Goal: Task Accomplishment & Management: Complete application form

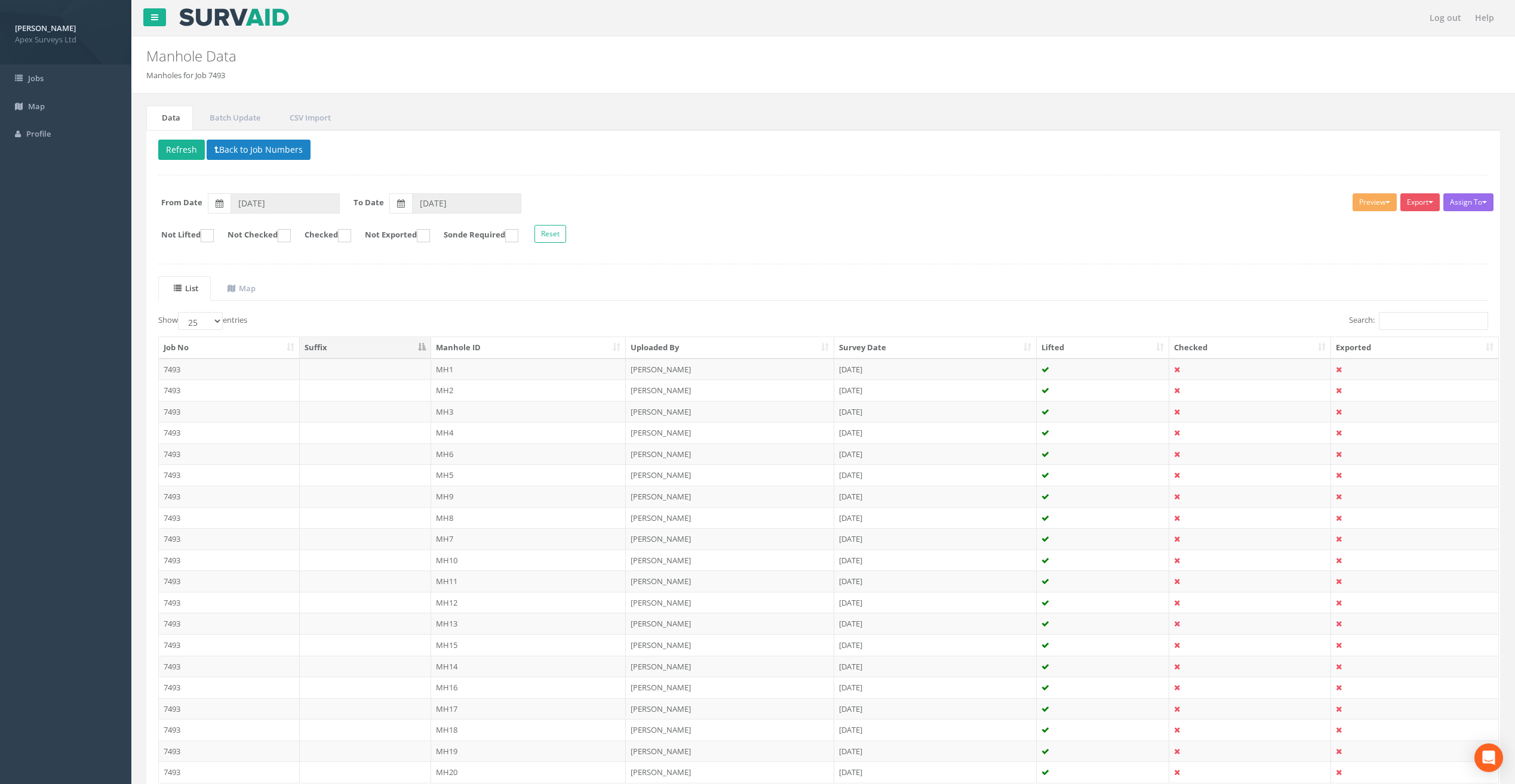
select select "25"
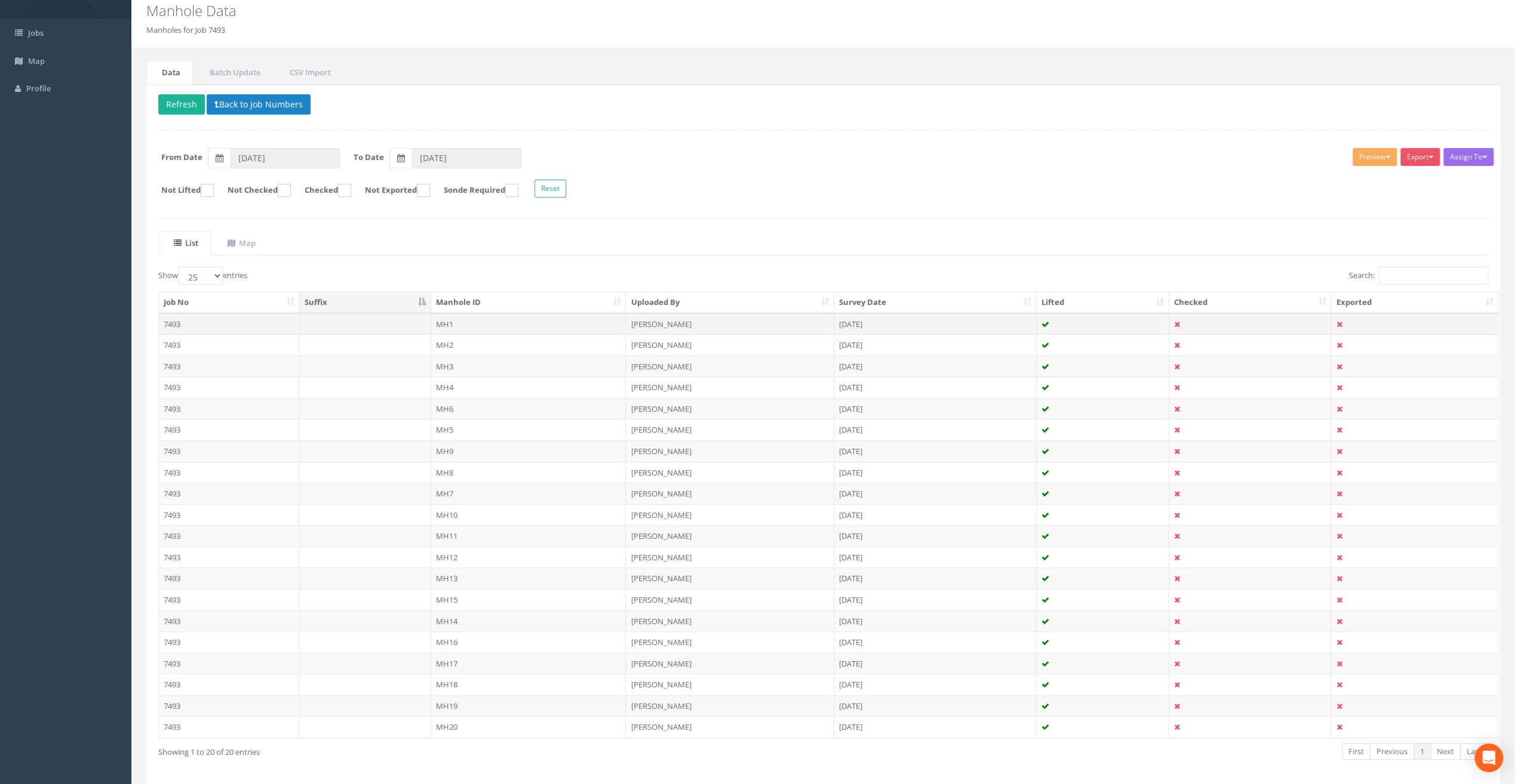
scroll to position [86, 0]
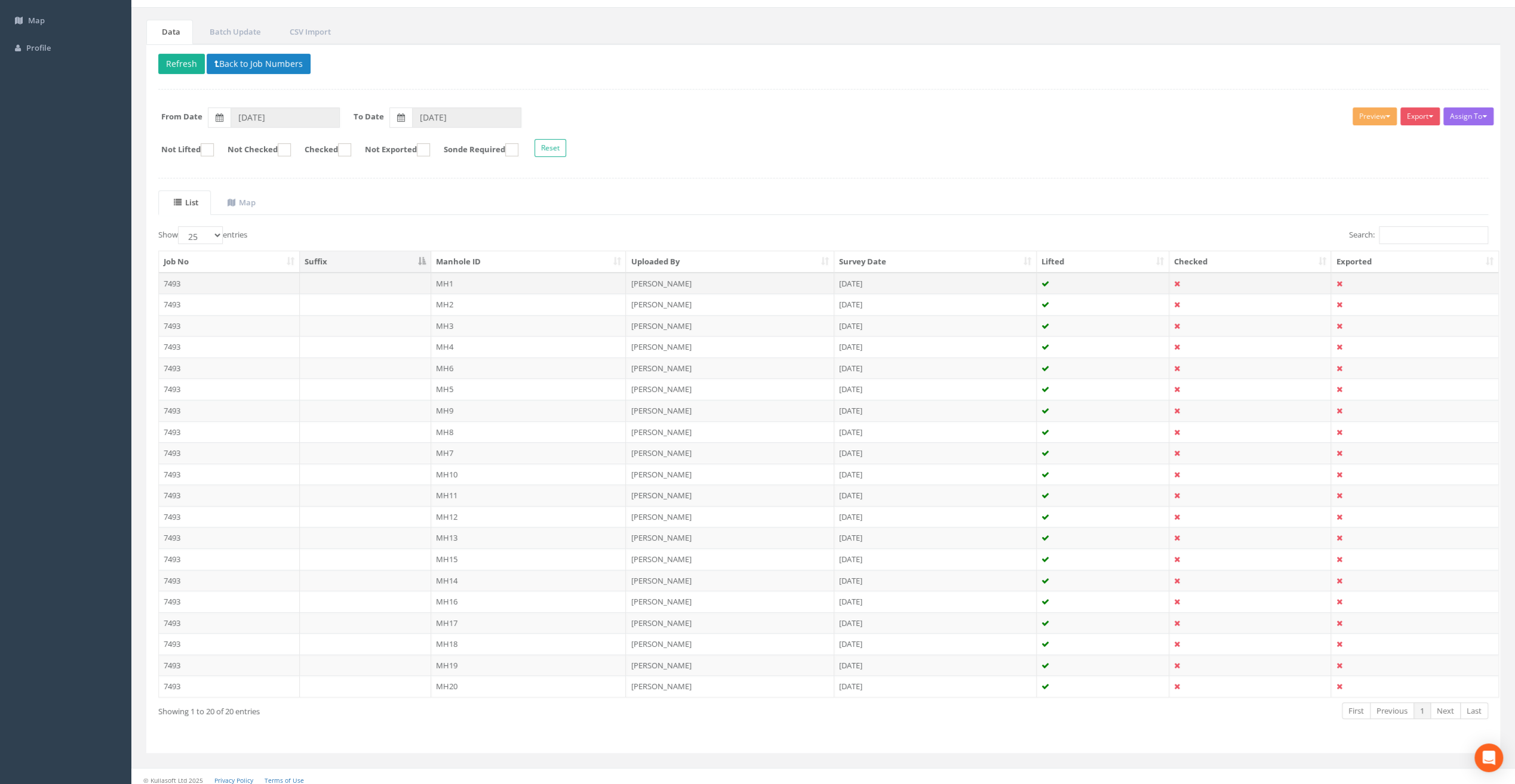
click at [466, 279] on td "MH1" at bounding box center [528, 283] width 195 height 21
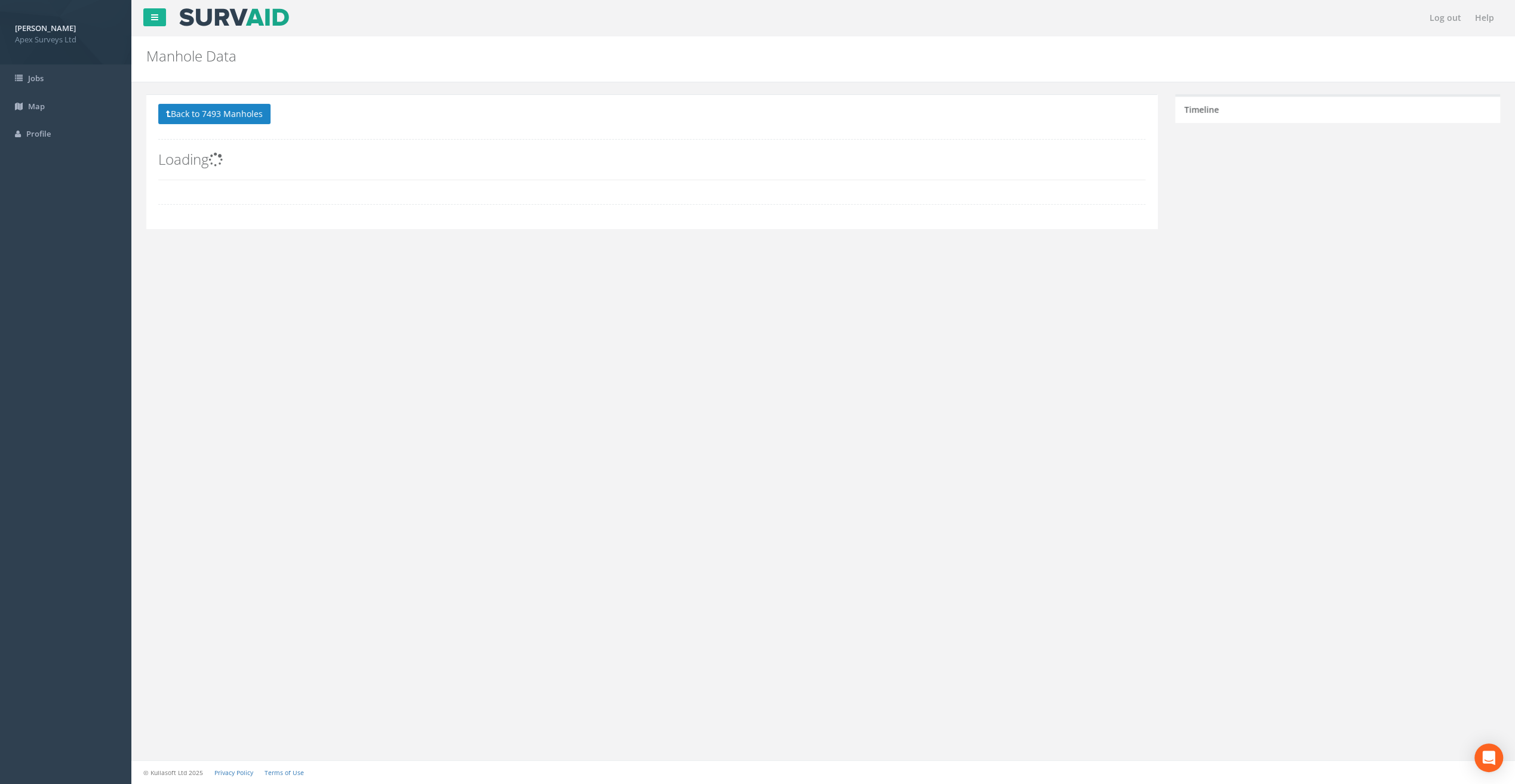
scroll to position [0, 0]
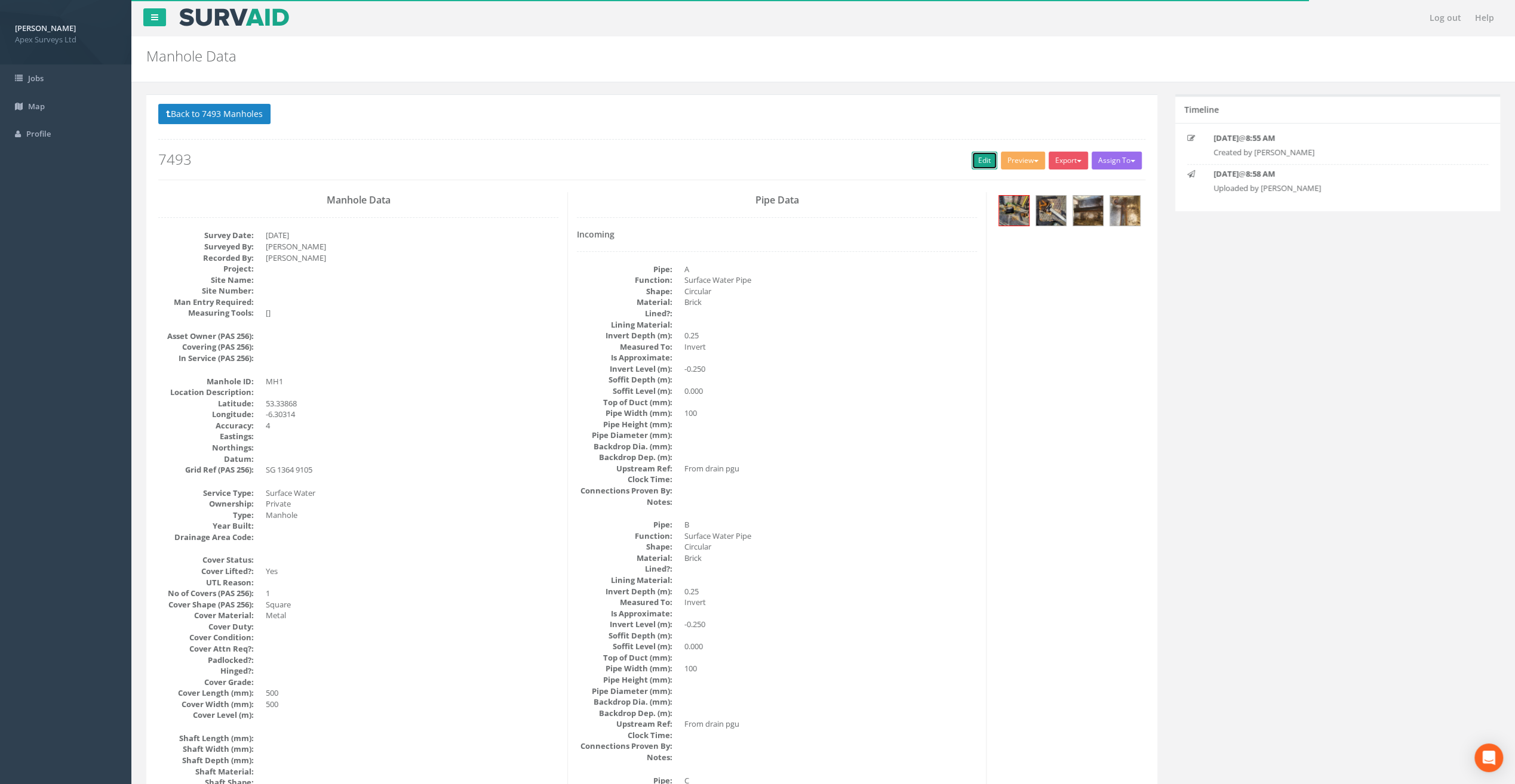
click at [975, 160] on link "Edit" at bounding box center [984, 160] width 26 height 18
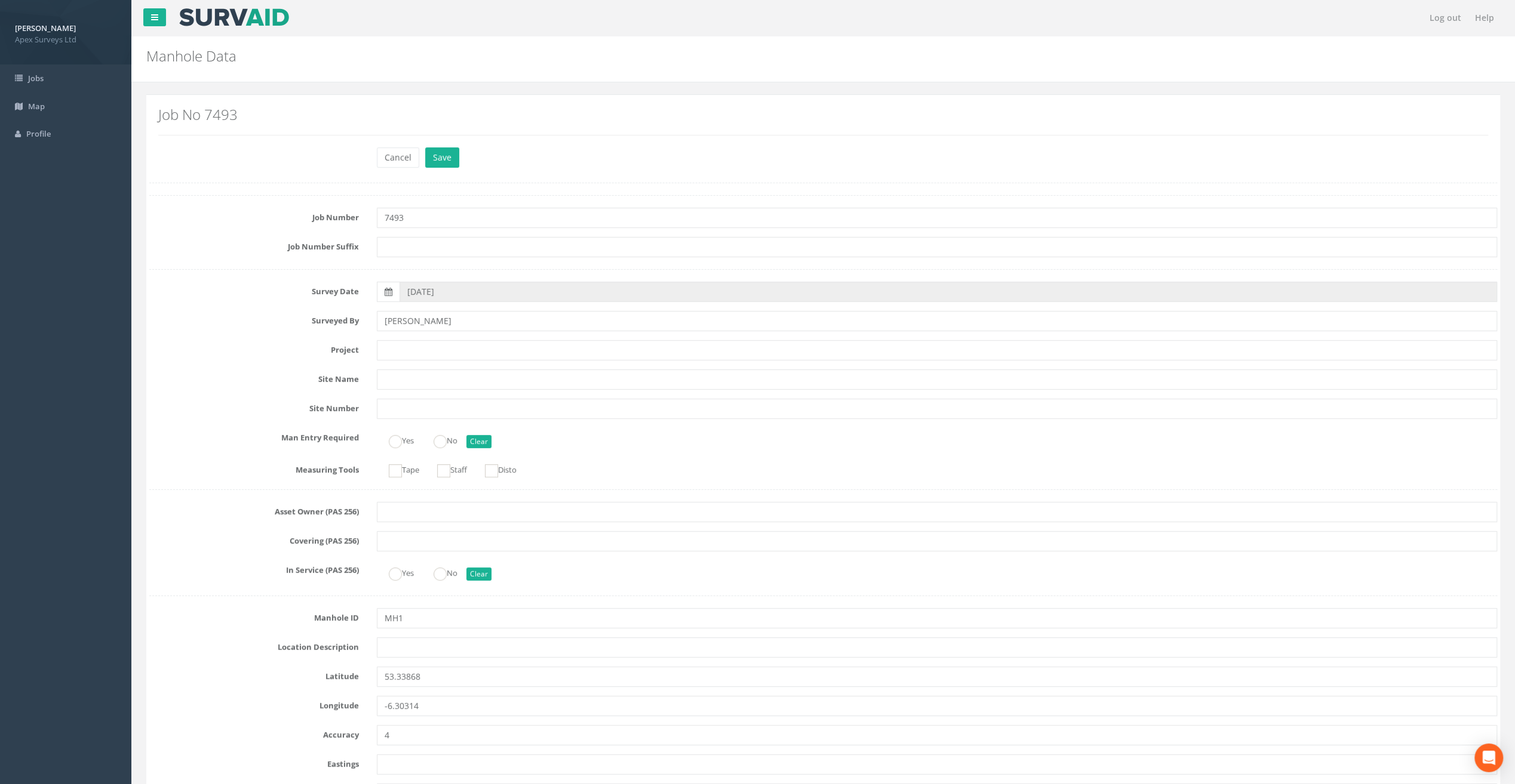
click at [354, 104] on div "Job No 7493" at bounding box center [823, 125] width 1347 height 43
click at [417, 345] on input "text" at bounding box center [937, 350] width 1120 height 20
paste input "[GEOGRAPHIC_DATA]"
type input "[GEOGRAPHIC_DATA]"
click at [311, 115] on h2 "Job No 7493" at bounding box center [823, 114] width 1330 height 15
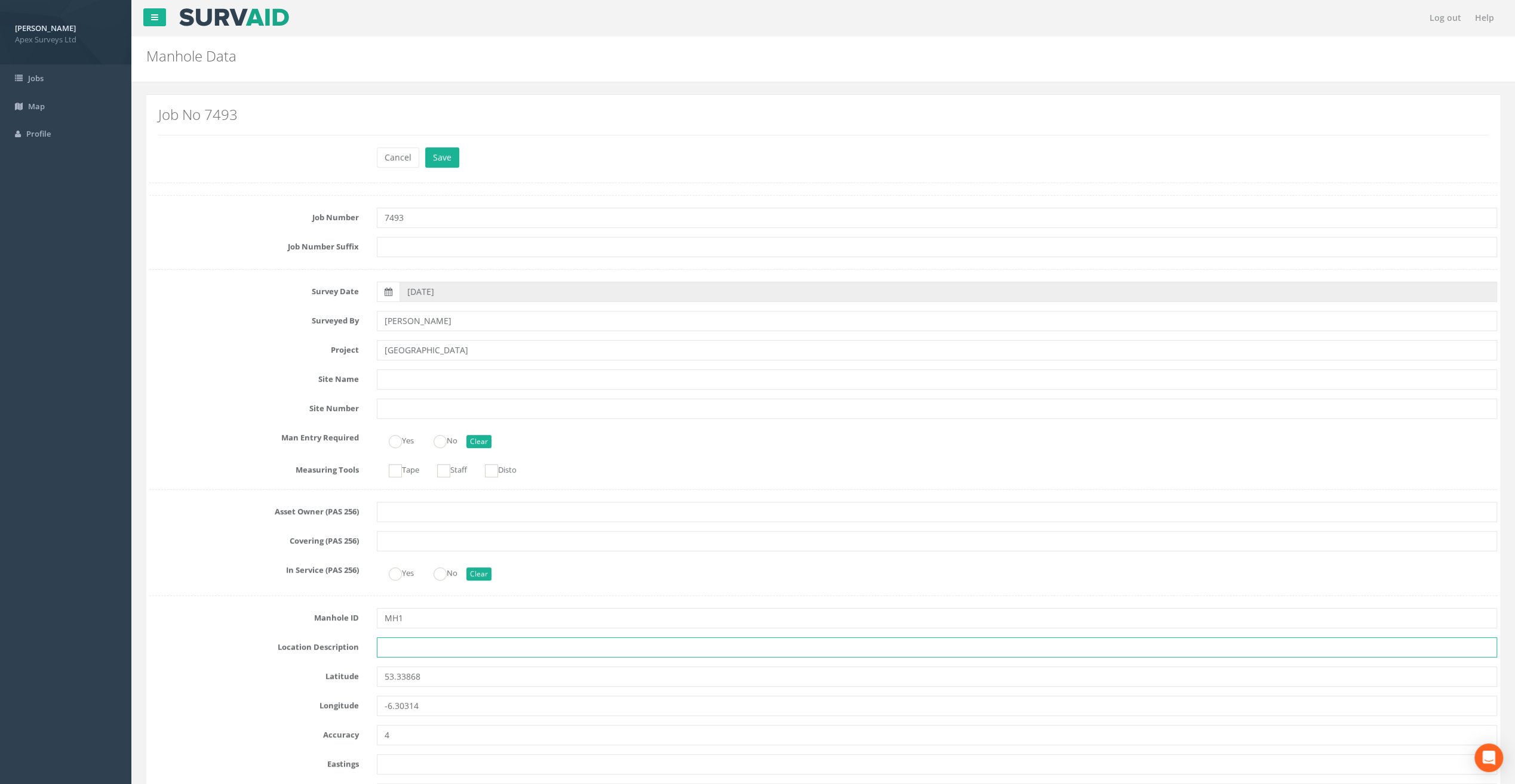
click at [407, 648] on input "text" at bounding box center [937, 647] width 1120 height 20
paste input "[GEOGRAPHIC_DATA], [GEOGRAPHIC_DATA]"
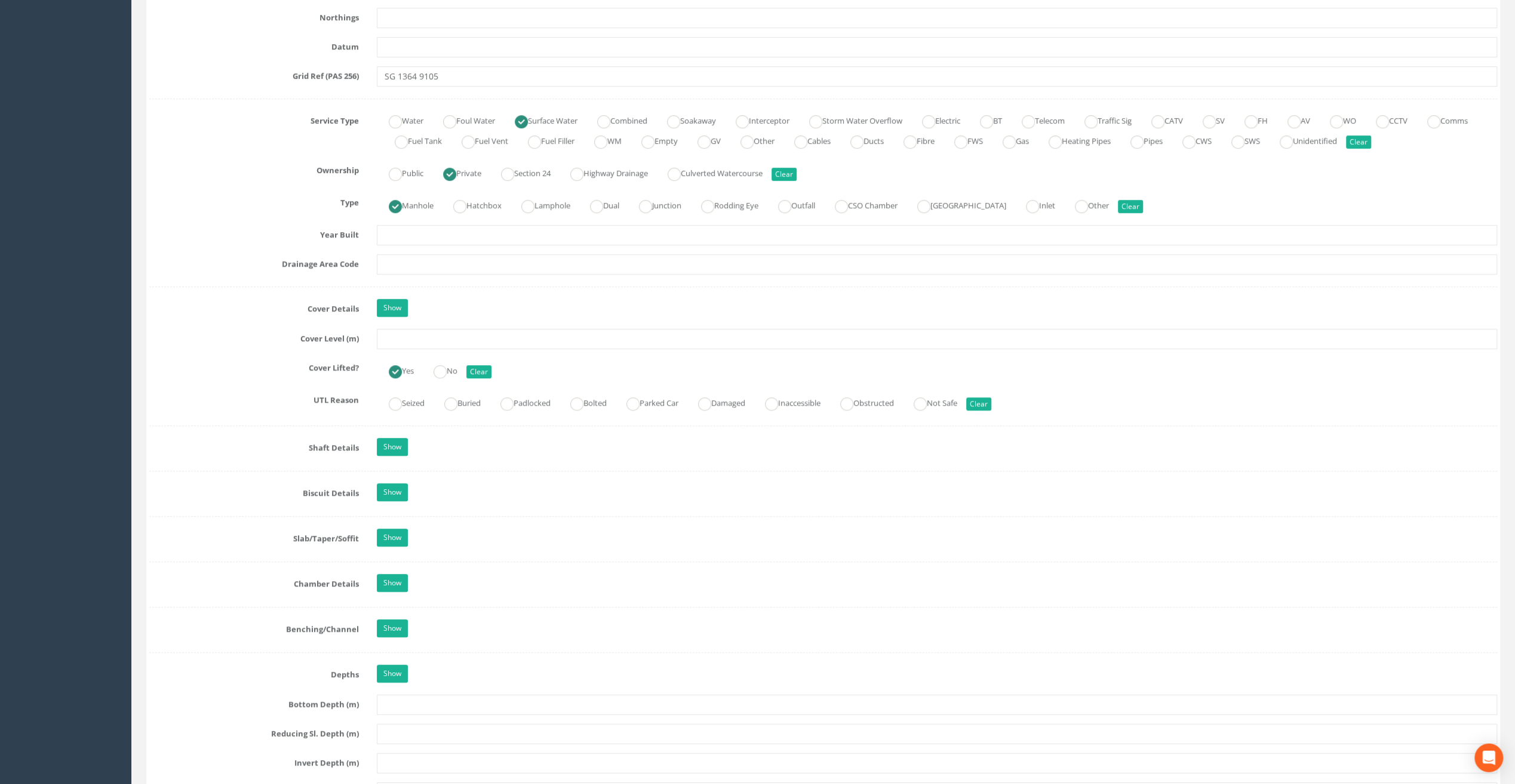
scroll to position [895, 0]
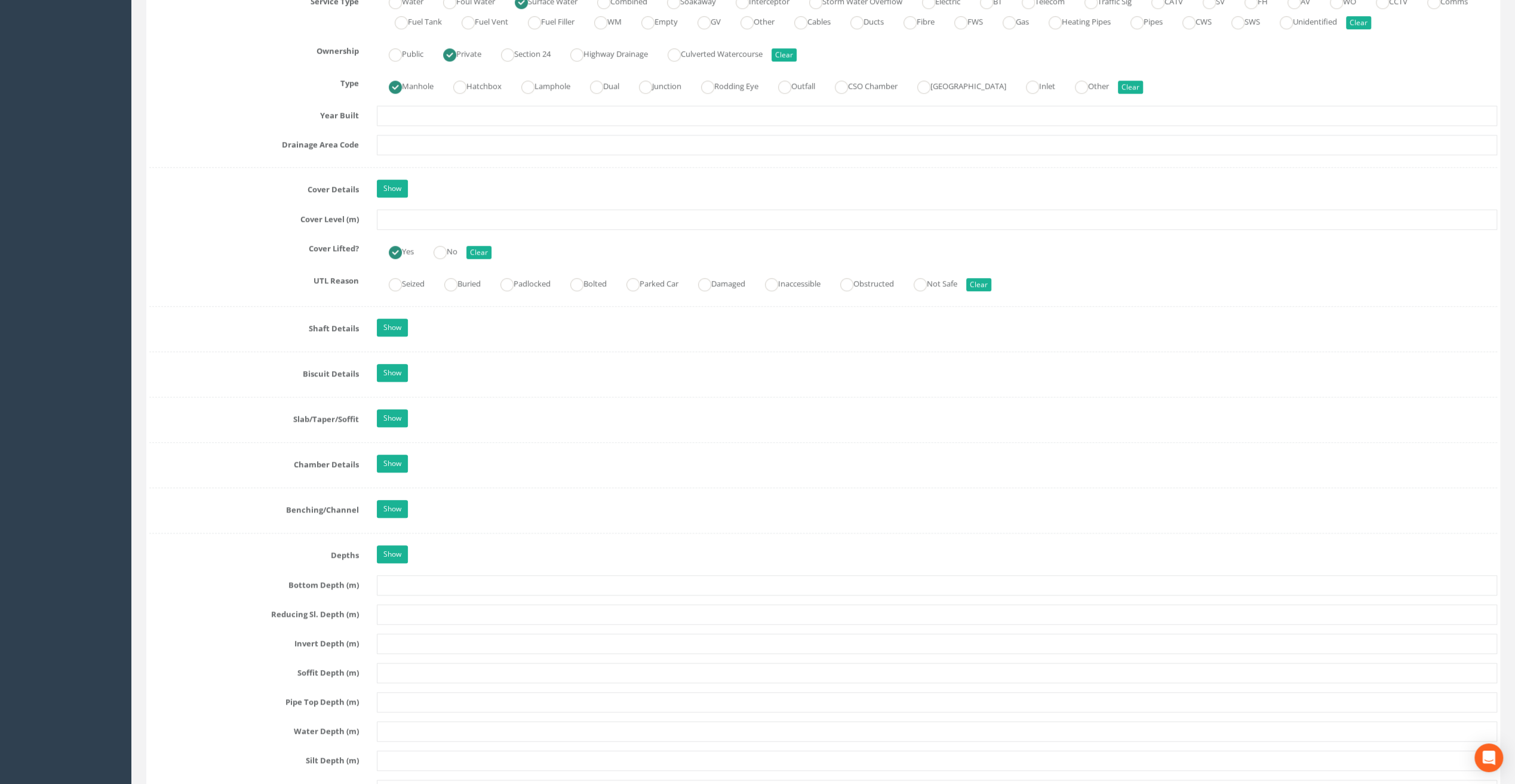
type input "[GEOGRAPHIC_DATA], [GEOGRAPHIC_DATA]"
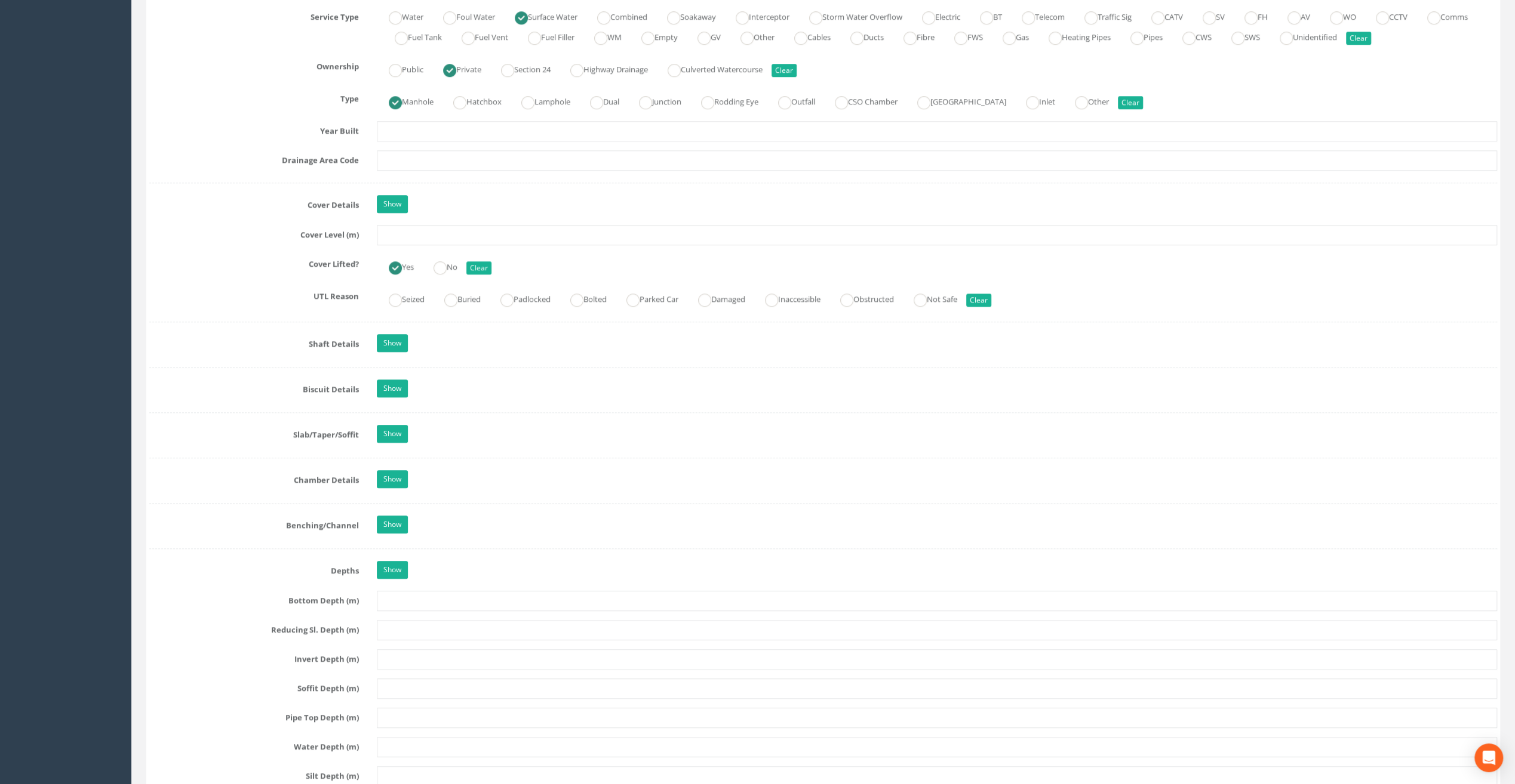
scroll to position [776, 0]
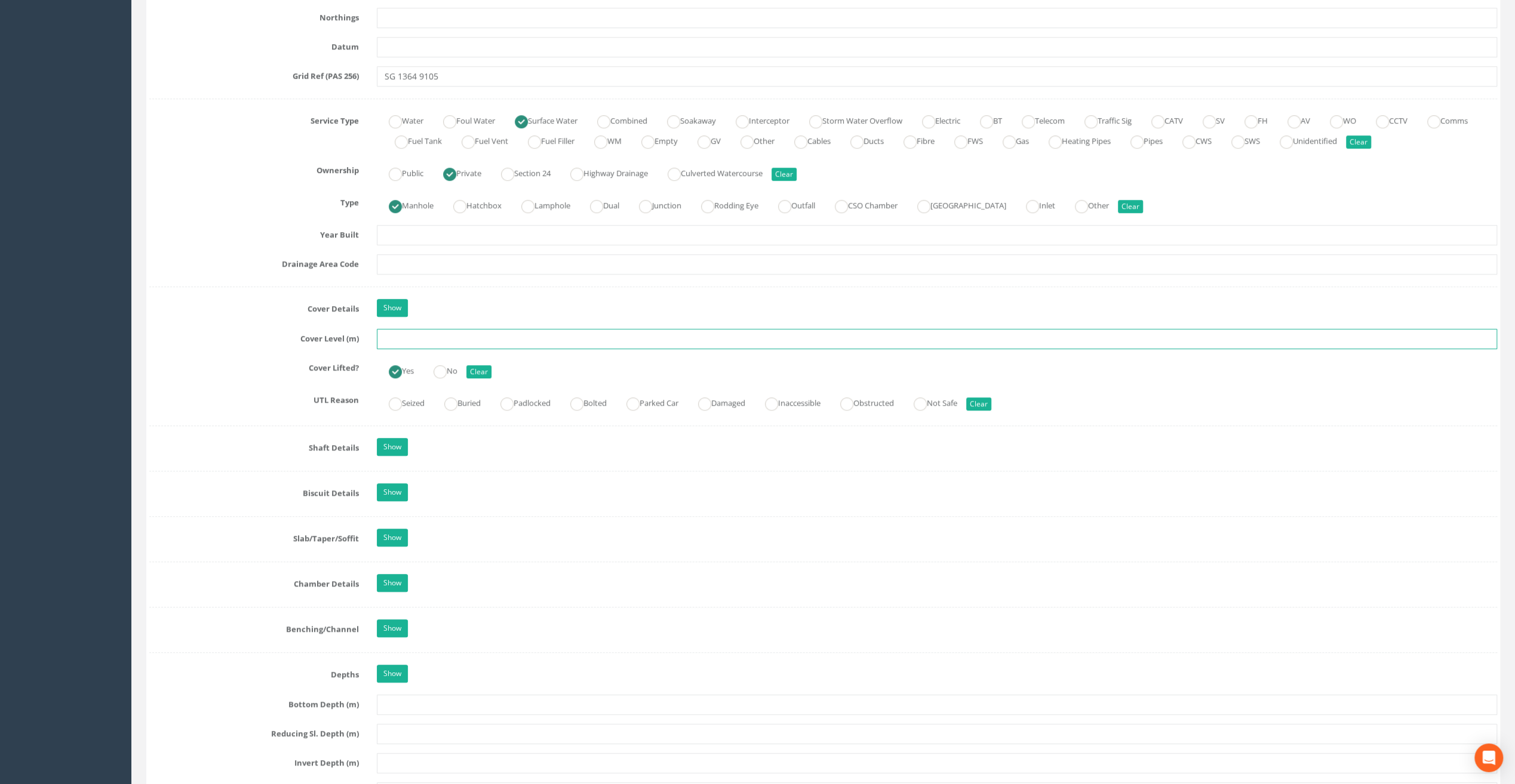
click at [394, 339] on input "text" at bounding box center [937, 339] width 1120 height 20
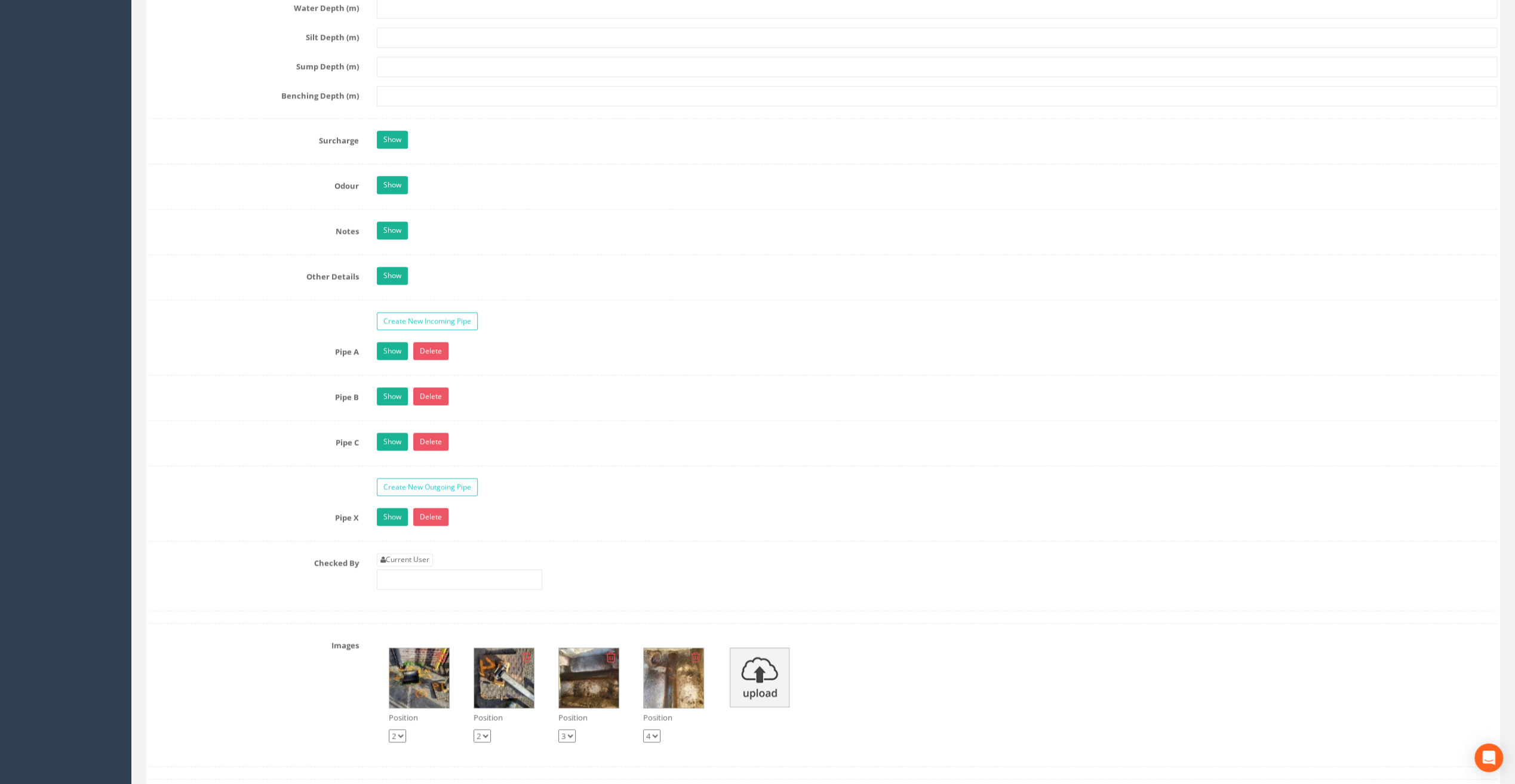
scroll to position [1671, 0]
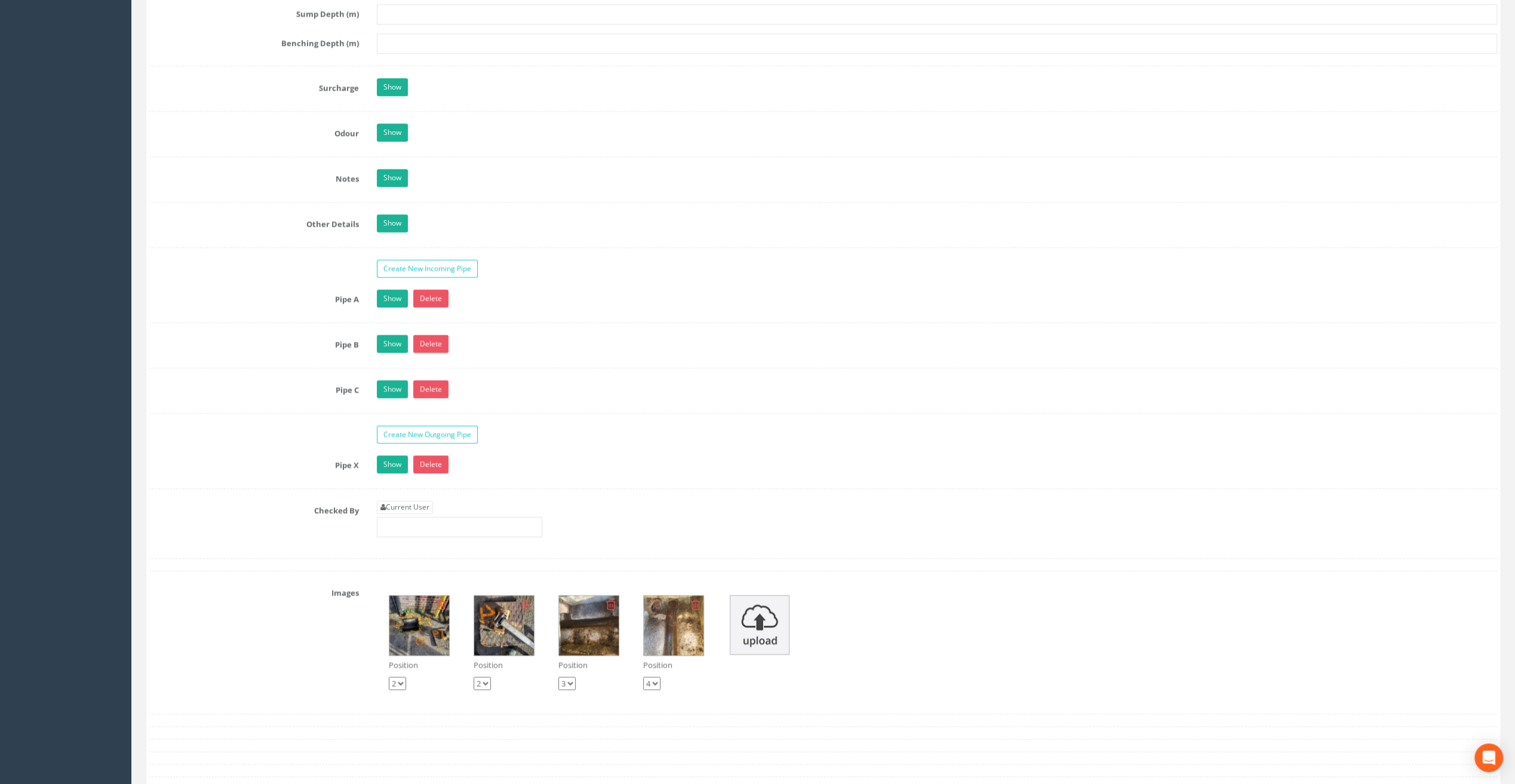
type input "20.85"
click at [408, 504] on div "Current User" at bounding box center [459, 519] width 165 height 37
click at [401, 501] on link "Current User" at bounding box center [405, 507] width 56 height 13
type input "[PERSON_NAME]"
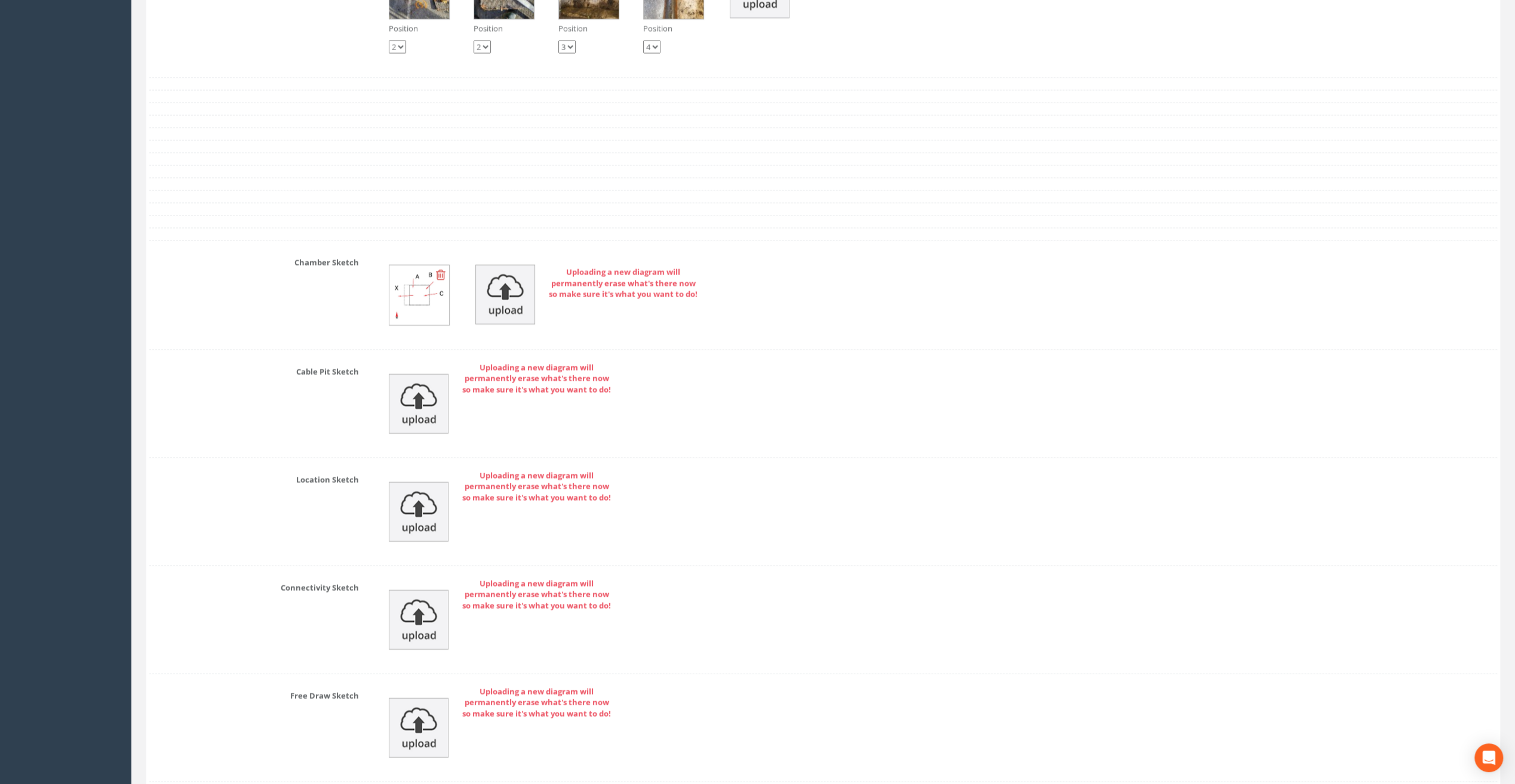
scroll to position [2387, 0]
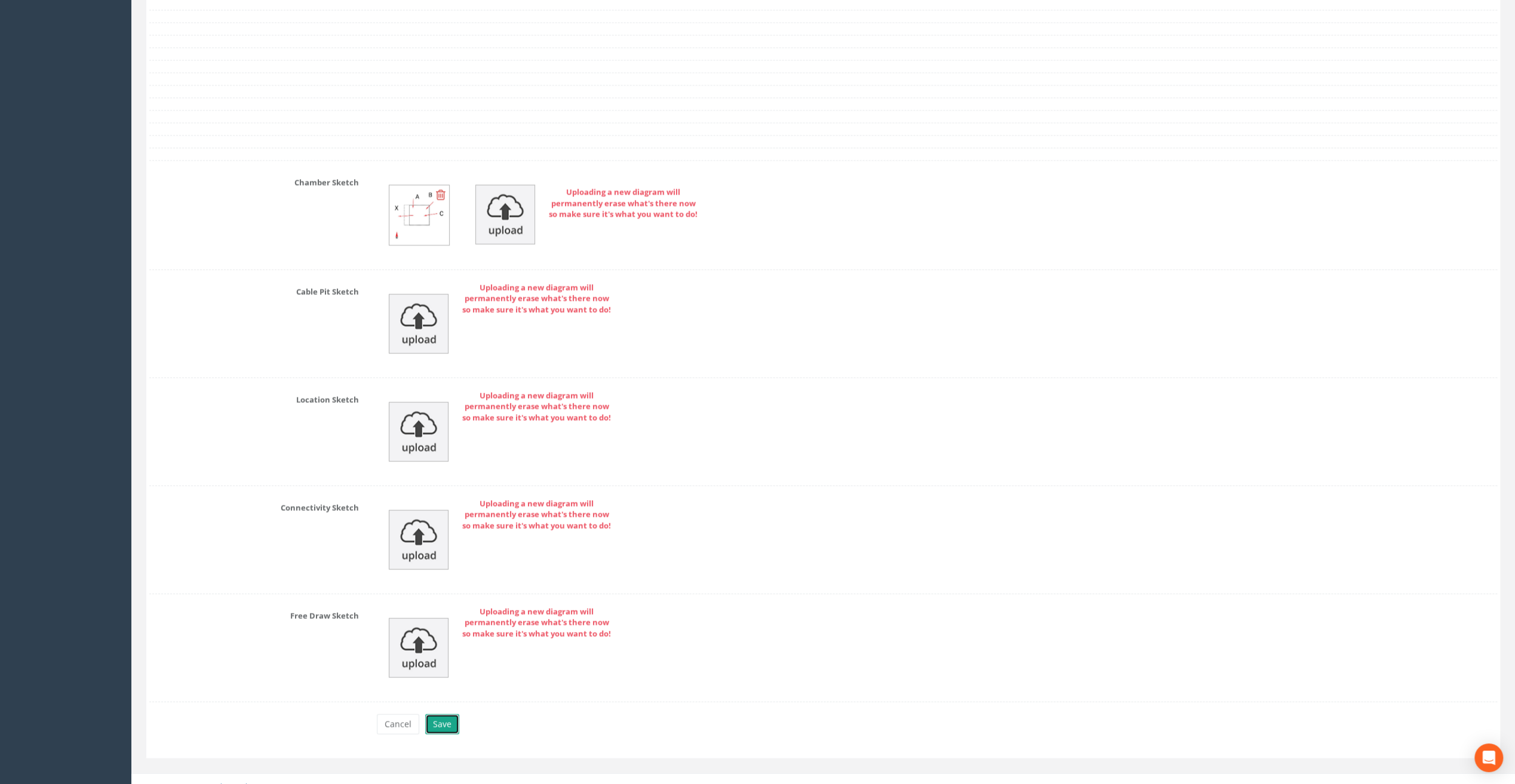
click at [444, 715] on button "Save" at bounding box center [442, 724] width 34 height 20
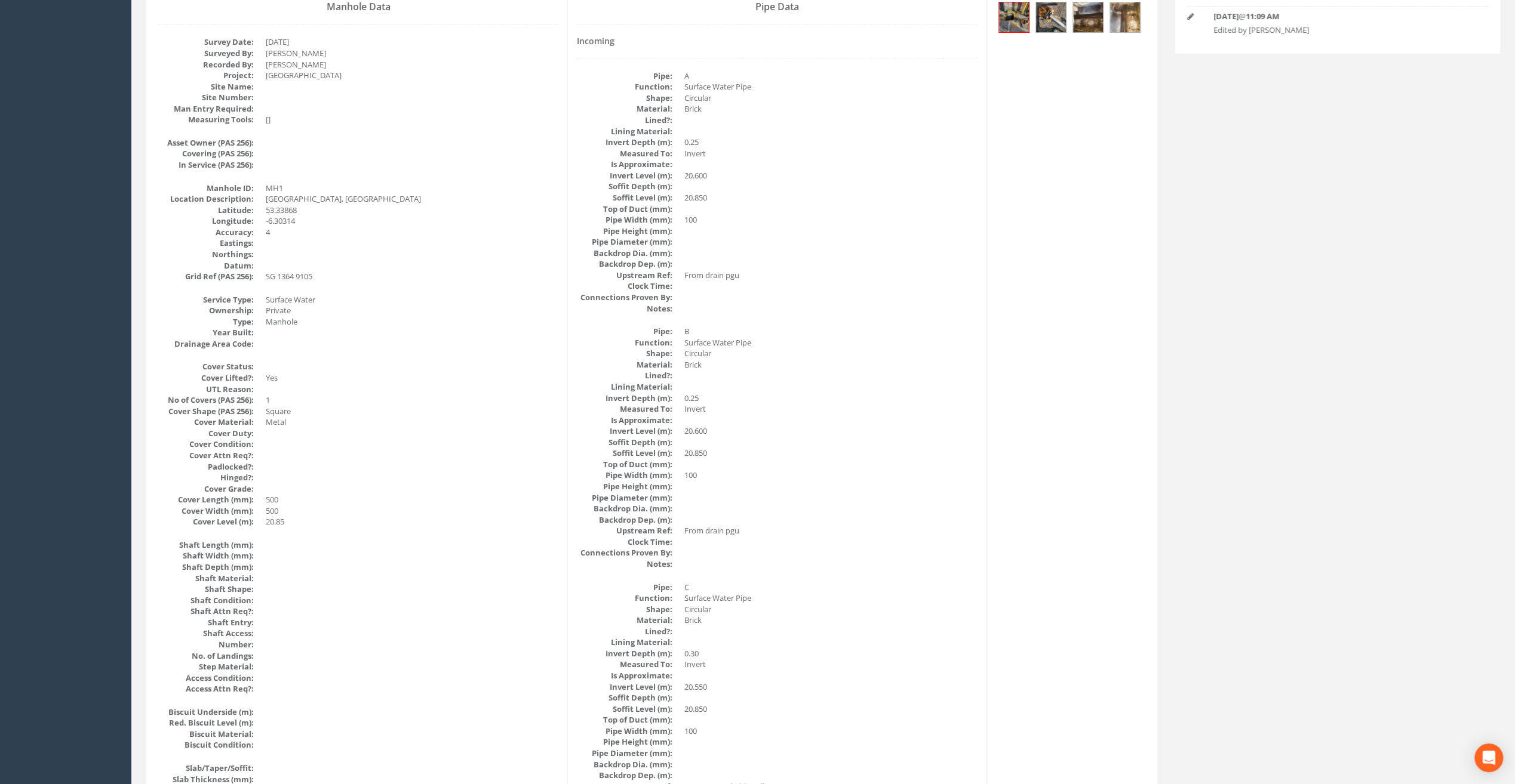
scroll to position [0, 0]
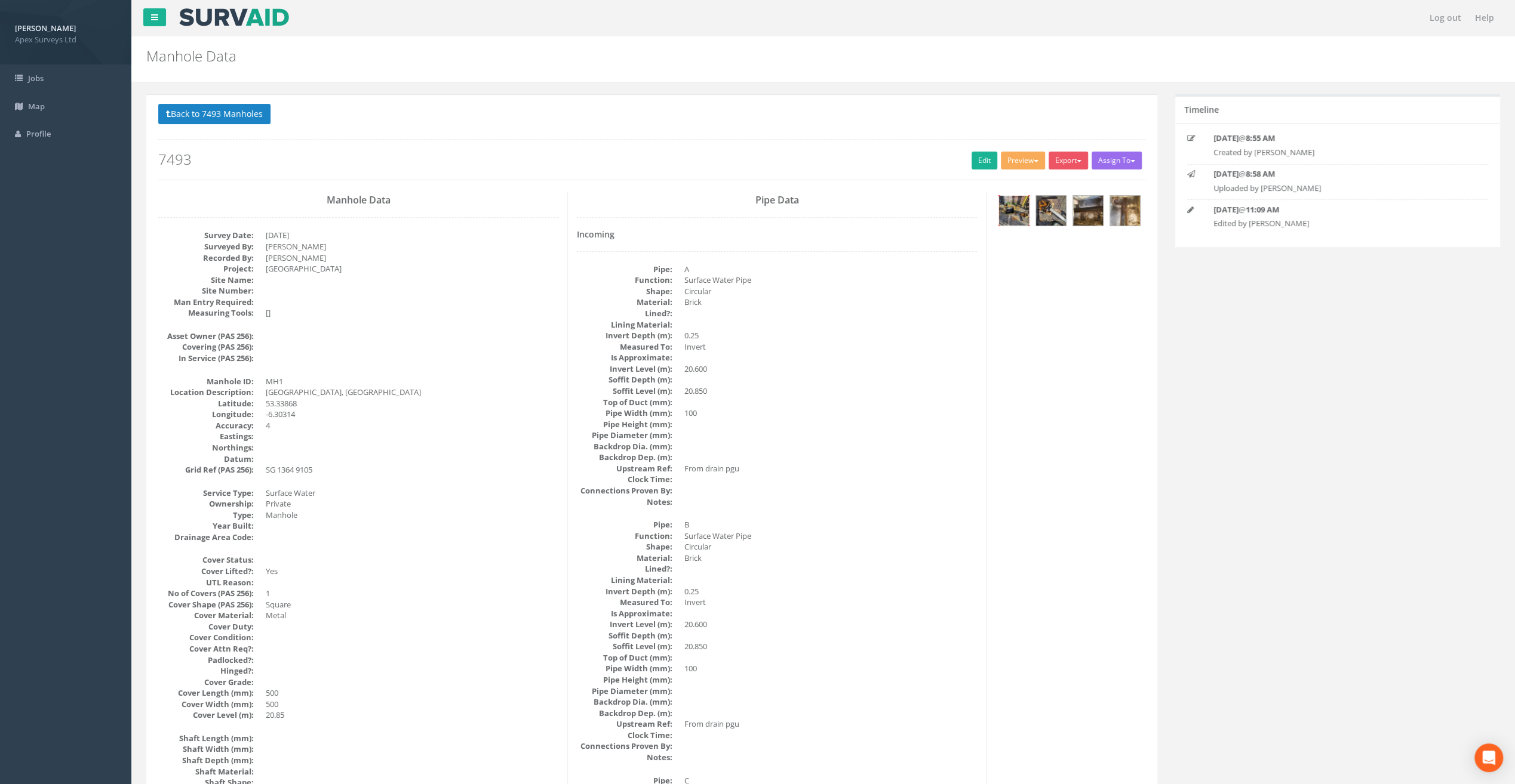
click at [1016, 210] on img at bounding box center [1013, 210] width 30 height 30
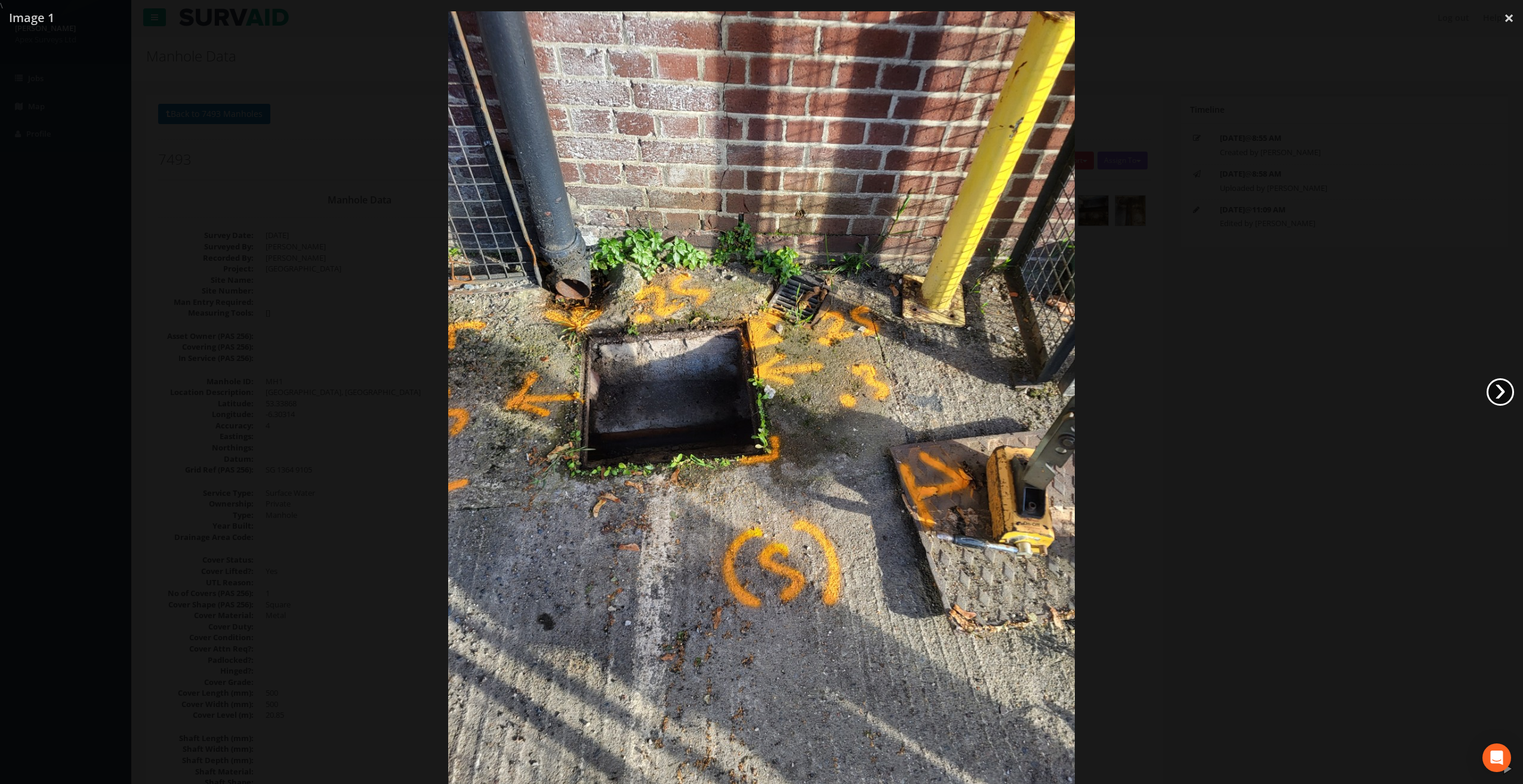
click at [1499, 391] on link "›" at bounding box center [1500, 392] width 27 height 27
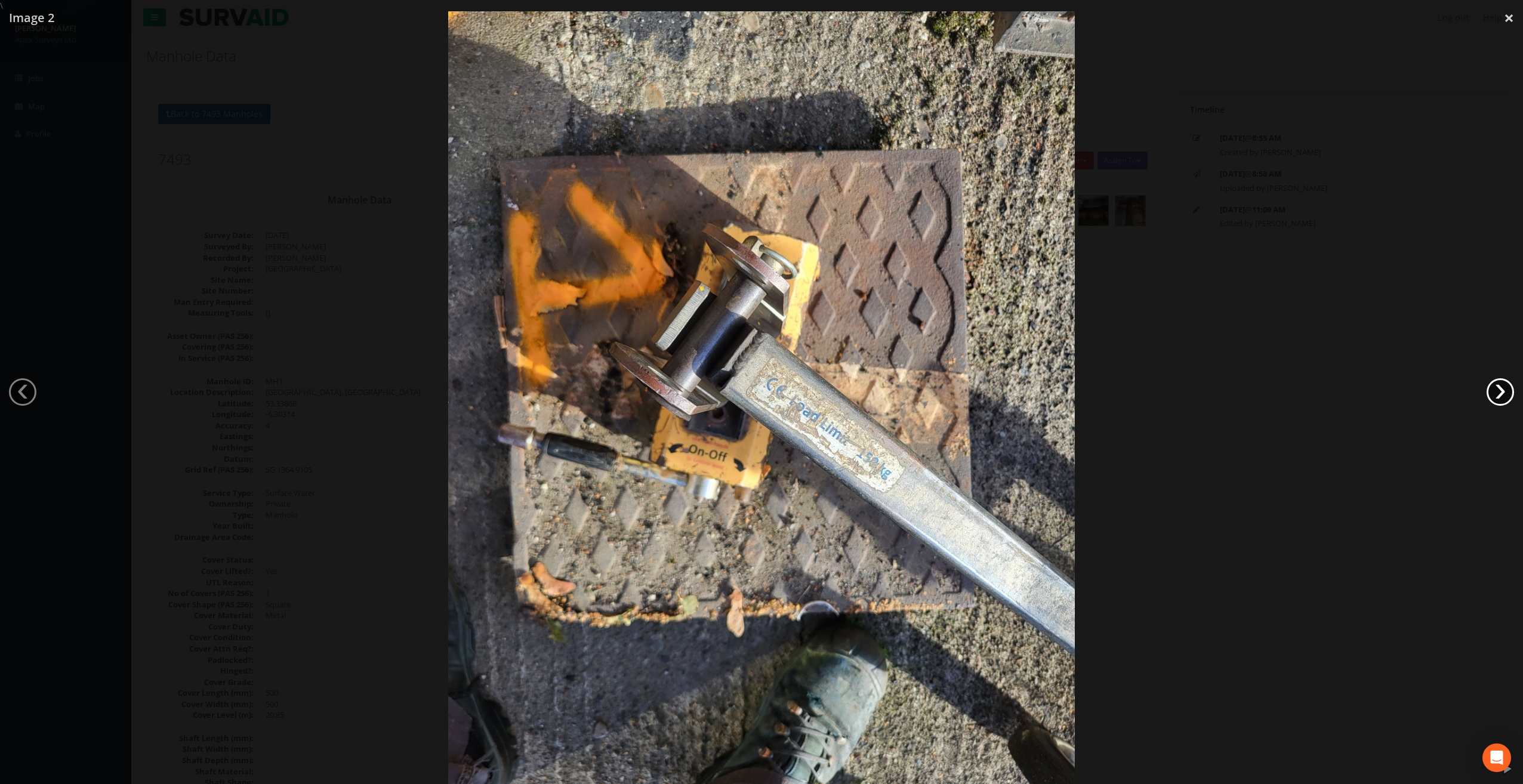
click at [1499, 391] on link "›" at bounding box center [1500, 392] width 27 height 27
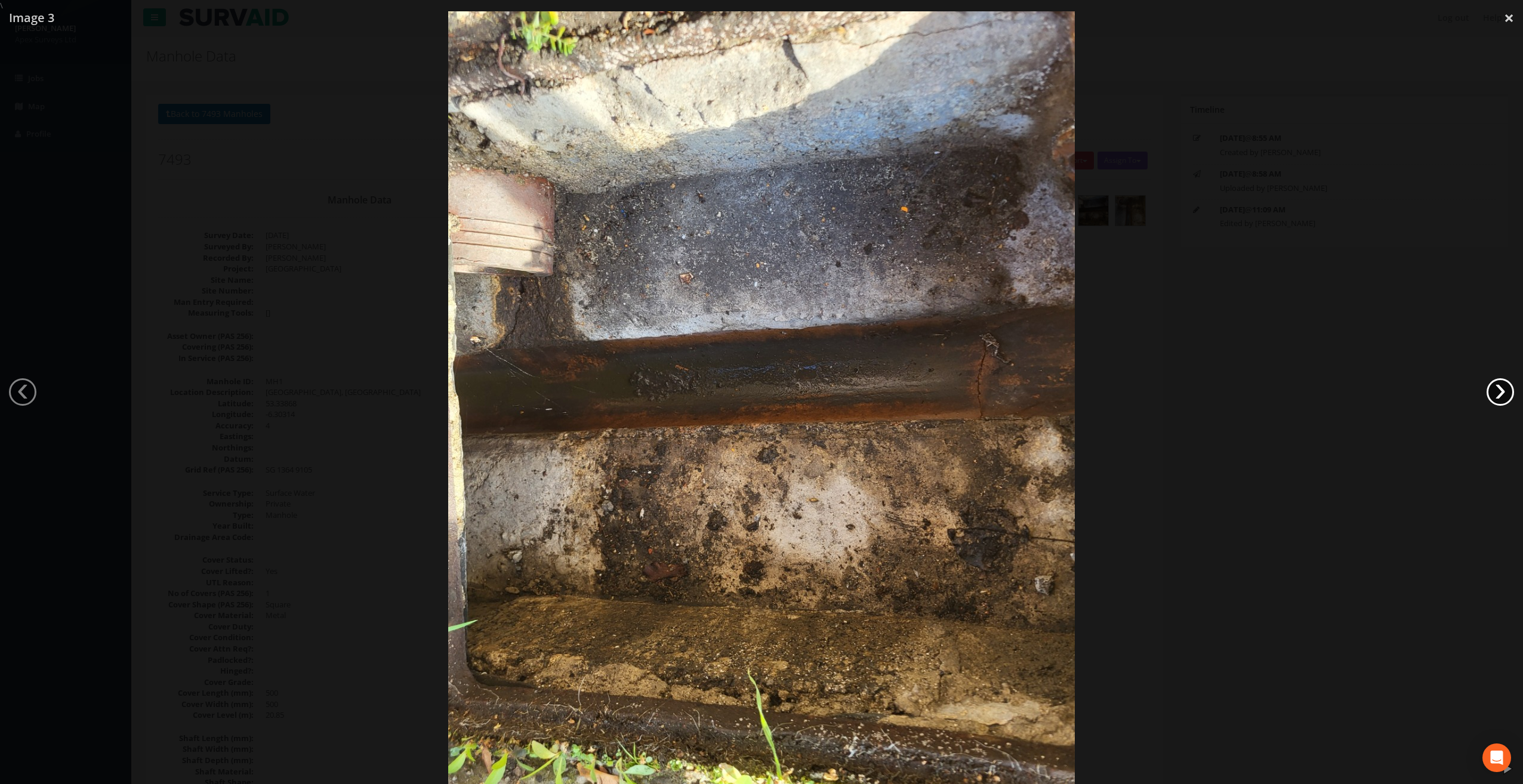
click at [1499, 391] on link "›" at bounding box center [1500, 392] width 27 height 27
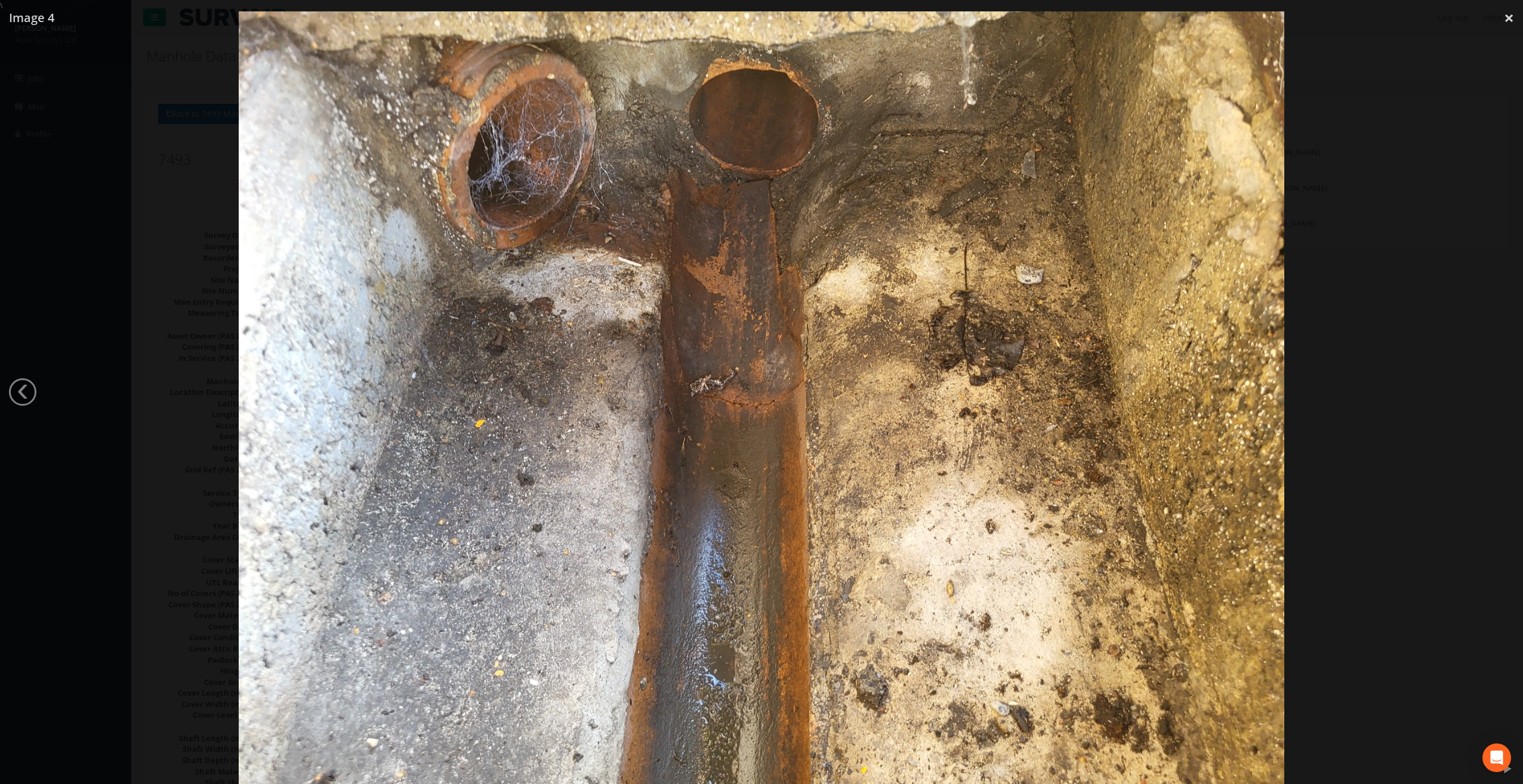
click at [1499, 391] on div at bounding box center [762, 403] width 1523 height 784
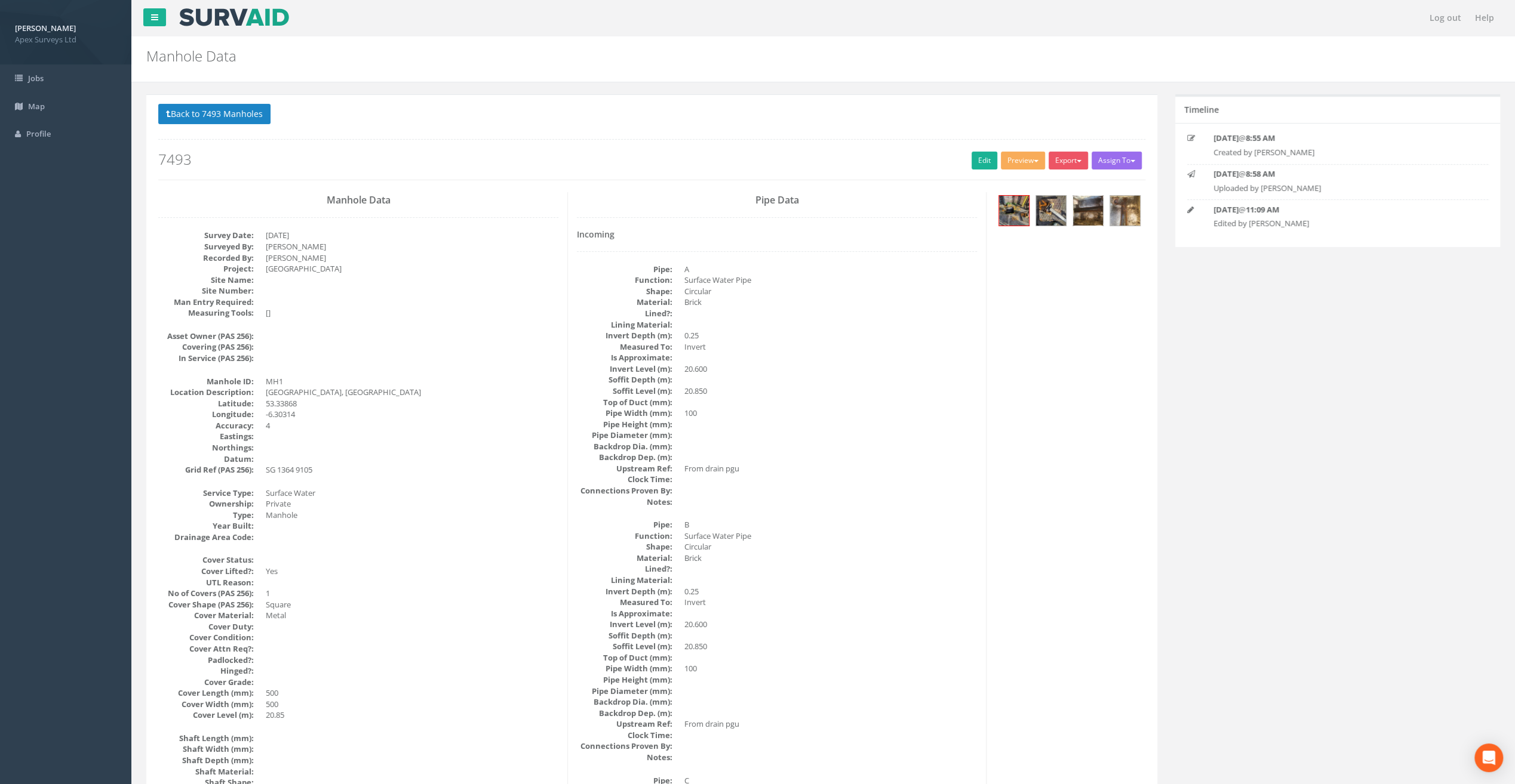
click at [1089, 203] on img at bounding box center [1088, 210] width 30 height 30
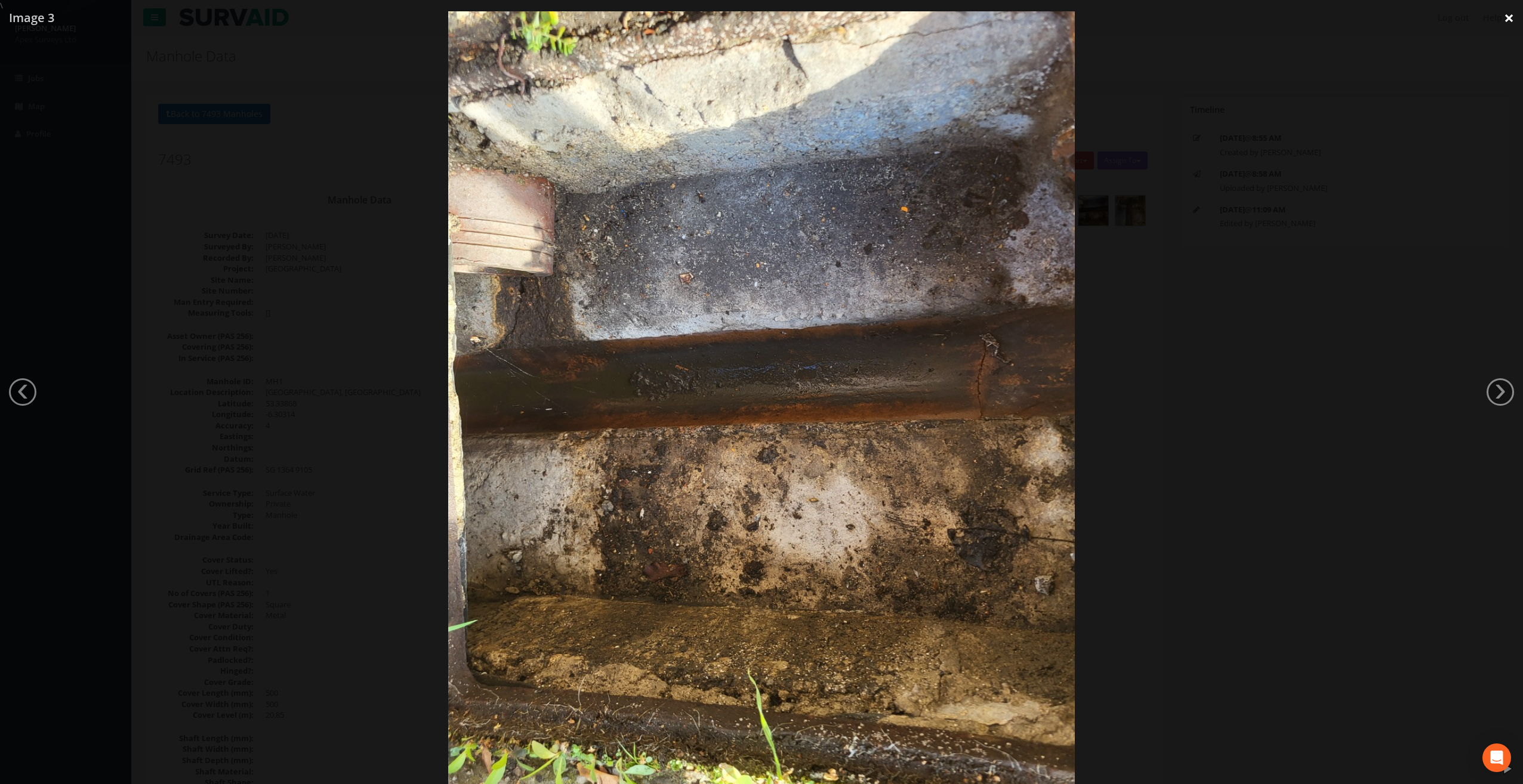
click at [1505, 19] on link "×" at bounding box center [1509, 18] width 28 height 36
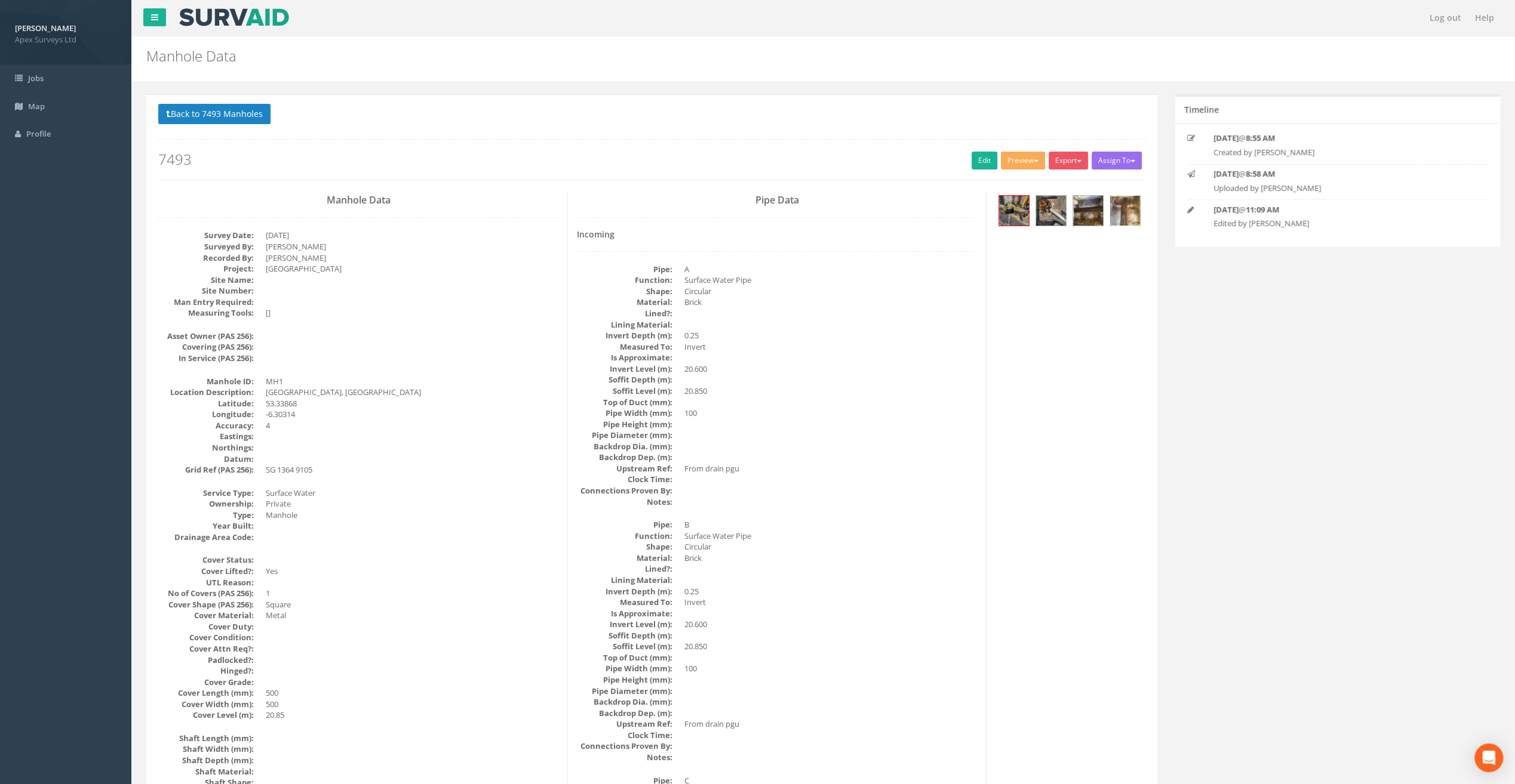
click at [1113, 203] on img at bounding box center [1124, 210] width 30 height 30
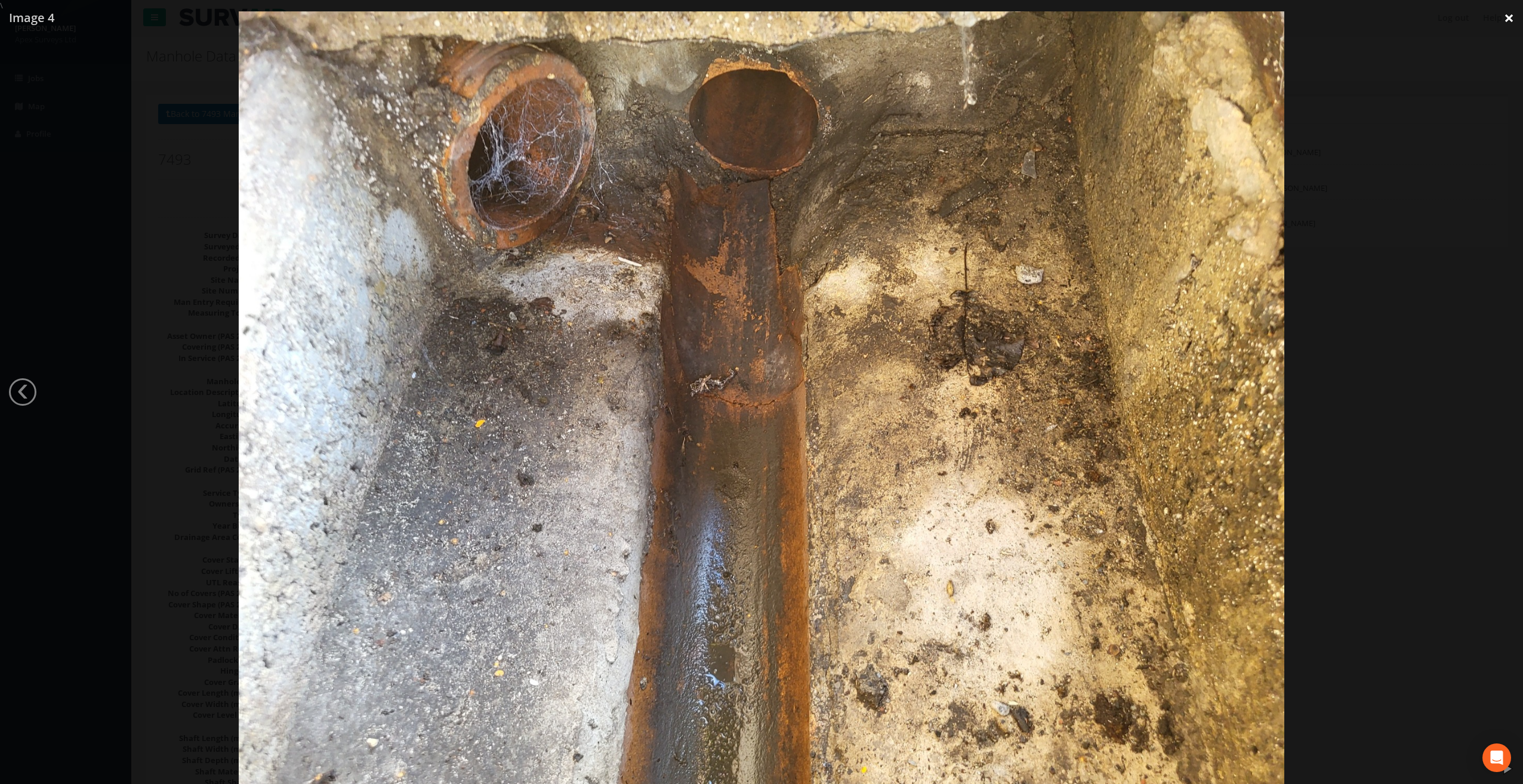
click at [1513, 19] on link "×" at bounding box center [1509, 18] width 28 height 36
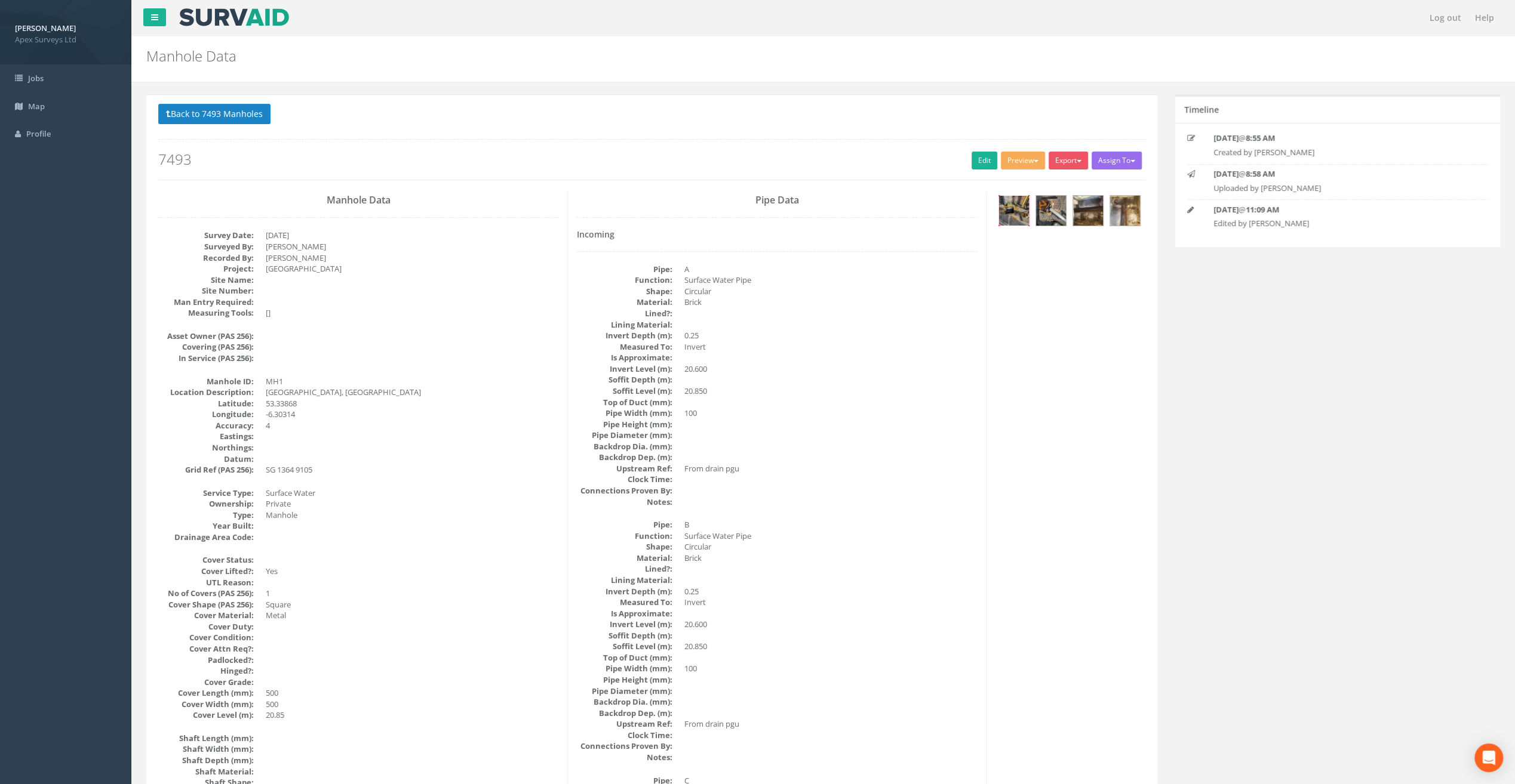
click at [1009, 207] on img at bounding box center [1013, 210] width 30 height 30
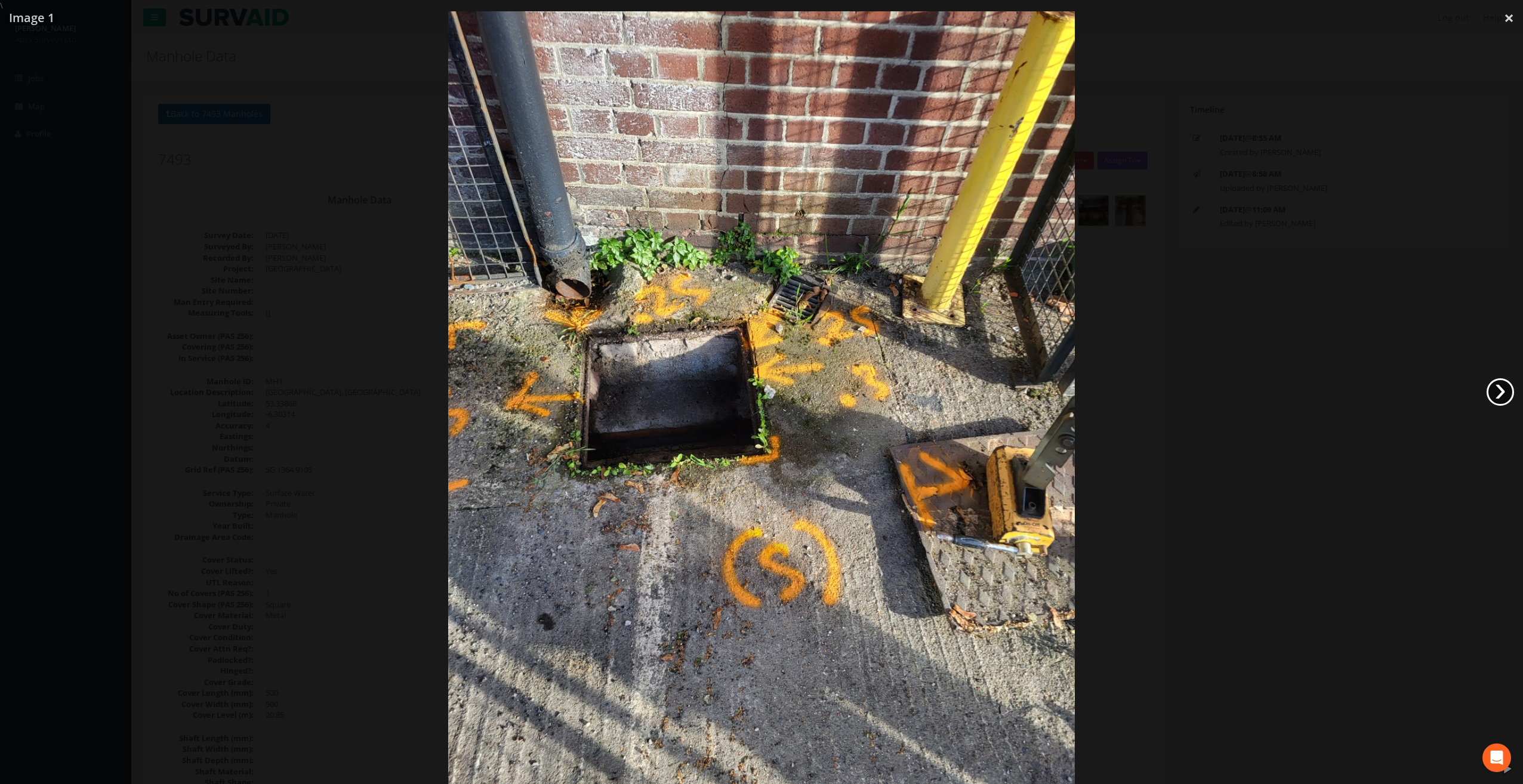
click at [1502, 387] on link "›" at bounding box center [1500, 392] width 27 height 27
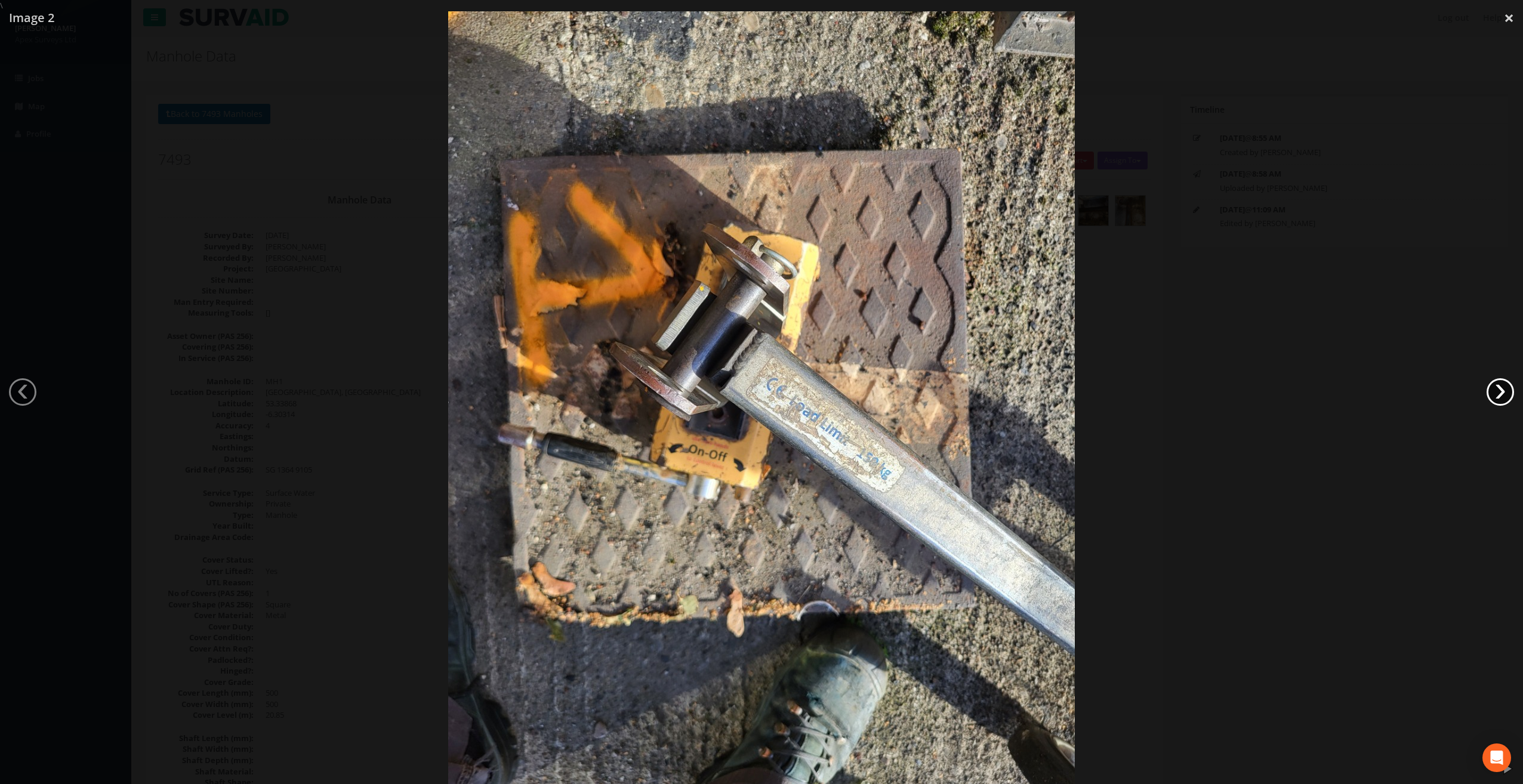
click at [1502, 387] on link "›" at bounding box center [1500, 392] width 27 height 27
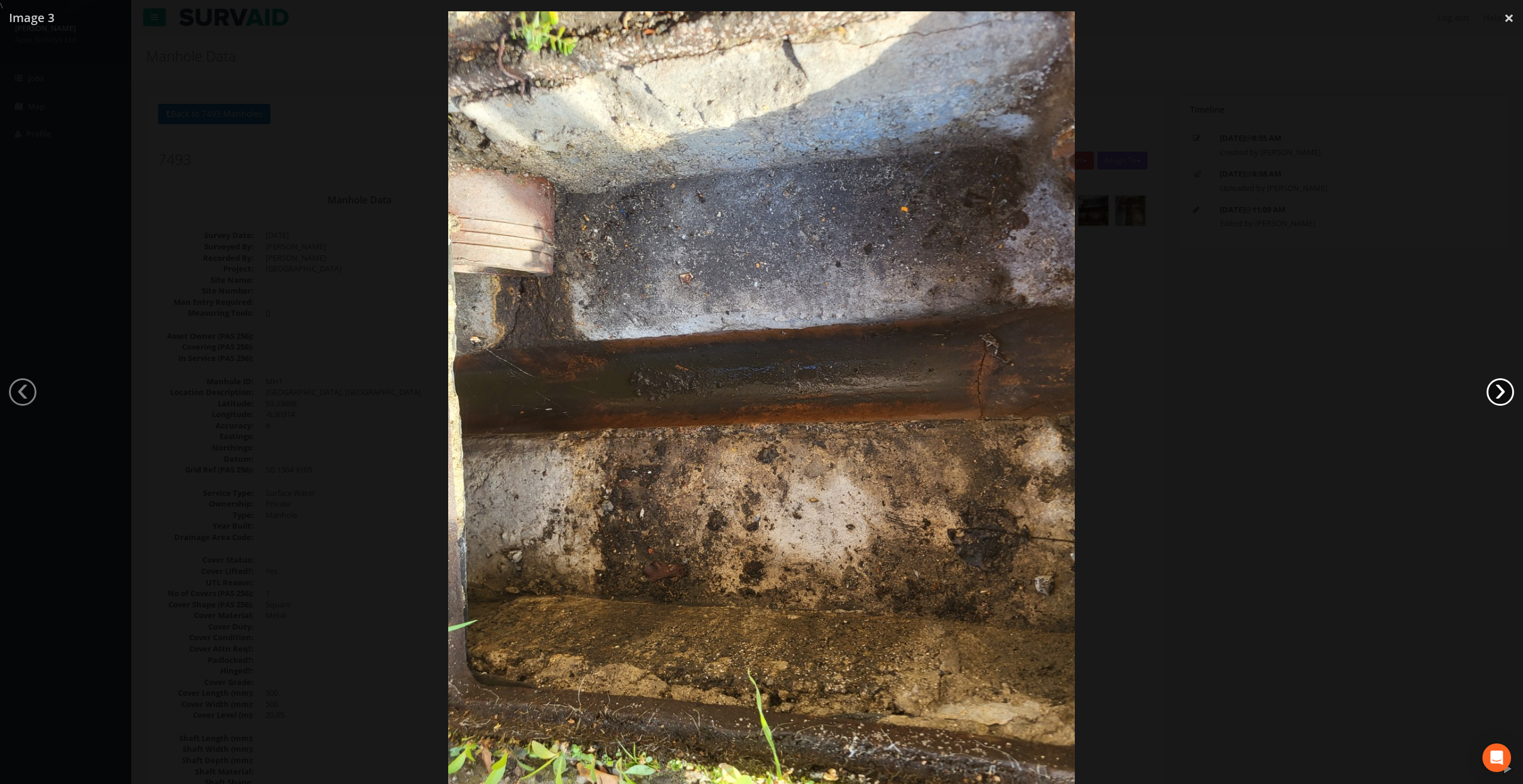
click at [1502, 387] on link "›" at bounding box center [1500, 392] width 27 height 27
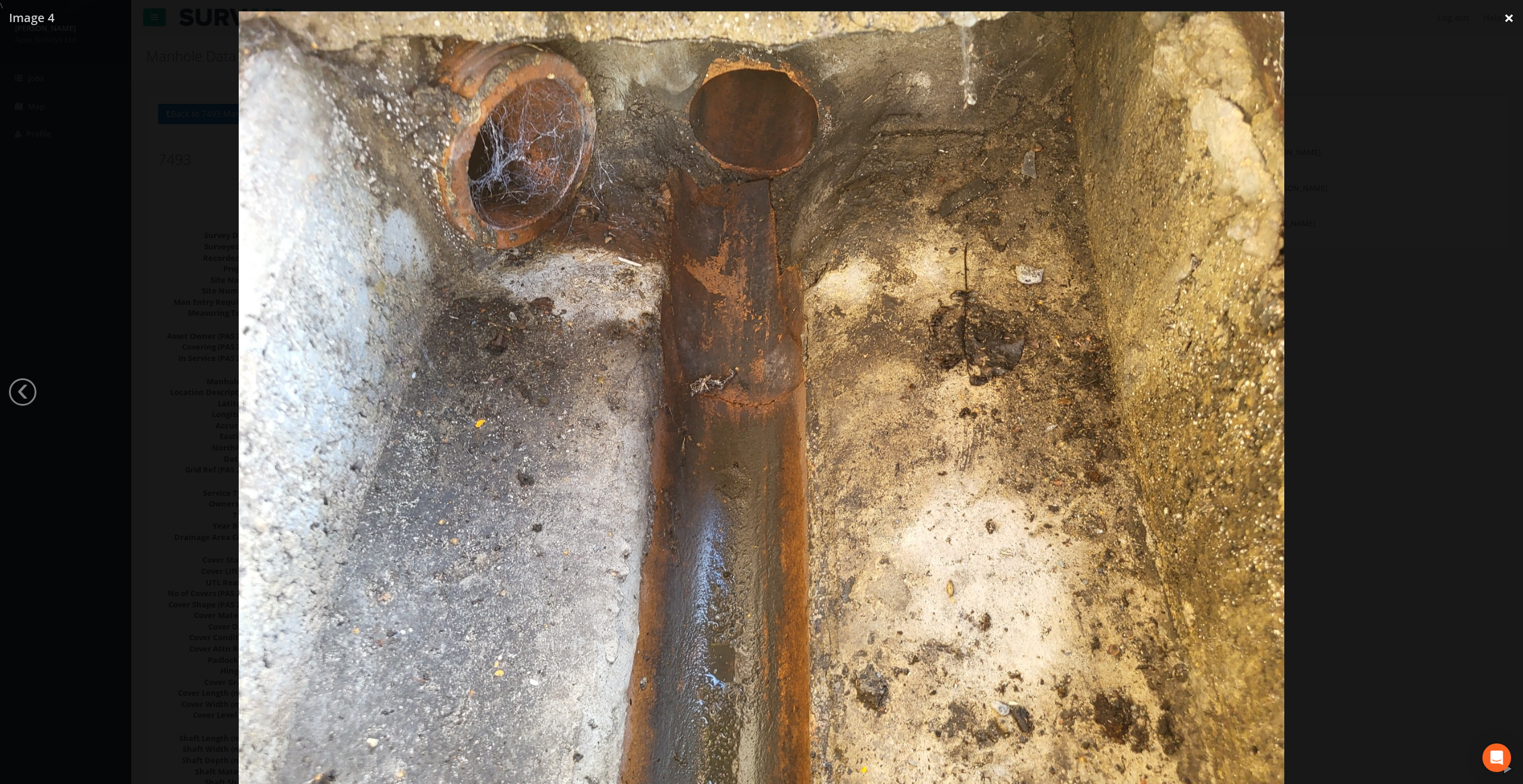
click at [1502, 19] on link "×" at bounding box center [1509, 18] width 28 height 36
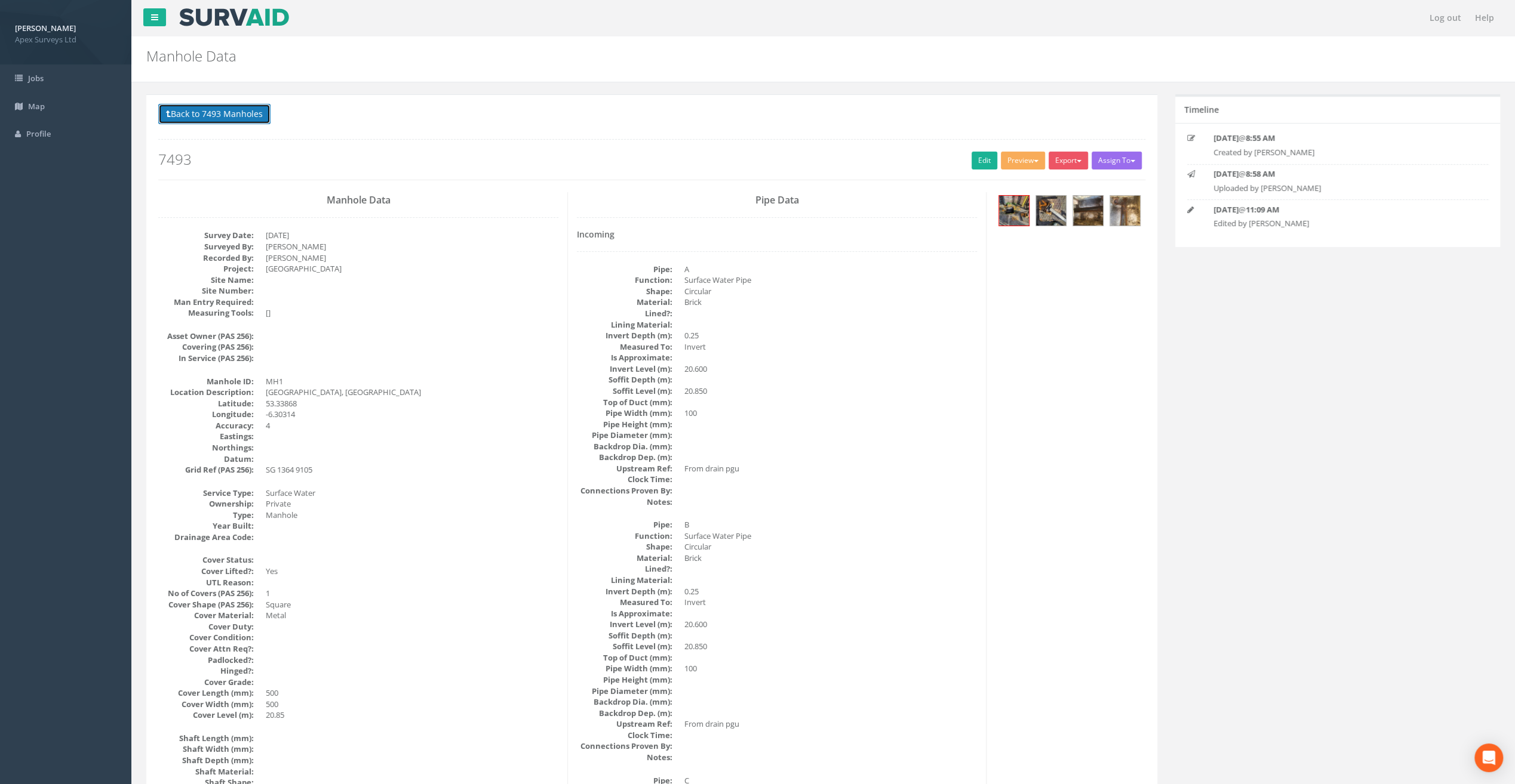
click at [239, 114] on button "Back to 7493 Manholes" at bounding box center [215, 113] width 112 height 20
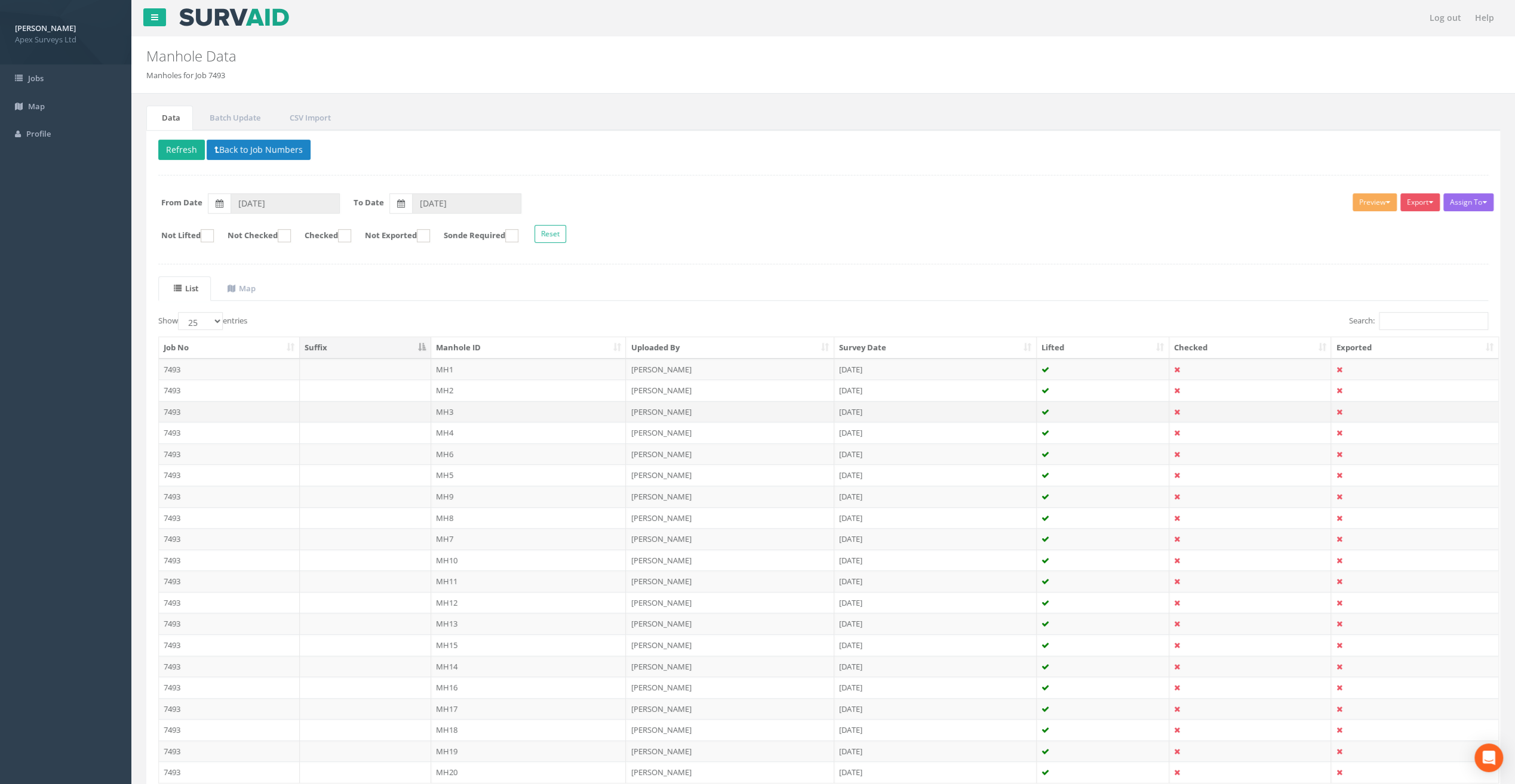
click at [456, 409] on td "MH3" at bounding box center [528, 411] width 195 height 21
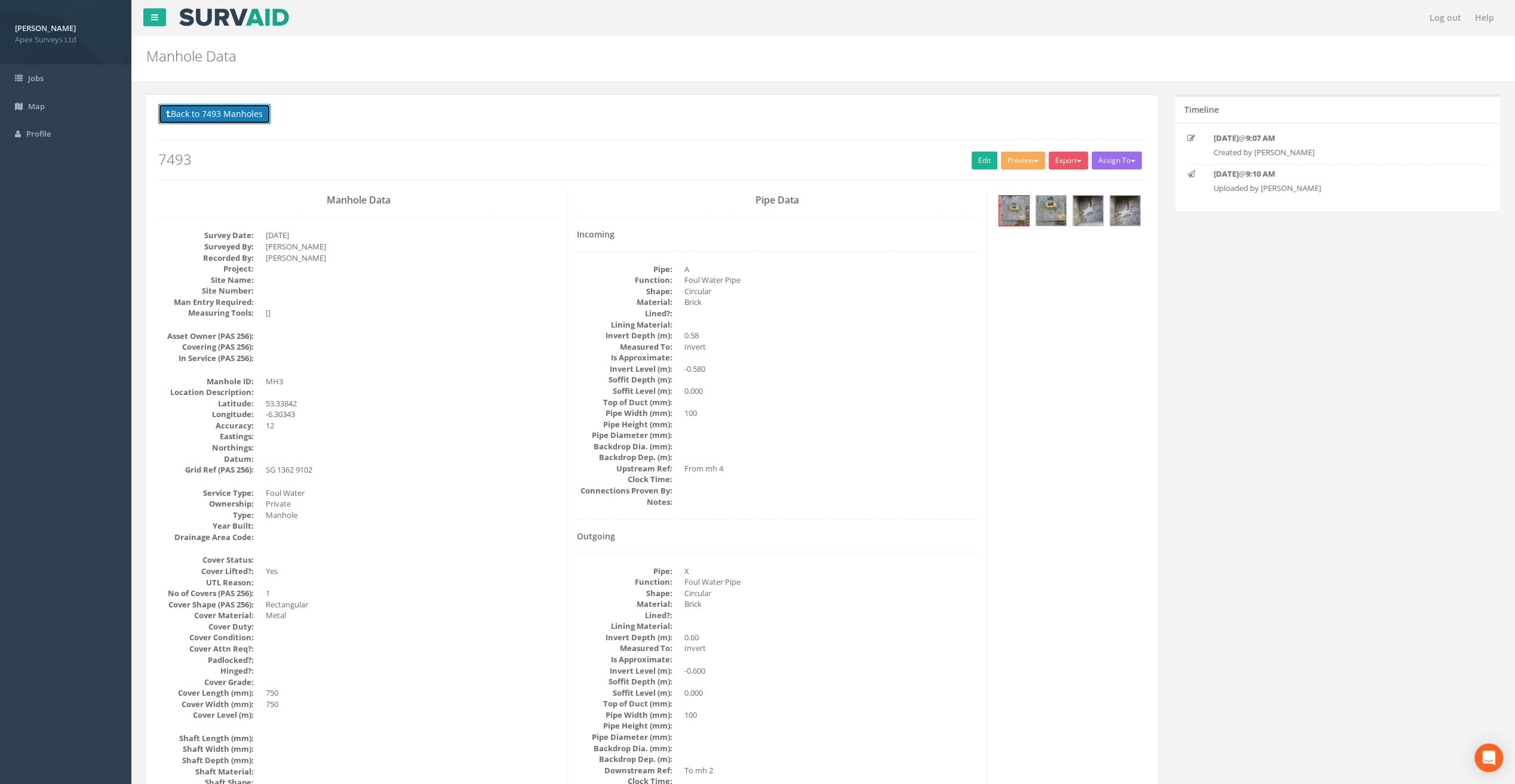
click at [201, 110] on button "Back to 7493 Manholes" at bounding box center [215, 113] width 112 height 20
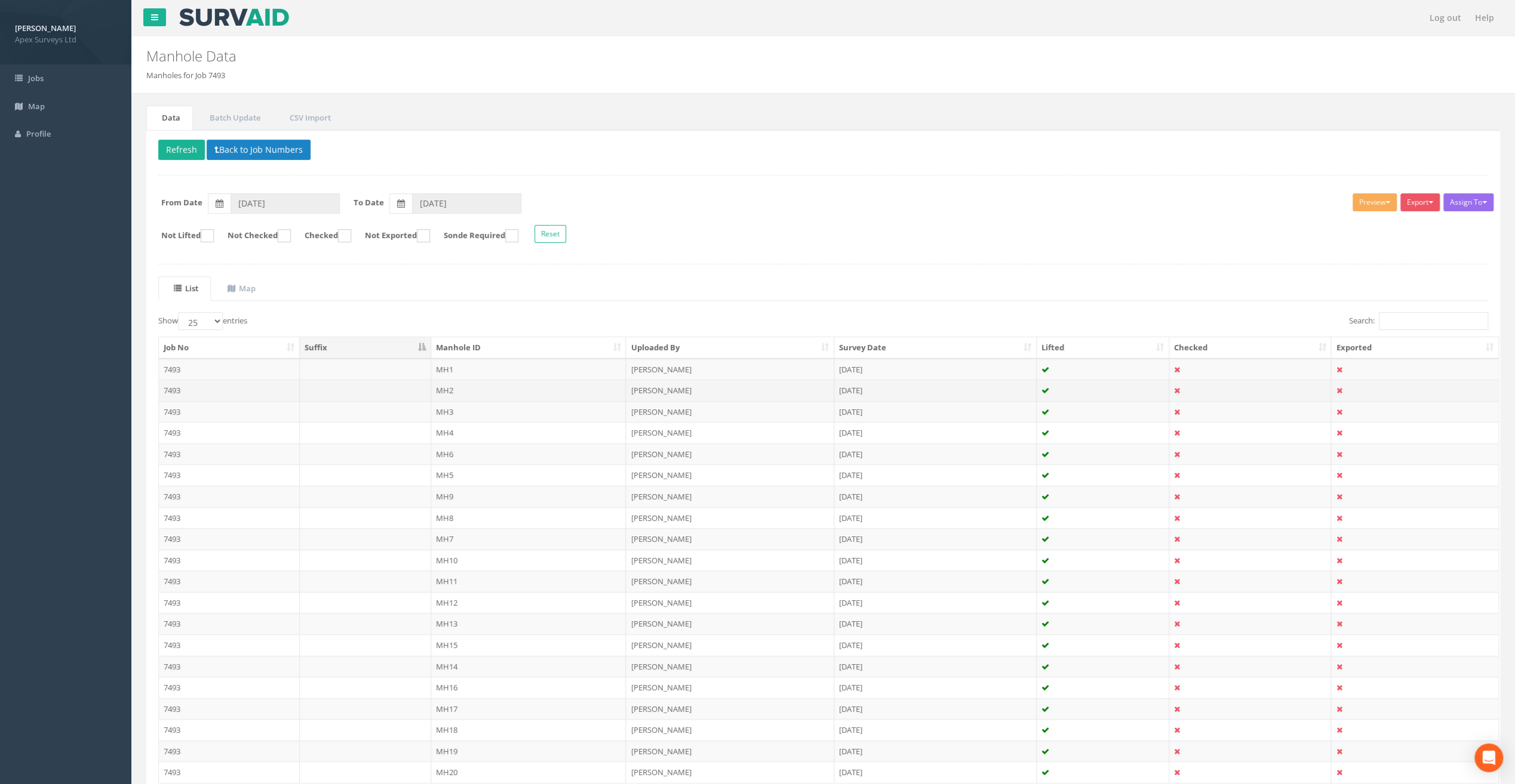
click at [457, 393] on td "MH2" at bounding box center [528, 390] width 195 height 21
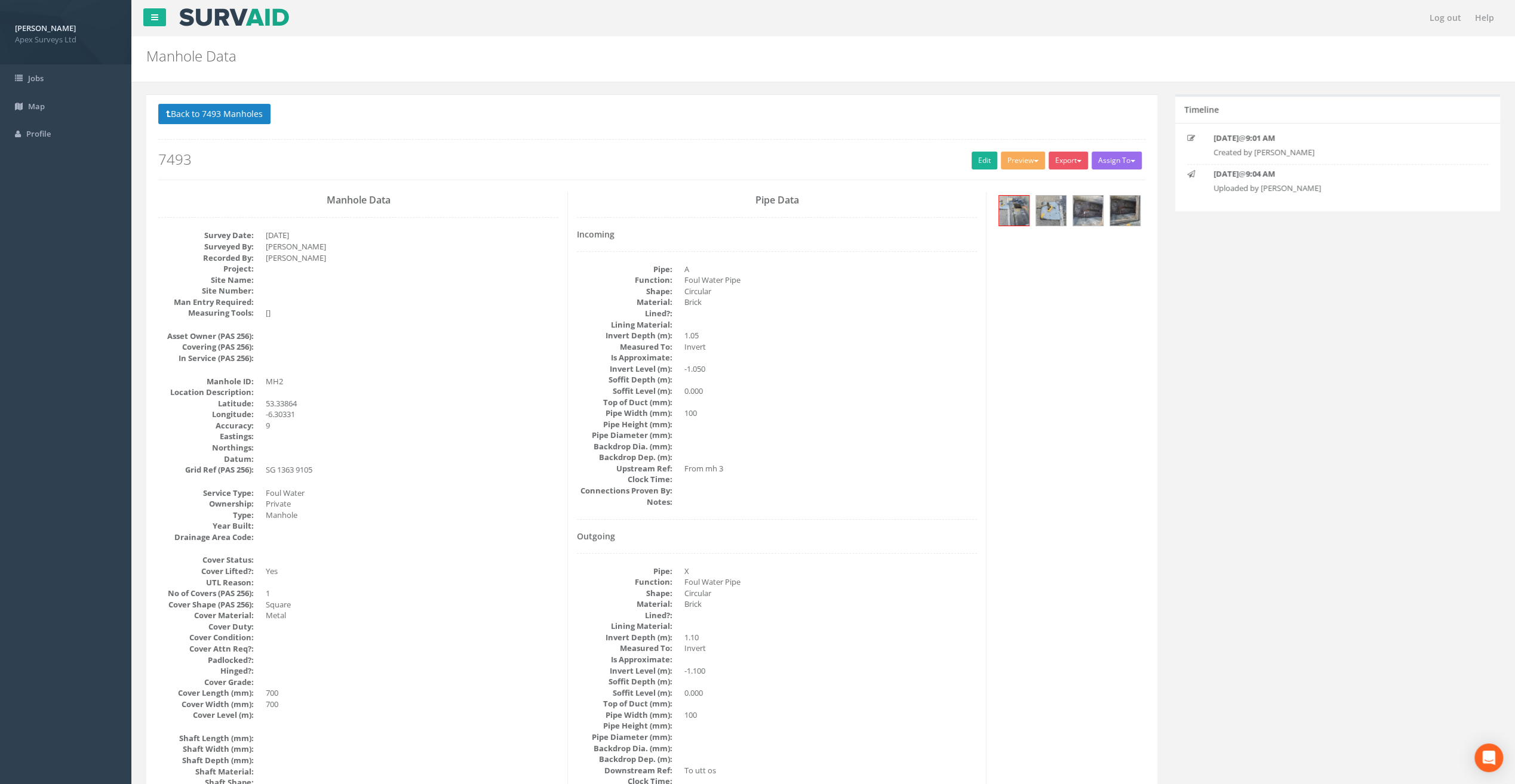
click at [235, 127] on div "Back to 7493 Manholes Back to Map Assign To No Companies Added Export Heathrow …" at bounding box center [651, 141] width 987 height 76
click at [235, 121] on button "Back to 7493 Manholes" at bounding box center [215, 113] width 112 height 20
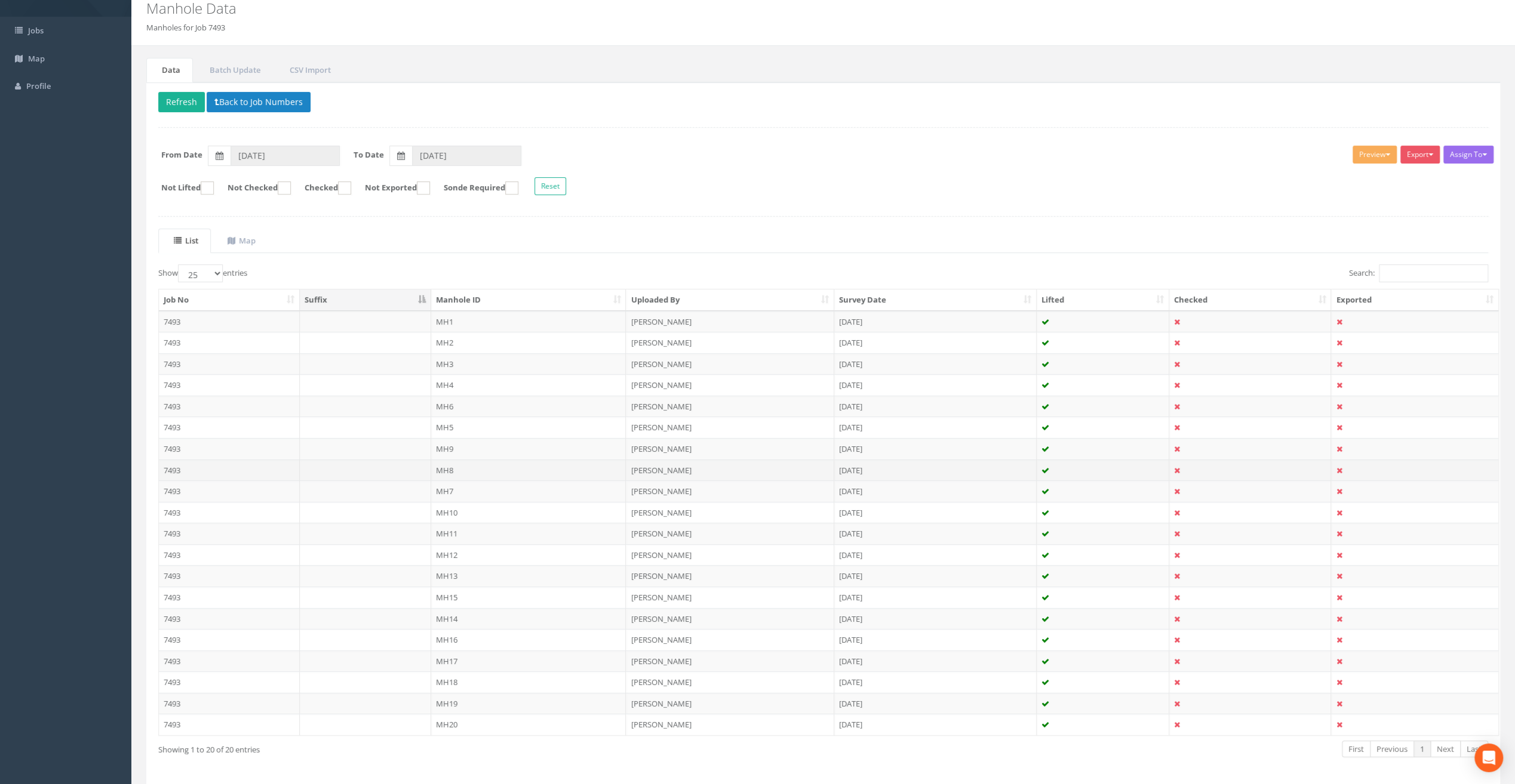
scroll to position [86, 0]
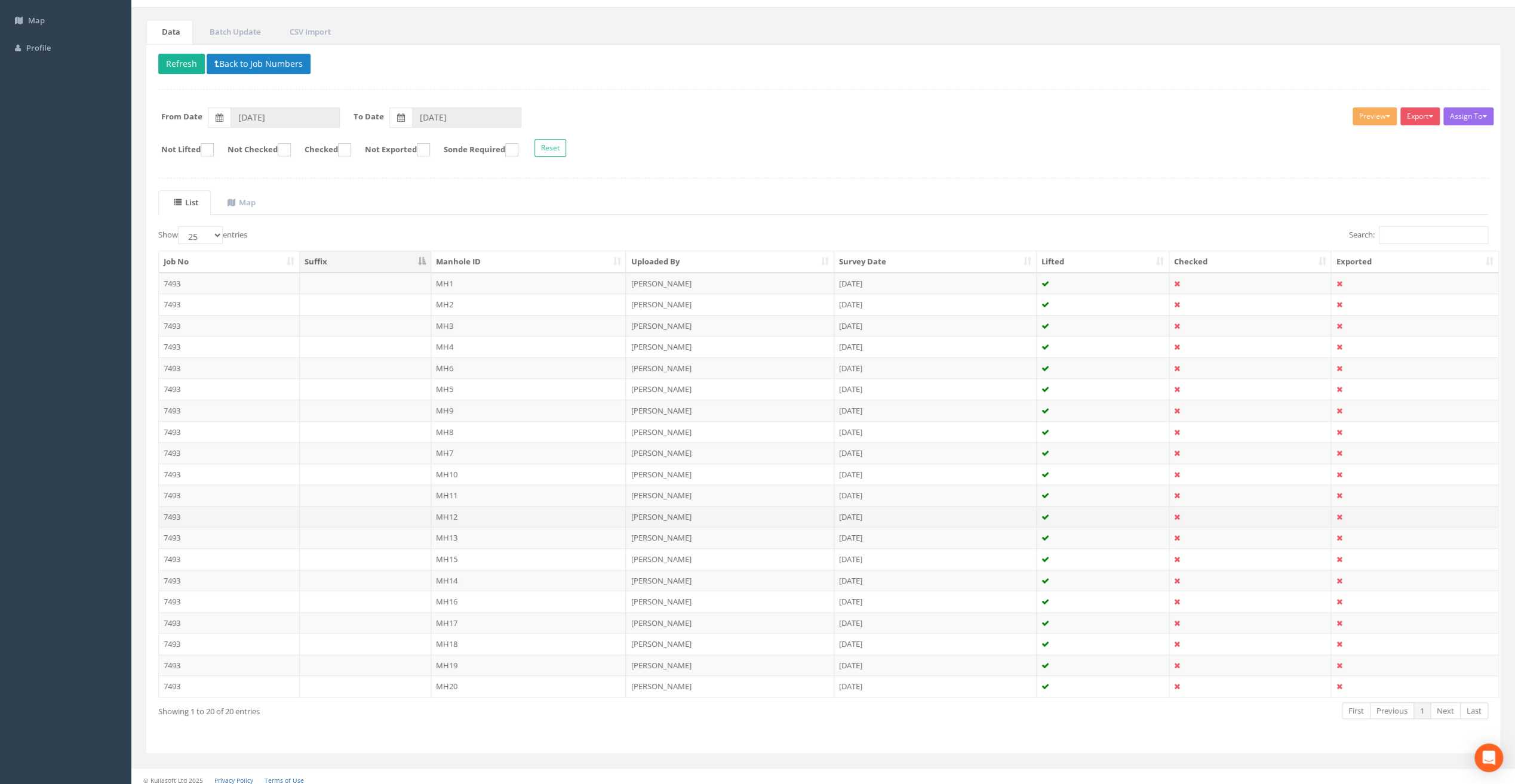
click at [462, 512] on td "MH12" at bounding box center [528, 517] width 195 height 21
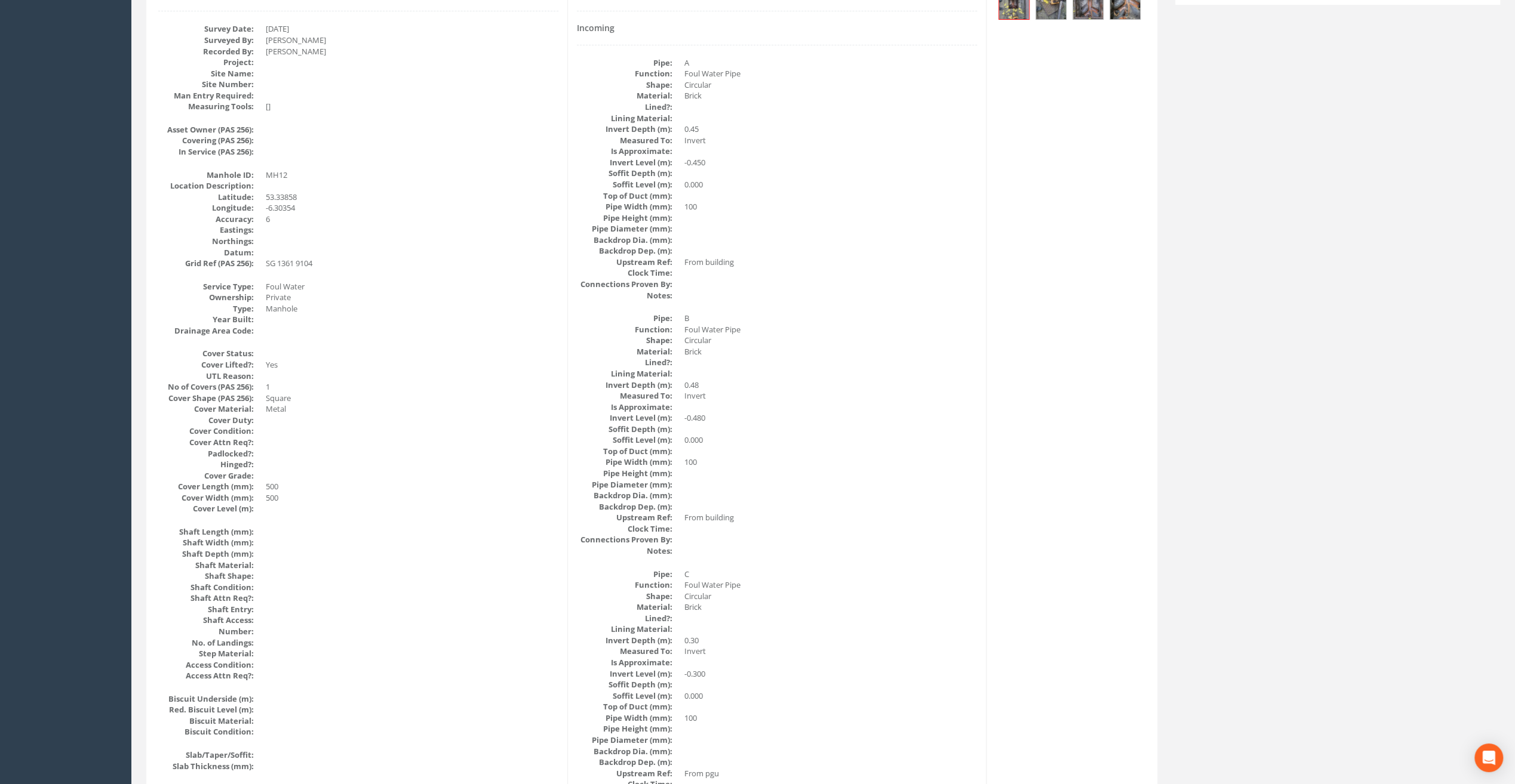
scroll to position [0, 0]
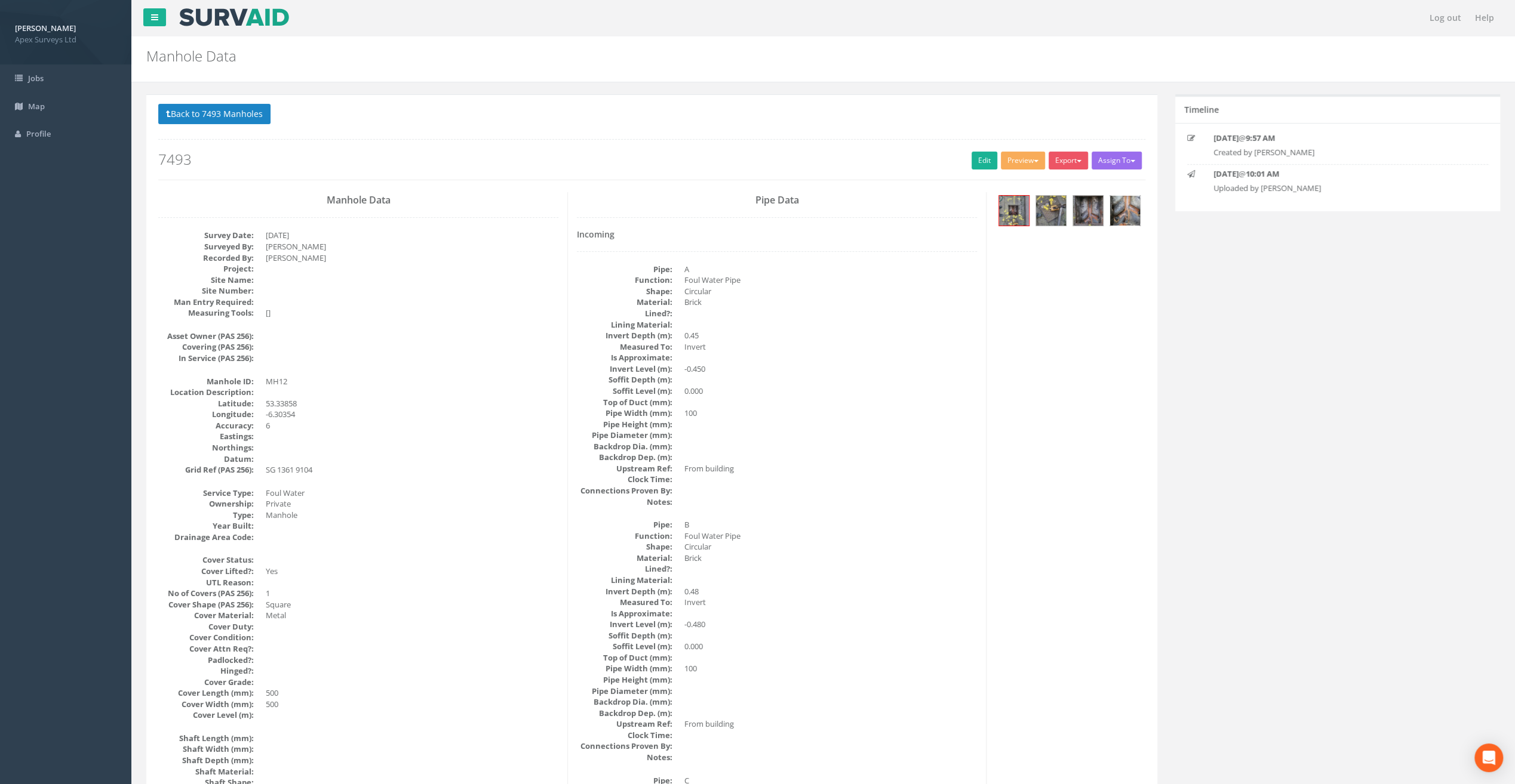
click at [1123, 208] on img at bounding box center [1124, 210] width 30 height 30
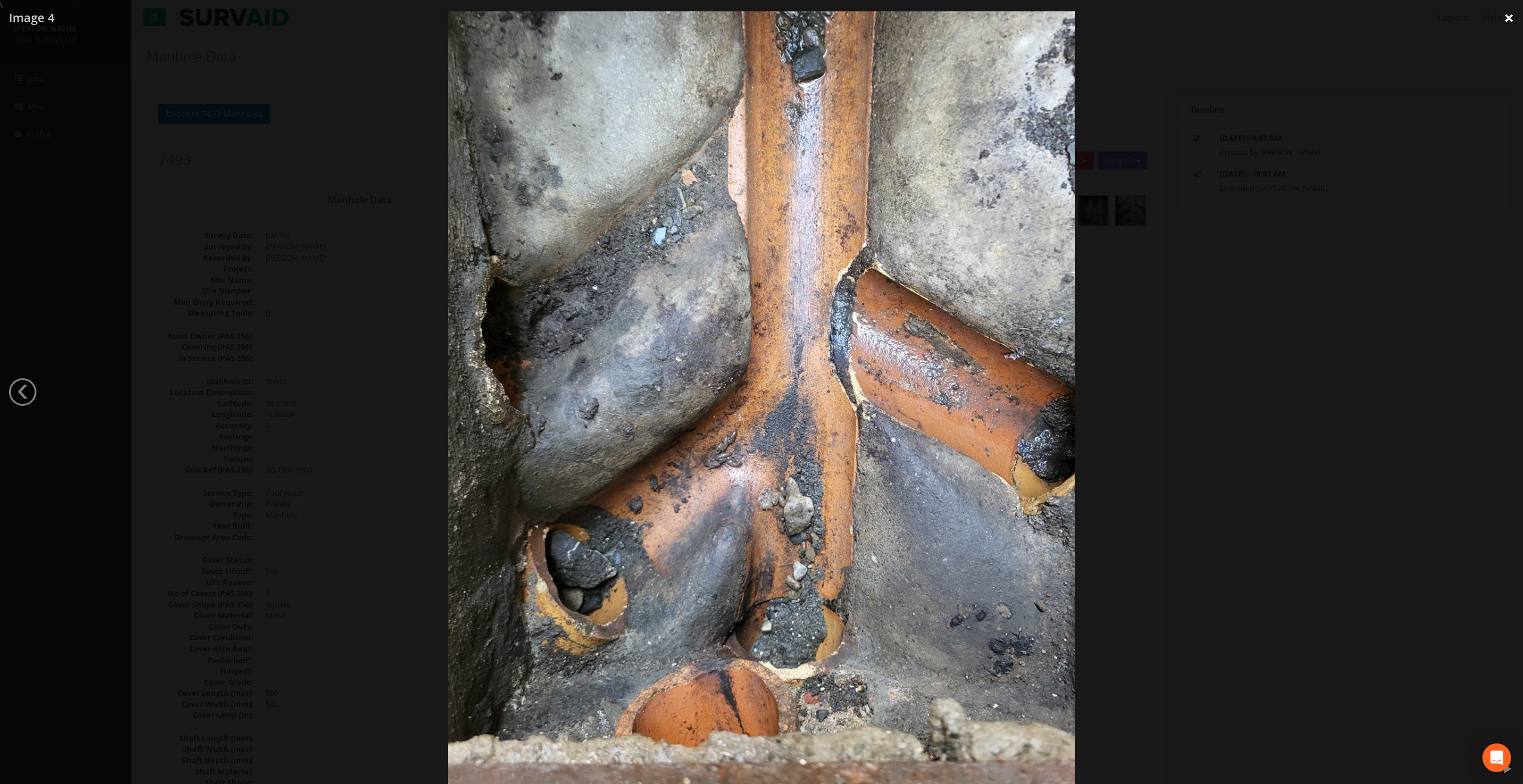
click at [1509, 20] on link "×" at bounding box center [1509, 18] width 28 height 36
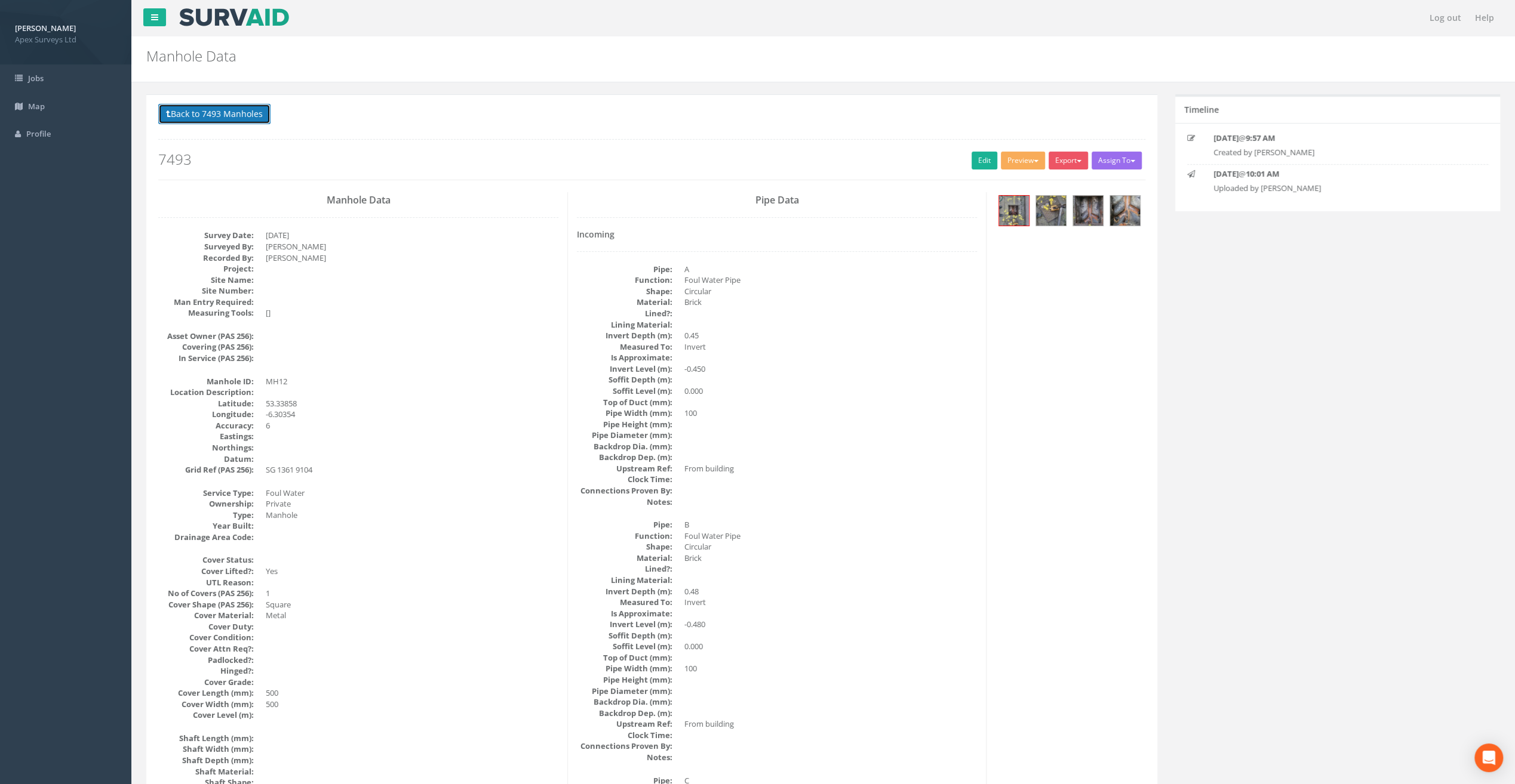
click at [235, 119] on button "Back to 7493 Manholes" at bounding box center [215, 113] width 112 height 20
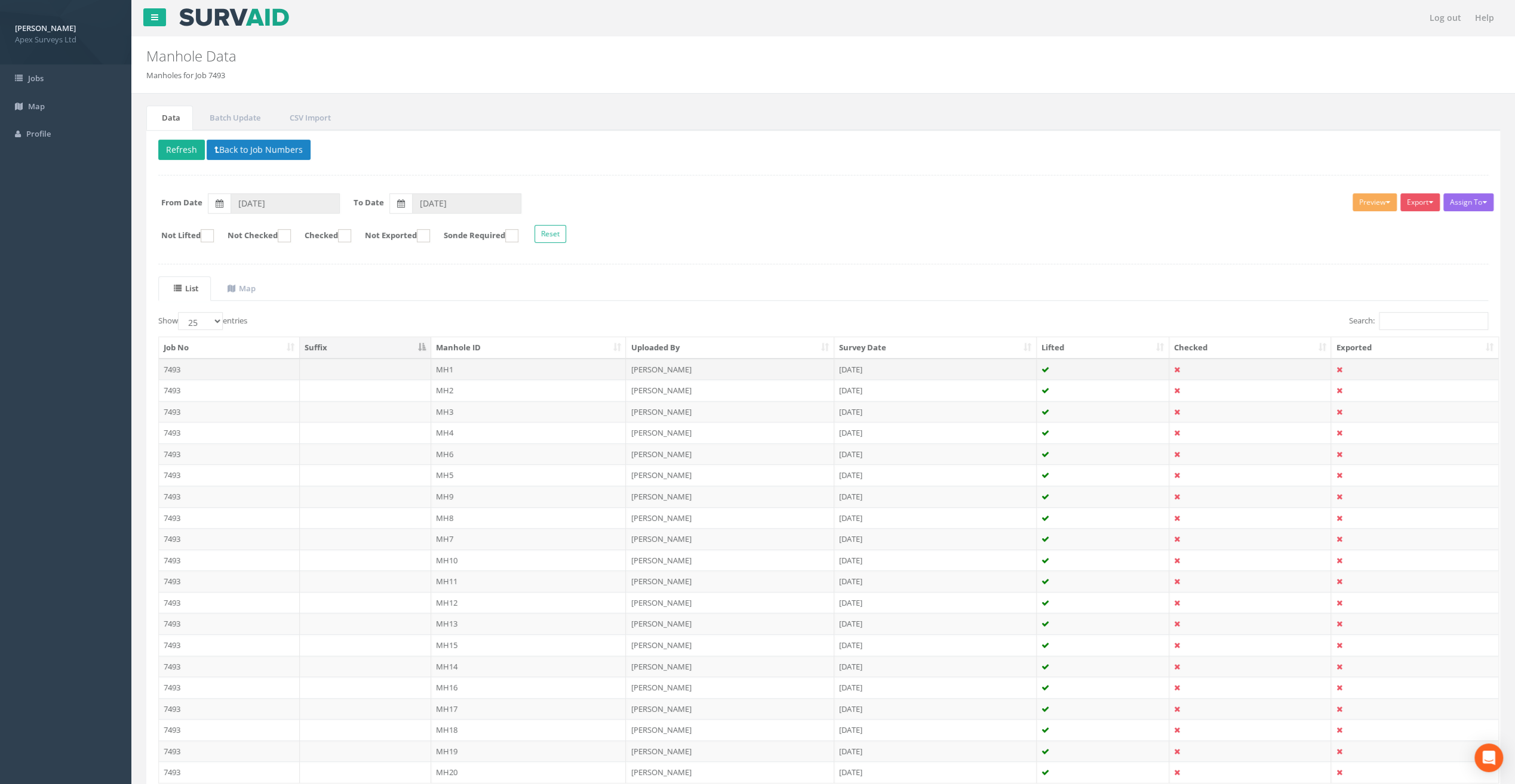
click at [505, 367] on td "MH1" at bounding box center [528, 369] width 195 height 21
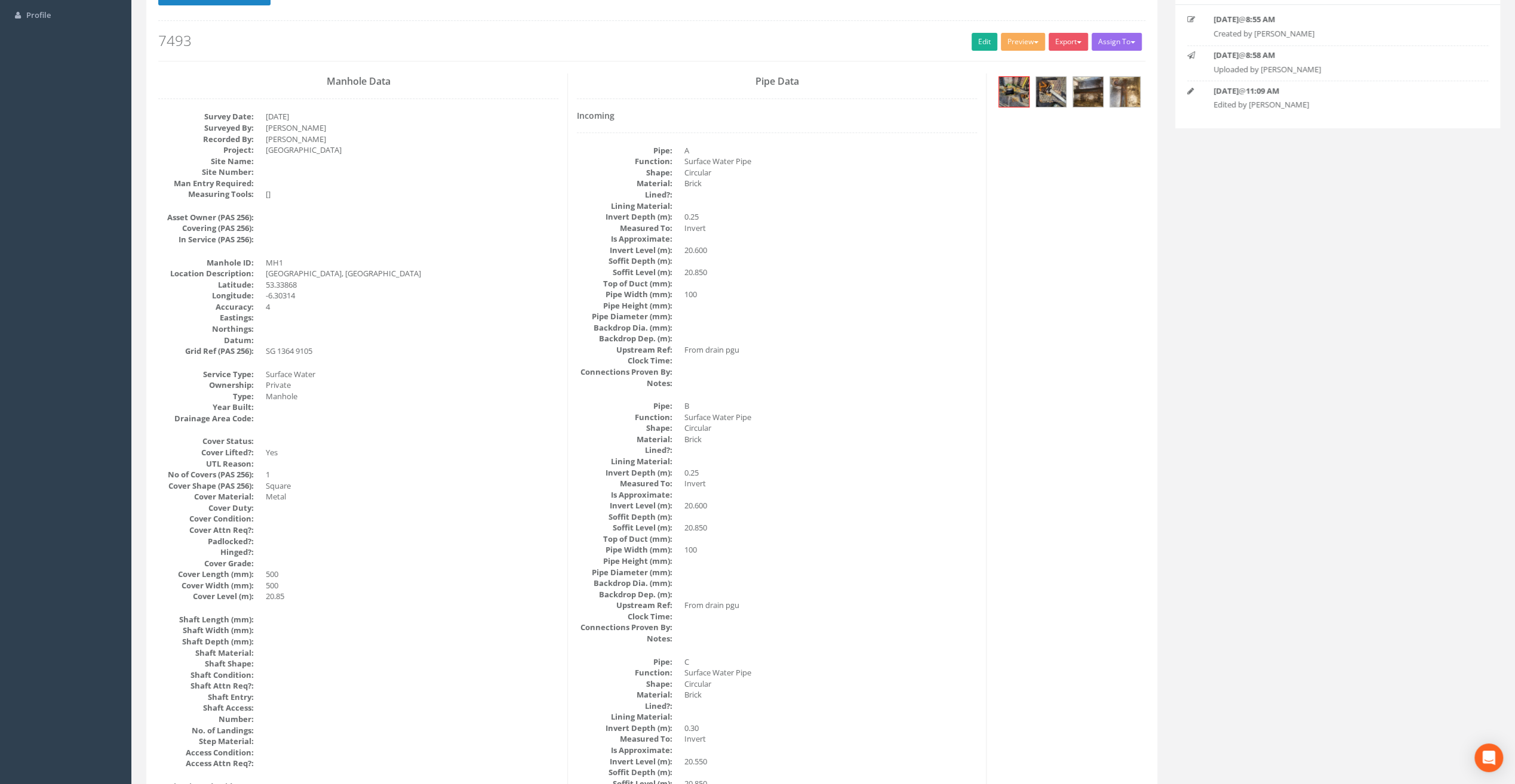
scroll to position [101, 0]
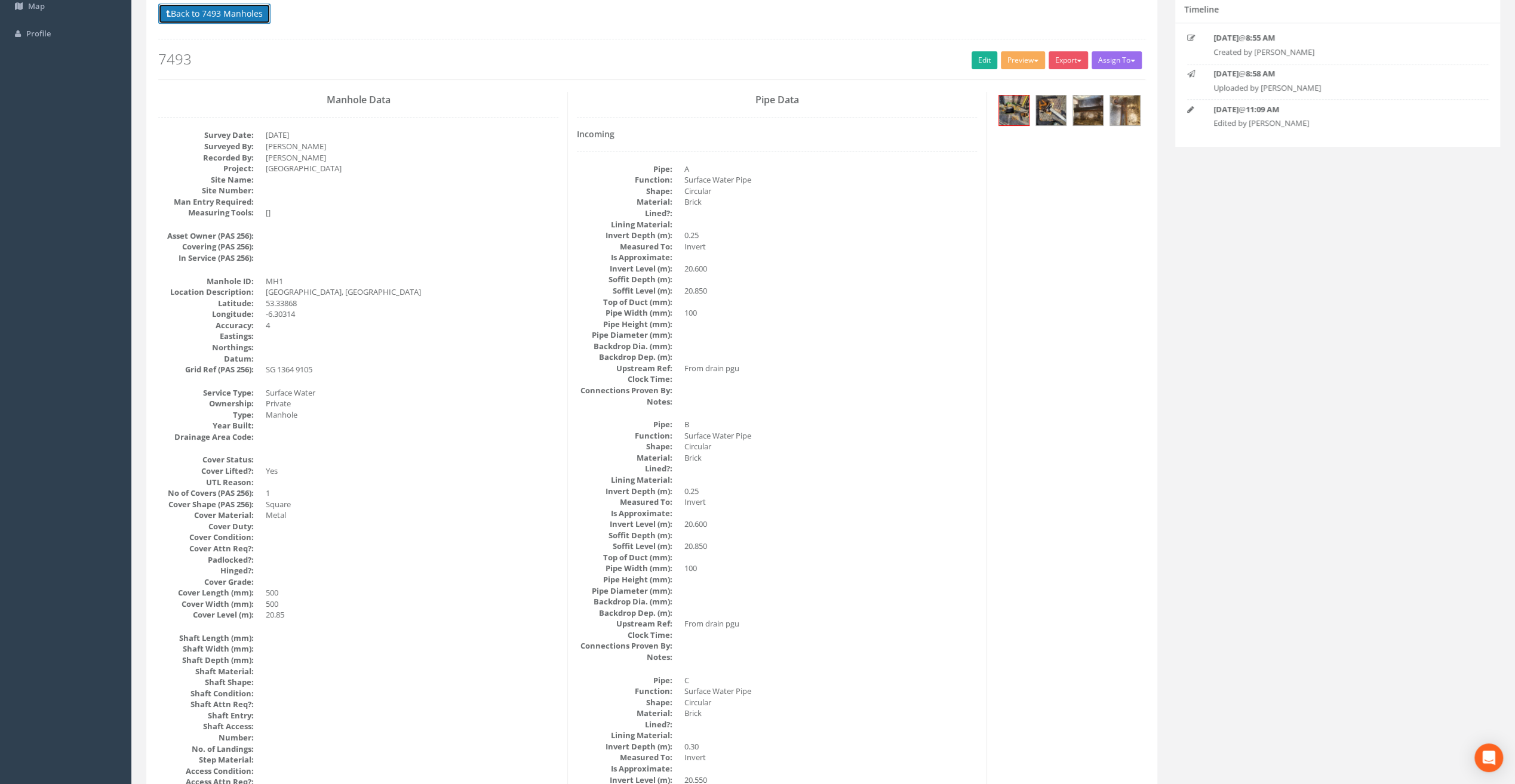
click at [198, 13] on button "Back to 7493 Manholes" at bounding box center [215, 13] width 112 height 20
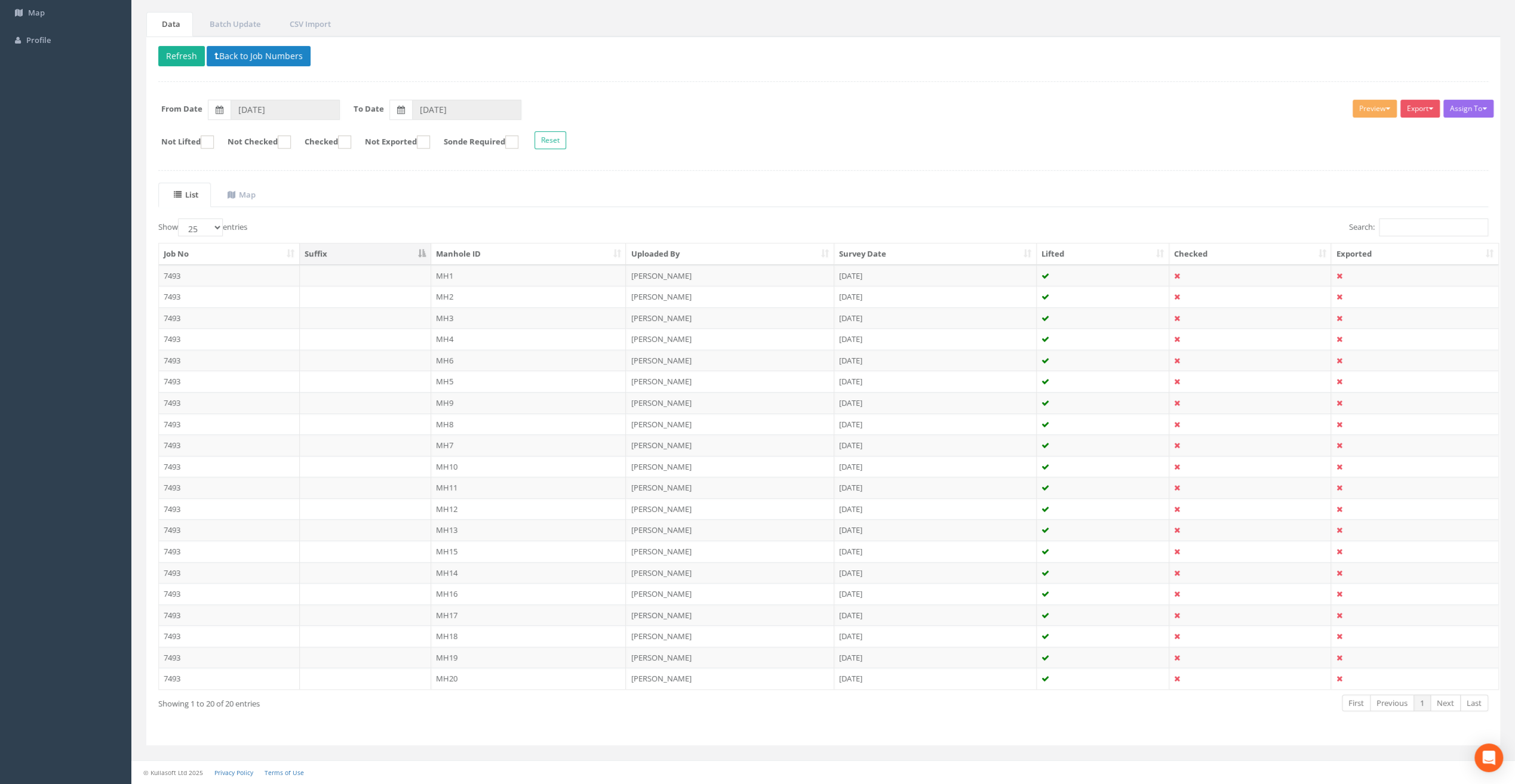
scroll to position [86, 0]
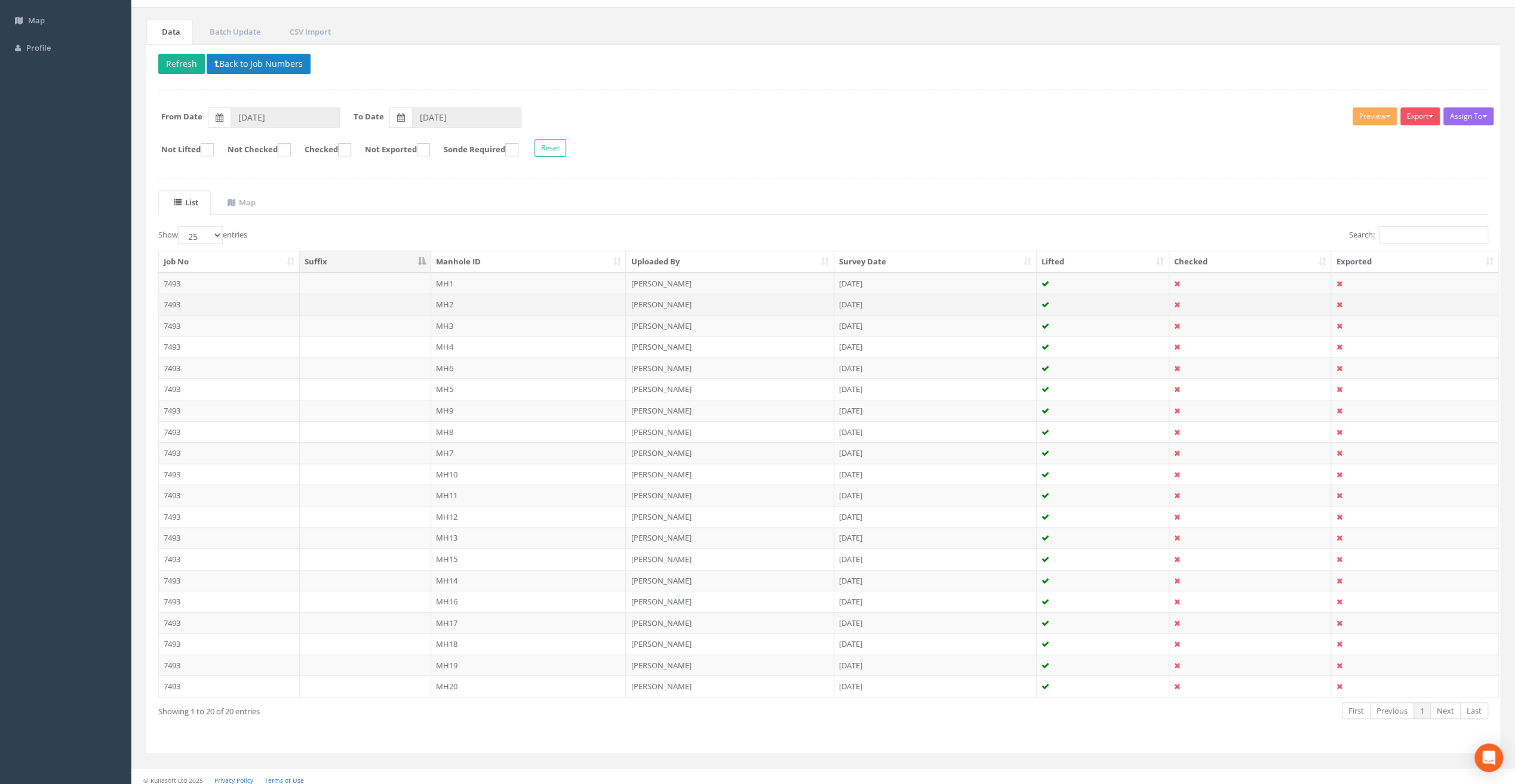
click at [451, 299] on td "MH2" at bounding box center [528, 304] width 195 height 21
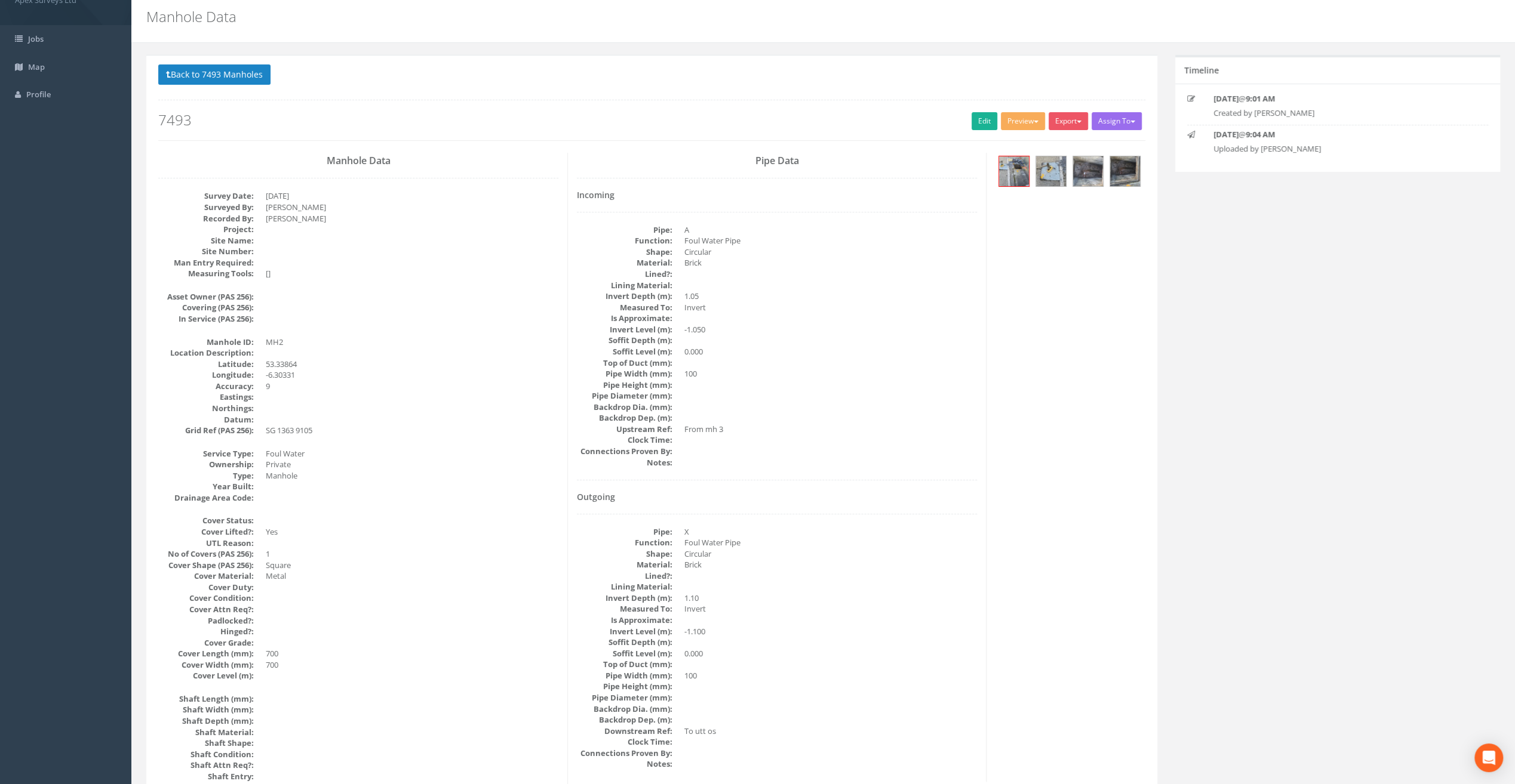
scroll to position [0, 0]
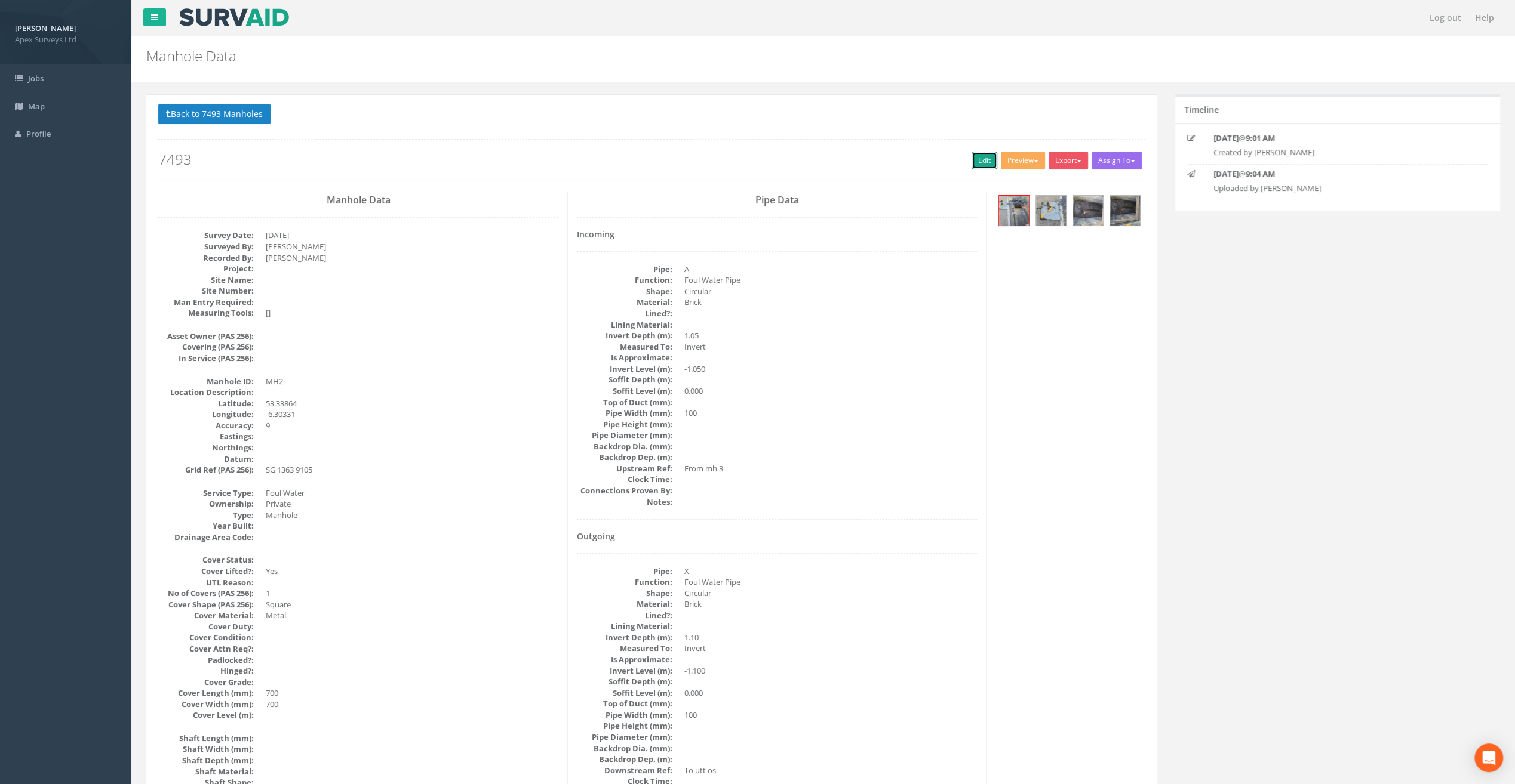
click at [982, 164] on link "Edit" at bounding box center [984, 160] width 26 height 18
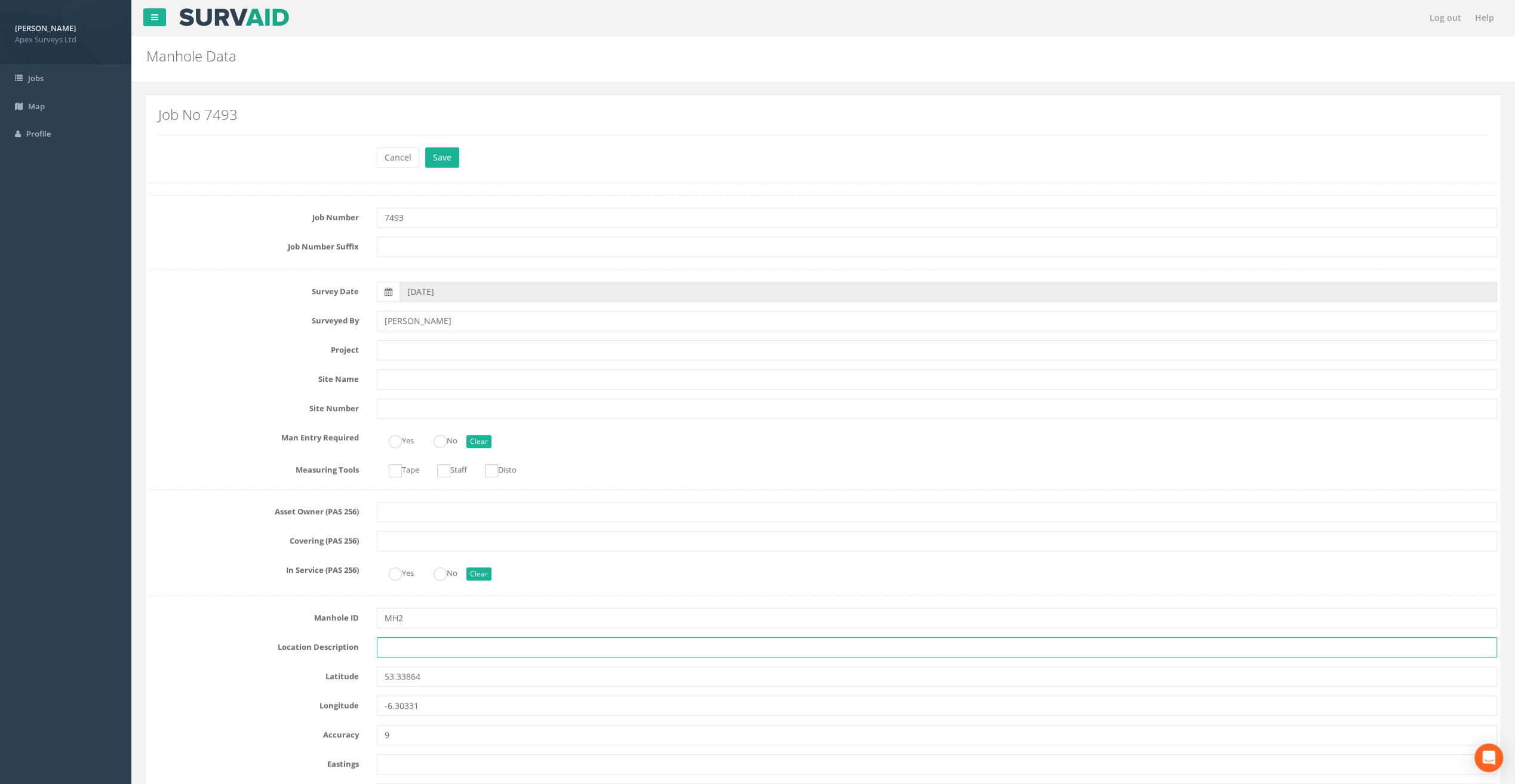
click at [393, 643] on input "text" at bounding box center [937, 647] width 1120 height 20
paste input "[GEOGRAPHIC_DATA], [GEOGRAPHIC_DATA]"
type input "[GEOGRAPHIC_DATA], [GEOGRAPHIC_DATA]"
drag, startPoint x: 294, startPoint y: 139, endPoint x: 308, endPoint y: 151, distance: 18.4
click at [294, 139] on div "Job No 7493" at bounding box center [823, 125] width 1347 height 43
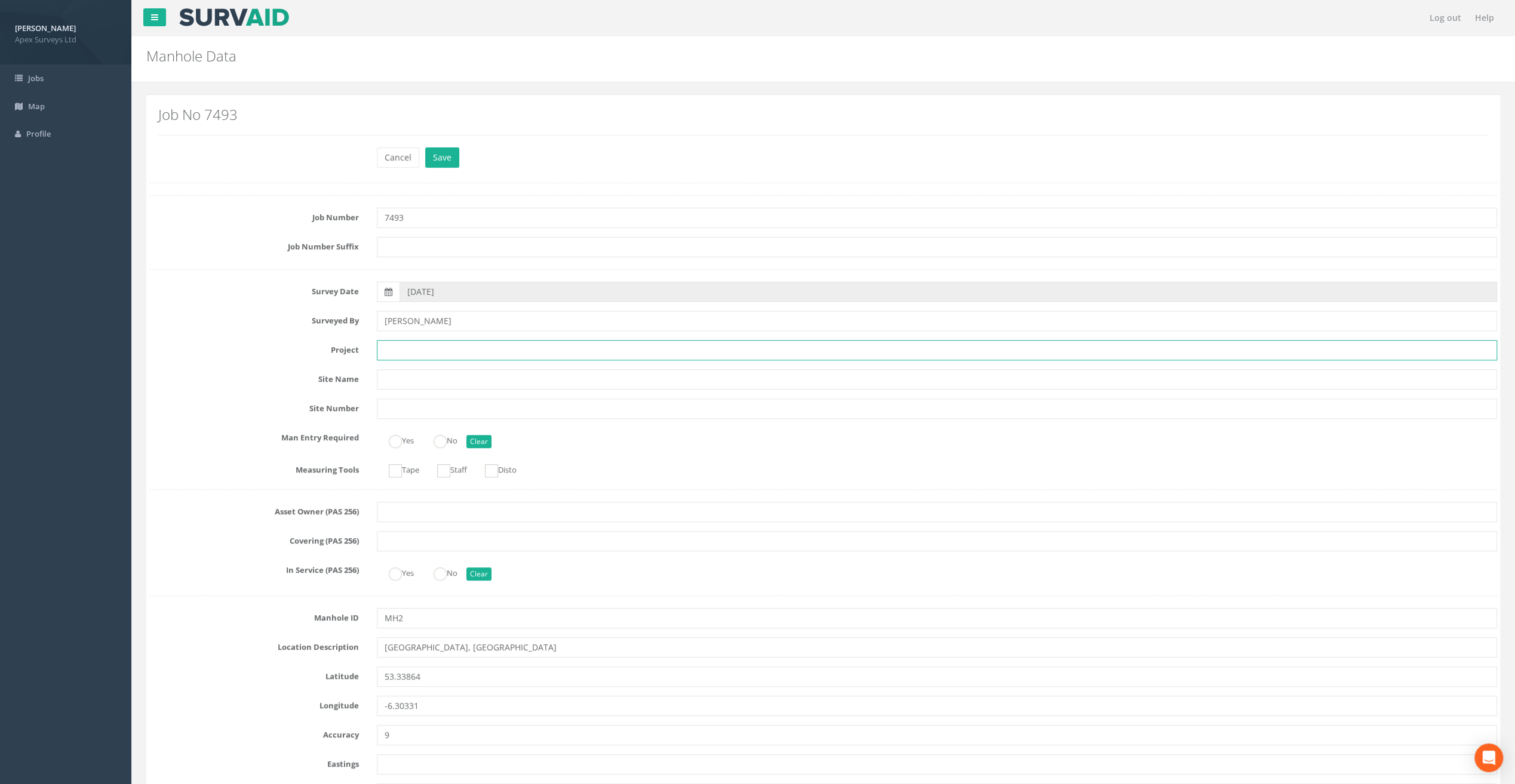
click at [407, 345] on input "text" at bounding box center [937, 350] width 1120 height 20
paste input "[GEOGRAPHIC_DATA]"
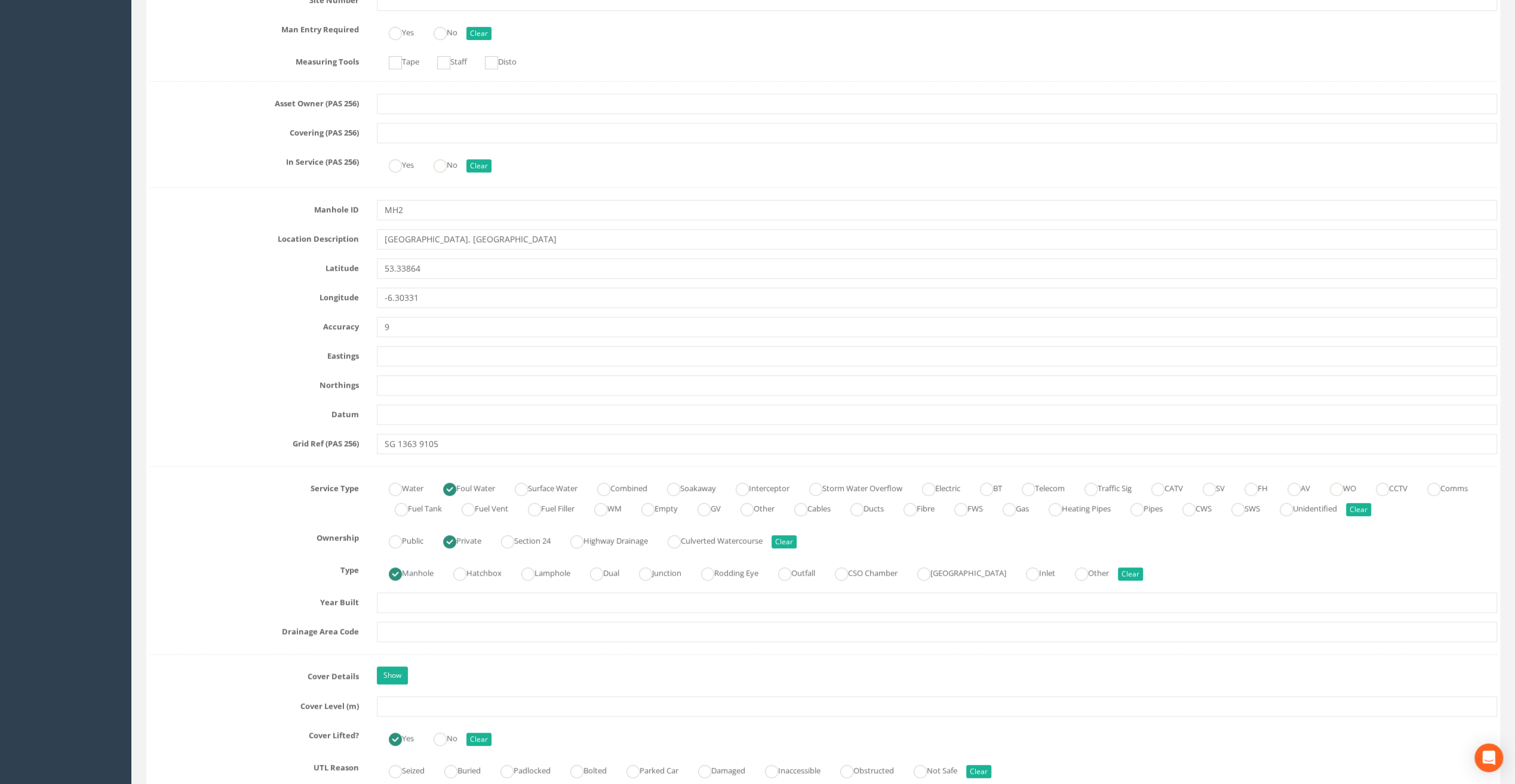
scroll to position [657, 0]
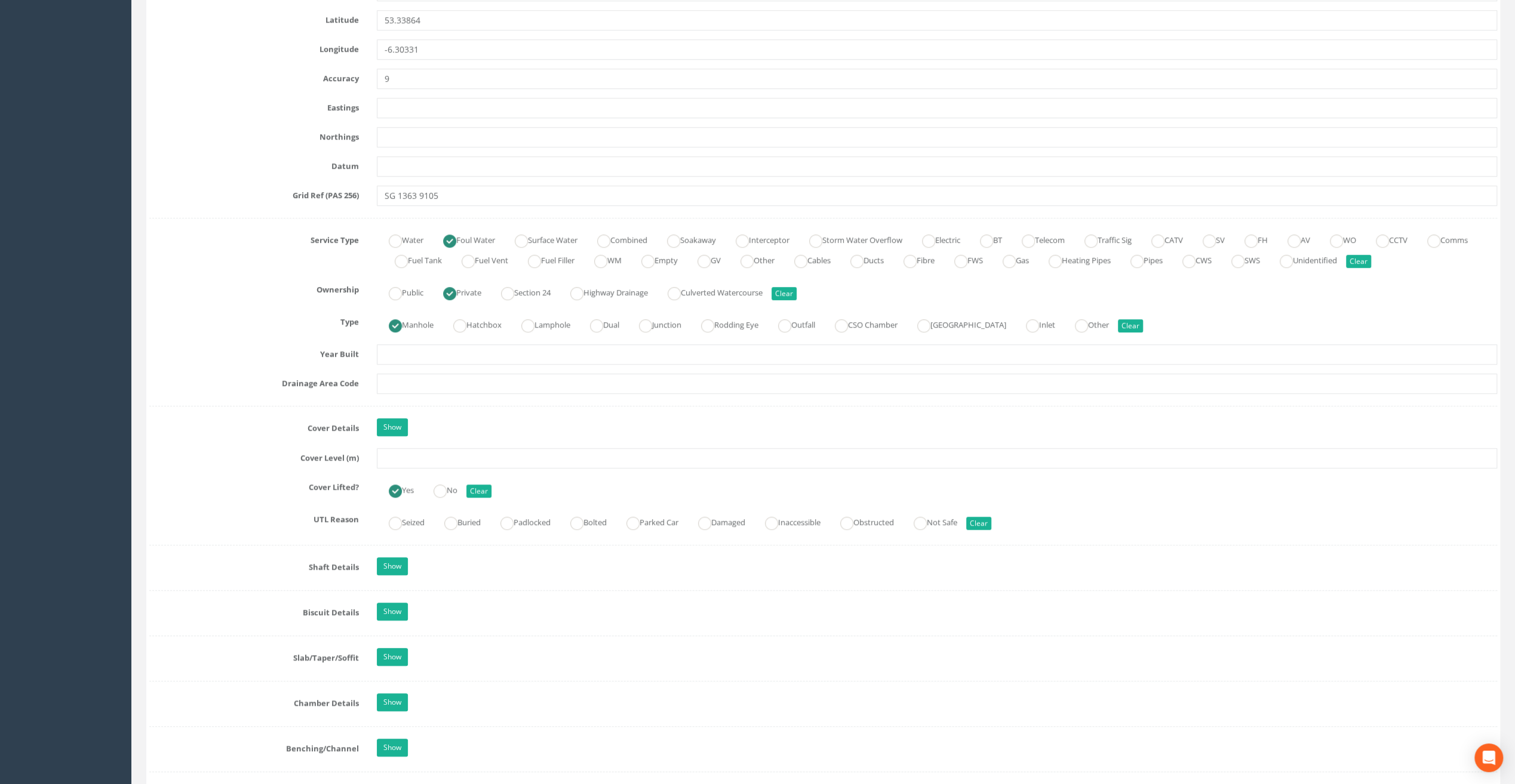
type input "[GEOGRAPHIC_DATA]"
click at [401, 458] on input "text" at bounding box center [937, 458] width 1120 height 20
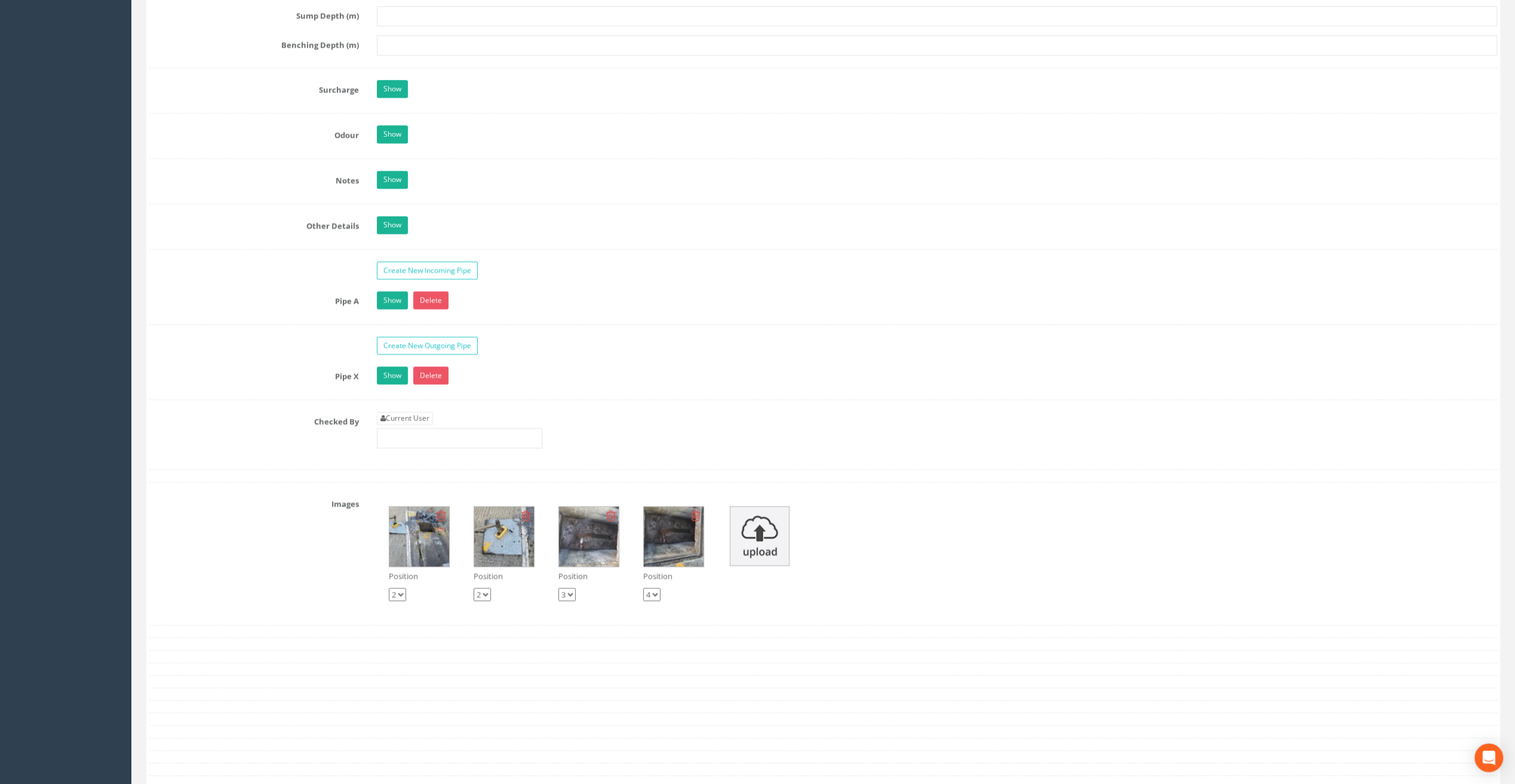
scroll to position [1671, 0]
type input "20.93"
click at [410, 413] on div "Current User" at bounding box center [459, 428] width 165 height 37
click at [406, 410] on link "Current User" at bounding box center [405, 417] width 56 height 13
type input "[PERSON_NAME]"
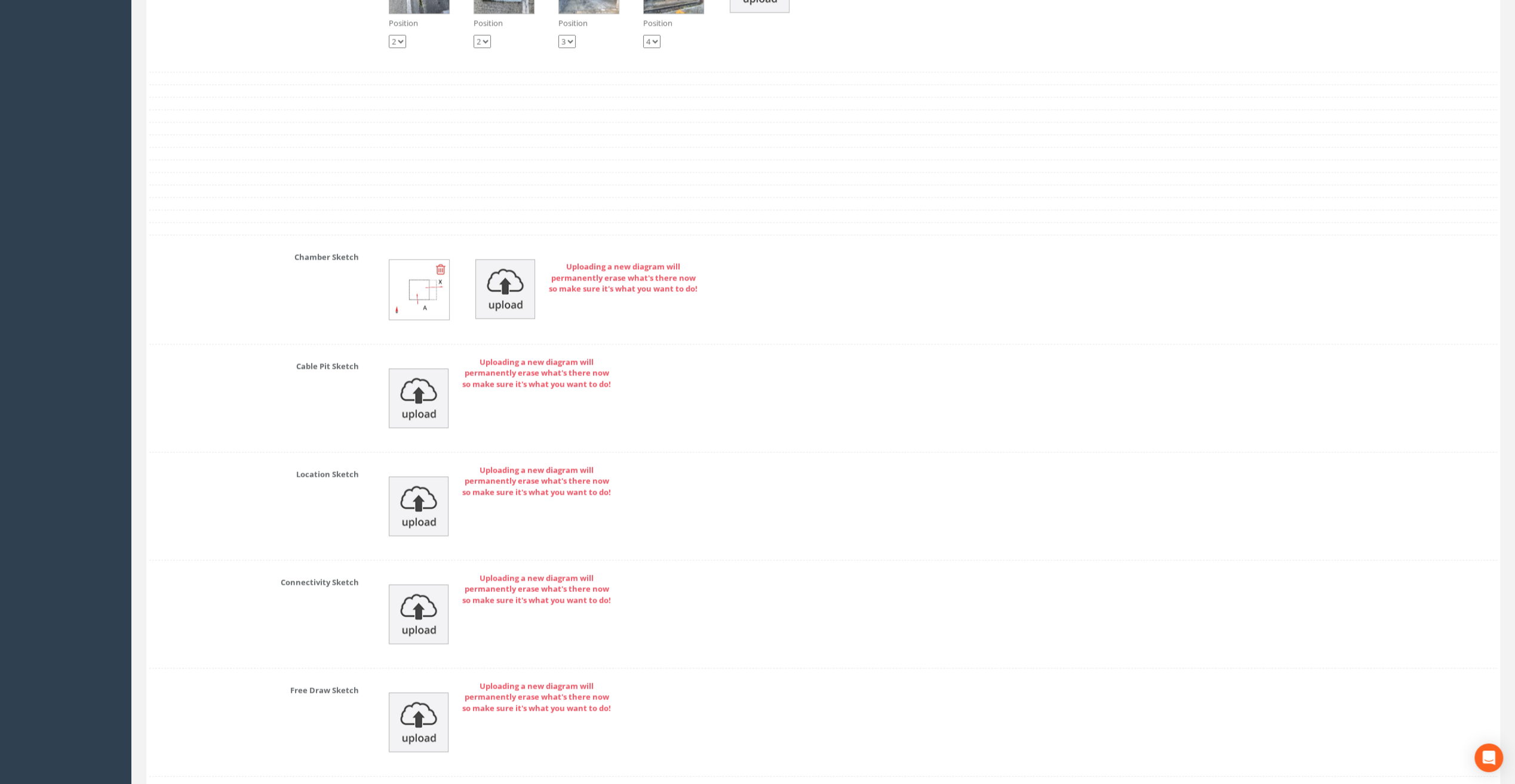
scroll to position [2297, 0]
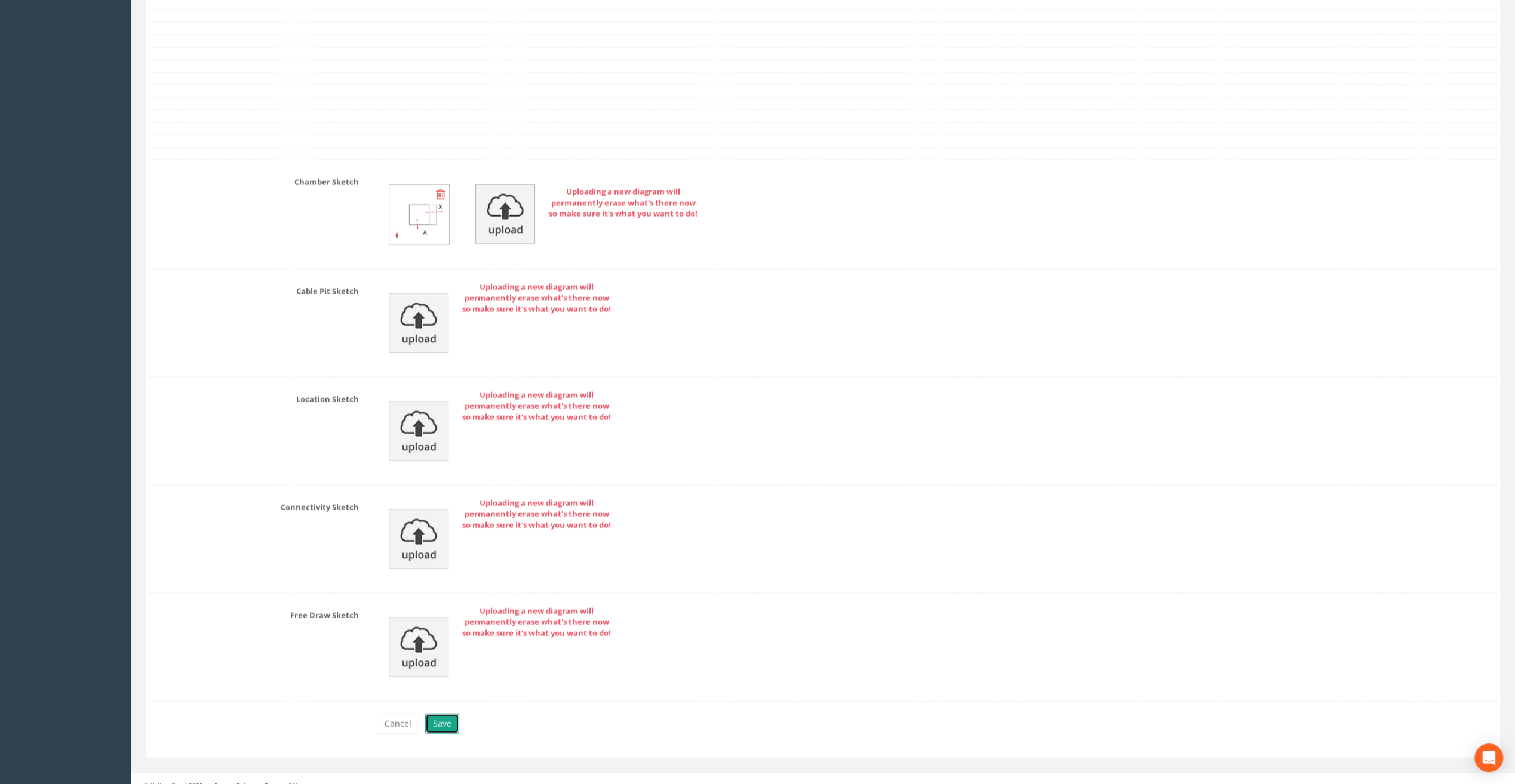
click at [437, 715] on button "Save" at bounding box center [442, 724] width 34 height 20
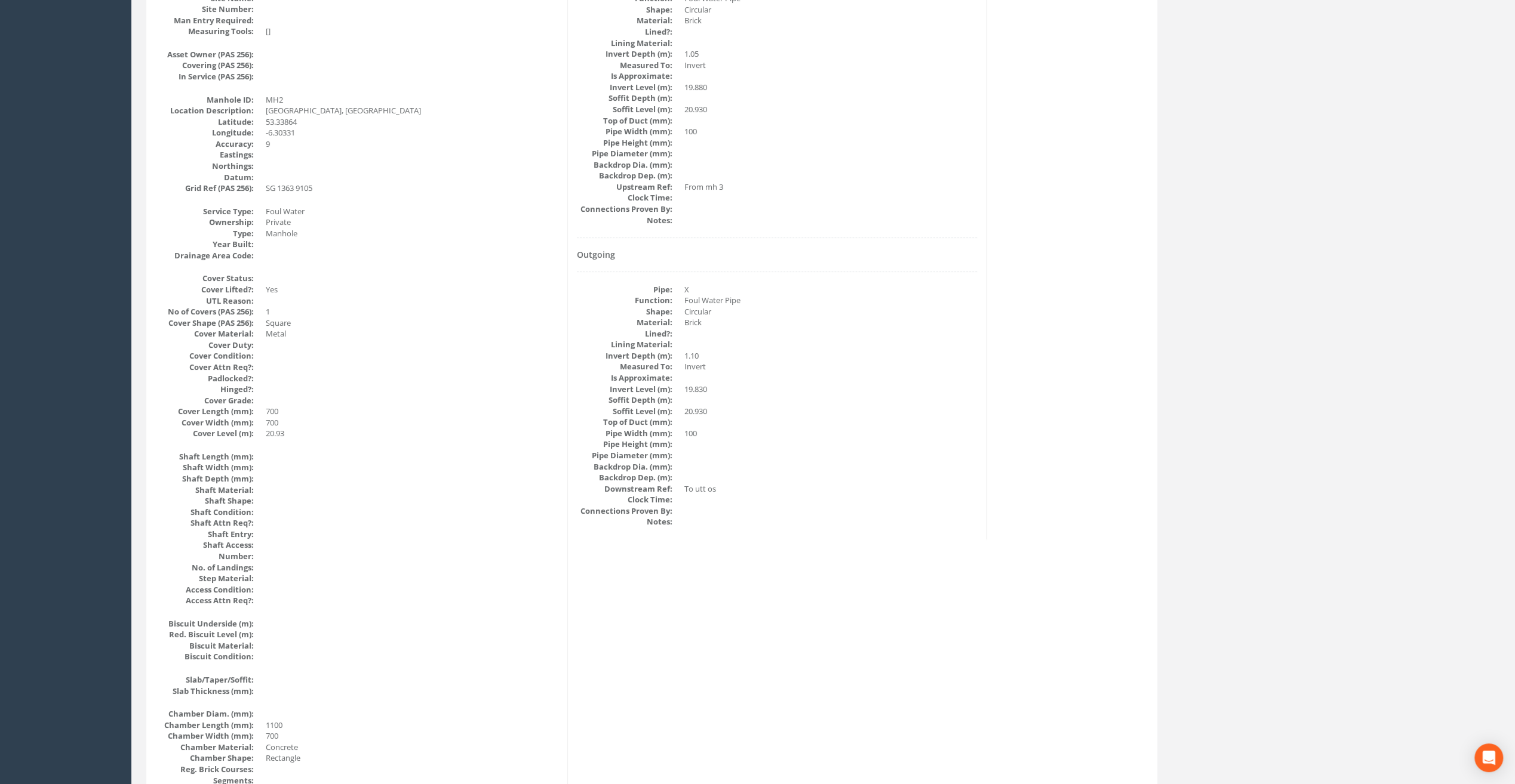
scroll to position [0, 0]
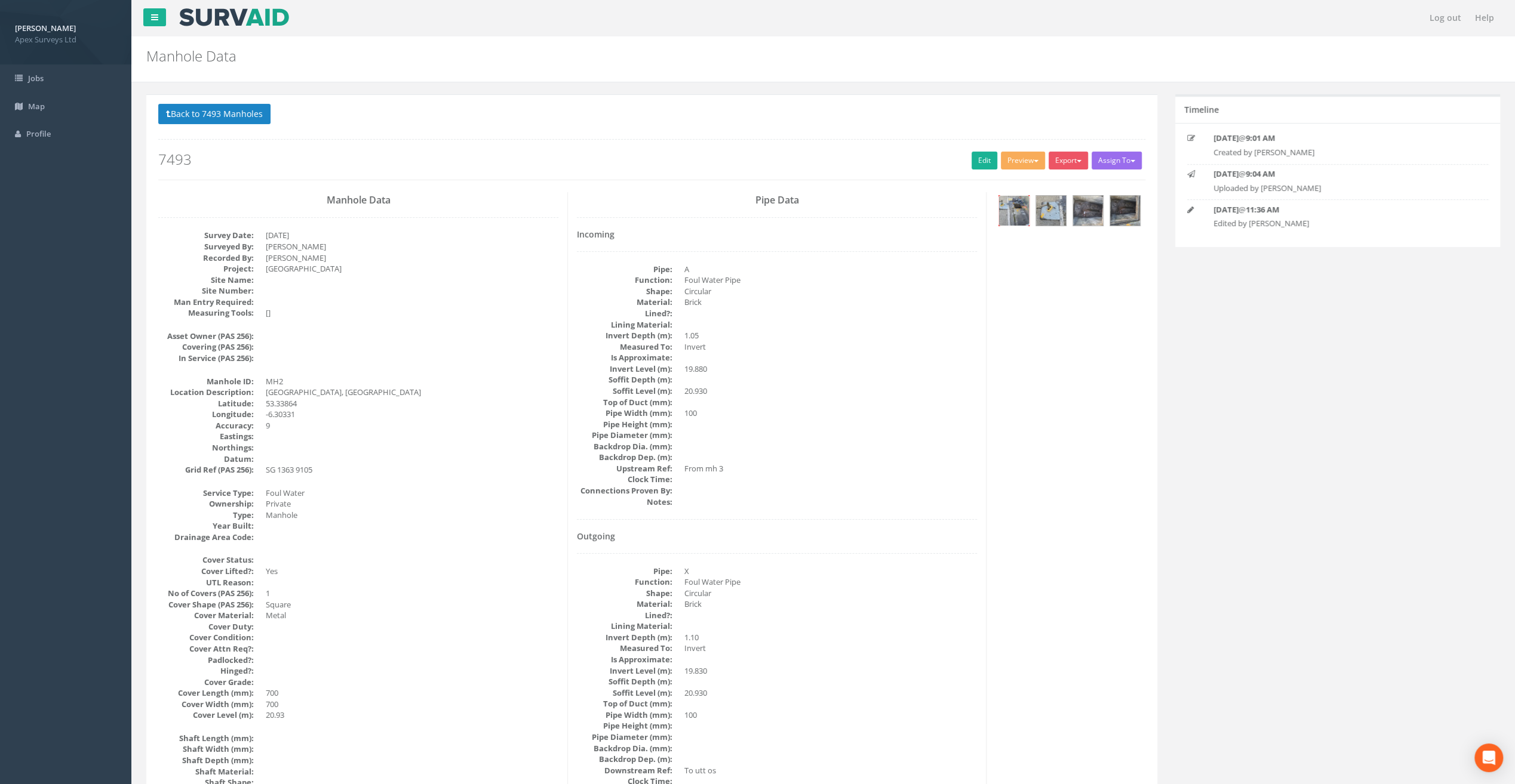
click at [1013, 214] on img at bounding box center [1013, 210] width 30 height 30
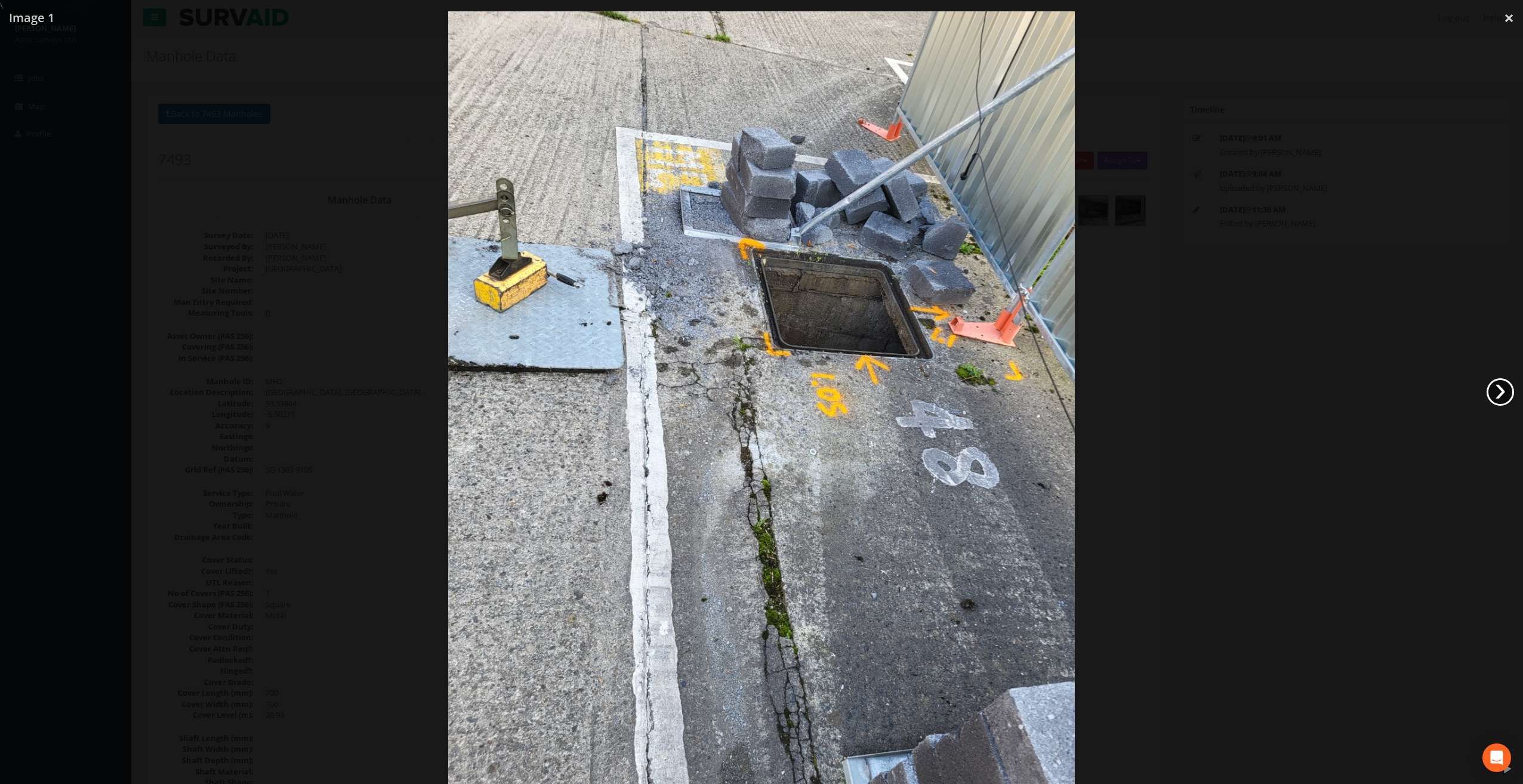
click at [1504, 392] on link "›" at bounding box center [1500, 392] width 27 height 27
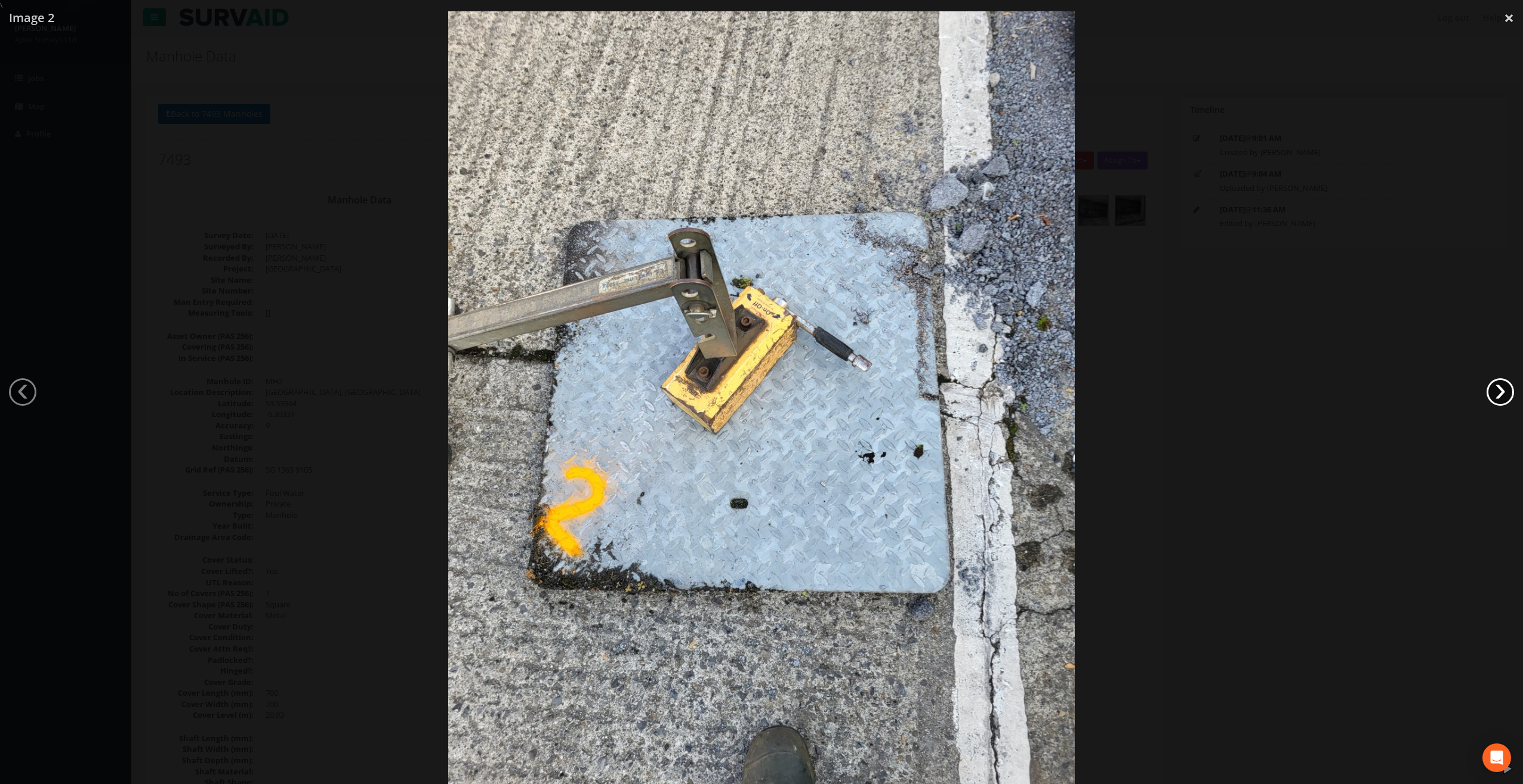
click at [1504, 392] on link "›" at bounding box center [1500, 392] width 27 height 27
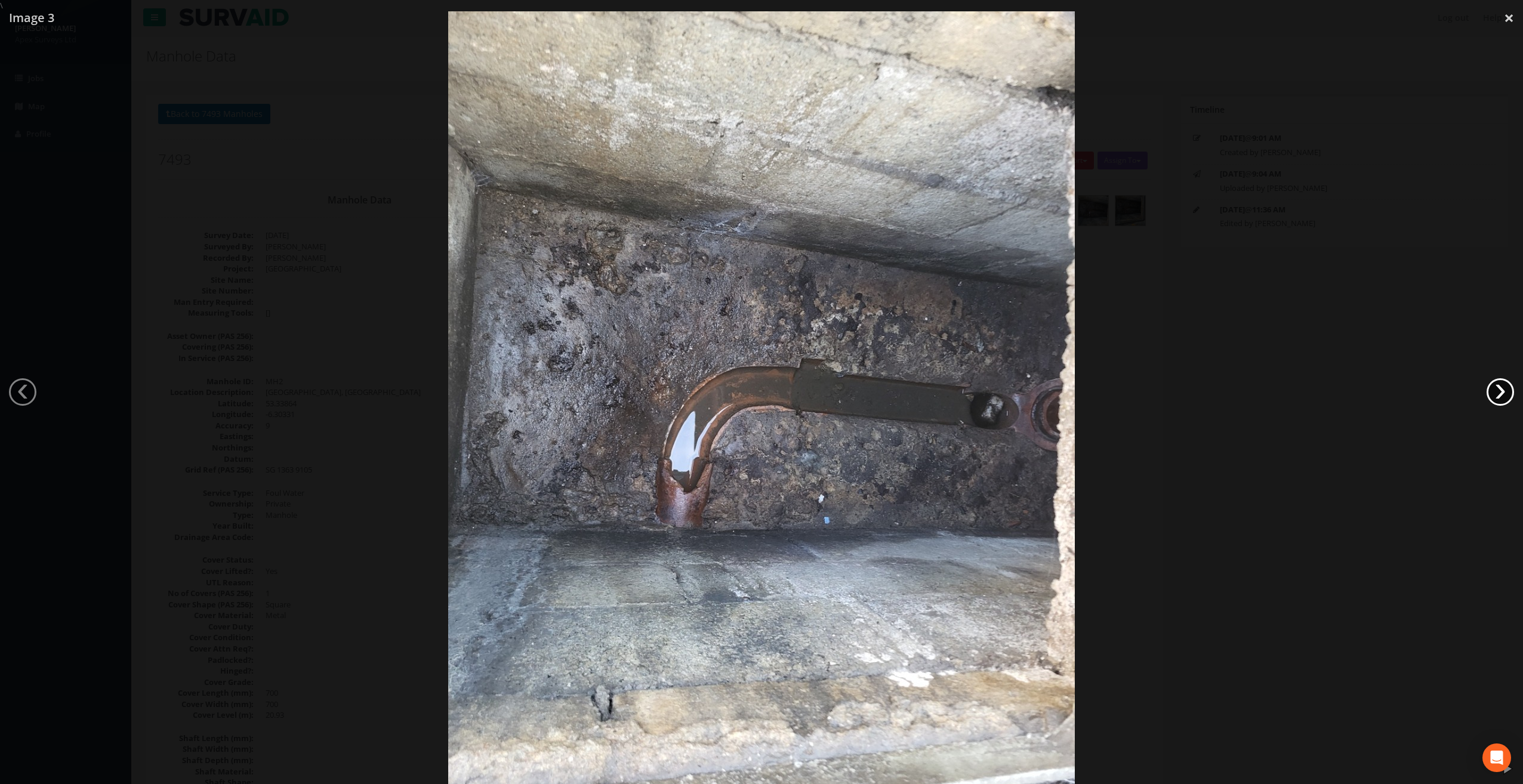
click at [1504, 392] on link "›" at bounding box center [1500, 392] width 27 height 27
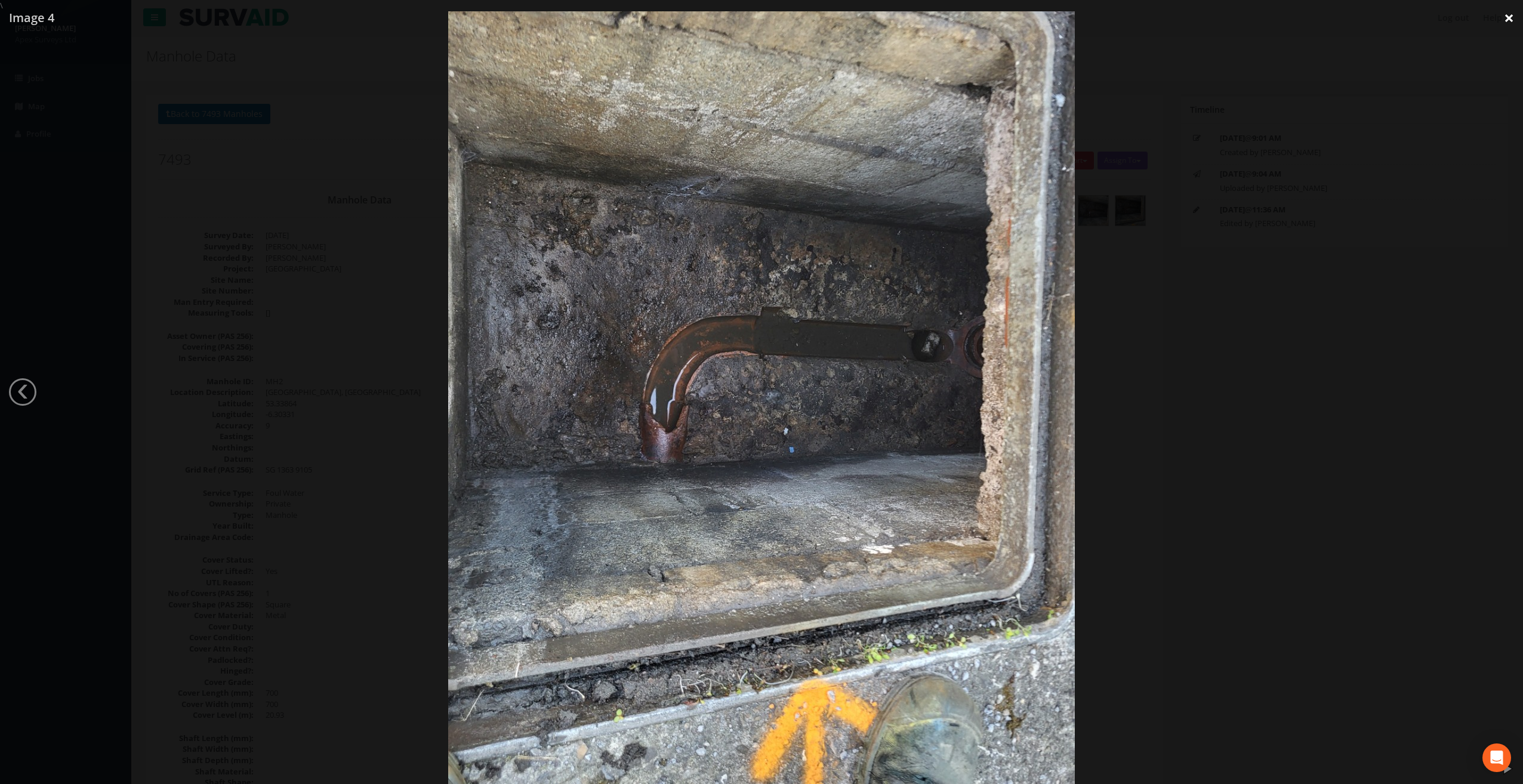
click at [1508, 18] on link "×" at bounding box center [1509, 18] width 28 height 36
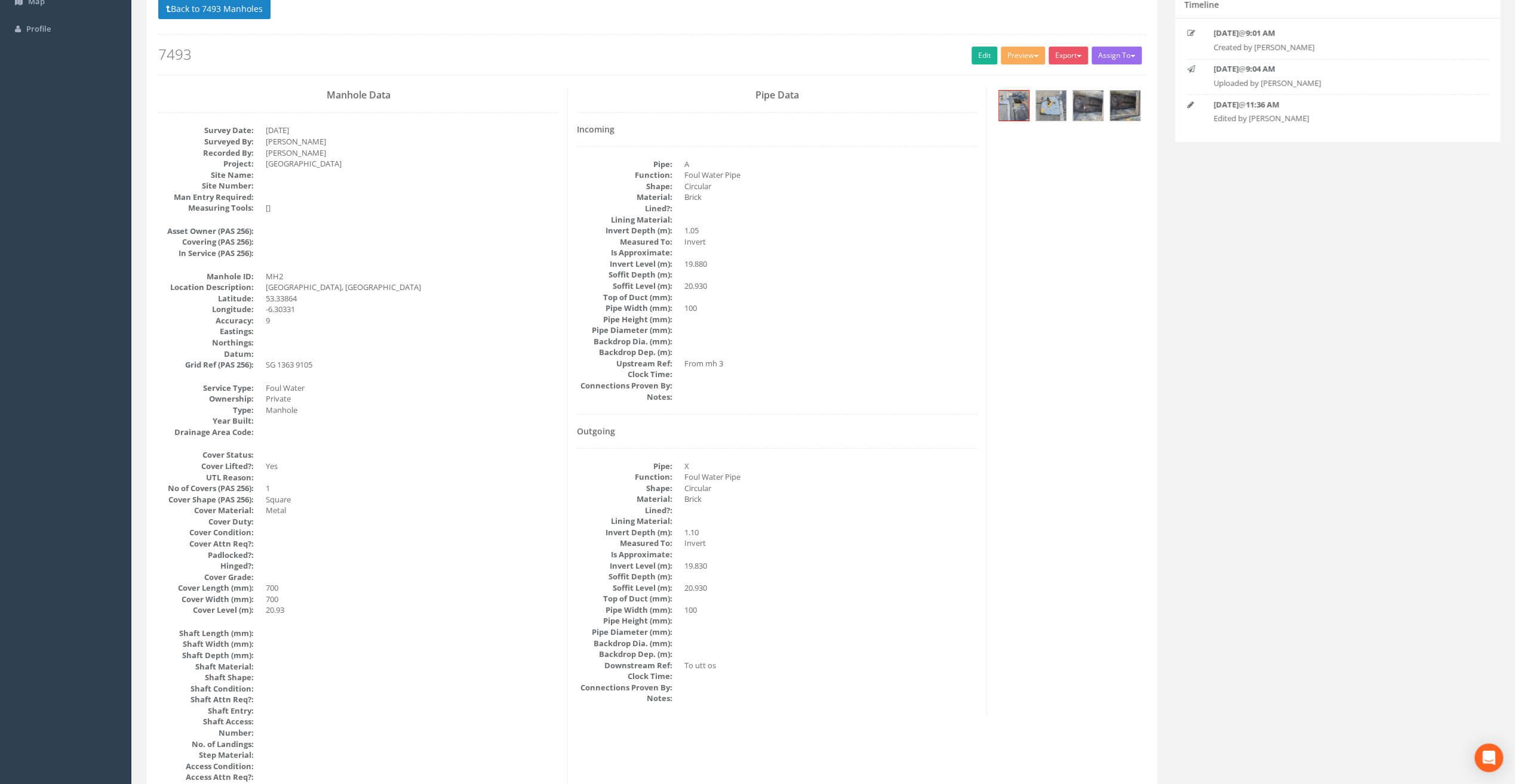
scroll to position [179, 0]
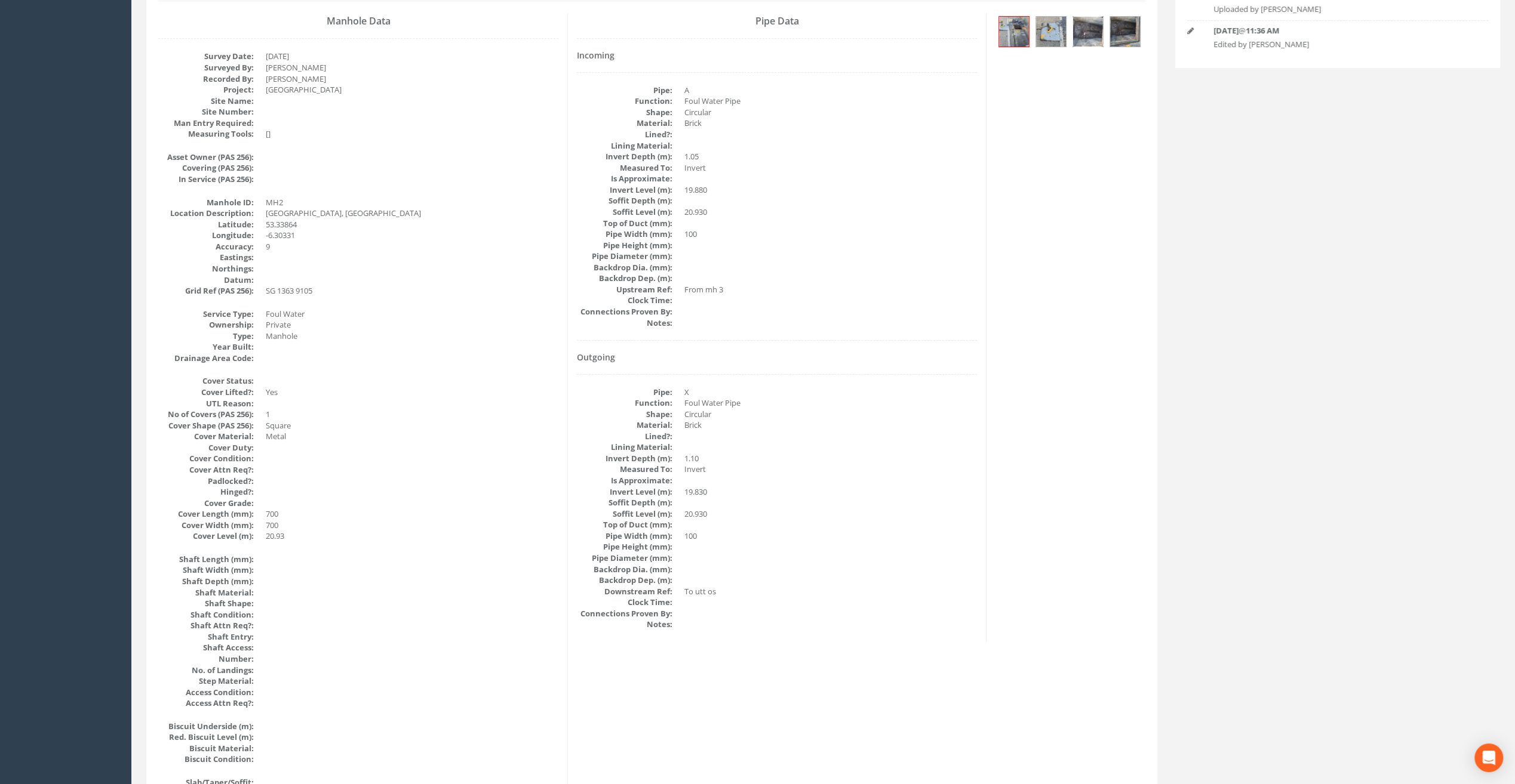
click at [1088, 35] on img at bounding box center [1088, 31] width 30 height 30
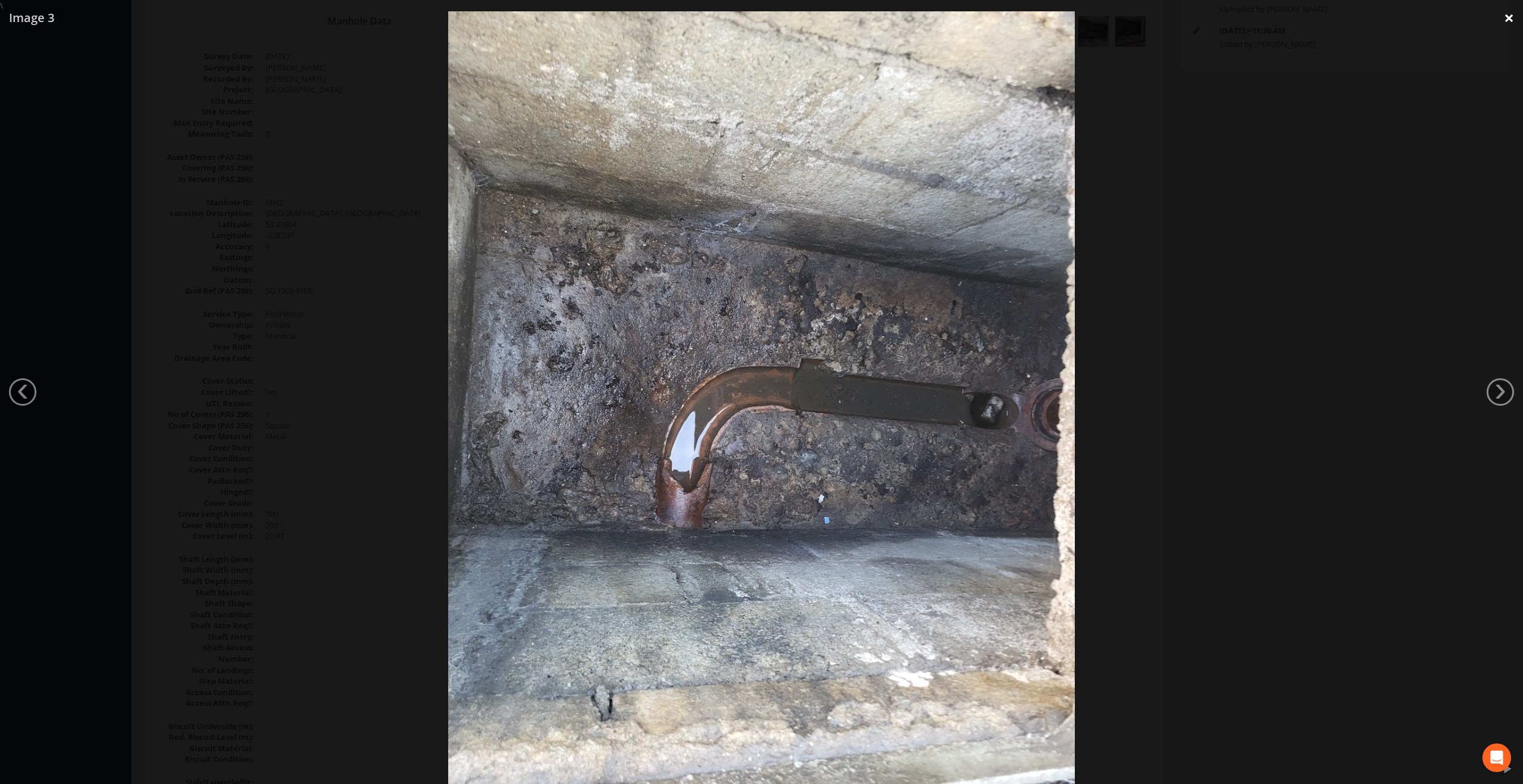
click at [1507, 20] on link "×" at bounding box center [1509, 18] width 28 height 36
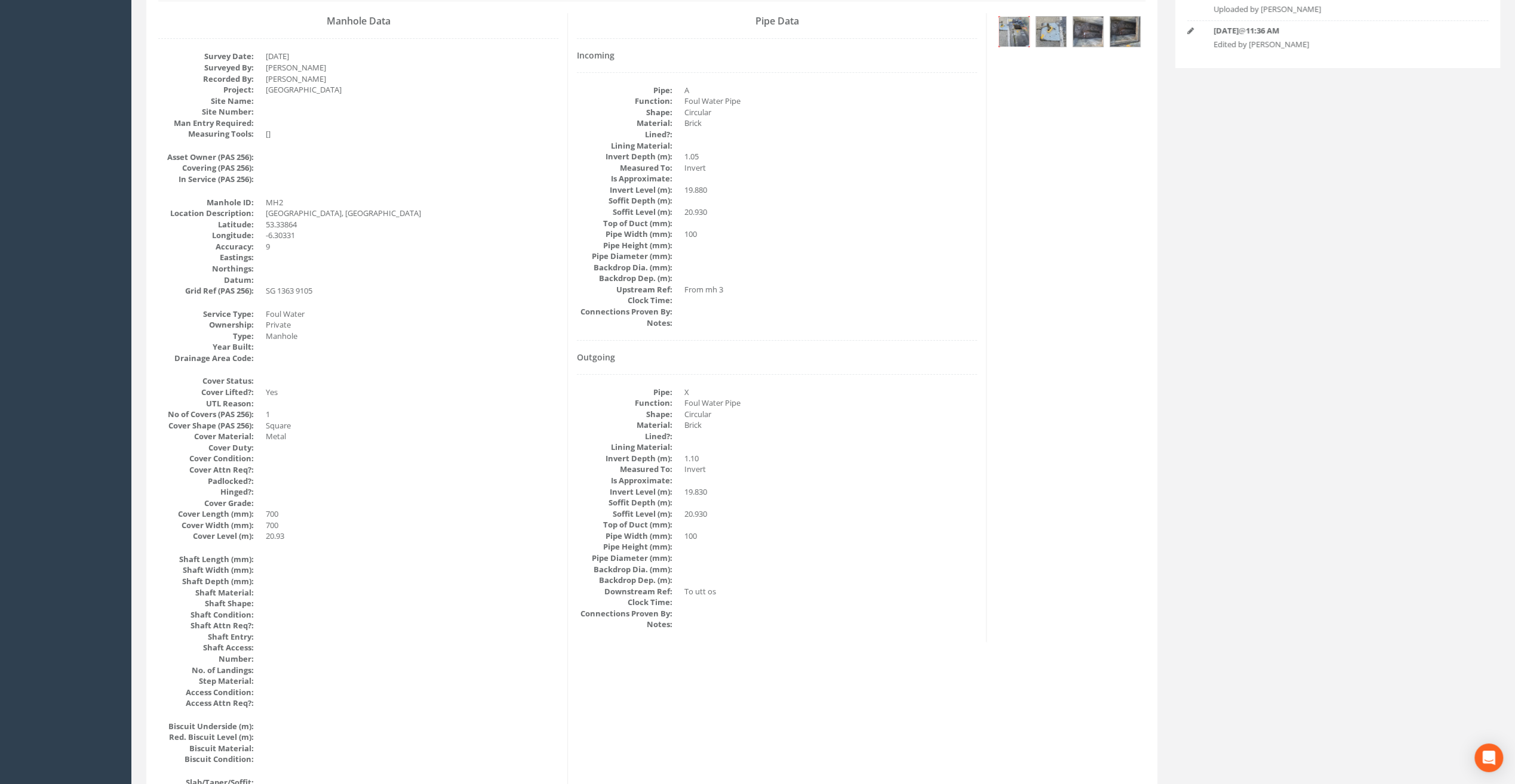
click at [1017, 29] on img at bounding box center [1013, 31] width 30 height 30
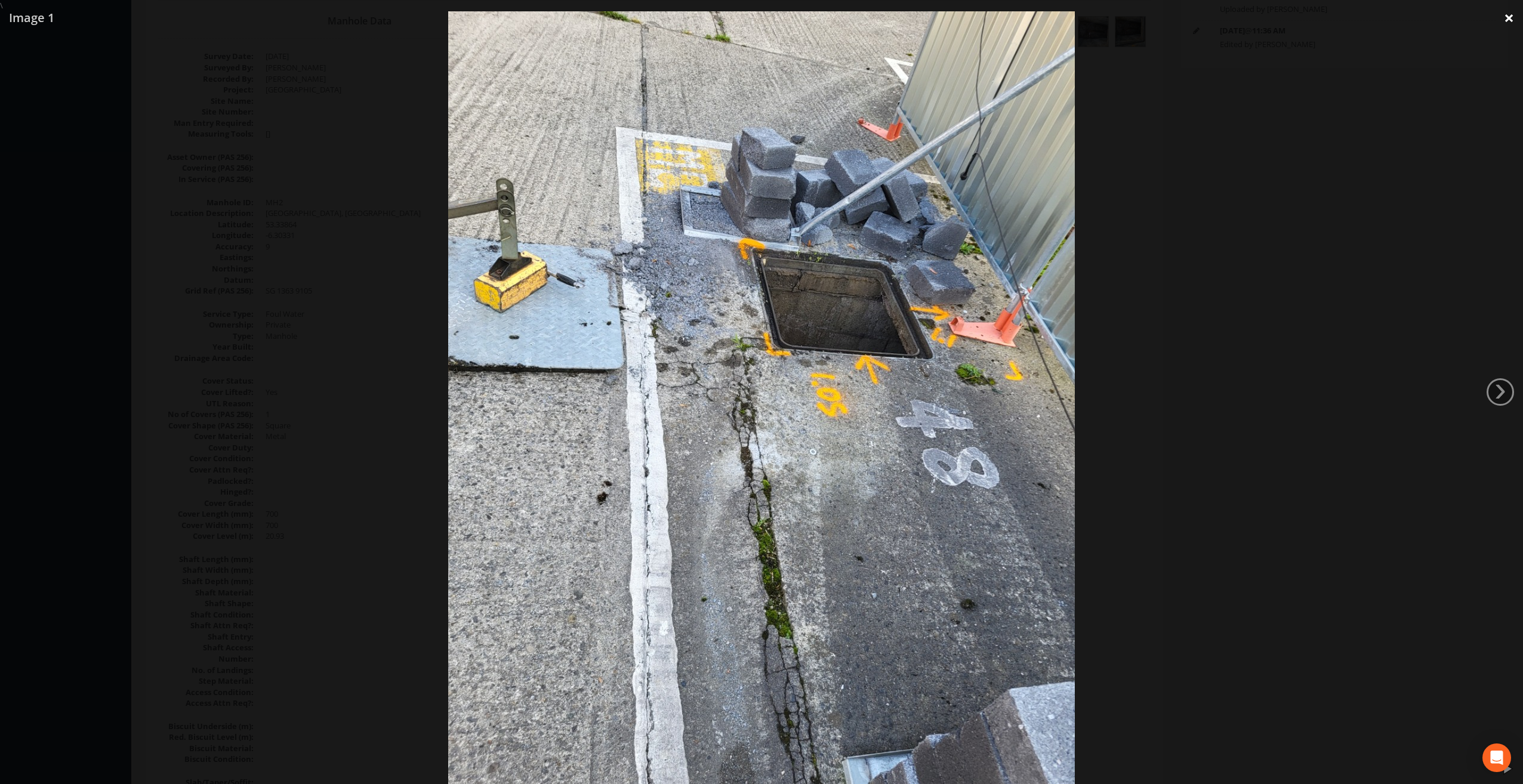
drag, startPoint x: 1510, startPoint y: 19, endPoint x: 1499, endPoint y: 20, distance: 11.0
click at [1510, 19] on link "×" at bounding box center [1509, 18] width 28 height 36
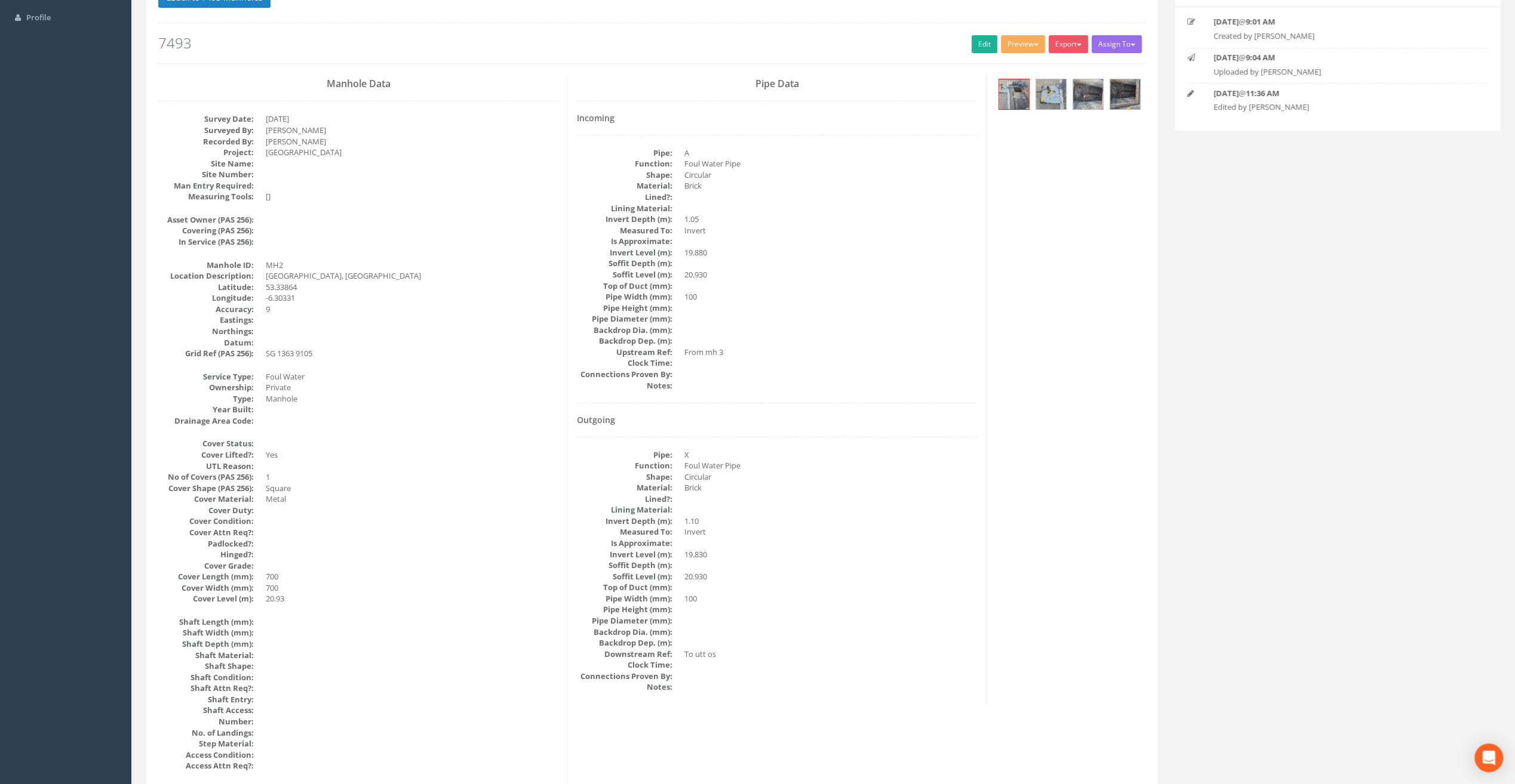
scroll to position [0, 0]
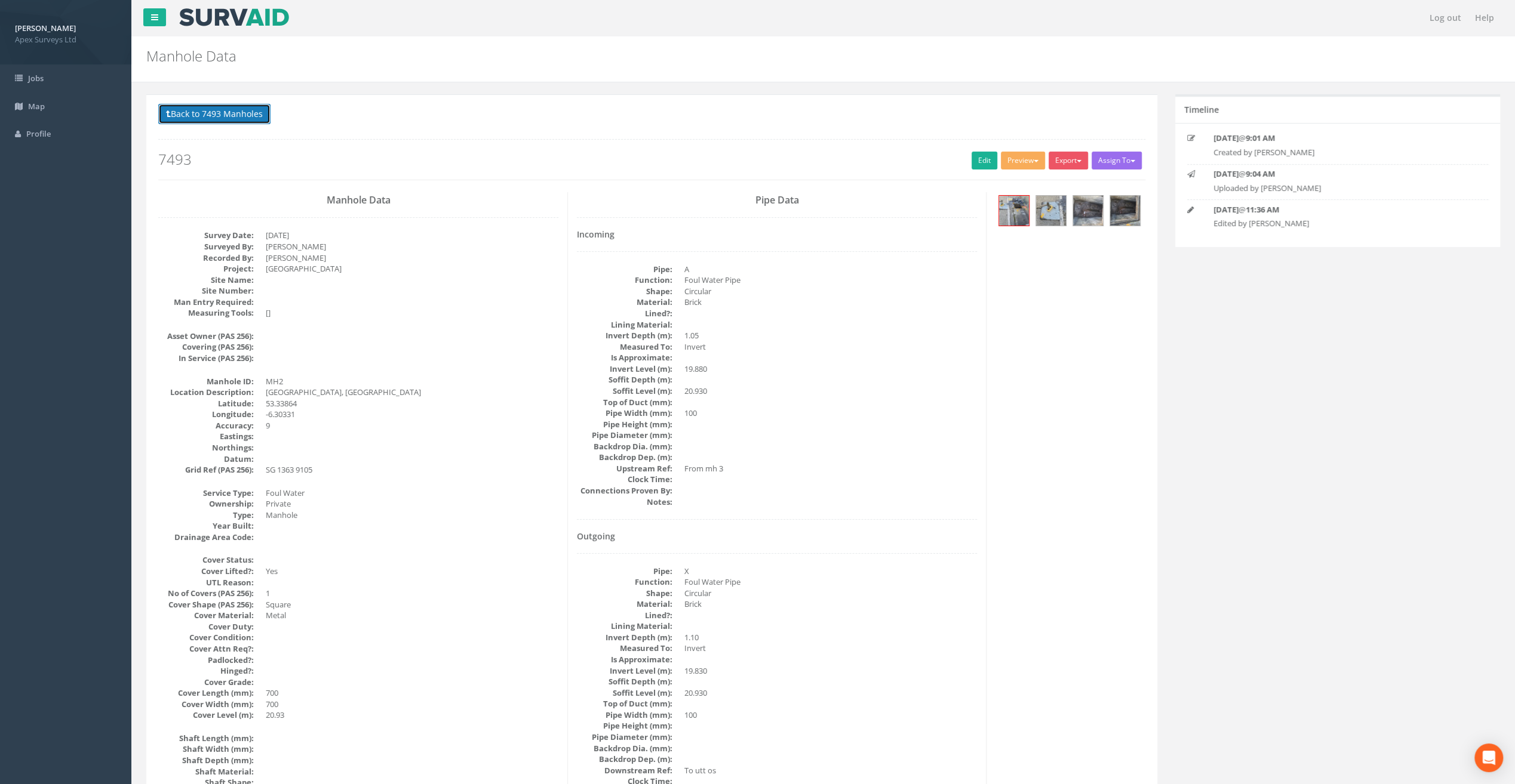
click at [211, 112] on button "Back to 7493 Manholes" at bounding box center [215, 113] width 112 height 20
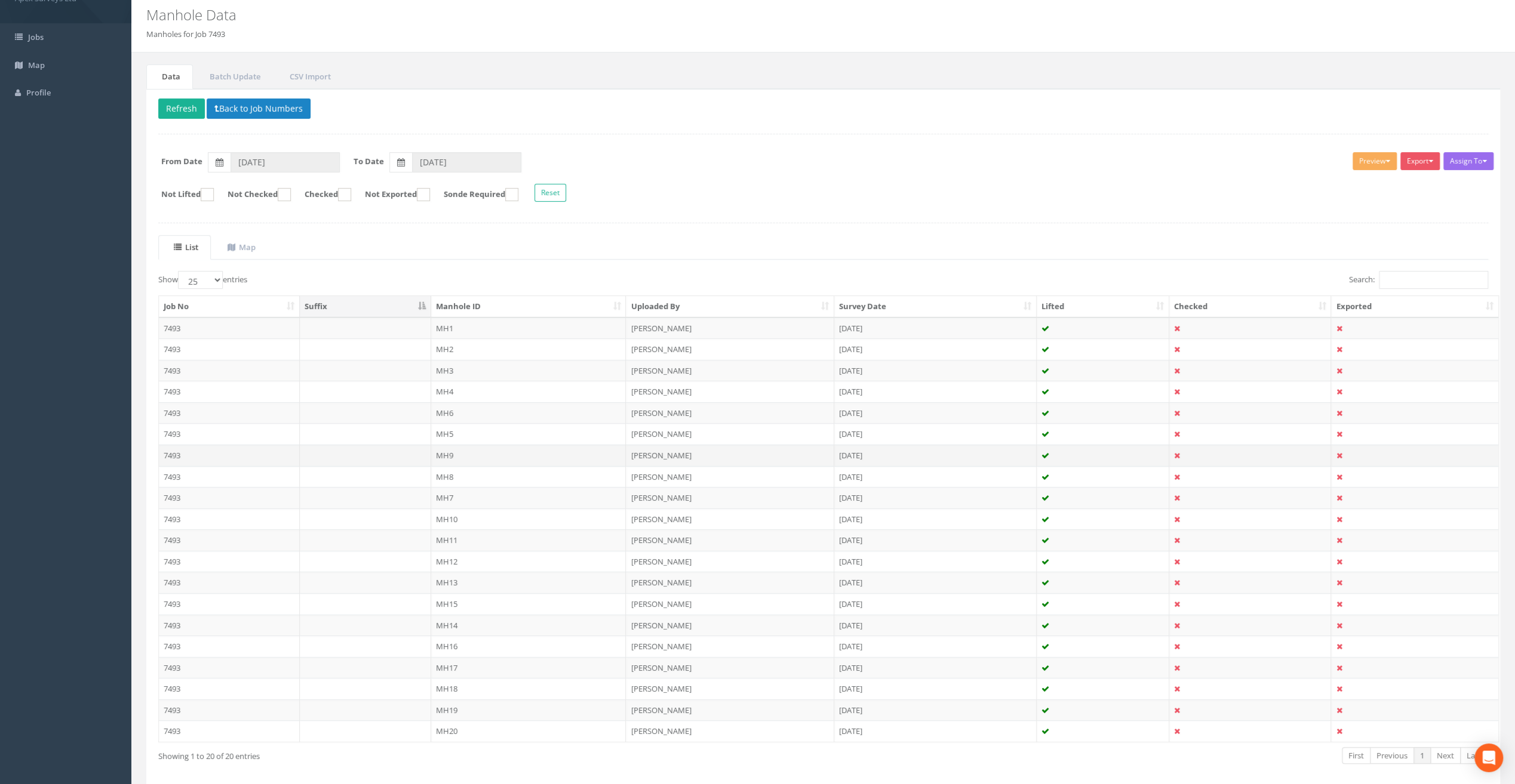
scroll to position [86, 0]
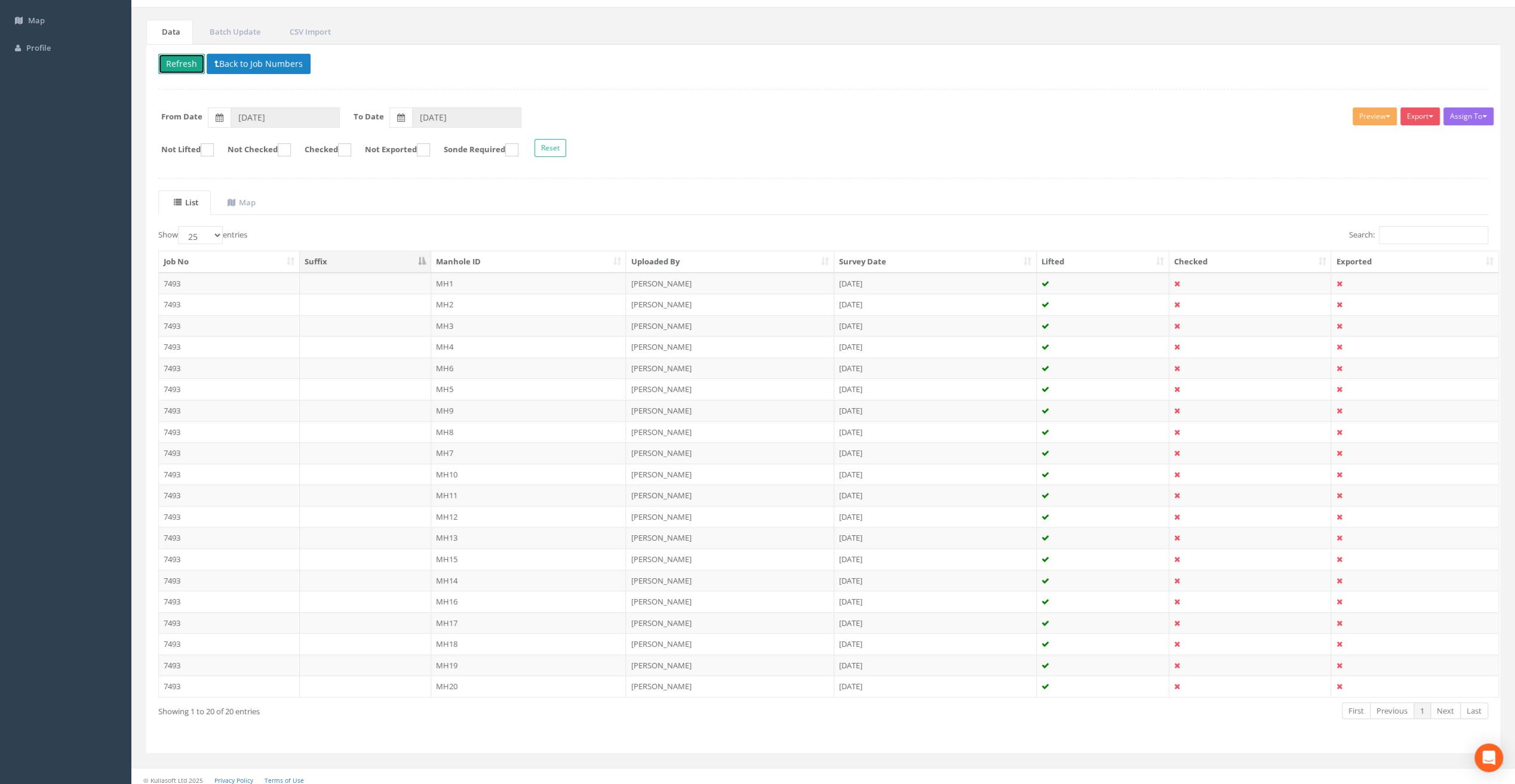
click at [179, 54] on button "Refresh" at bounding box center [182, 63] width 46 height 20
click at [291, 150] on ins at bounding box center [285, 150] width 13 height 13
checkbox input "true"
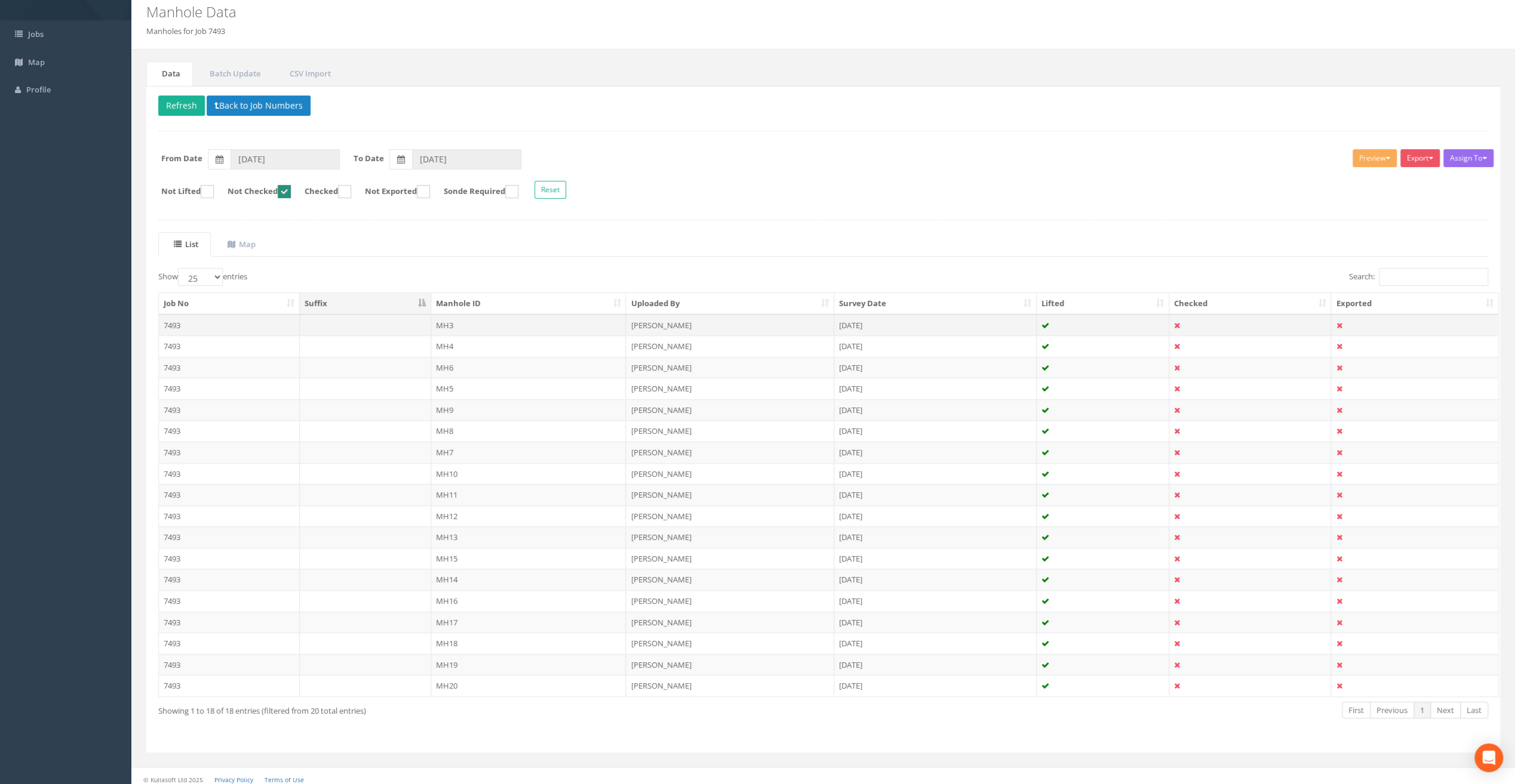
click at [452, 327] on td "MH3" at bounding box center [528, 325] width 195 height 21
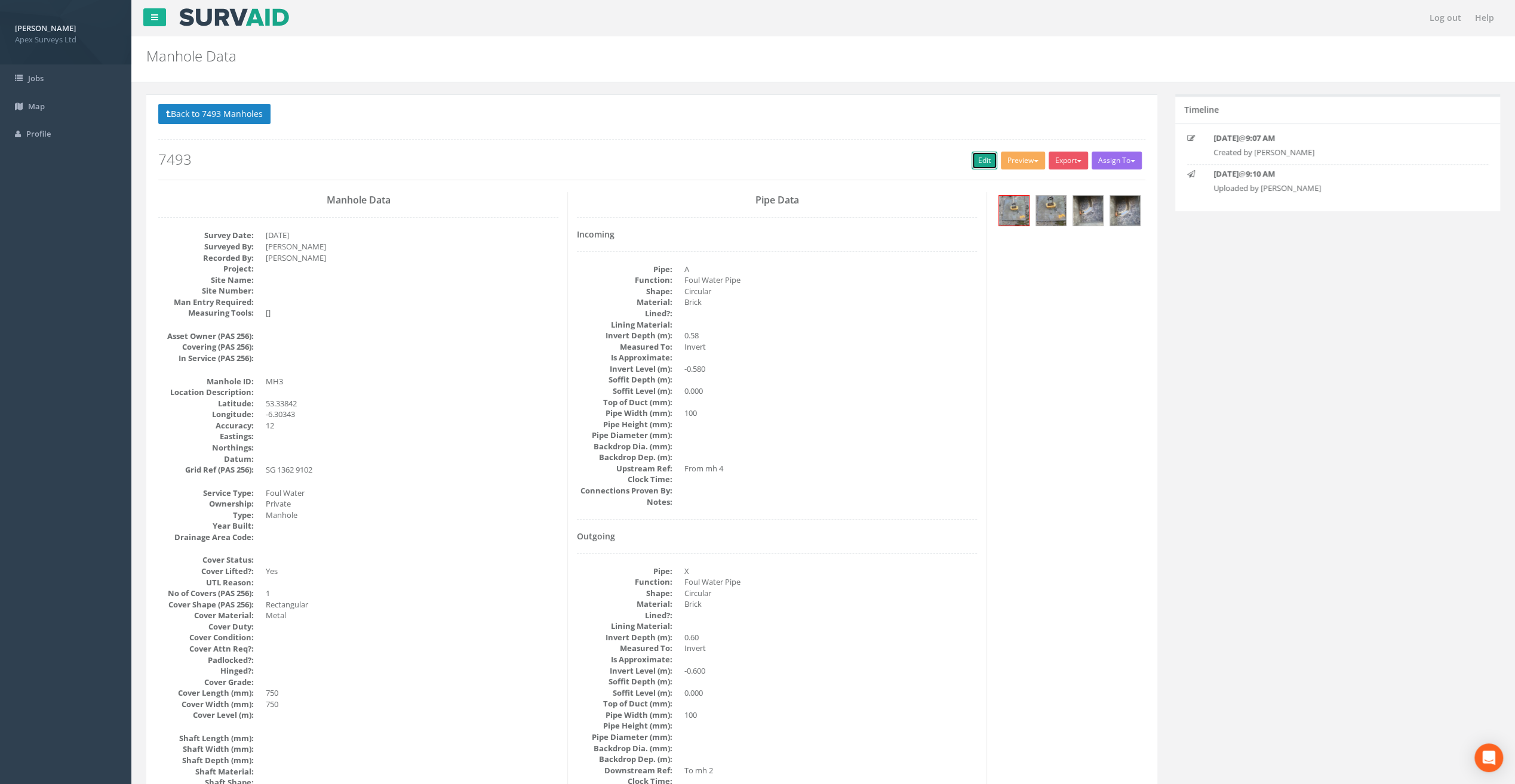
click at [976, 158] on link "Edit" at bounding box center [984, 160] width 26 height 18
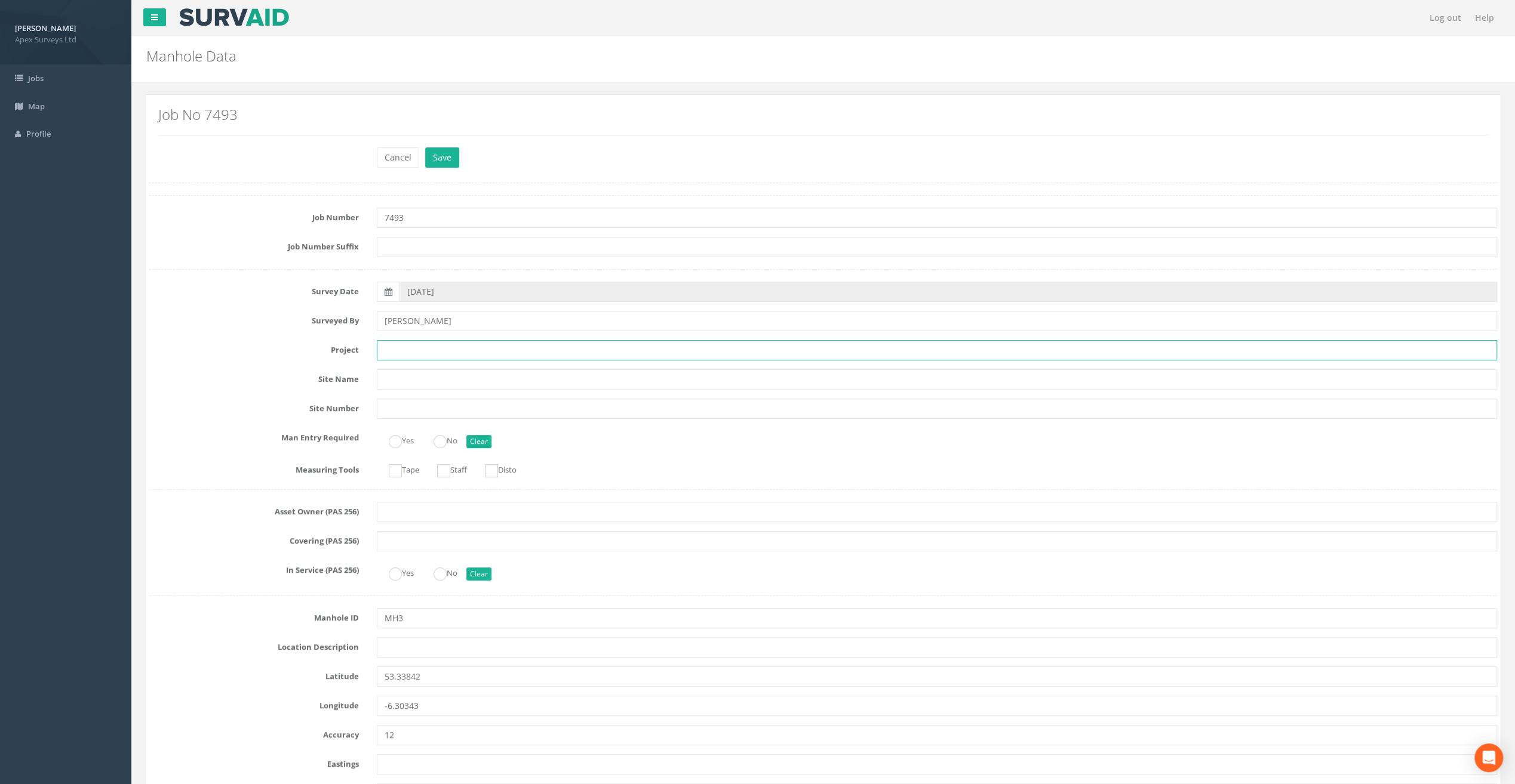
click at [408, 341] on input "text" at bounding box center [937, 350] width 1120 height 20
paste input "[GEOGRAPHIC_DATA]"
type input "[GEOGRAPHIC_DATA]"
click at [185, 213] on label "Job Number" at bounding box center [254, 215] width 227 height 15
click at [399, 638] on input "text" at bounding box center [937, 647] width 1120 height 20
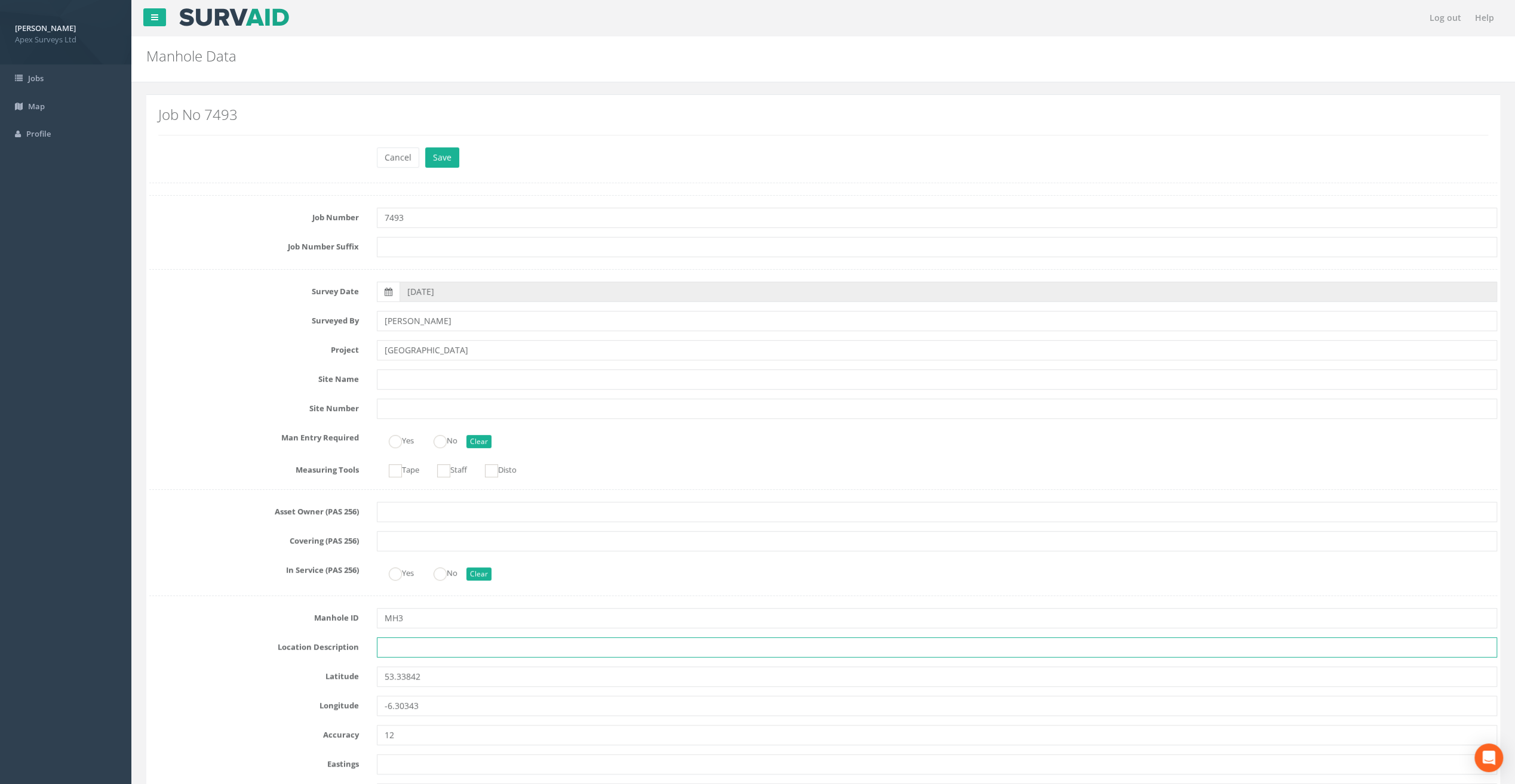
paste input "[GEOGRAPHIC_DATA], [GEOGRAPHIC_DATA]"
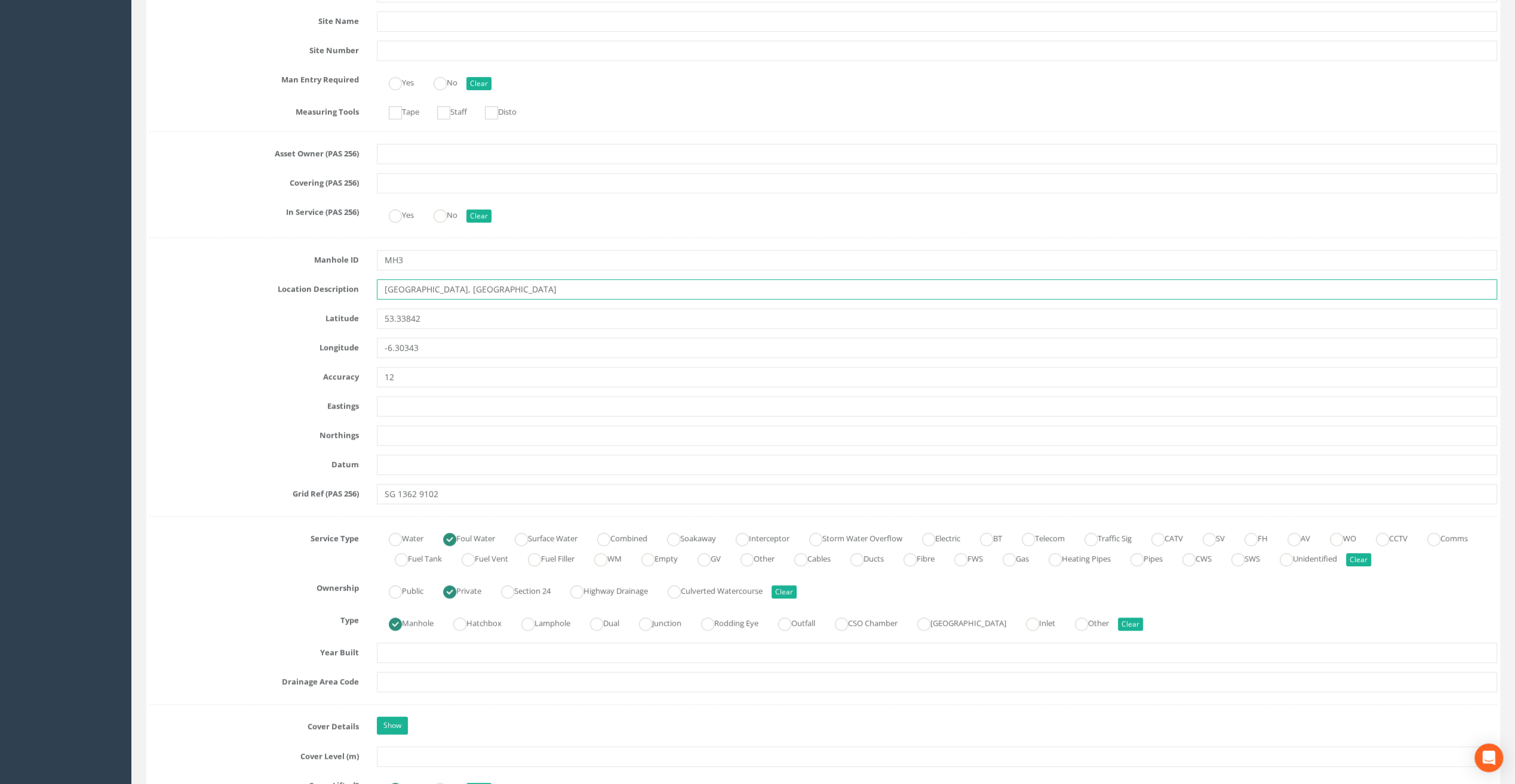
scroll to position [537, 0]
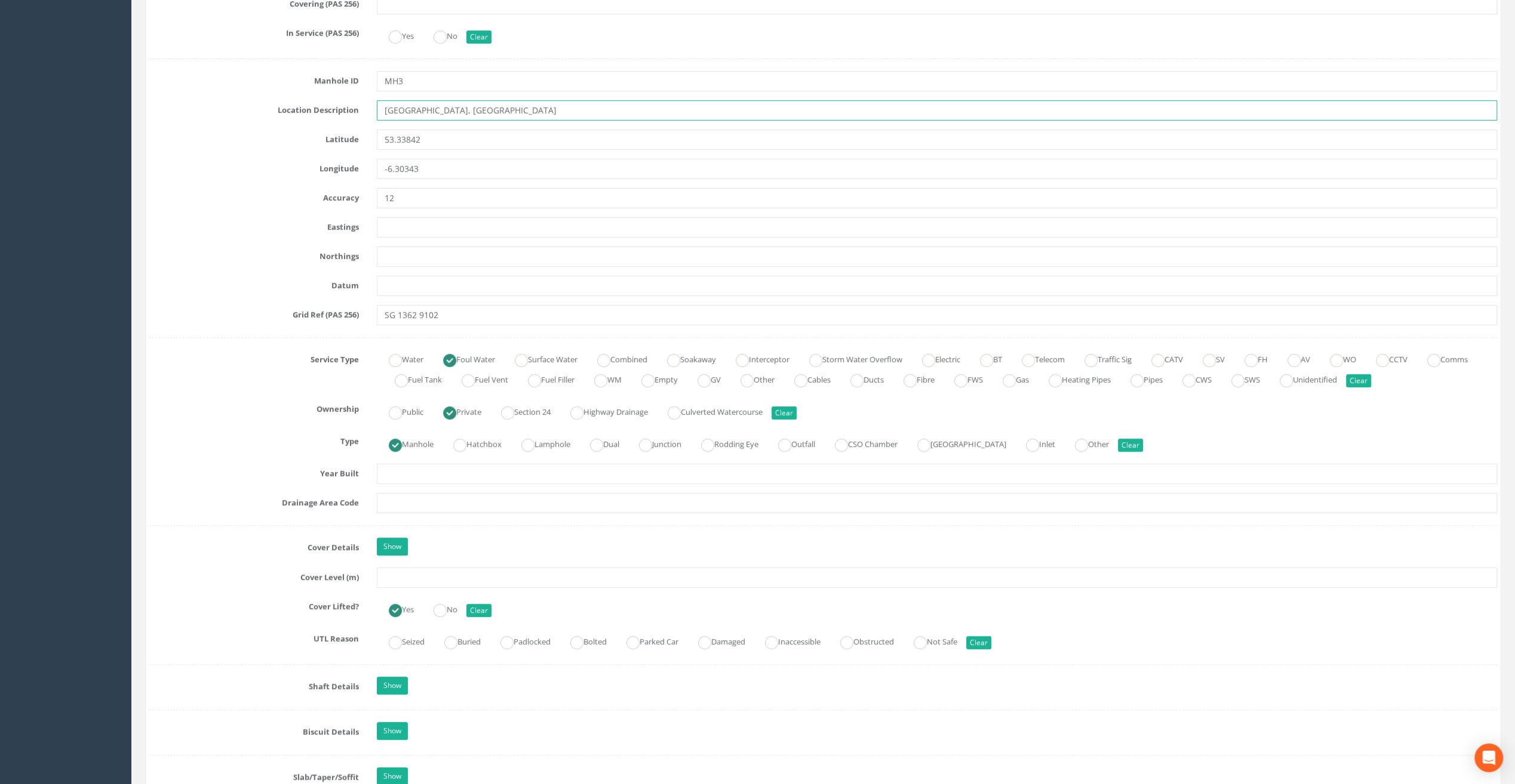
type input "[GEOGRAPHIC_DATA], [GEOGRAPHIC_DATA]"
click at [397, 580] on input "text" at bounding box center [937, 577] width 1120 height 20
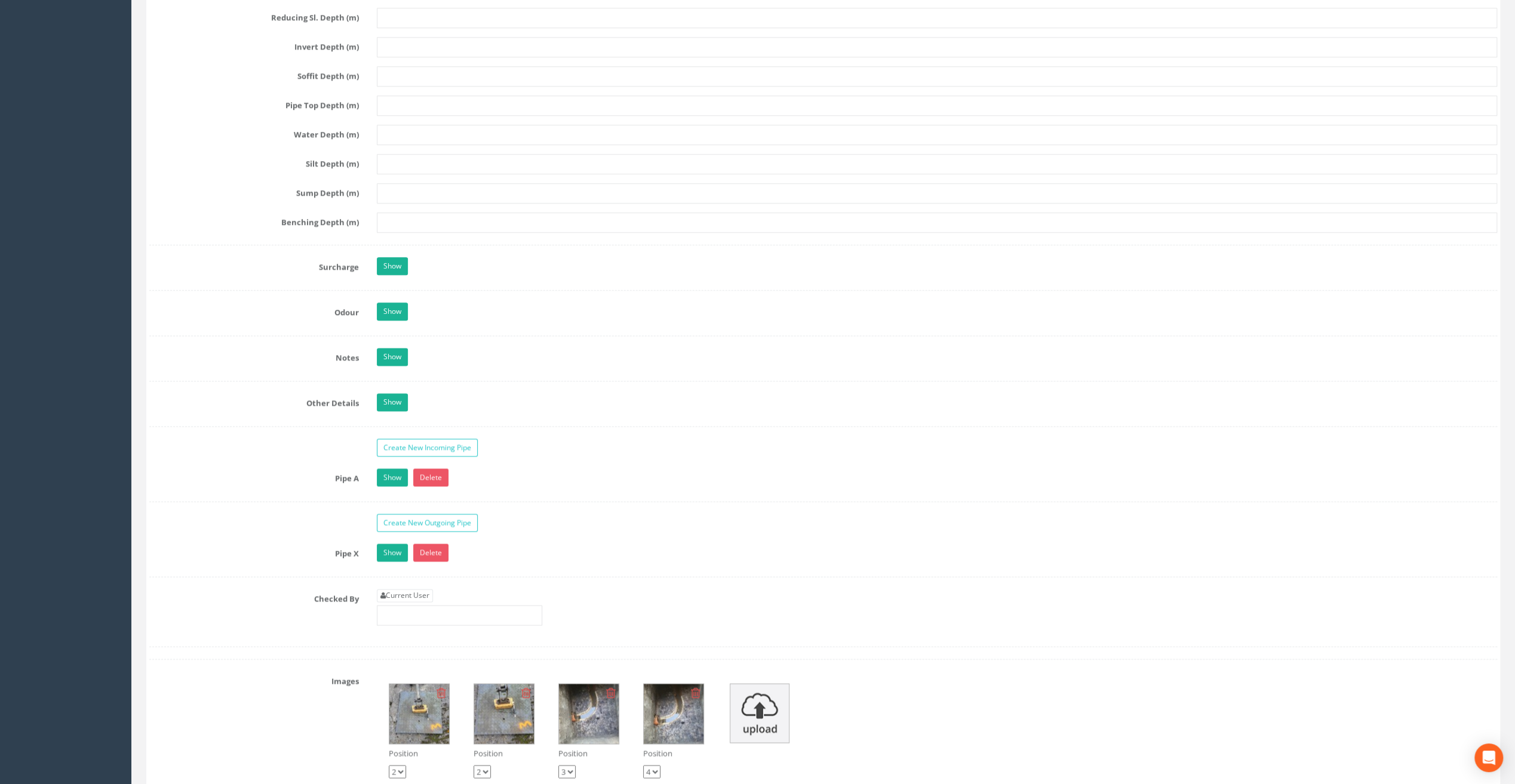
scroll to position [1850, 0]
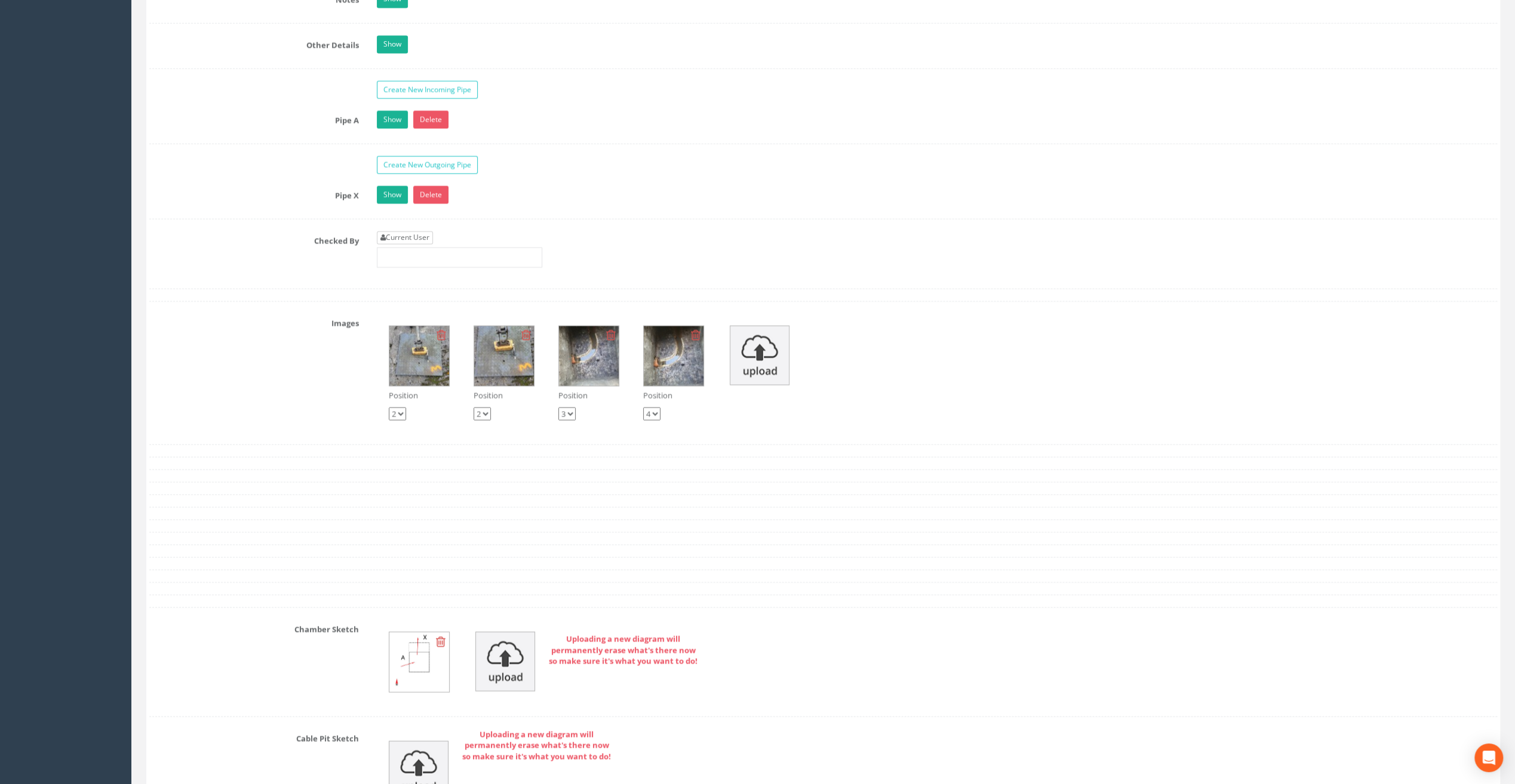
type input "20.94"
click at [414, 231] on link "Current User" at bounding box center [405, 238] width 56 height 13
type input "[PERSON_NAME]"
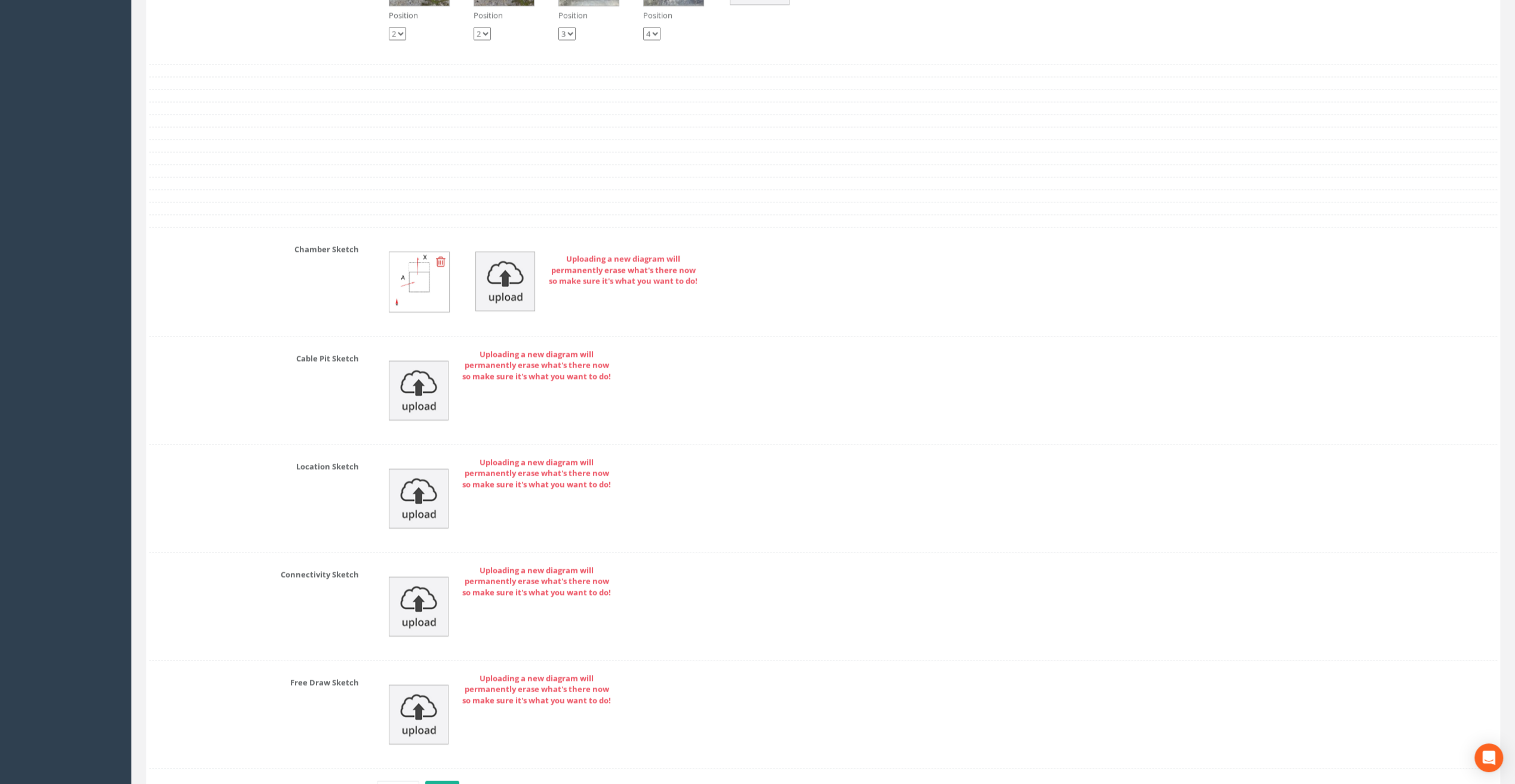
scroll to position [2297, 0]
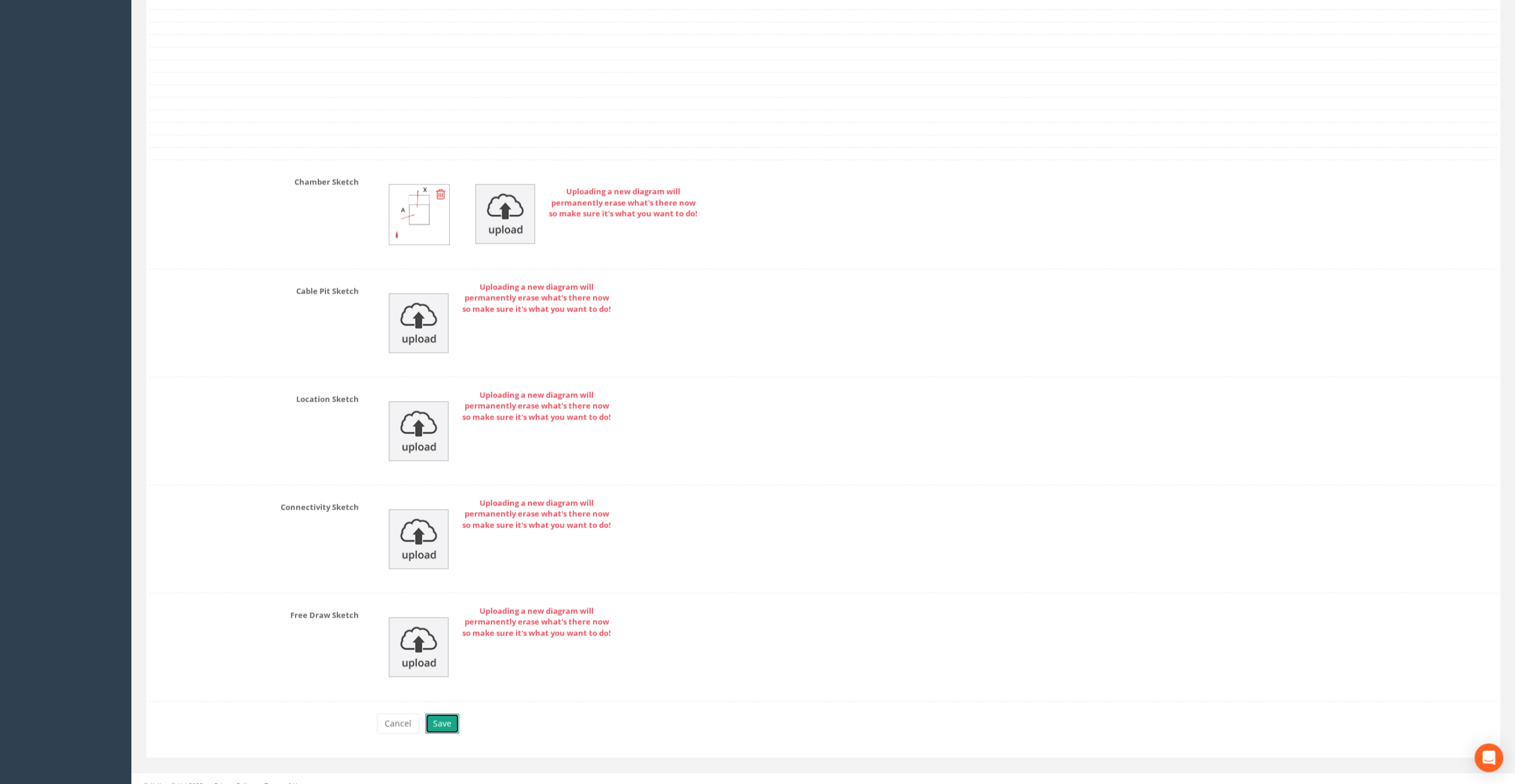
click at [447, 714] on button "Save" at bounding box center [442, 724] width 34 height 20
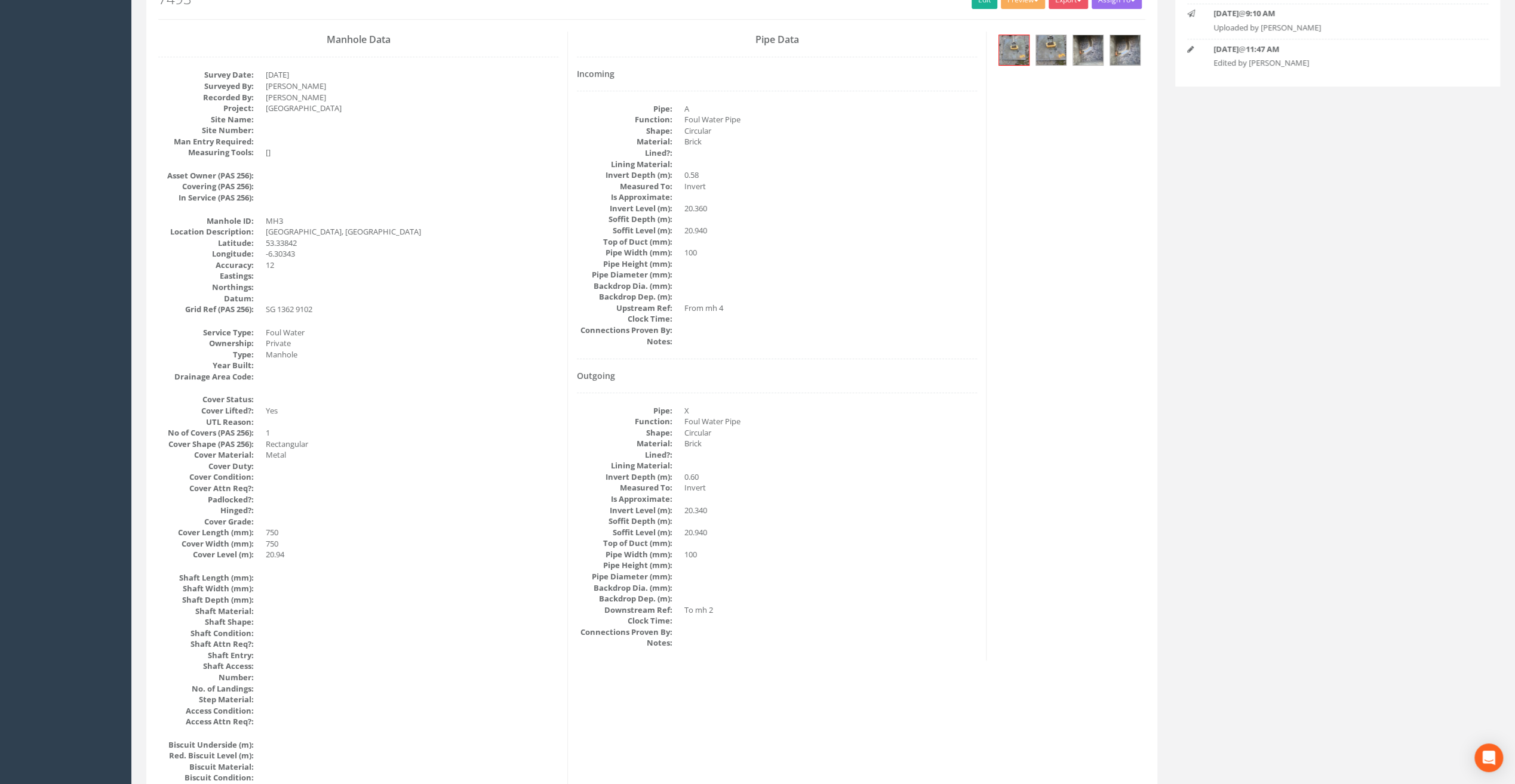
scroll to position [160, 0]
click at [1126, 49] on img at bounding box center [1124, 51] width 30 height 30
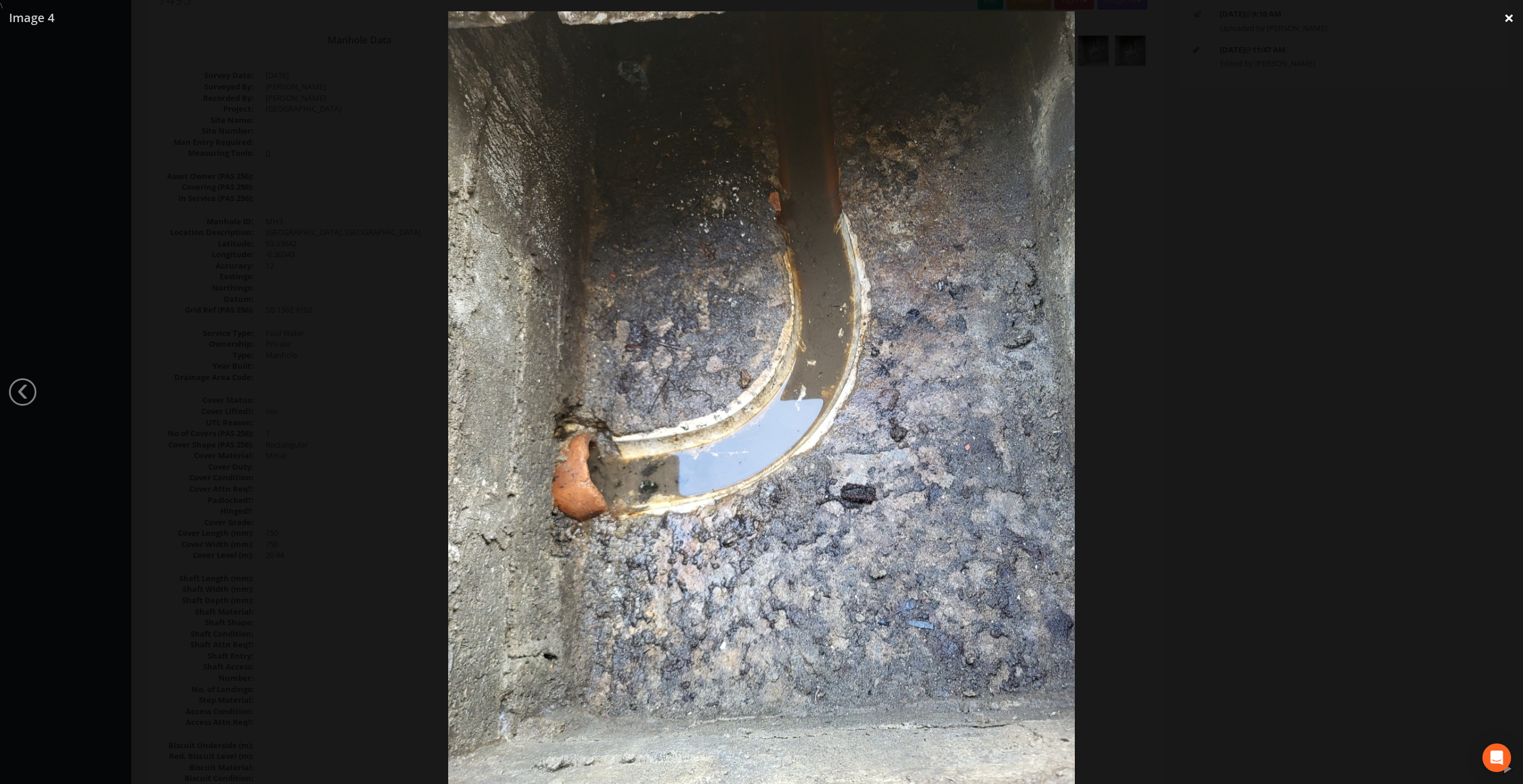
click at [1508, 23] on link "×" at bounding box center [1509, 18] width 28 height 36
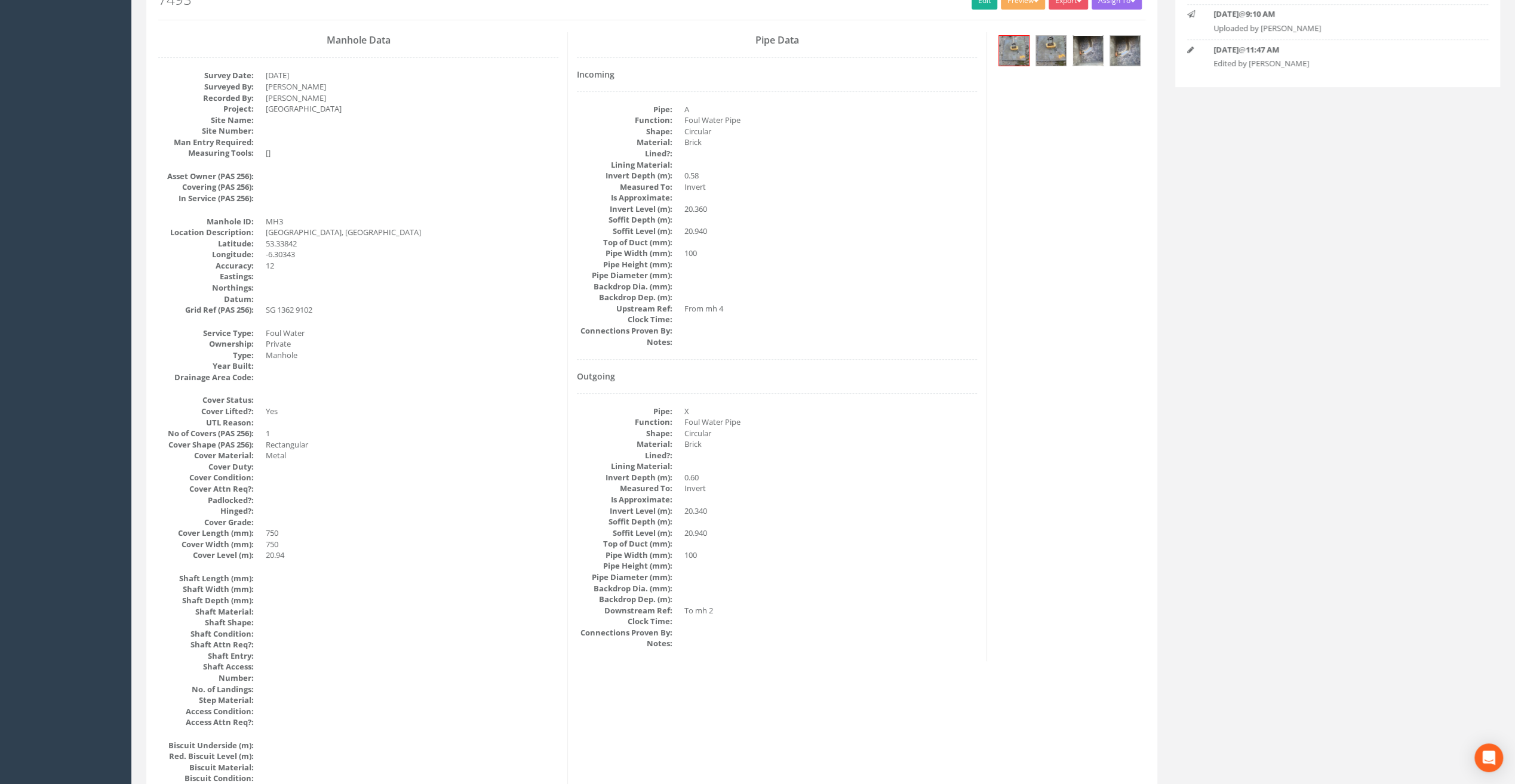
click at [1090, 50] on img at bounding box center [1088, 51] width 30 height 30
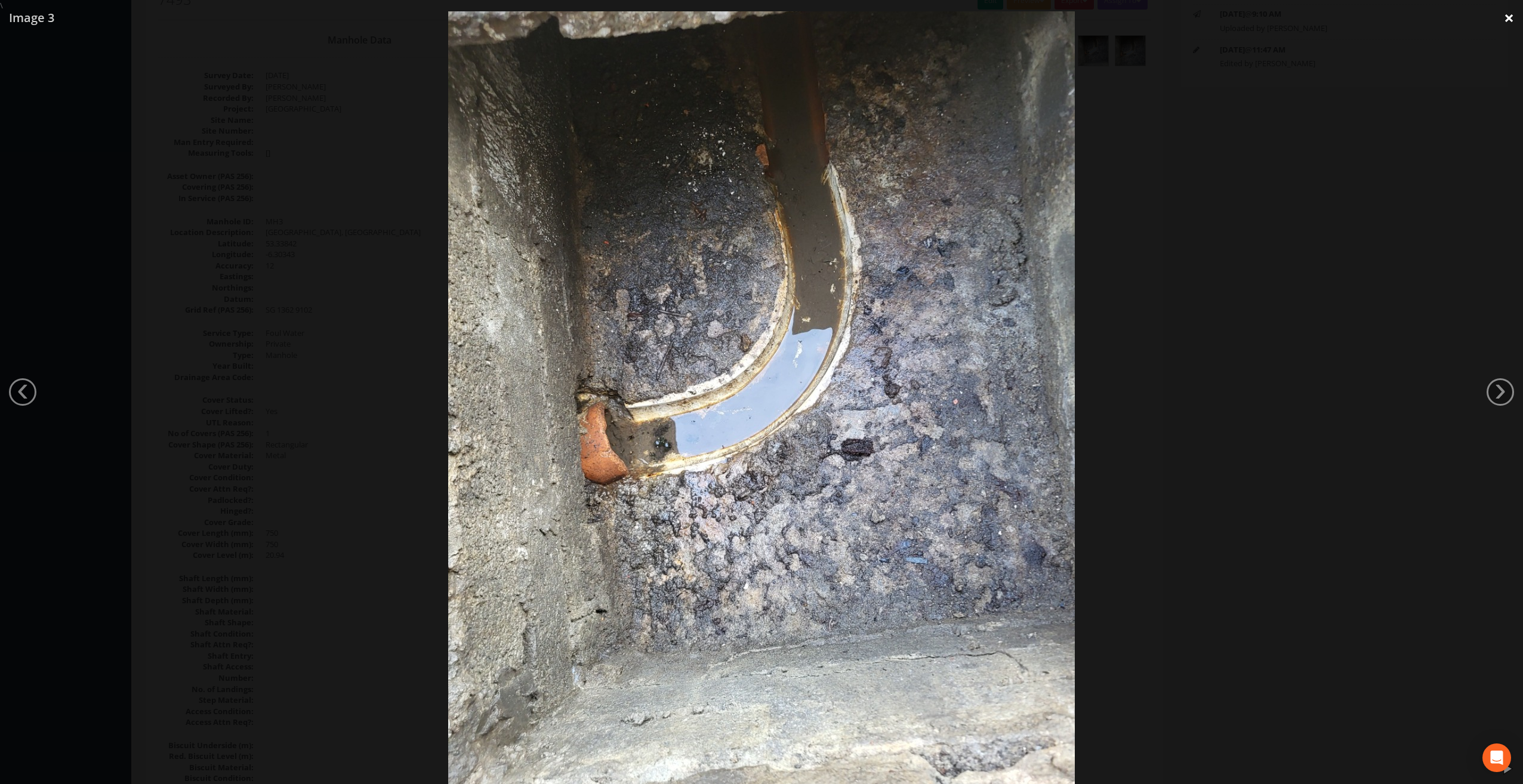
click at [1511, 26] on link "×" at bounding box center [1509, 18] width 28 height 36
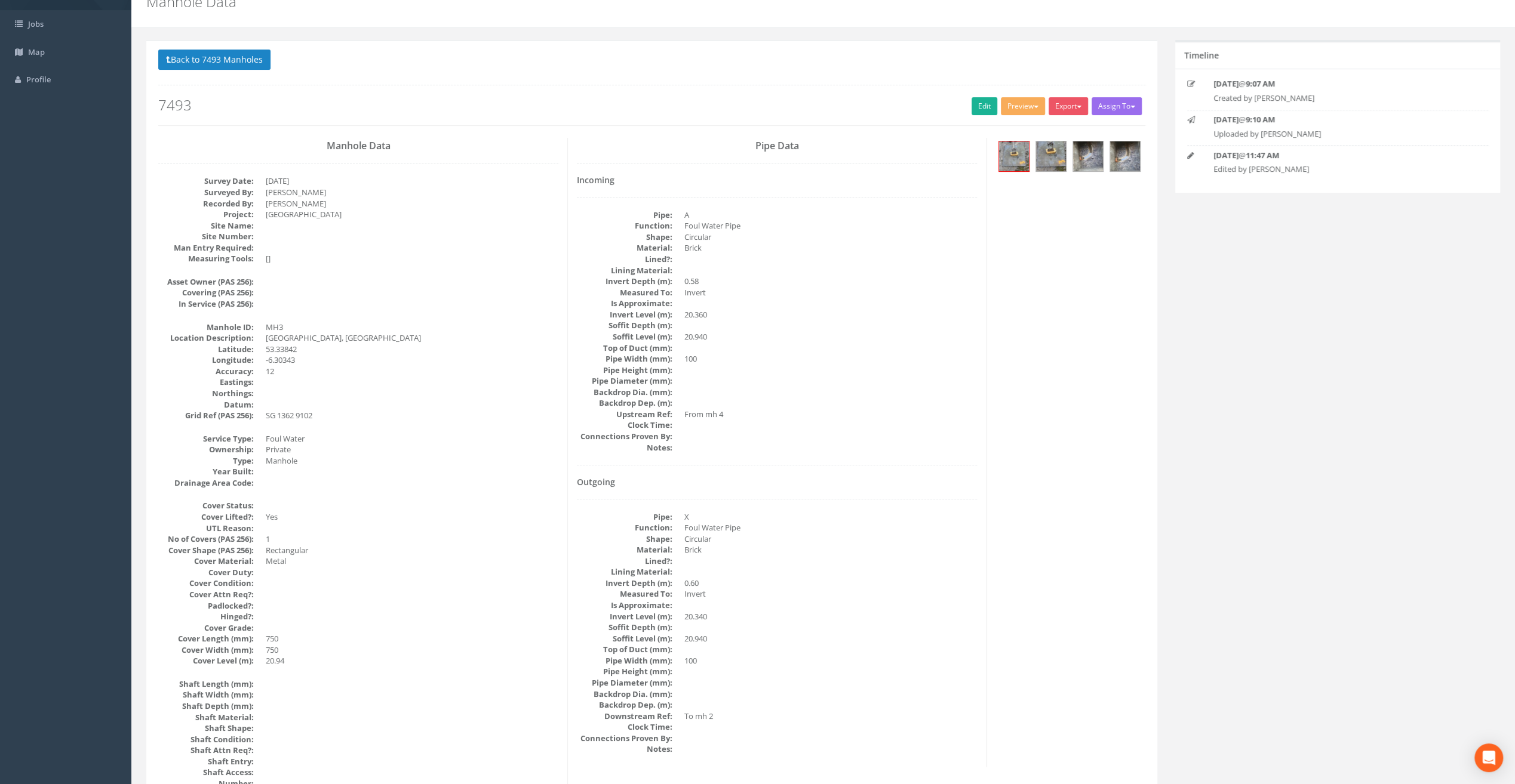
scroll to position [0, 0]
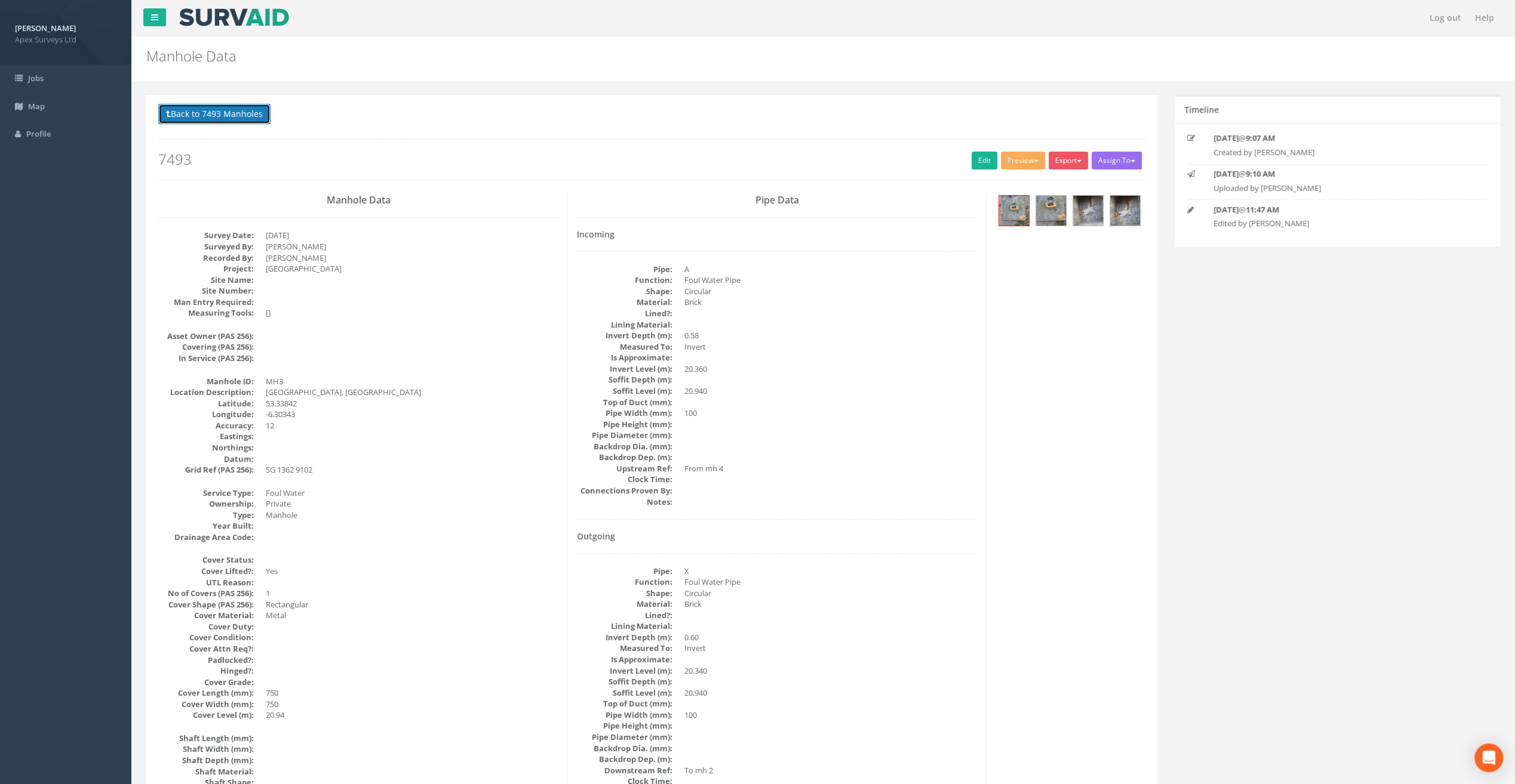
click at [210, 112] on button "Back to 7493 Manholes" at bounding box center [215, 113] width 112 height 20
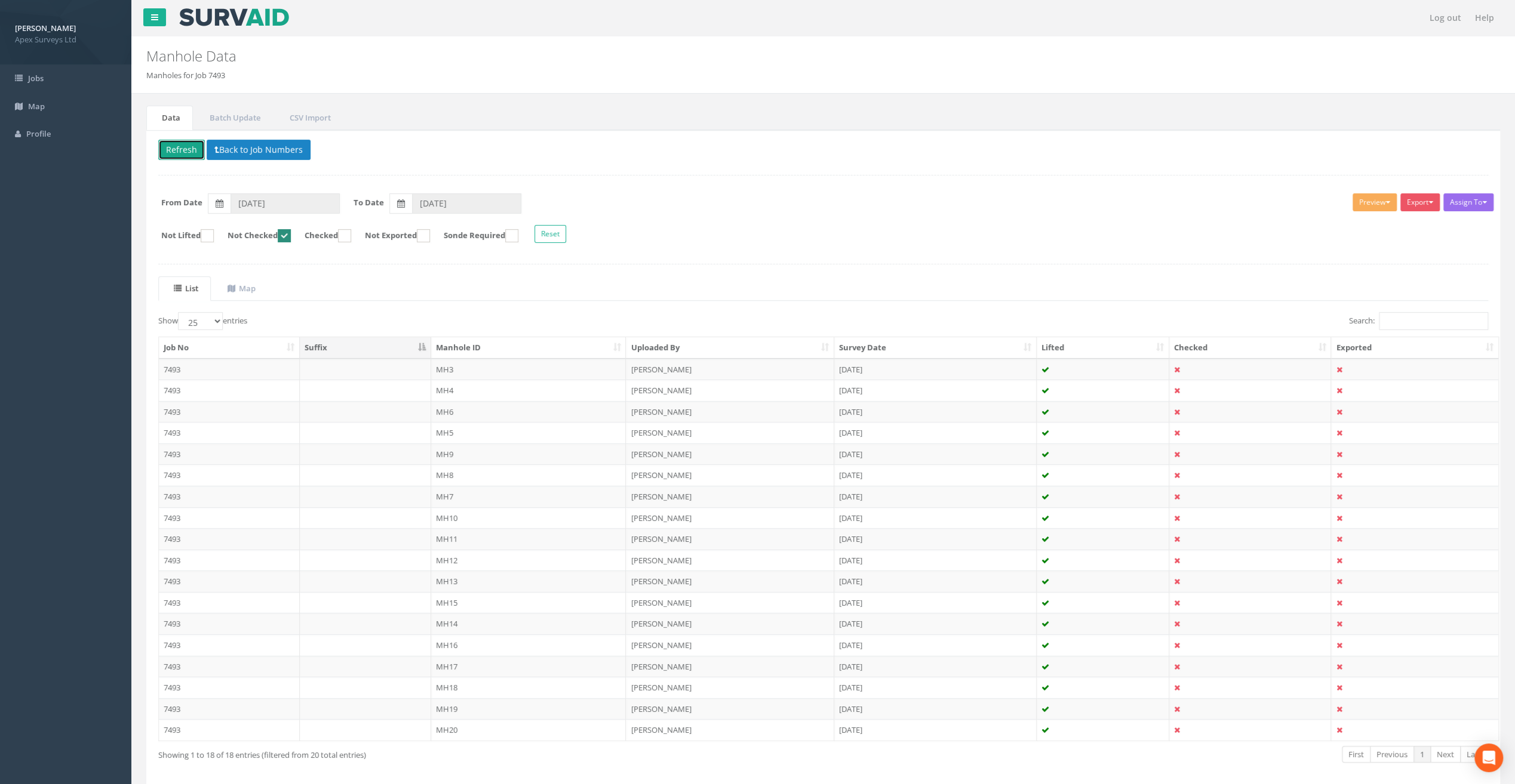
click at [185, 144] on button "Refresh" at bounding box center [182, 149] width 46 height 20
click at [452, 371] on td "MH4" at bounding box center [528, 369] width 195 height 21
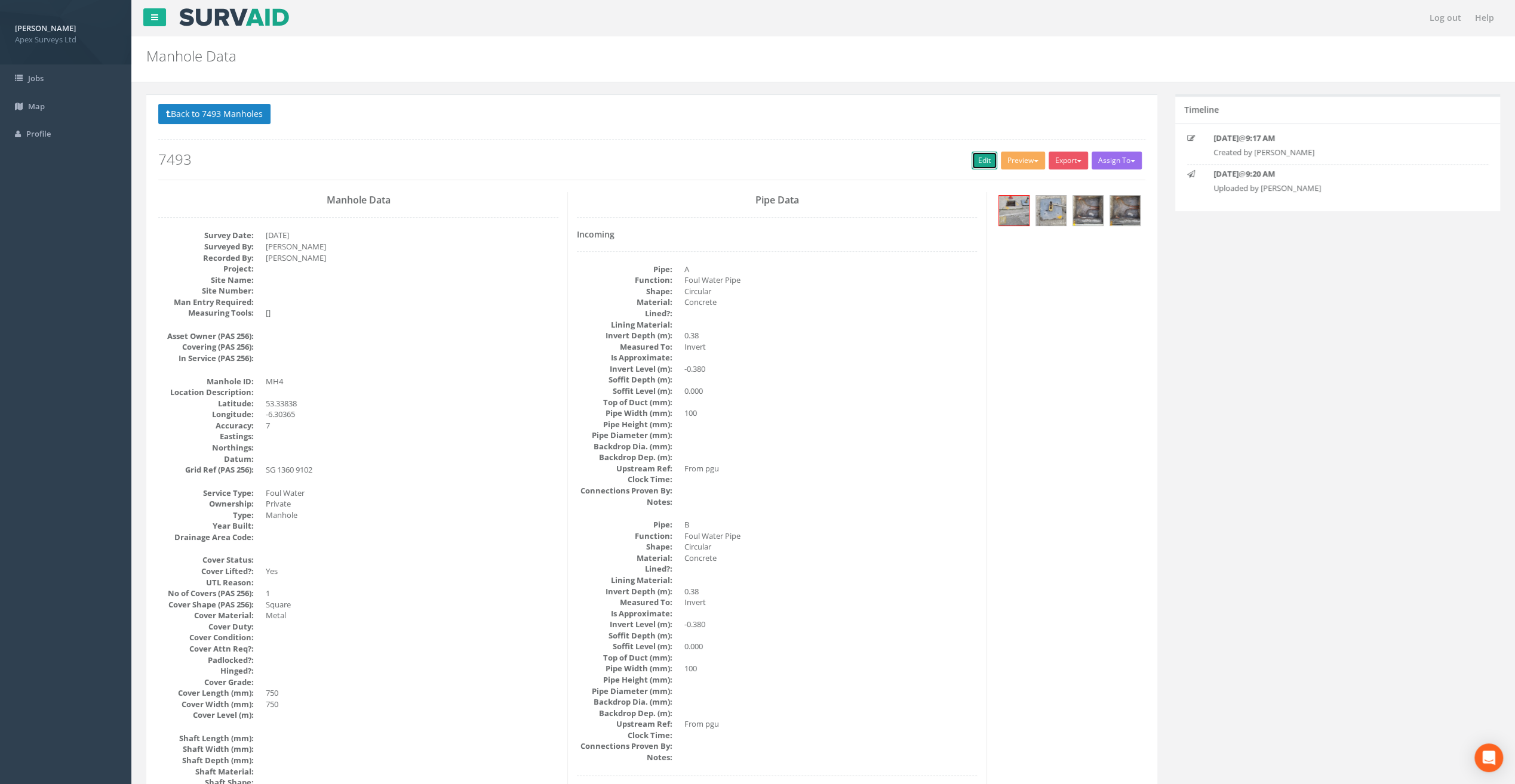
click at [982, 162] on link "Edit" at bounding box center [984, 160] width 26 height 18
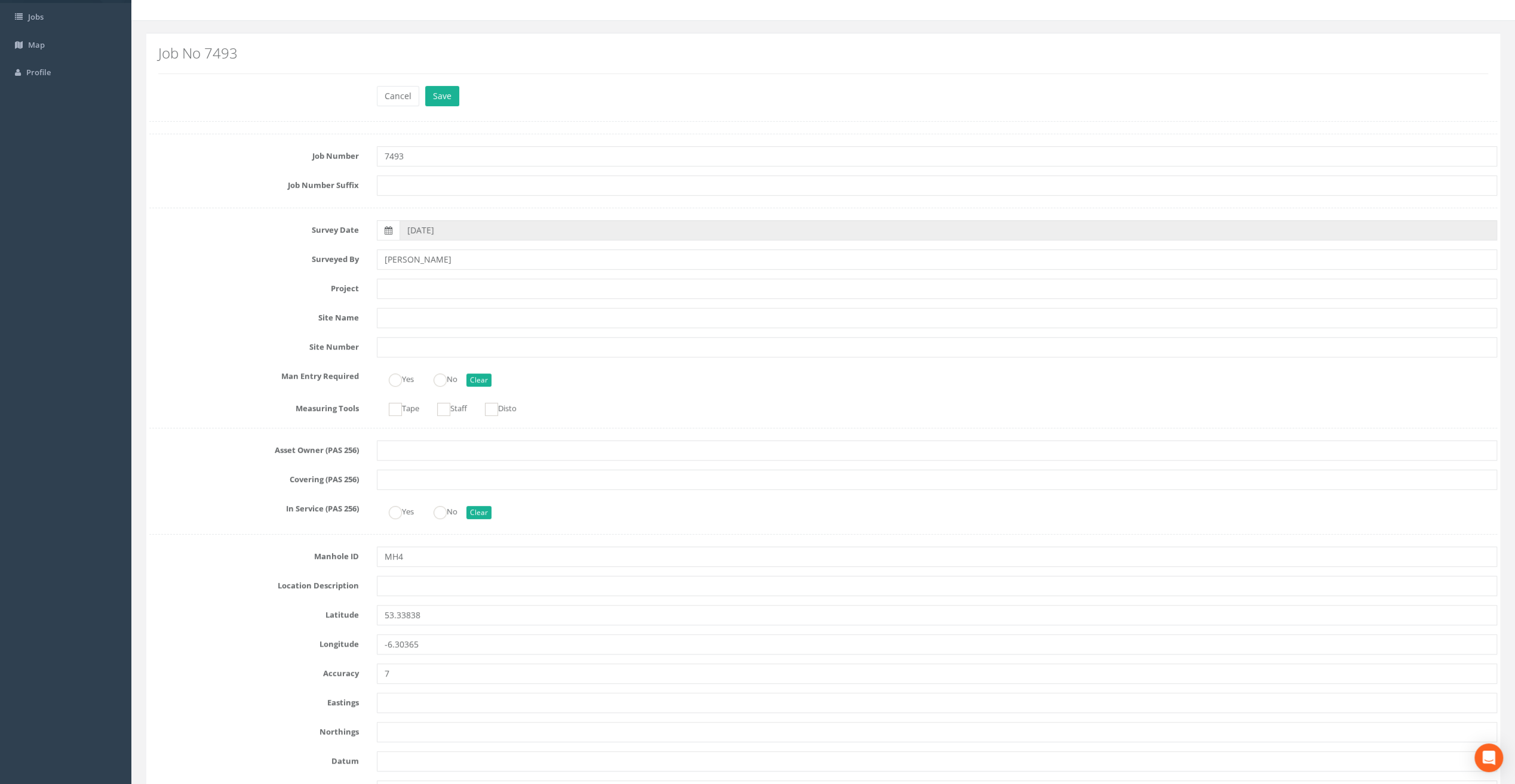
scroll to position [119, 0]
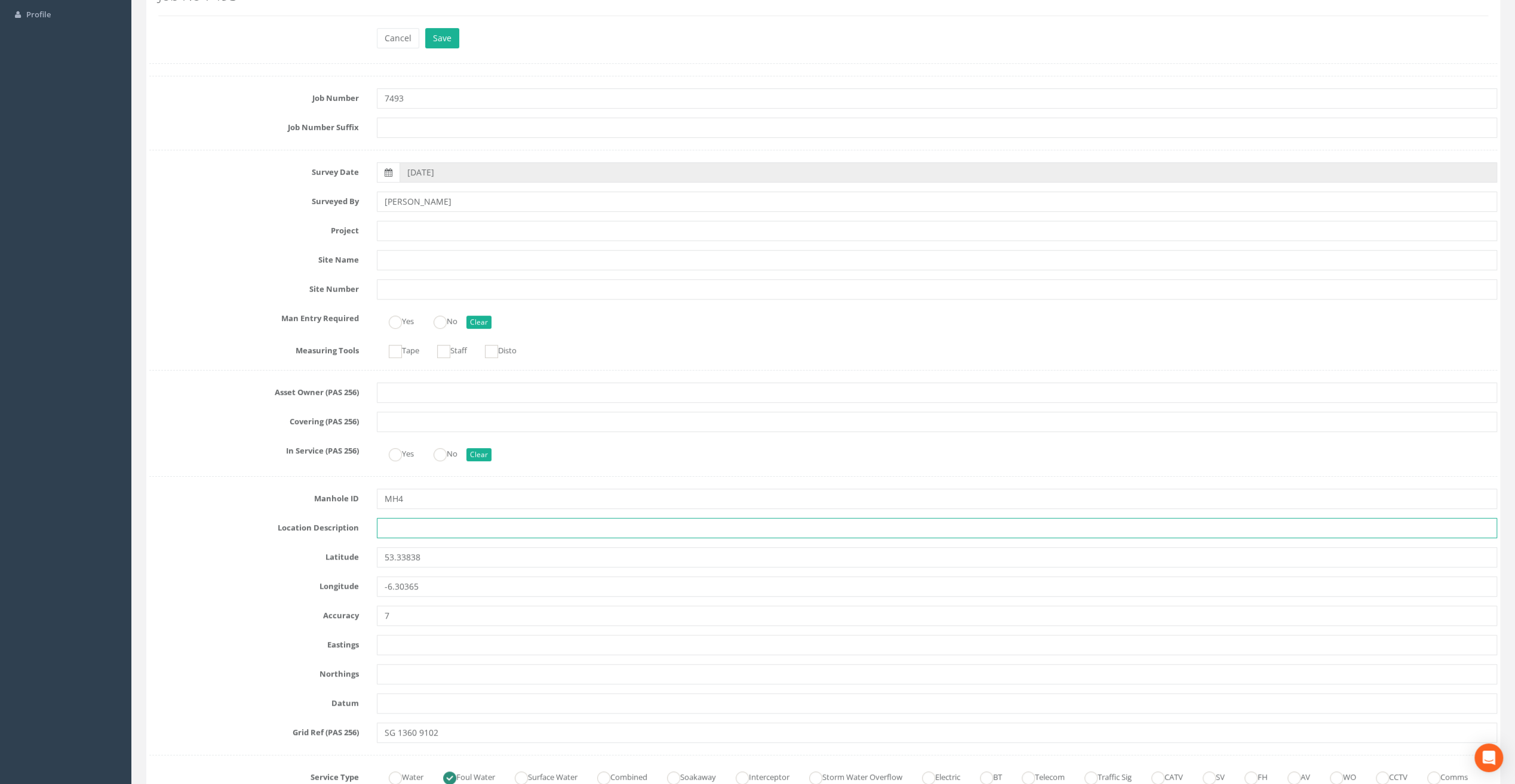
click at [402, 528] on input "text" at bounding box center [937, 528] width 1120 height 20
paste input "[GEOGRAPHIC_DATA], [GEOGRAPHIC_DATA]"
type input "[GEOGRAPHIC_DATA], [GEOGRAPHIC_DATA]"
click at [429, 224] on input "text" at bounding box center [937, 230] width 1120 height 20
paste input "[GEOGRAPHIC_DATA]"
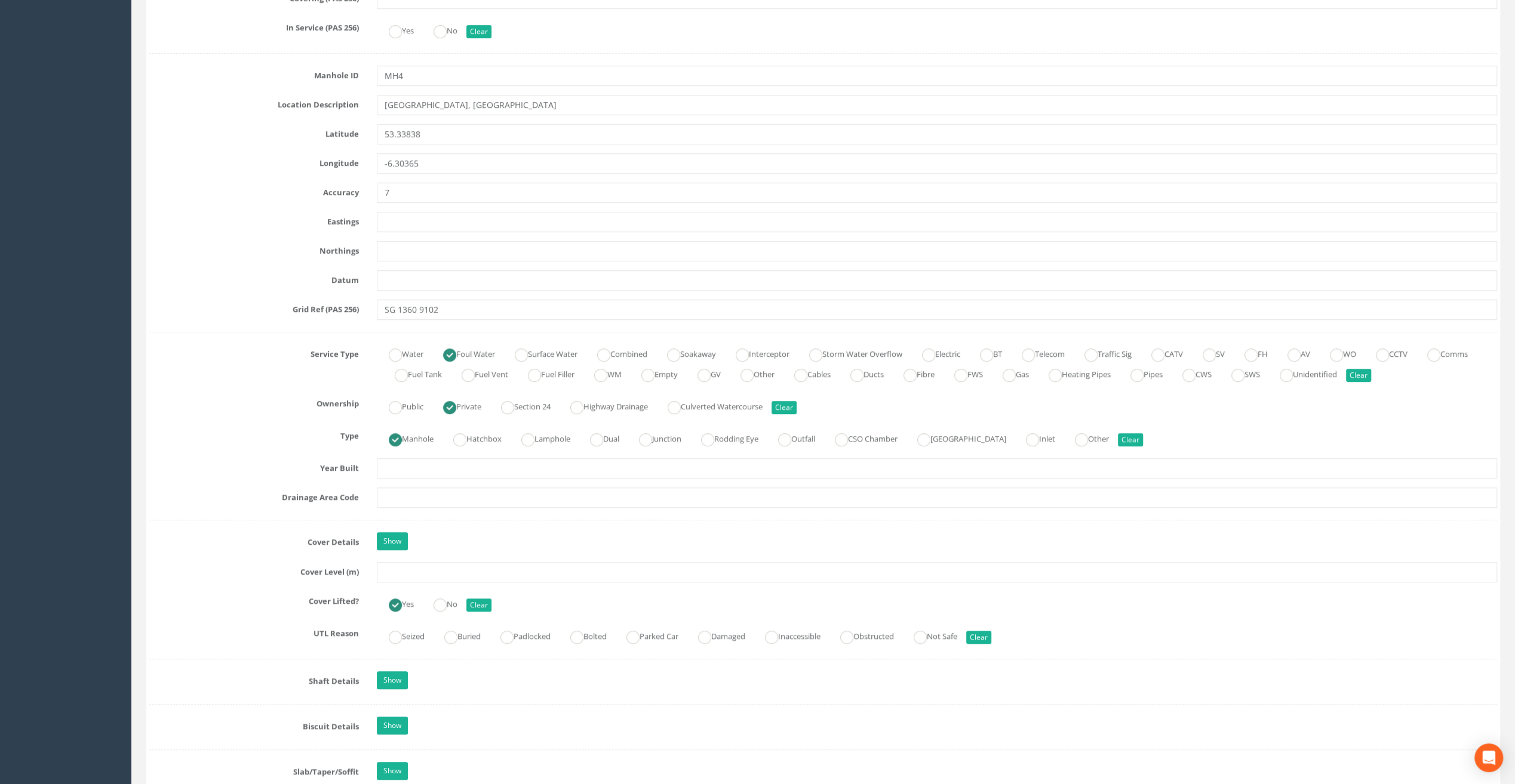
scroll to position [597, 0]
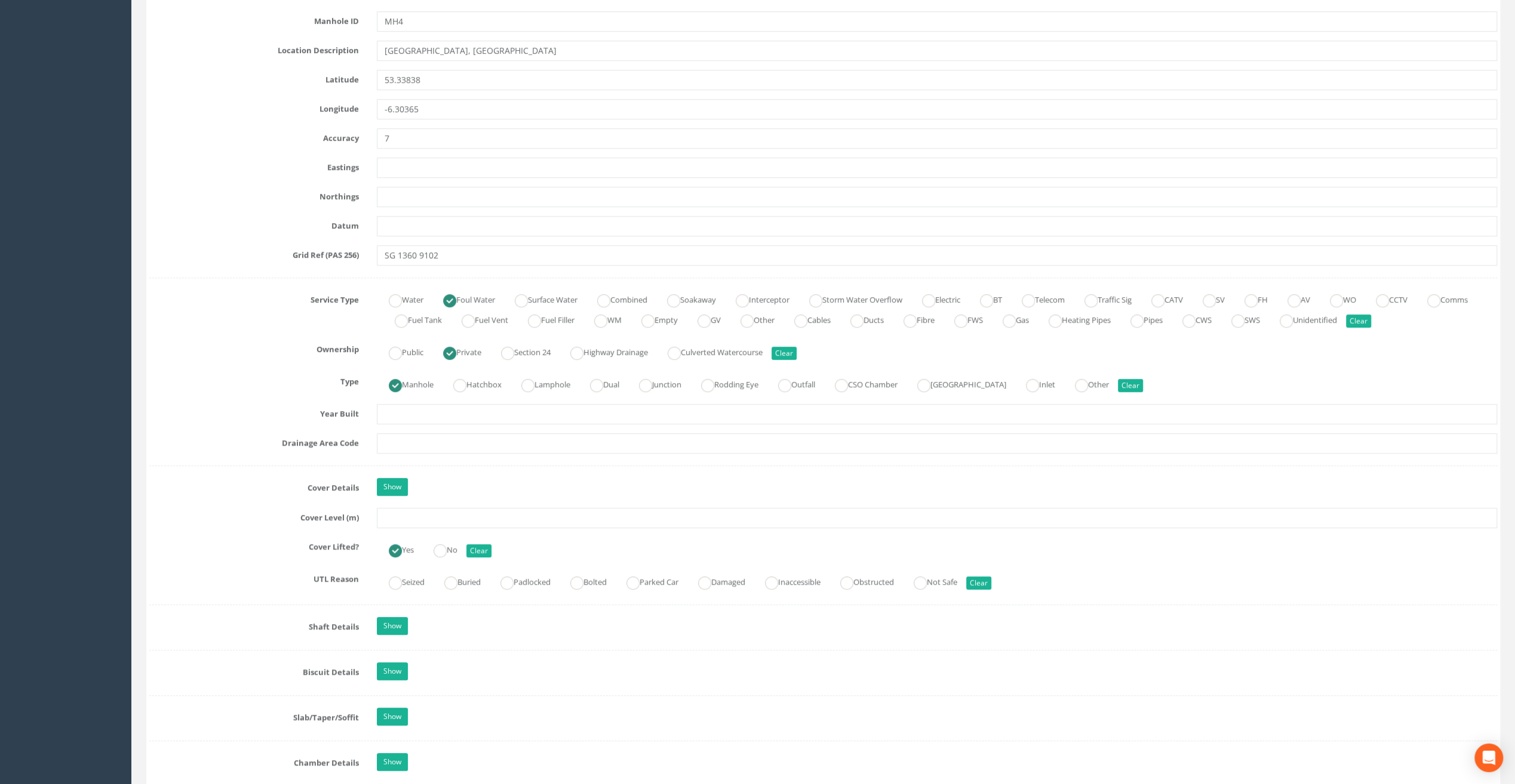
type input "[GEOGRAPHIC_DATA]"
click at [390, 515] on input "text" at bounding box center [937, 518] width 1120 height 20
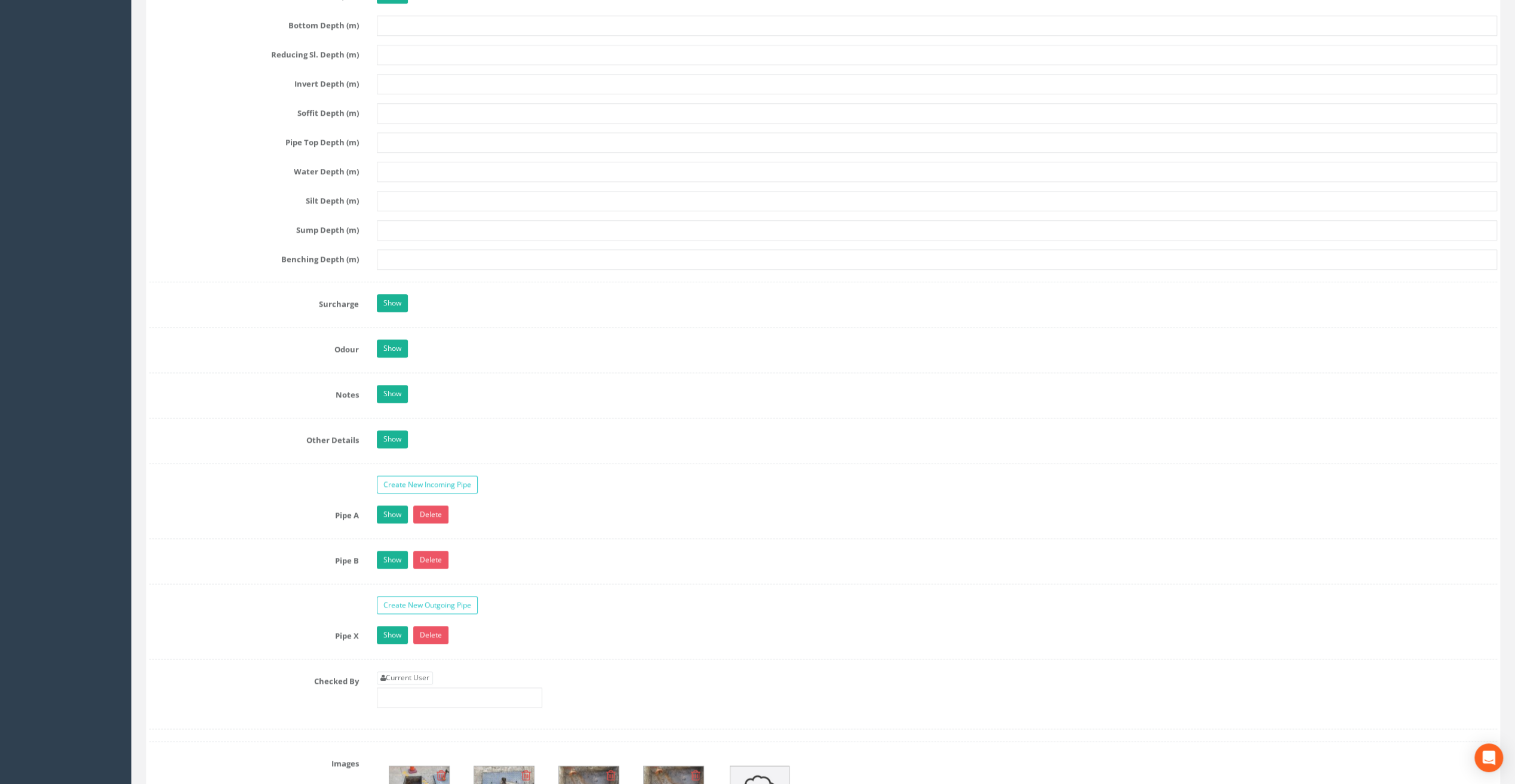
scroll to position [1552, 0]
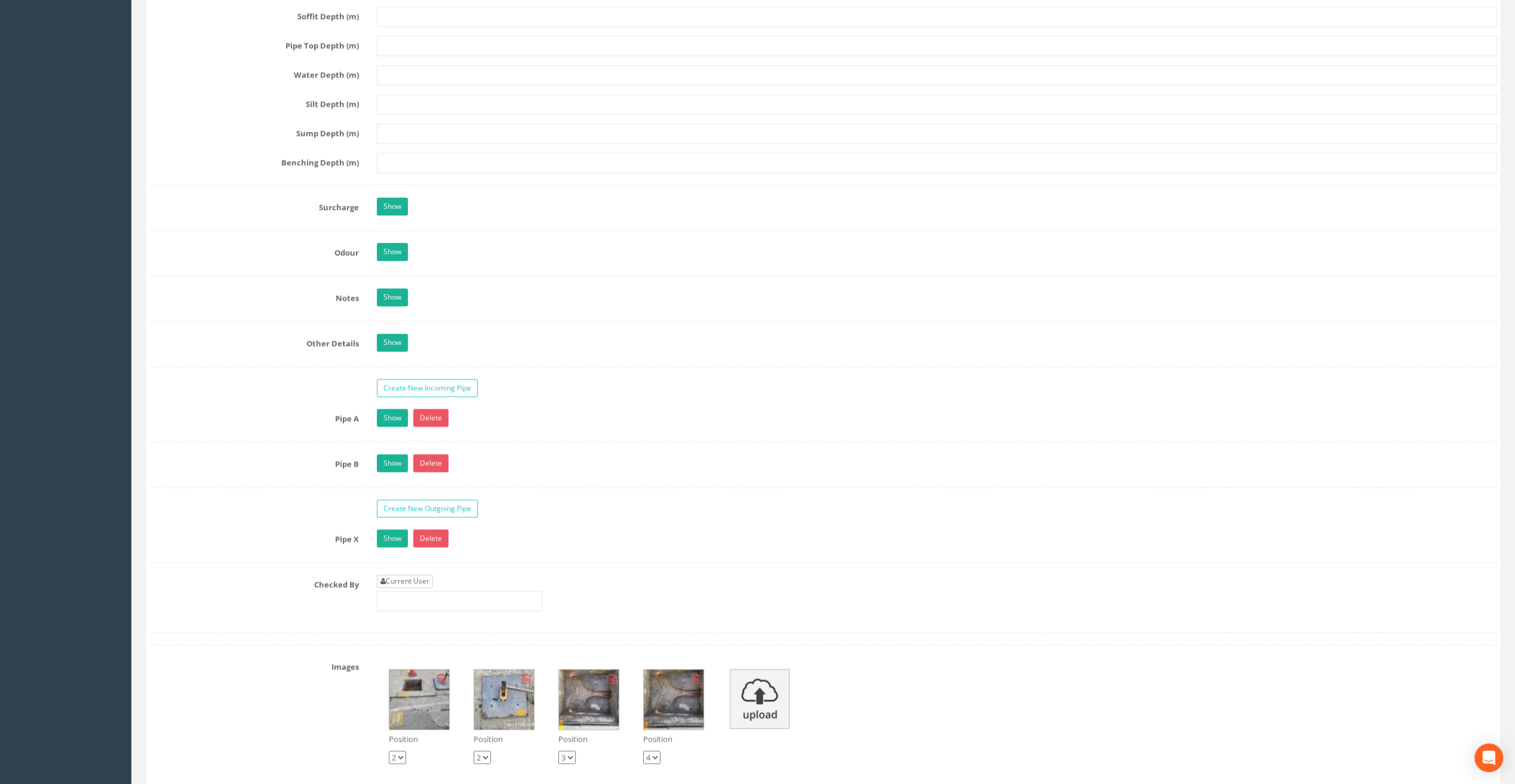
type input "20.95"
click at [399, 574] on link "Current User" at bounding box center [405, 581] width 56 height 13
type input "[PERSON_NAME]"
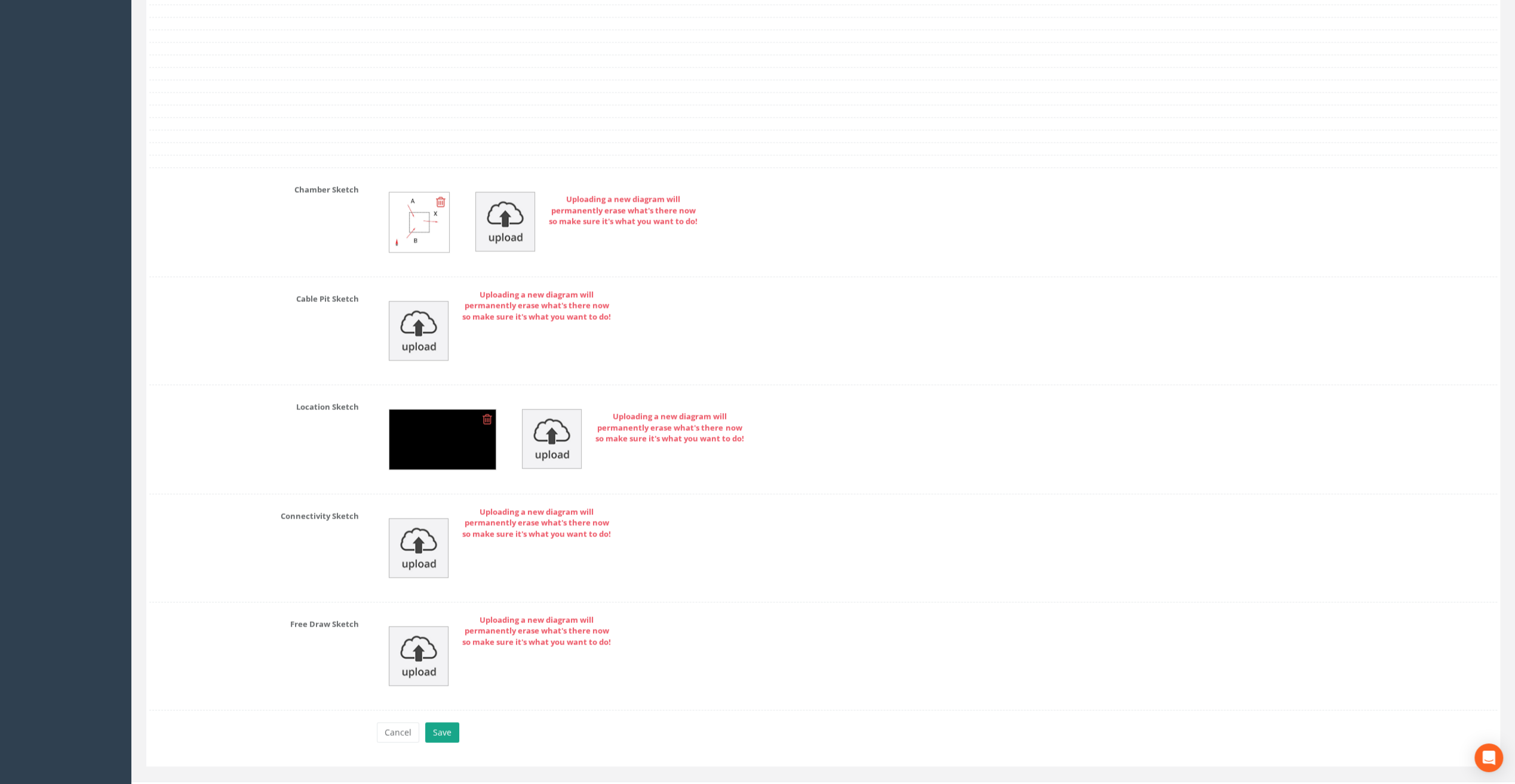
scroll to position [2343, 0]
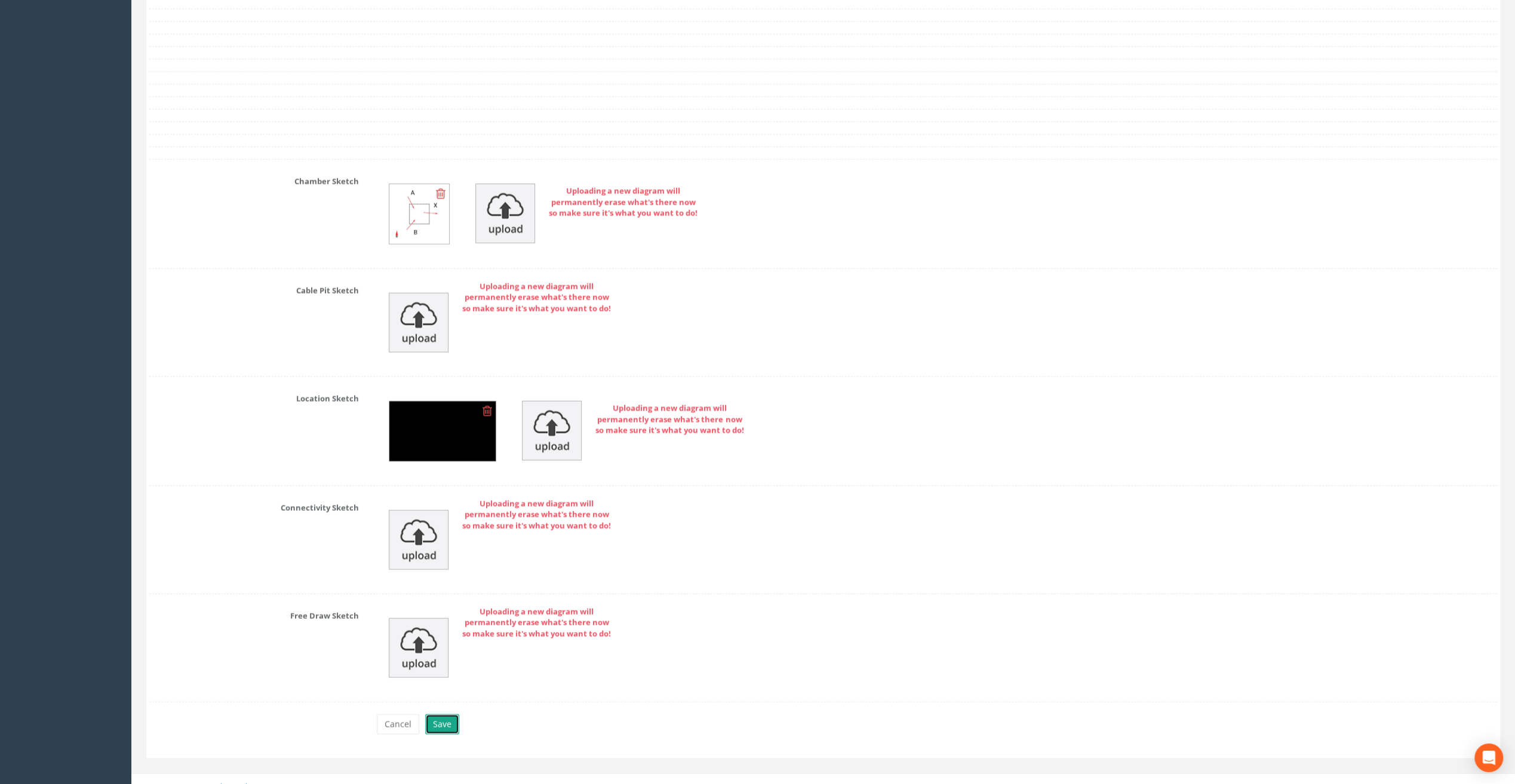
click at [437, 715] on button "Save" at bounding box center [442, 724] width 34 height 20
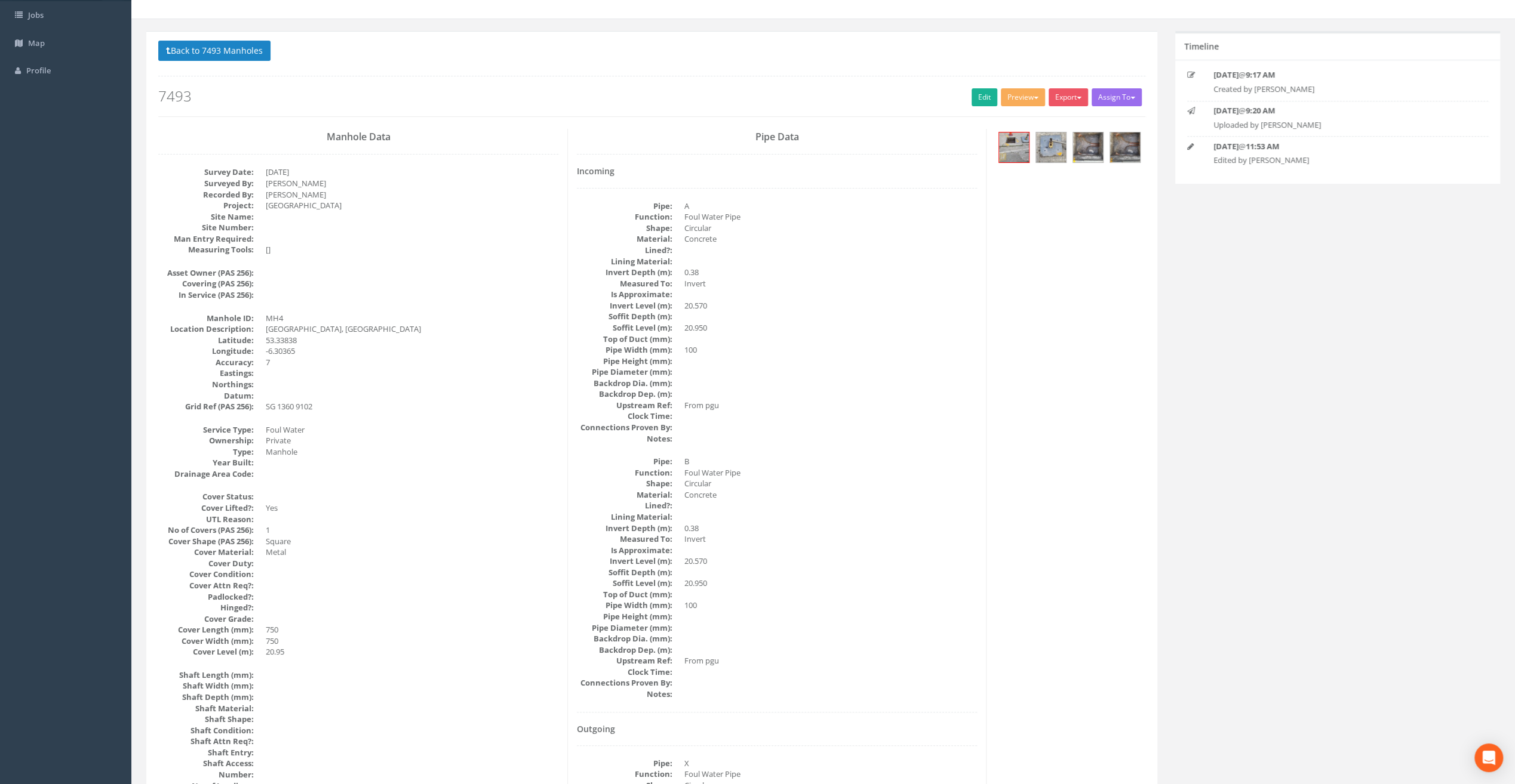
scroll to position [0, 0]
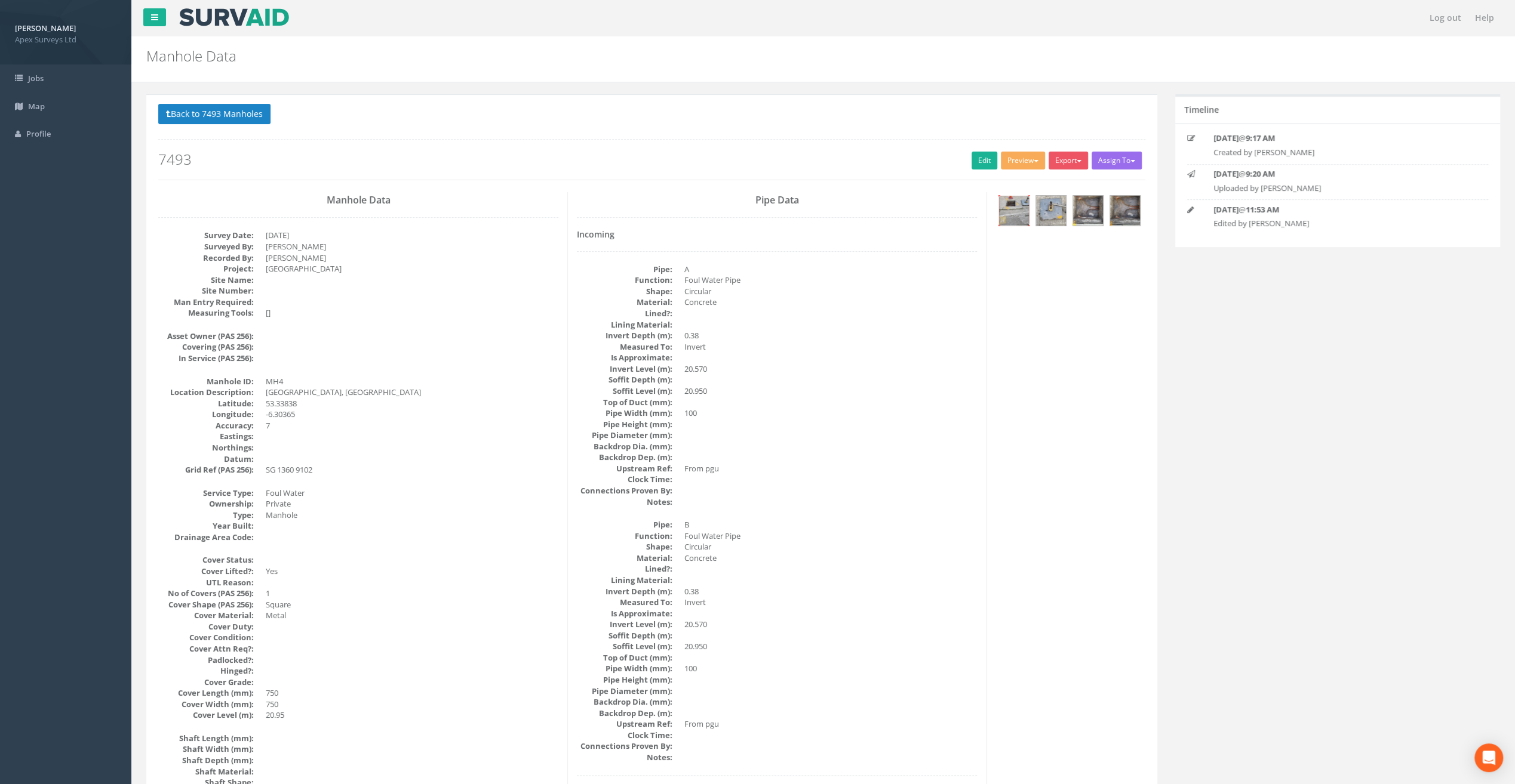
click at [1004, 205] on img at bounding box center [1013, 210] width 30 height 30
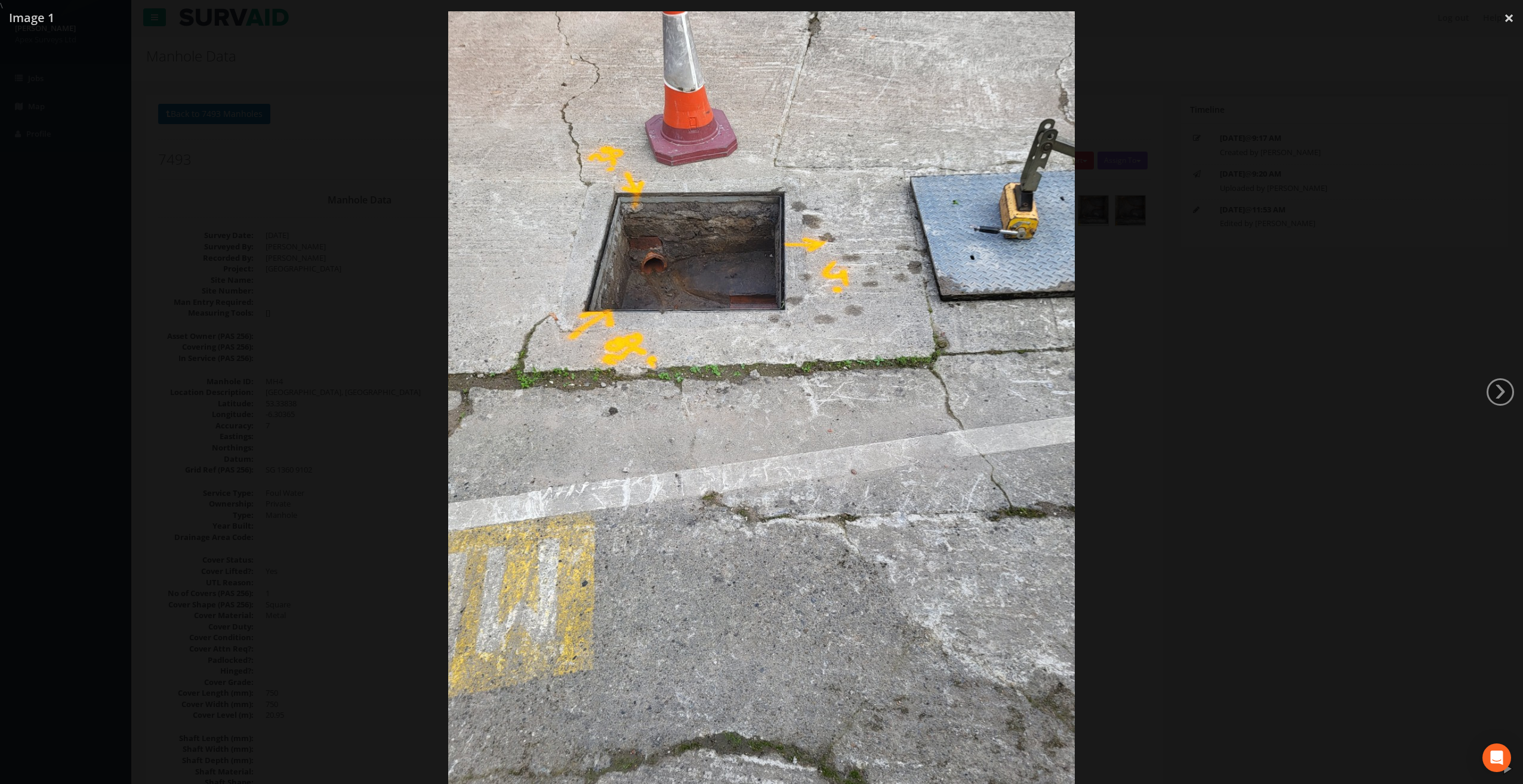
click at [1514, 393] on div at bounding box center [762, 403] width 1523 height 784
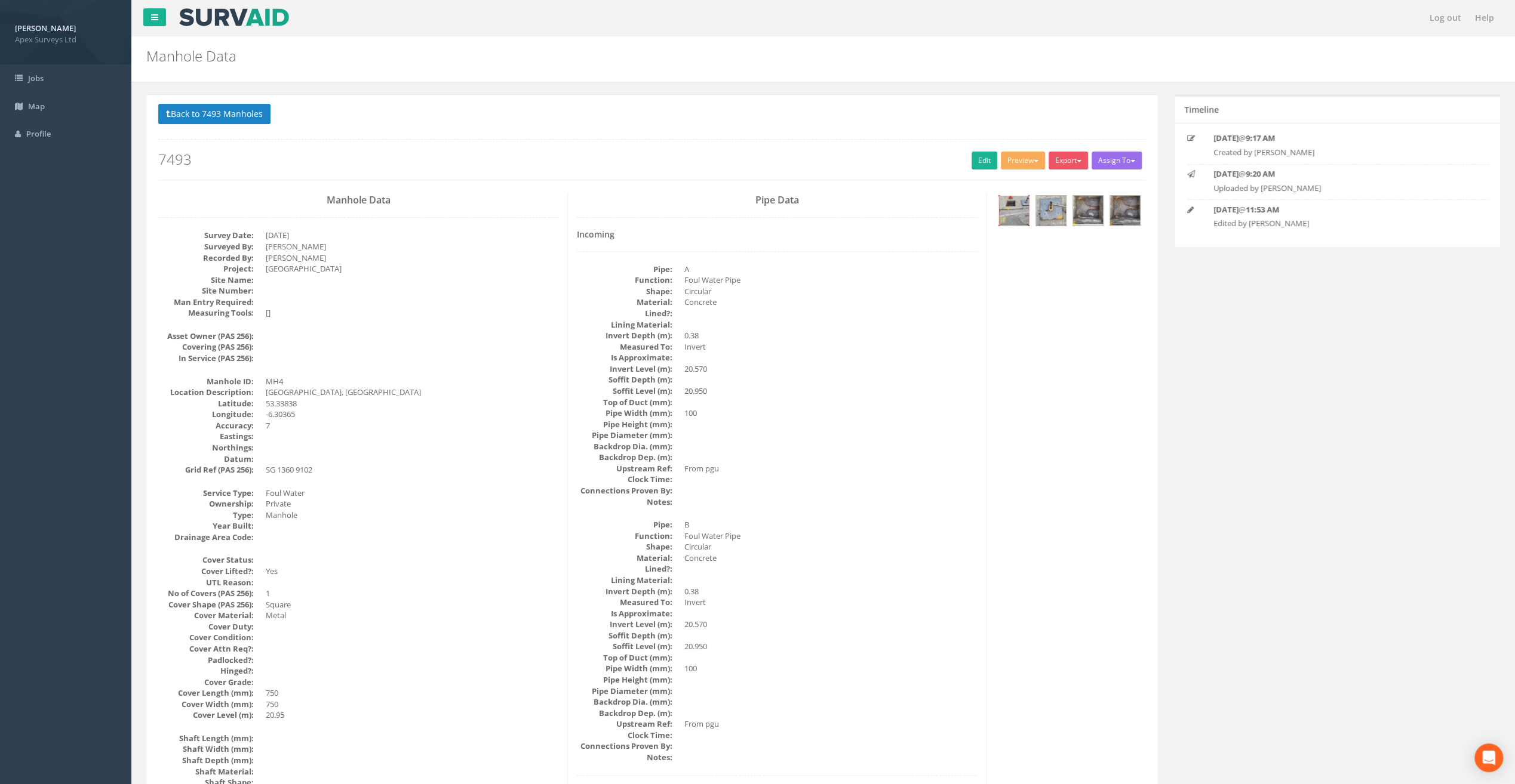
click at [1018, 210] on img at bounding box center [1013, 210] width 30 height 30
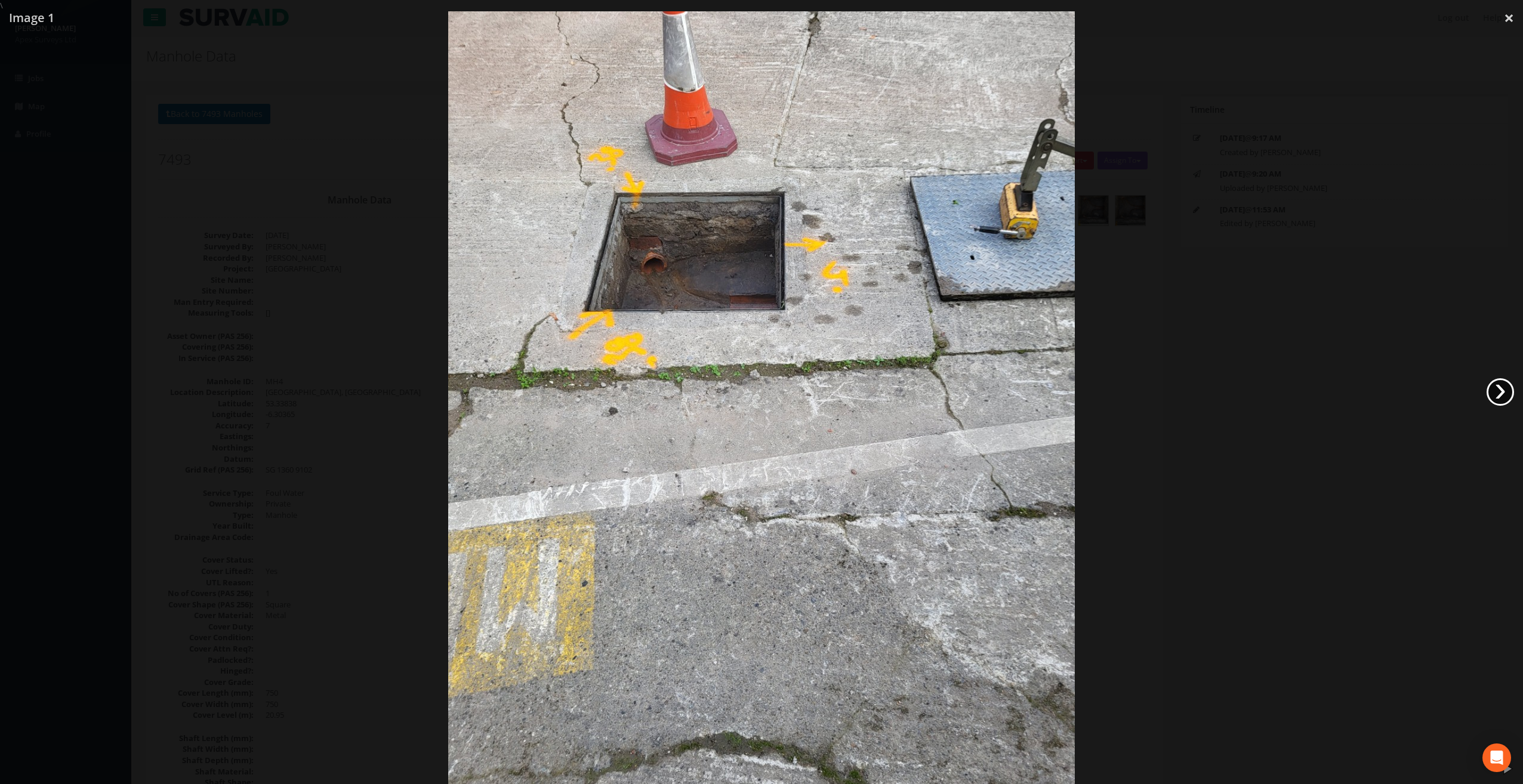
click at [1505, 397] on link "›" at bounding box center [1500, 392] width 27 height 27
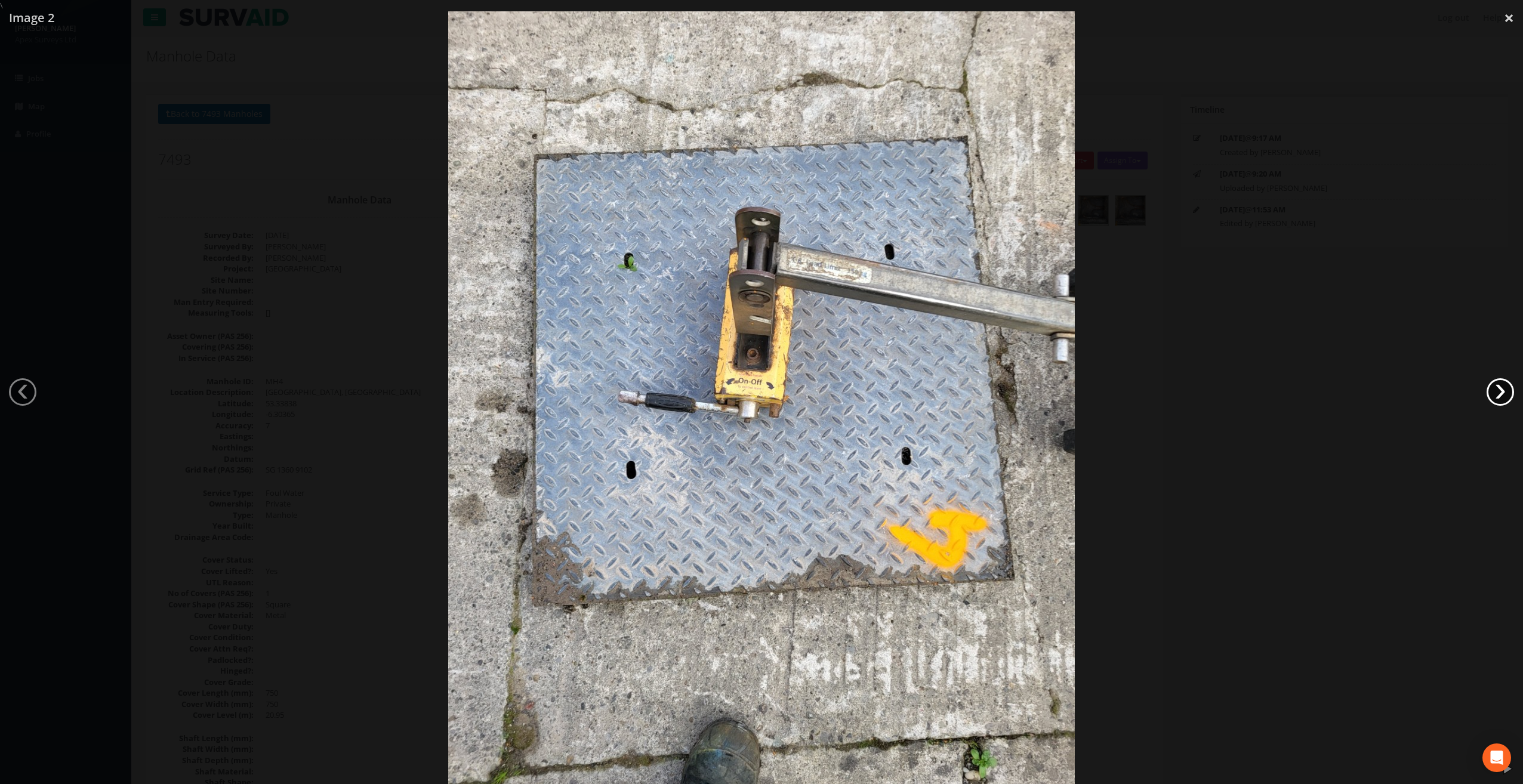
click at [1505, 397] on link "›" at bounding box center [1500, 392] width 27 height 27
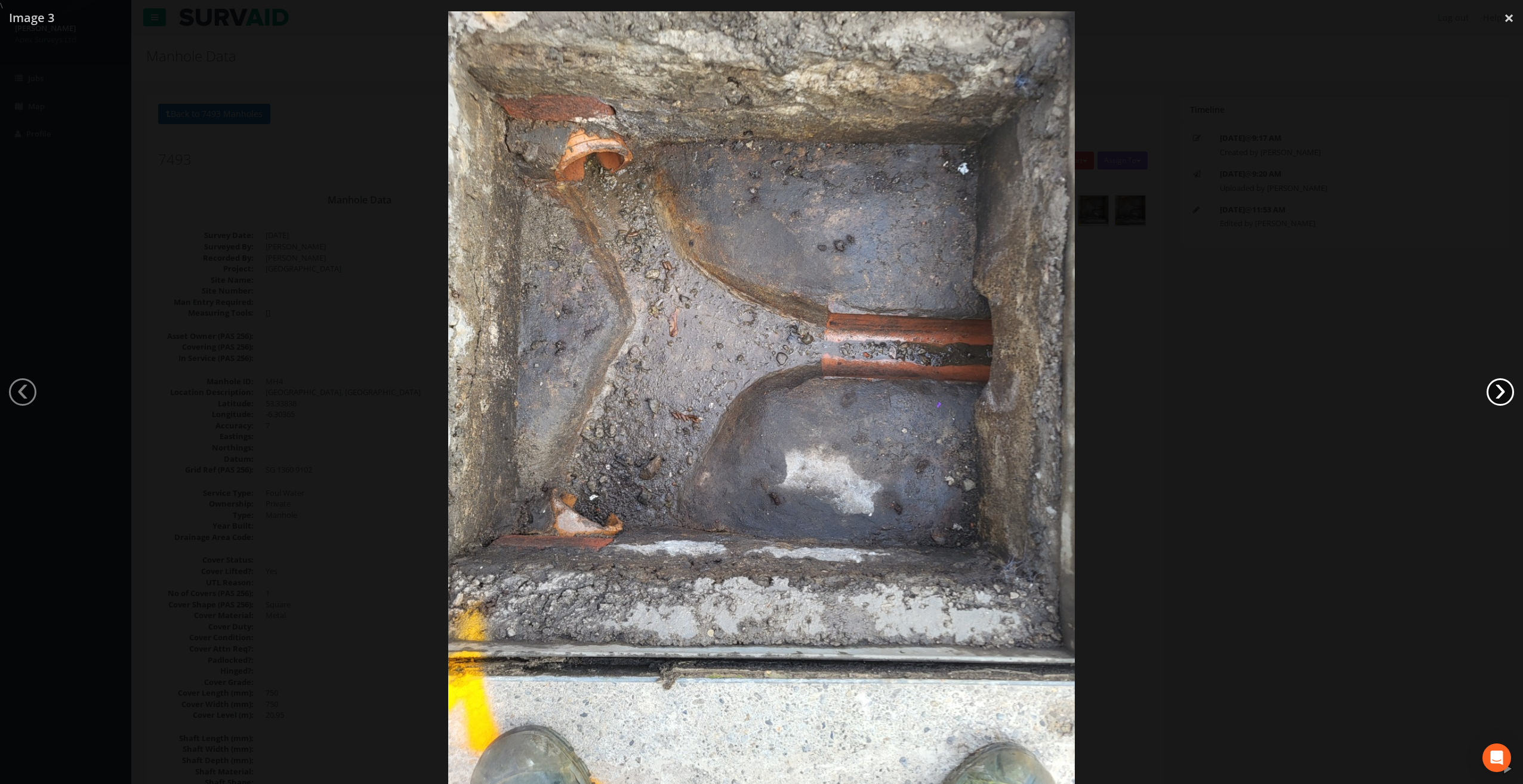
click at [1505, 397] on link "›" at bounding box center [1500, 392] width 27 height 27
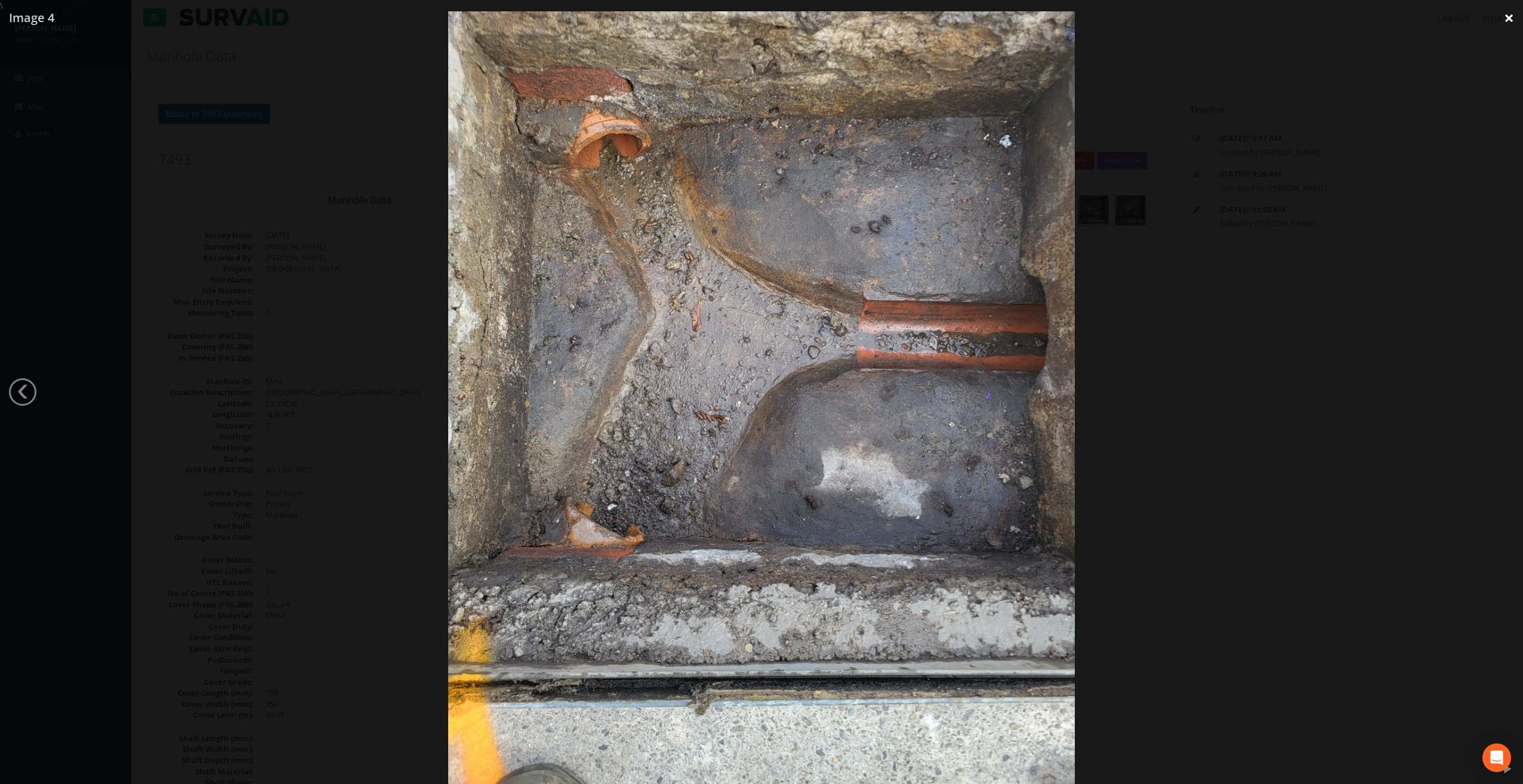
click at [1508, 15] on link "×" at bounding box center [1509, 18] width 28 height 36
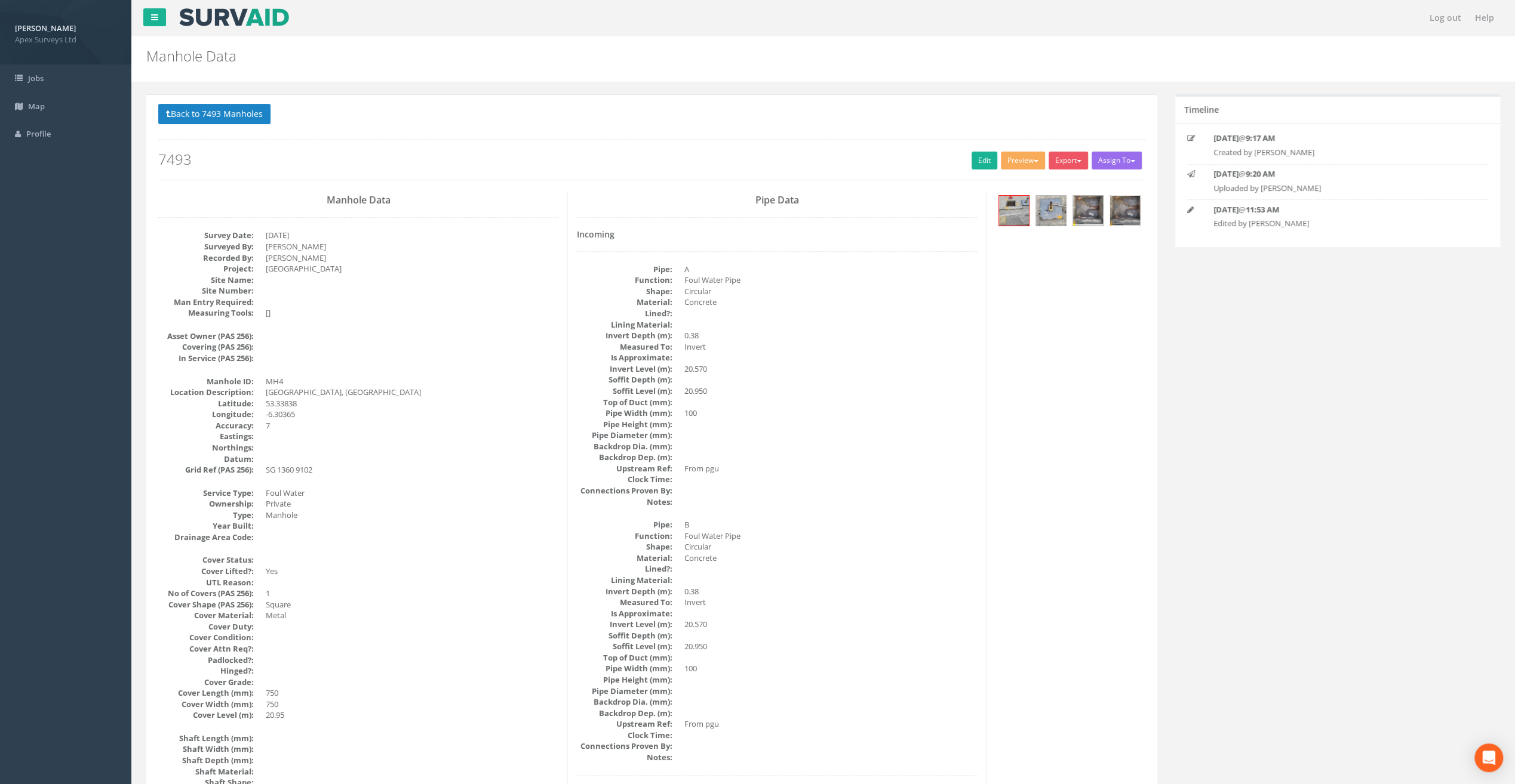
click at [1123, 210] on img at bounding box center [1124, 210] width 30 height 30
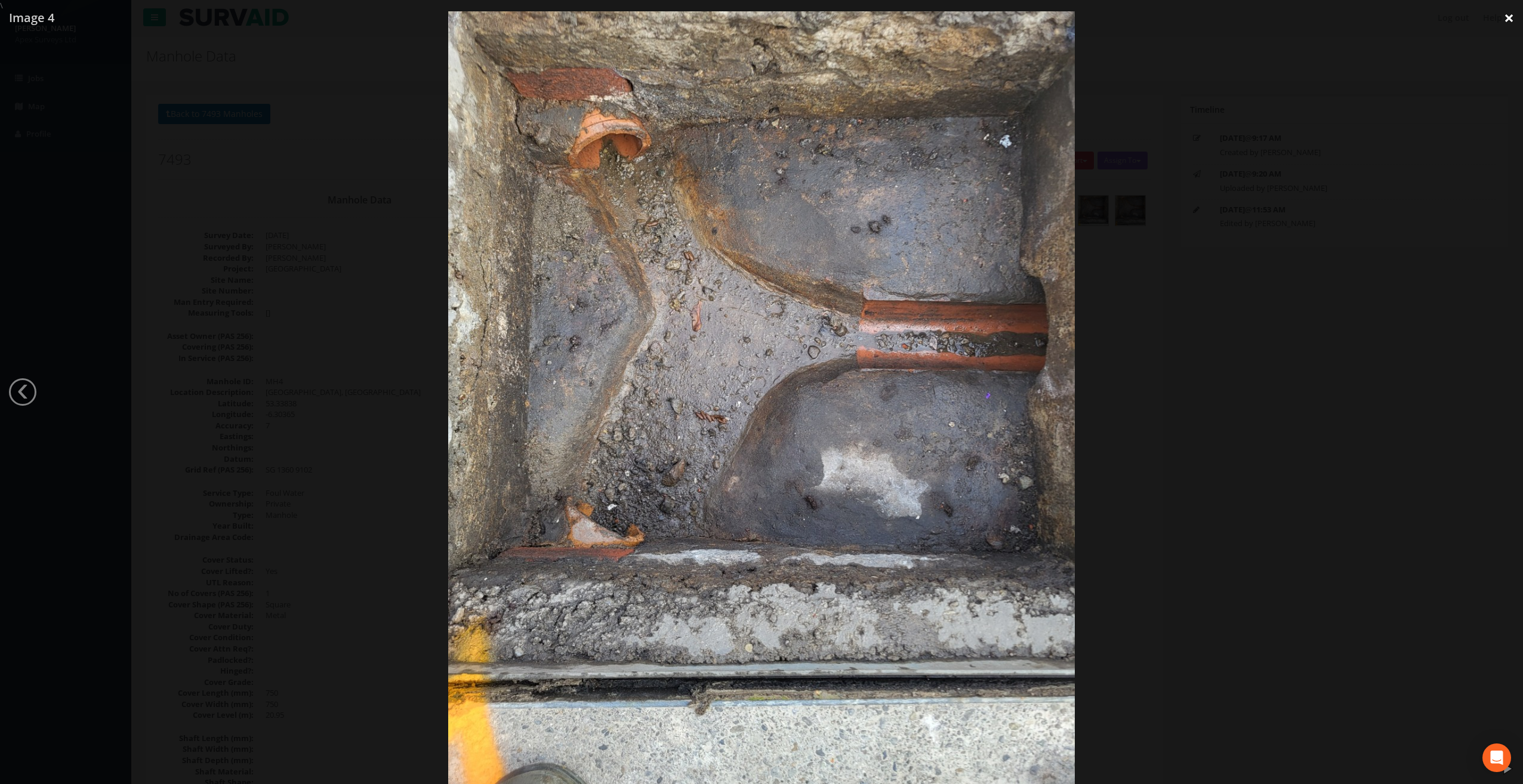
click at [1511, 17] on link "×" at bounding box center [1509, 18] width 28 height 36
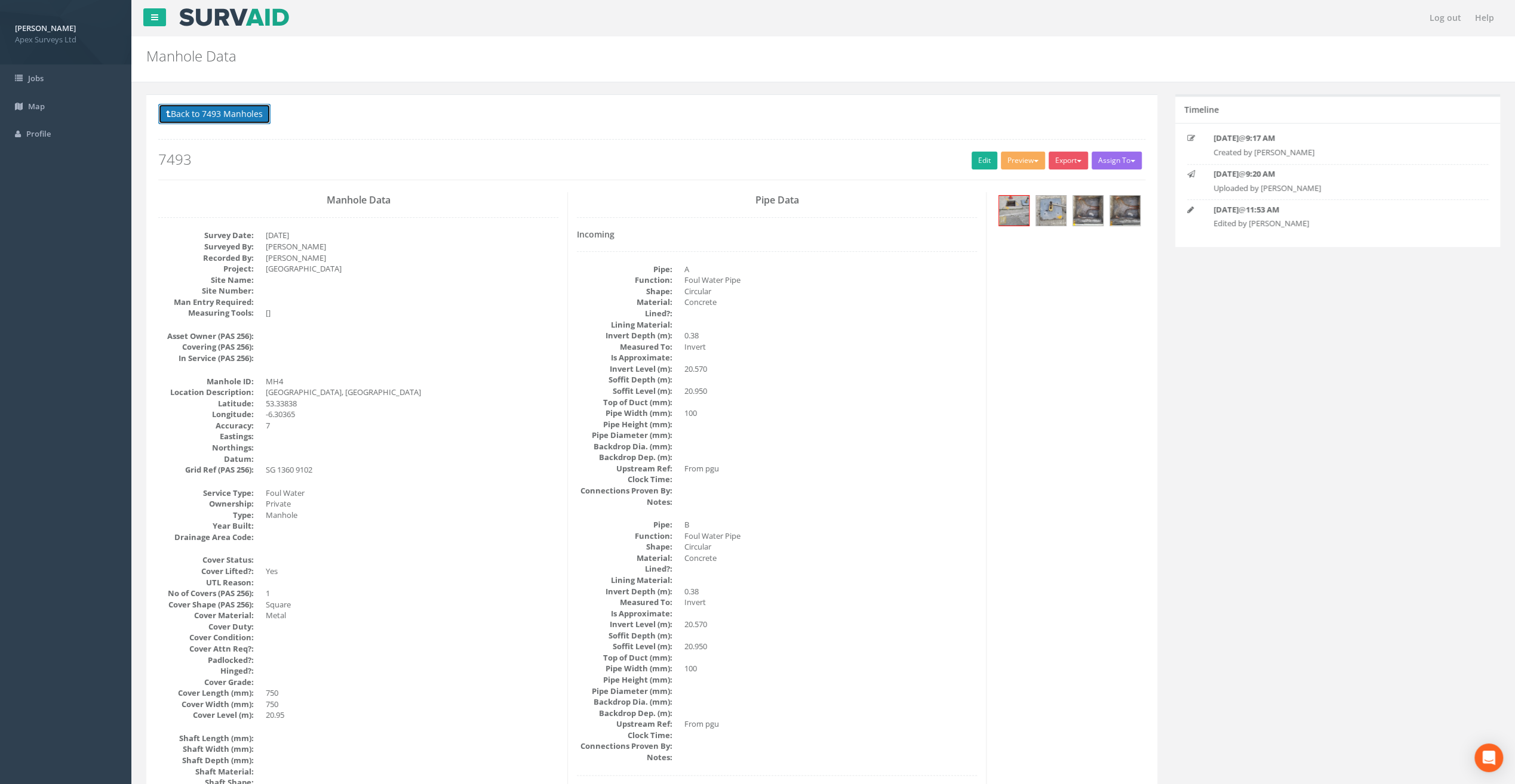
click at [200, 113] on button "Back to 7493 Manholes" at bounding box center [215, 113] width 112 height 20
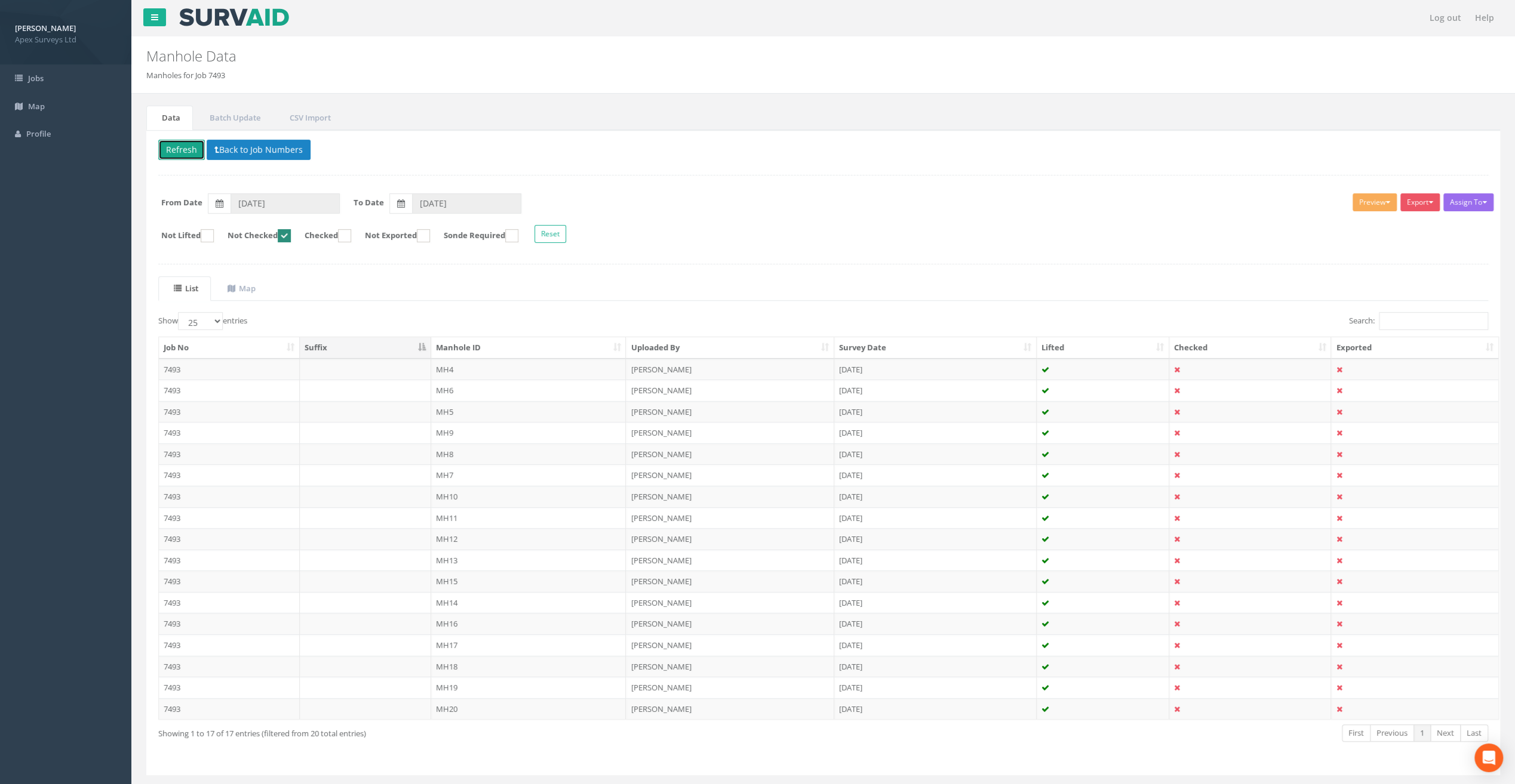
click at [197, 147] on button "Refresh" at bounding box center [182, 149] width 46 height 20
click at [447, 369] on td "MH6" at bounding box center [528, 369] width 195 height 21
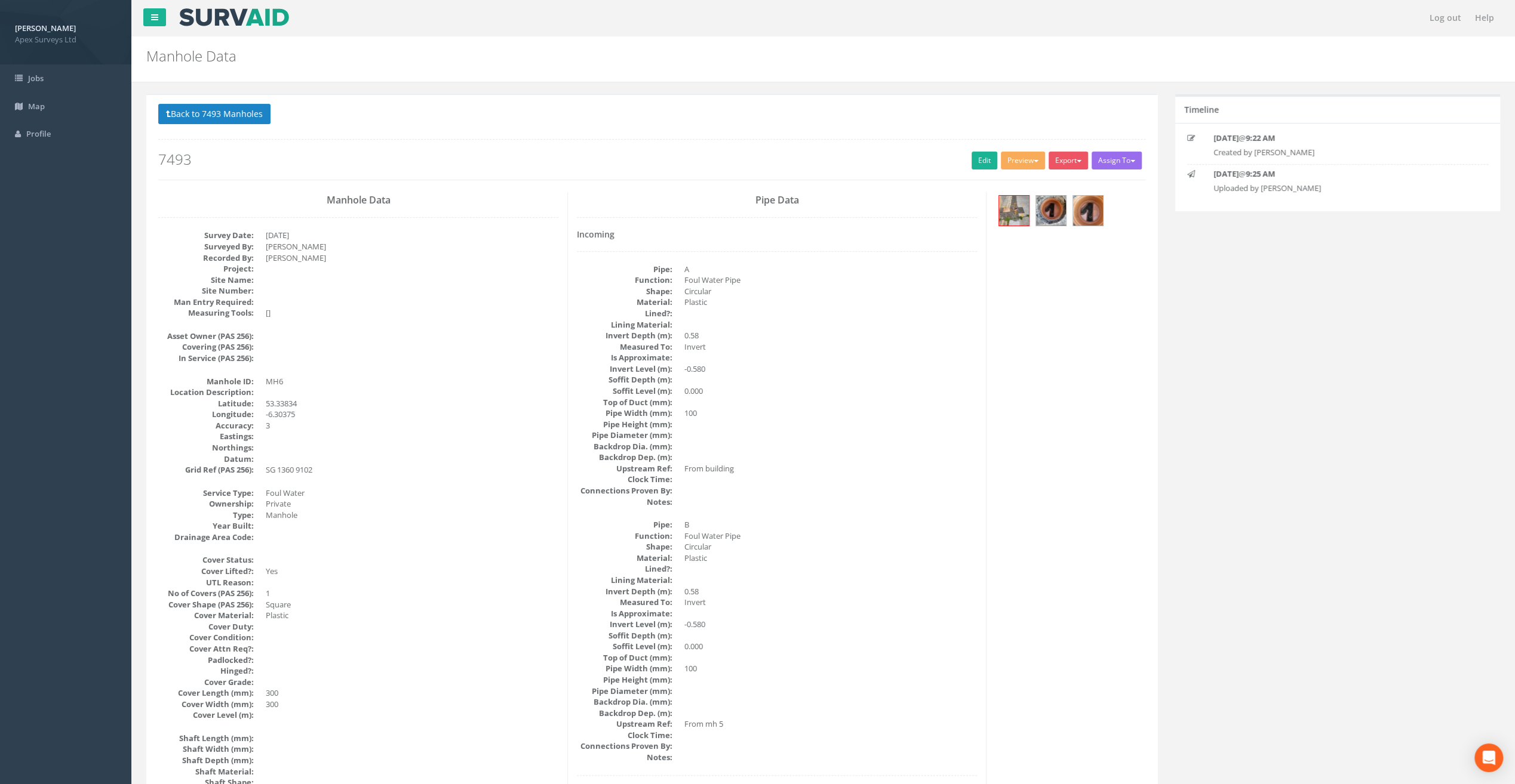
drag, startPoint x: 494, startPoint y: 114, endPoint x: 494, endPoint y: 136, distance: 22.0
click at [494, 114] on p "Back to 7493 Manholes Back to Map" at bounding box center [651, 115] width 987 height 23
click at [981, 157] on link "Edit" at bounding box center [984, 160] width 26 height 18
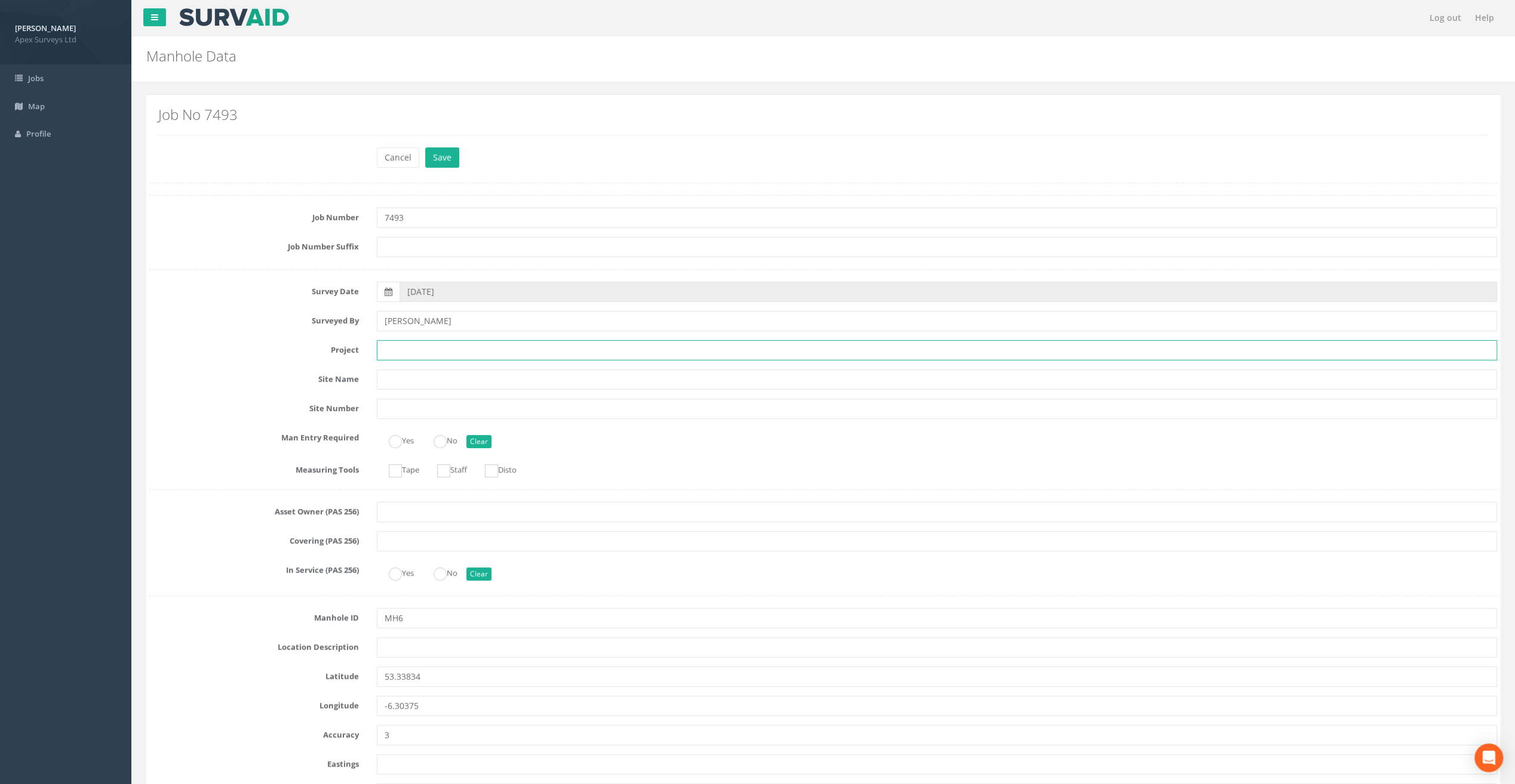
click at [428, 344] on input "text" at bounding box center [937, 350] width 1120 height 20
paste input "[GEOGRAPHIC_DATA]"
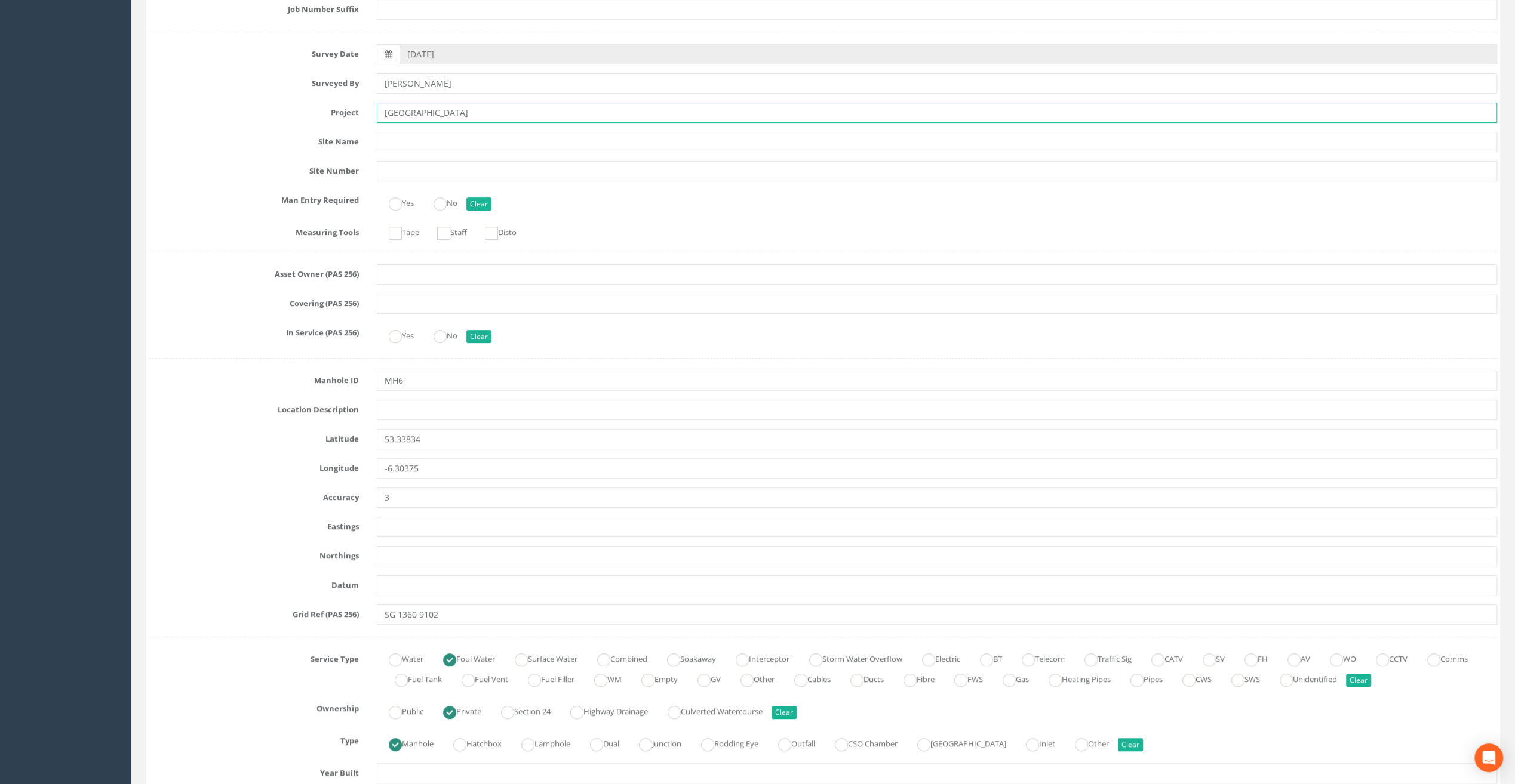
scroll to position [239, 0]
type input "[GEOGRAPHIC_DATA]"
click at [183, 74] on label "Surveyed By" at bounding box center [254, 80] width 227 height 15
click at [390, 405] on input "text" at bounding box center [937, 408] width 1120 height 20
paste input "[GEOGRAPHIC_DATA], [GEOGRAPHIC_DATA]"
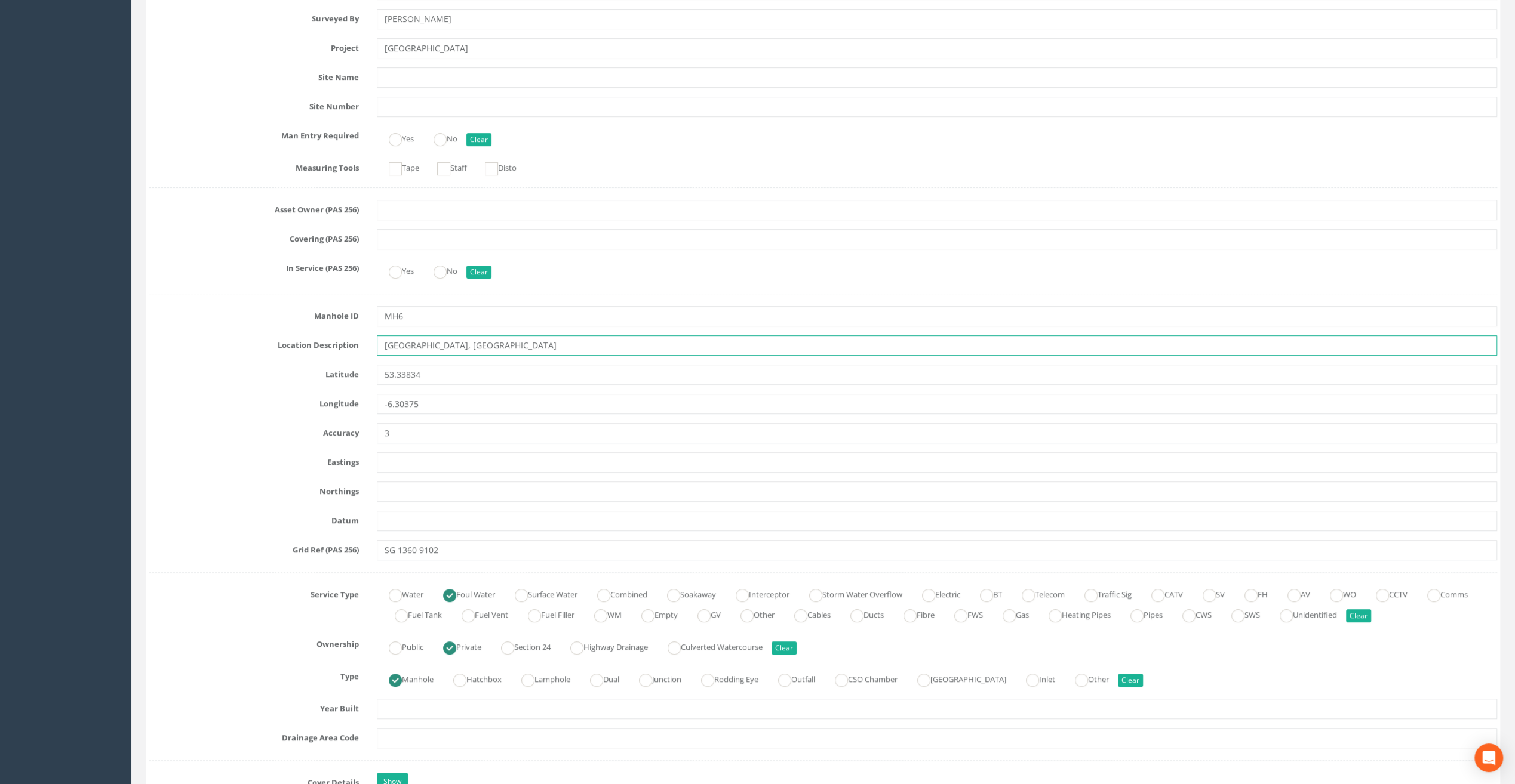
scroll to position [537, 0]
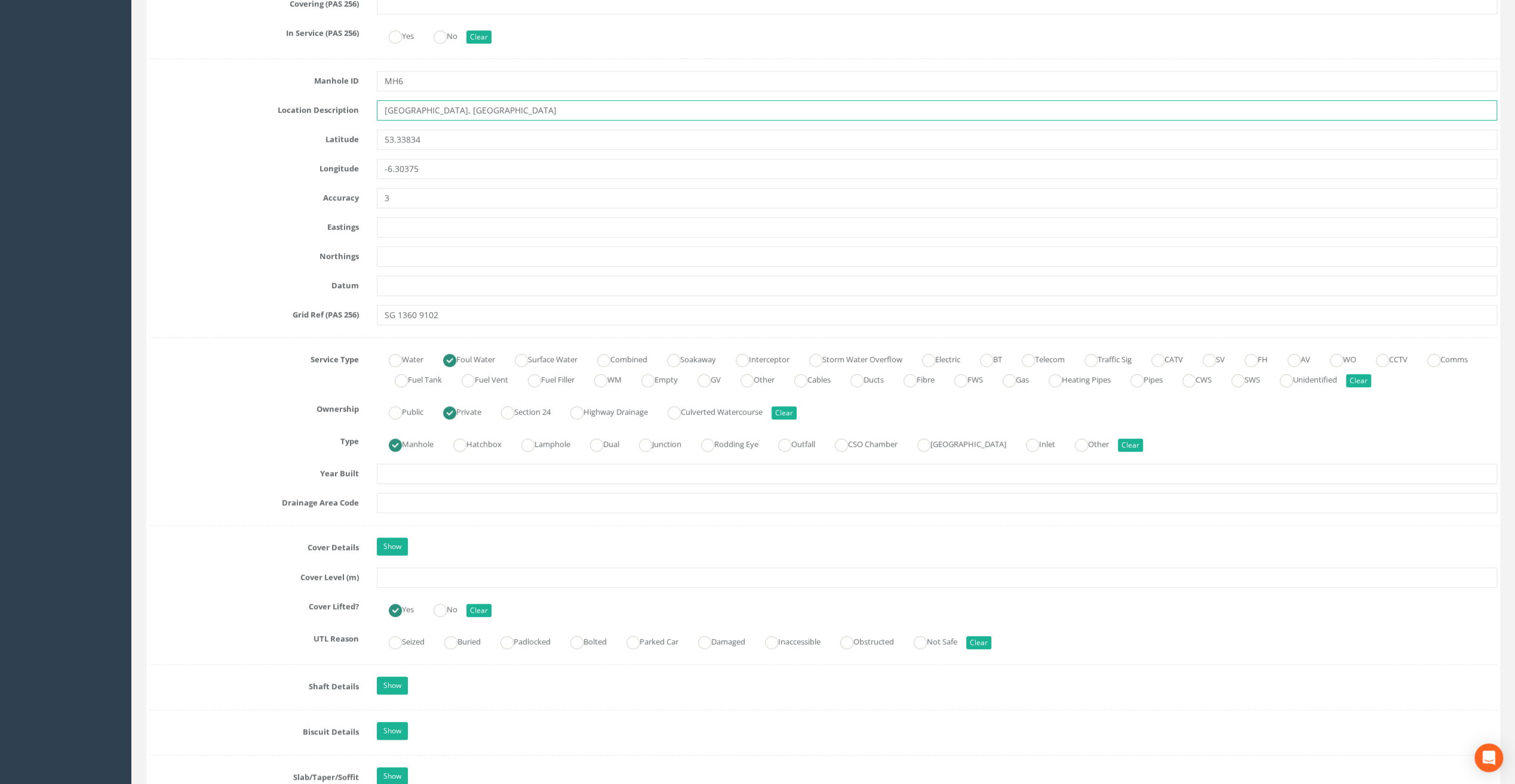
type input "[GEOGRAPHIC_DATA], [GEOGRAPHIC_DATA]"
click at [392, 577] on input "text" at bounding box center [937, 577] width 1120 height 20
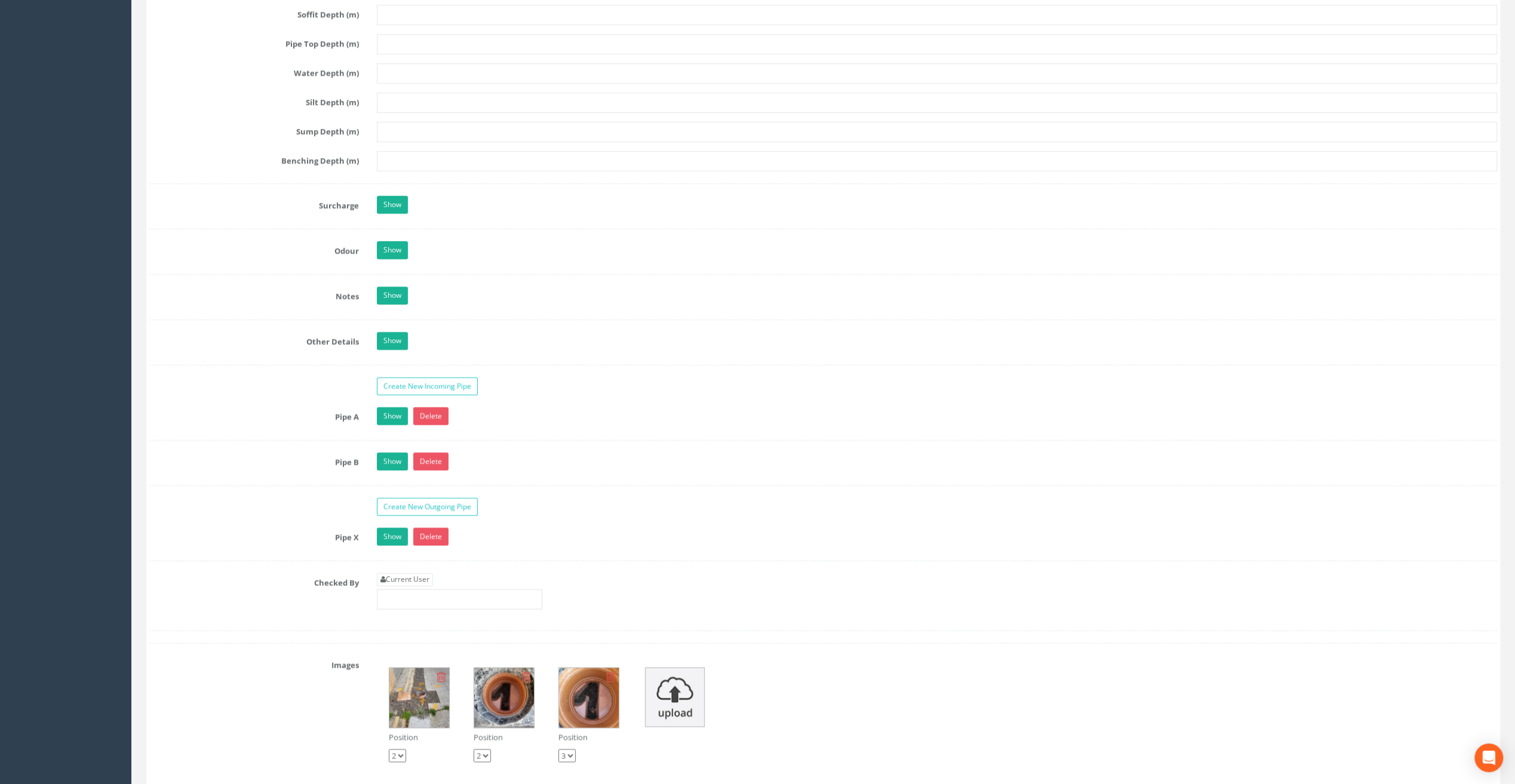
scroll to position [1611, 0]
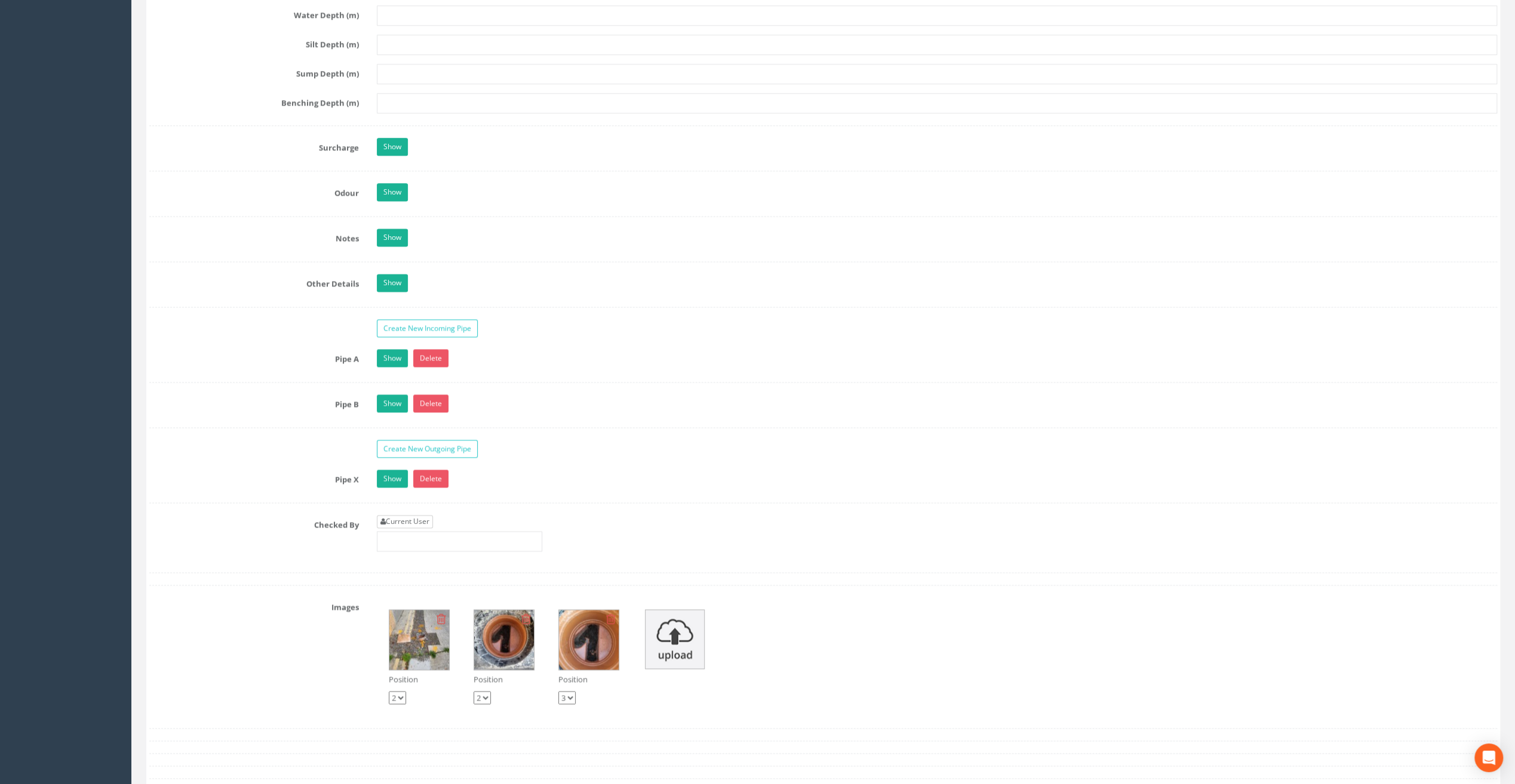
type input "21.04"
click at [417, 515] on link "Current User" at bounding box center [405, 521] width 56 height 13
type input "[PERSON_NAME]"
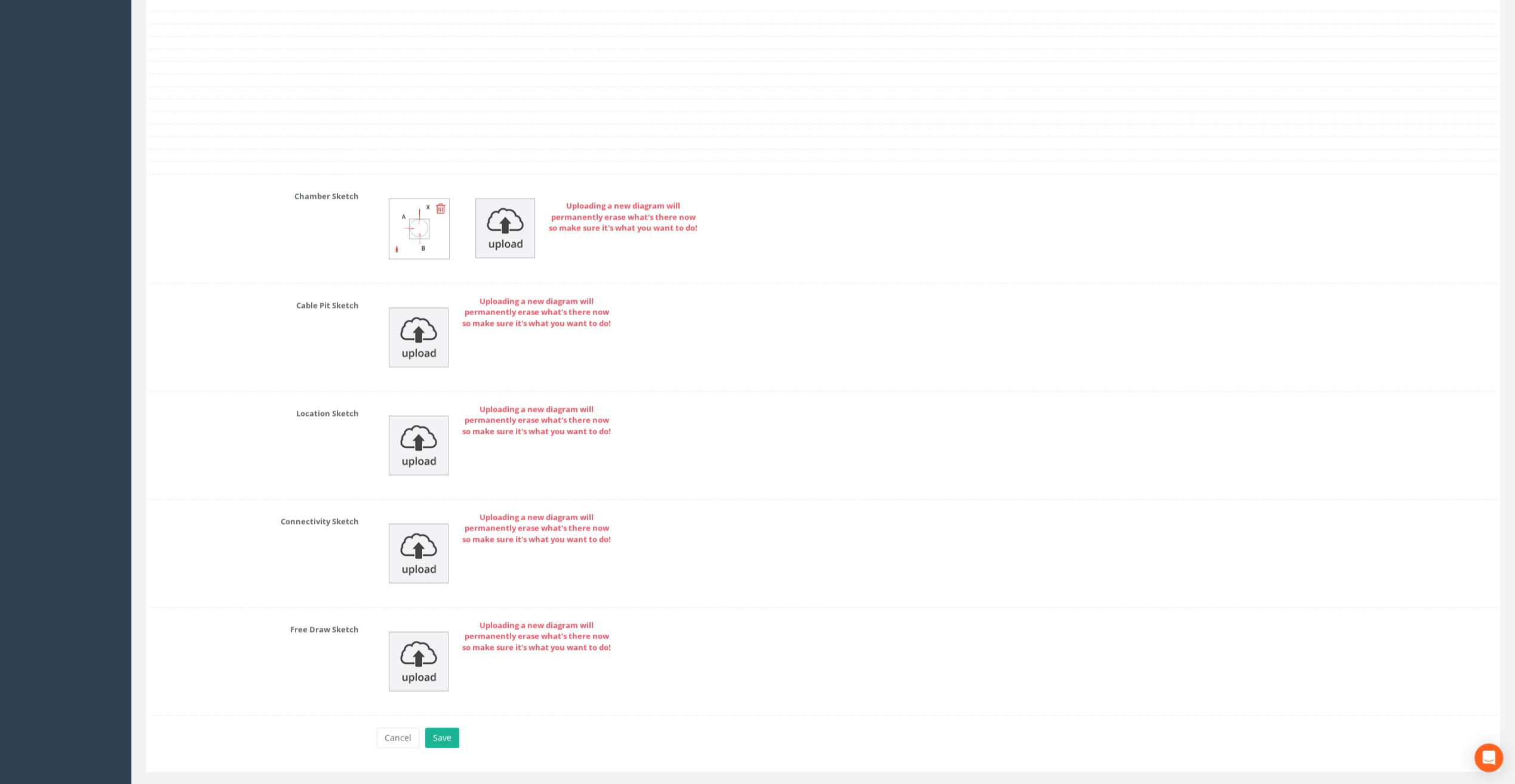
scroll to position [2342, 0]
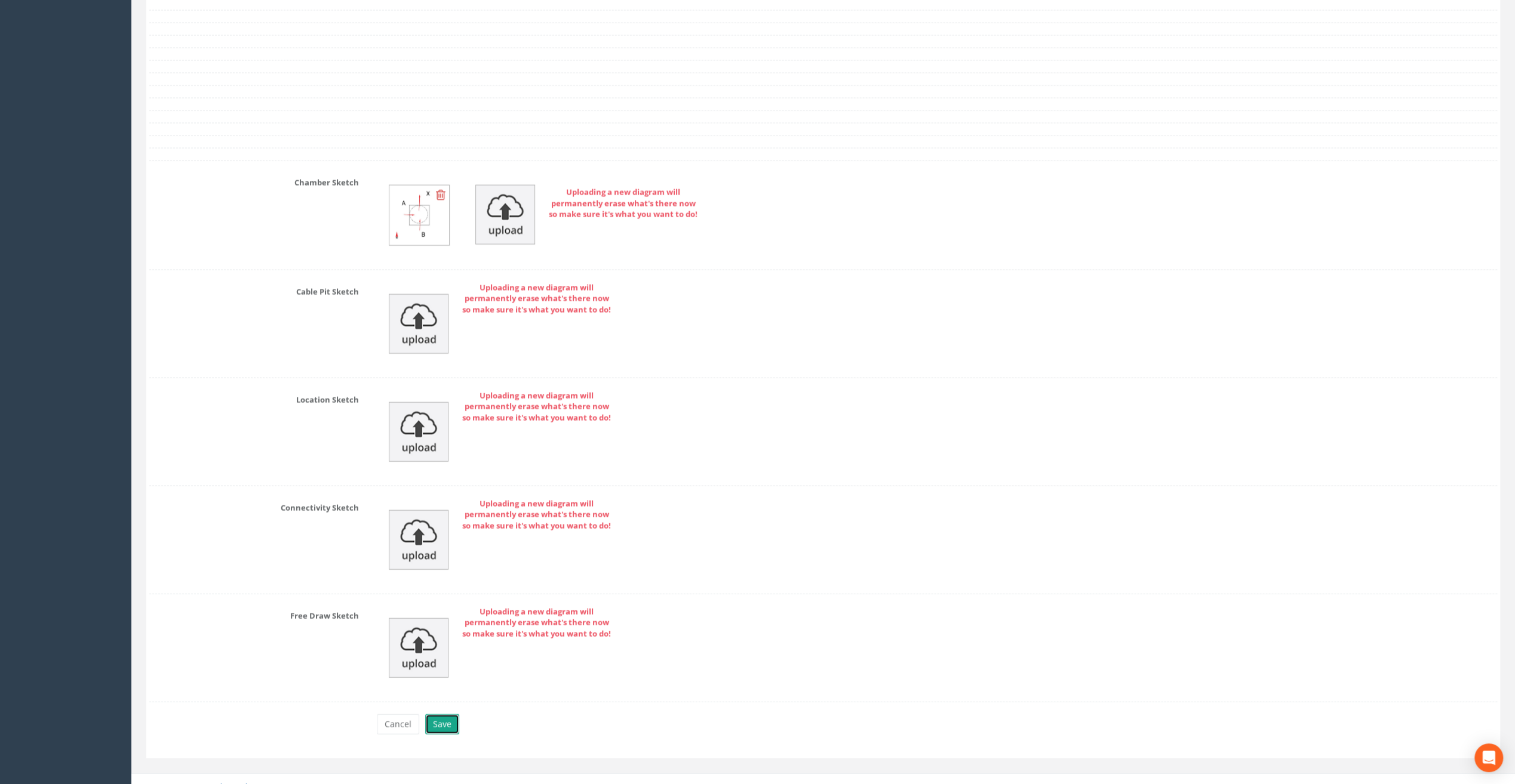
click at [450, 715] on button "Save" at bounding box center [442, 724] width 34 height 20
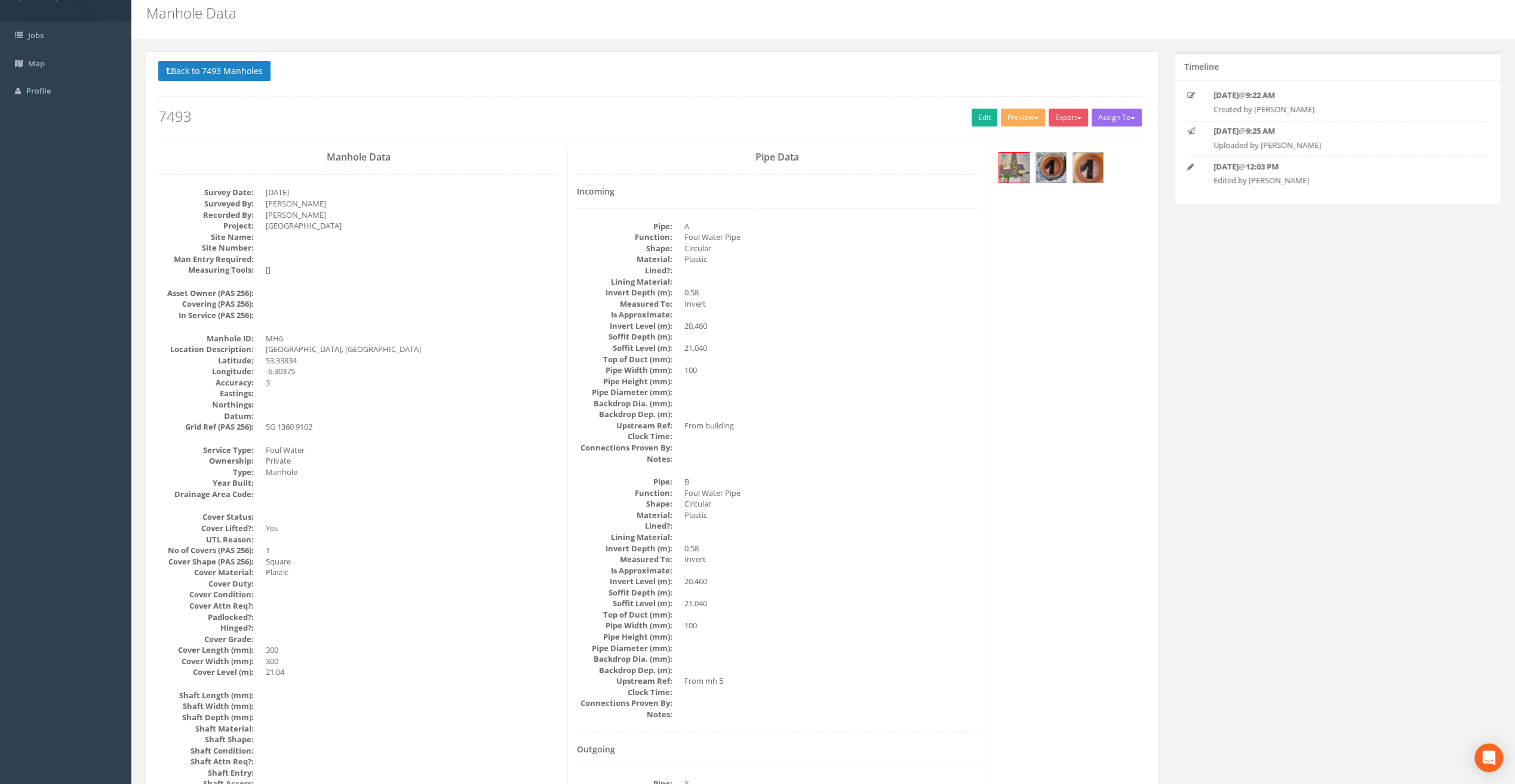
scroll to position [0, 0]
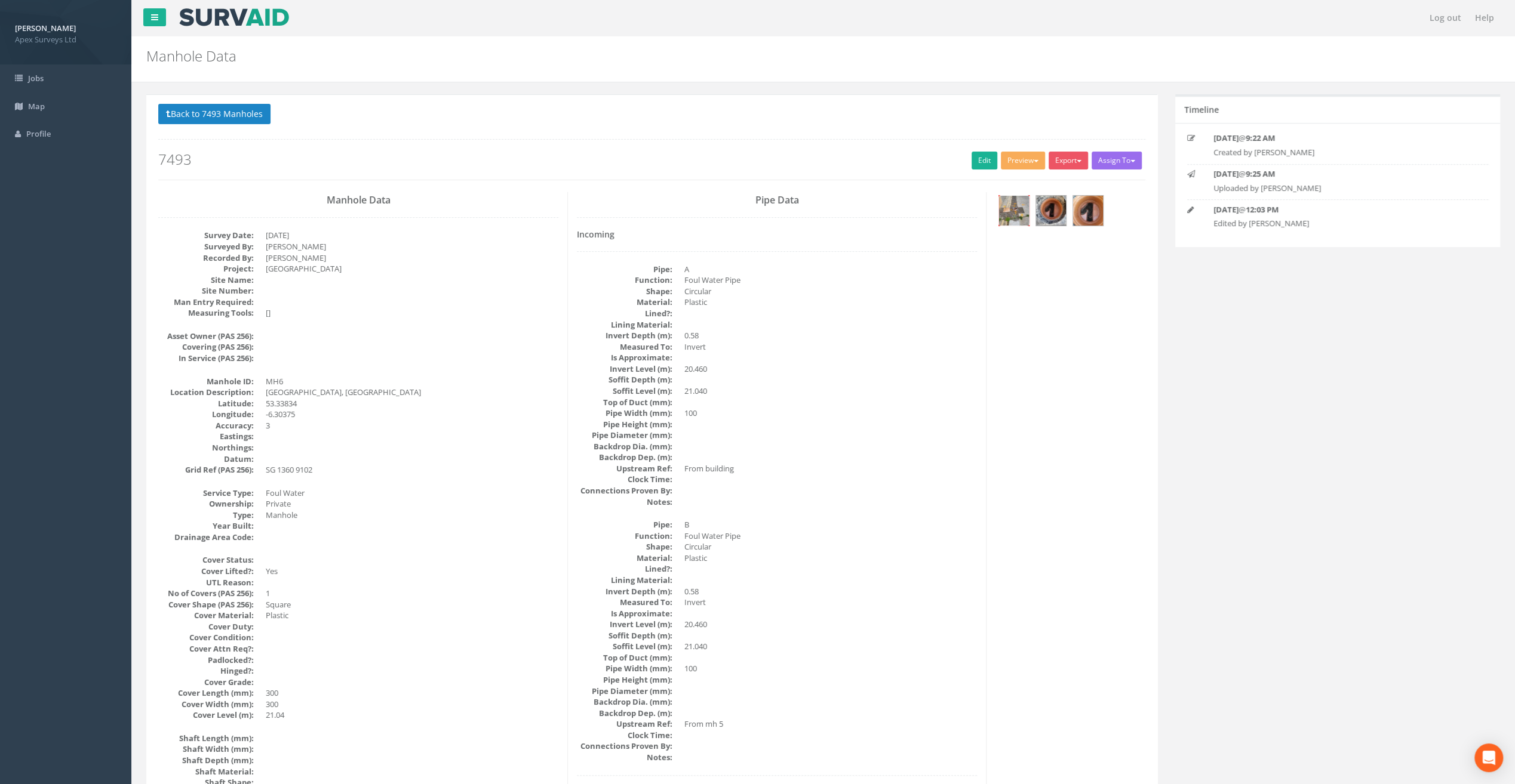
click at [1017, 205] on img at bounding box center [1013, 210] width 30 height 30
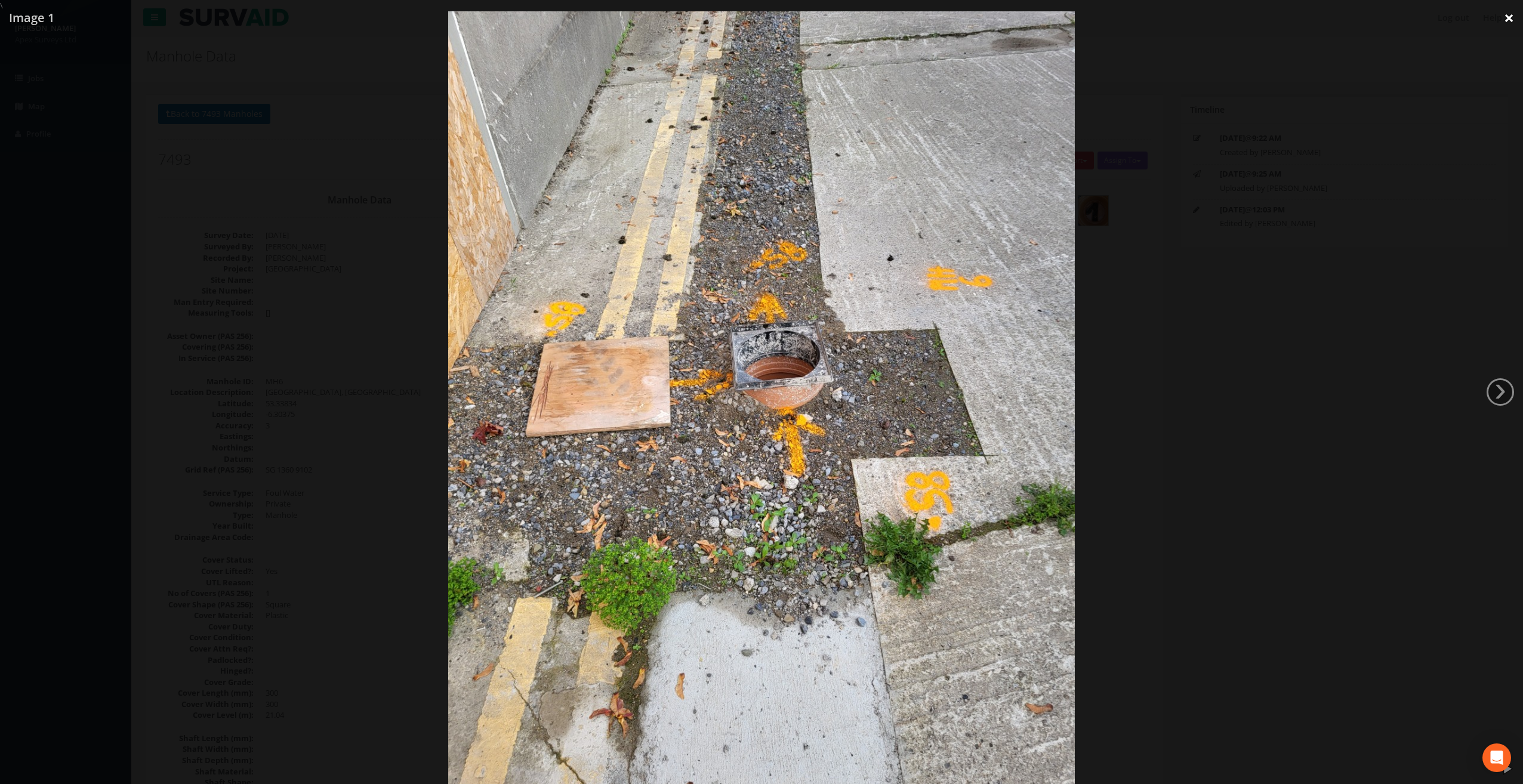
click at [1509, 22] on link "×" at bounding box center [1509, 18] width 28 height 36
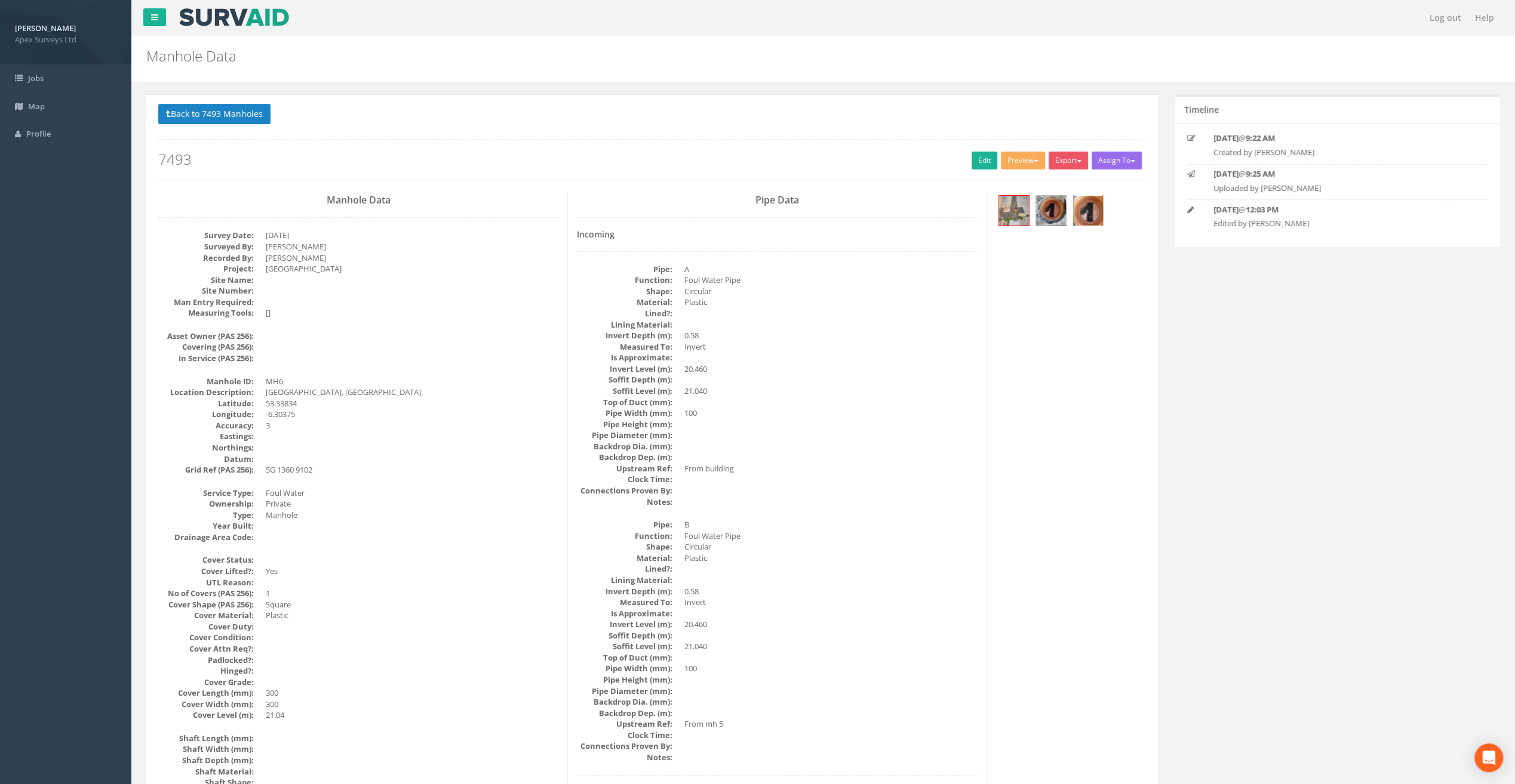
click at [1080, 208] on img at bounding box center [1088, 210] width 30 height 30
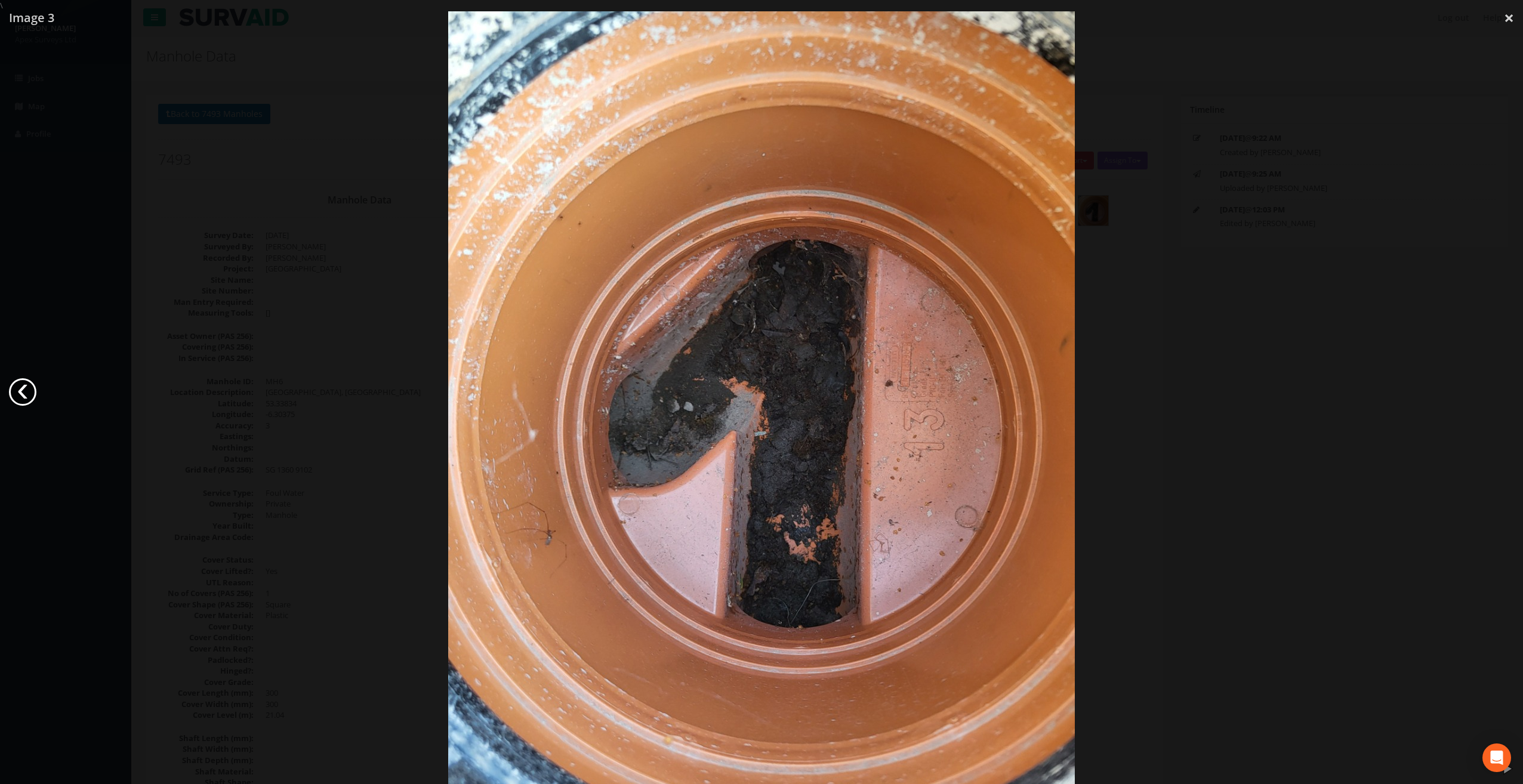
click at [15, 398] on link "‹" at bounding box center [23, 392] width 27 height 27
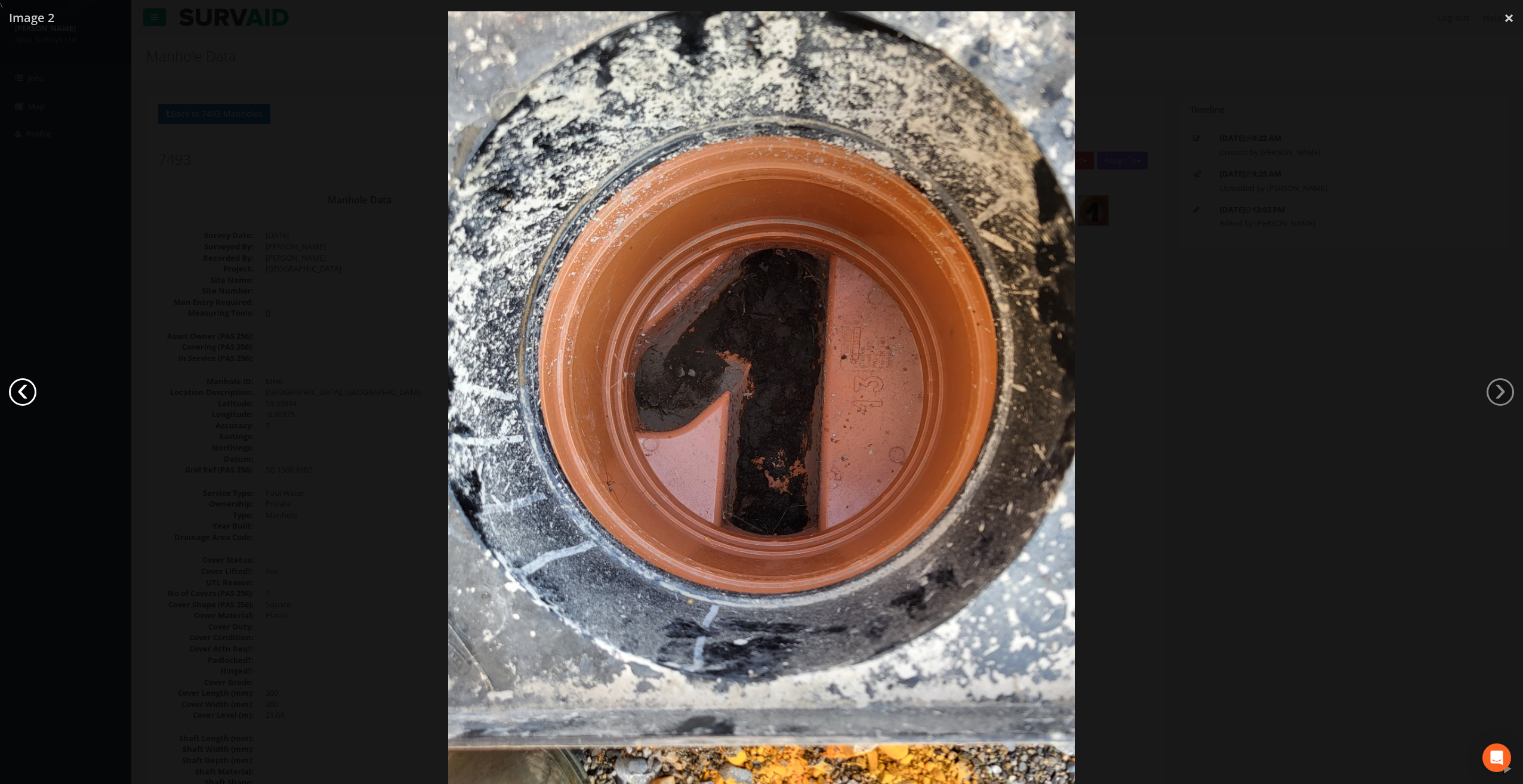
click at [15, 398] on link "‹" at bounding box center [23, 392] width 27 height 27
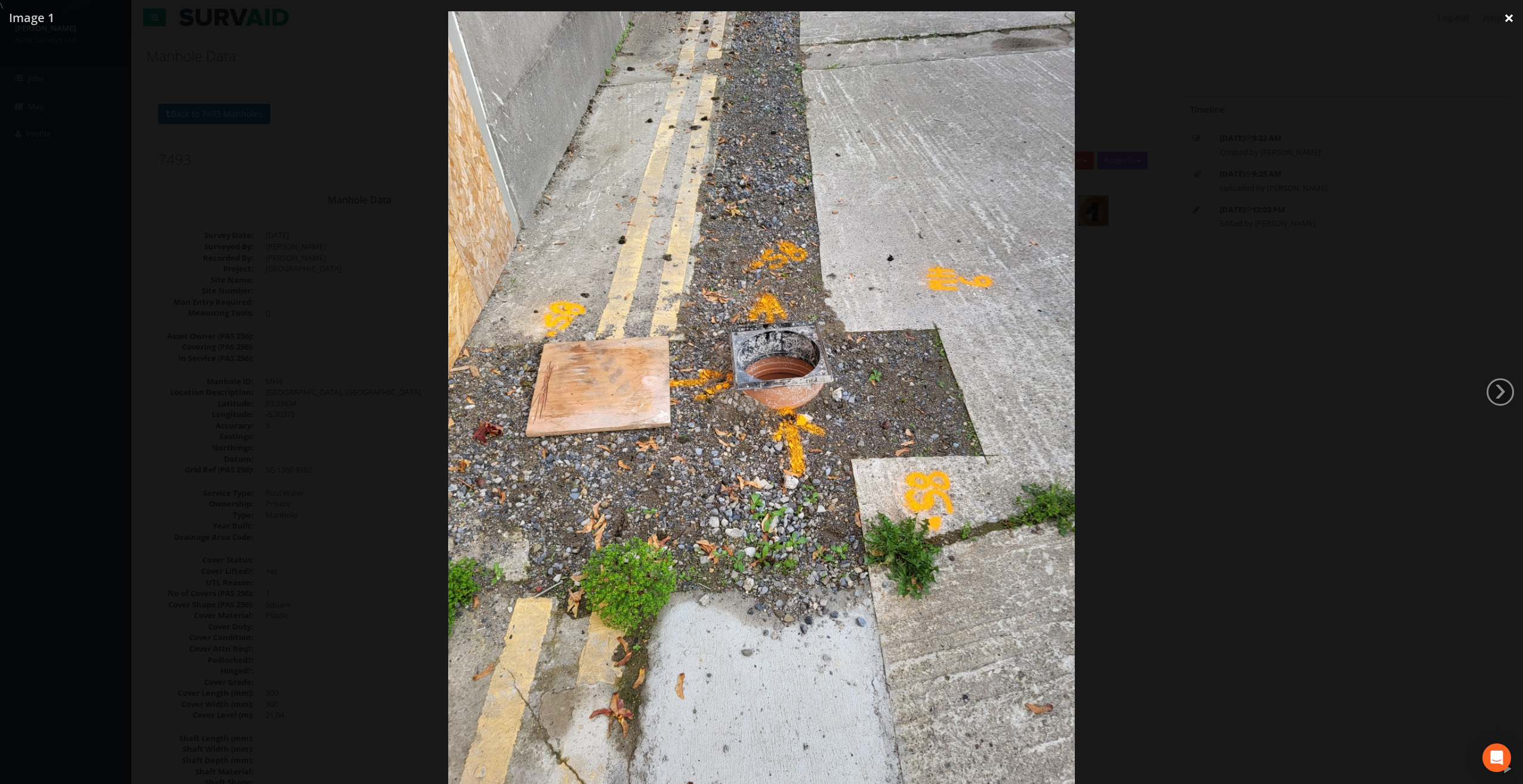
click at [1508, 16] on link "×" at bounding box center [1509, 18] width 28 height 36
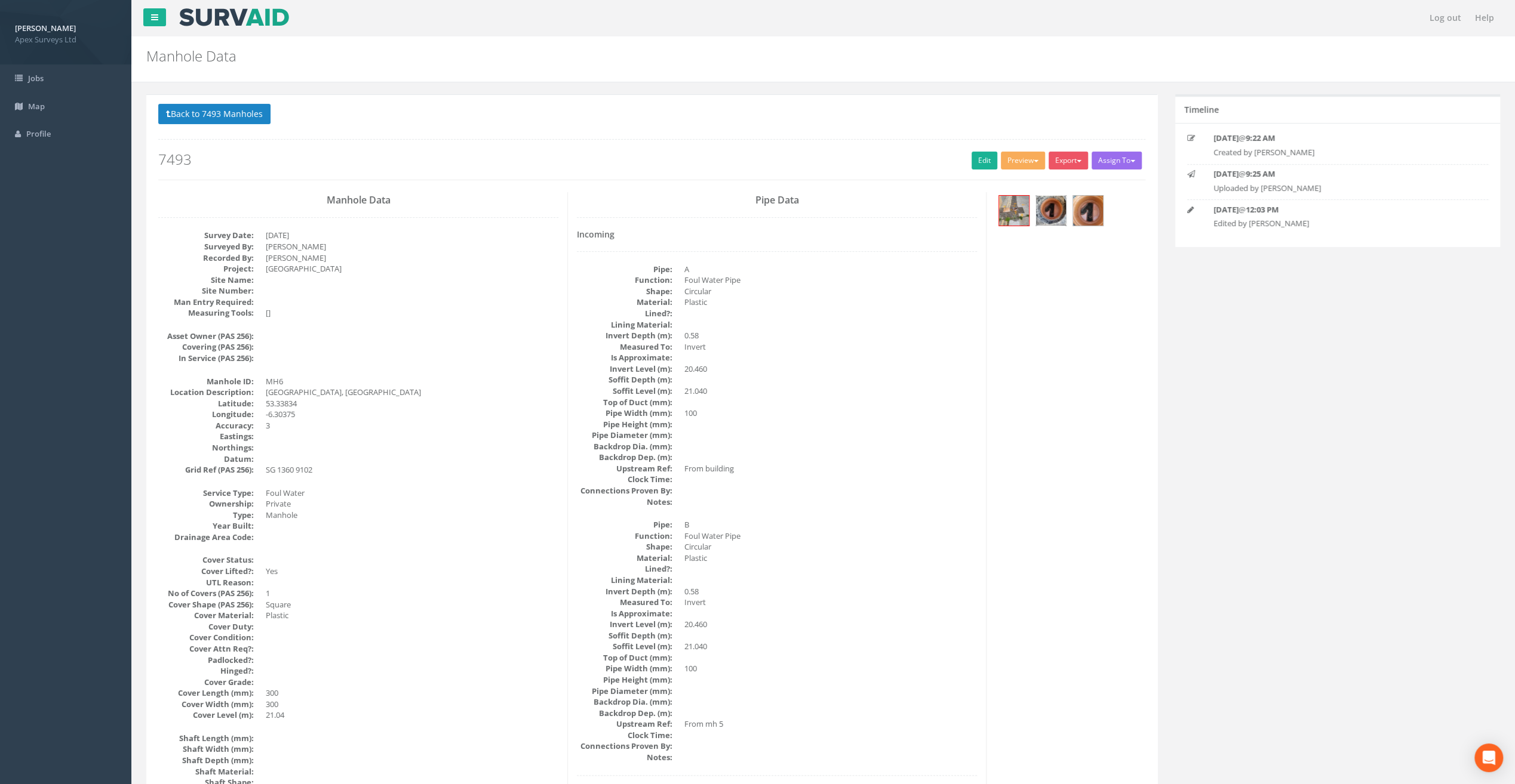
click at [1046, 215] on img at bounding box center [1051, 210] width 30 height 30
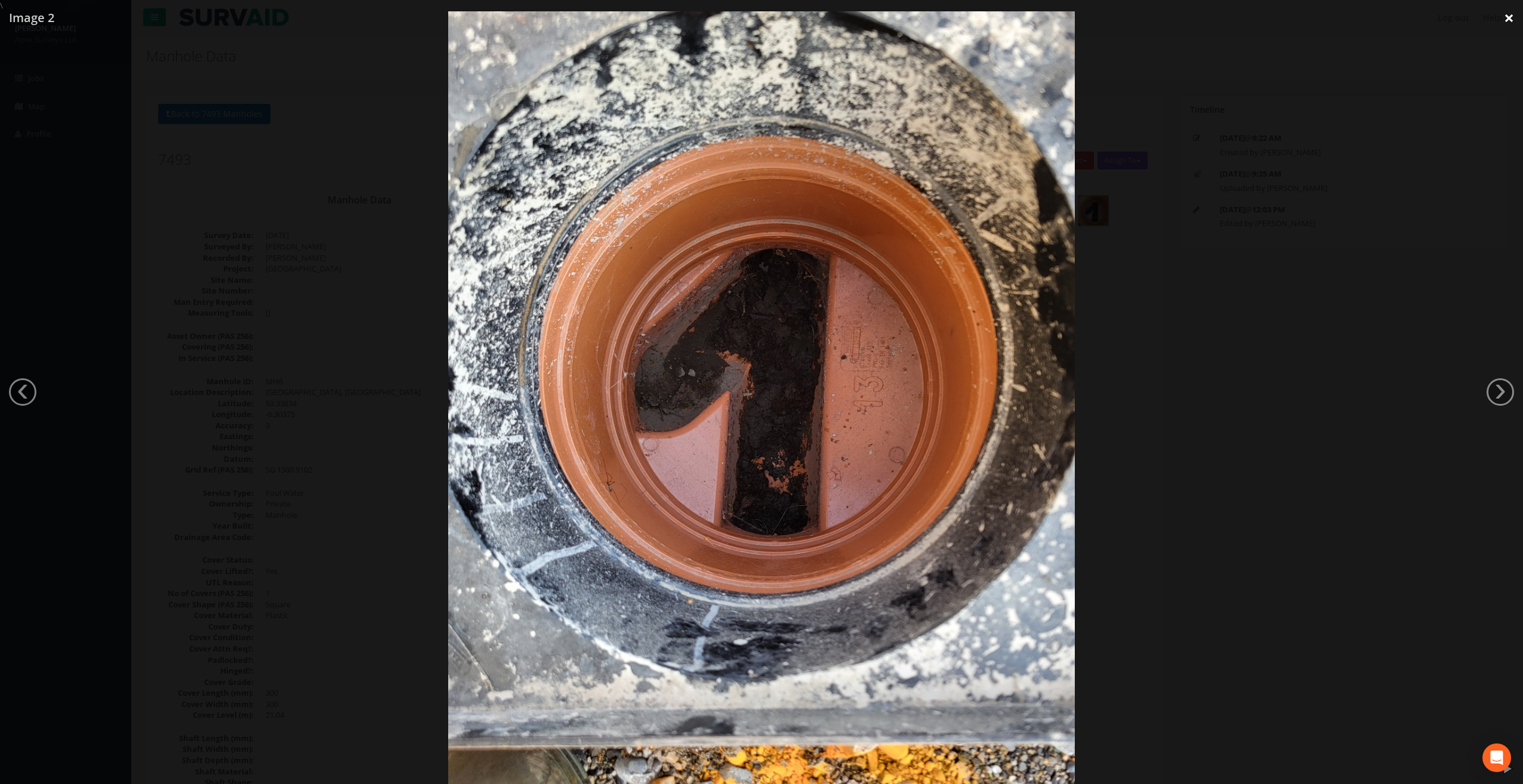
click at [1505, 21] on link "×" at bounding box center [1509, 18] width 28 height 36
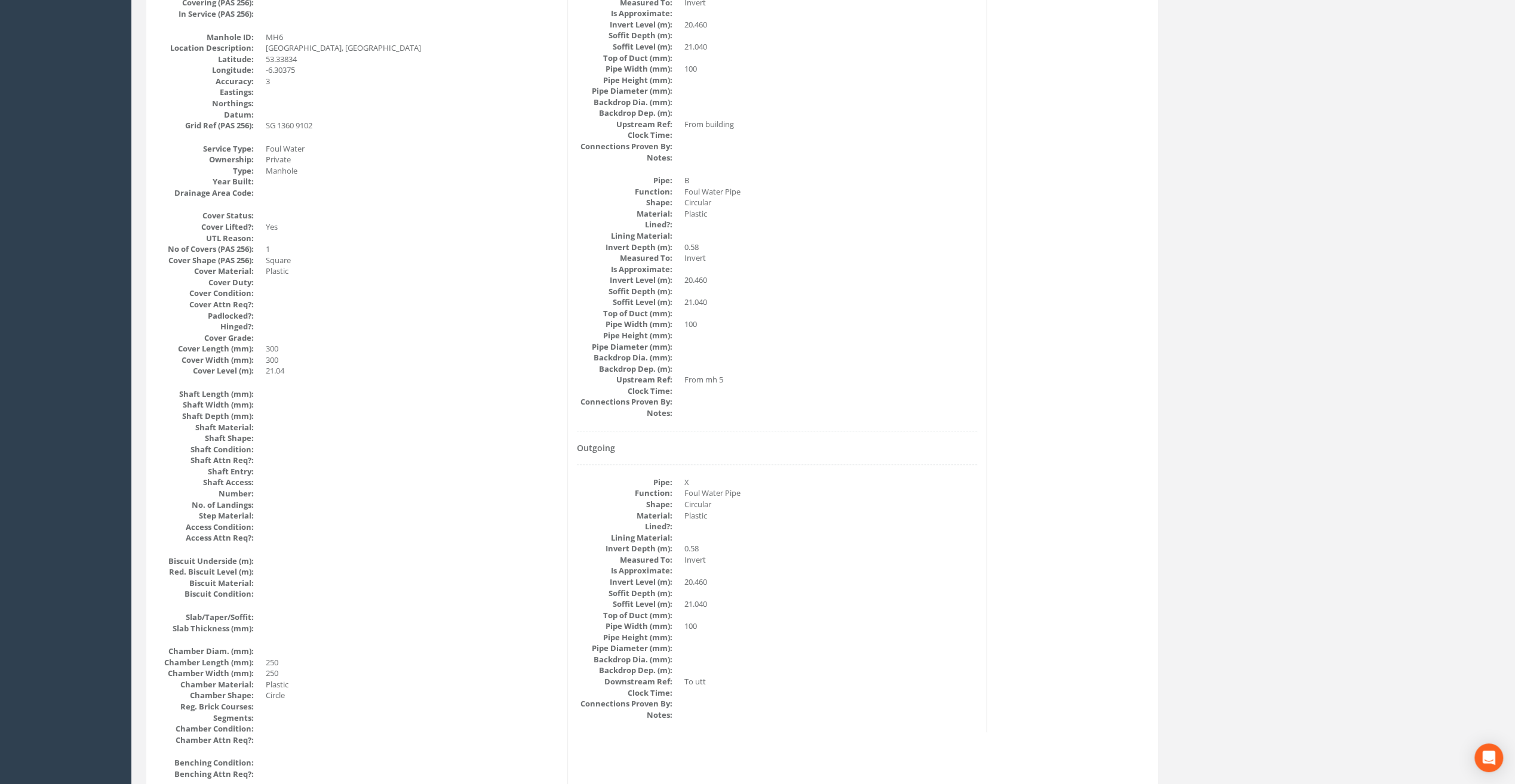
scroll to position [537, 0]
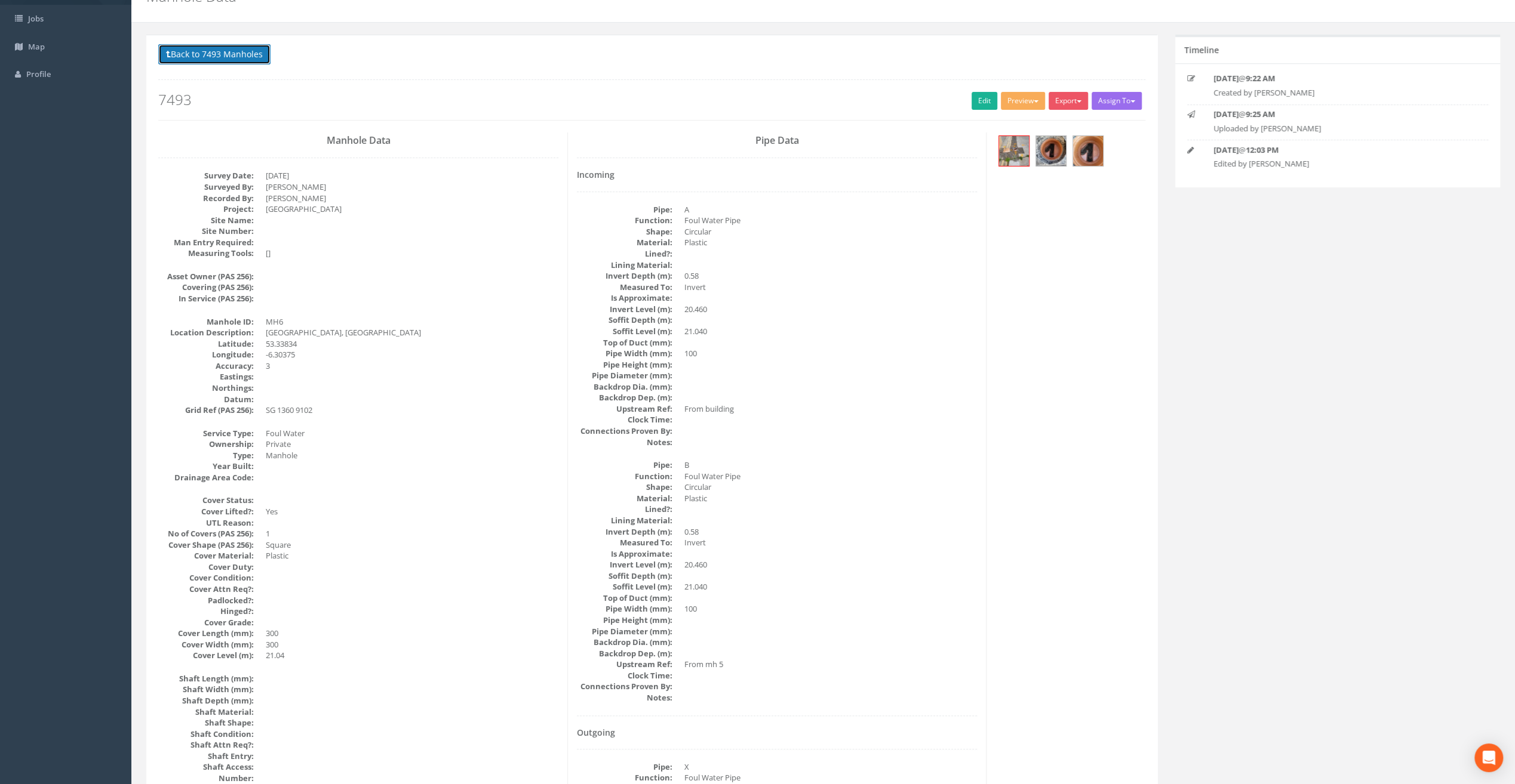
click at [221, 45] on button "Back to 7493 Manholes" at bounding box center [215, 54] width 112 height 20
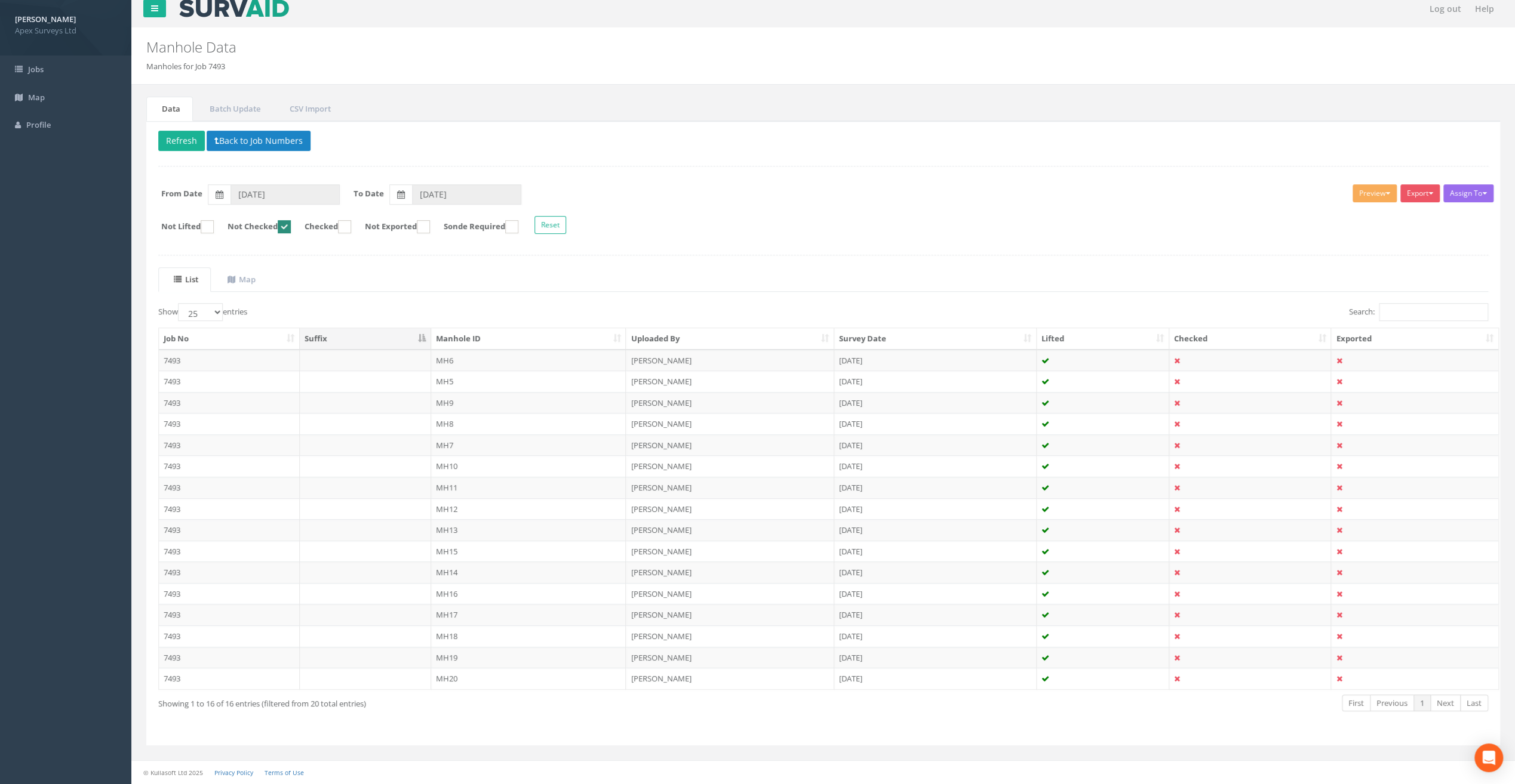
scroll to position [2, 0]
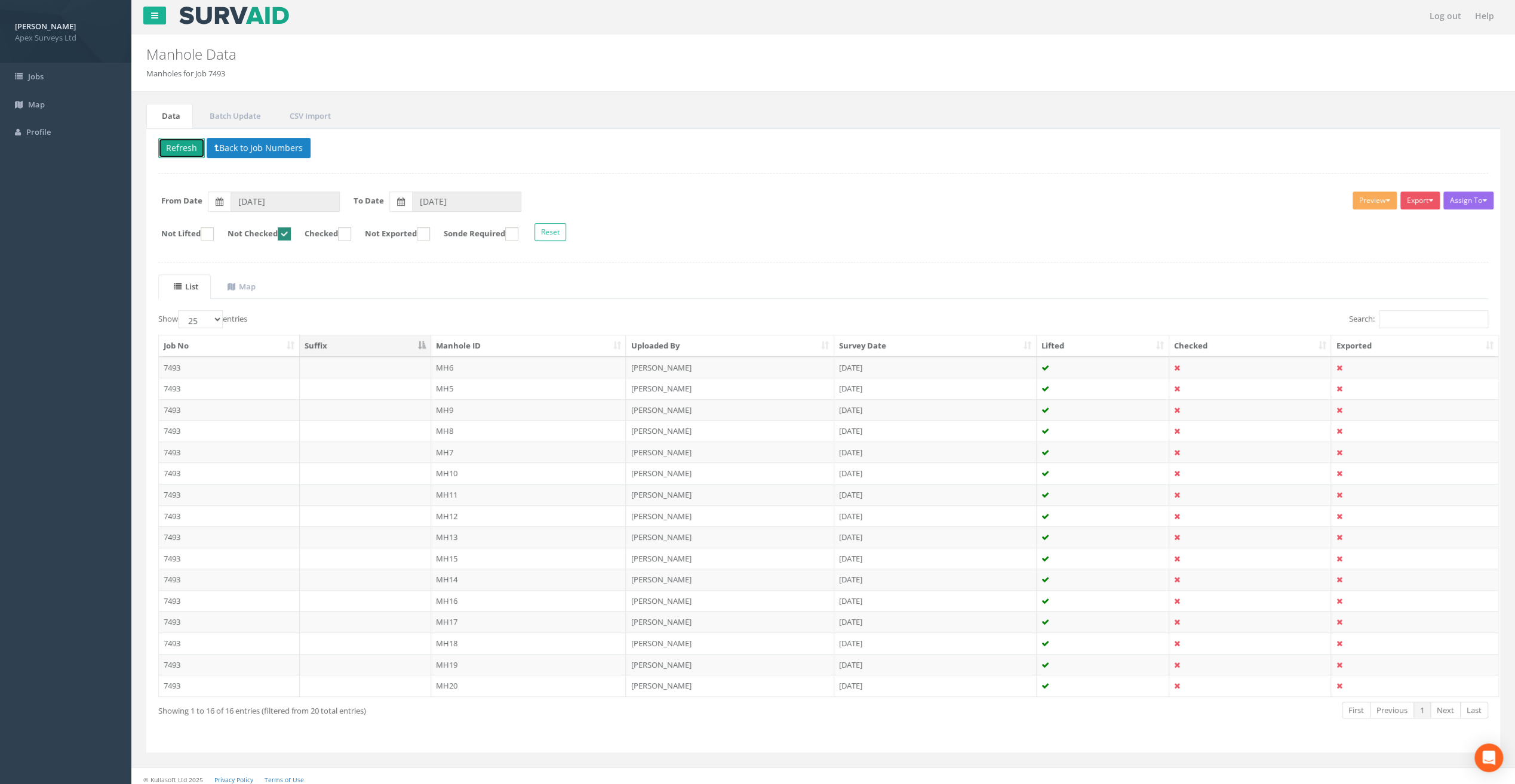
click at [182, 152] on button "Refresh" at bounding box center [182, 147] width 46 height 20
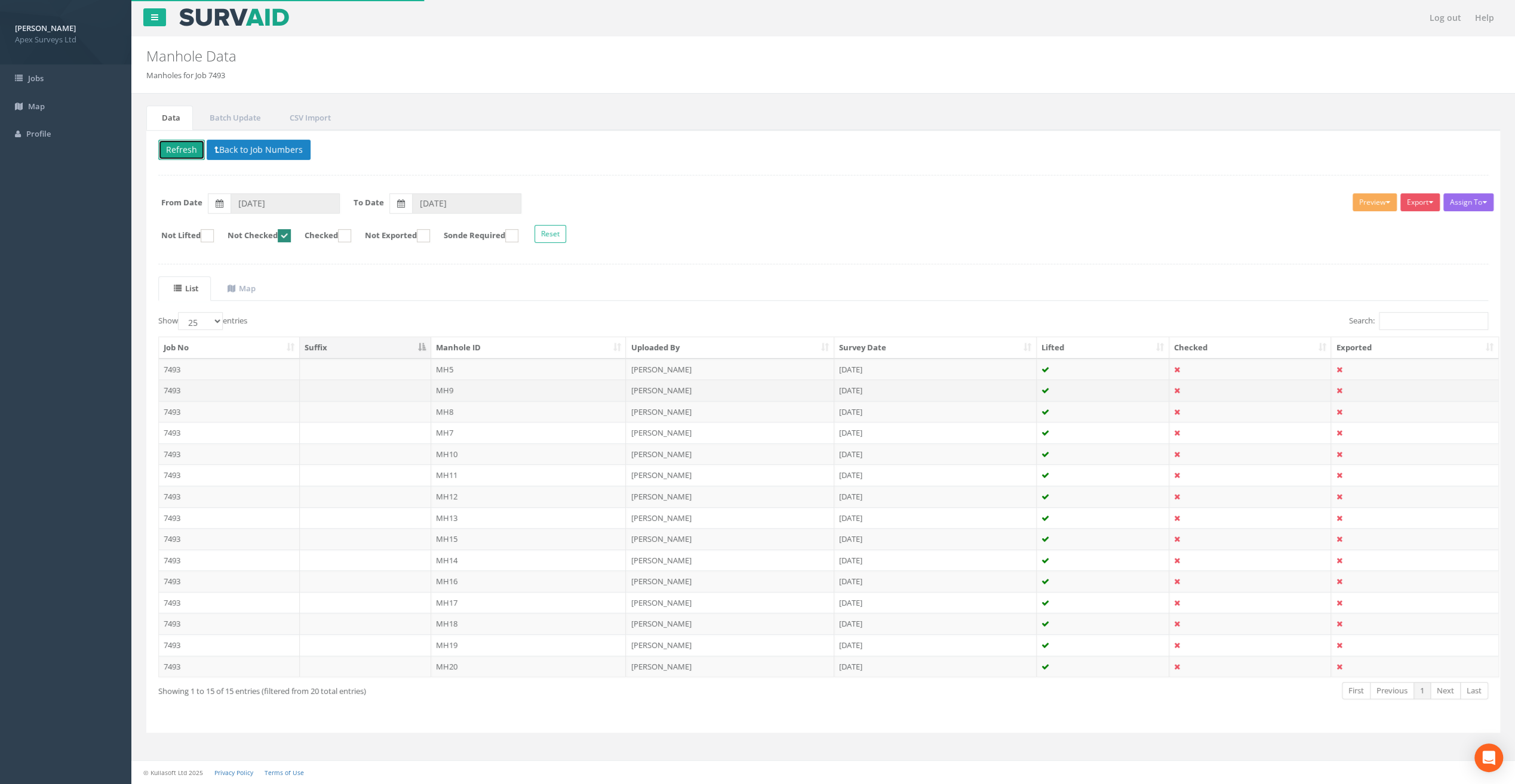
scroll to position [0, 0]
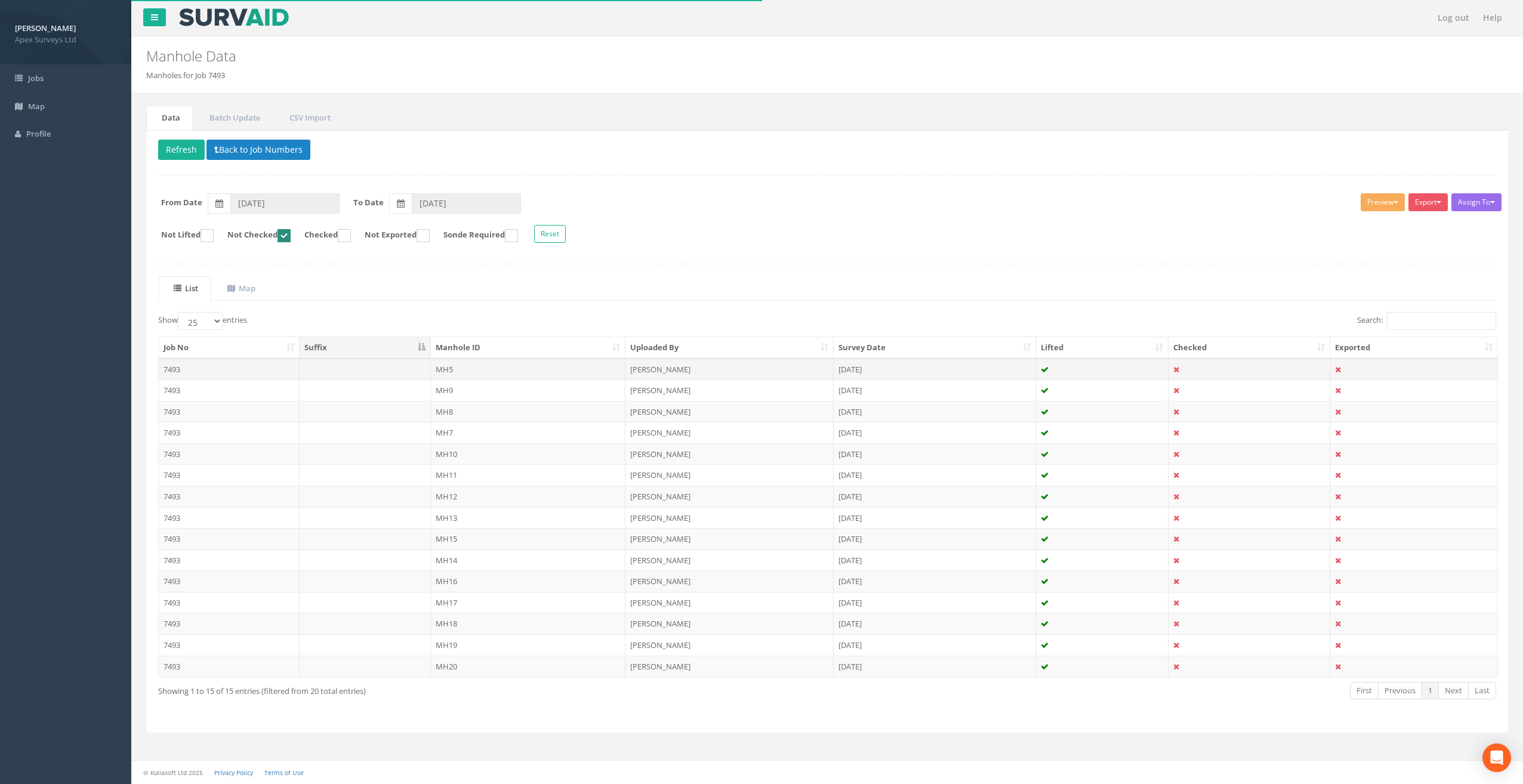
click at [448, 364] on td "MH5" at bounding box center [528, 369] width 195 height 21
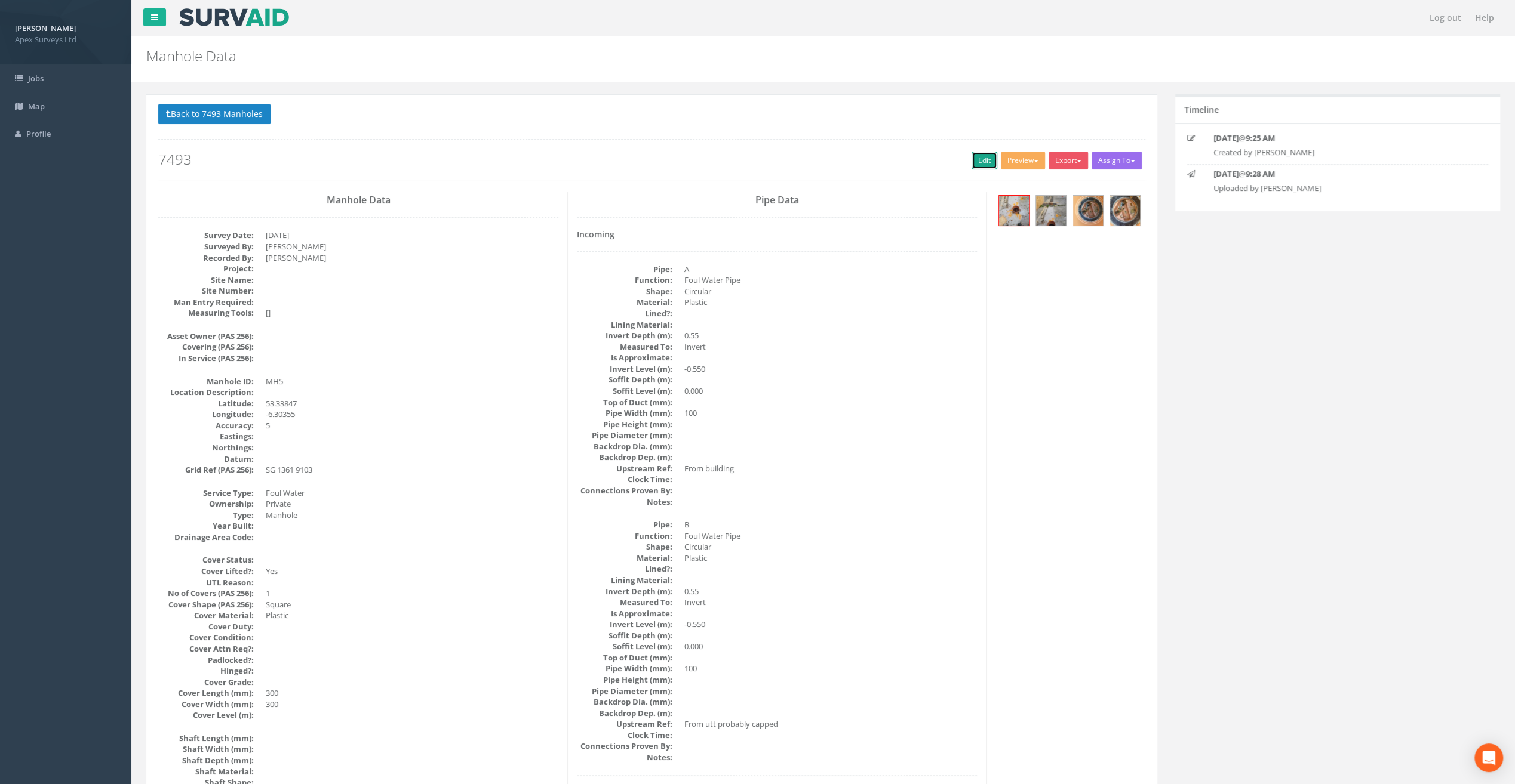
click at [980, 157] on link "Edit" at bounding box center [984, 160] width 26 height 18
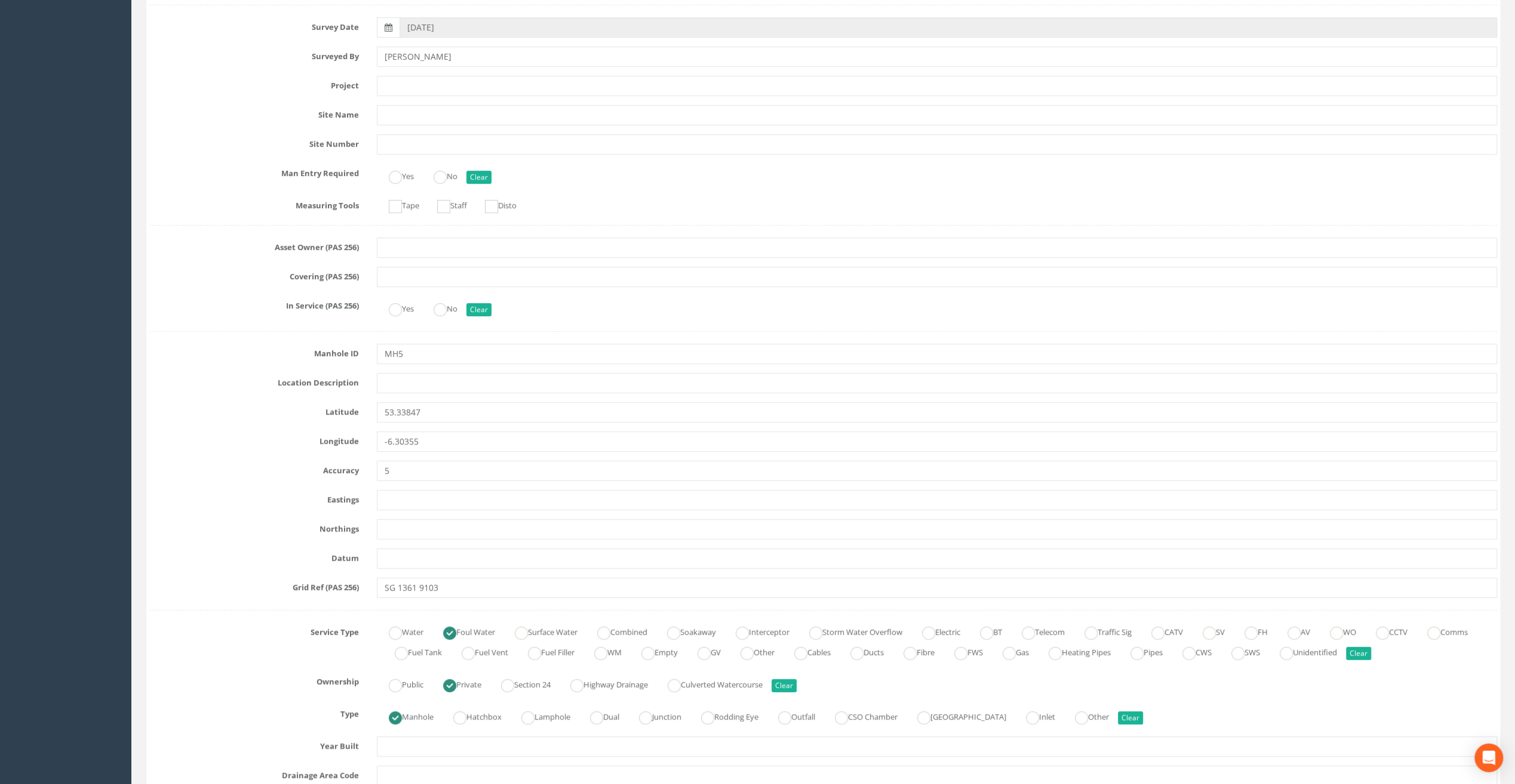
scroll to position [298, 0]
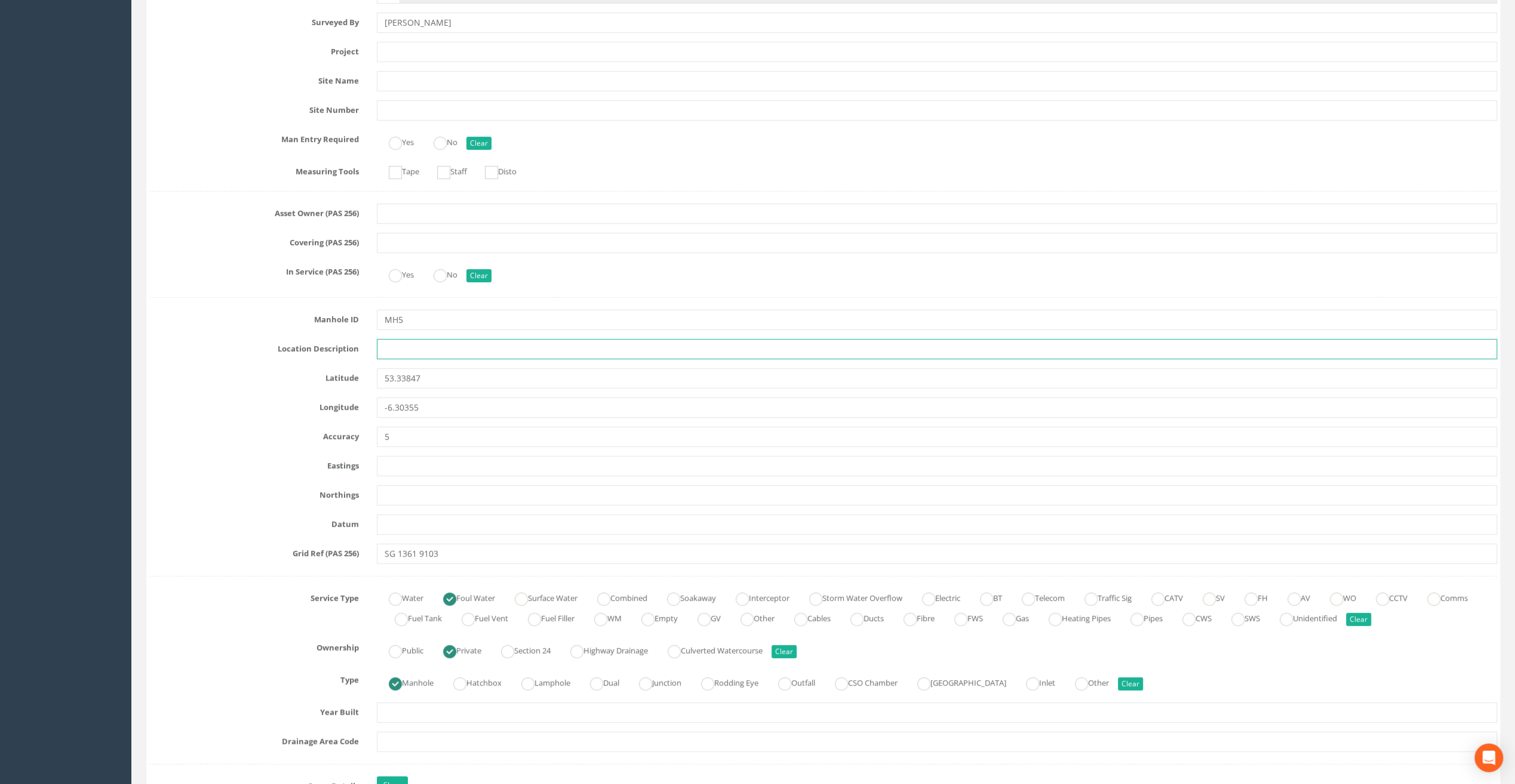
click at [392, 352] on input "text" at bounding box center [937, 348] width 1120 height 20
paste input "[GEOGRAPHIC_DATA], [GEOGRAPHIC_DATA]"
type input "[GEOGRAPHIC_DATA], [GEOGRAPHIC_DATA]"
click at [397, 53] on input "text" at bounding box center [937, 52] width 1120 height 20
paste input "[GEOGRAPHIC_DATA]"
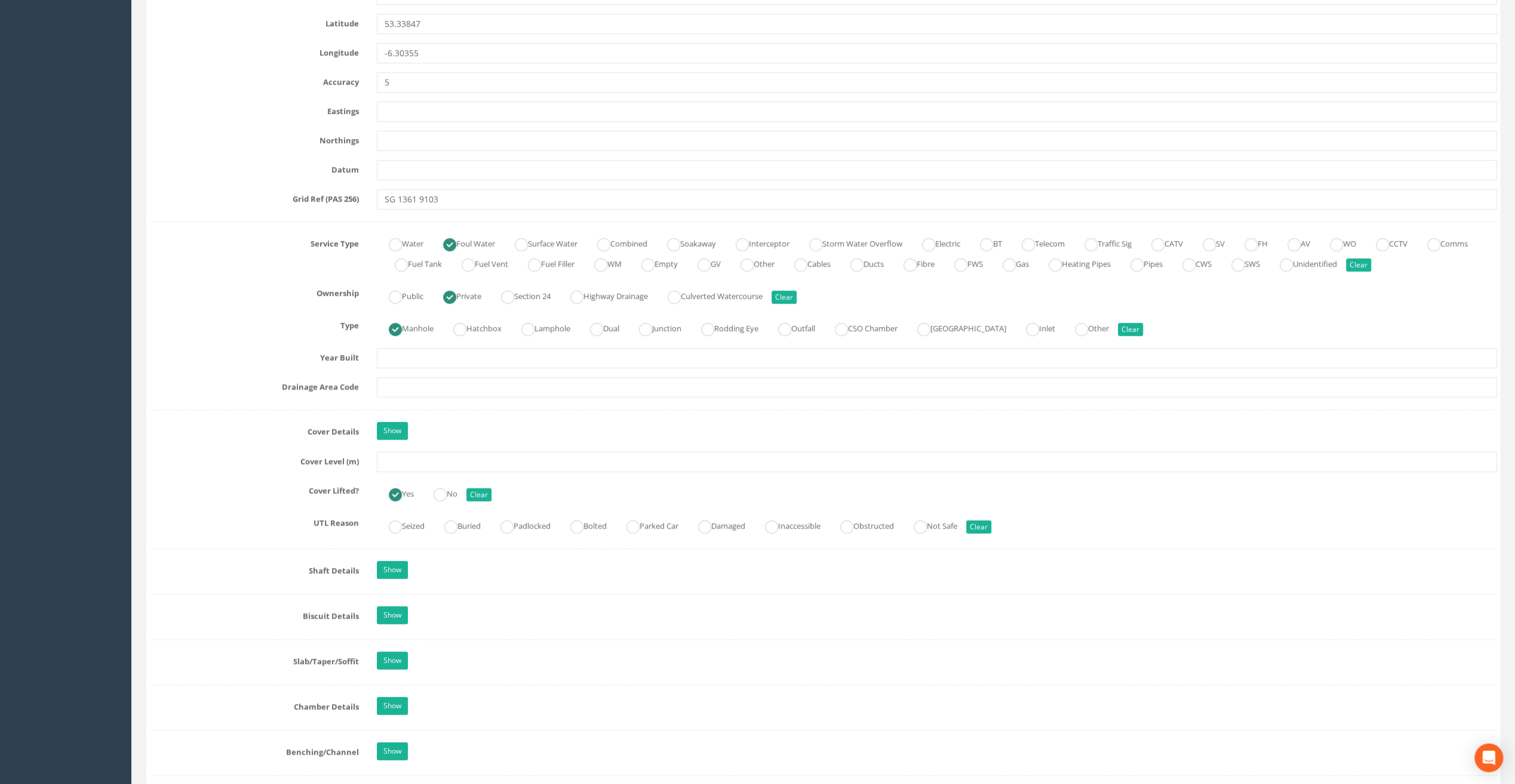
scroll to position [657, 0]
type input "[GEOGRAPHIC_DATA]"
click at [391, 454] on input "text" at bounding box center [937, 458] width 1120 height 20
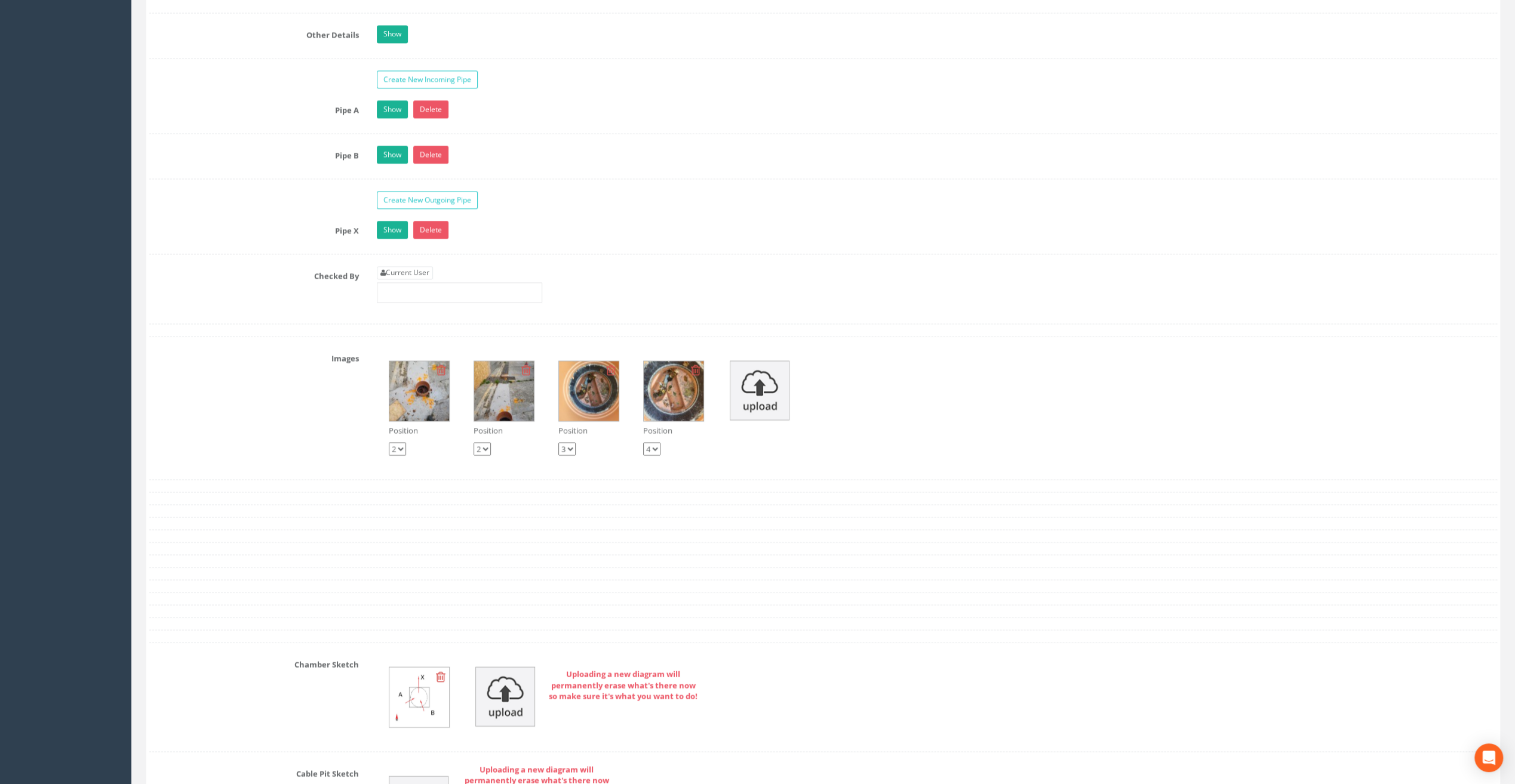
scroll to position [1910, 0]
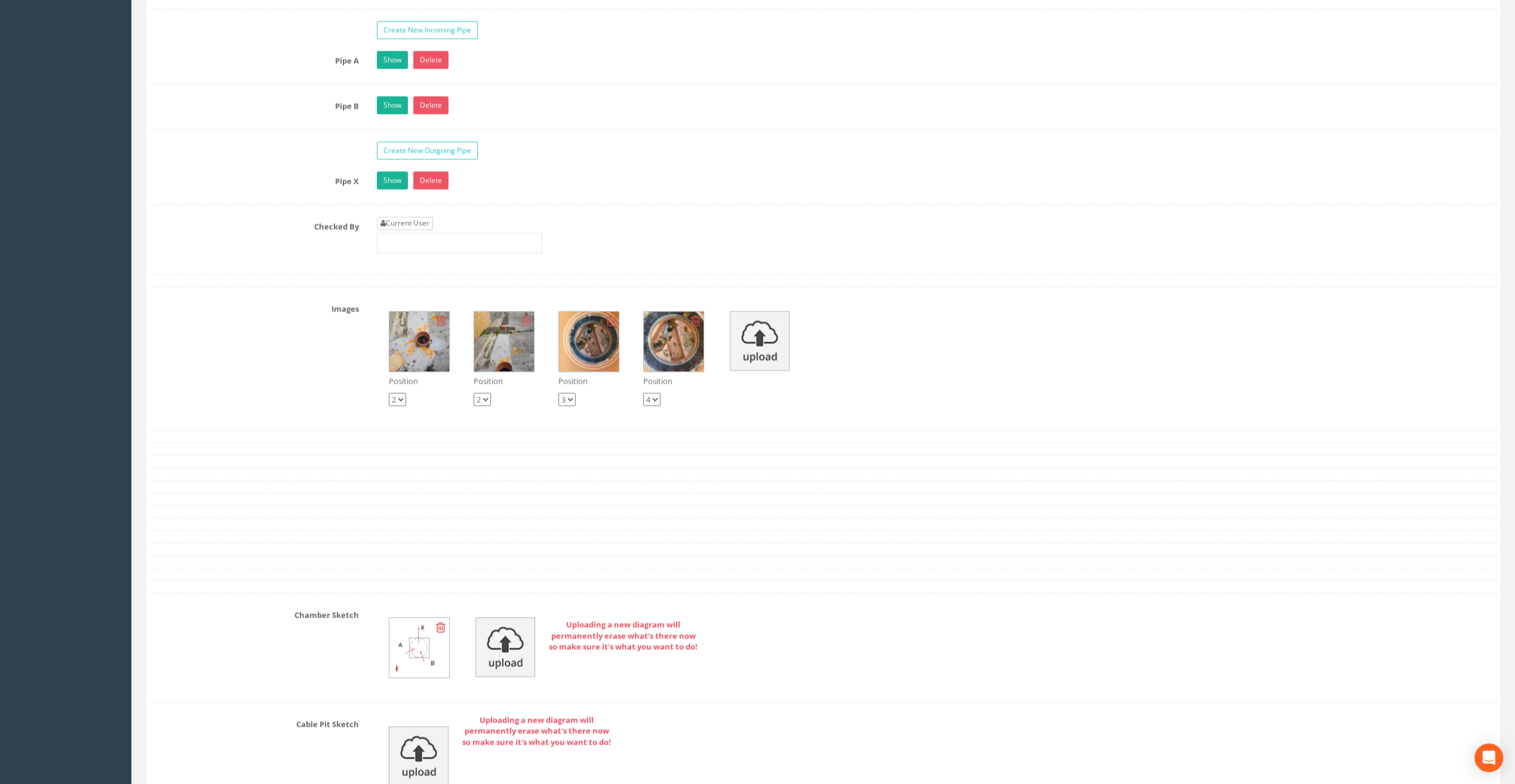
type input "21.14"
click at [402, 217] on link "Current User" at bounding box center [405, 224] width 56 height 13
type input "[PERSON_NAME]"
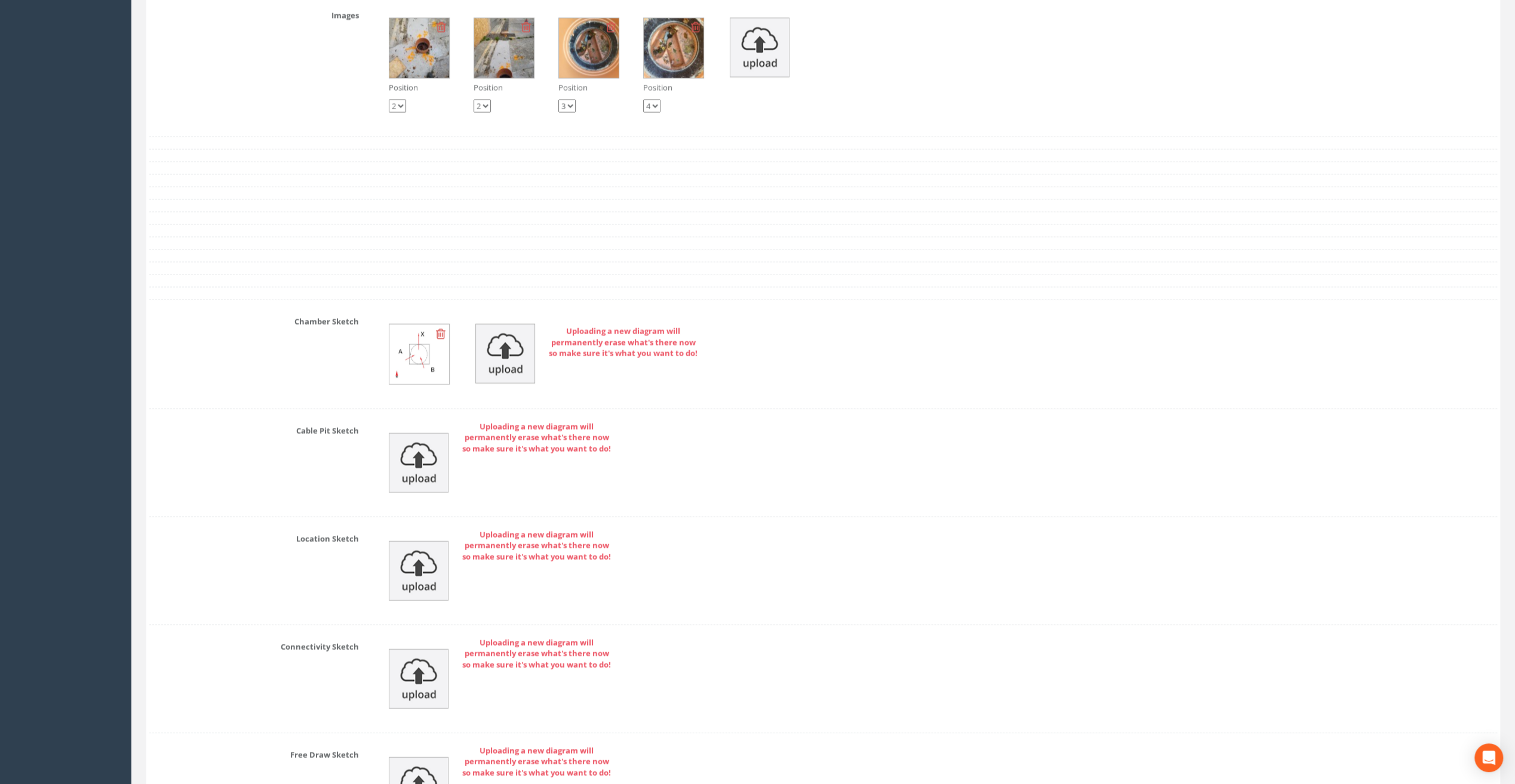
scroll to position [2328, 0]
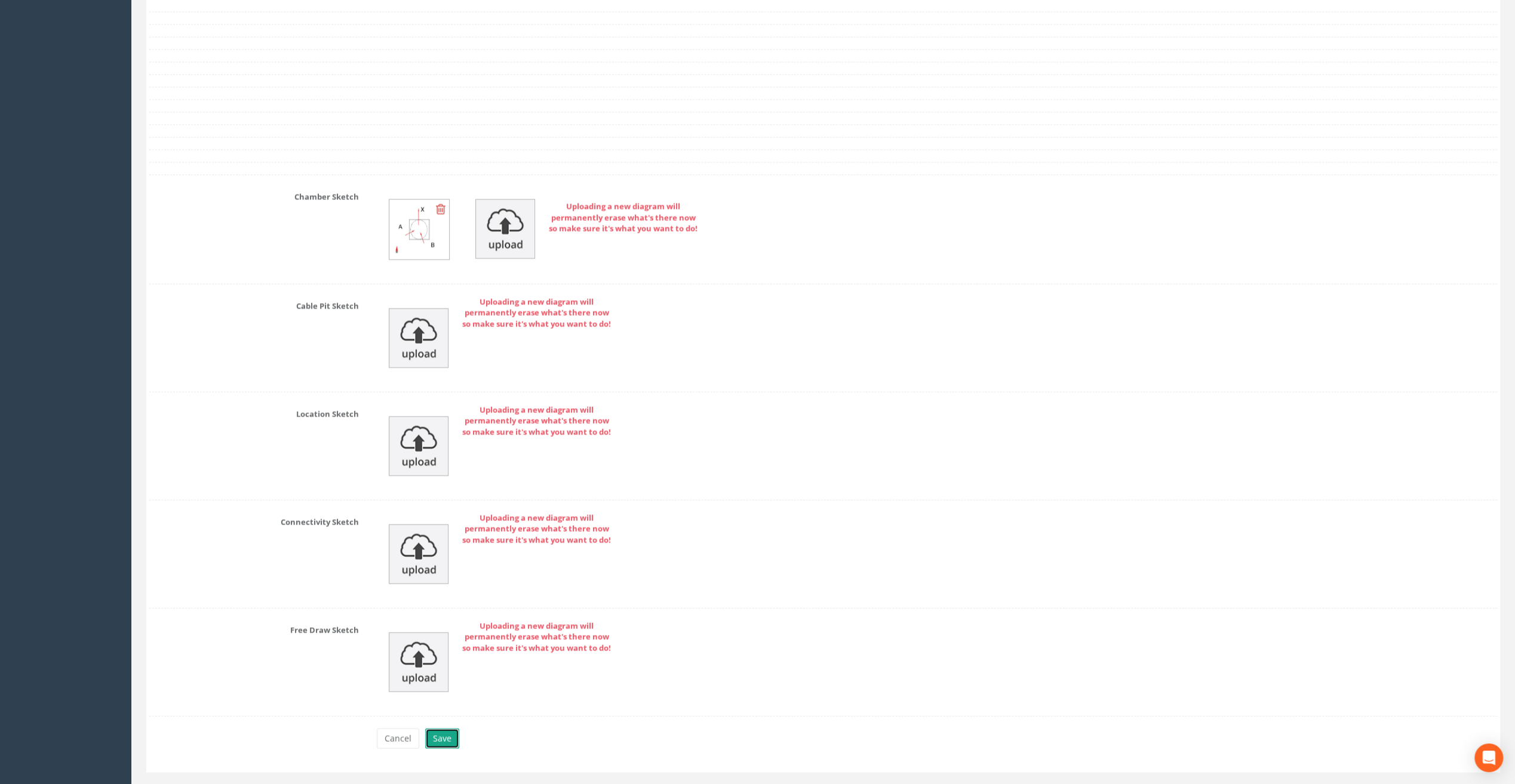
click at [442, 729] on button "Save" at bounding box center [442, 738] width 34 height 20
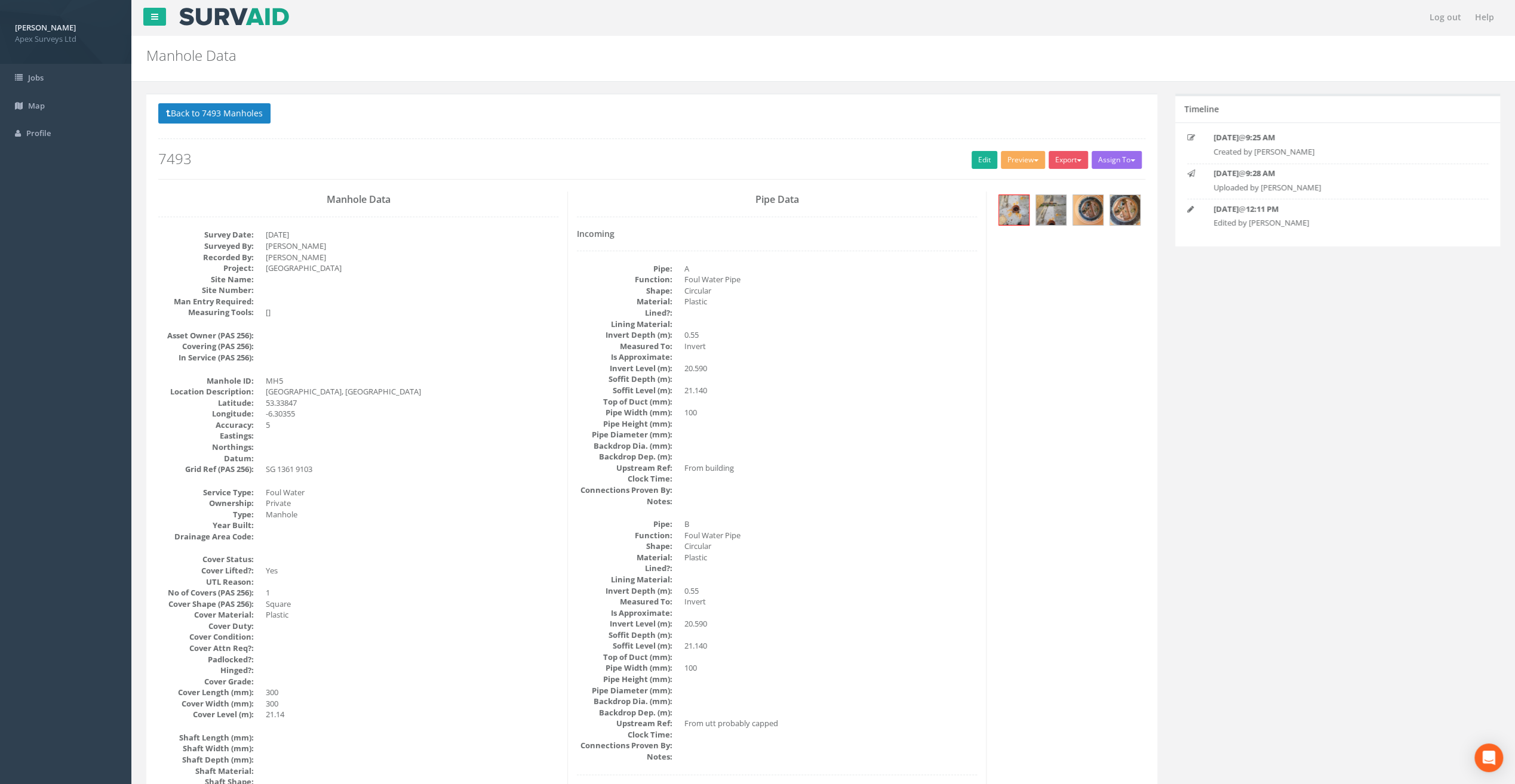
scroll to position [0, 0]
click at [1118, 209] on img at bounding box center [1124, 210] width 30 height 30
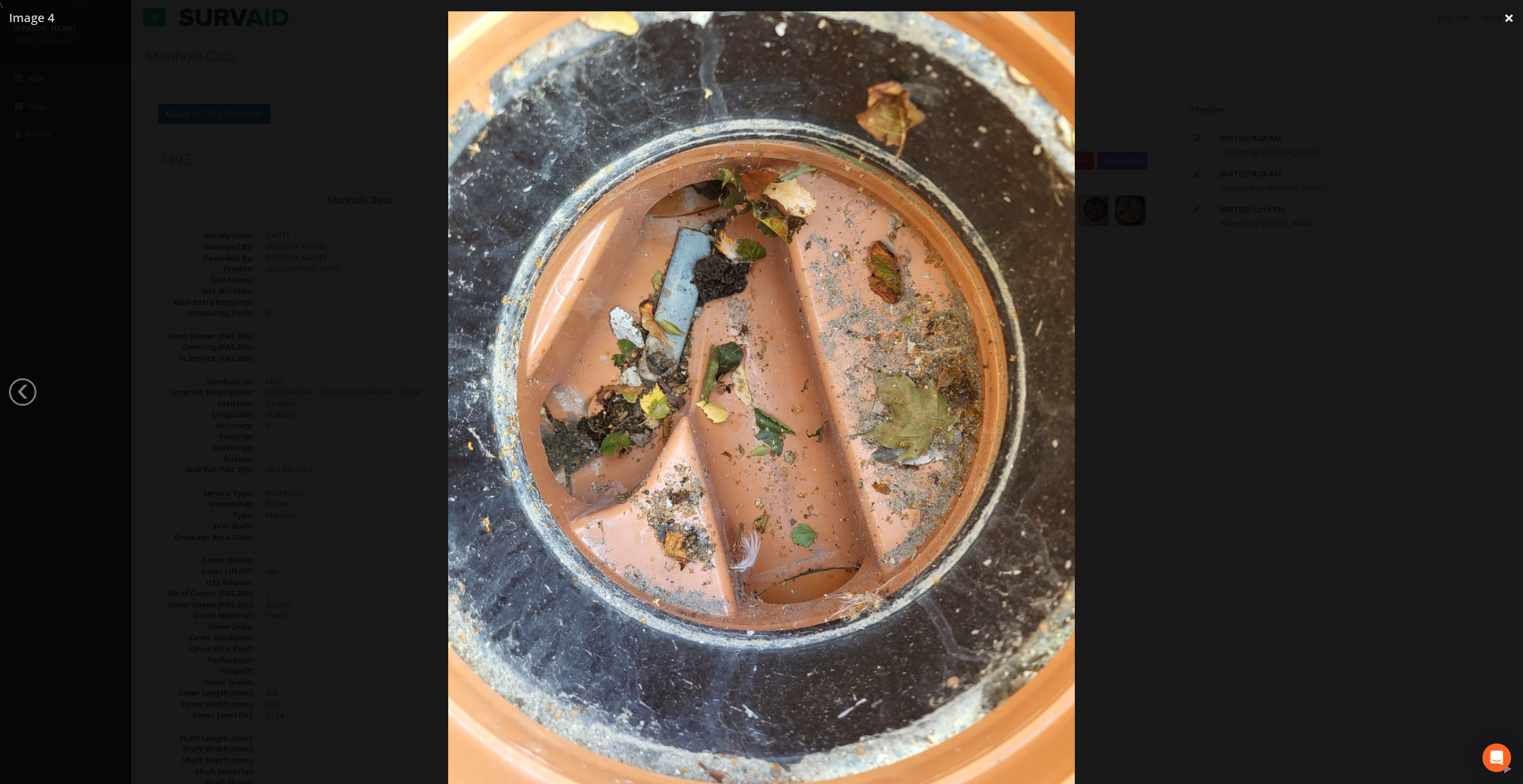
click at [1504, 15] on link "×" at bounding box center [1509, 18] width 28 height 36
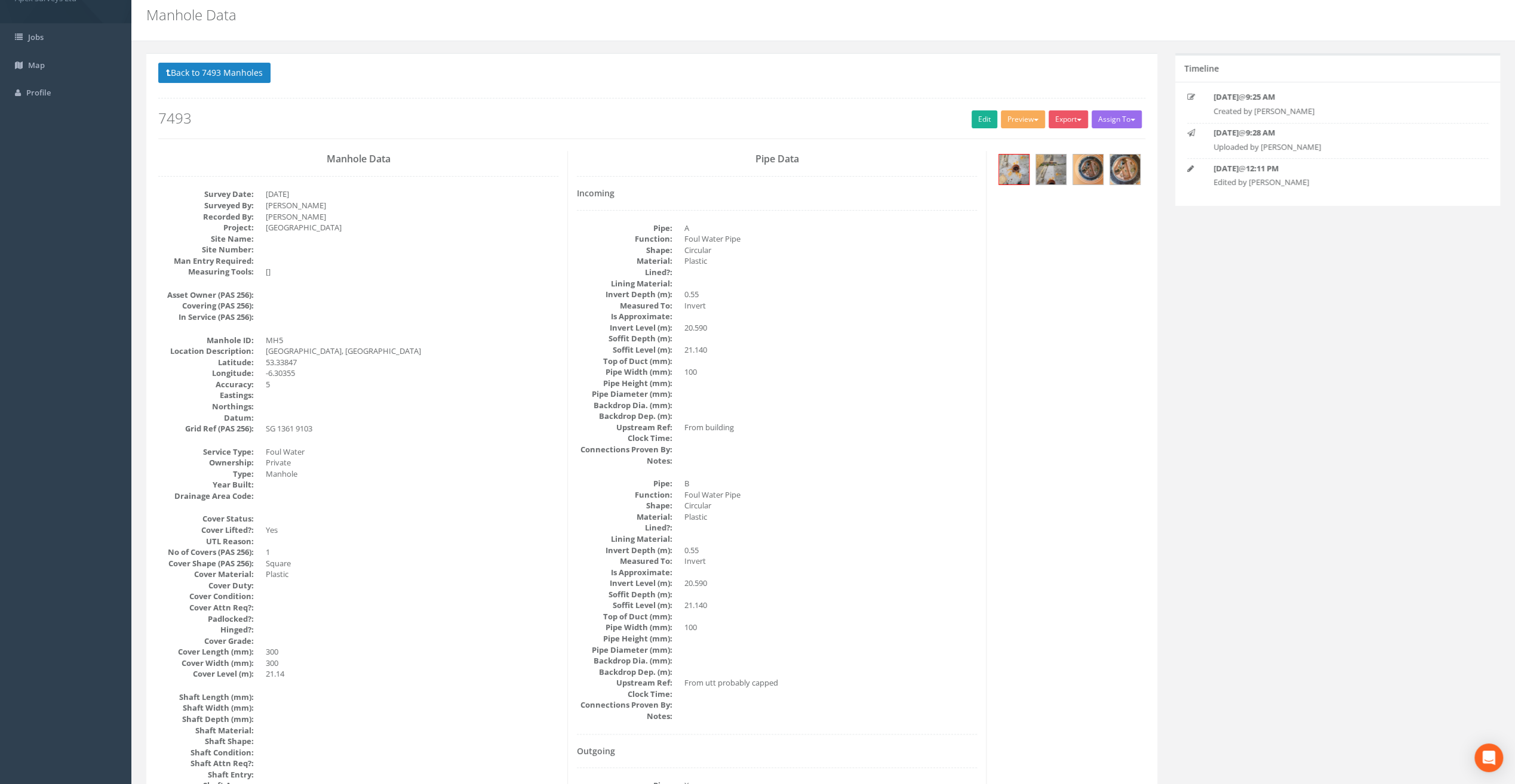
scroll to position [41, 0]
click at [1129, 172] on img at bounding box center [1124, 170] width 30 height 30
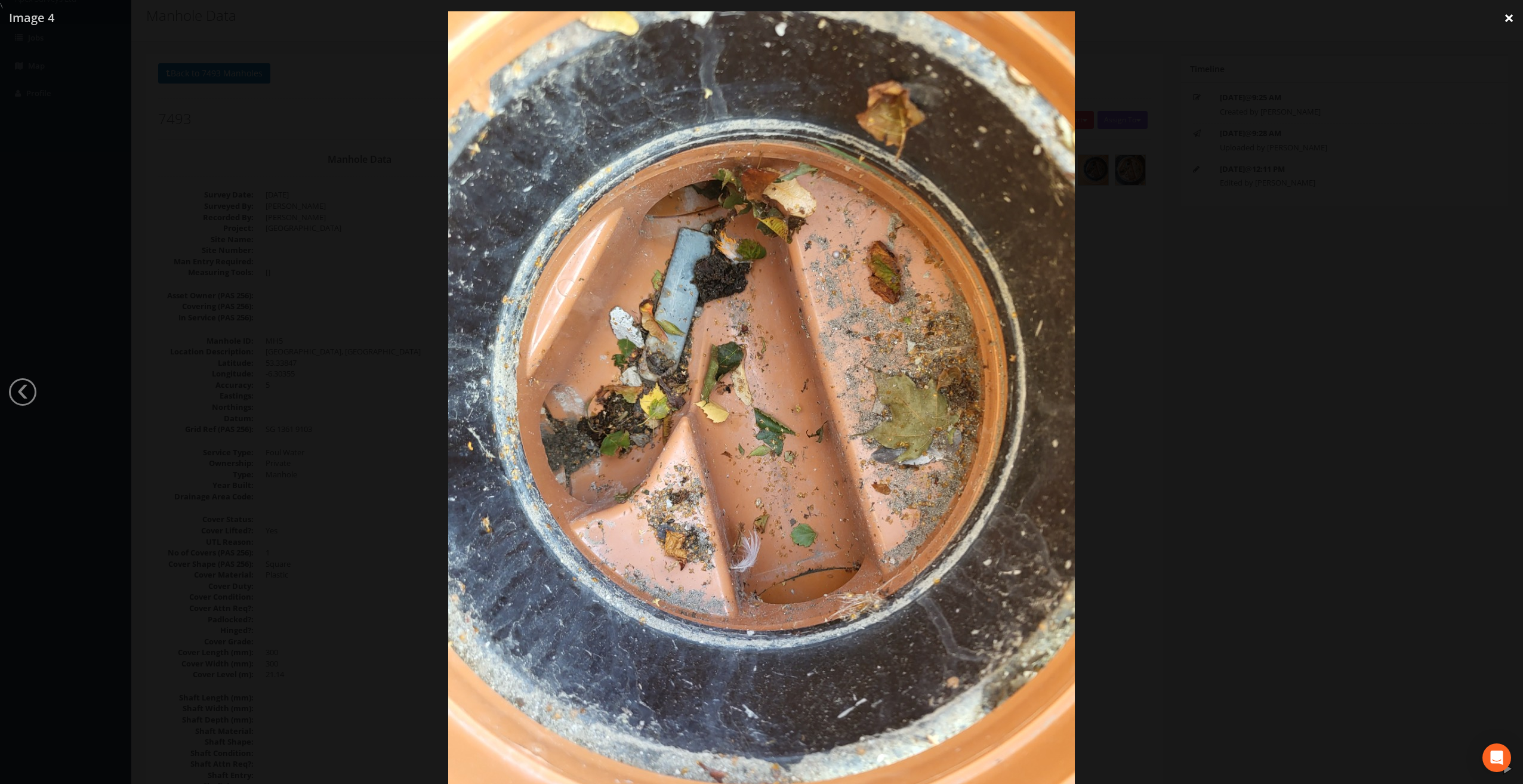
click at [1514, 18] on link "×" at bounding box center [1509, 18] width 28 height 36
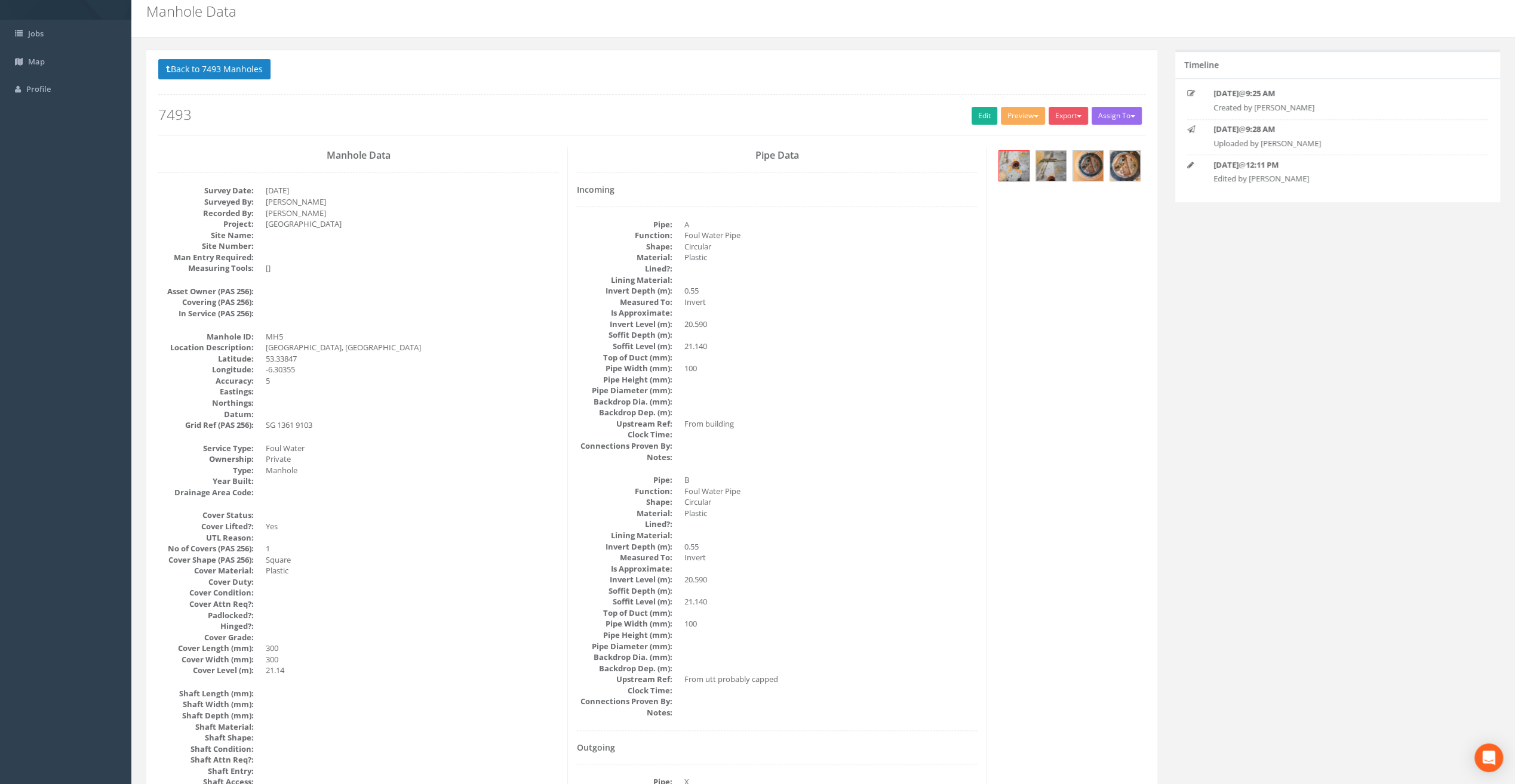
scroll to position [0, 0]
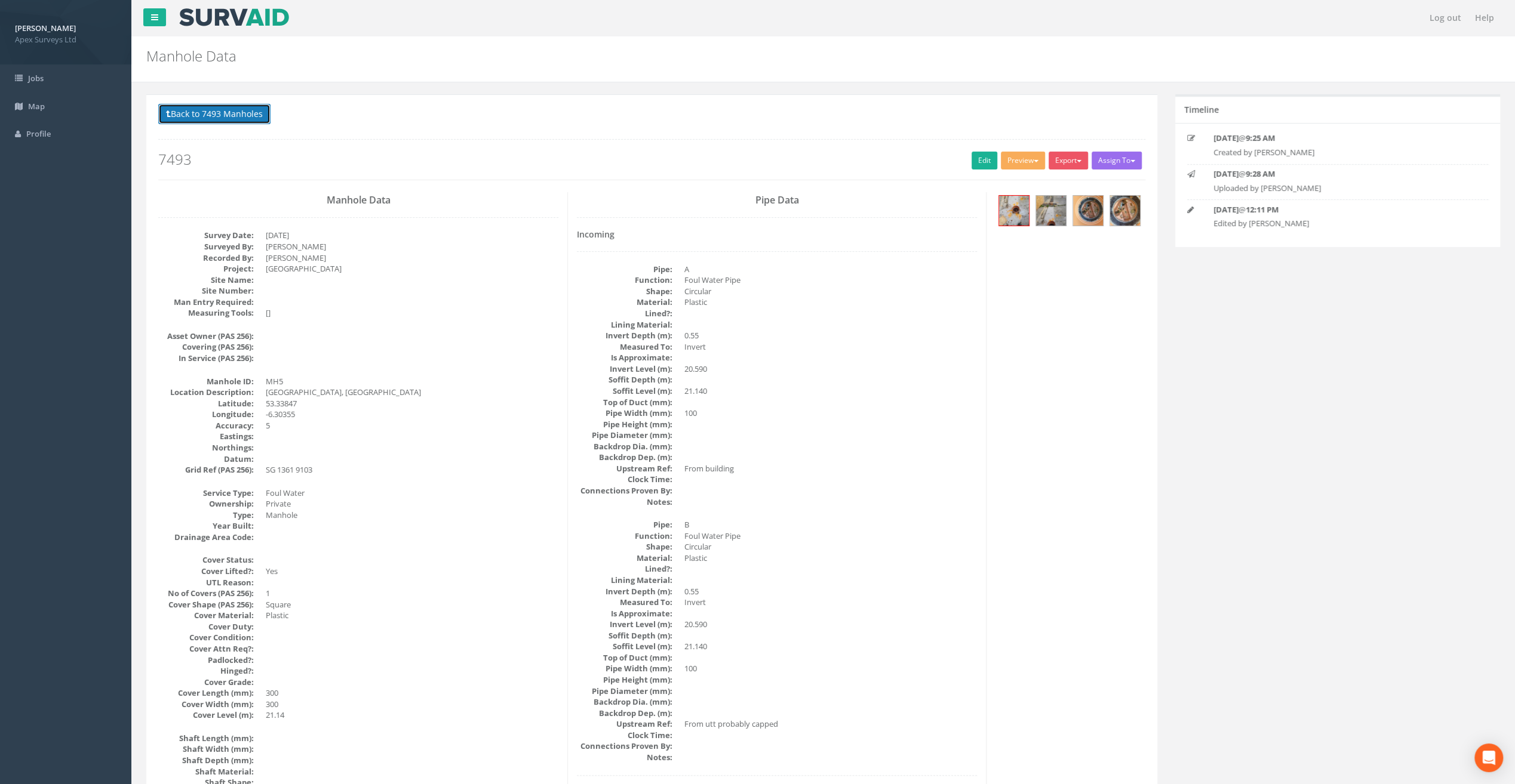
click at [204, 113] on button "Back to 7493 Manholes" at bounding box center [215, 113] width 112 height 20
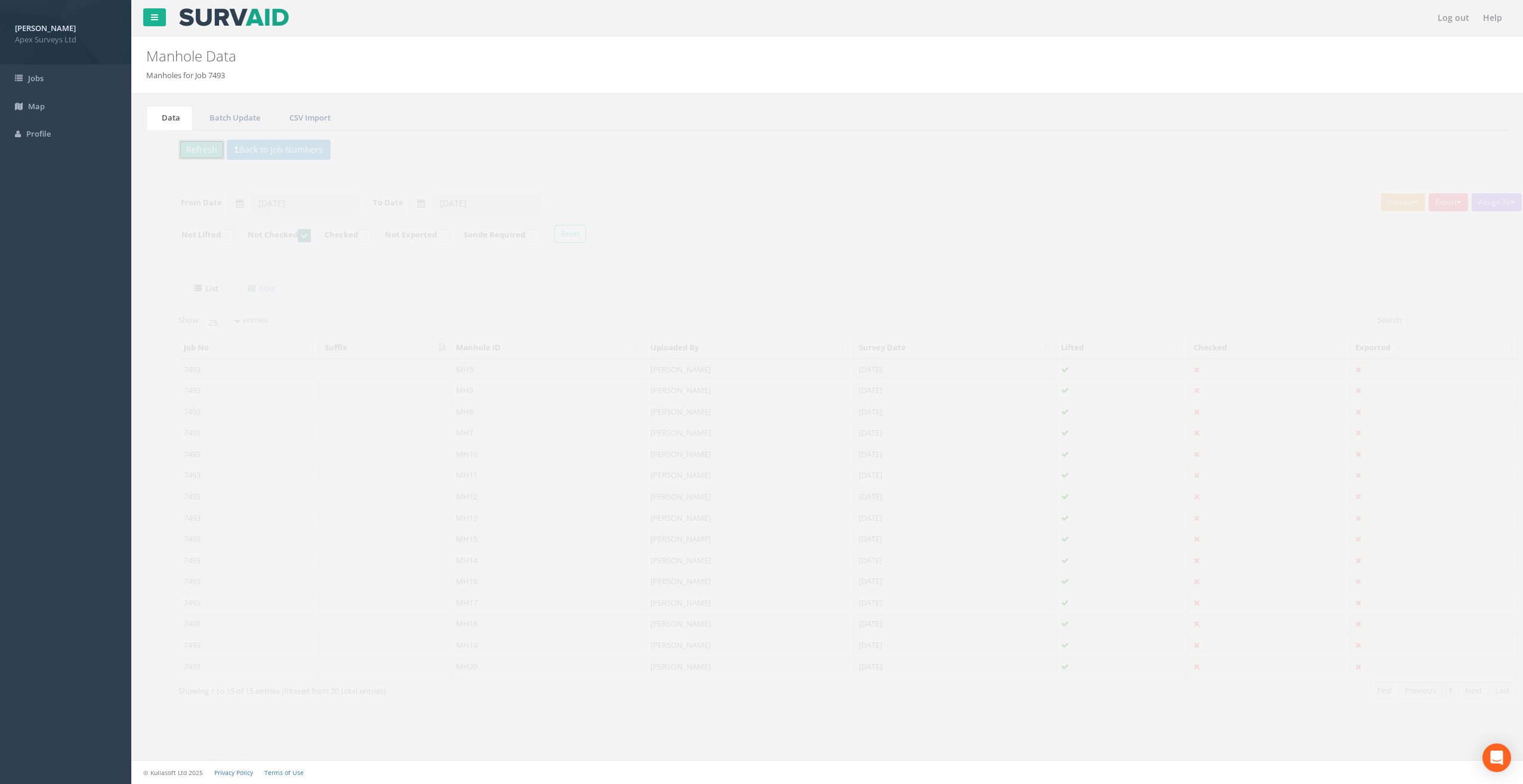
click at [175, 146] on button "Refresh" at bounding box center [182, 149] width 46 height 20
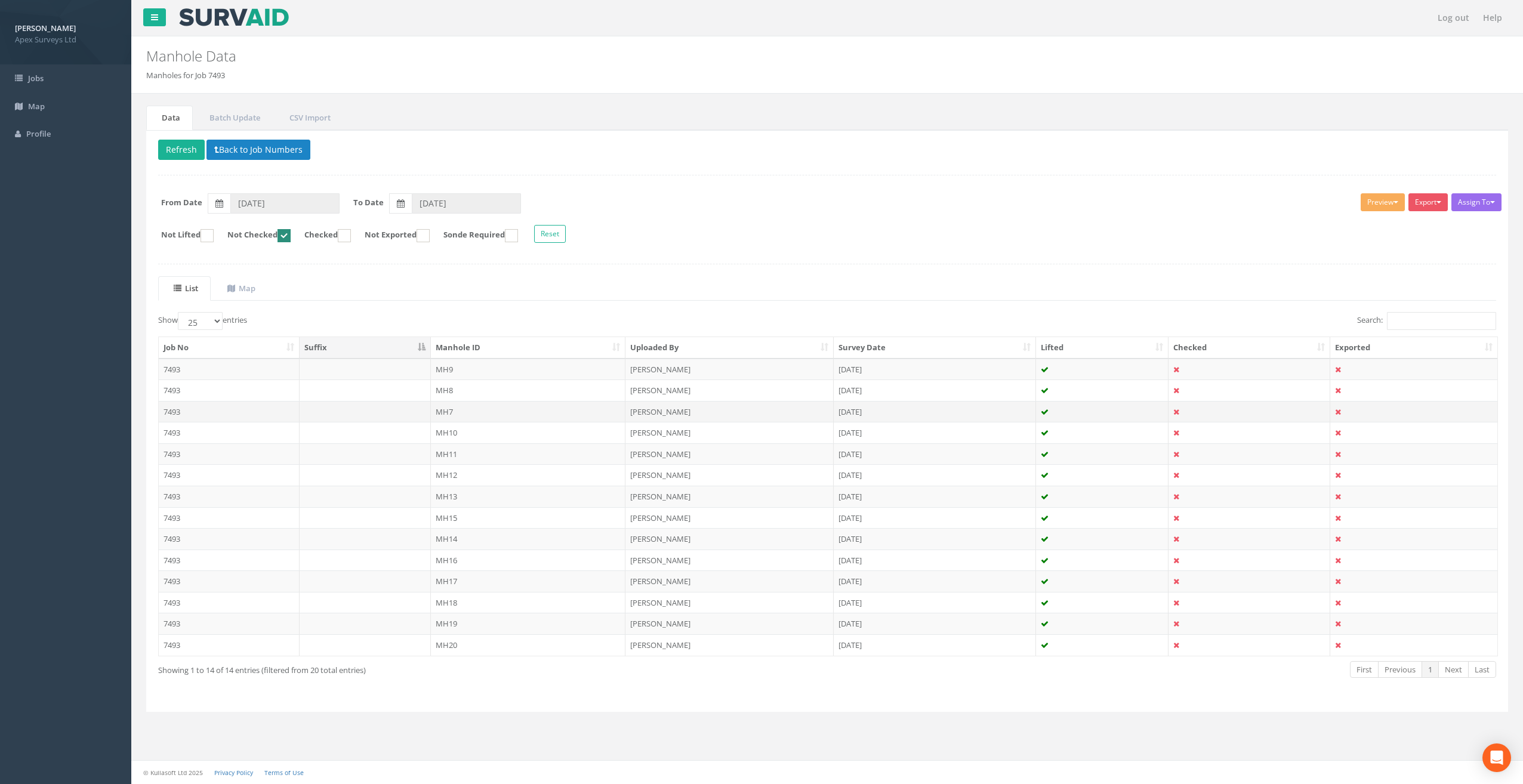
click at [437, 412] on td "MH7" at bounding box center [528, 411] width 195 height 21
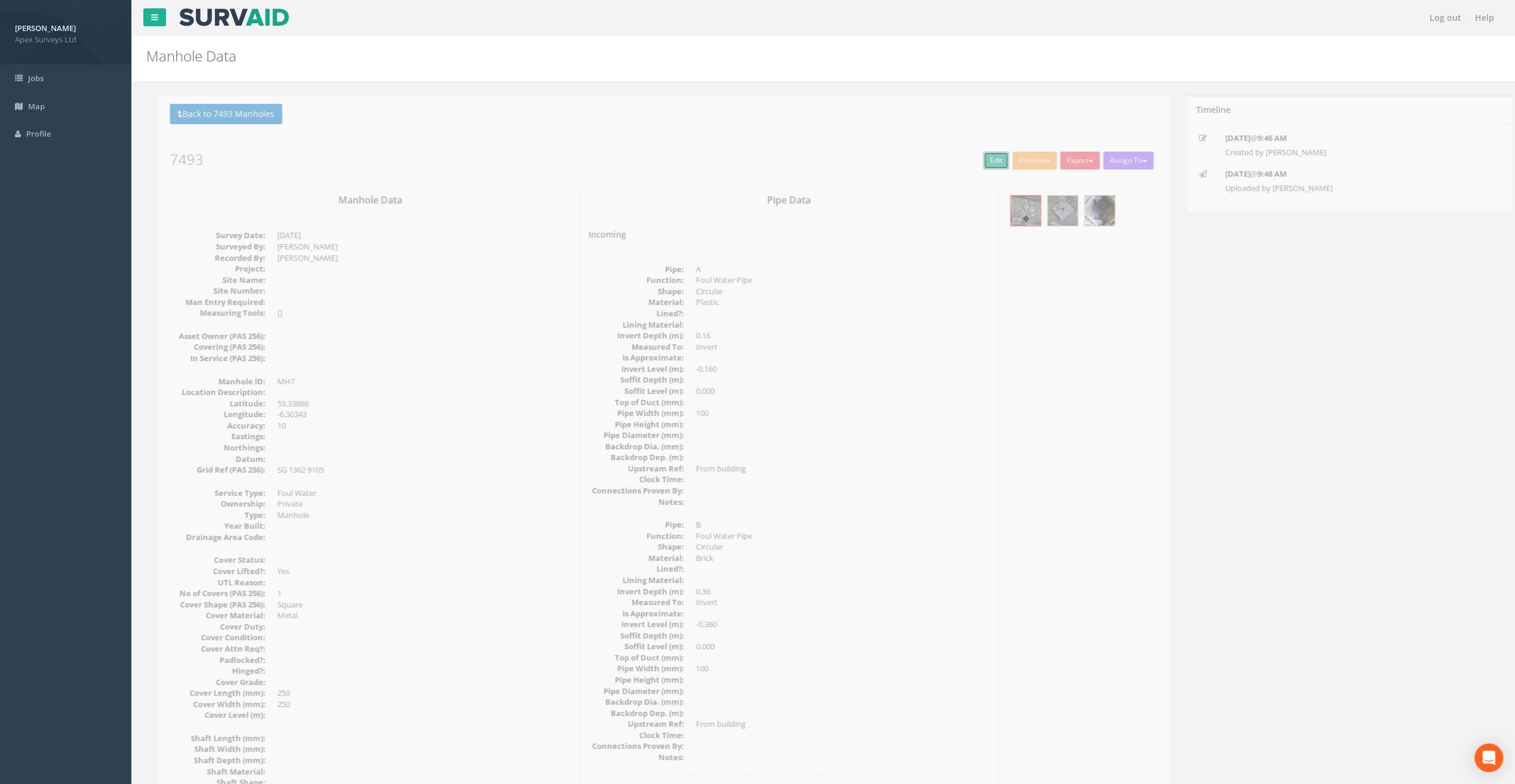
click at [973, 158] on link "Edit" at bounding box center [984, 160] width 26 height 18
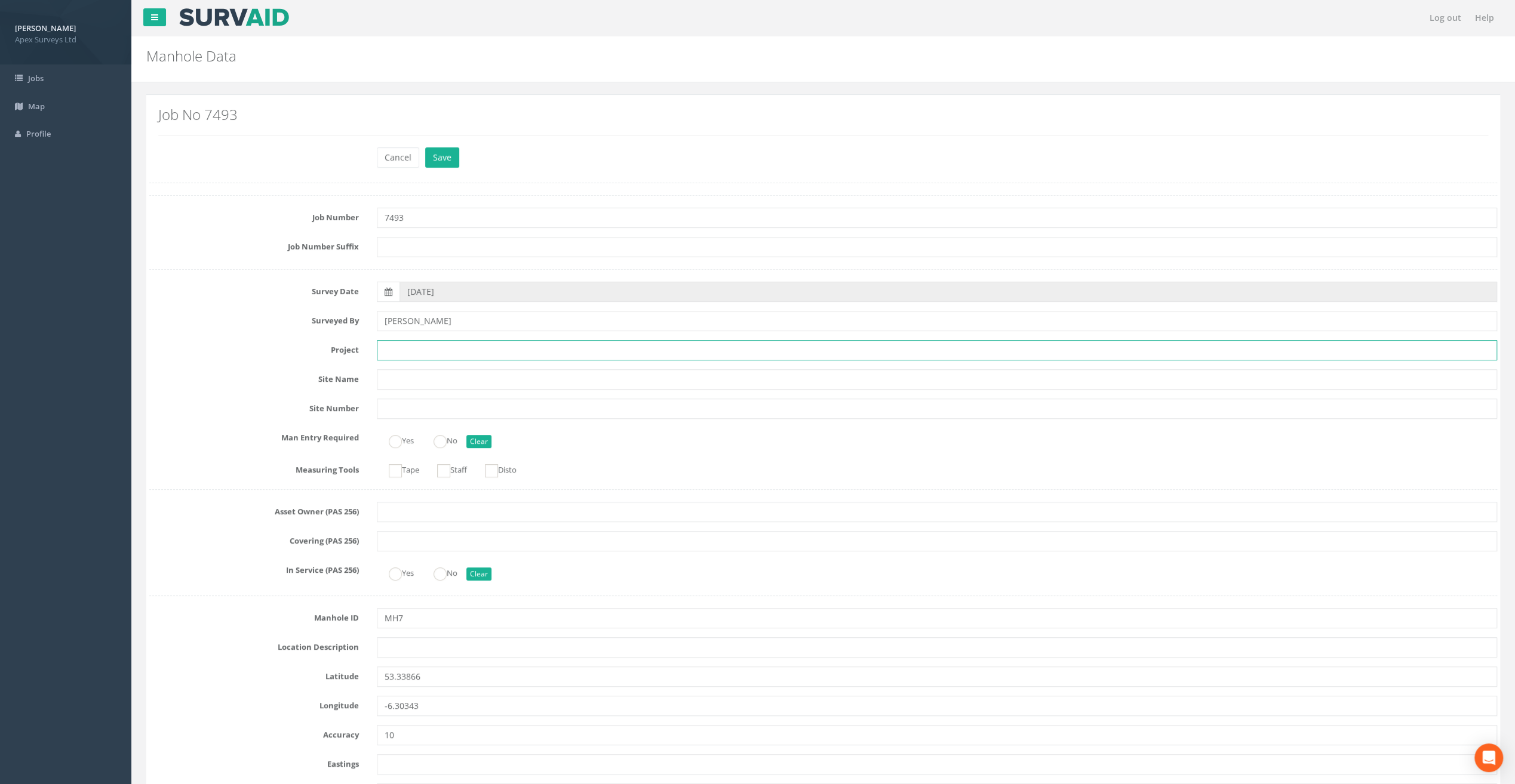
click at [388, 353] on input "text" at bounding box center [937, 350] width 1120 height 20
click at [396, 345] on input "text" at bounding box center [937, 350] width 1120 height 20
paste input "[GEOGRAPHIC_DATA]"
type input "[GEOGRAPHIC_DATA]"
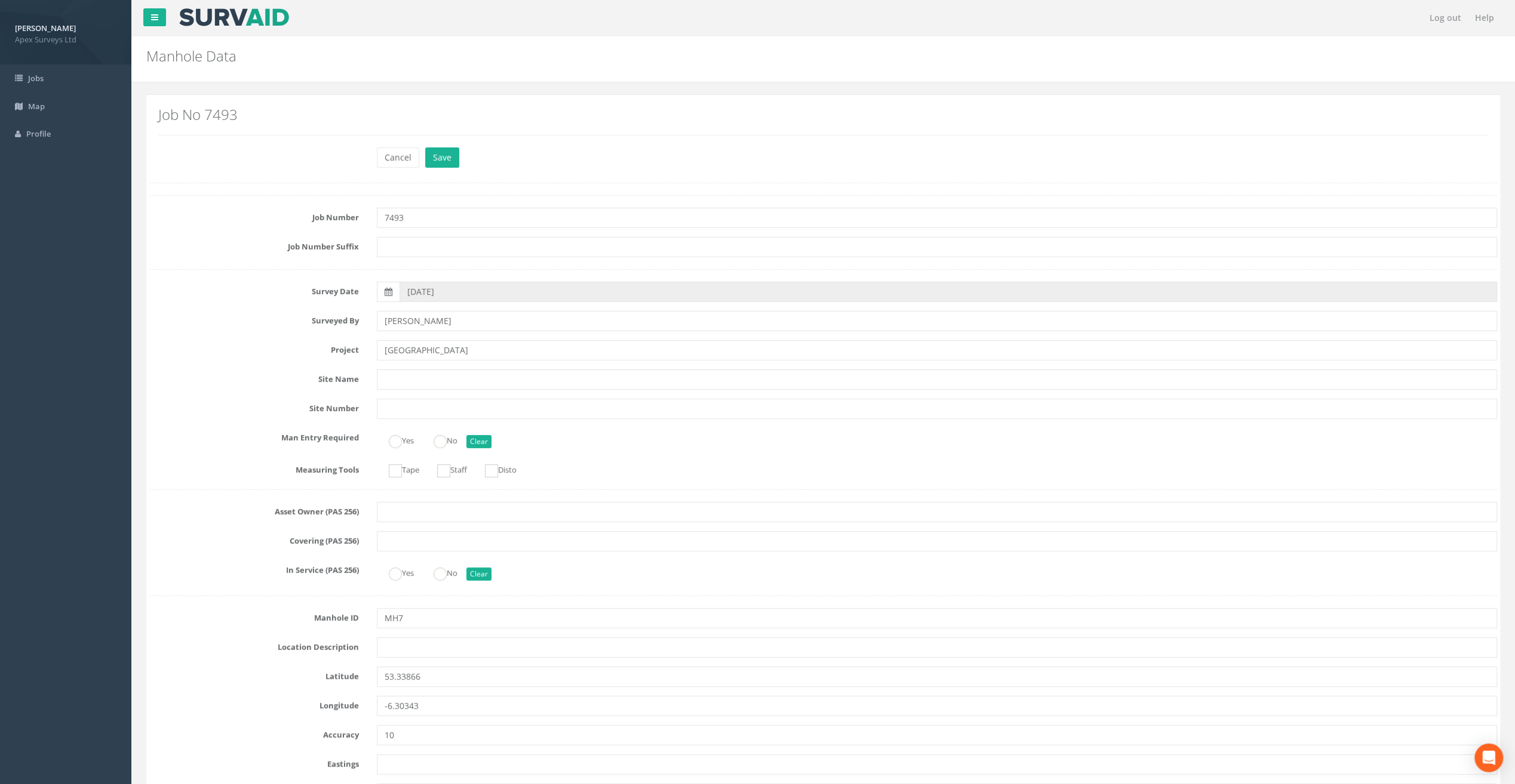
click at [224, 142] on div "Job No 7493" at bounding box center [823, 125] width 1347 height 43
click at [408, 638] on input "text" at bounding box center [937, 647] width 1120 height 20
paste input "[GEOGRAPHIC_DATA], [GEOGRAPHIC_DATA]"
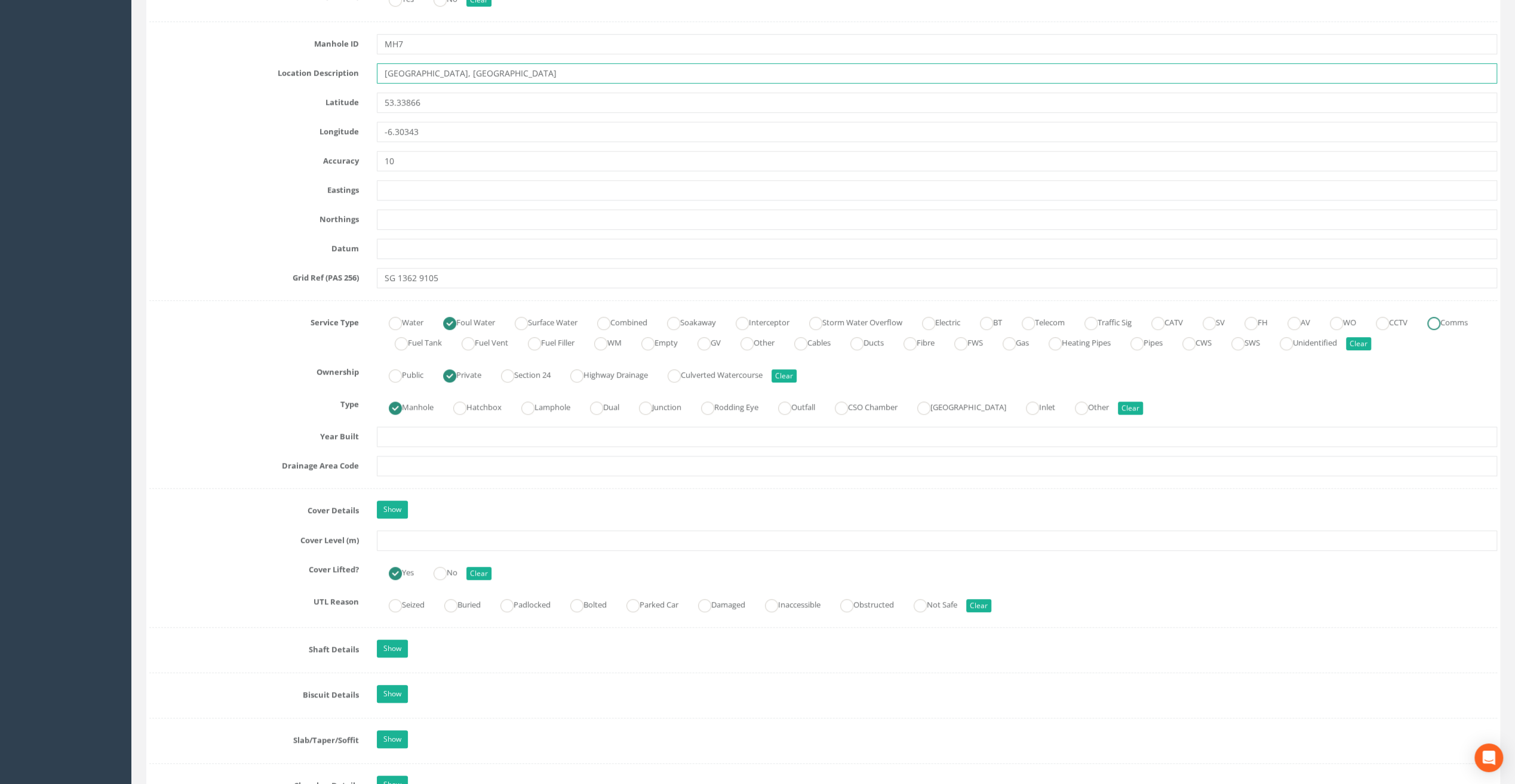
scroll to position [597, 0]
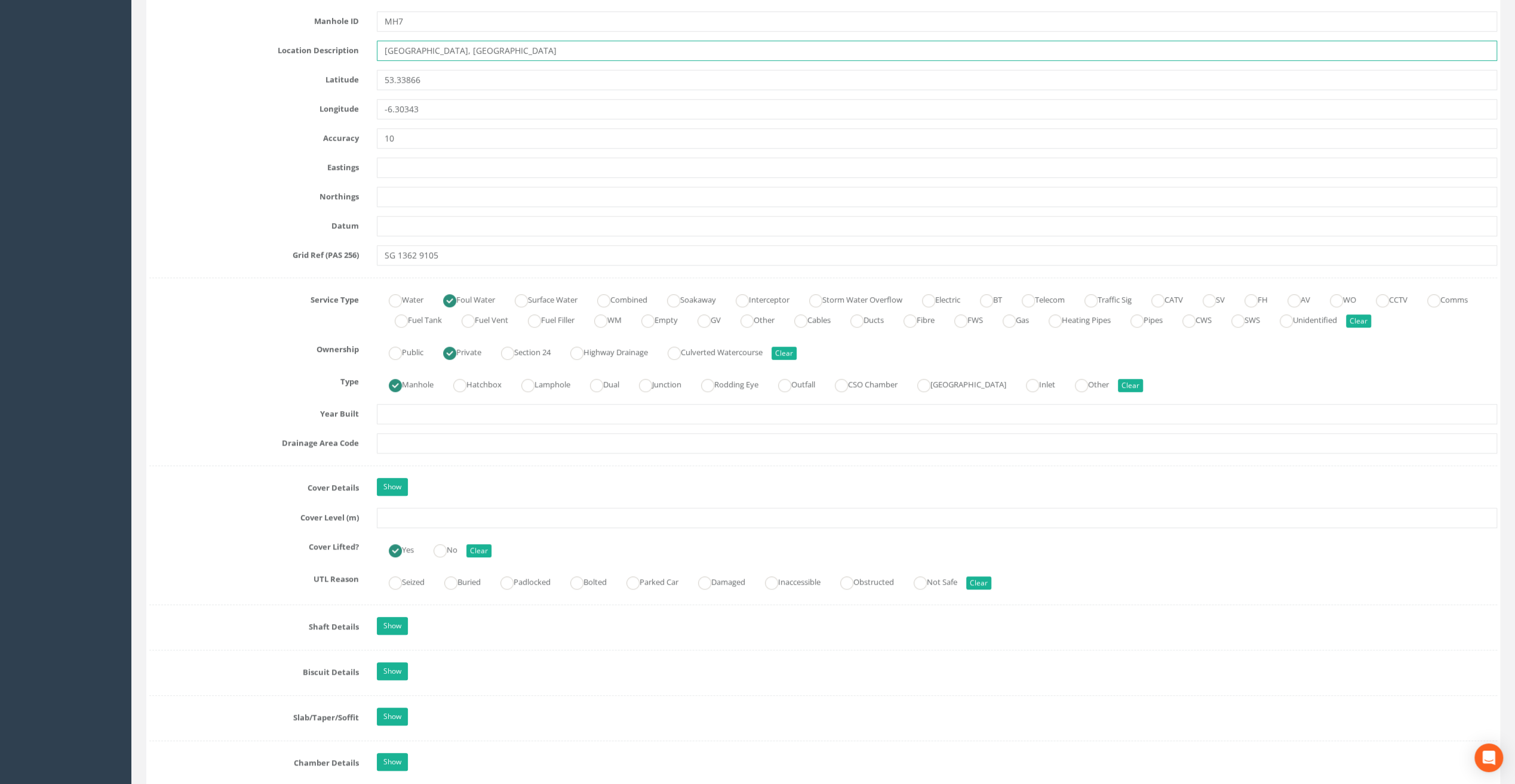
type input "[GEOGRAPHIC_DATA], [GEOGRAPHIC_DATA]"
click at [410, 514] on input "text" at bounding box center [937, 518] width 1120 height 20
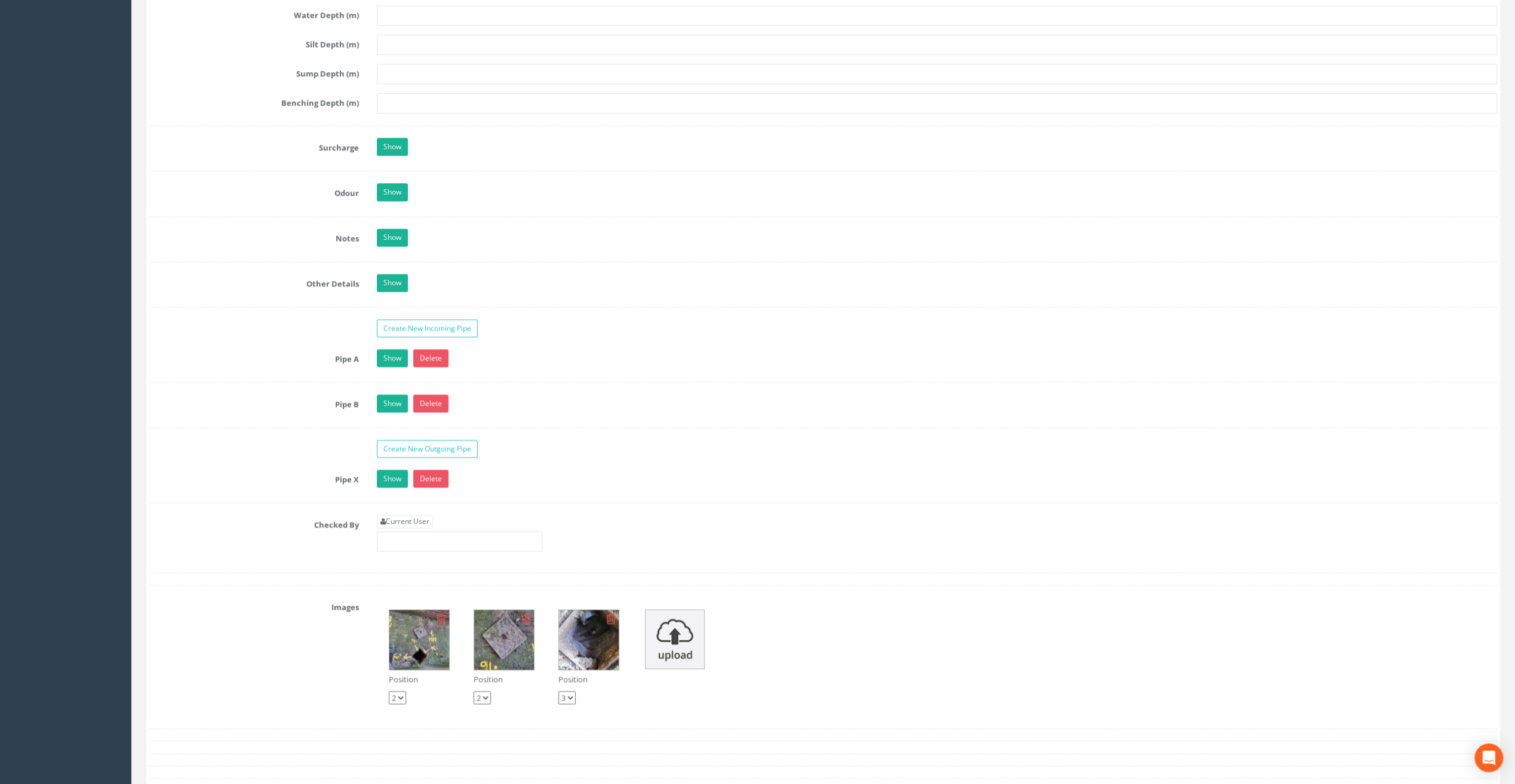
scroll to position [1731, 0]
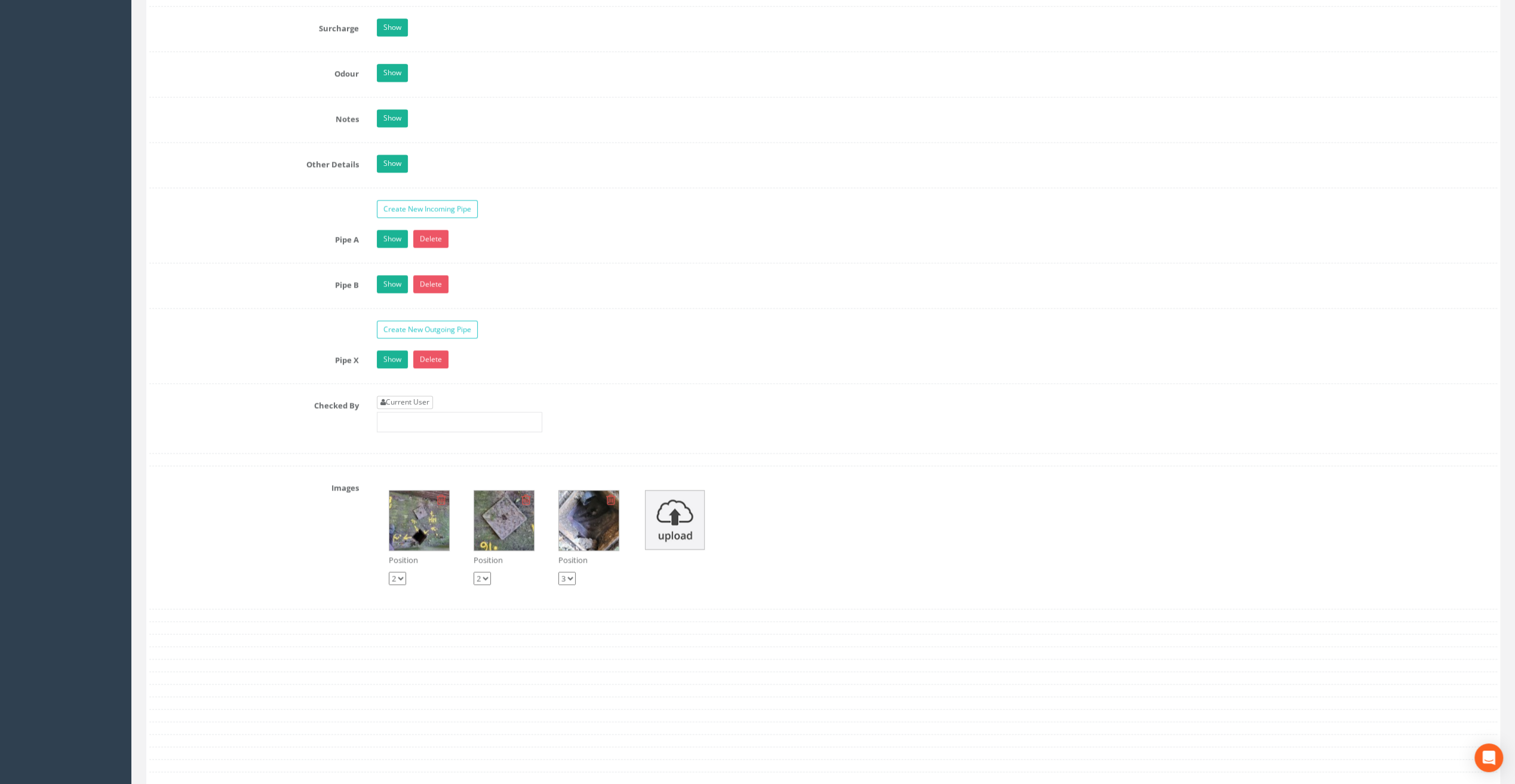
type input "20.92"
click at [411, 396] on link "Current User" at bounding box center [405, 403] width 56 height 13
type input "[PERSON_NAME]"
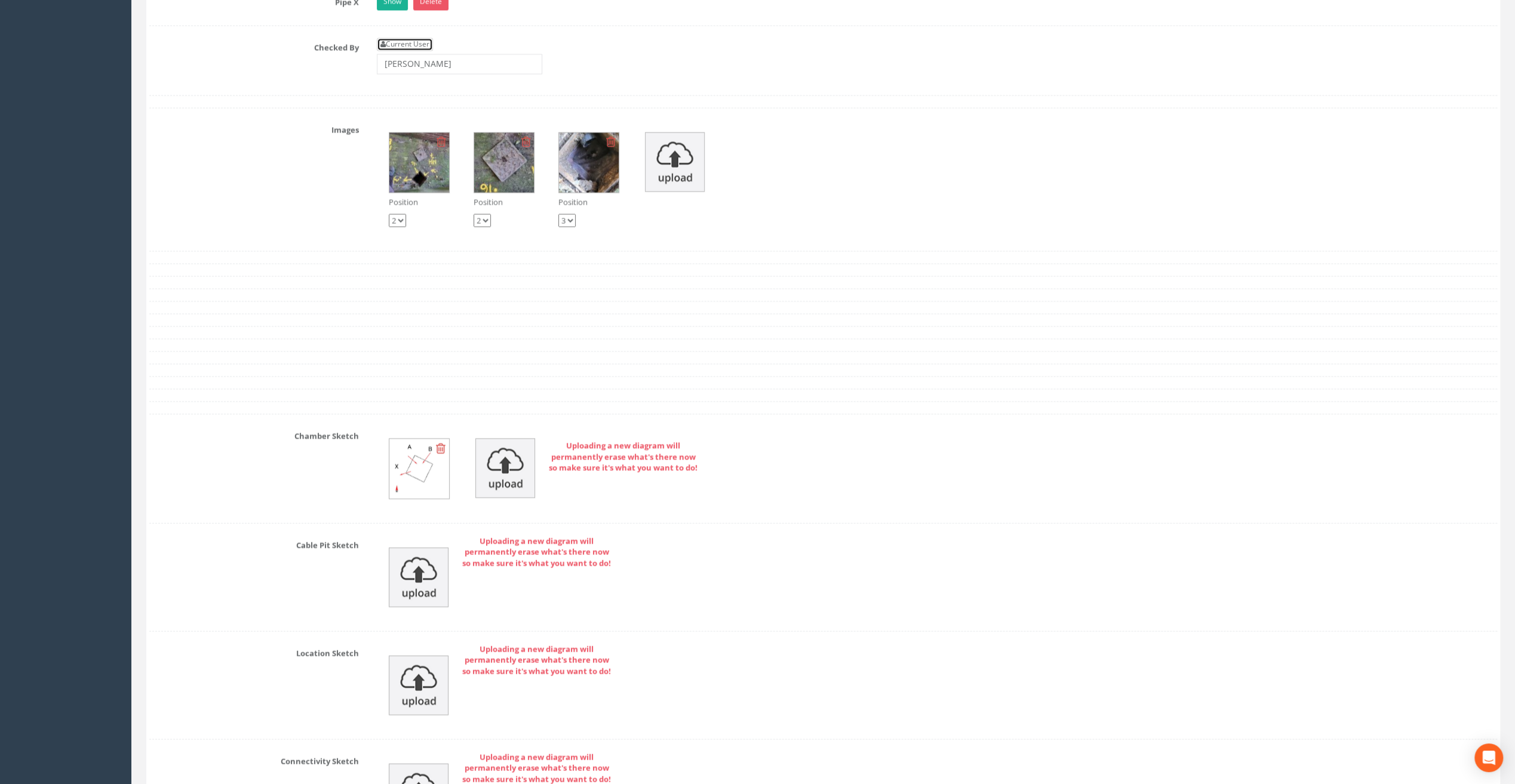
scroll to position [2342, 0]
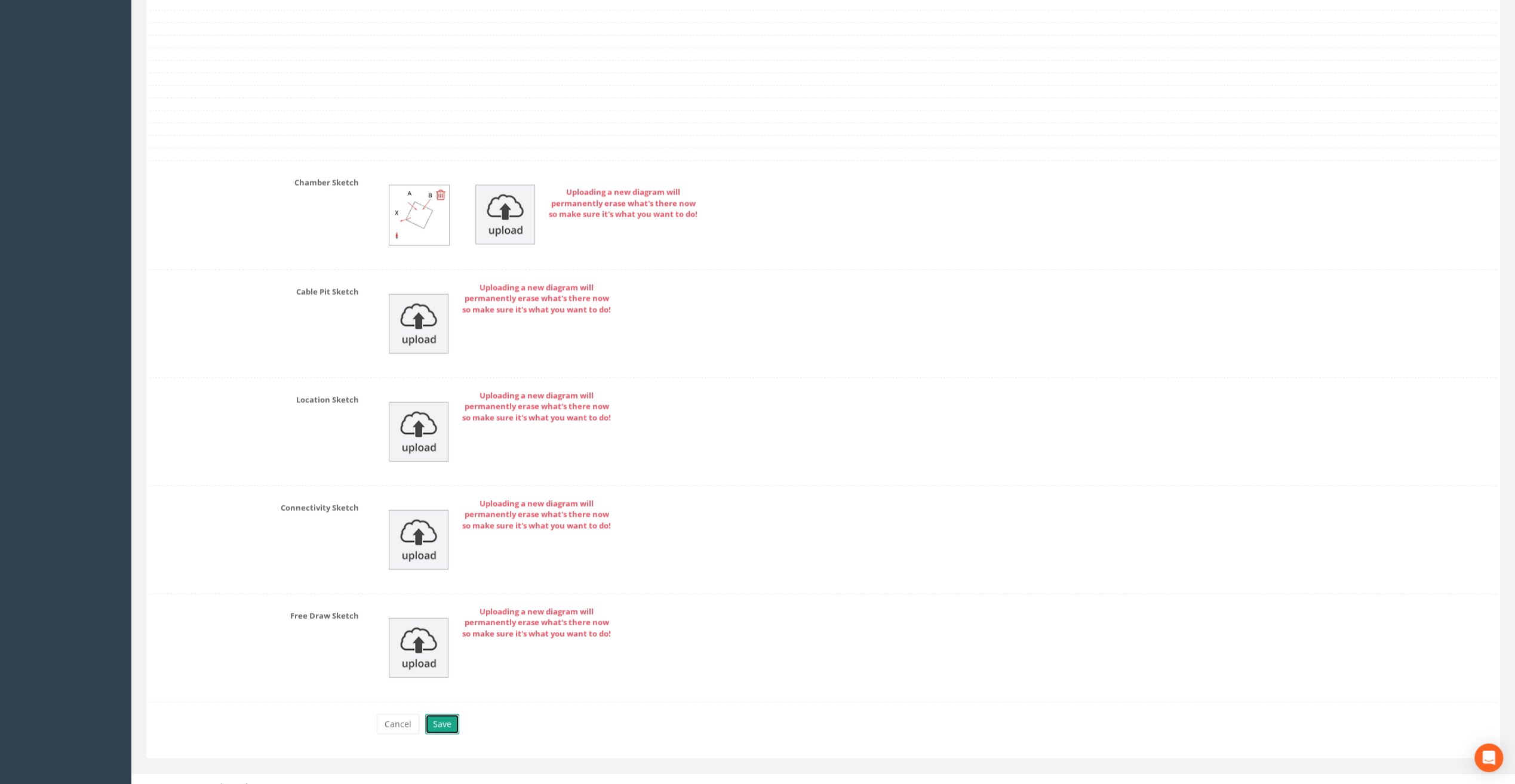
click at [447, 715] on button "Save" at bounding box center [442, 724] width 34 height 20
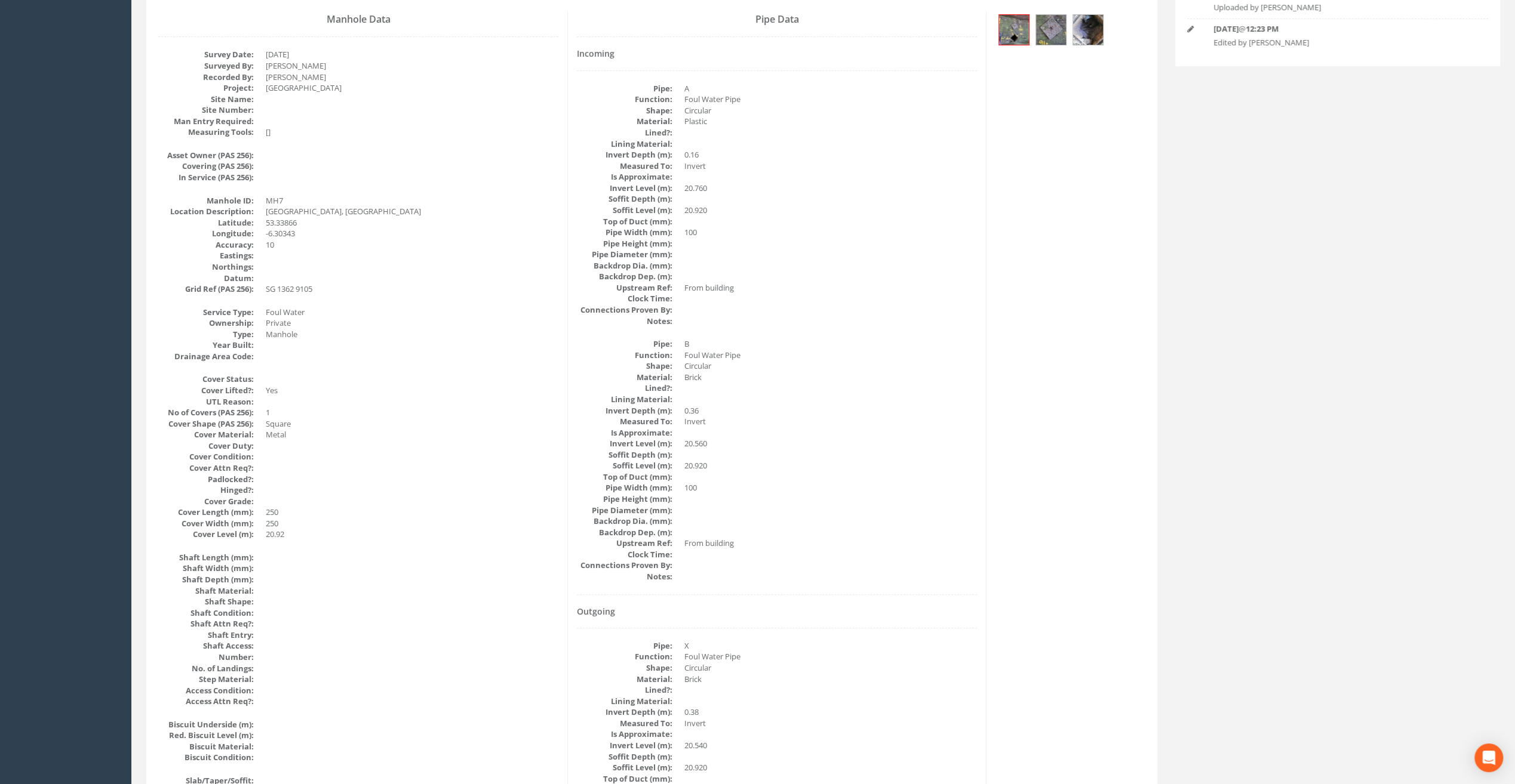
scroll to position [0, 0]
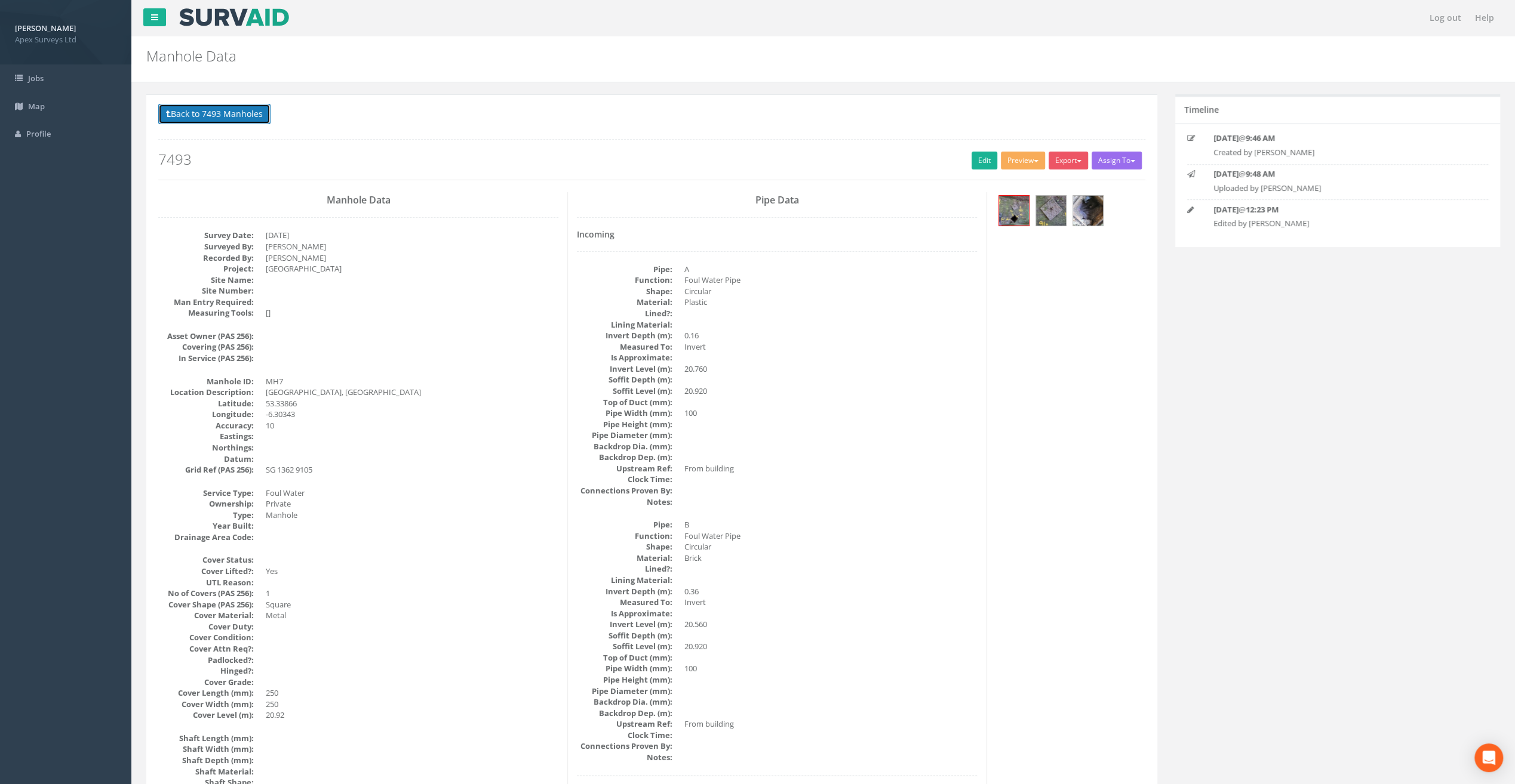
click at [218, 116] on button "Back to 7493 Manholes" at bounding box center [215, 113] width 112 height 20
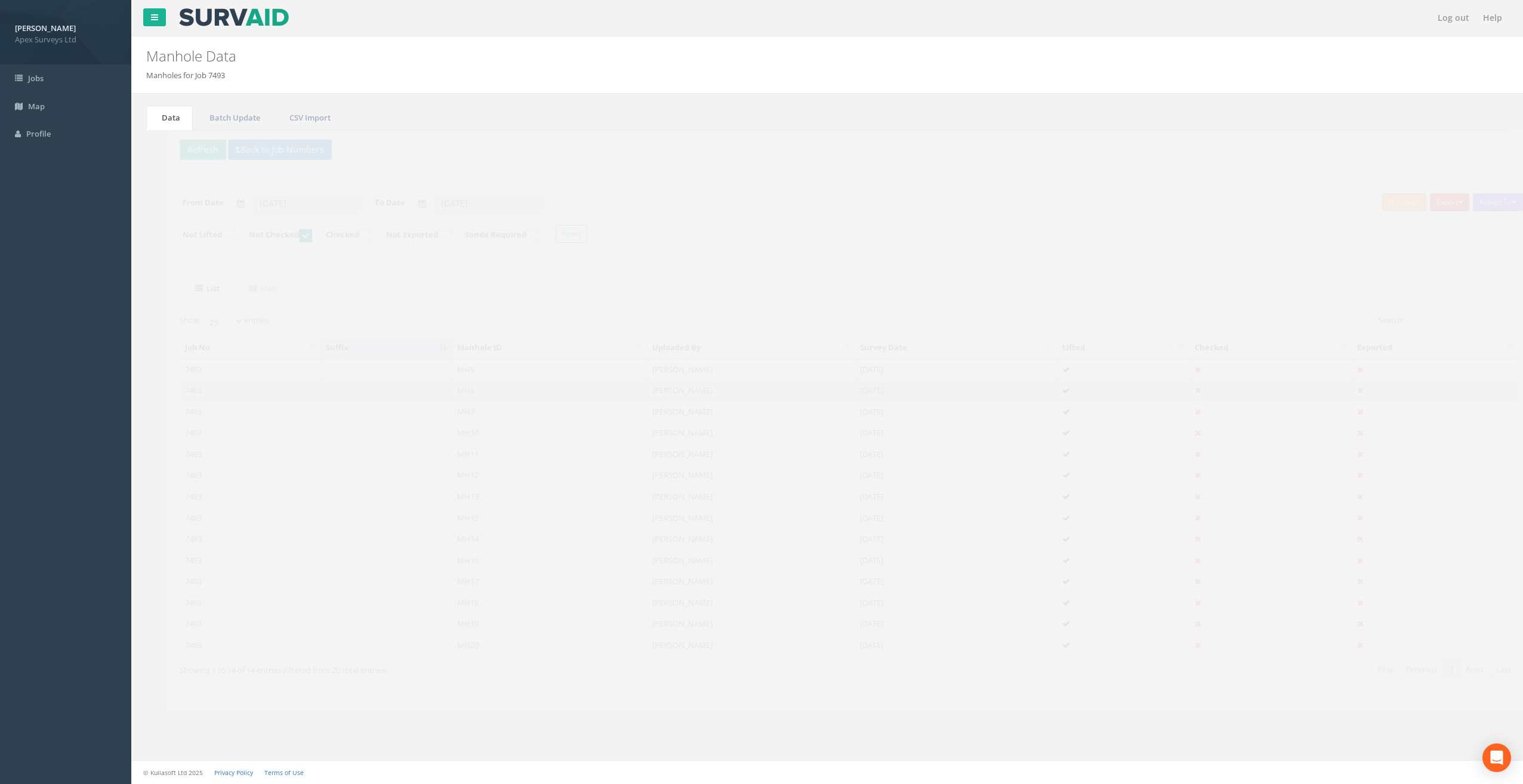
click at [453, 392] on td "MH8" at bounding box center [528, 390] width 195 height 21
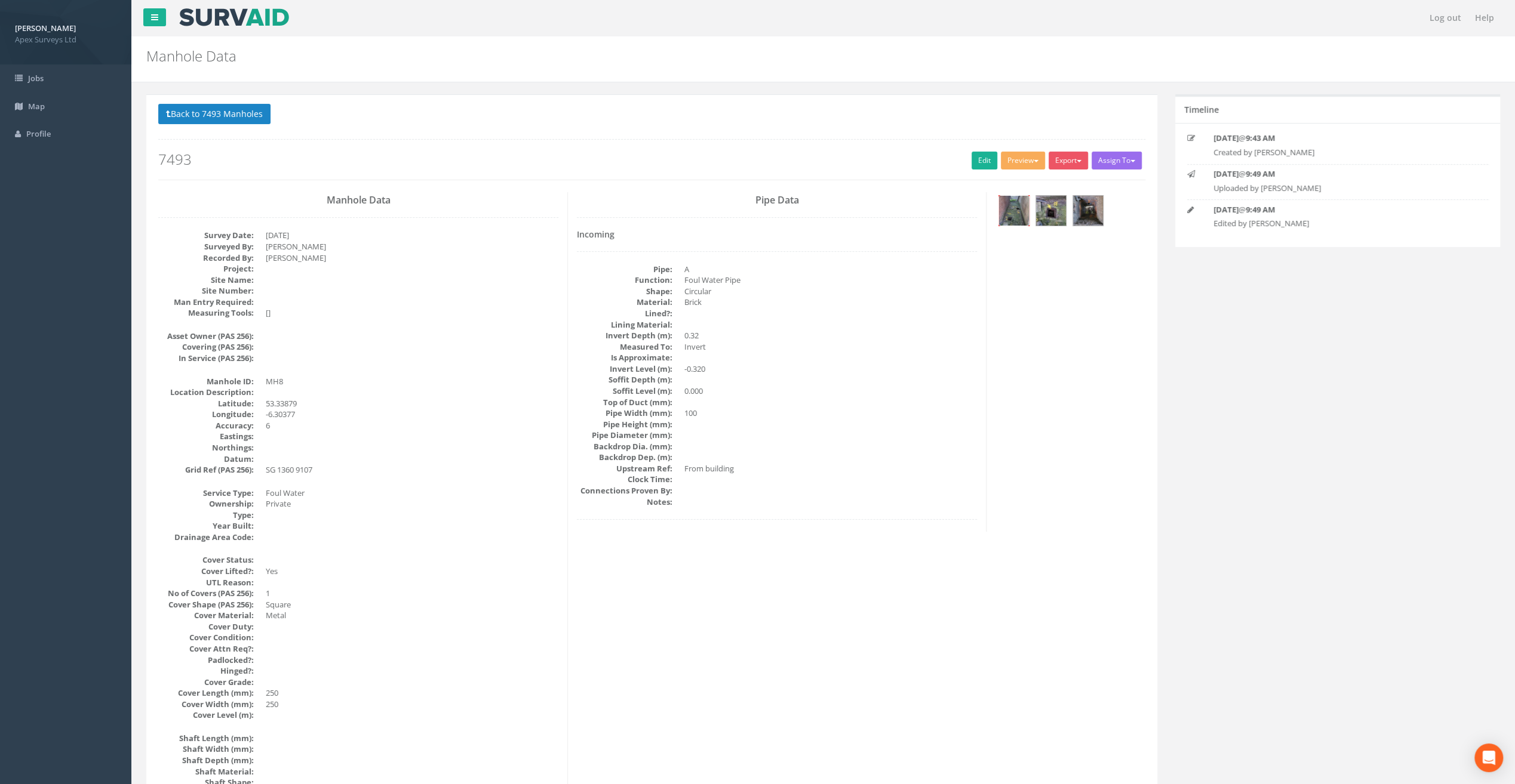
click at [1018, 211] on img at bounding box center [1013, 210] width 30 height 30
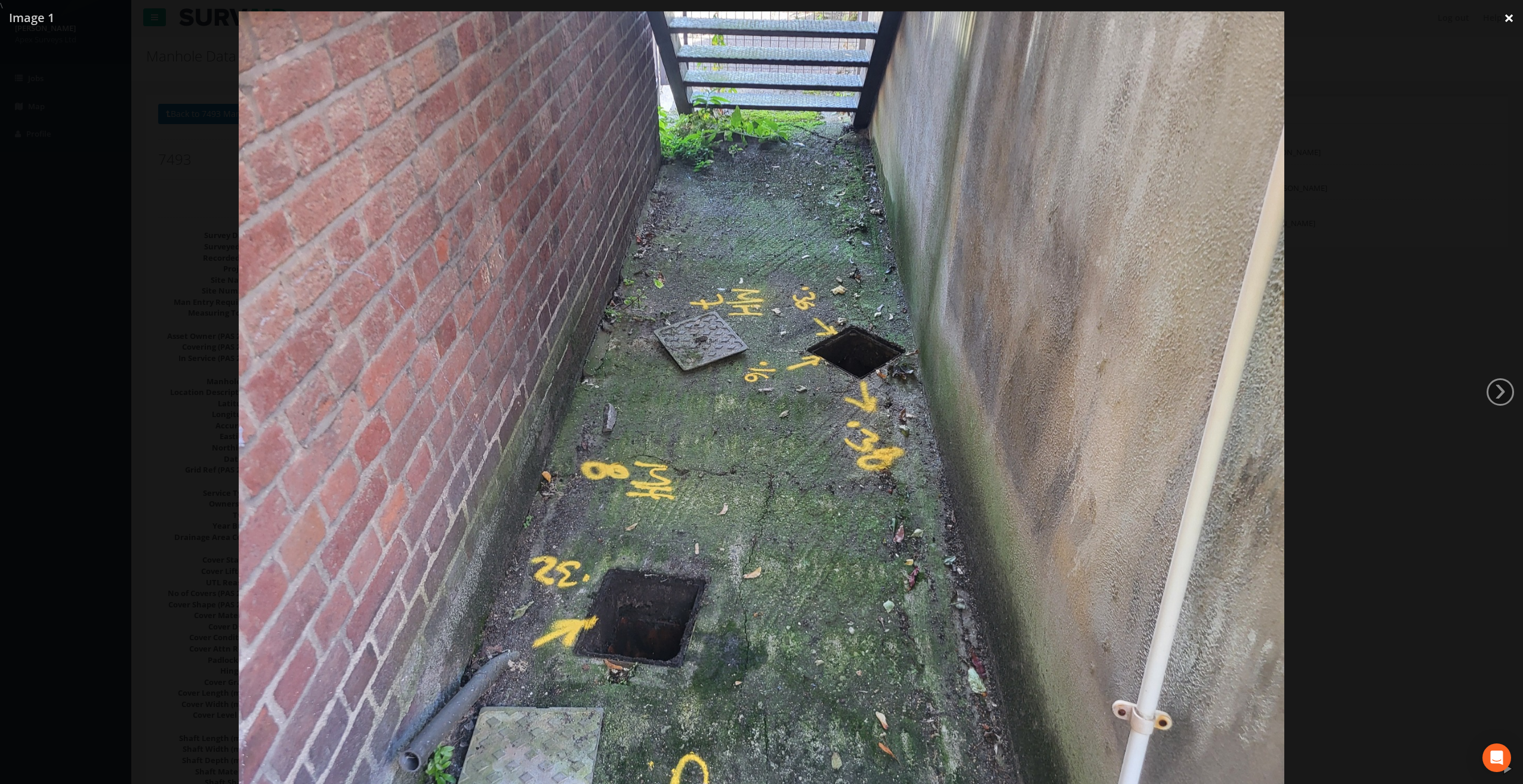
click at [1503, 21] on link "×" at bounding box center [1509, 18] width 28 height 36
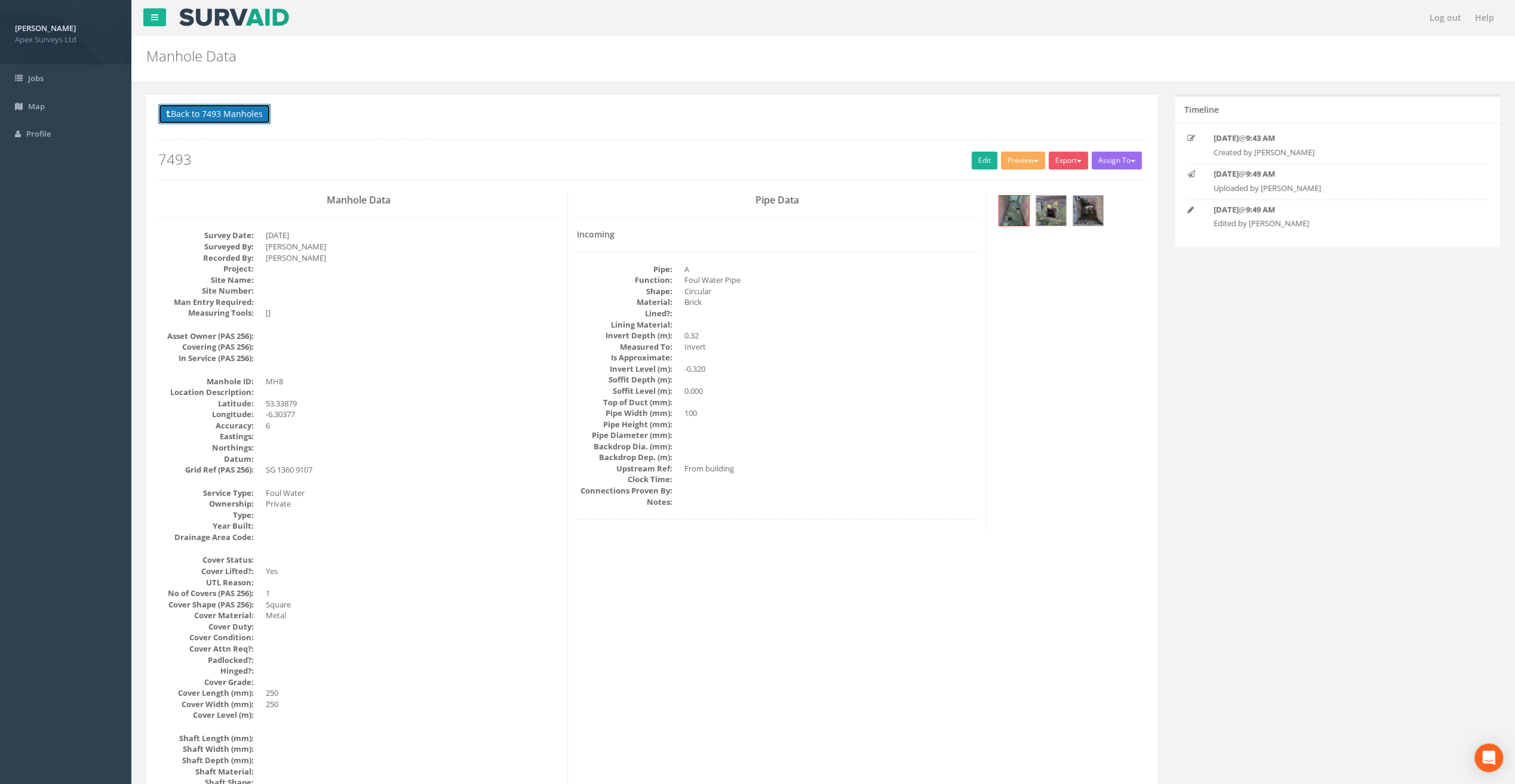
click at [211, 110] on button "Back to 7493 Manholes" at bounding box center [215, 113] width 112 height 20
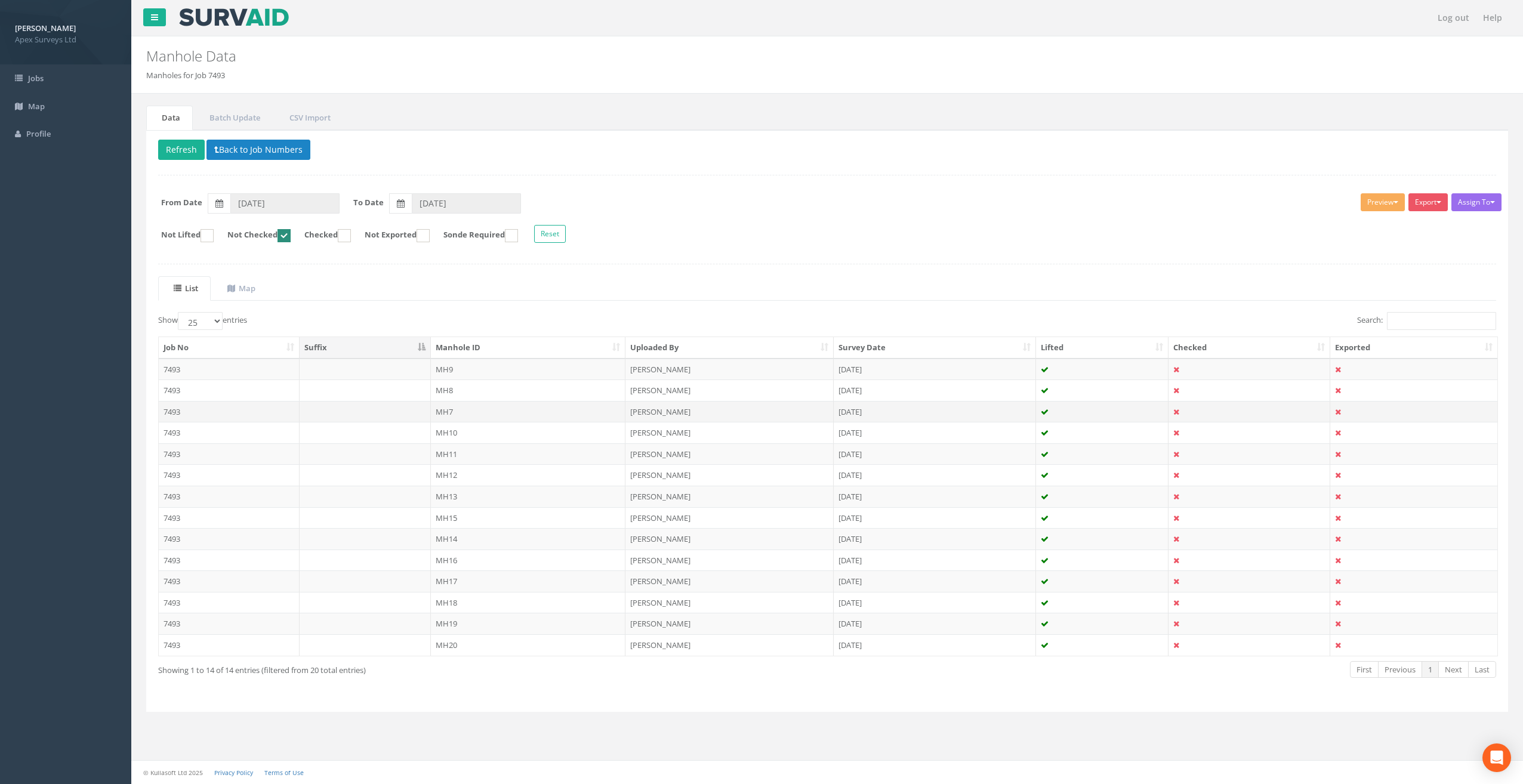
click at [446, 406] on td "MH7" at bounding box center [528, 411] width 195 height 21
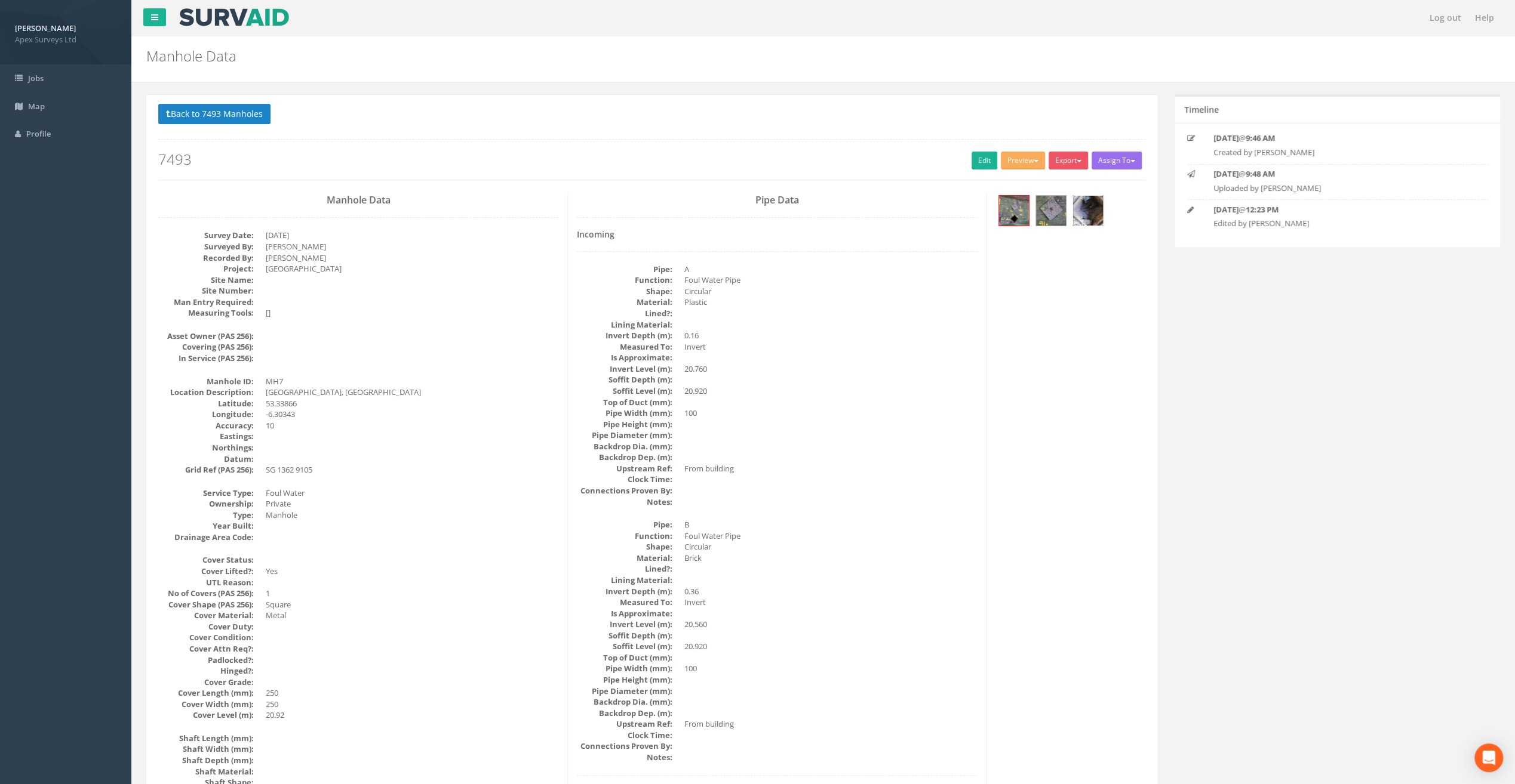
click at [1087, 214] on img at bounding box center [1088, 210] width 30 height 30
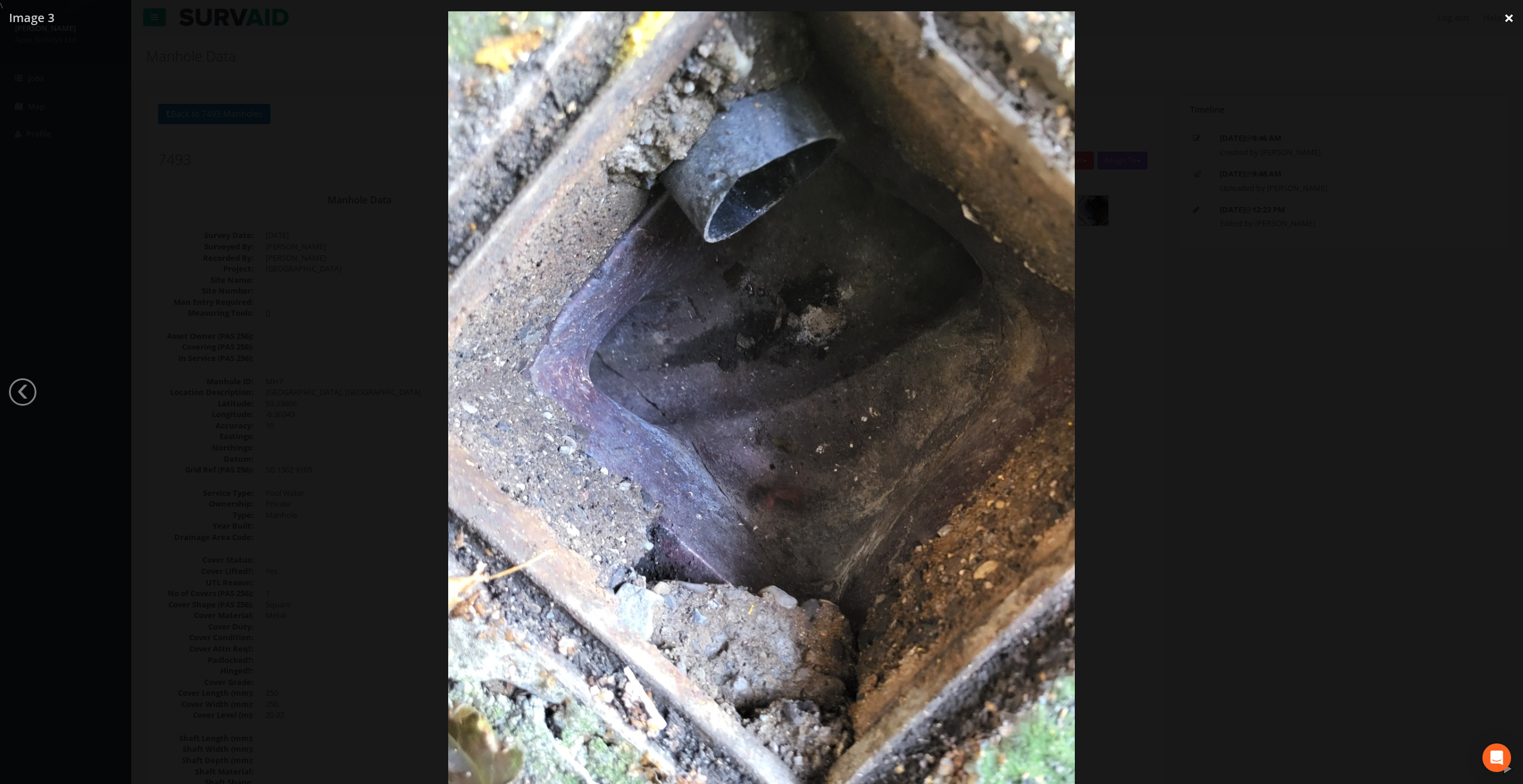
click at [1511, 16] on link "×" at bounding box center [1509, 18] width 28 height 36
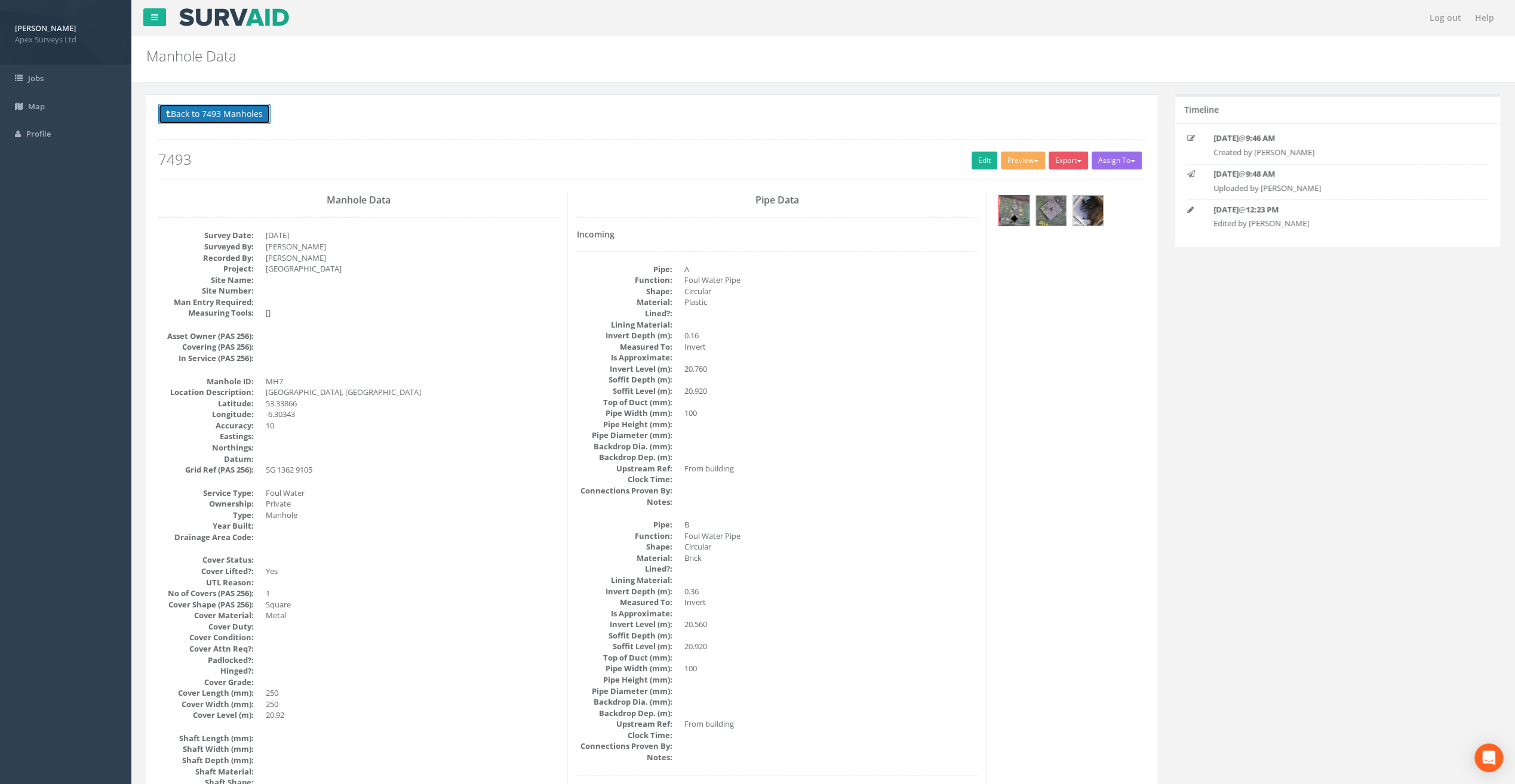
click at [202, 118] on button "Back to 7493 Manholes" at bounding box center [215, 113] width 112 height 20
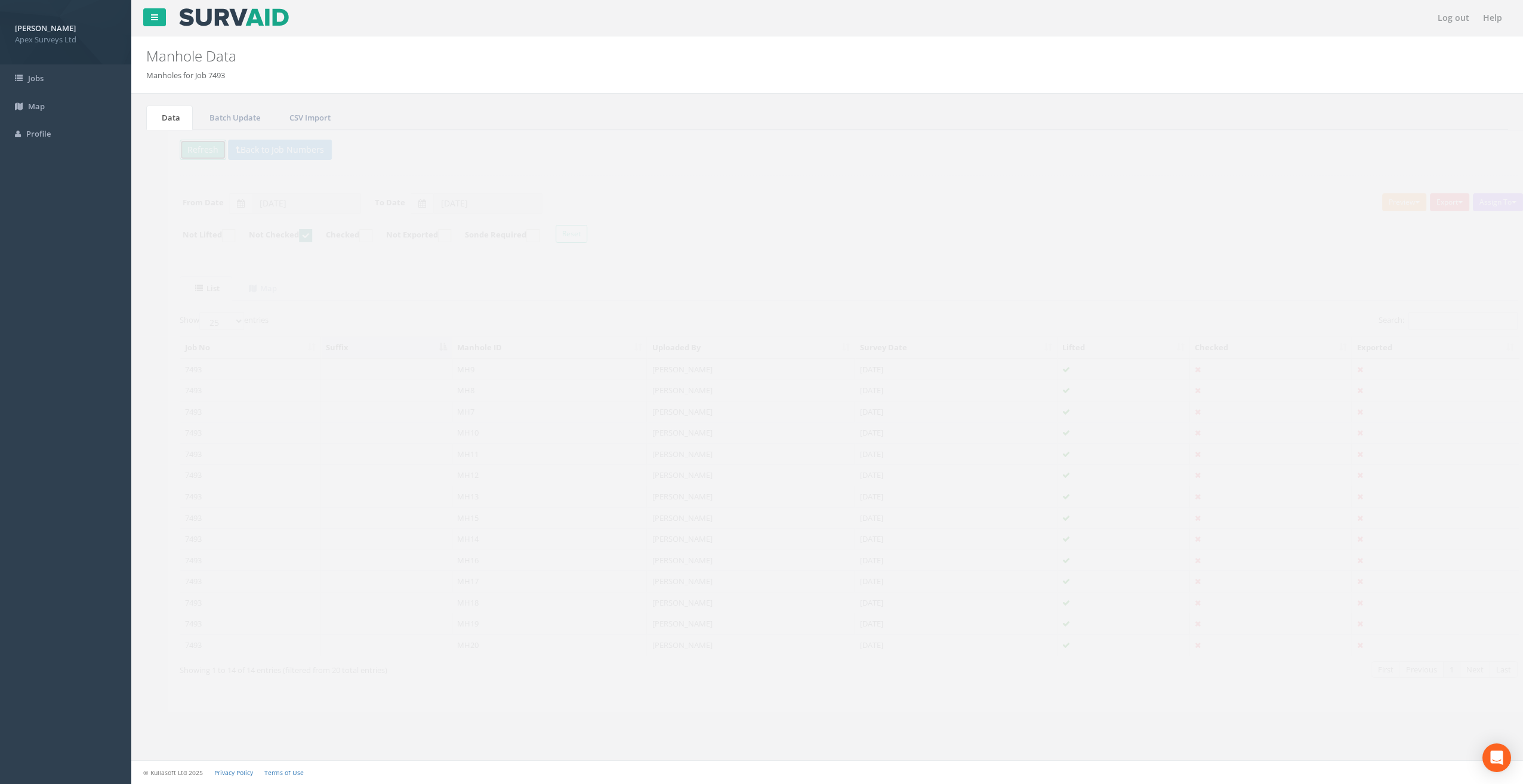
click at [174, 147] on button "Refresh" at bounding box center [182, 149] width 46 height 20
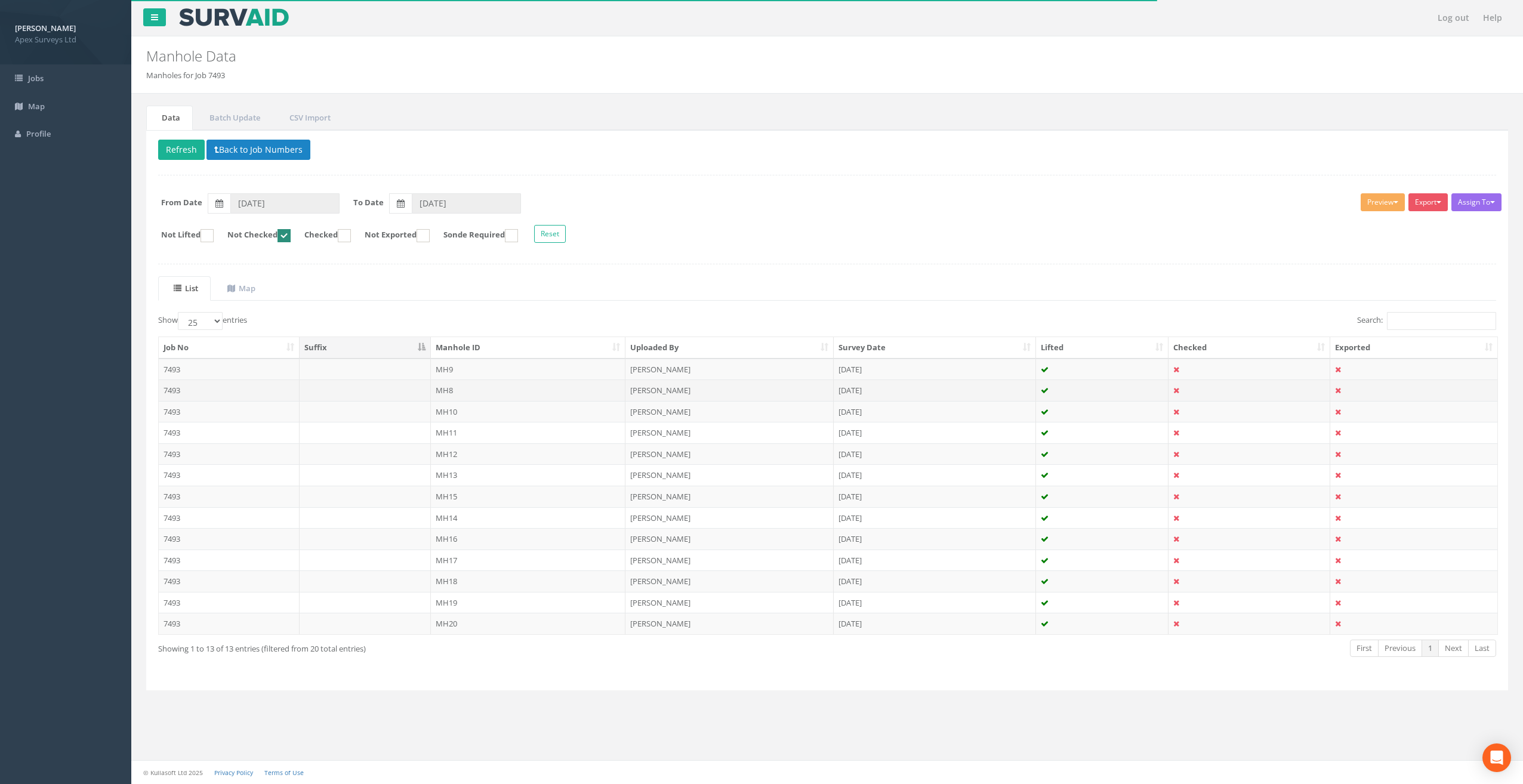
click at [449, 389] on td "MH8" at bounding box center [528, 390] width 195 height 21
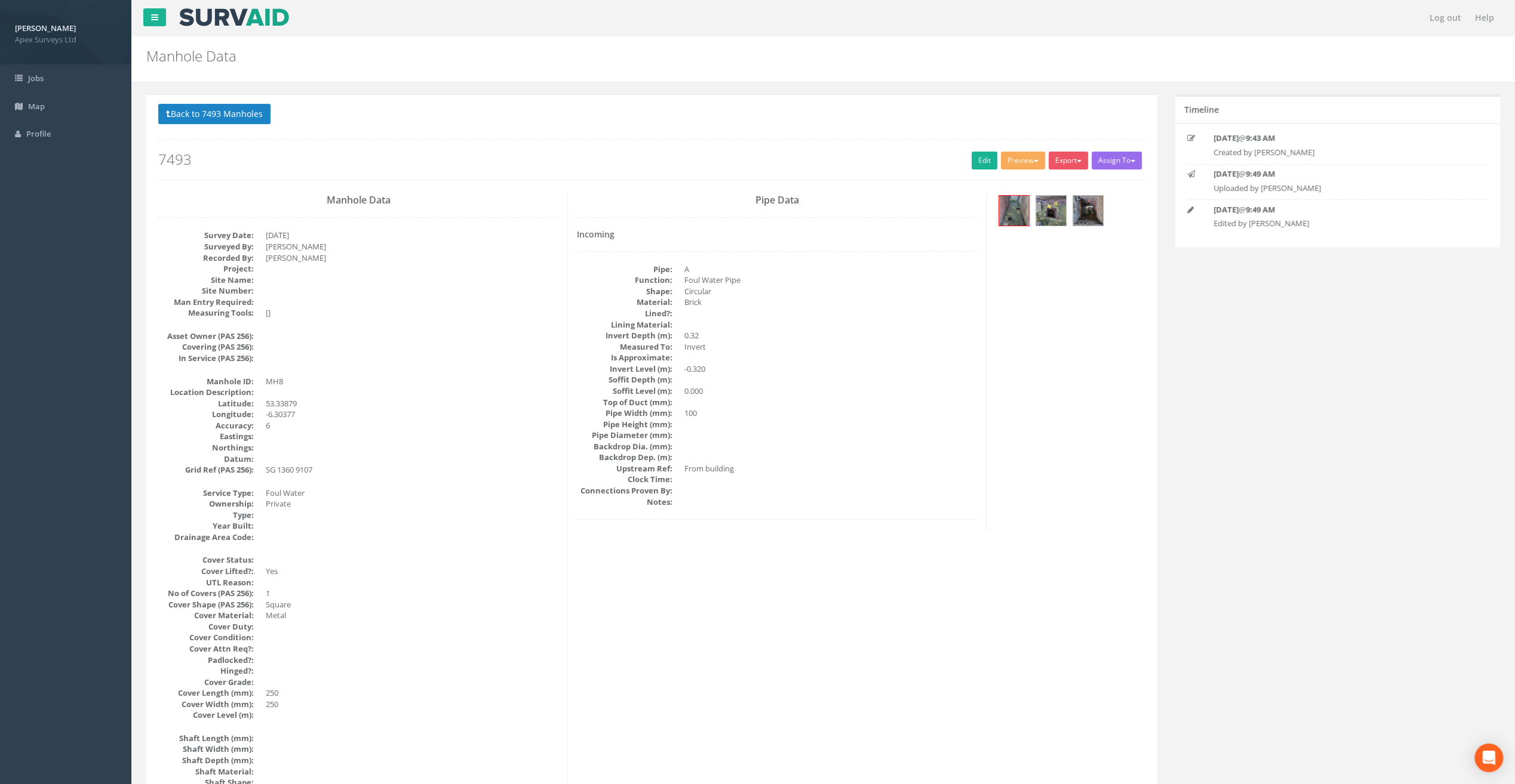
drag, startPoint x: 449, startPoint y: 135, endPoint x: 478, endPoint y: 135, distance: 29.0
click at [451, 135] on div "Back to 7493 Manholes Back to Map Assign To No Companies Added Export Heathrow …" at bounding box center [651, 141] width 987 height 76
click at [977, 163] on link "Edit" at bounding box center [984, 160] width 26 height 18
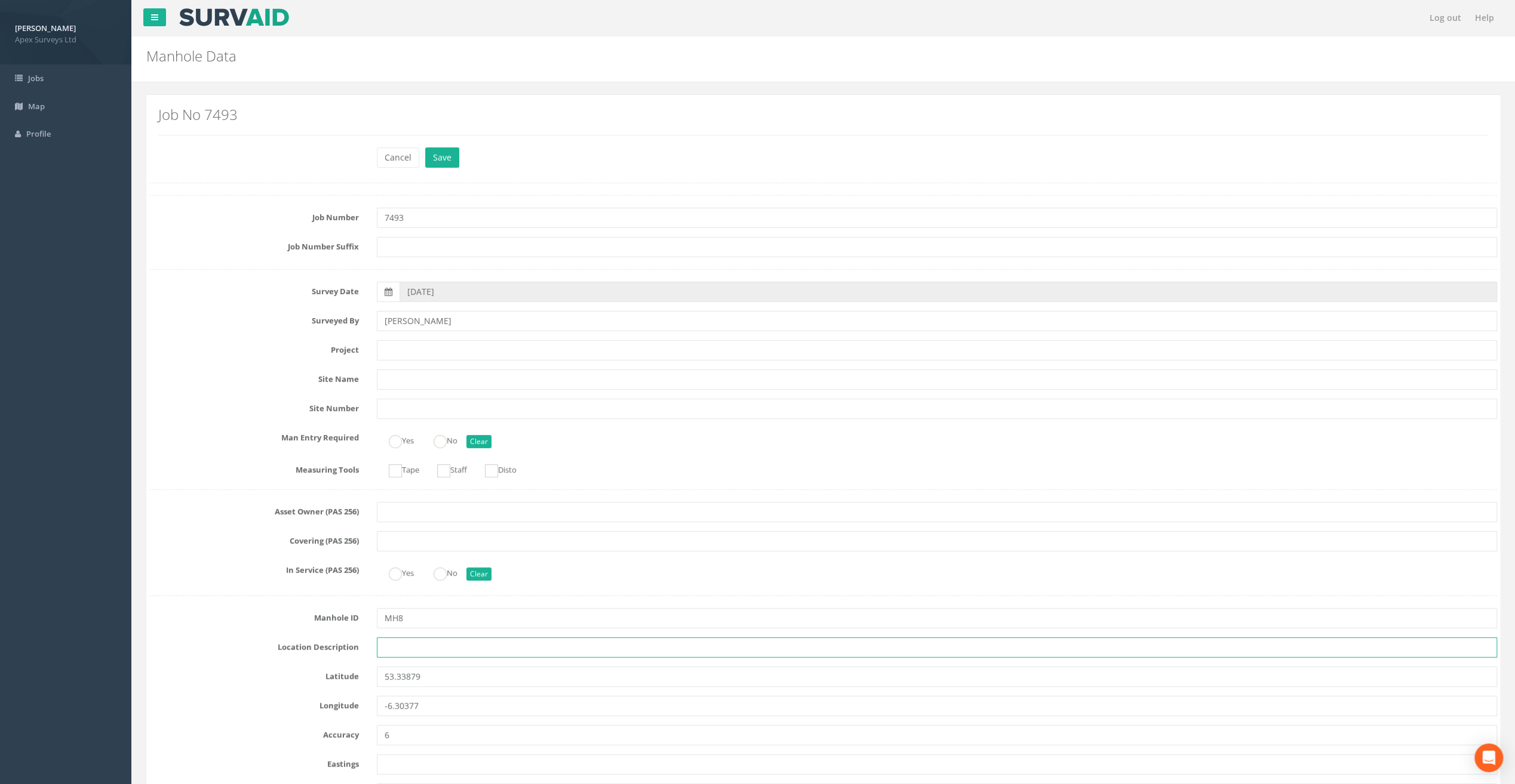
click at [393, 646] on input "text" at bounding box center [937, 647] width 1120 height 20
paste input "[GEOGRAPHIC_DATA], [GEOGRAPHIC_DATA]"
type input "[GEOGRAPHIC_DATA], [GEOGRAPHIC_DATA]"
click at [402, 349] on input "text" at bounding box center [937, 350] width 1120 height 20
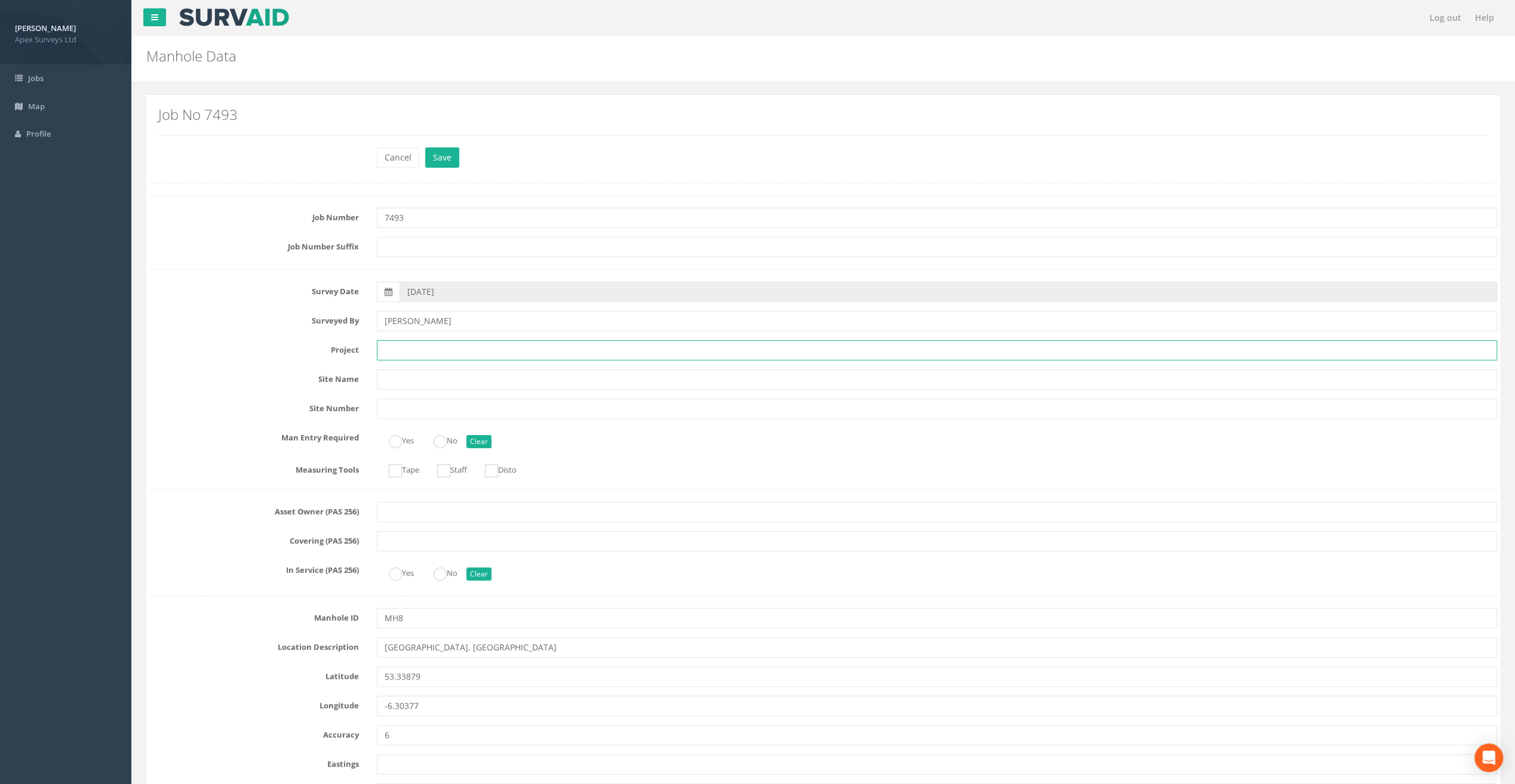
paste input "[GEOGRAPHIC_DATA]"
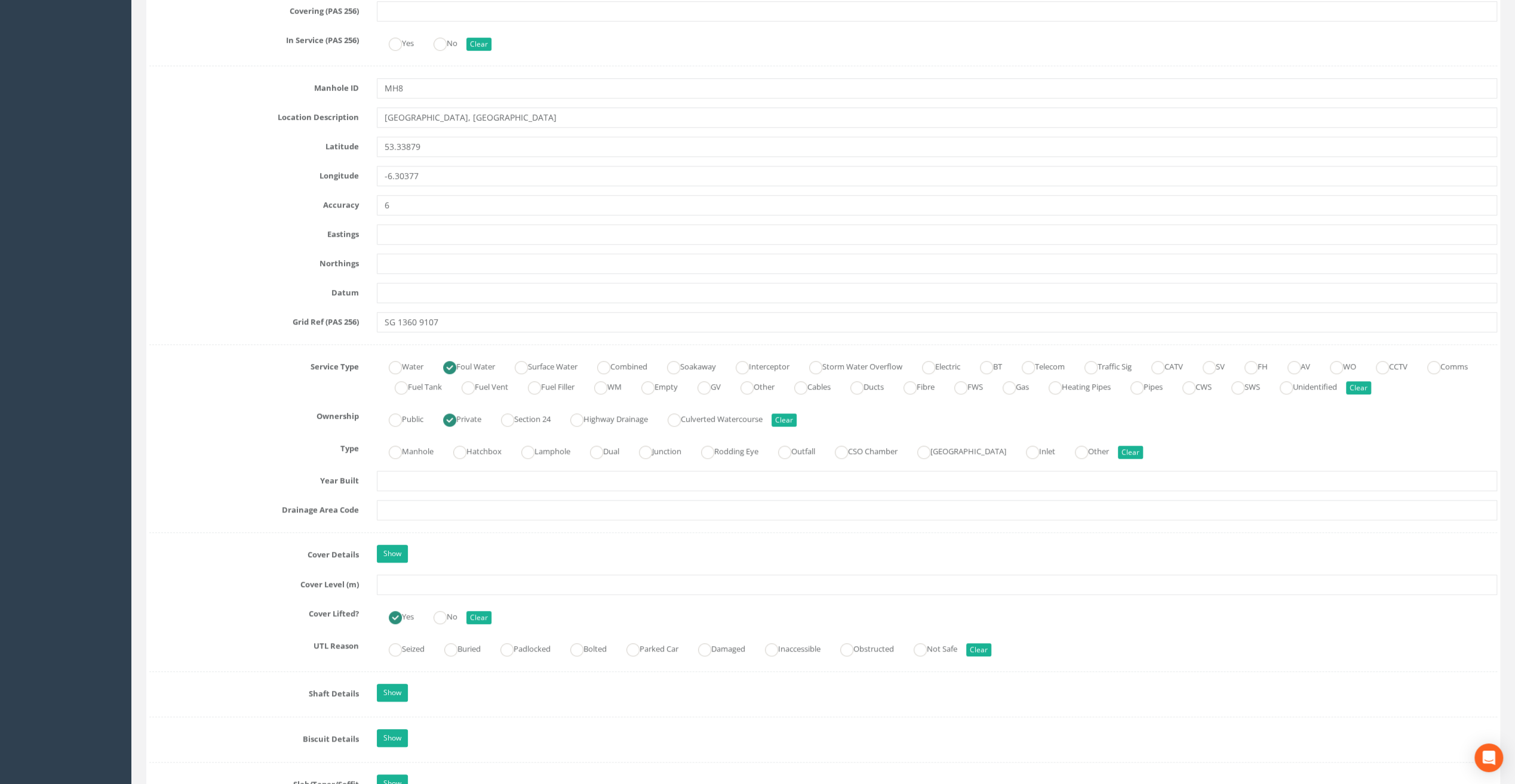
scroll to position [597, 0]
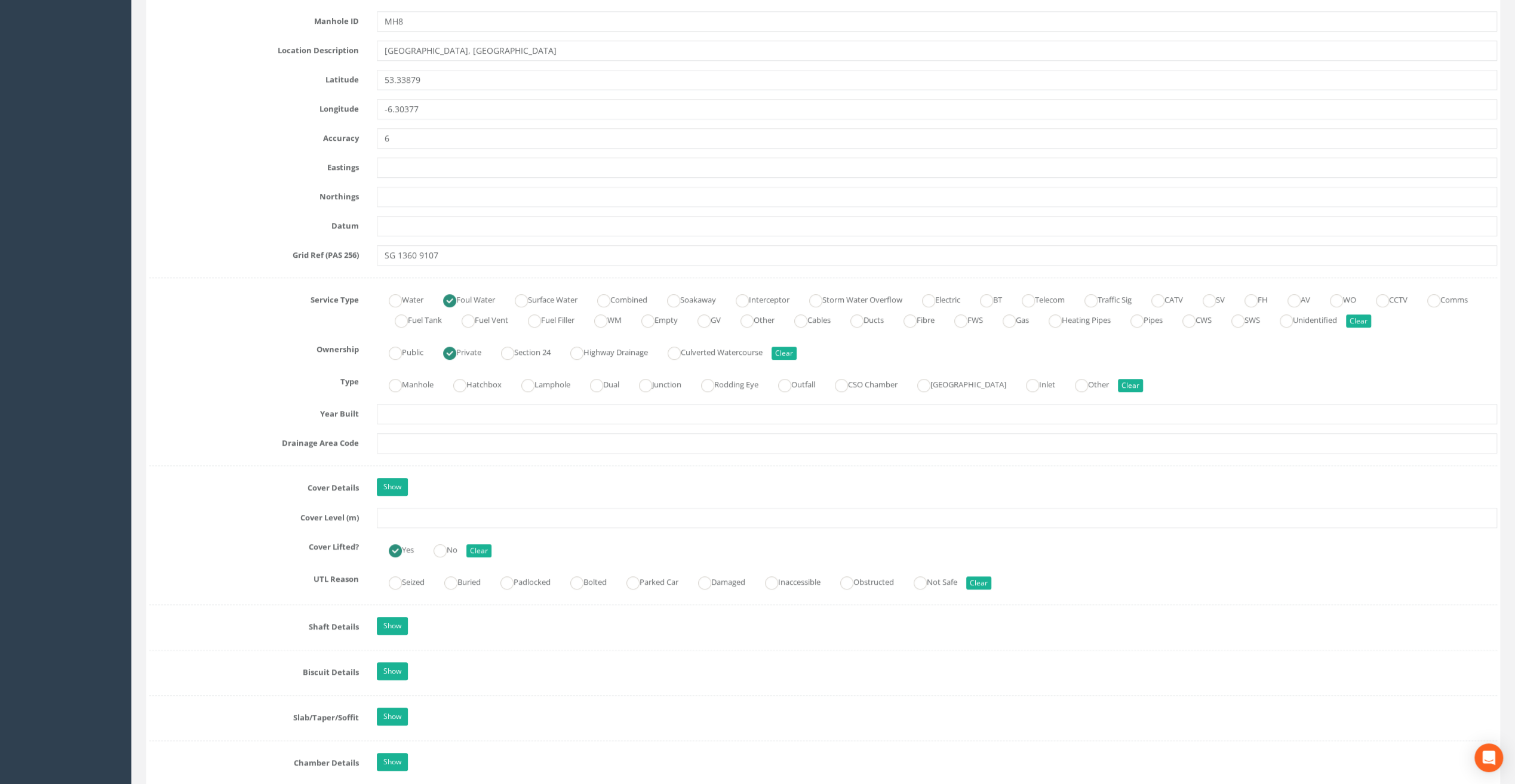
type input "[GEOGRAPHIC_DATA]"
click at [389, 520] on input "text" at bounding box center [937, 518] width 1120 height 20
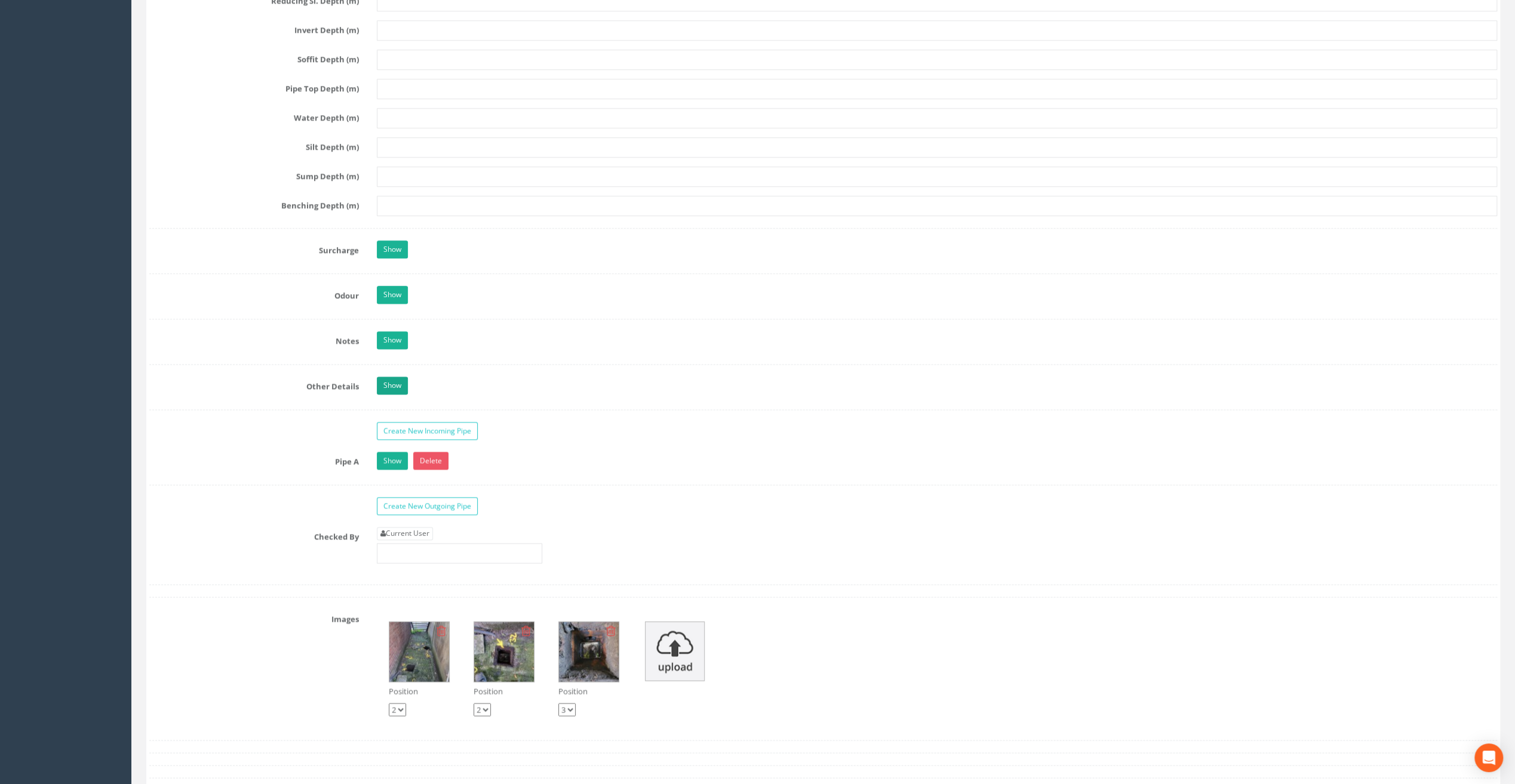
scroll to position [1611, 0]
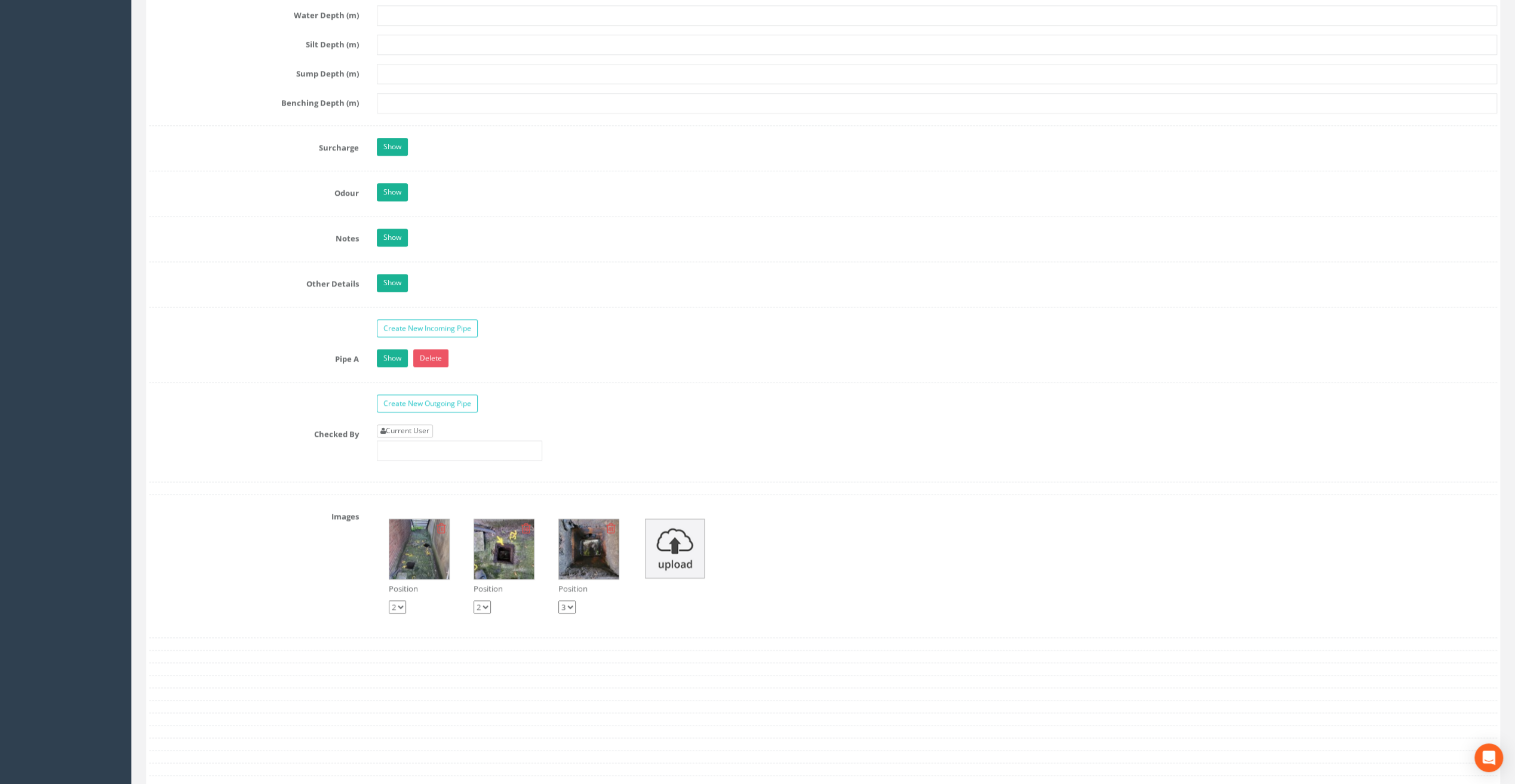
type input "20.90"
click at [400, 425] on link "Current User" at bounding box center [405, 431] width 56 height 13
type input "[PERSON_NAME]"
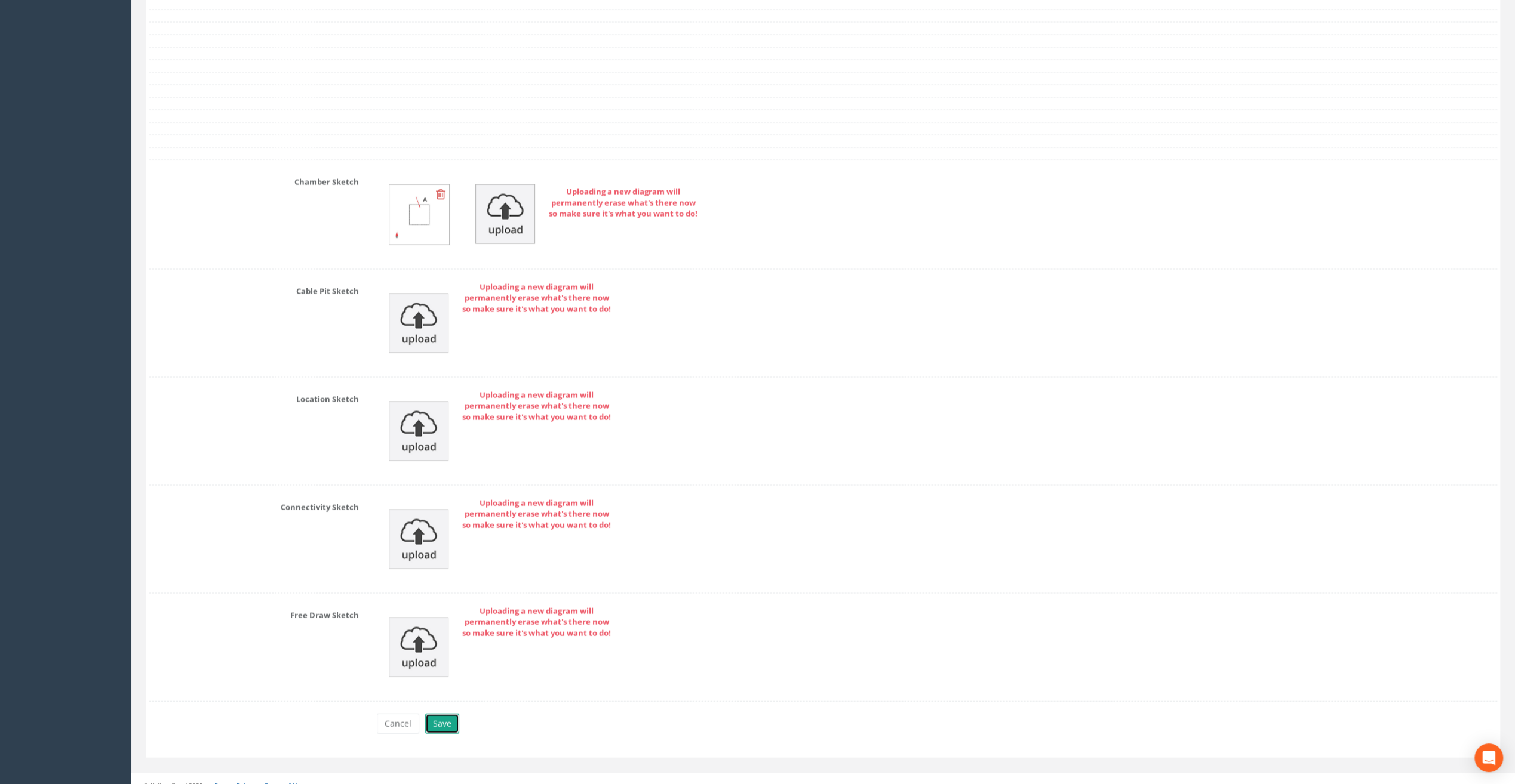
click at [442, 718] on button "Save" at bounding box center [442, 723] width 34 height 20
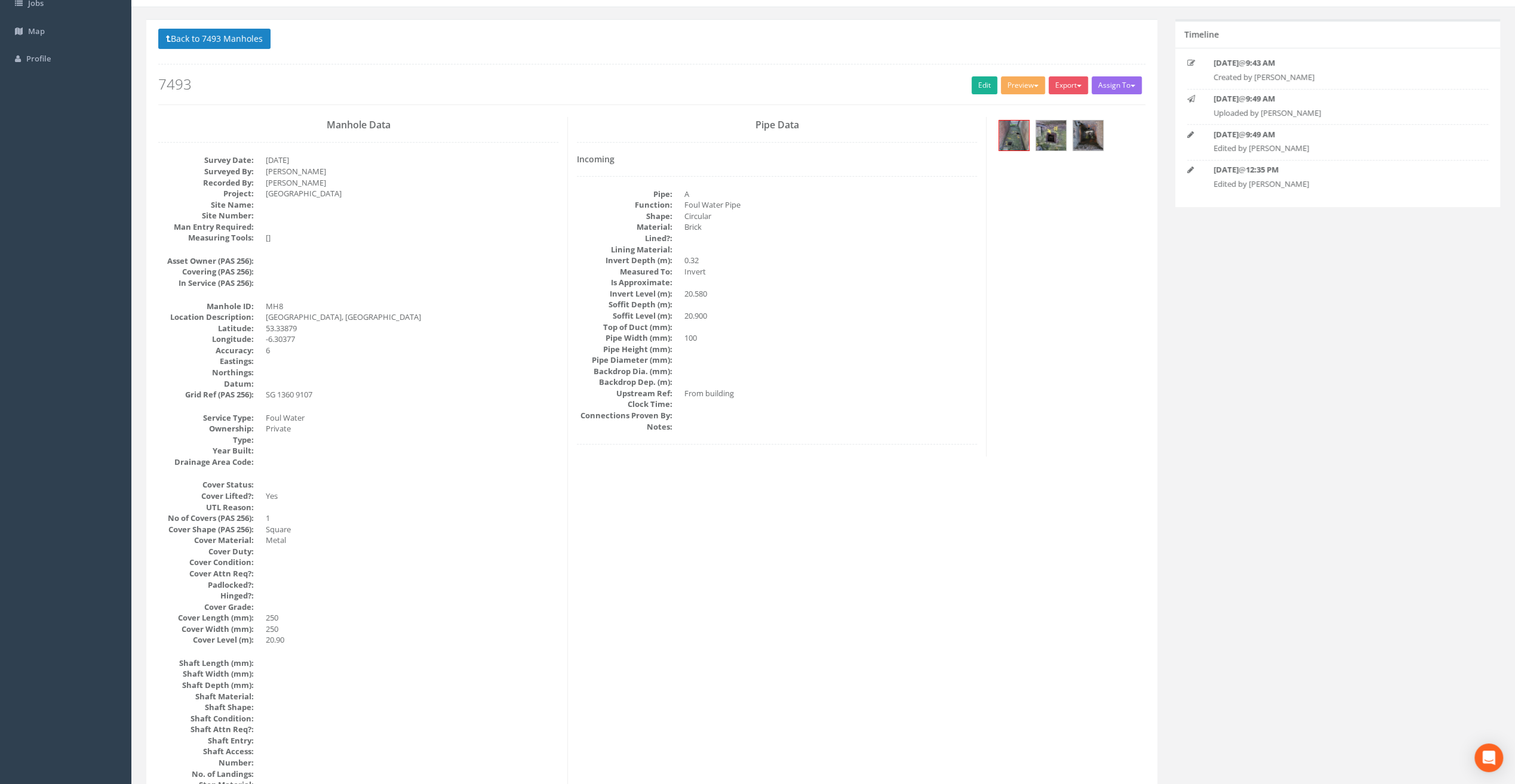
scroll to position [0, 0]
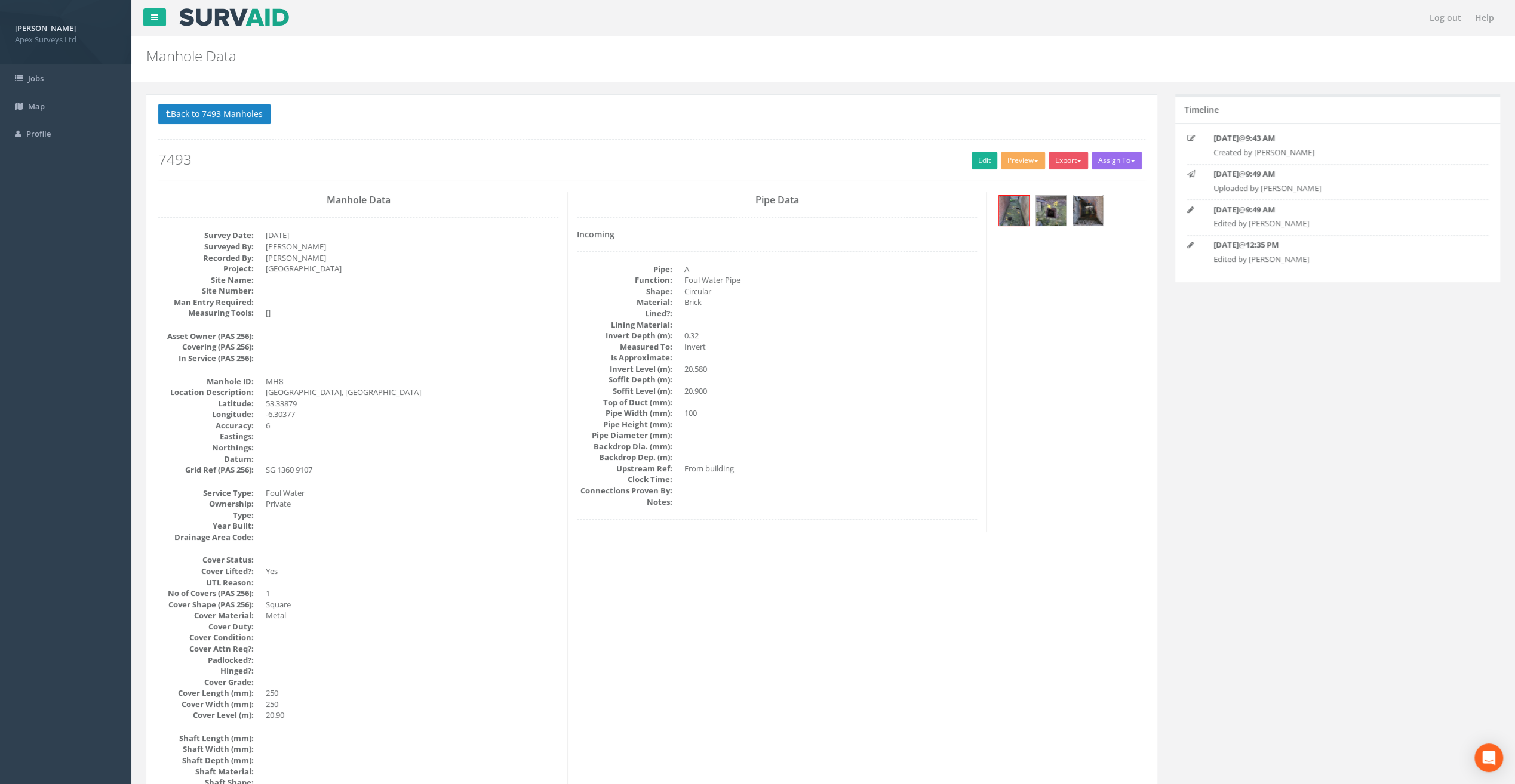
click at [1090, 210] on img at bounding box center [1088, 210] width 30 height 30
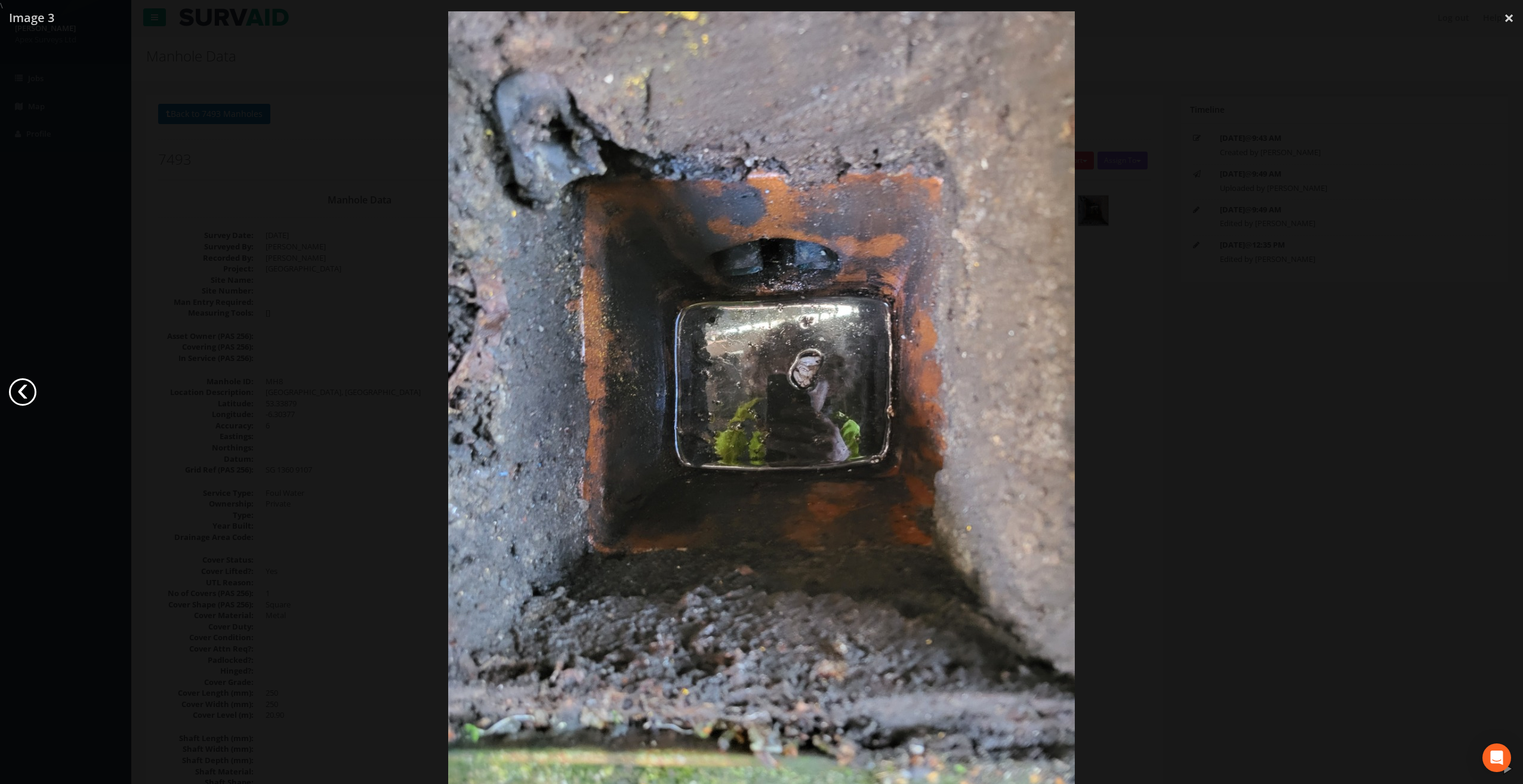
click at [21, 392] on link "‹" at bounding box center [23, 392] width 27 height 27
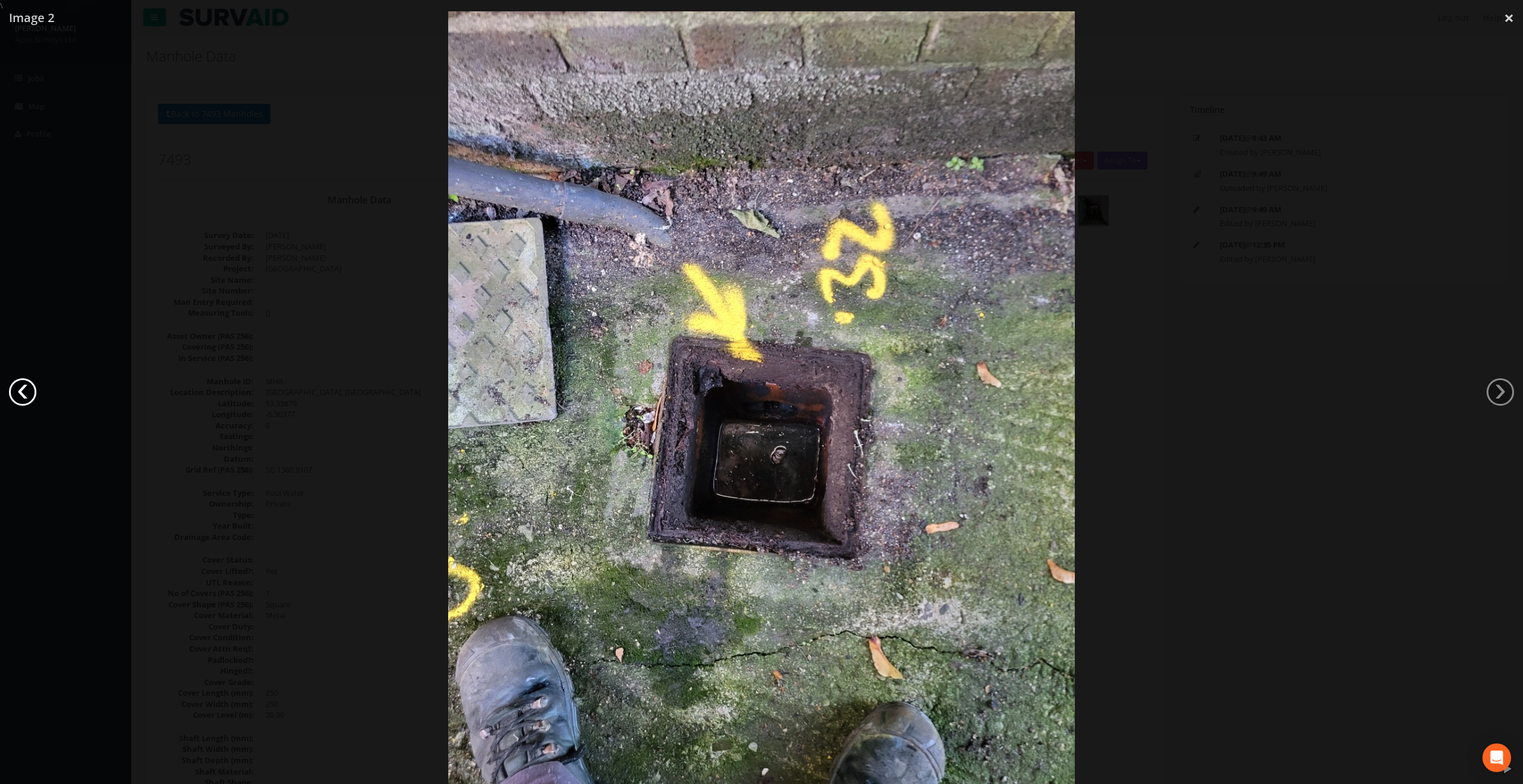
click at [21, 392] on link "‹" at bounding box center [23, 392] width 27 height 27
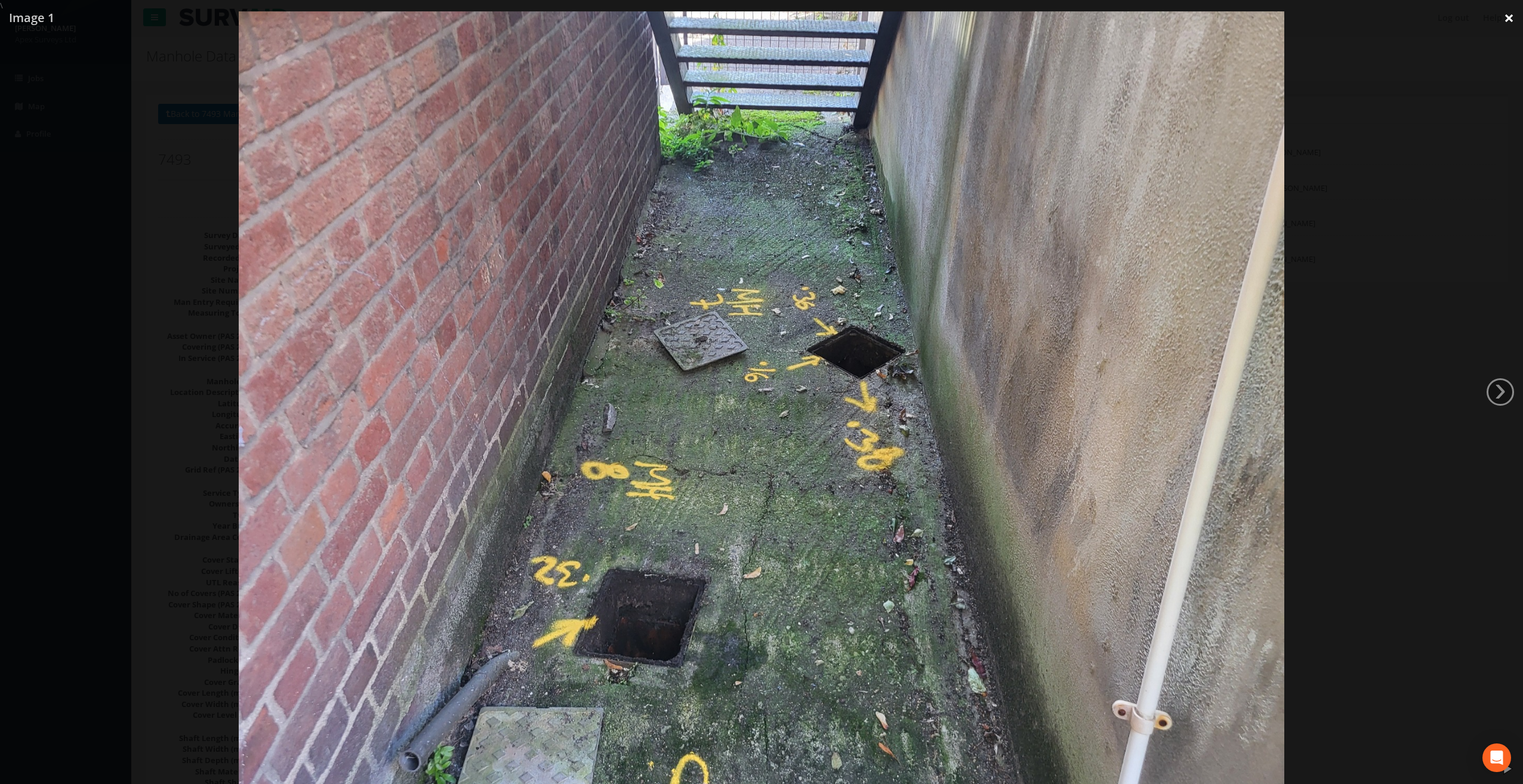
click at [1508, 24] on link "×" at bounding box center [1509, 18] width 28 height 36
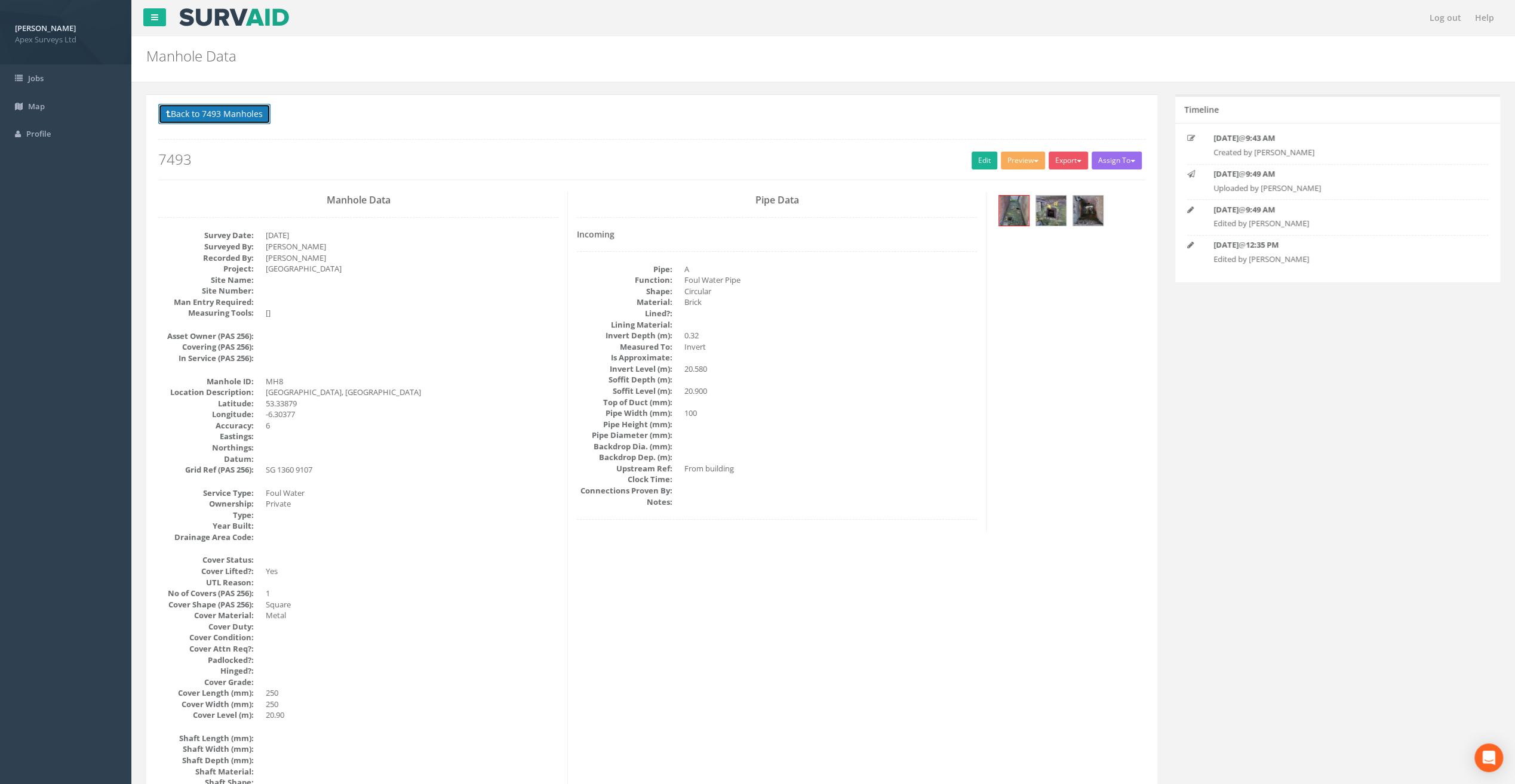
click at [202, 117] on button "Back to 7493 Manholes" at bounding box center [215, 113] width 112 height 20
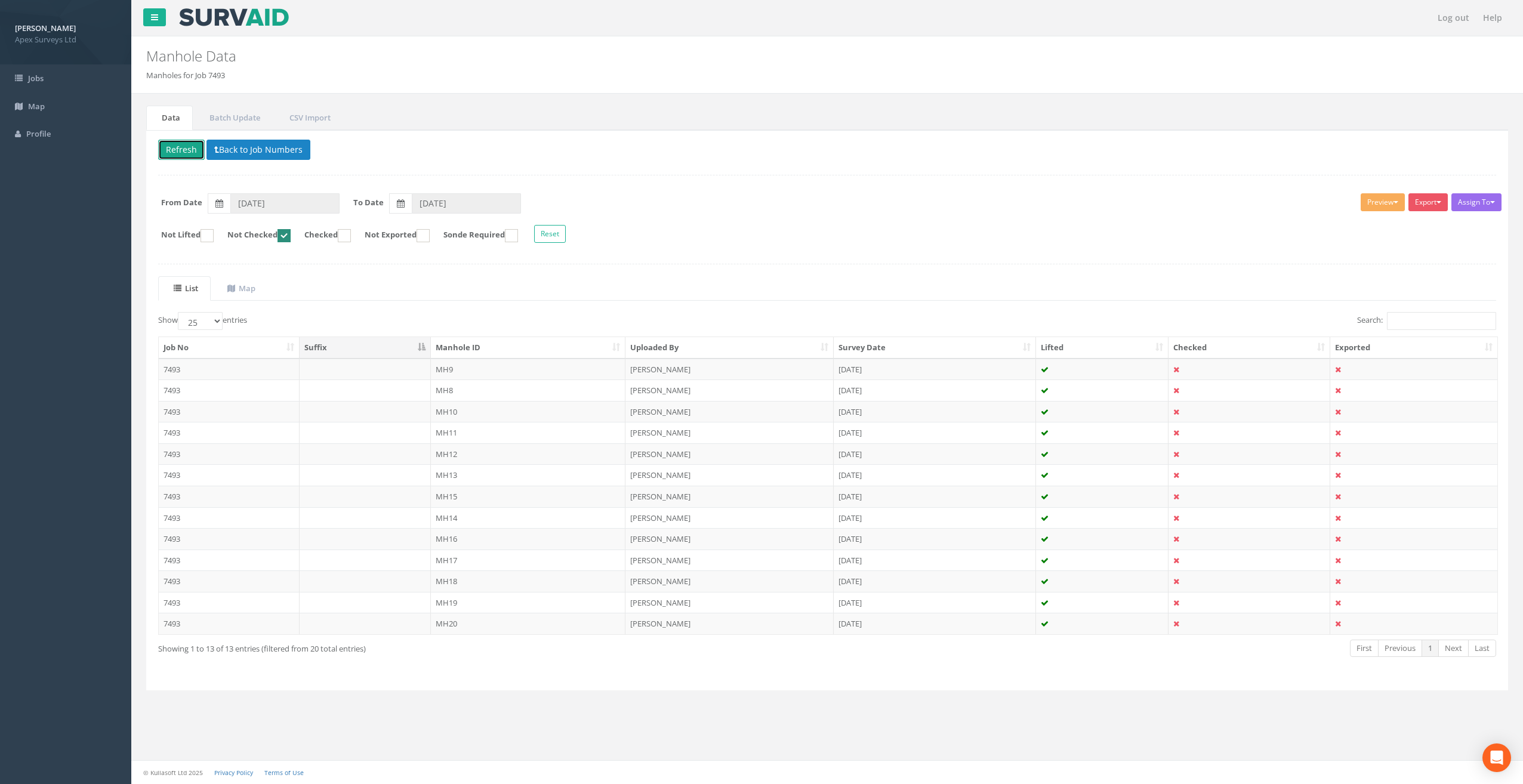
click at [179, 148] on button "Refresh" at bounding box center [182, 149] width 46 height 20
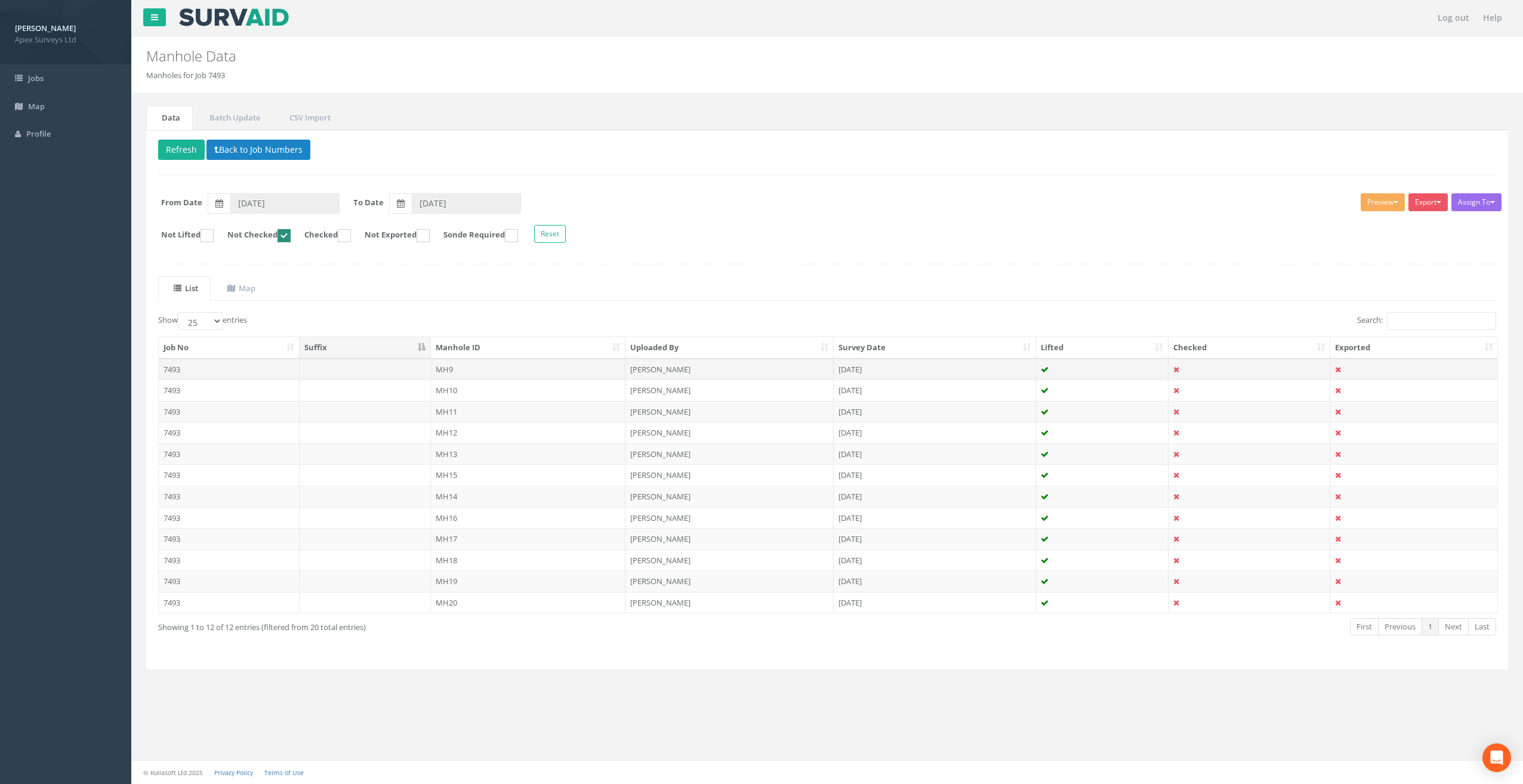
click at [447, 369] on td "MH9" at bounding box center [528, 369] width 195 height 21
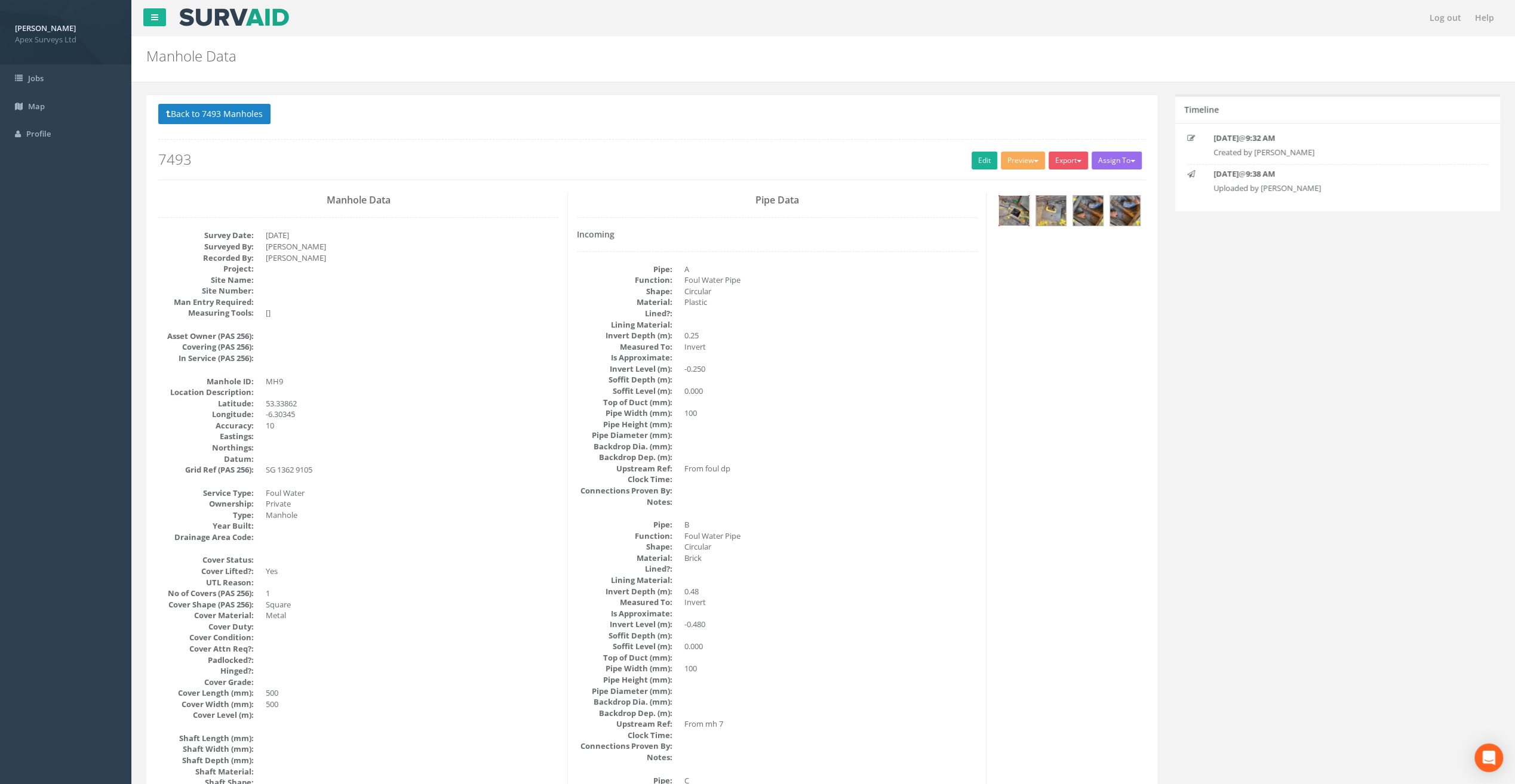
click at [1010, 209] on img at bounding box center [1013, 210] width 30 height 30
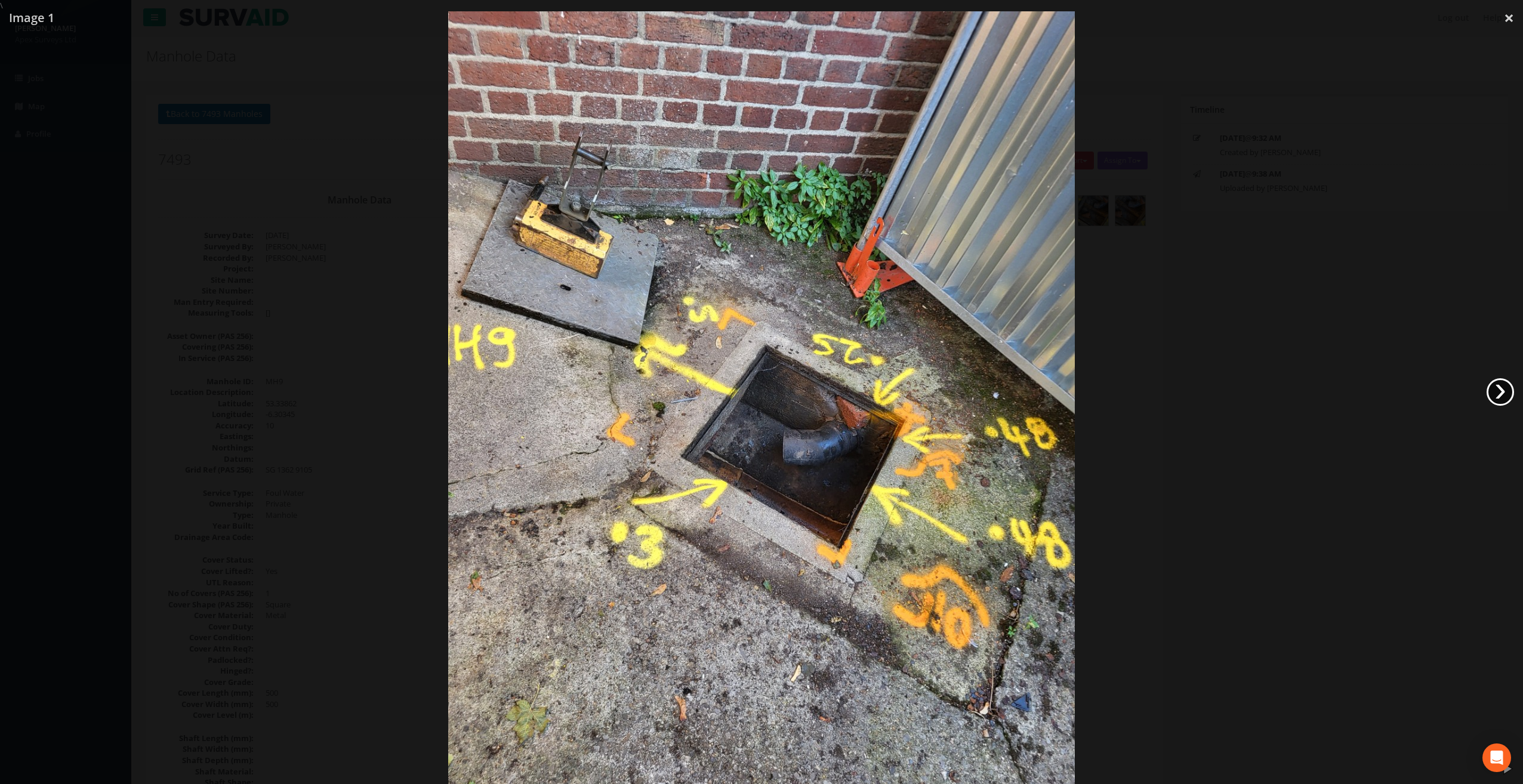
click at [1503, 393] on link "›" at bounding box center [1500, 392] width 27 height 27
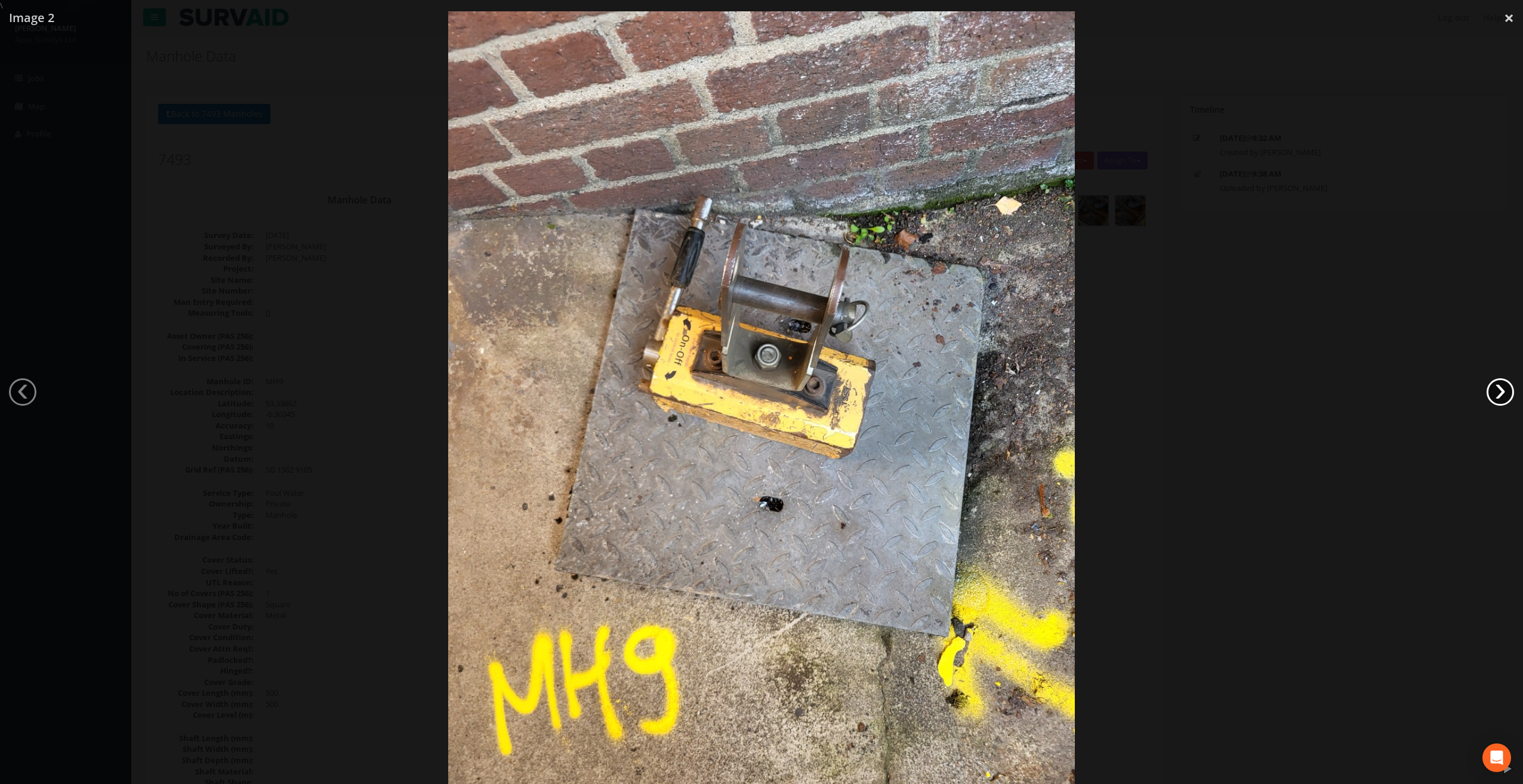
click at [1502, 392] on link "›" at bounding box center [1500, 392] width 27 height 27
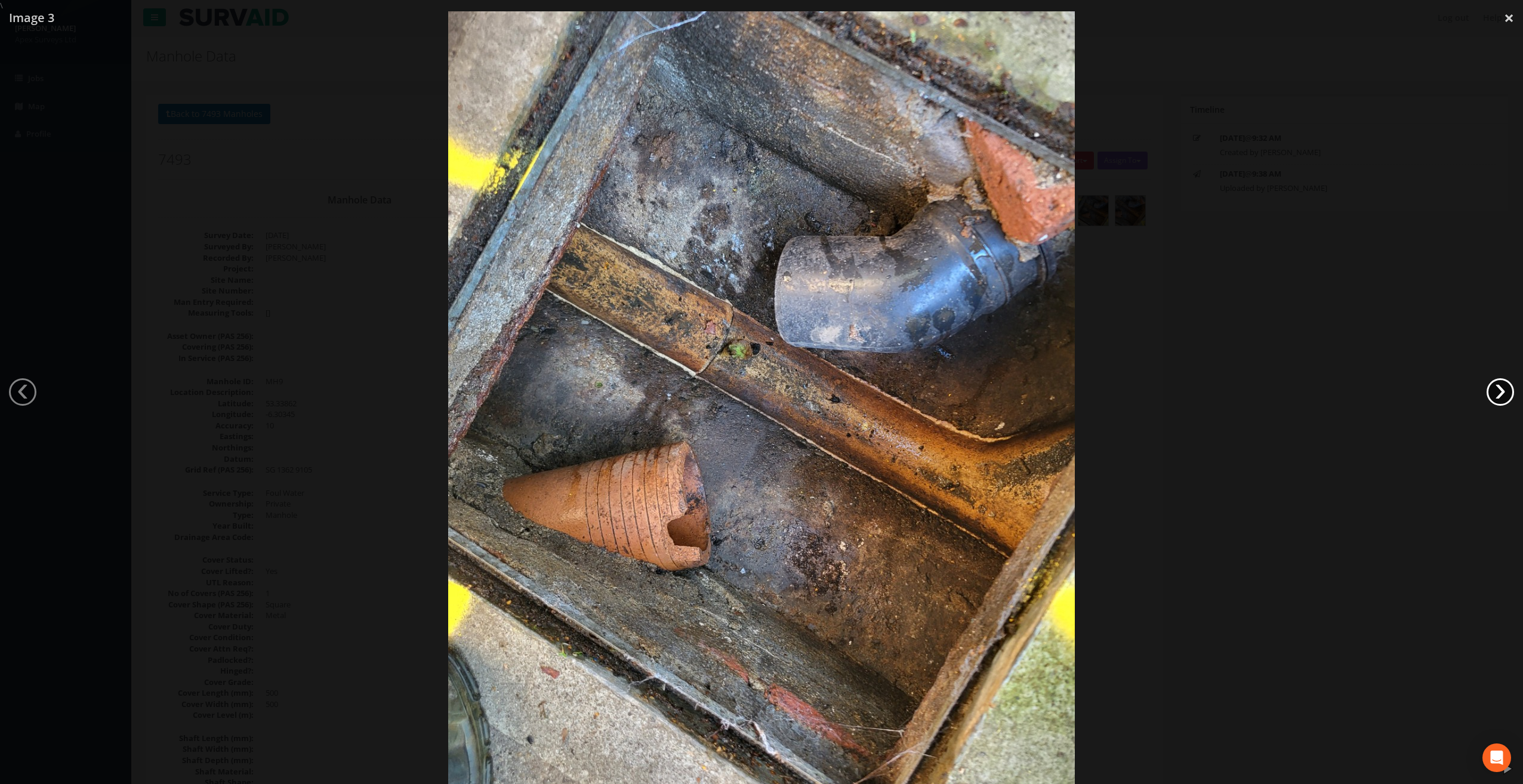
click at [1502, 392] on link "›" at bounding box center [1500, 392] width 27 height 27
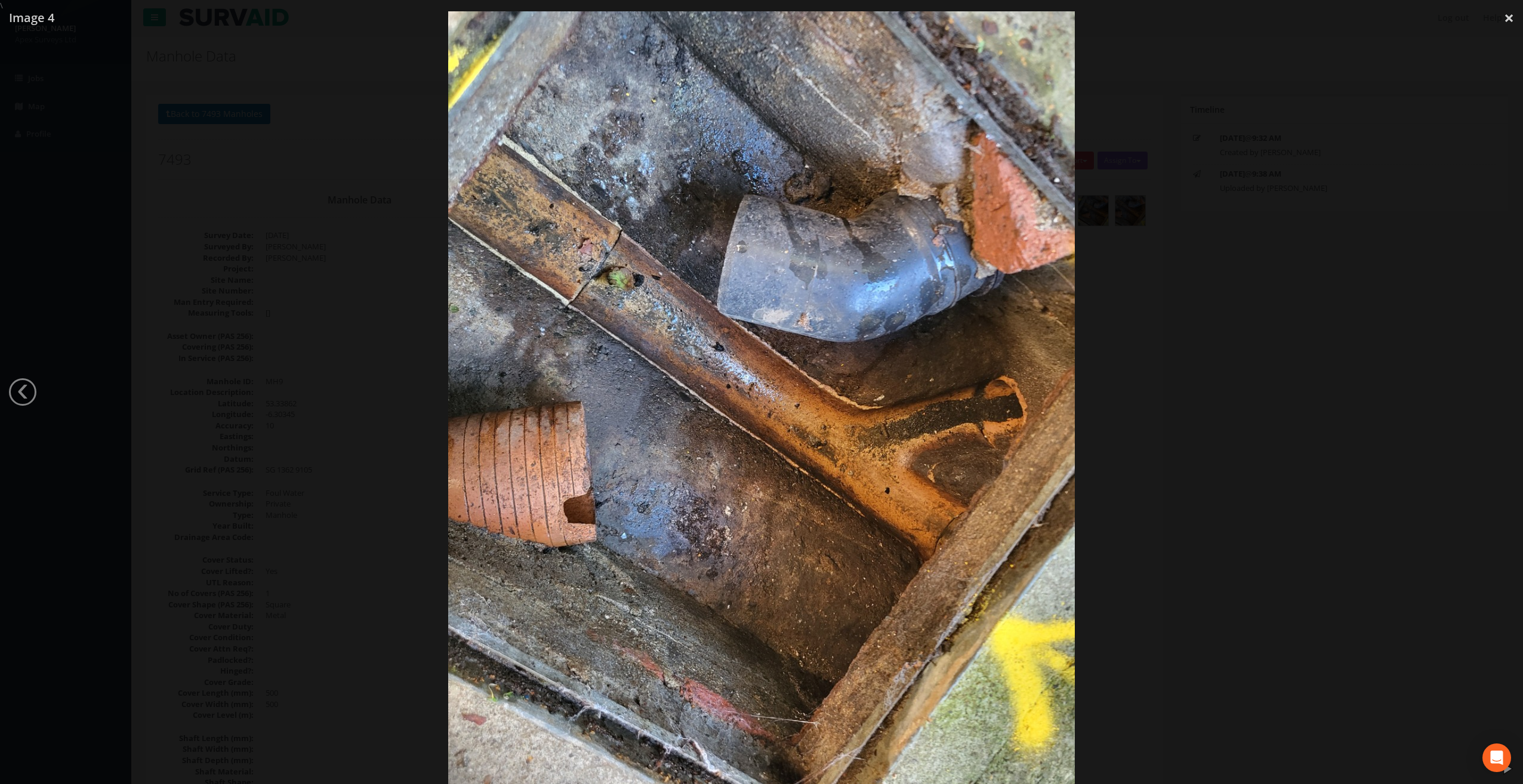
click at [1502, 392] on div at bounding box center [762, 403] width 1523 height 784
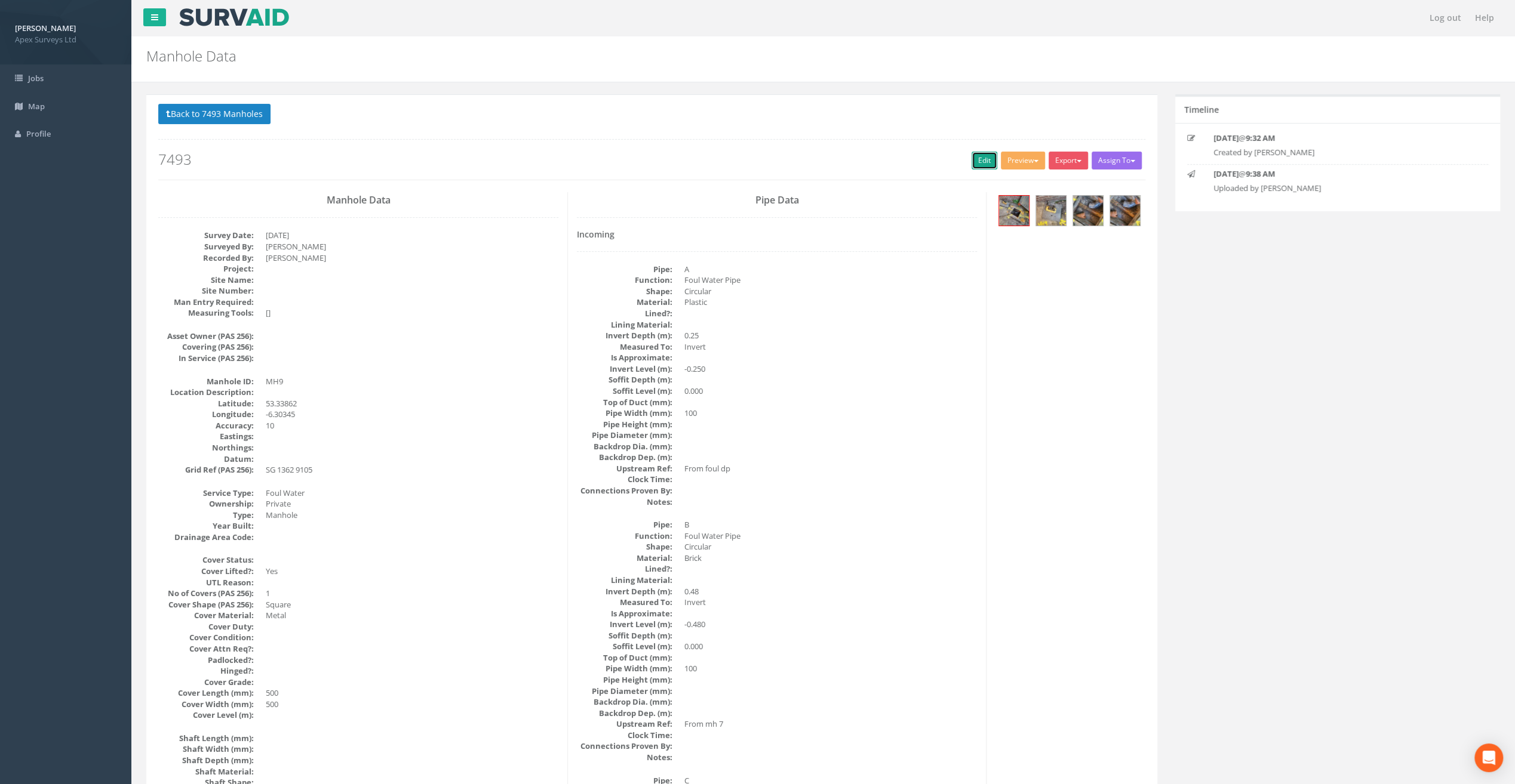
click at [979, 163] on link "Edit" at bounding box center [984, 160] width 26 height 18
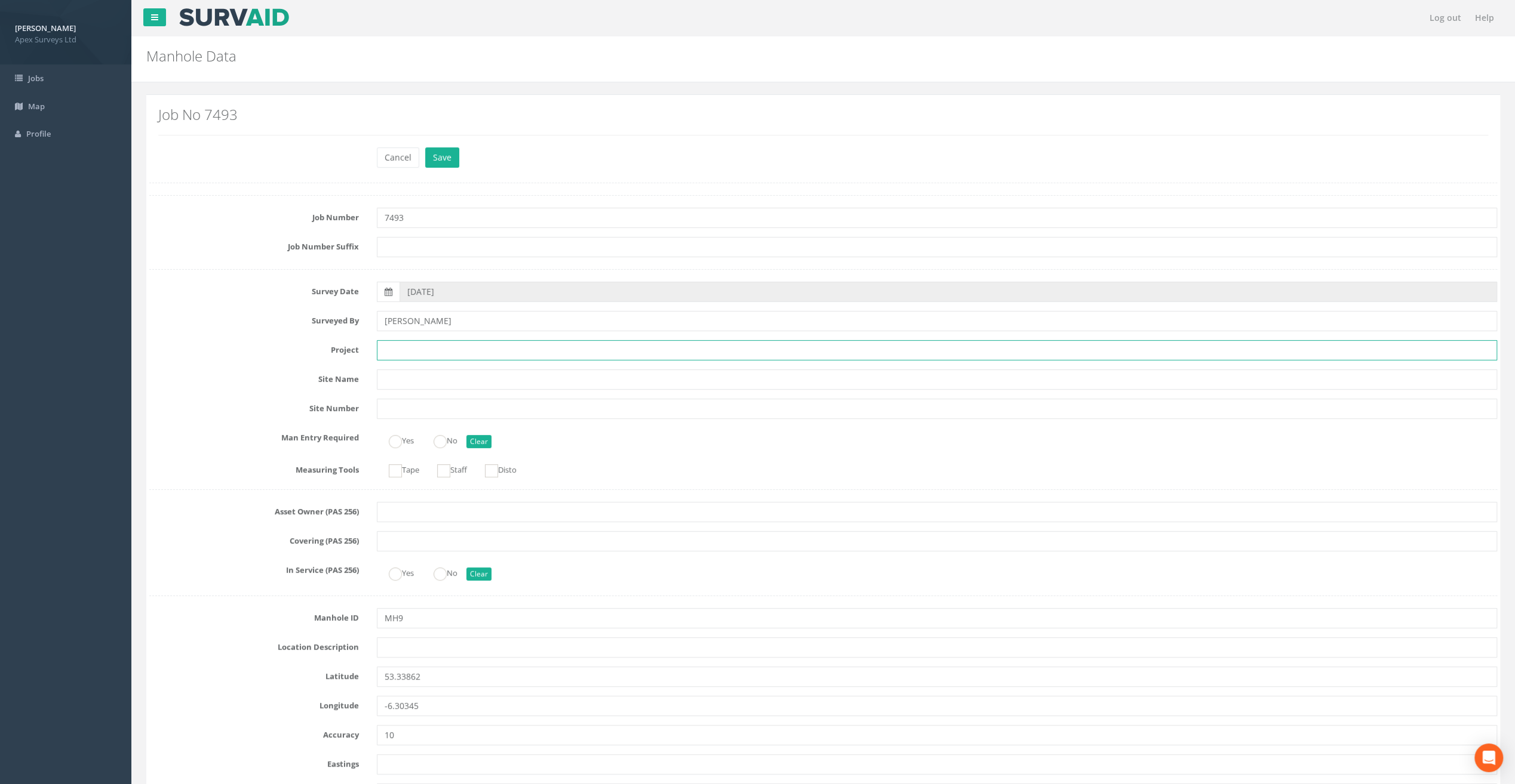
click at [431, 355] on input "text" at bounding box center [937, 350] width 1120 height 20
paste input "[GEOGRAPHIC_DATA]"
type input "[GEOGRAPHIC_DATA]"
click at [402, 645] on input "text" at bounding box center [937, 647] width 1120 height 20
paste input "[GEOGRAPHIC_DATA], [GEOGRAPHIC_DATA]"
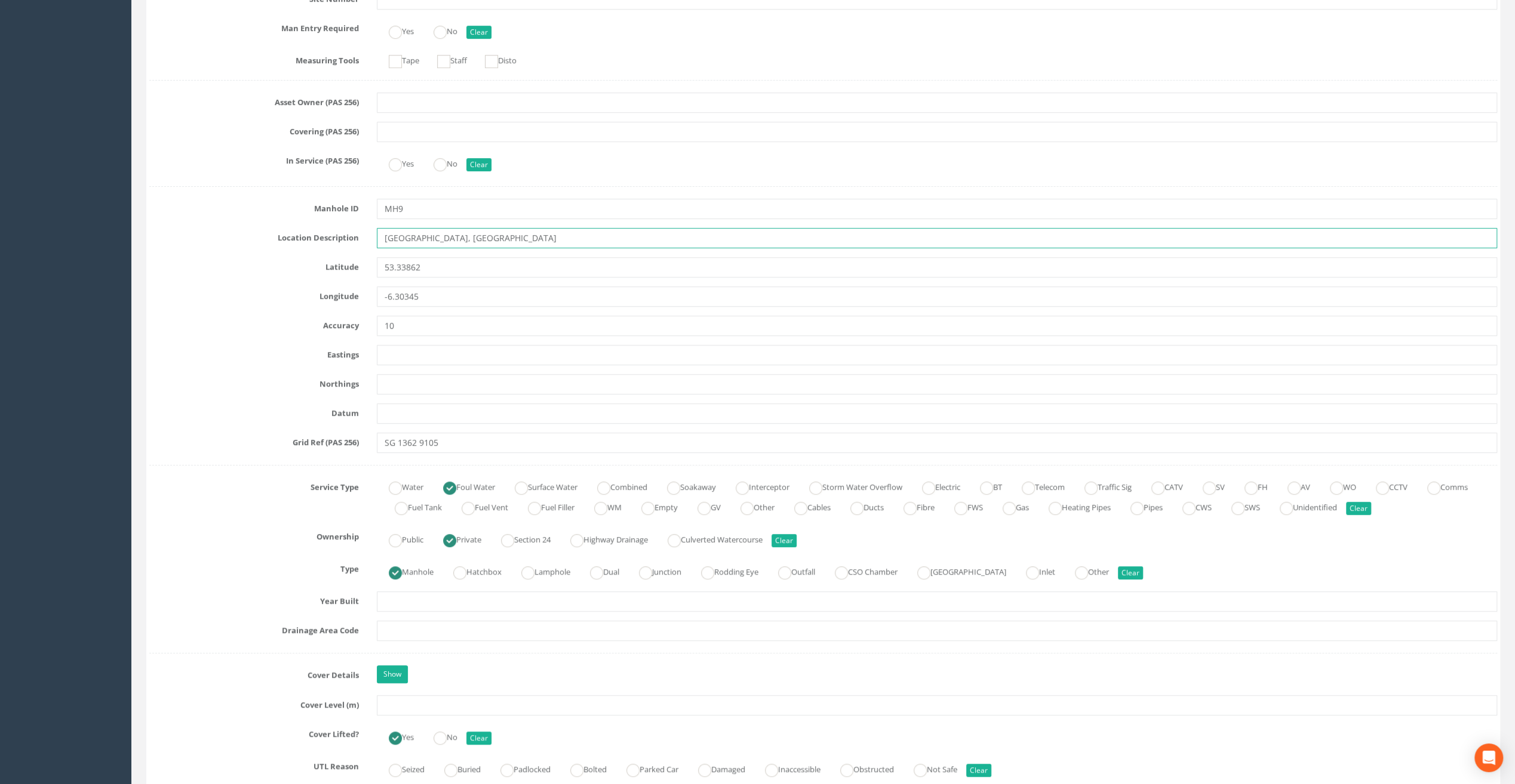
scroll to position [478, 0]
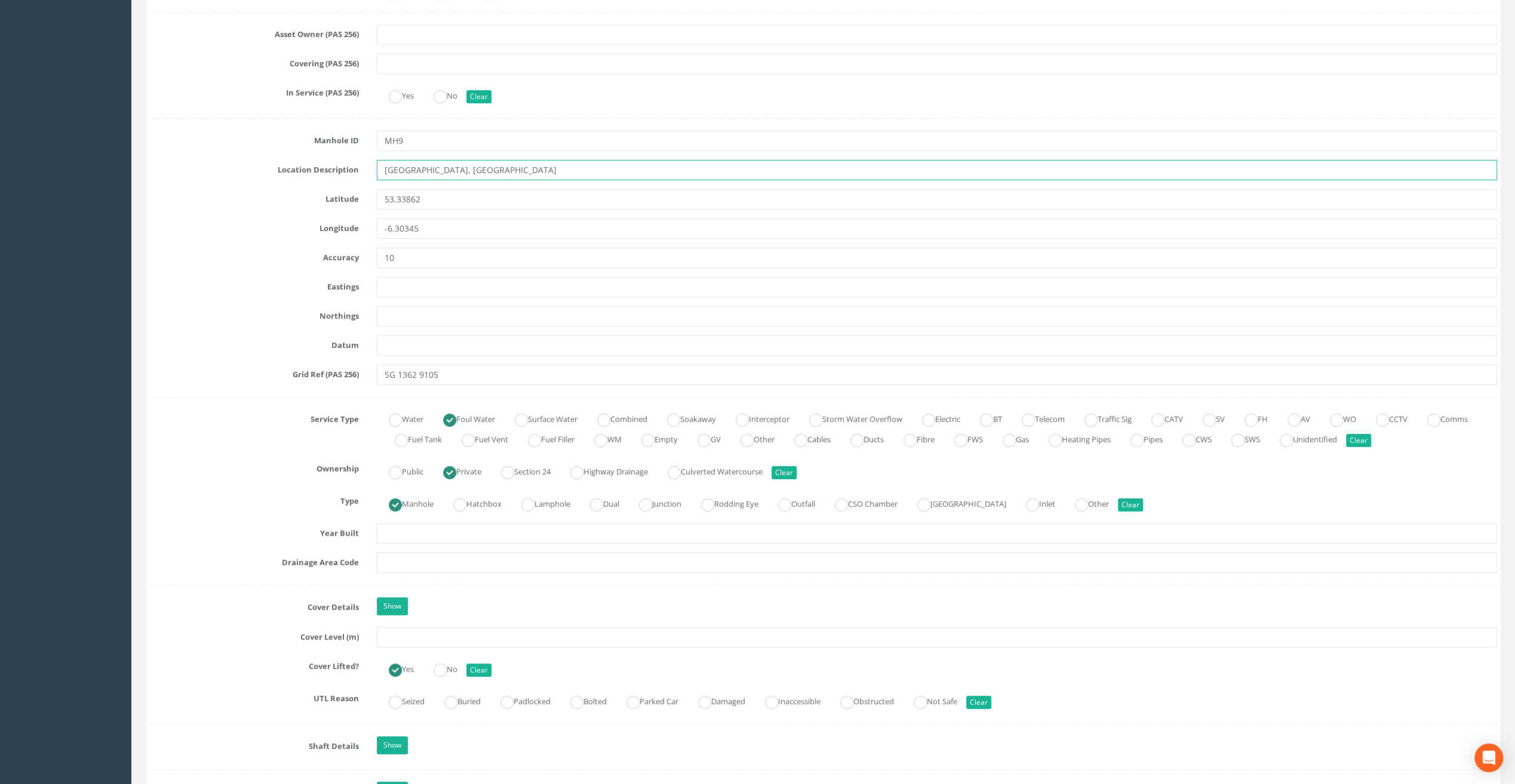
type input "[GEOGRAPHIC_DATA], [GEOGRAPHIC_DATA]"
click at [397, 634] on input "text" at bounding box center [937, 637] width 1120 height 20
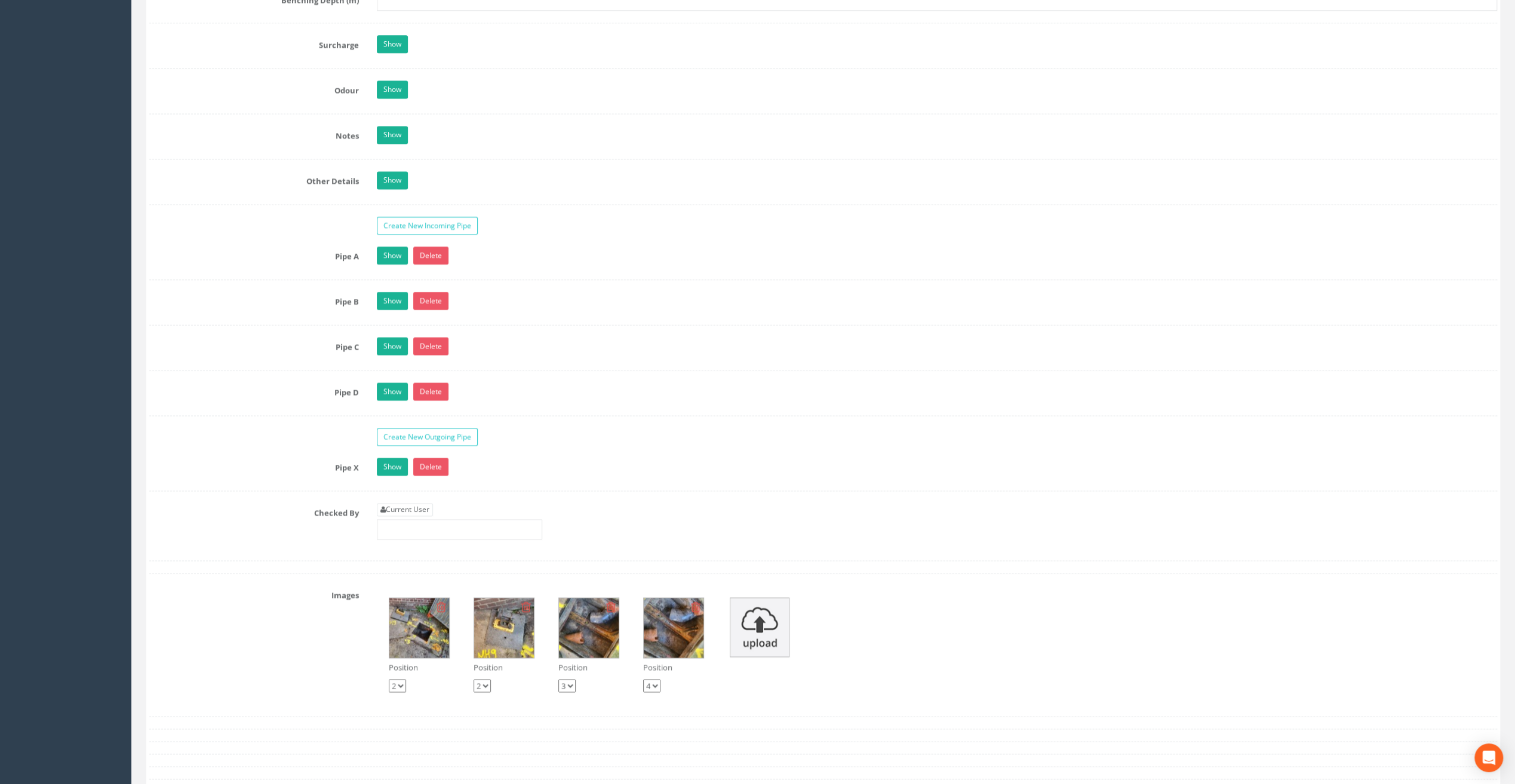
scroll to position [1790, 0]
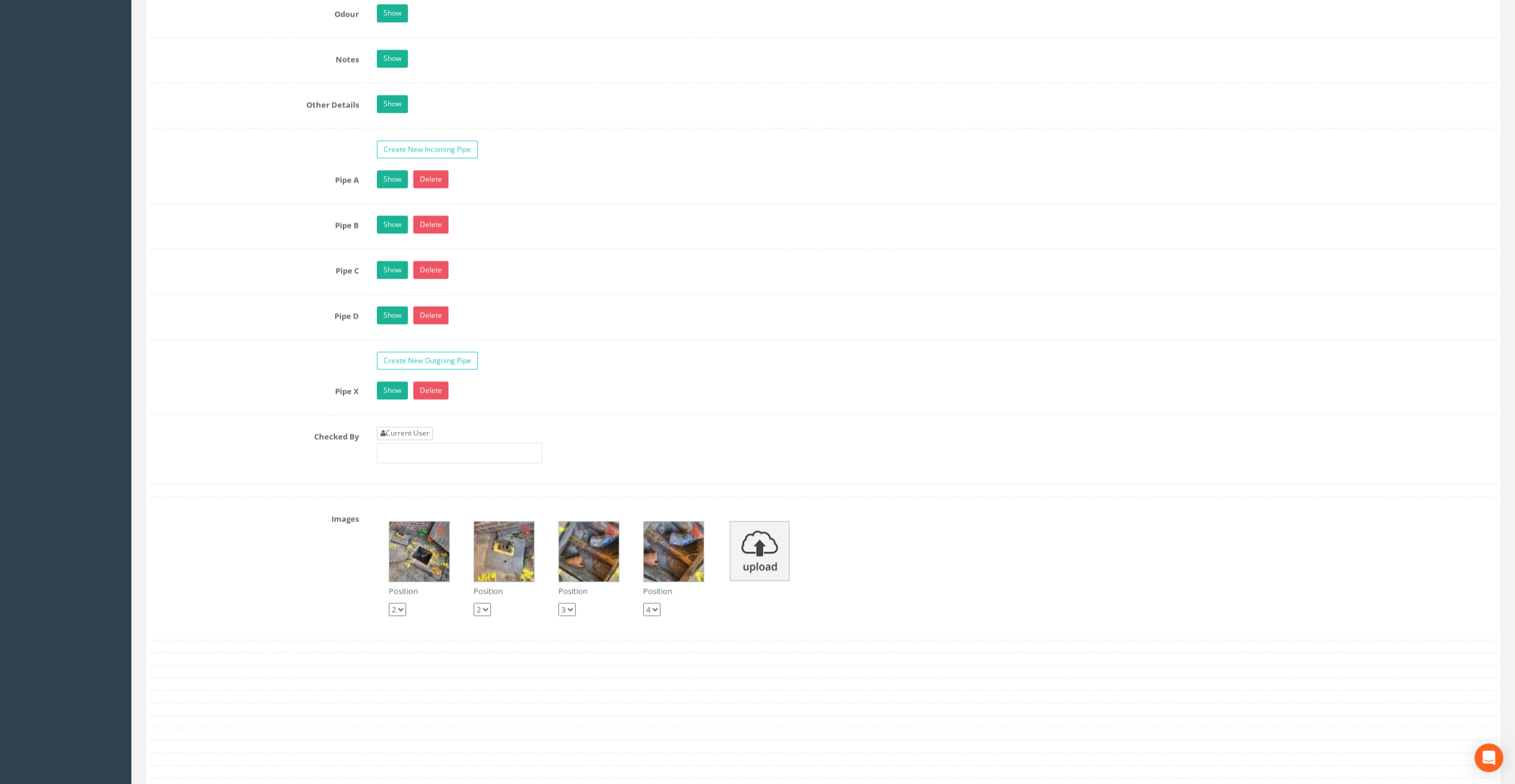
type input "20.94"
click at [406, 426] on link "Current User" at bounding box center [405, 433] width 56 height 13
type input "[PERSON_NAME]"
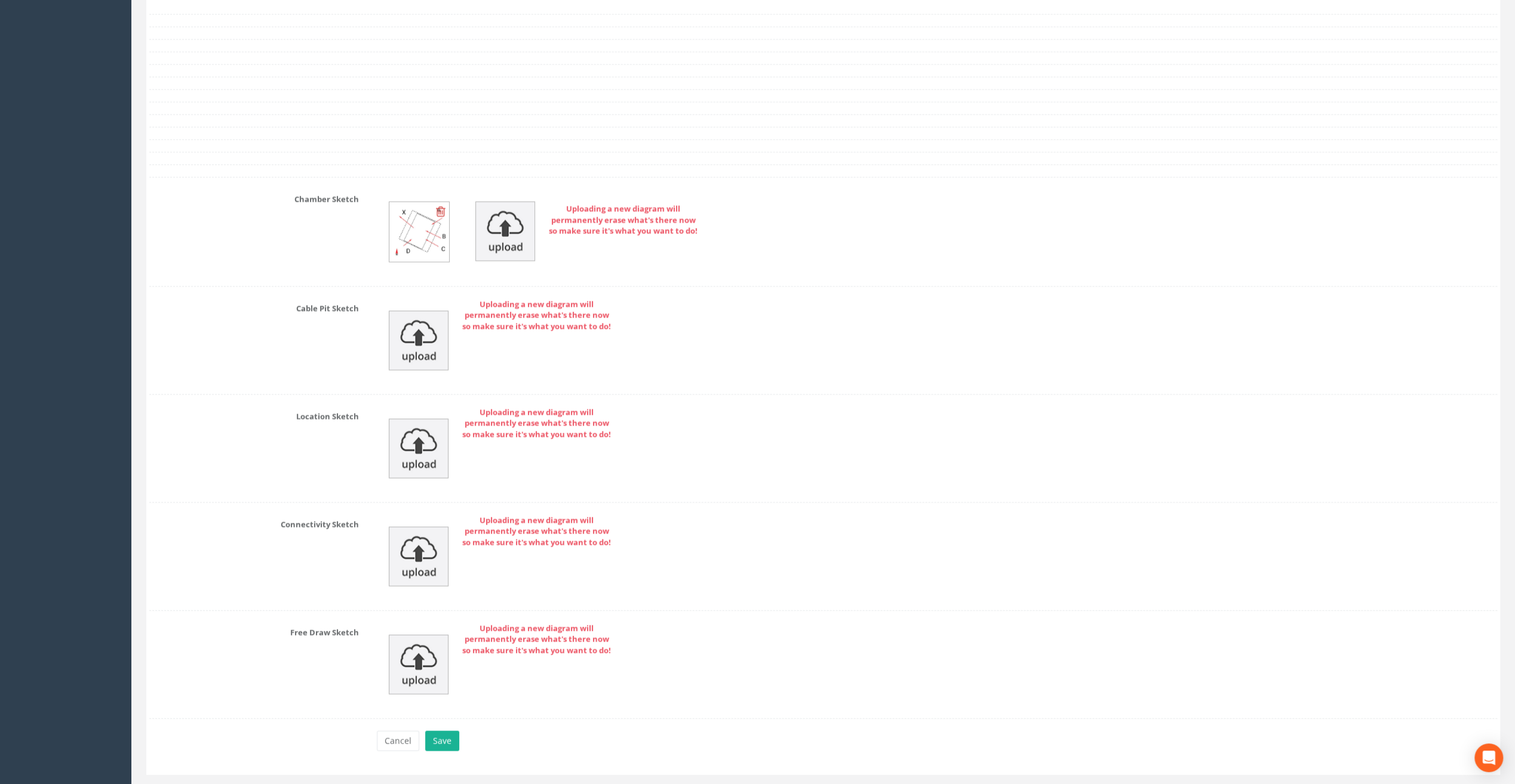
scroll to position [2432, 0]
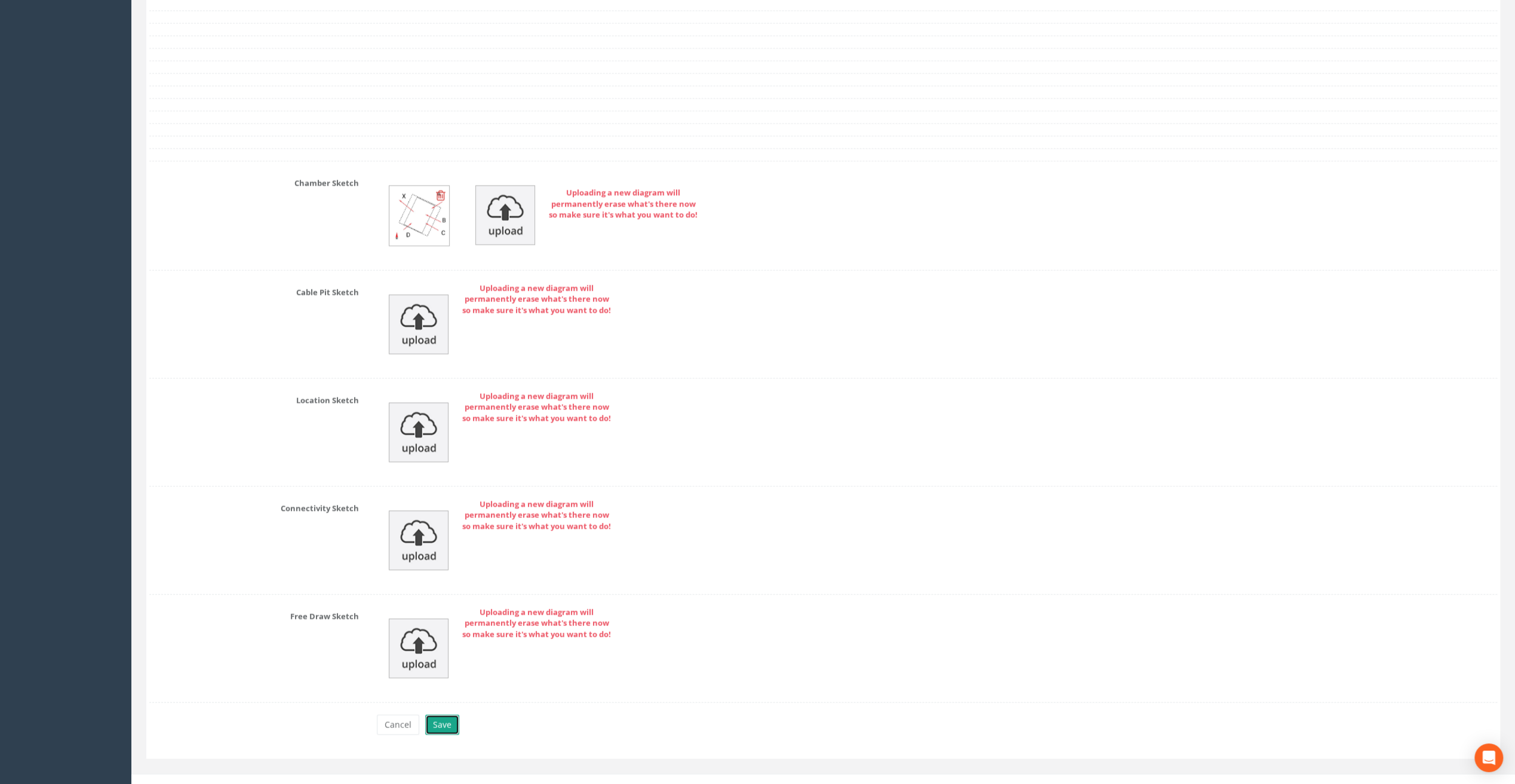
click at [443, 715] on button "Save" at bounding box center [442, 725] width 34 height 20
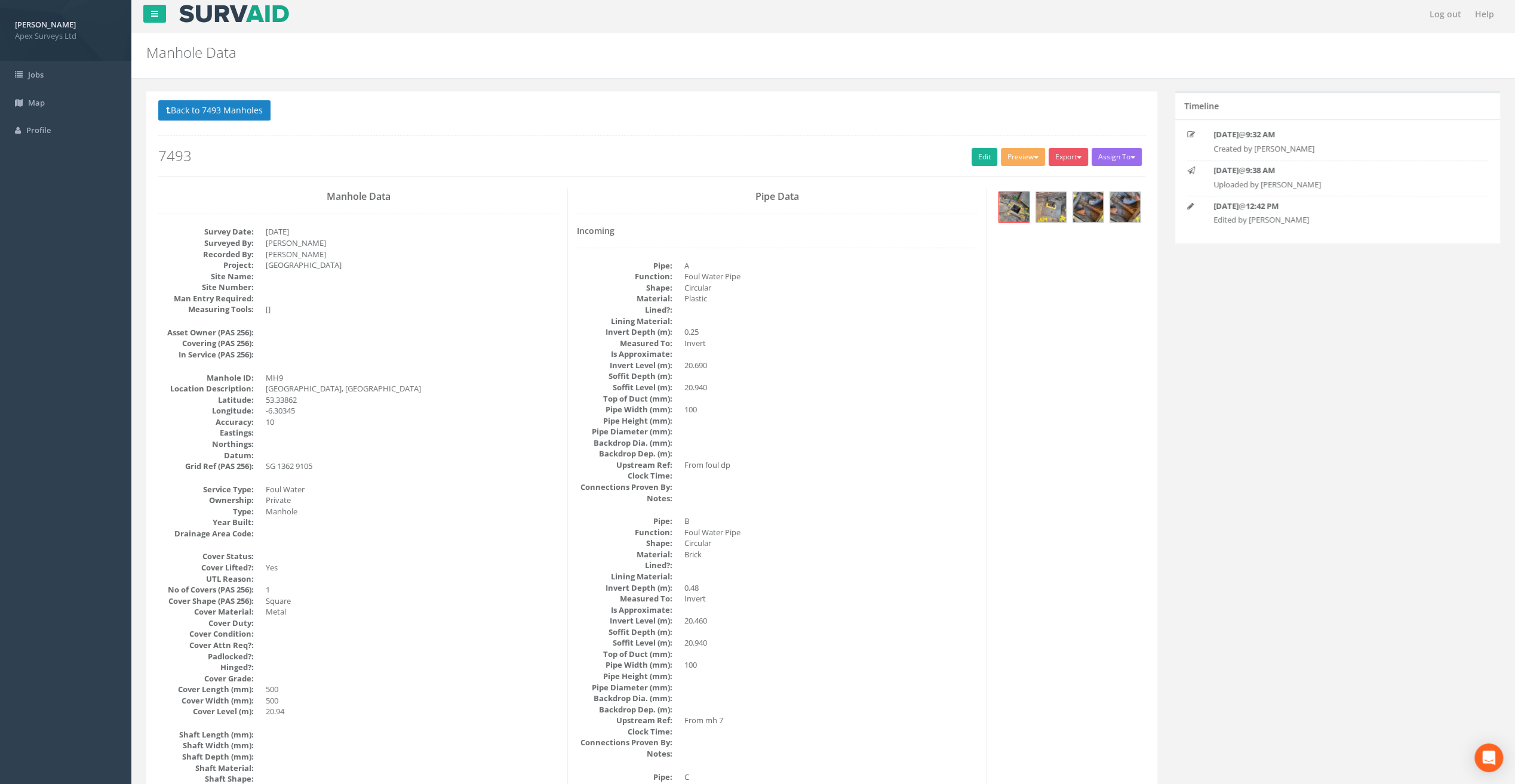
scroll to position [0, 0]
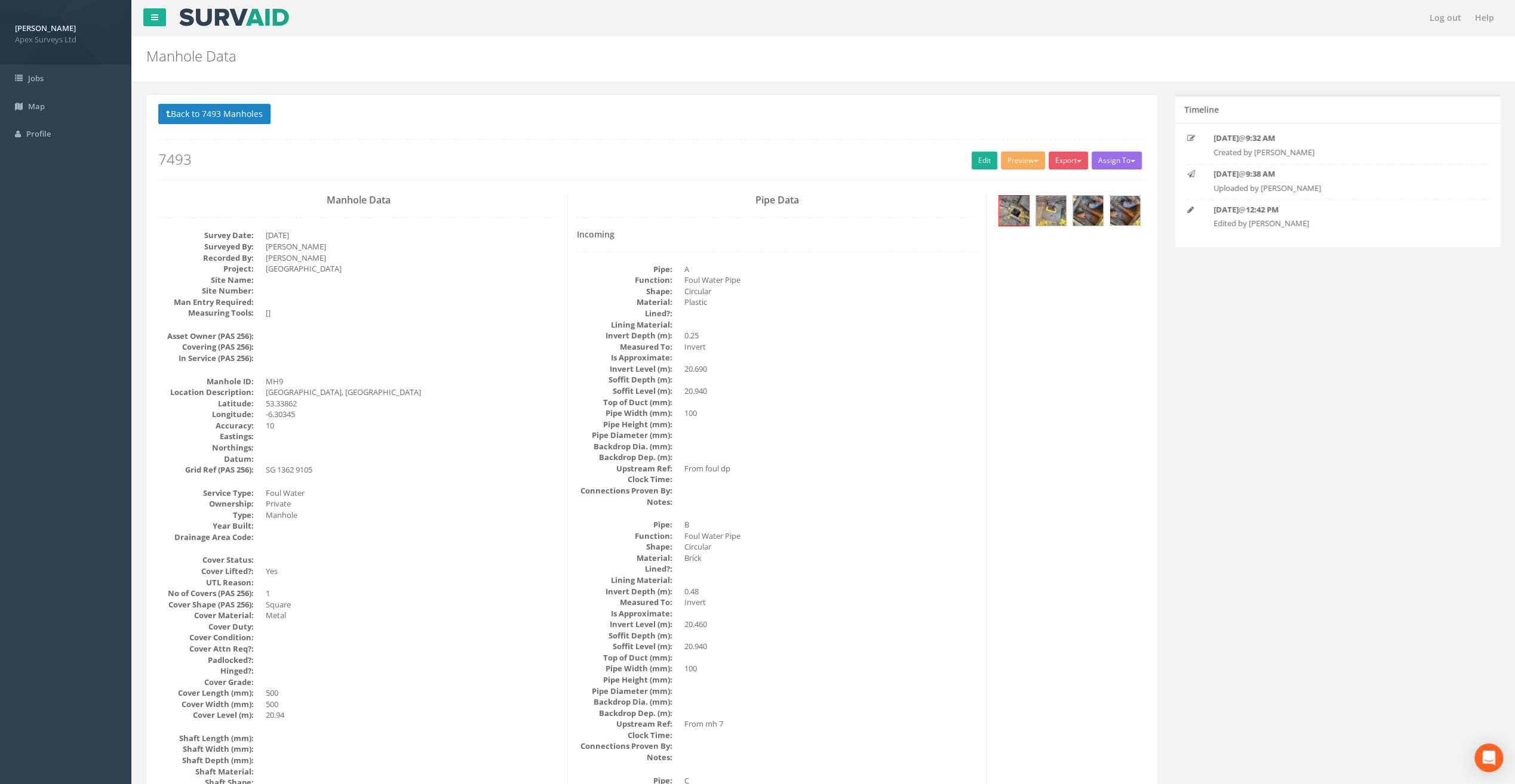
click at [1118, 205] on img at bounding box center [1124, 210] width 30 height 30
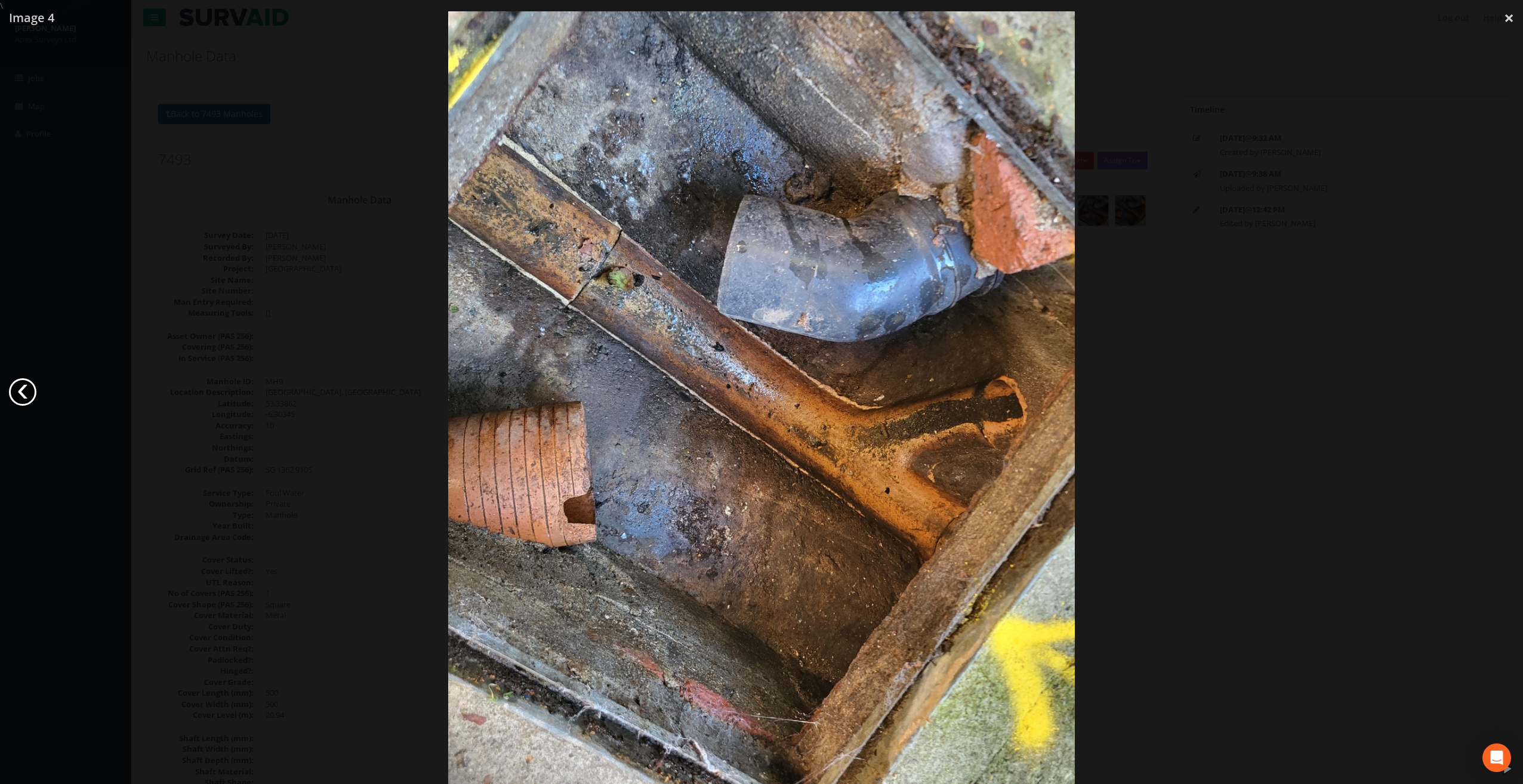
click at [25, 387] on link "‹" at bounding box center [23, 392] width 27 height 27
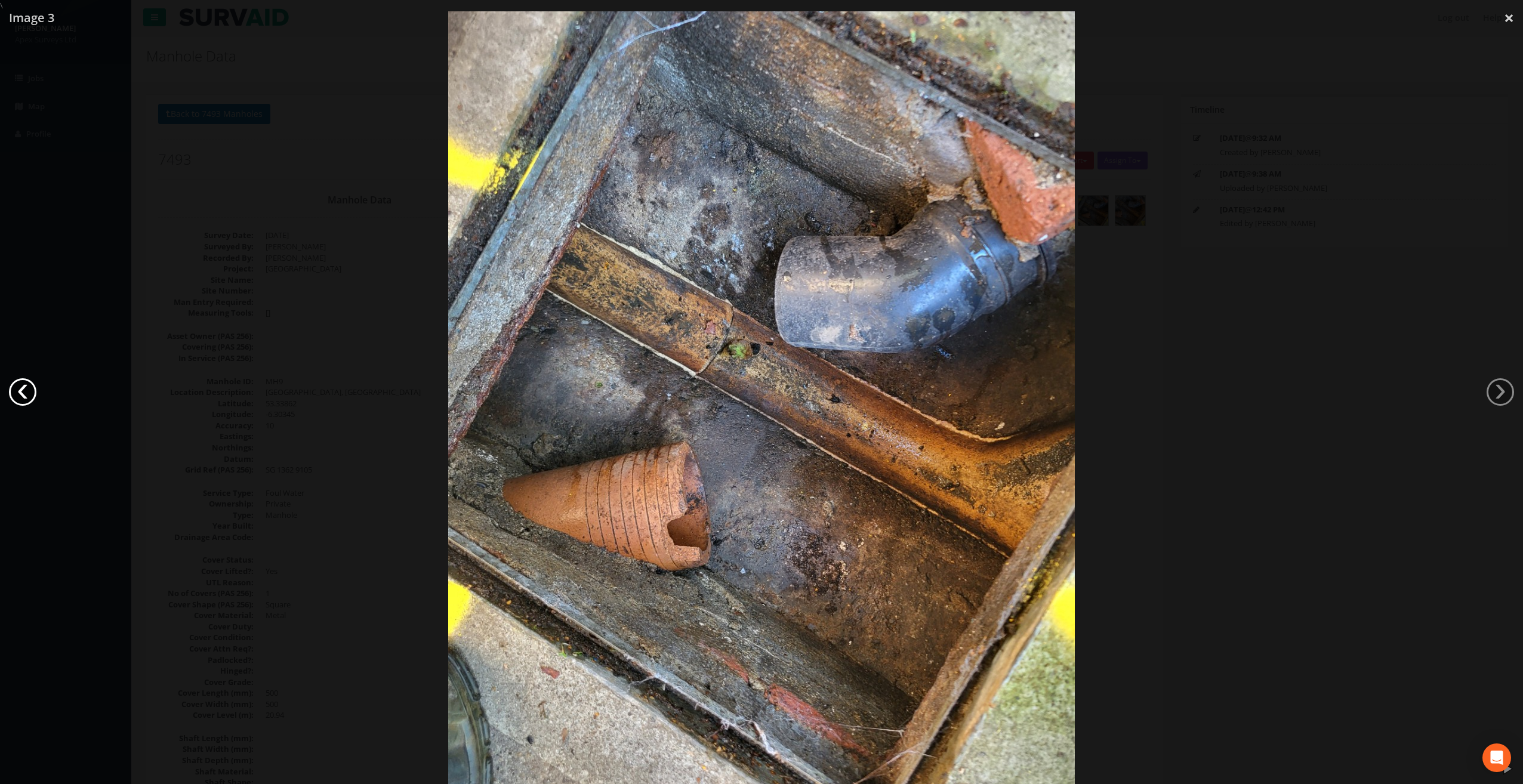
click at [25, 387] on link "‹" at bounding box center [23, 392] width 27 height 27
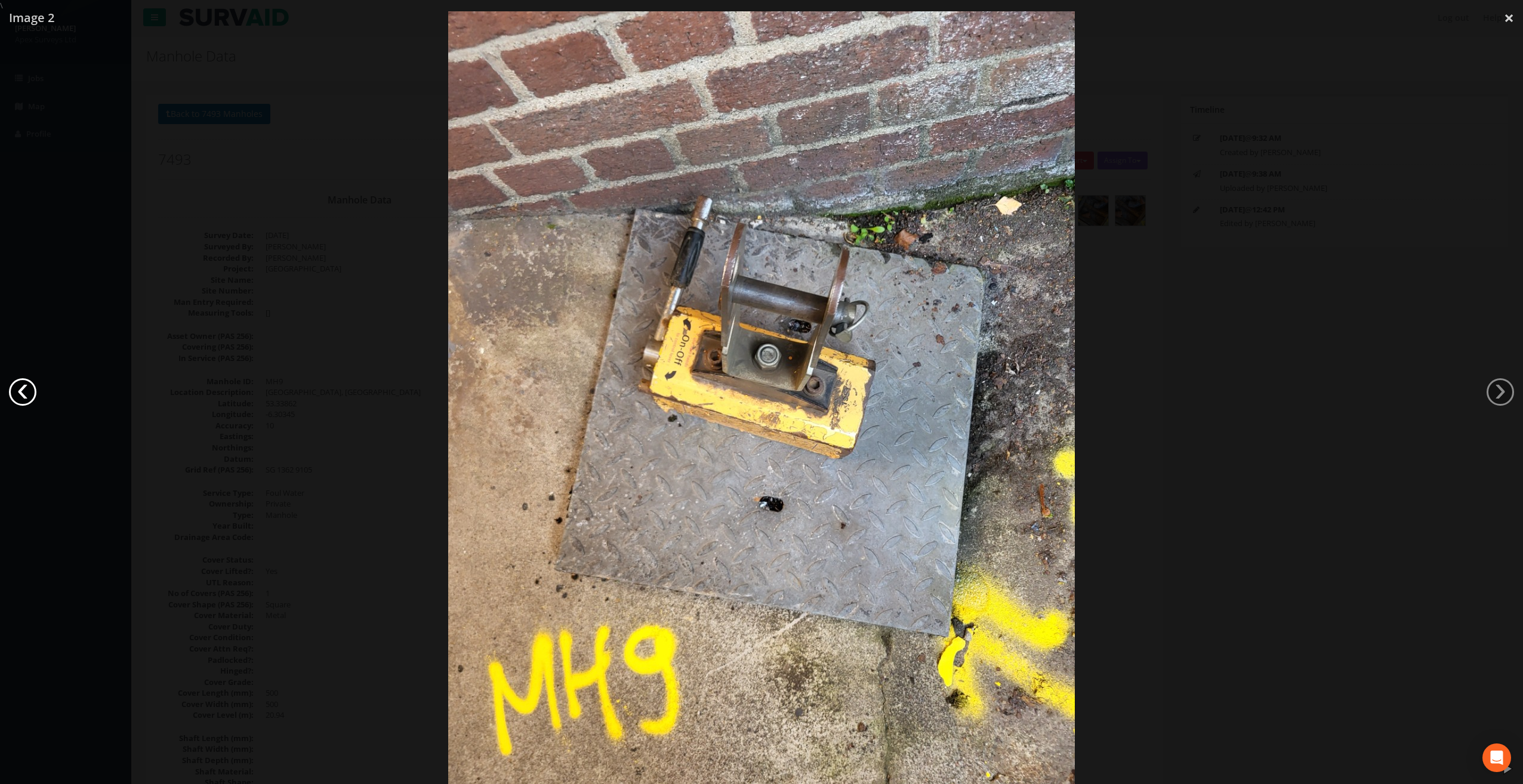
click at [25, 387] on link "‹" at bounding box center [23, 392] width 27 height 27
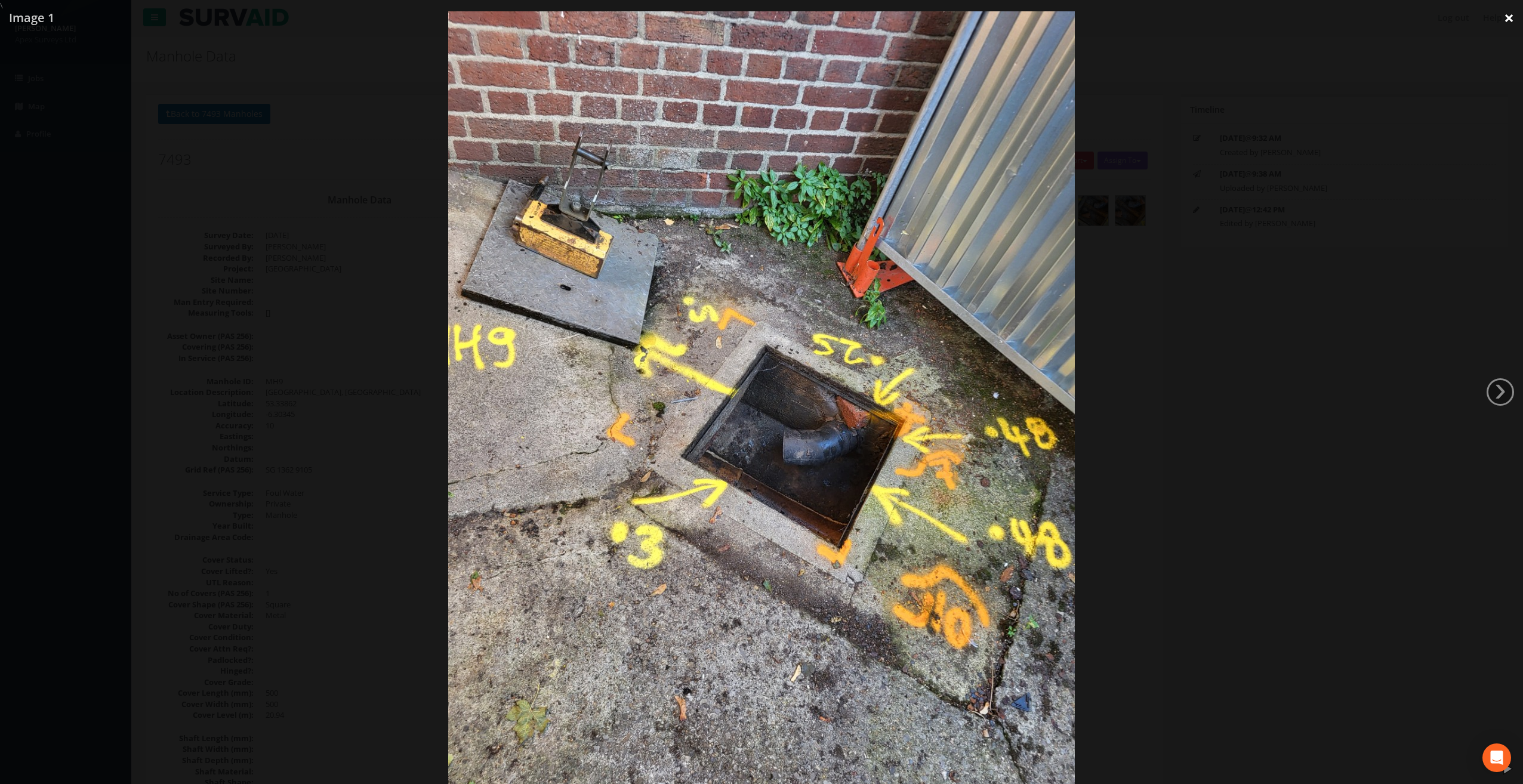
click at [1509, 15] on link "×" at bounding box center [1509, 18] width 28 height 36
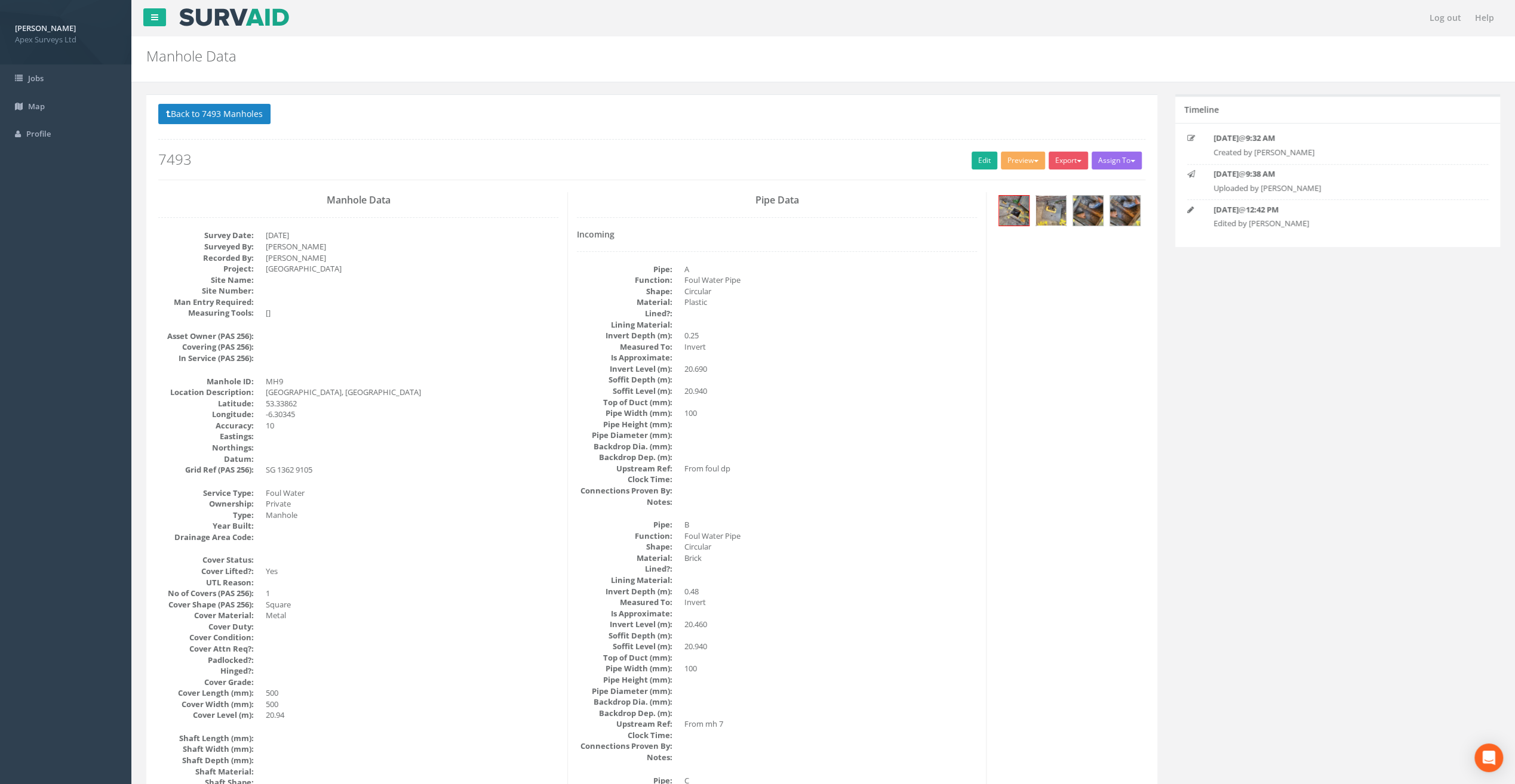
click at [1046, 204] on img at bounding box center [1051, 210] width 30 height 30
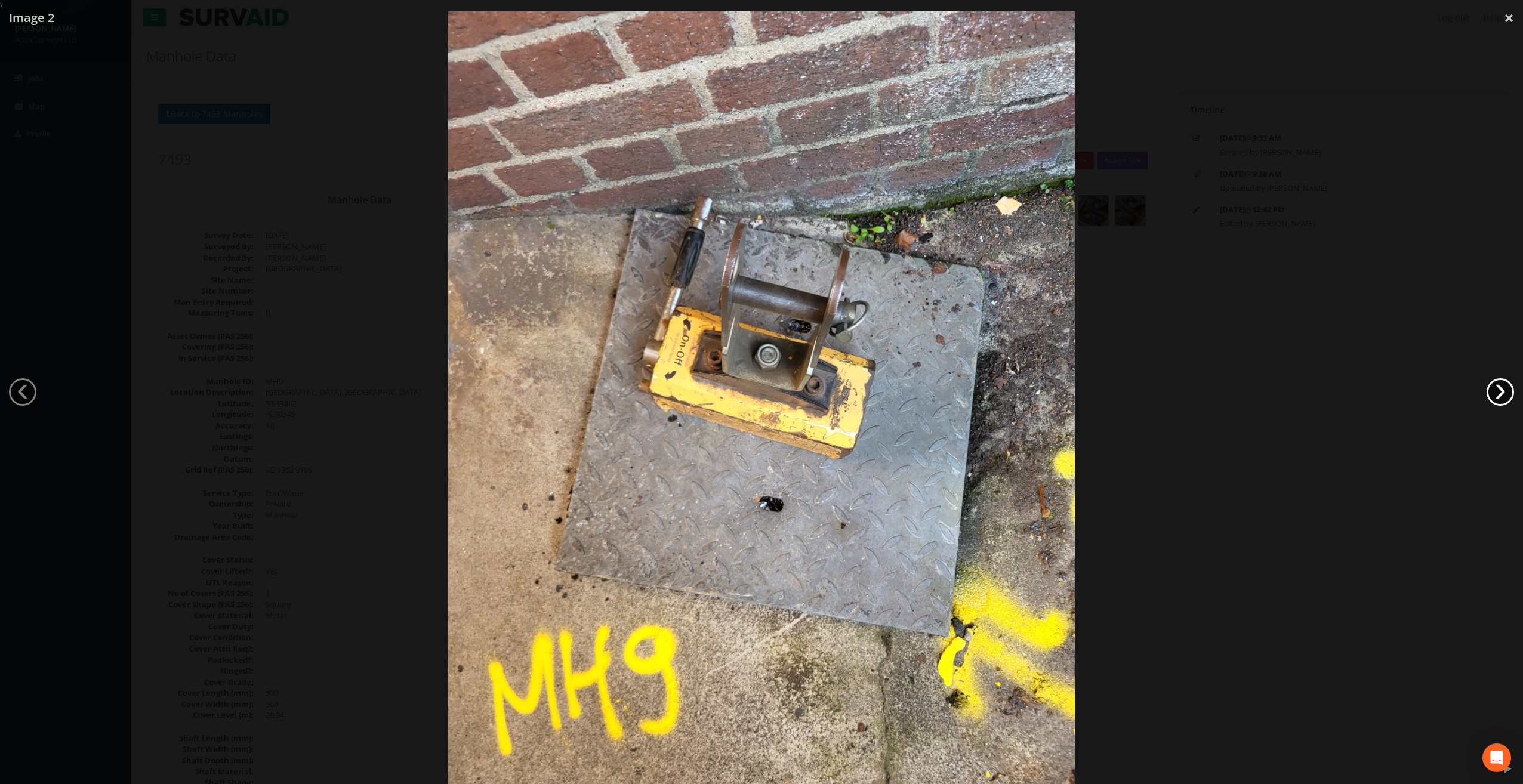
click at [1504, 397] on link "›" at bounding box center [1500, 392] width 27 height 27
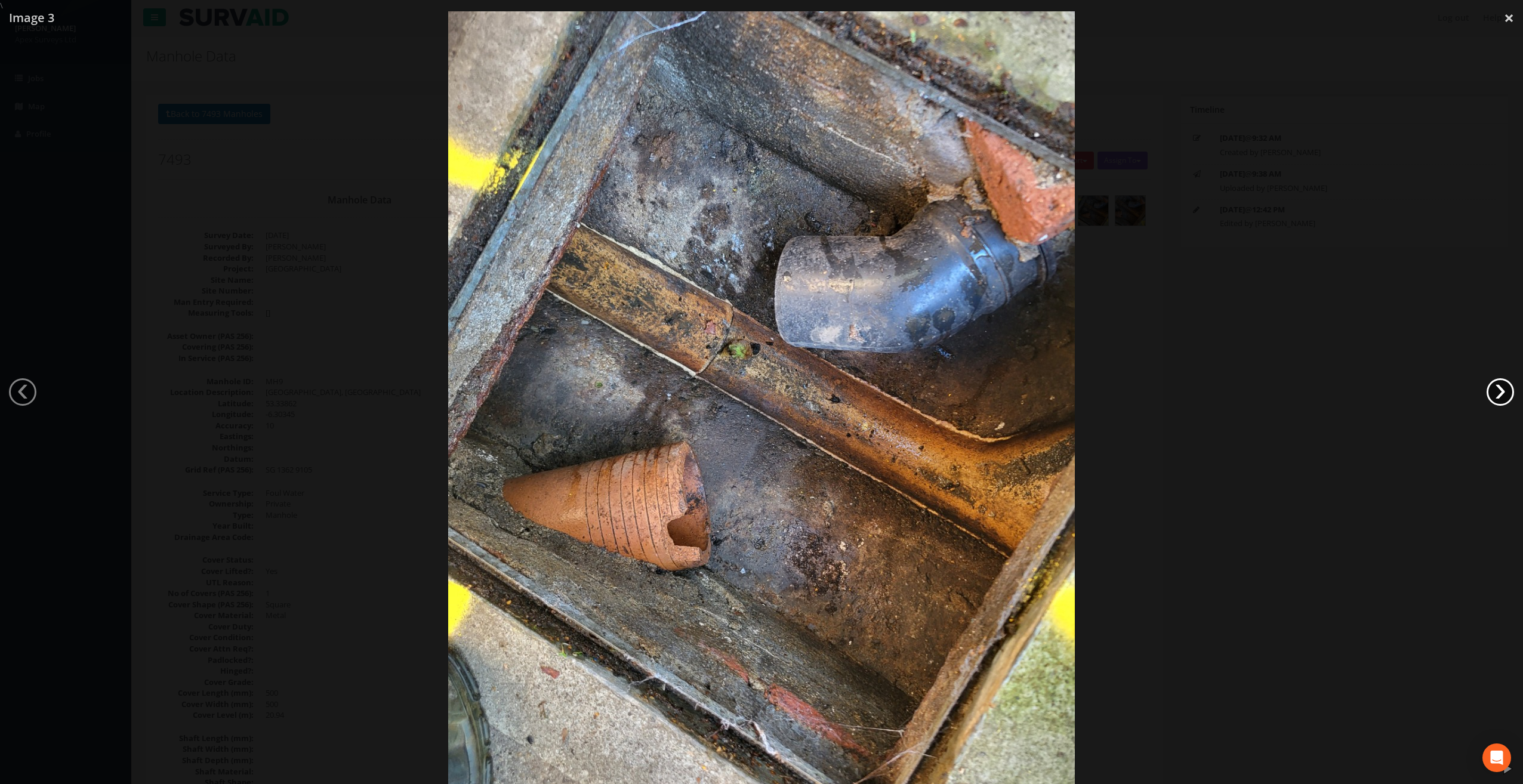
click at [1504, 397] on link "›" at bounding box center [1500, 392] width 27 height 27
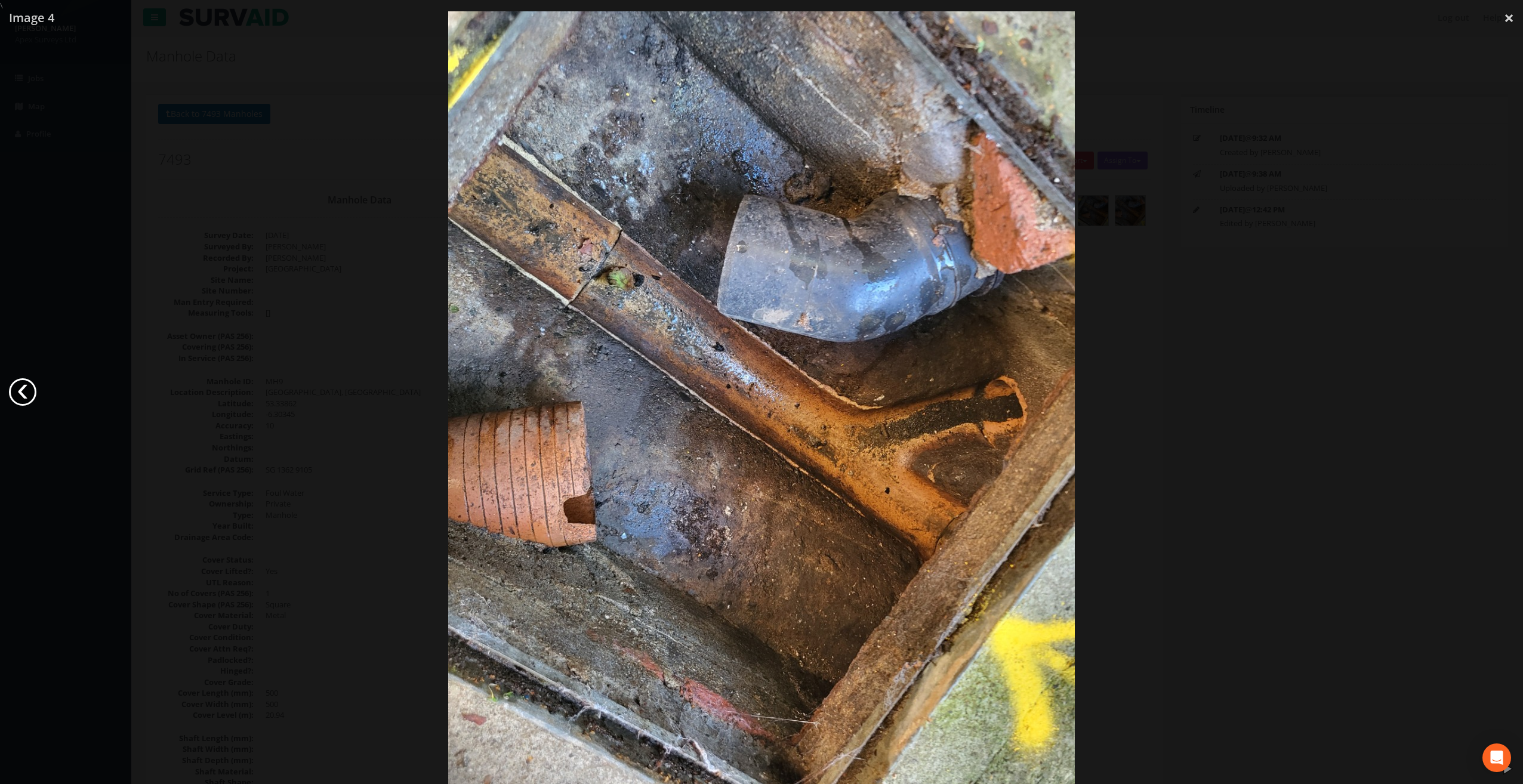
click at [26, 394] on link "‹" at bounding box center [23, 392] width 27 height 27
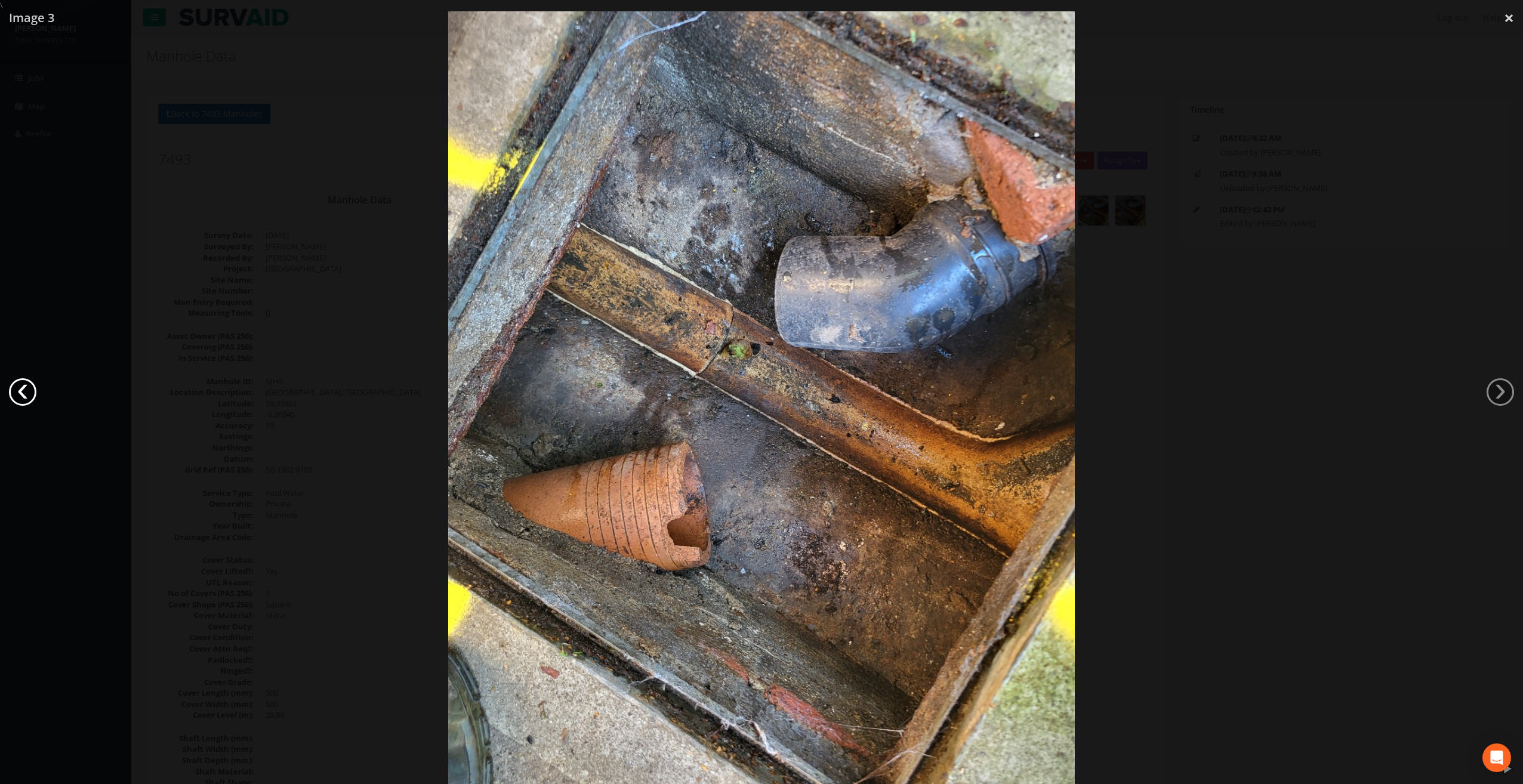
click at [26, 394] on link "‹" at bounding box center [23, 392] width 27 height 27
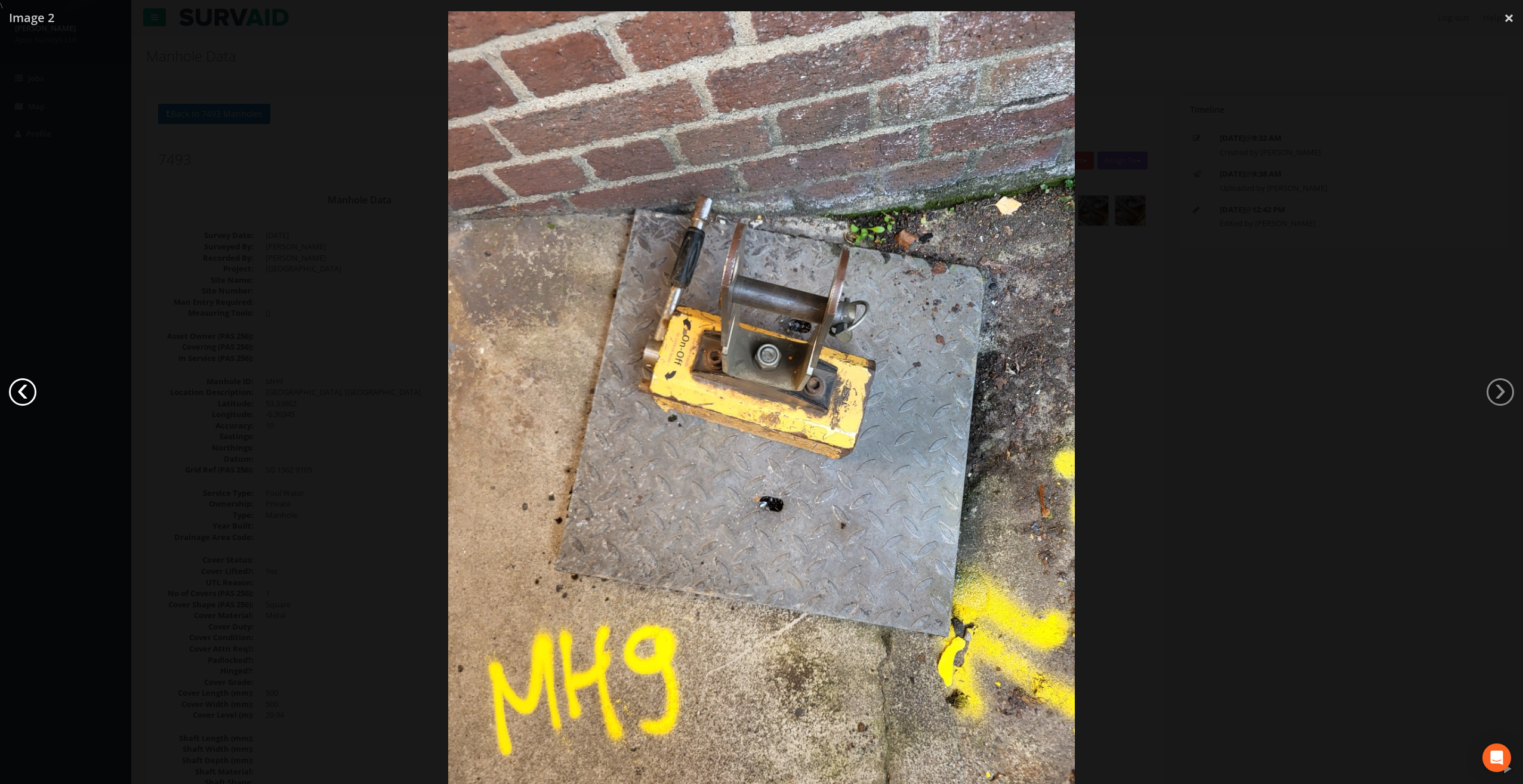
click at [26, 394] on link "‹" at bounding box center [23, 392] width 27 height 27
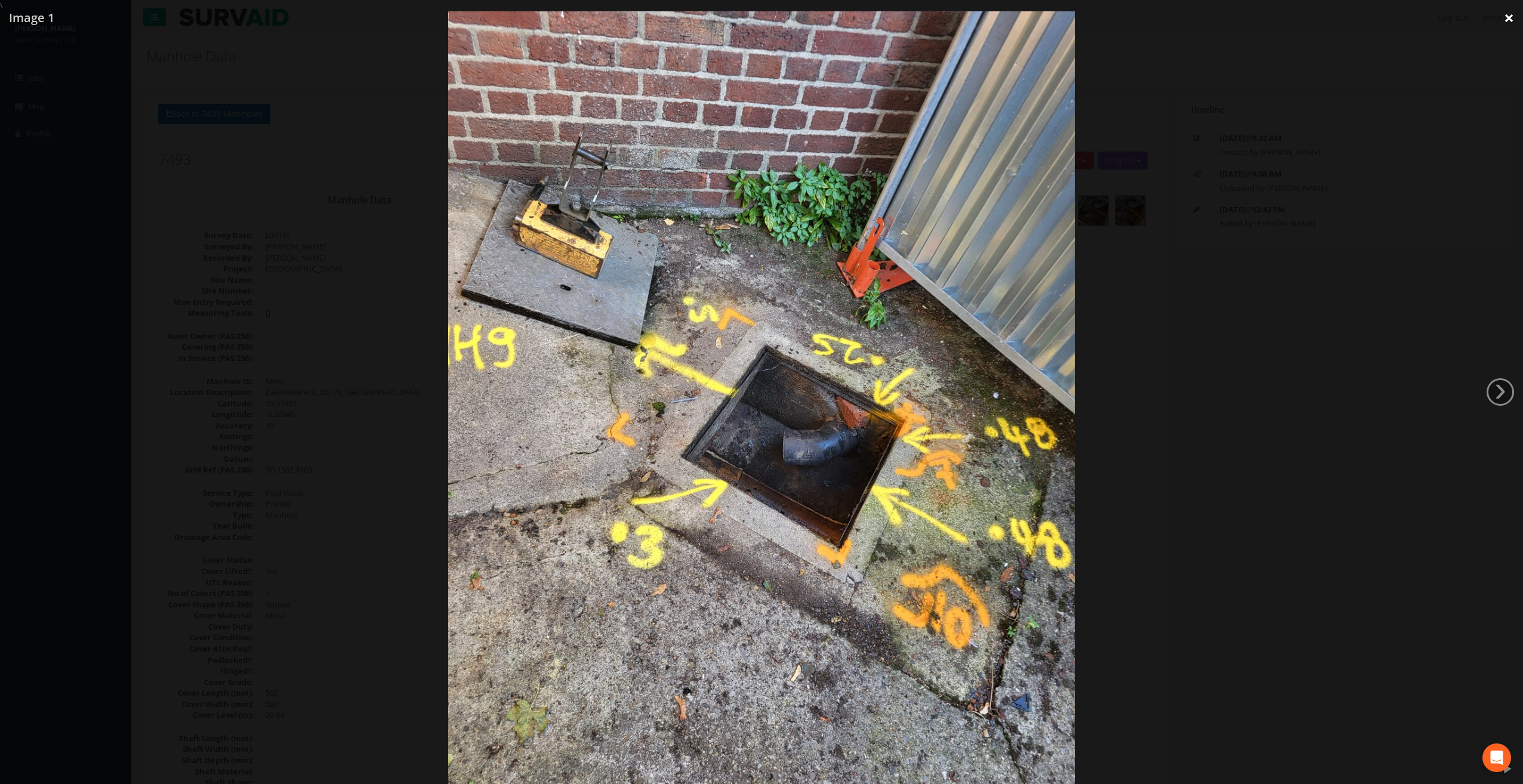
click at [1510, 18] on link "×" at bounding box center [1509, 18] width 28 height 36
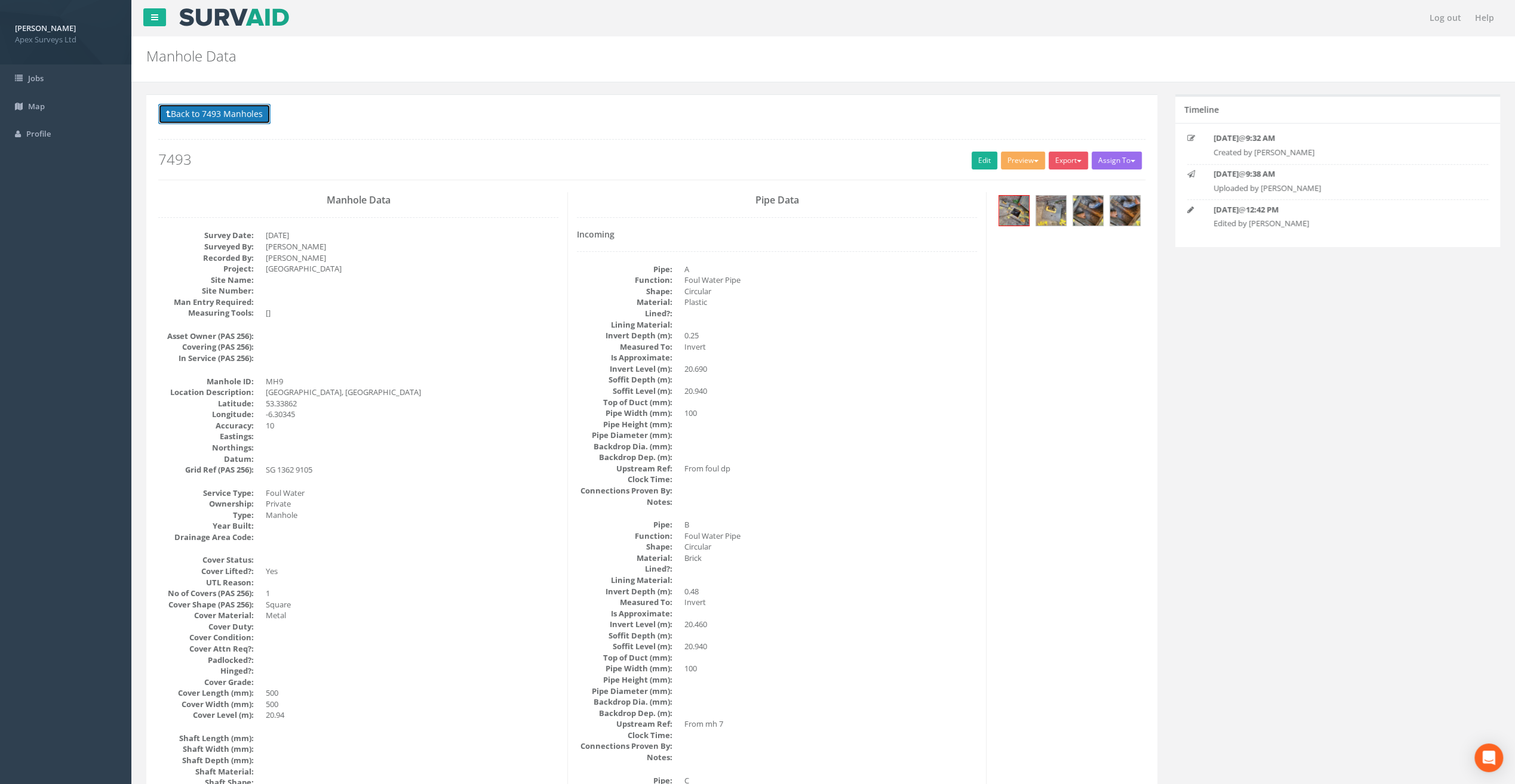
click at [235, 116] on button "Back to 7493 Manholes" at bounding box center [215, 113] width 112 height 20
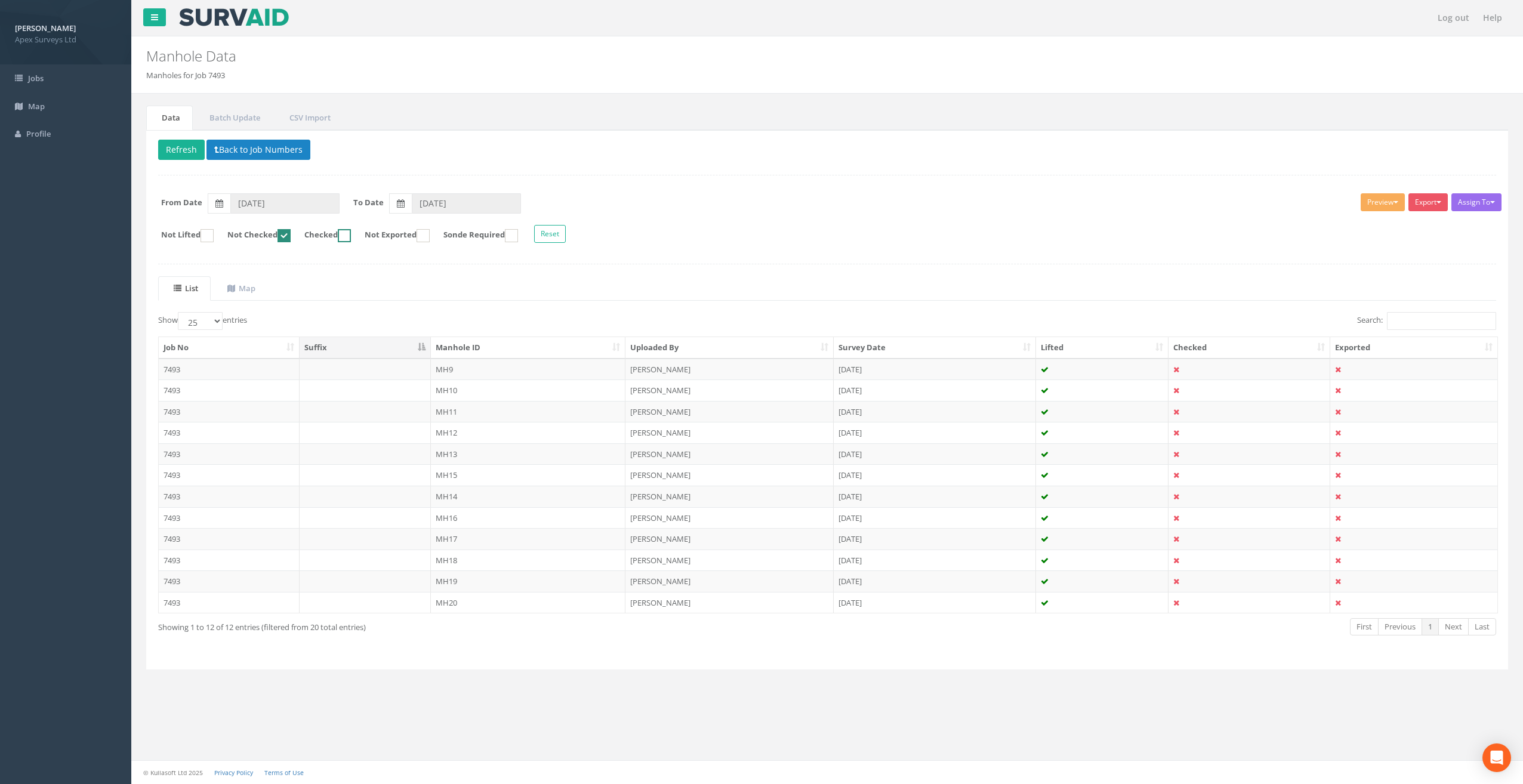
click at [351, 235] on label "Checked" at bounding box center [322, 236] width 58 height 13
checkbox input "true"
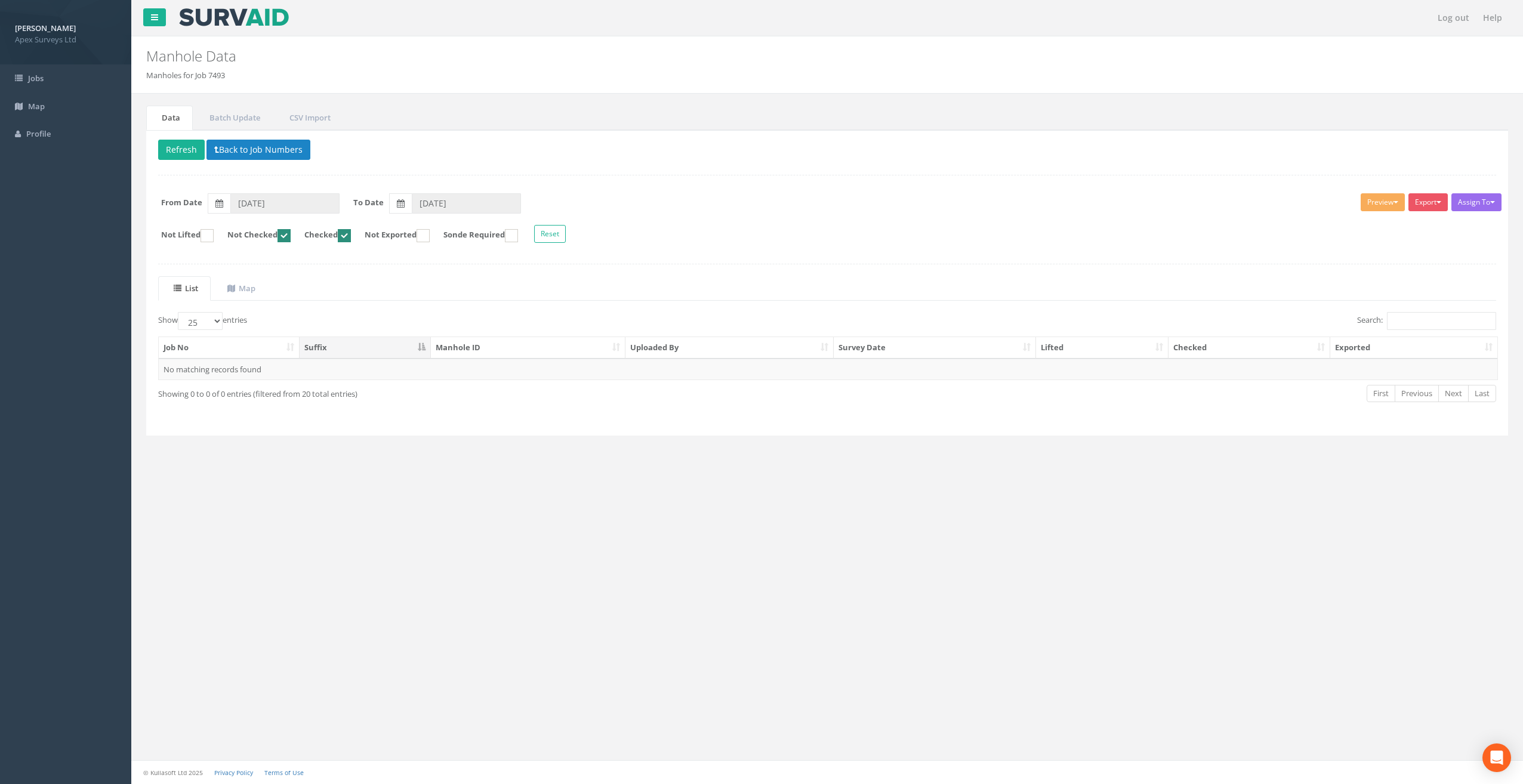
click at [291, 238] on ins at bounding box center [284, 236] width 13 height 13
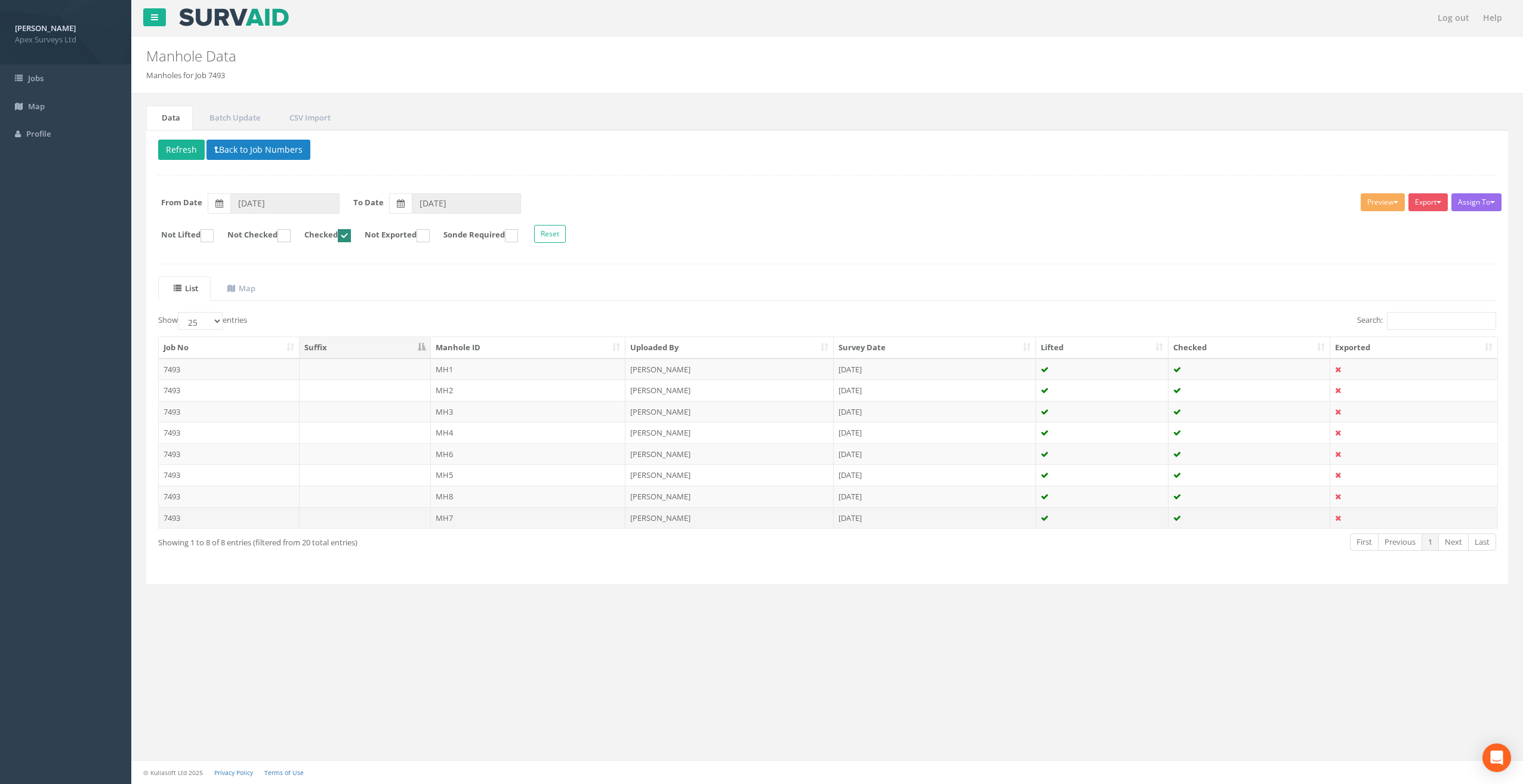
click at [448, 511] on td "MH7" at bounding box center [528, 518] width 195 height 21
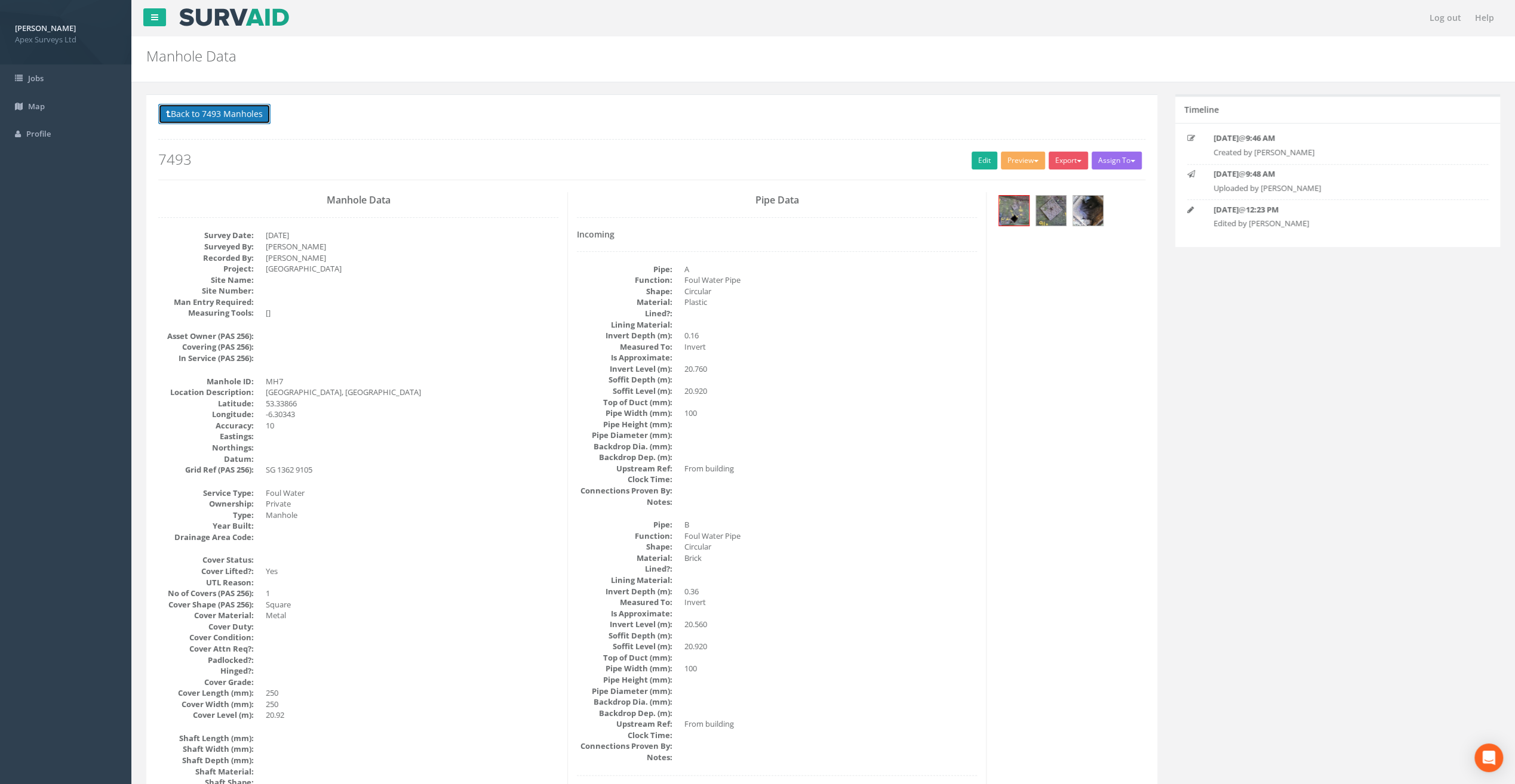
click at [208, 116] on button "Back to 7493 Manholes" at bounding box center [215, 113] width 112 height 20
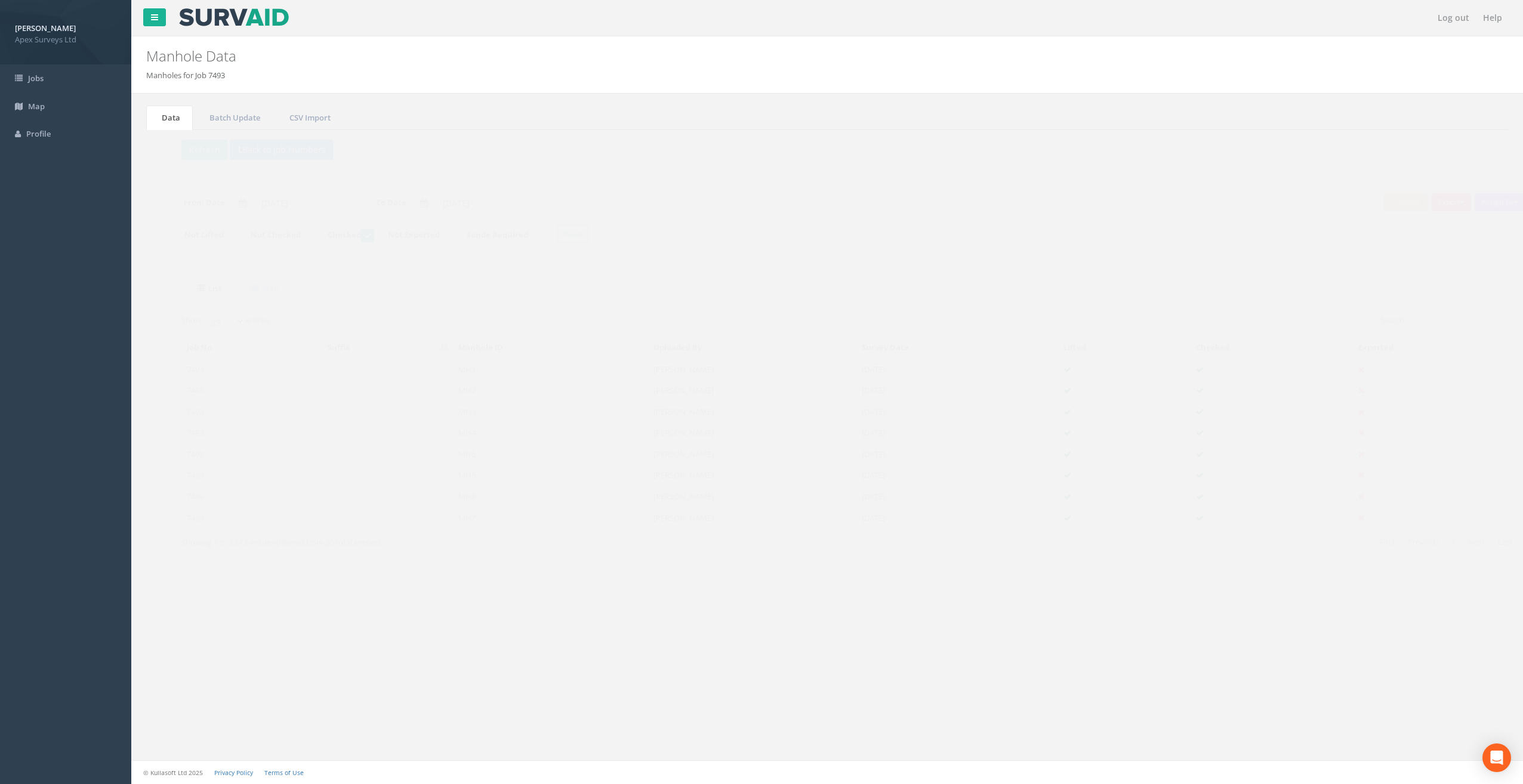
click at [455, 457] on td "MH6" at bounding box center [528, 454] width 195 height 21
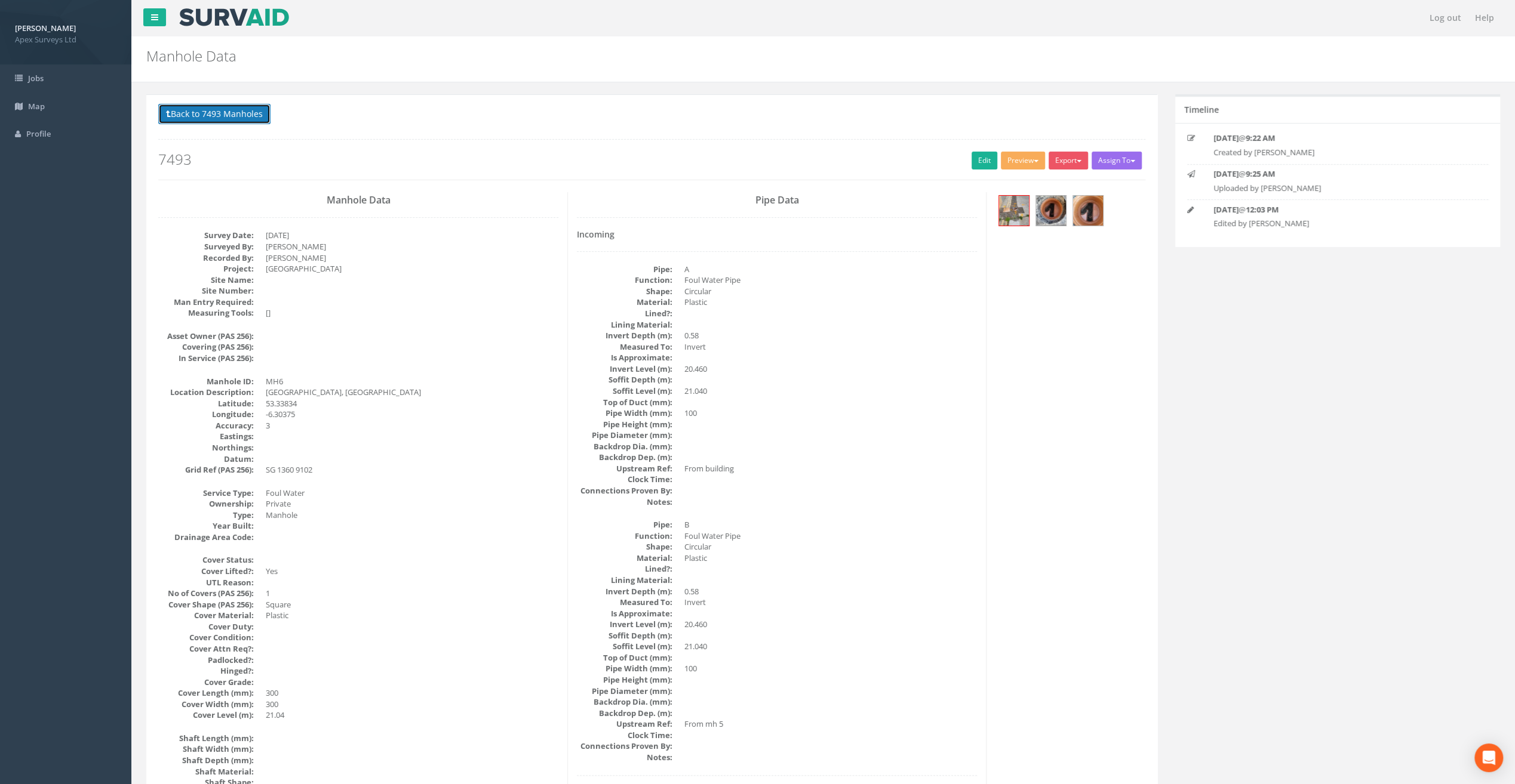
click at [221, 118] on button "Back to 7493 Manholes" at bounding box center [215, 113] width 112 height 20
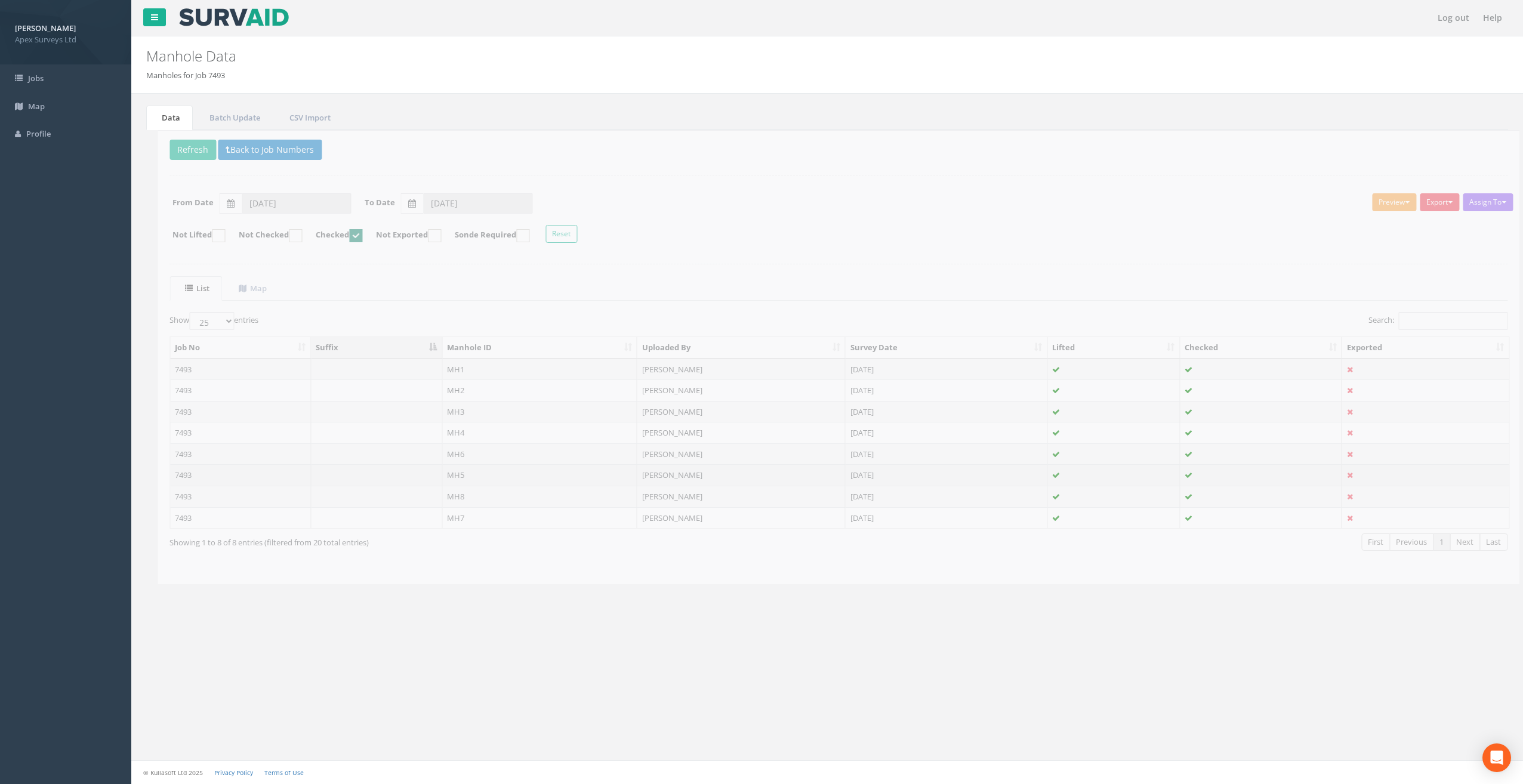
click at [447, 473] on td "MH5" at bounding box center [528, 475] width 195 height 21
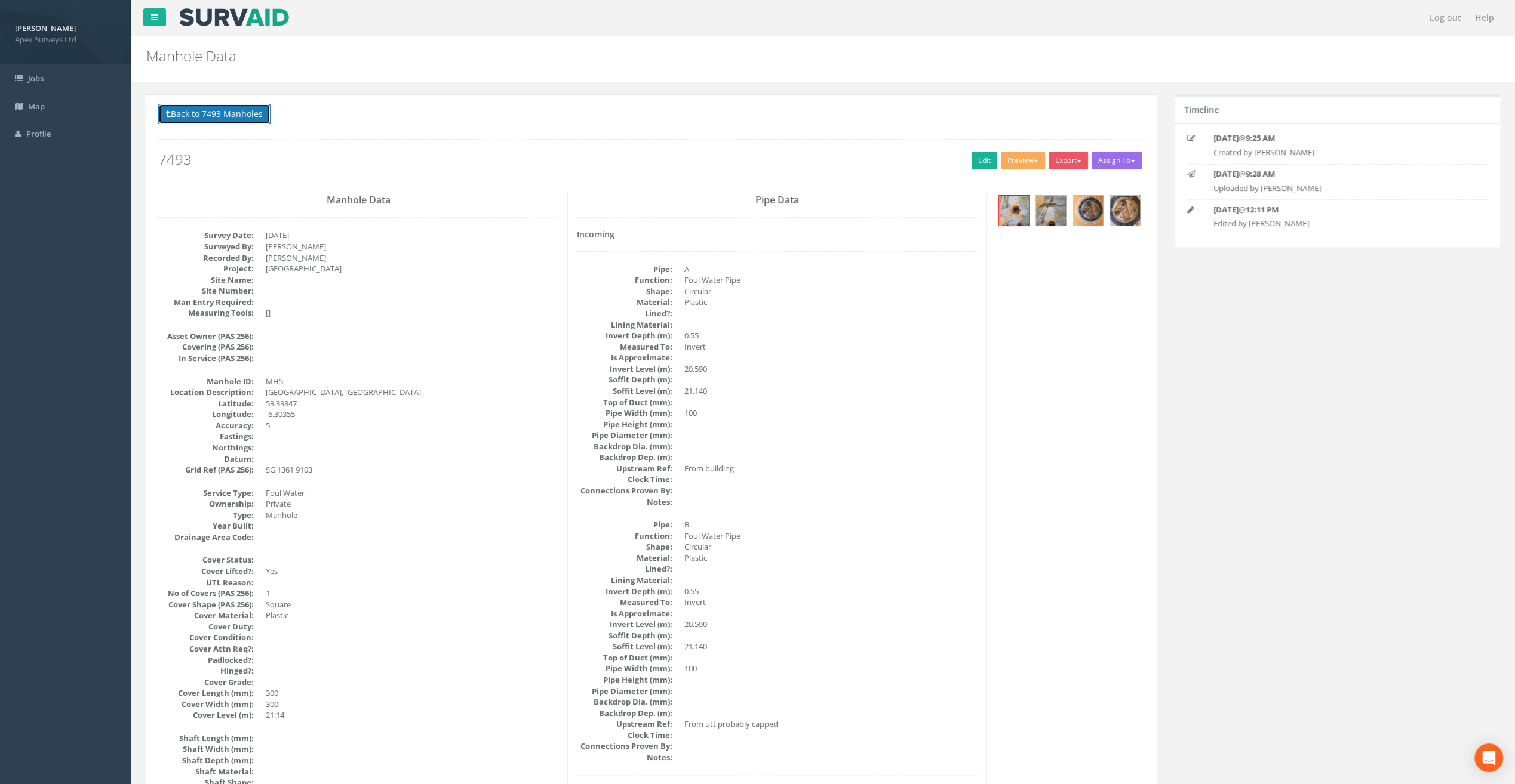
click at [192, 121] on button "Back to 7493 Manholes" at bounding box center [215, 113] width 112 height 20
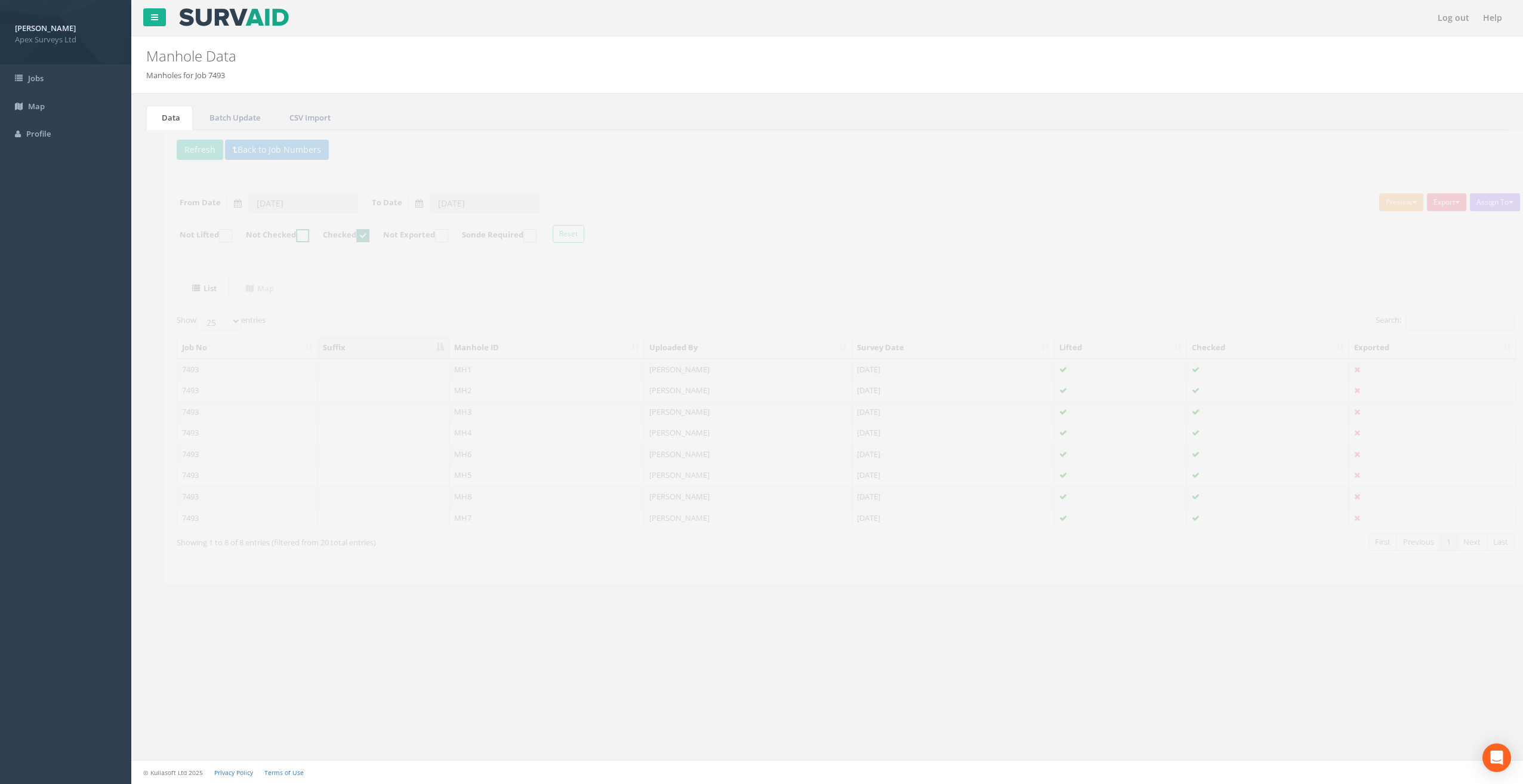
drag, startPoint x: 299, startPoint y: 230, endPoint x: 347, endPoint y: 250, distance: 52.0
click at [291, 231] on ins at bounding box center [284, 236] width 13 height 13
checkbox input "true"
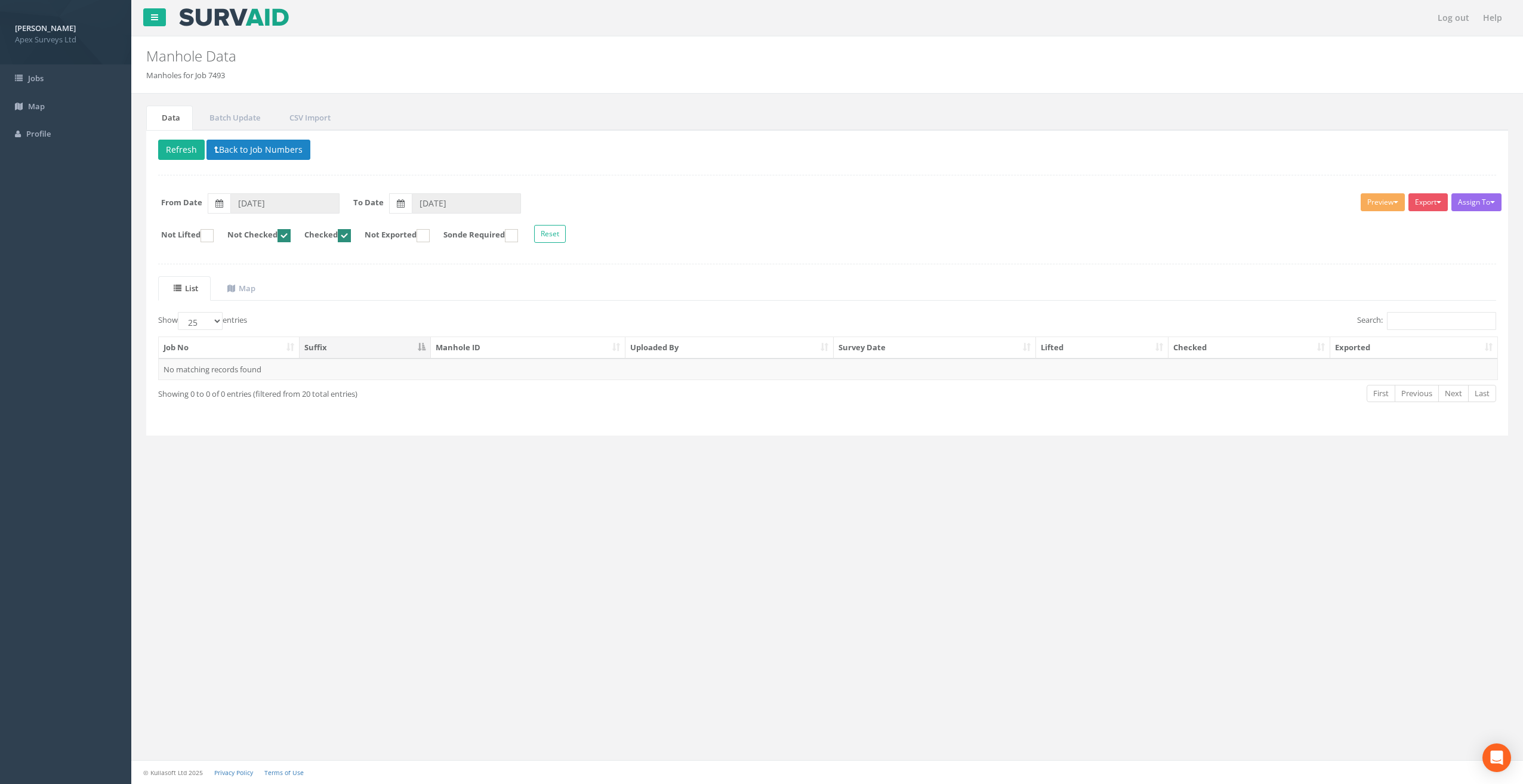
click at [351, 231] on ins at bounding box center [345, 236] width 13 height 13
checkbox input "false"
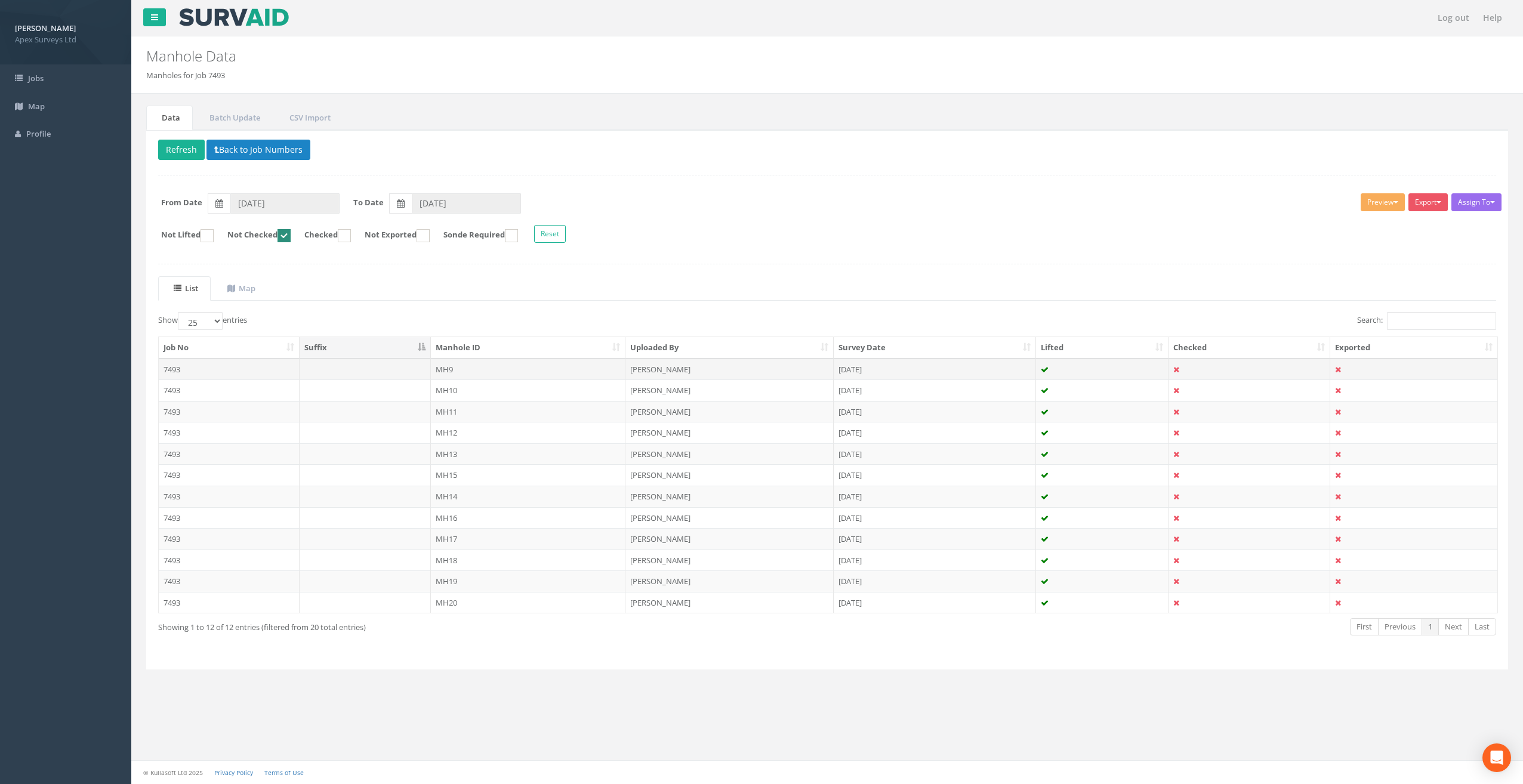
click at [443, 361] on td "MH9" at bounding box center [528, 369] width 195 height 21
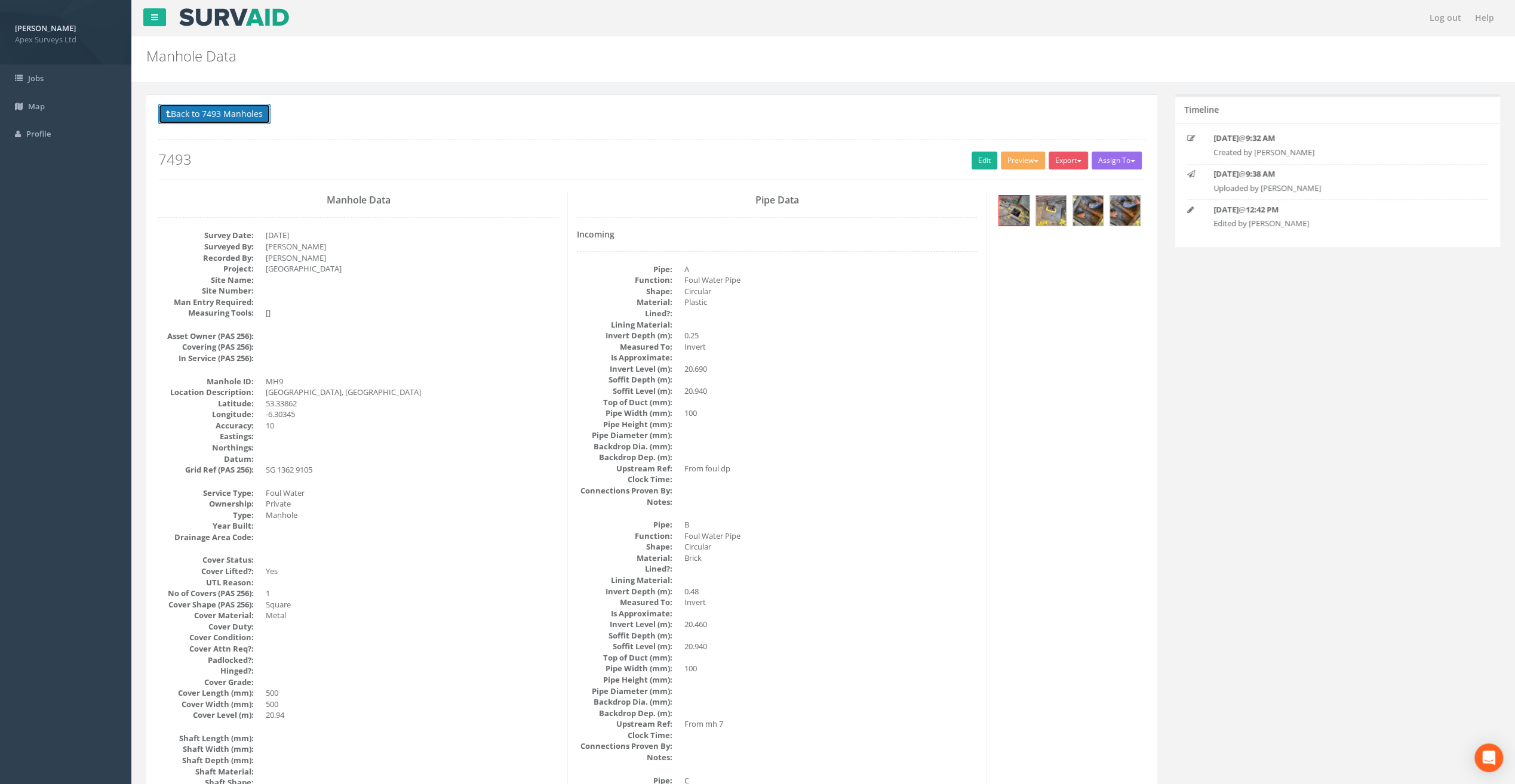
drag, startPoint x: 225, startPoint y: 107, endPoint x: 231, endPoint y: 113, distance: 8.5
click at [225, 107] on button "Back to 7493 Manholes" at bounding box center [215, 113] width 112 height 20
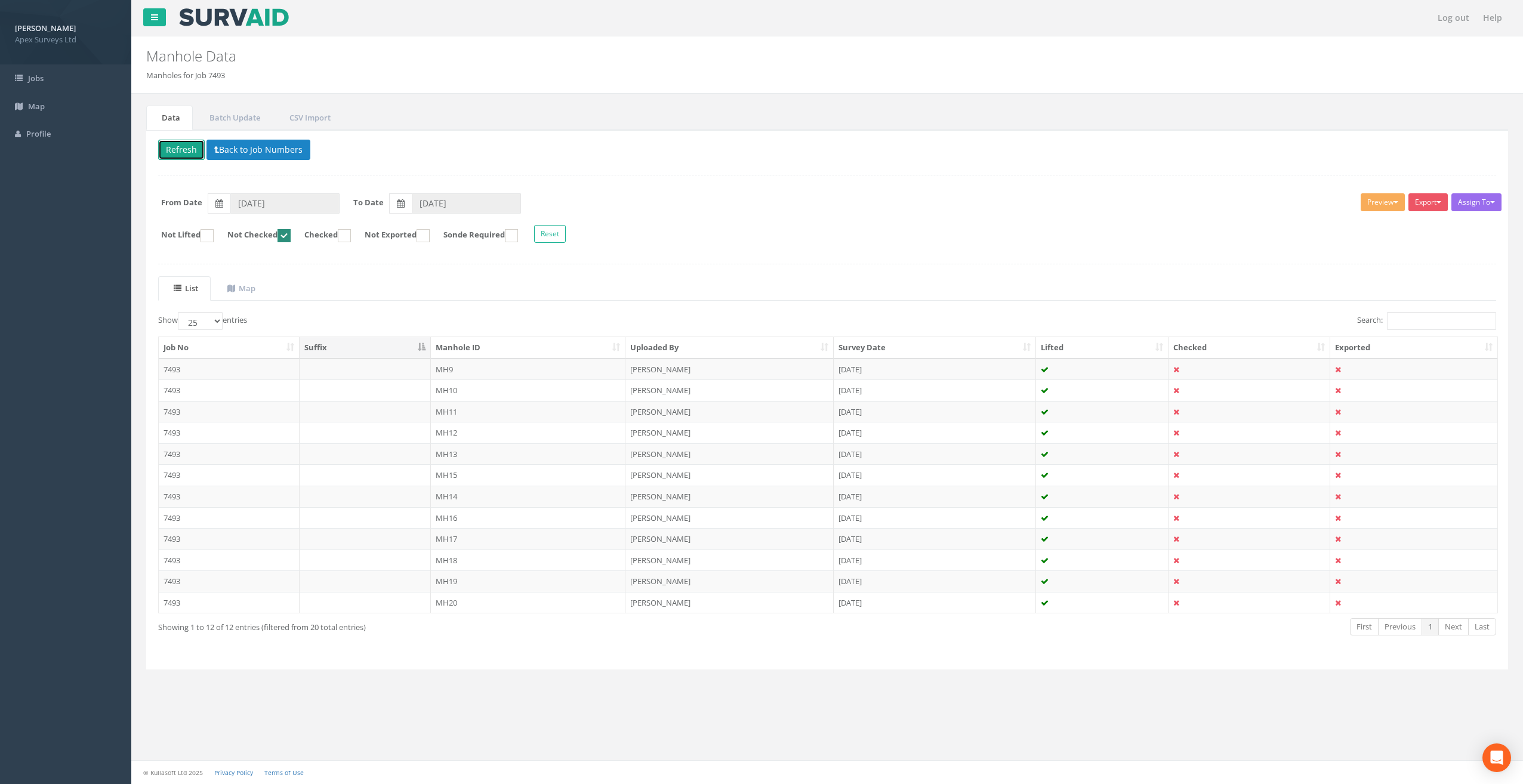
click at [175, 149] on button "Refresh" at bounding box center [182, 149] width 46 height 20
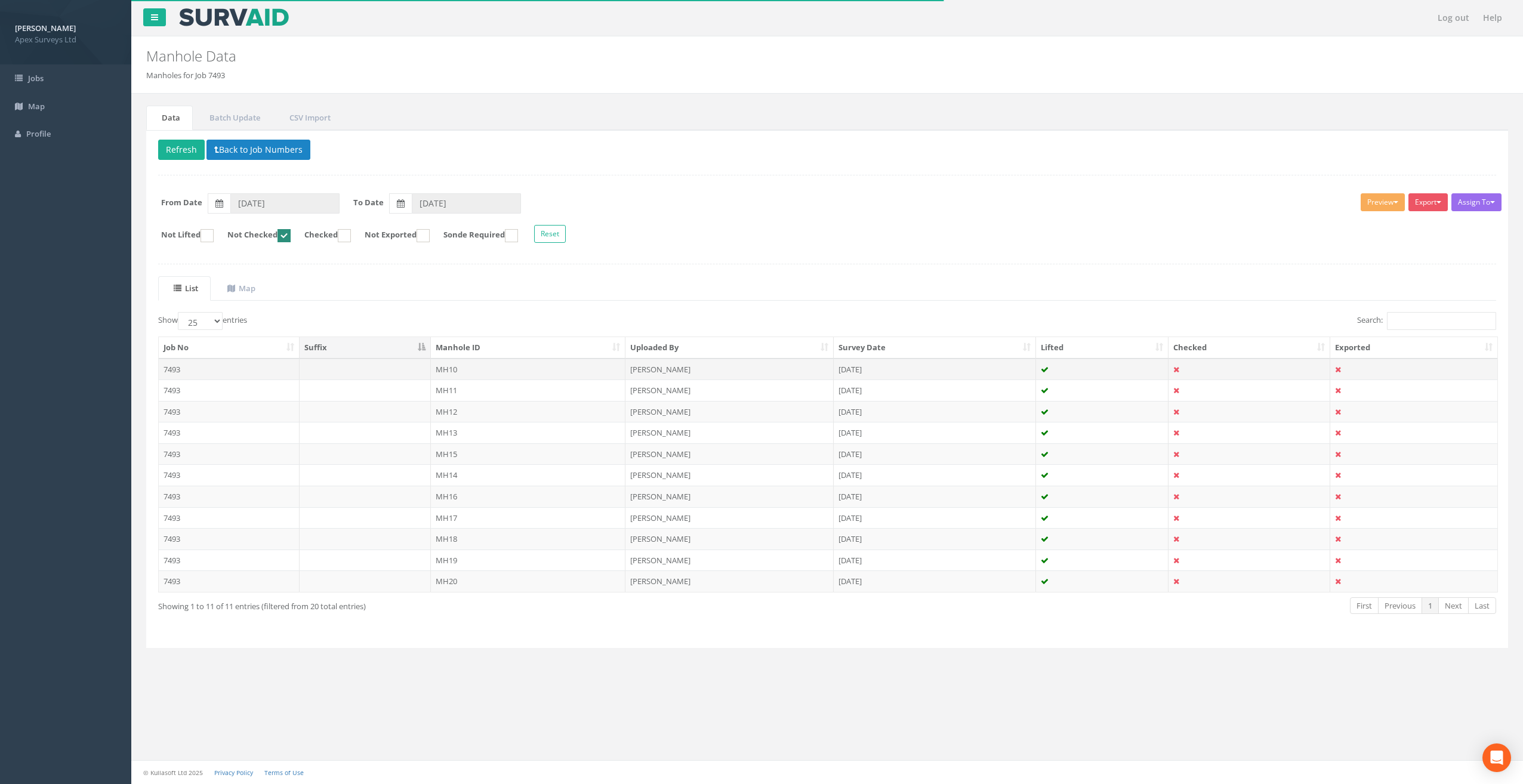
click at [450, 369] on td "MH10" at bounding box center [528, 369] width 195 height 21
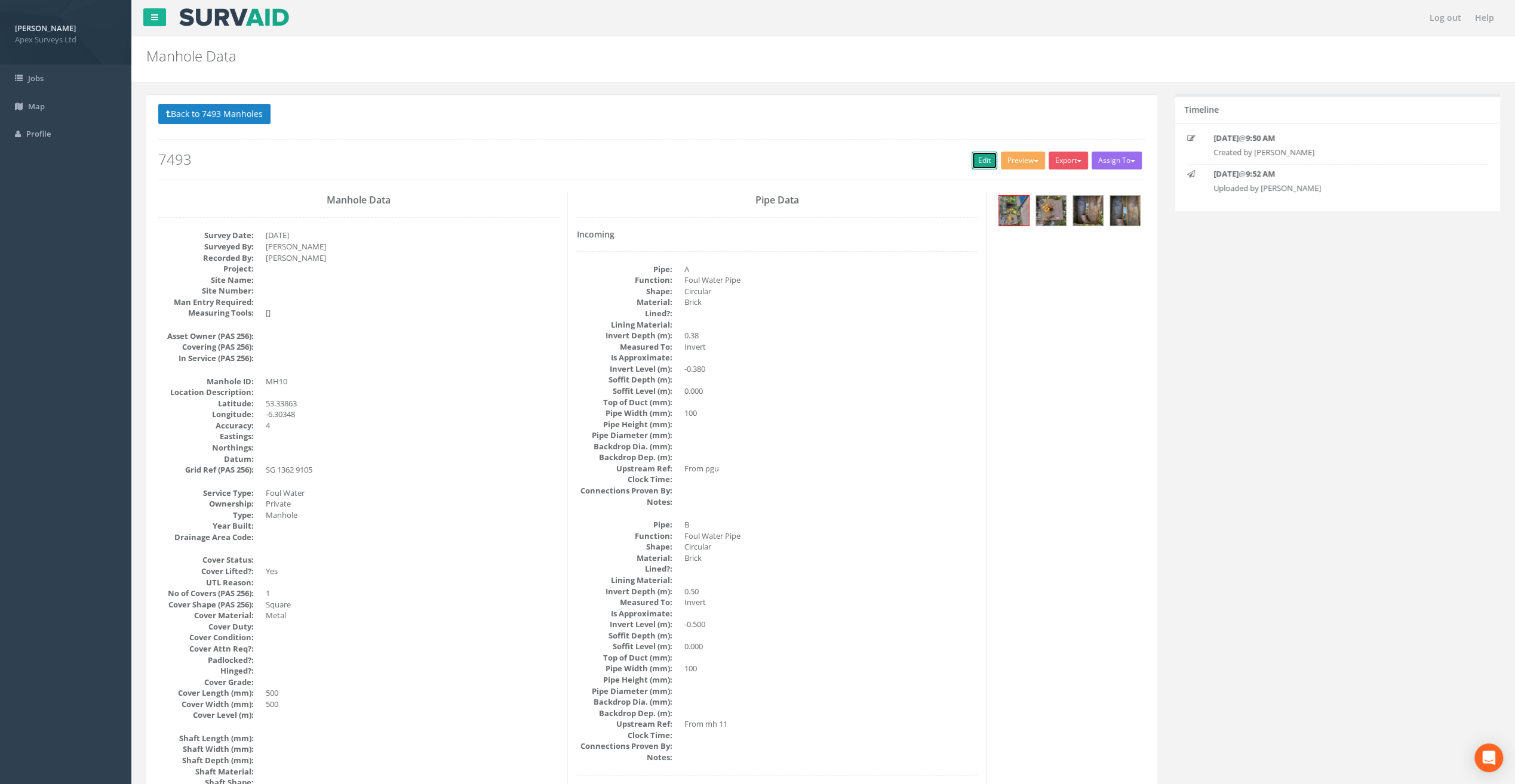
click at [983, 159] on link "Edit" at bounding box center [984, 160] width 26 height 18
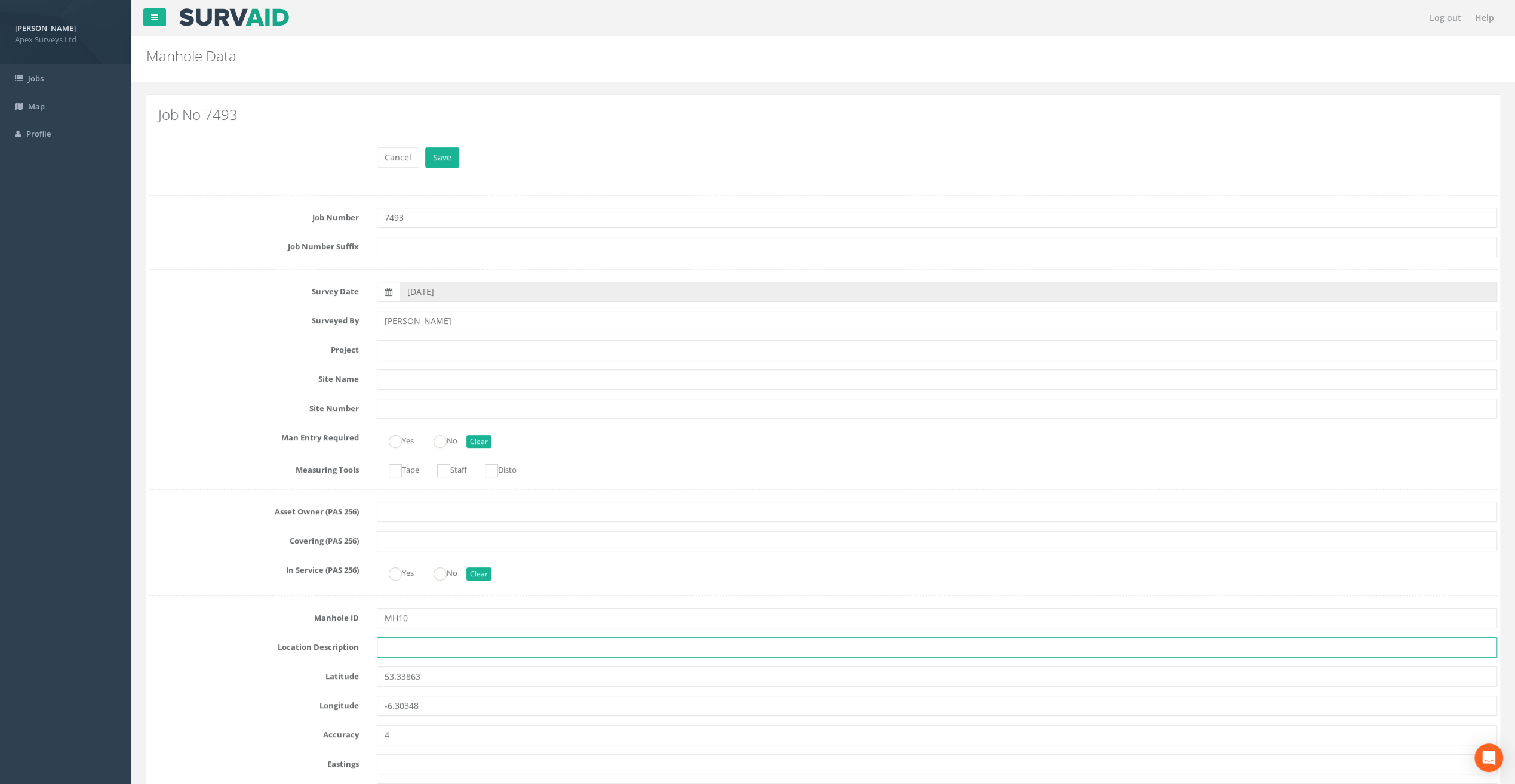
click at [416, 648] on input "text" at bounding box center [937, 647] width 1120 height 20
paste input "[GEOGRAPHIC_DATA], [GEOGRAPHIC_DATA]"
type input "[GEOGRAPHIC_DATA], [GEOGRAPHIC_DATA]"
click at [401, 358] on input "text" at bounding box center [937, 350] width 1120 height 20
paste input "[GEOGRAPHIC_DATA]"
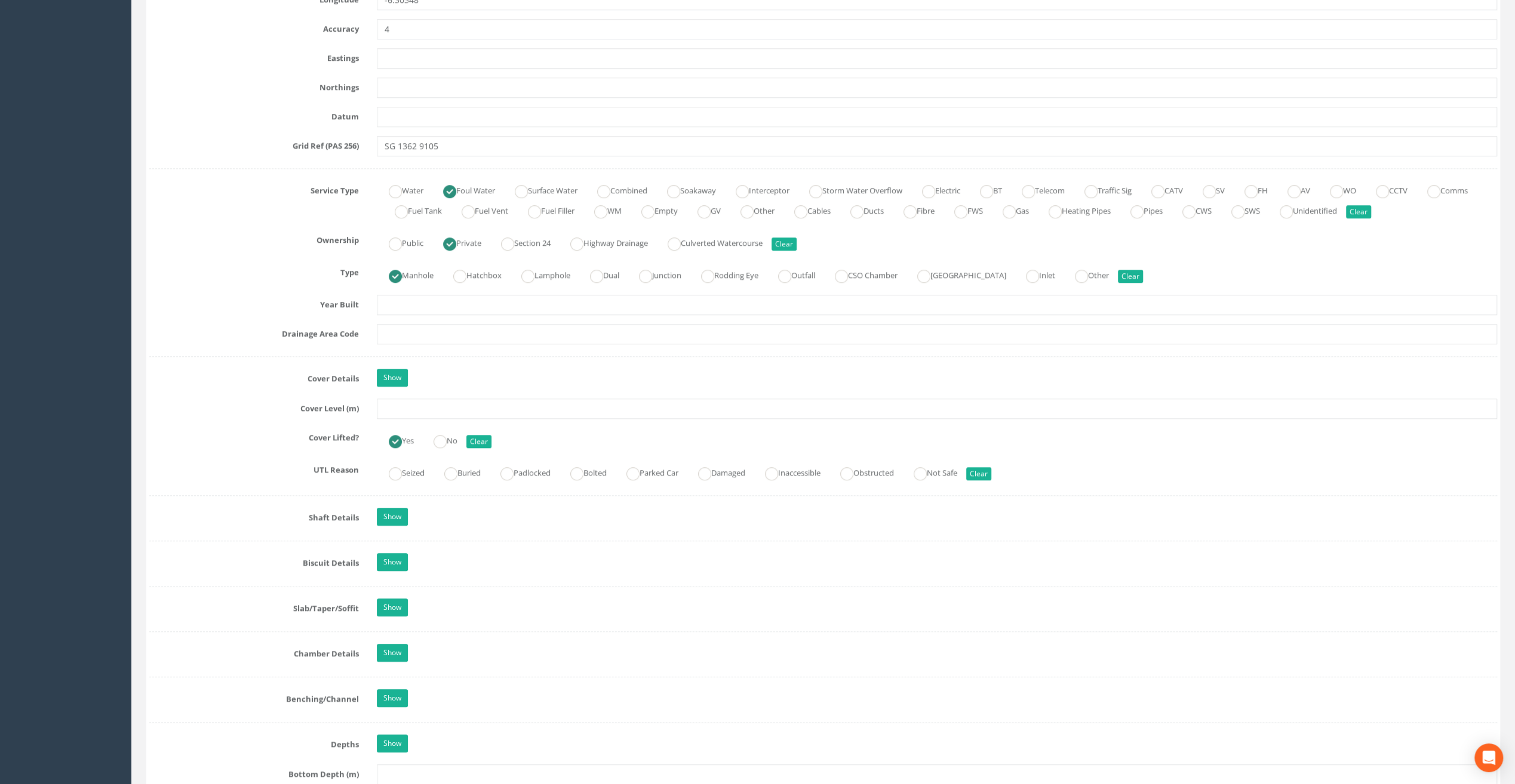
scroll to position [716, 0]
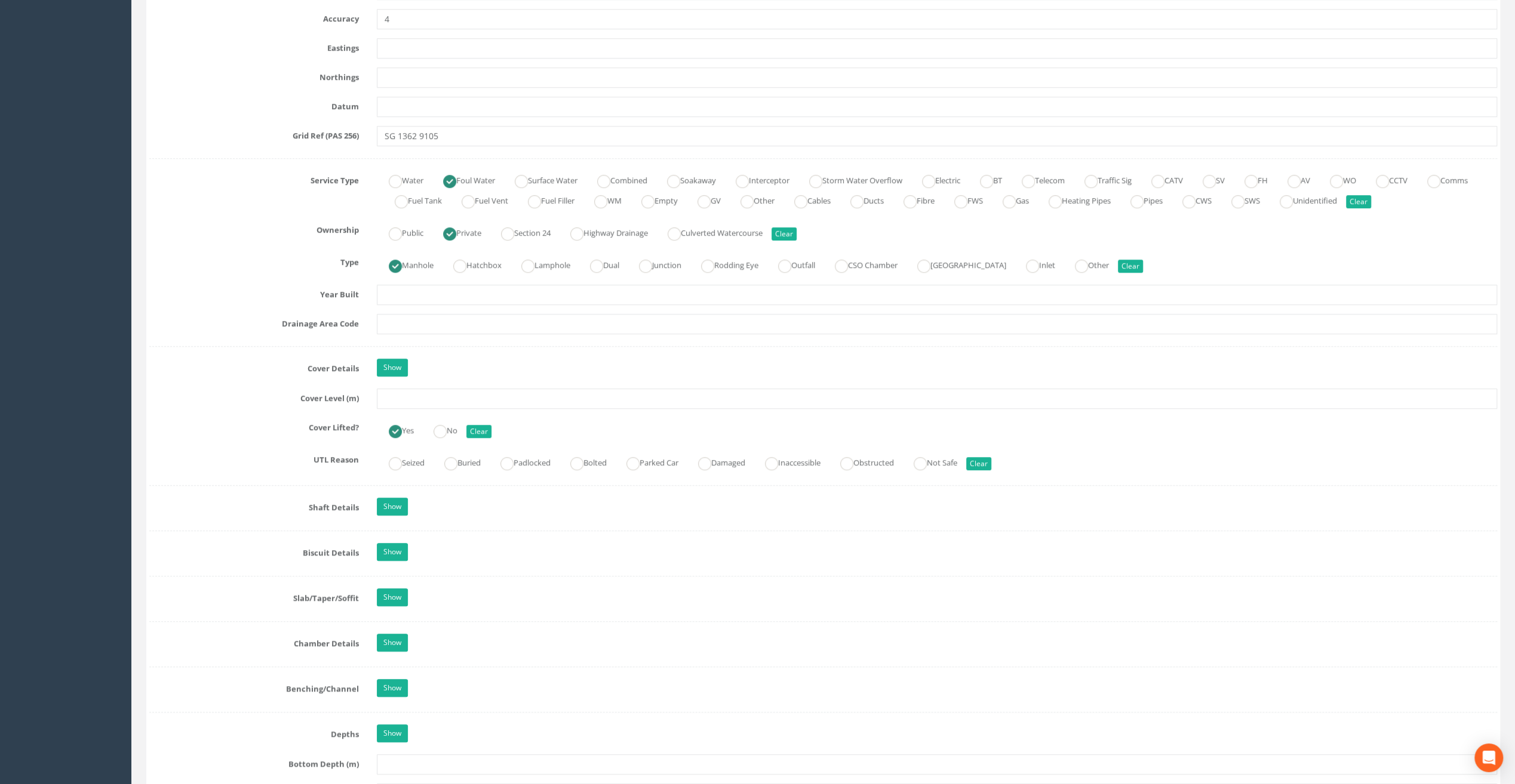
type input "[GEOGRAPHIC_DATA]"
click at [408, 397] on input "text" at bounding box center [937, 398] width 1120 height 20
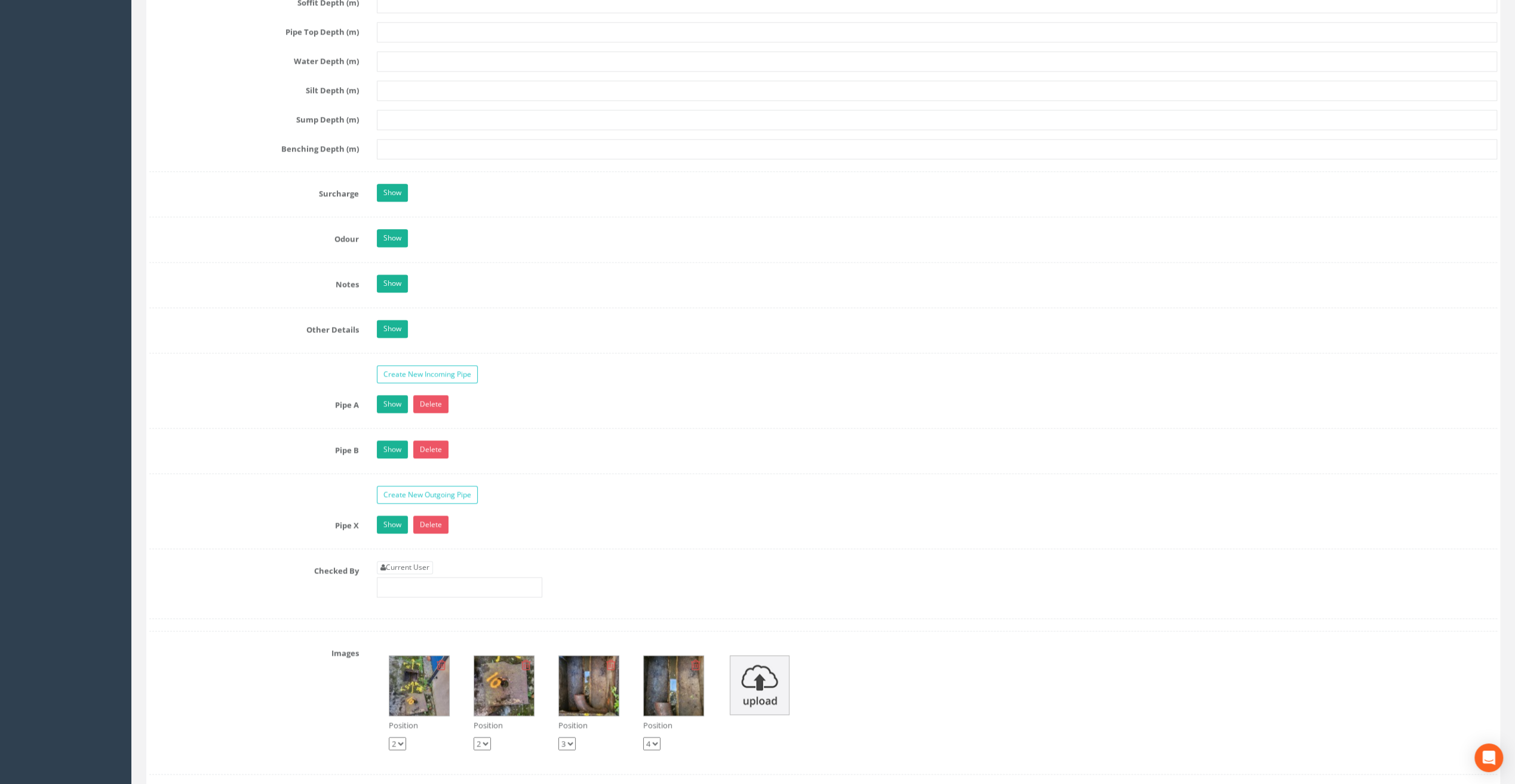
scroll to position [1671, 0]
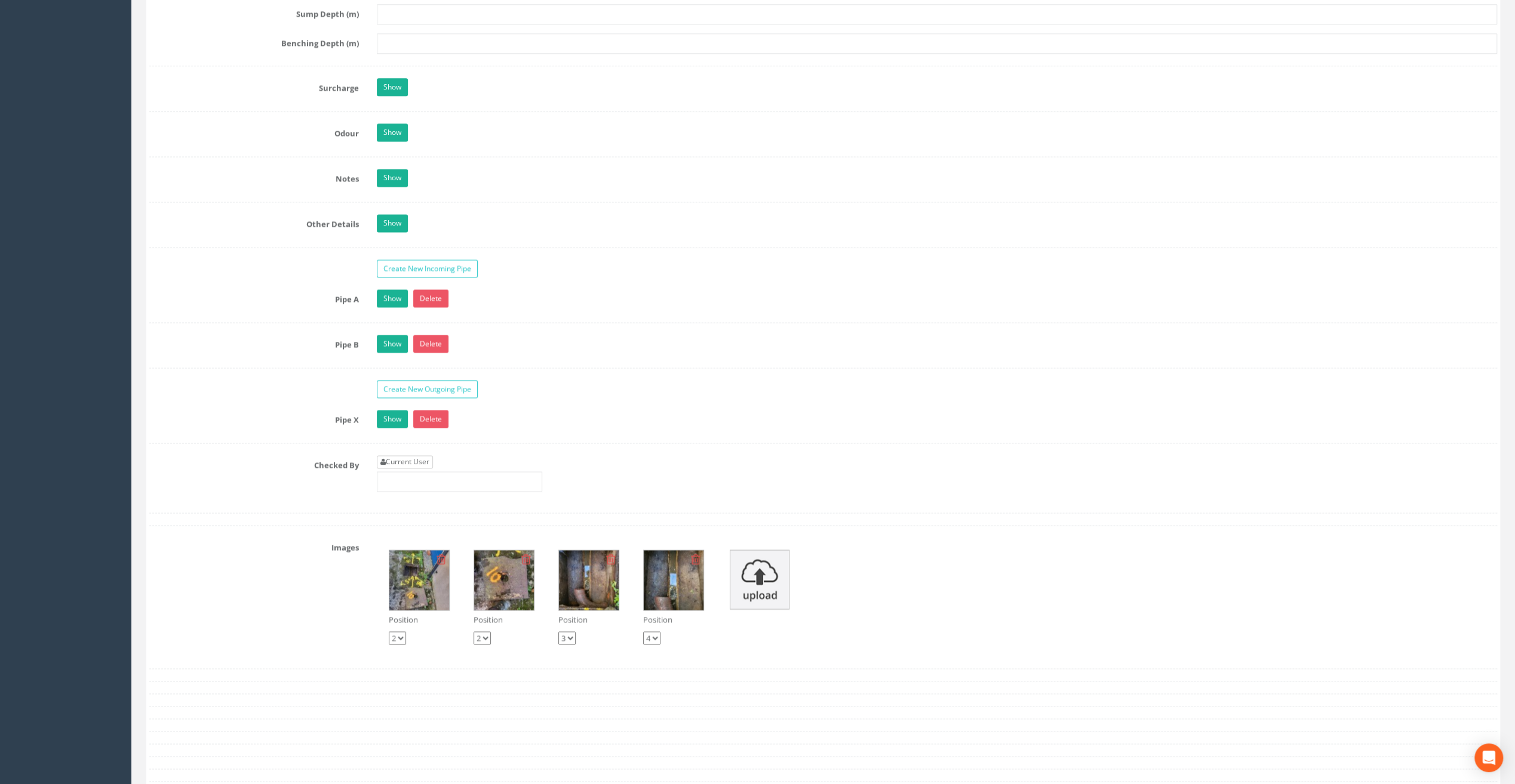
type input "20.82"
click at [412, 456] on link "Current User" at bounding box center [405, 462] width 56 height 13
type input "[PERSON_NAME]"
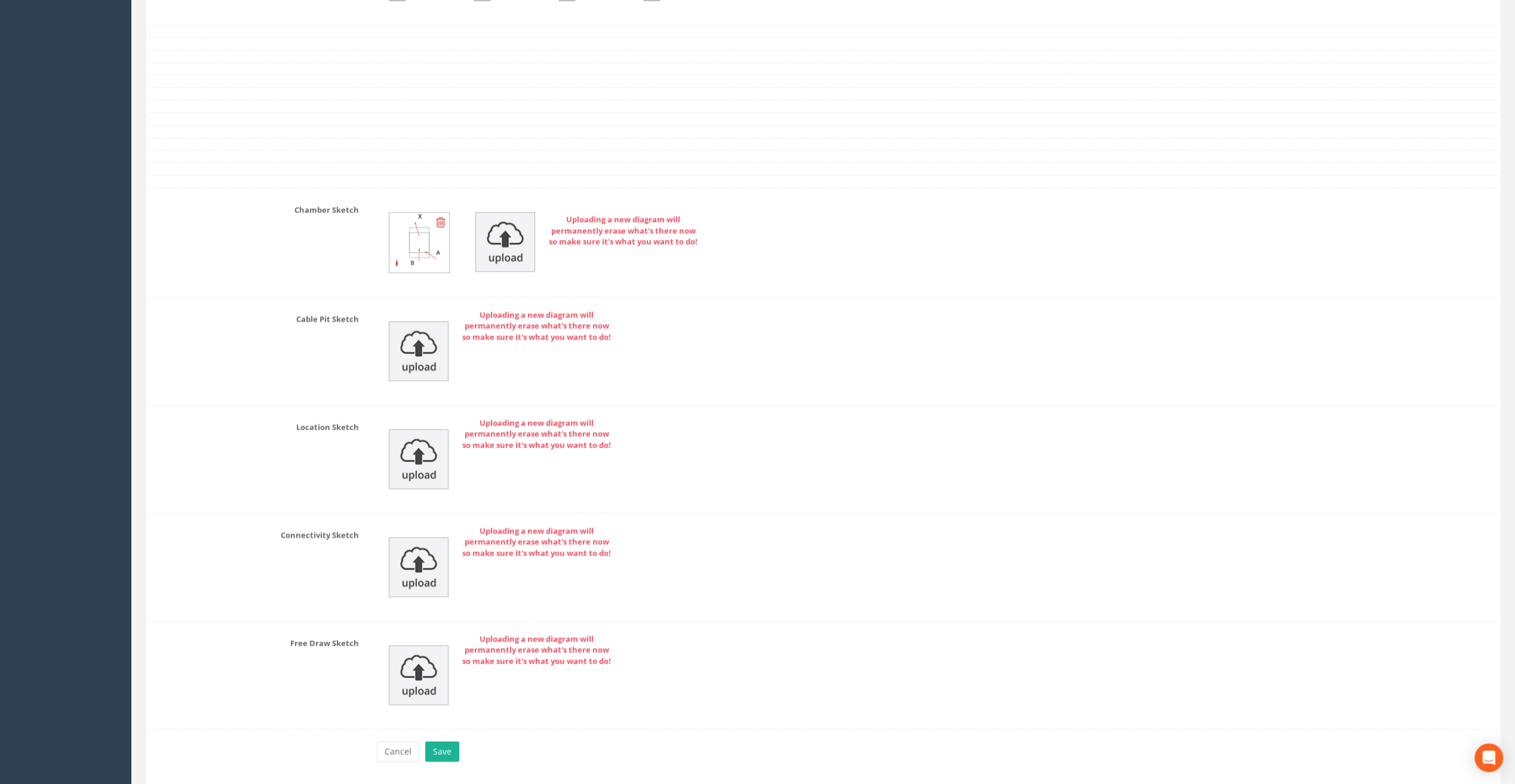
scroll to position [2342, 0]
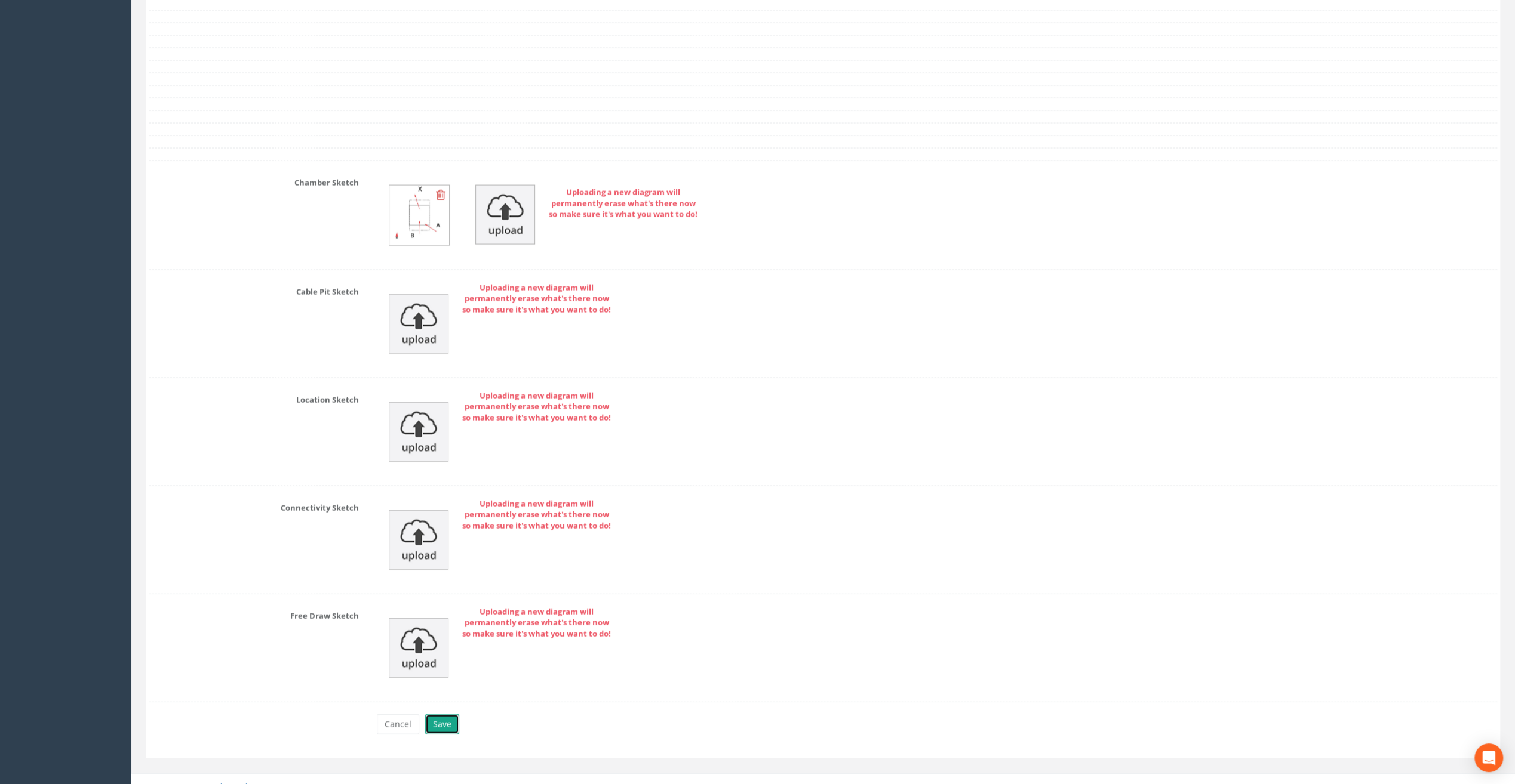
click at [435, 715] on button "Save" at bounding box center [442, 724] width 34 height 20
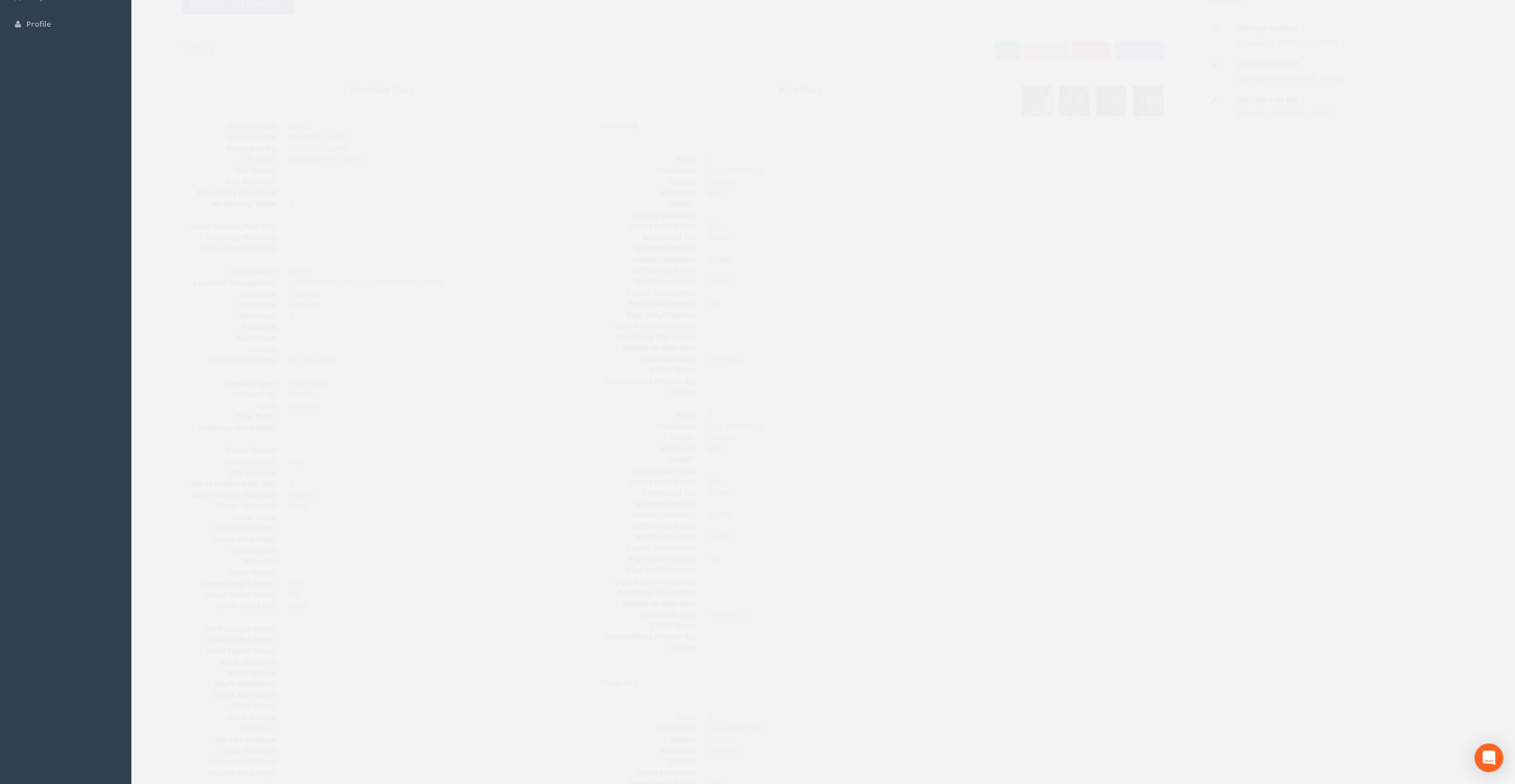
scroll to position [0, 0]
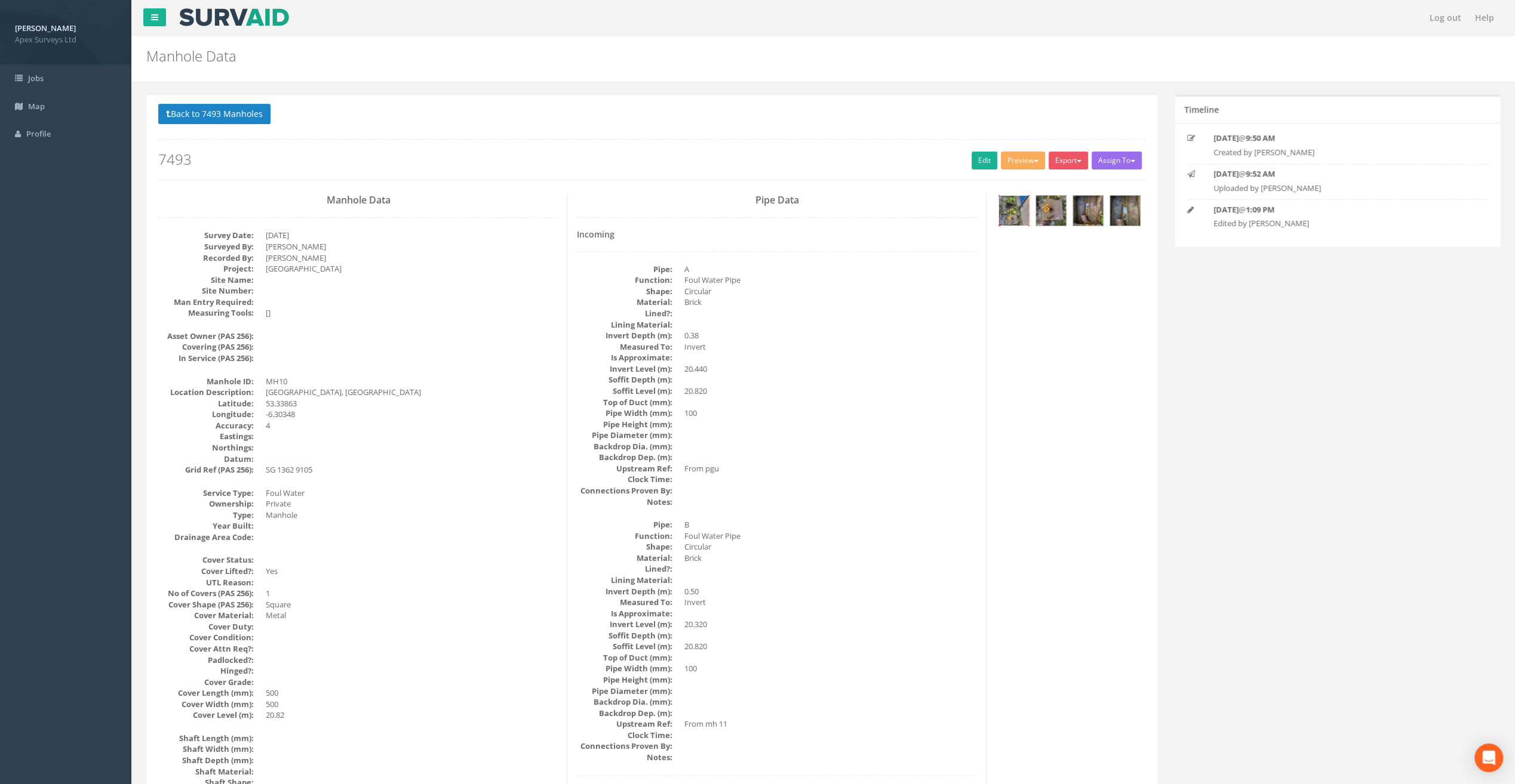
click at [1010, 210] on img at bounding box center [1013, 210] width 30 height 30
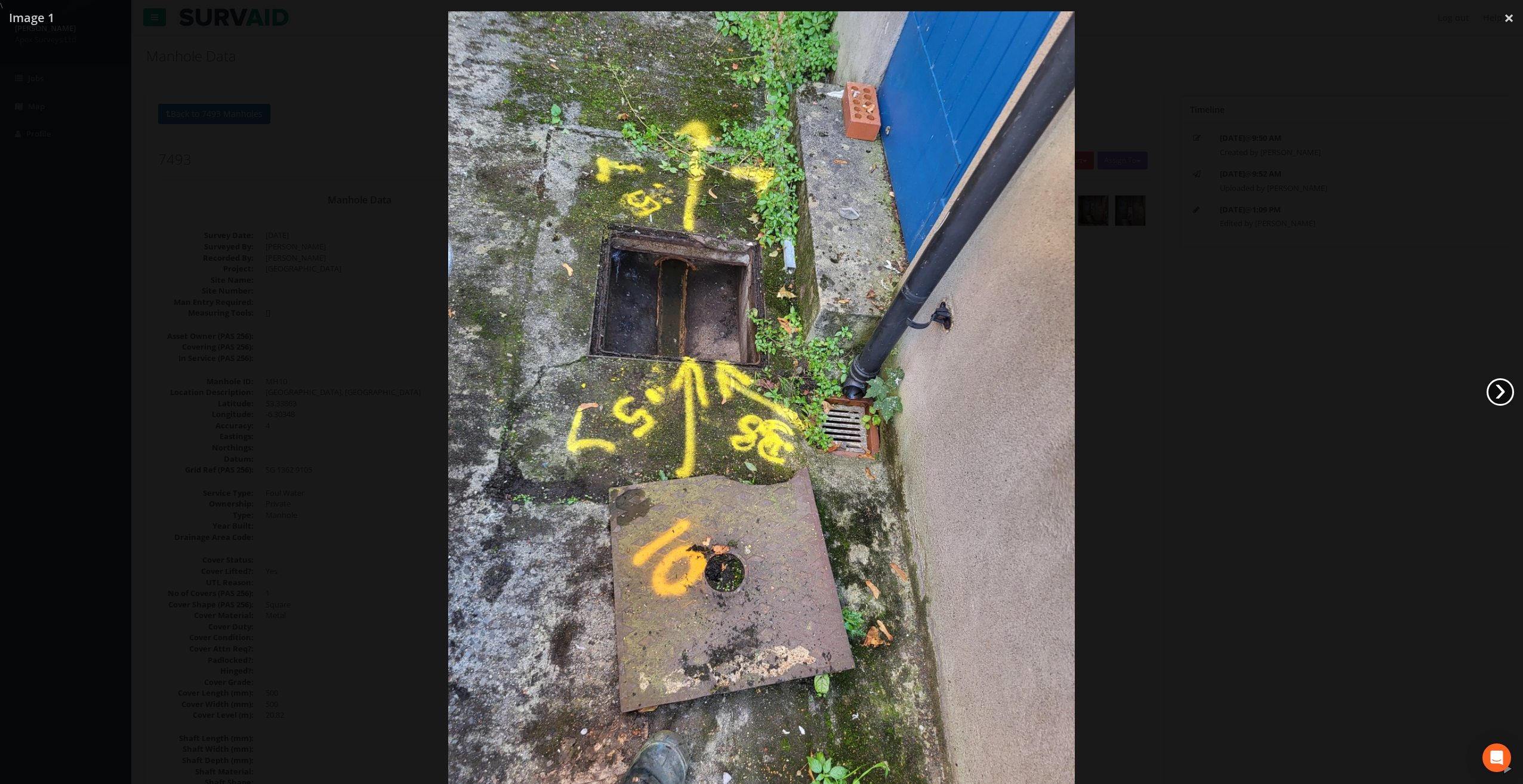
click at [1500, 394] on link "›" at bounding box center [1500, 392] width 27 height 27
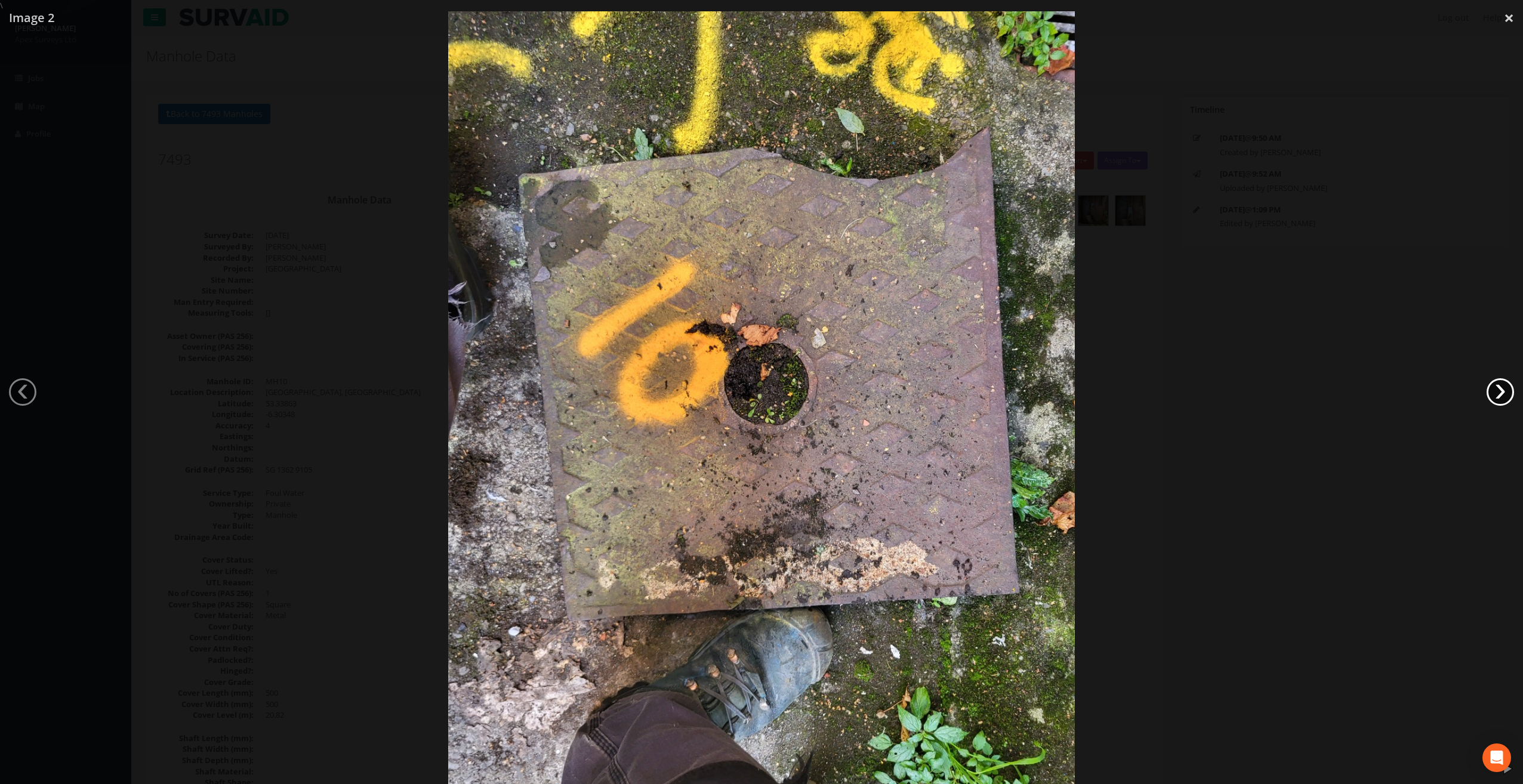
click at [1500, 394] on link "›" at bounding box center [1500, 392] width 27 height 27
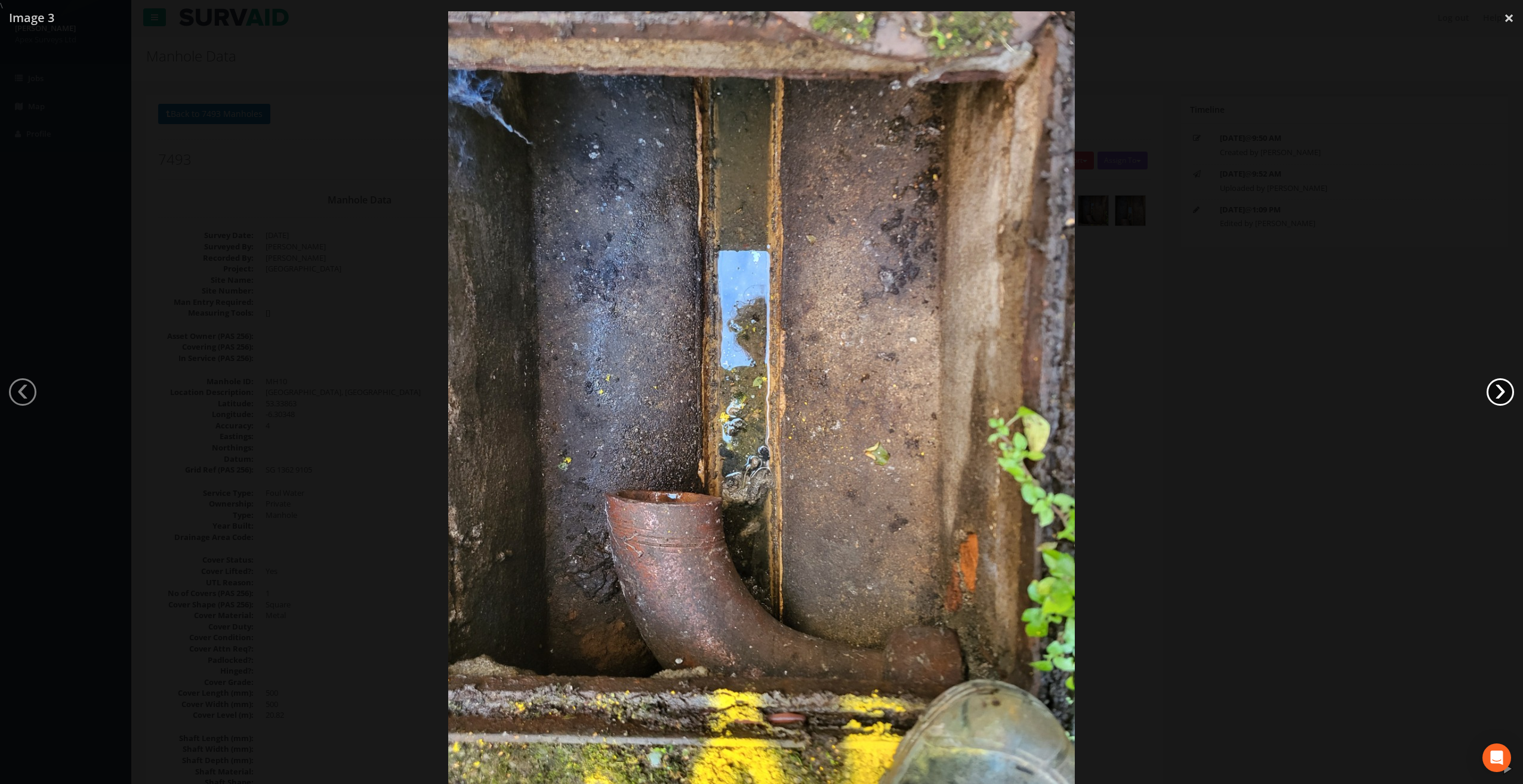
click at [1500, 394] on link "›" at bounding box center [1500, 392] width 27 height 27
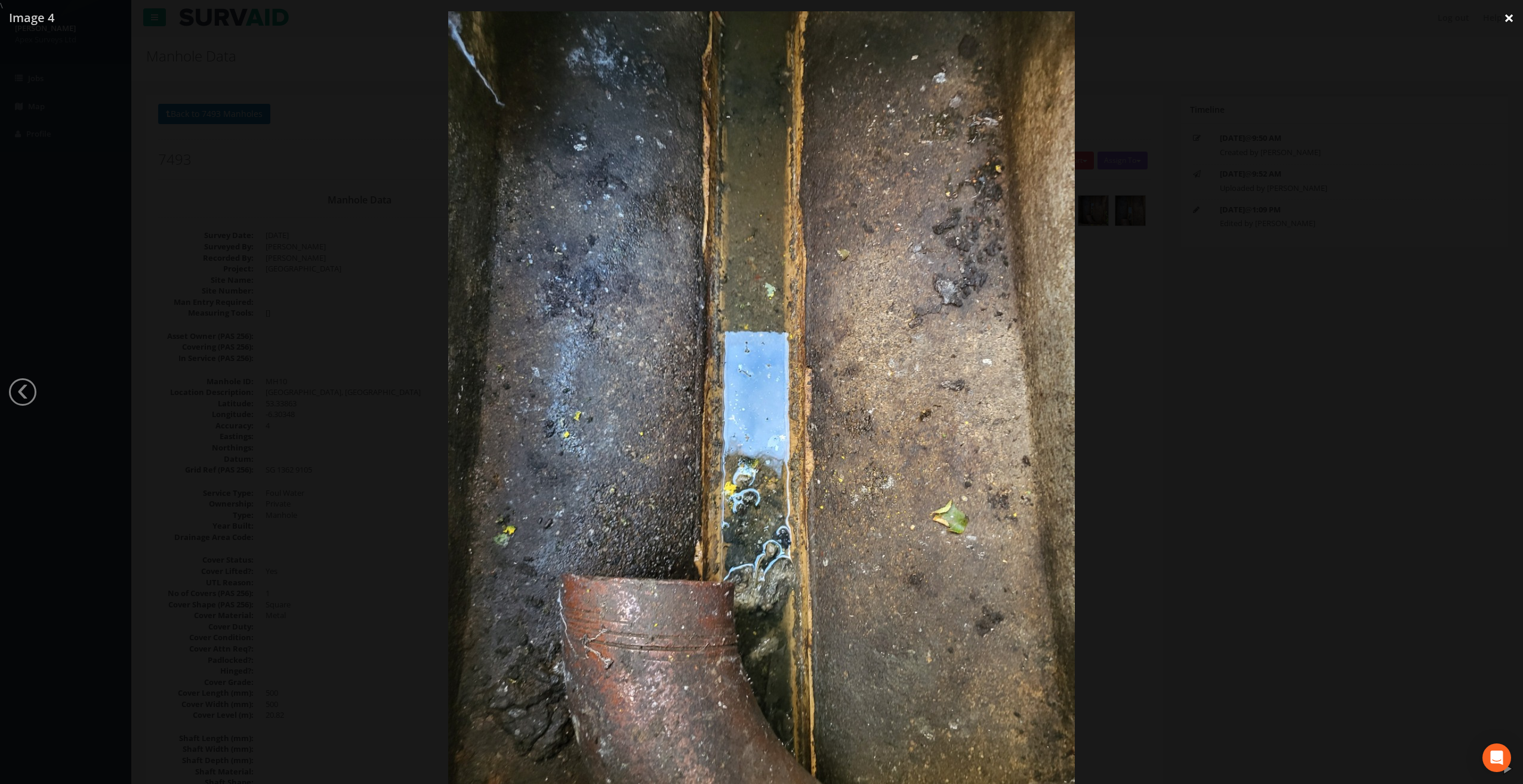
click at [1507, 18] on link "×" at bounding box center [1509, 18] width 28 height 36
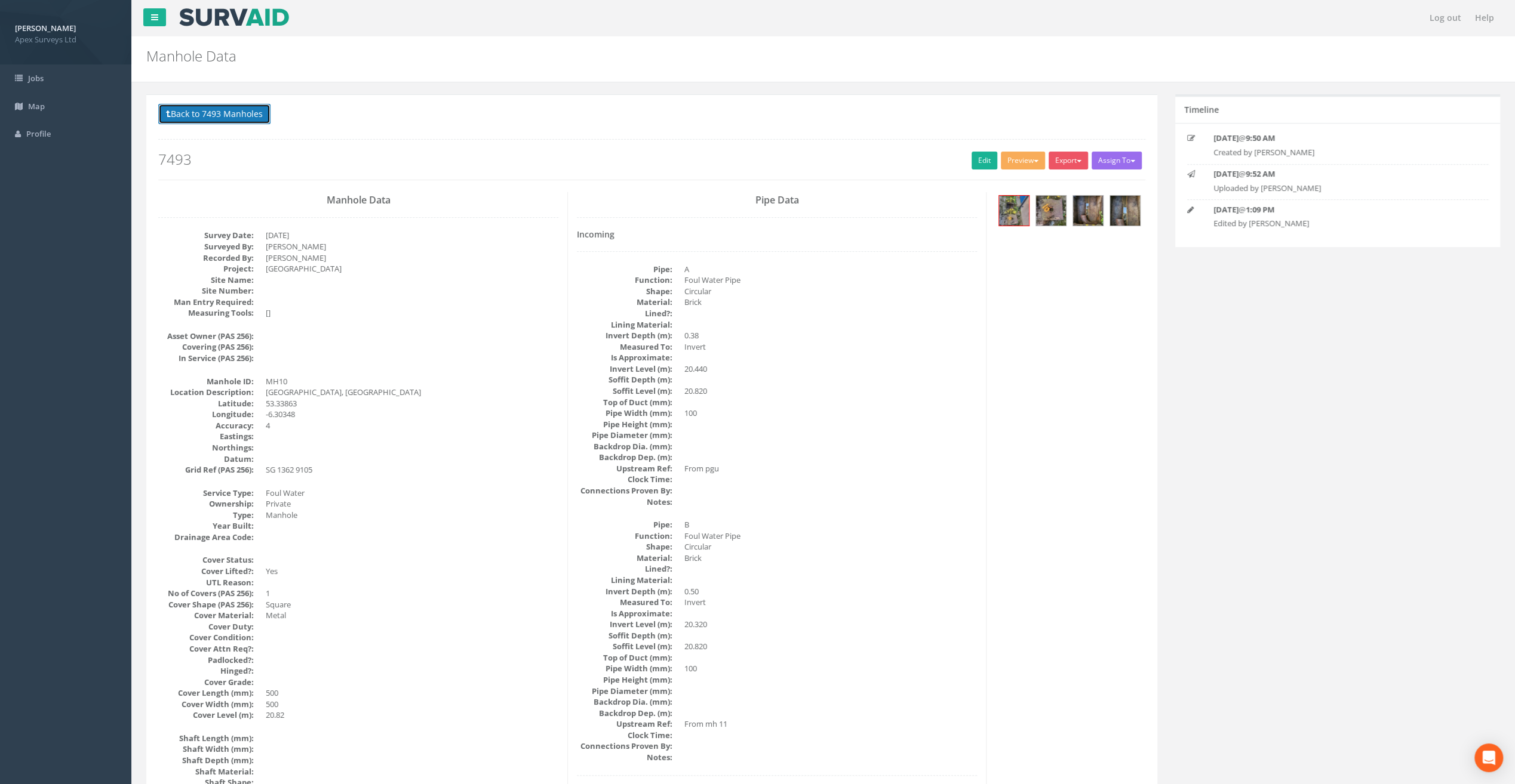
click at [245, 116] on button "Back to 7493 Manholes" at bounding box center [215, 113] width 112 height 20
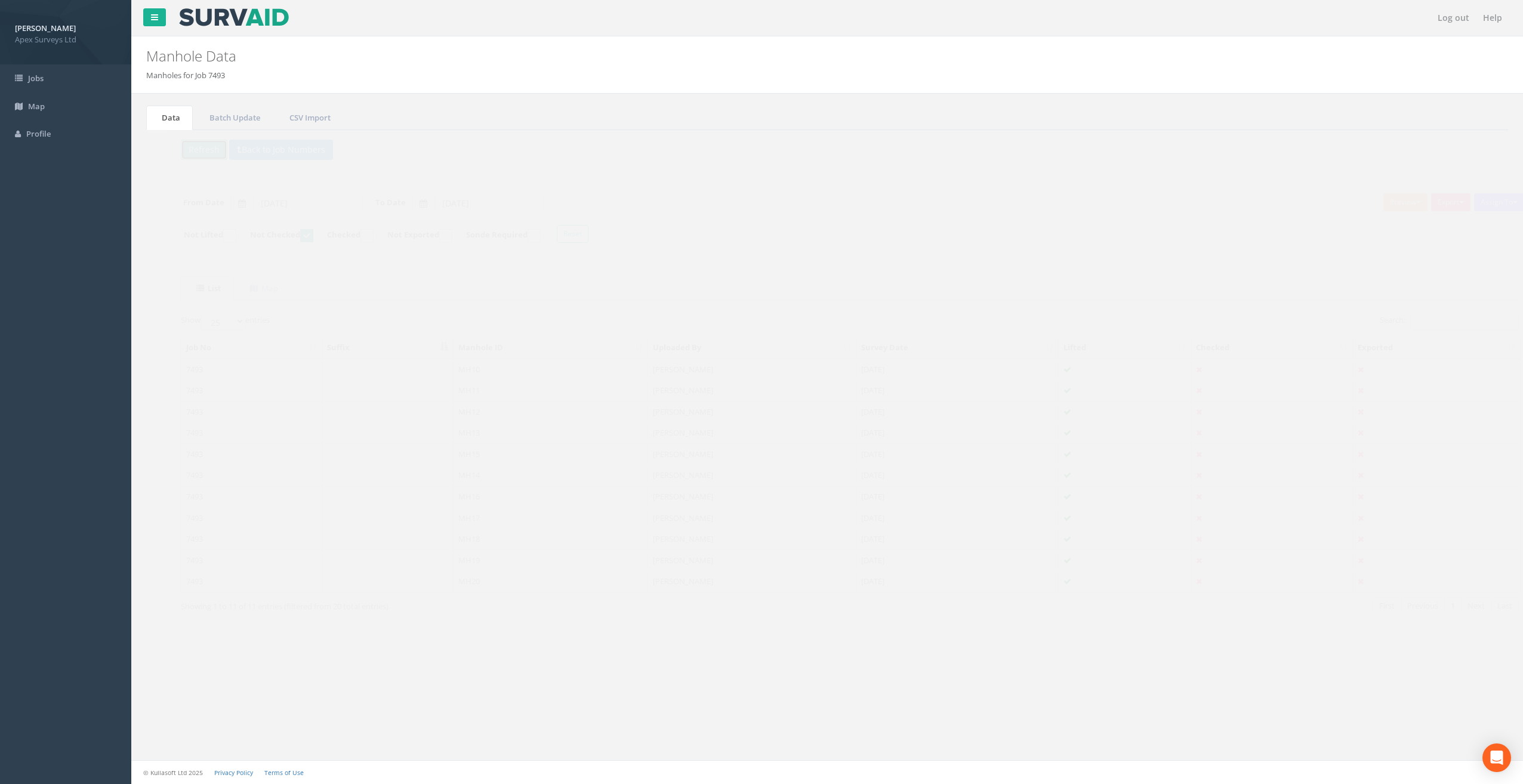
drag, startPoint x: 174, startPoint y: 146, endPoint x: 182, endPoint y: 149, distance: 8.5
click at [174, 146] on button "Refresh" at bounding box center [182, 149] width 46 height 20
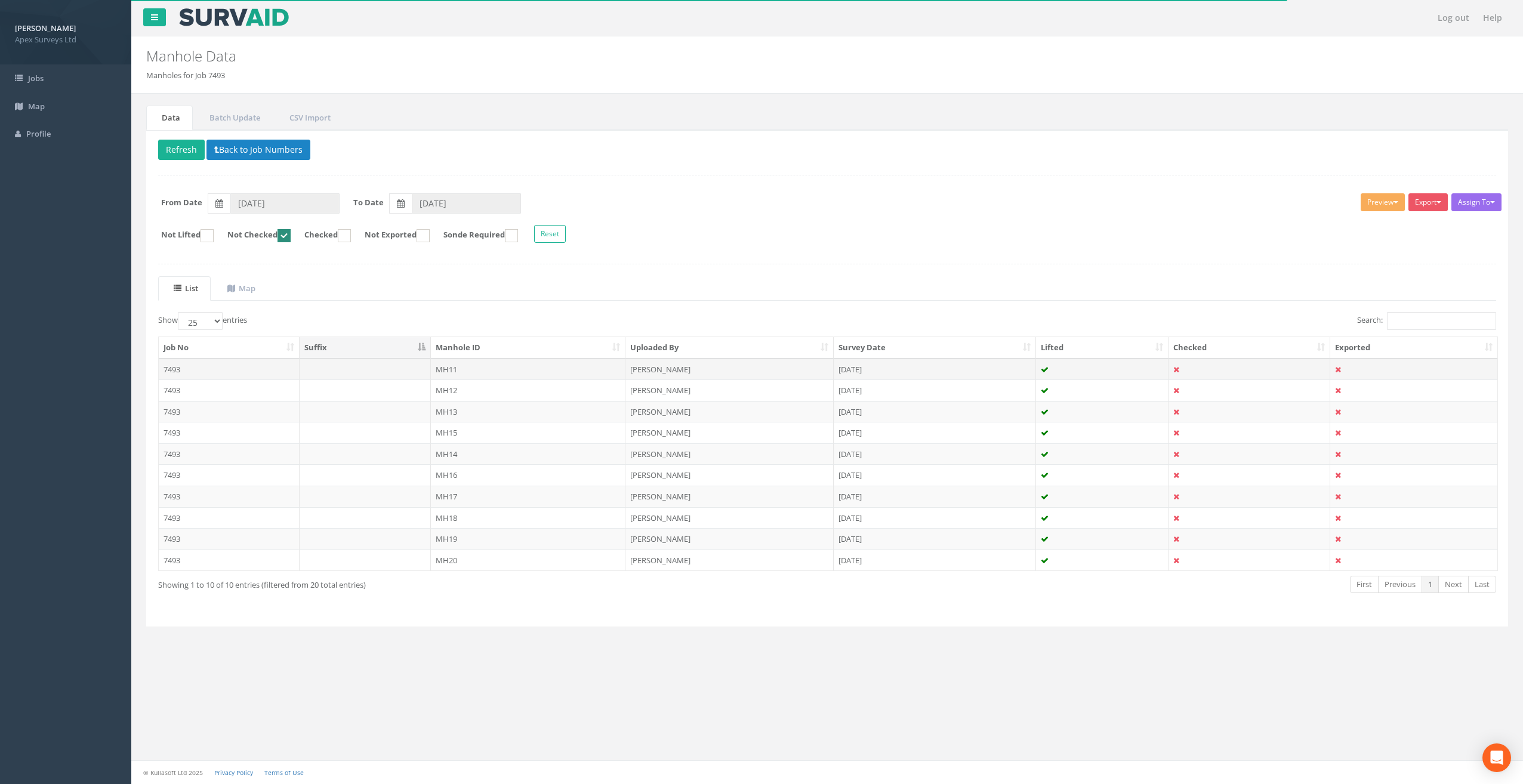
click at [450, 367] on td "MH11" at bounding box center [528, 369] width 195 height 21
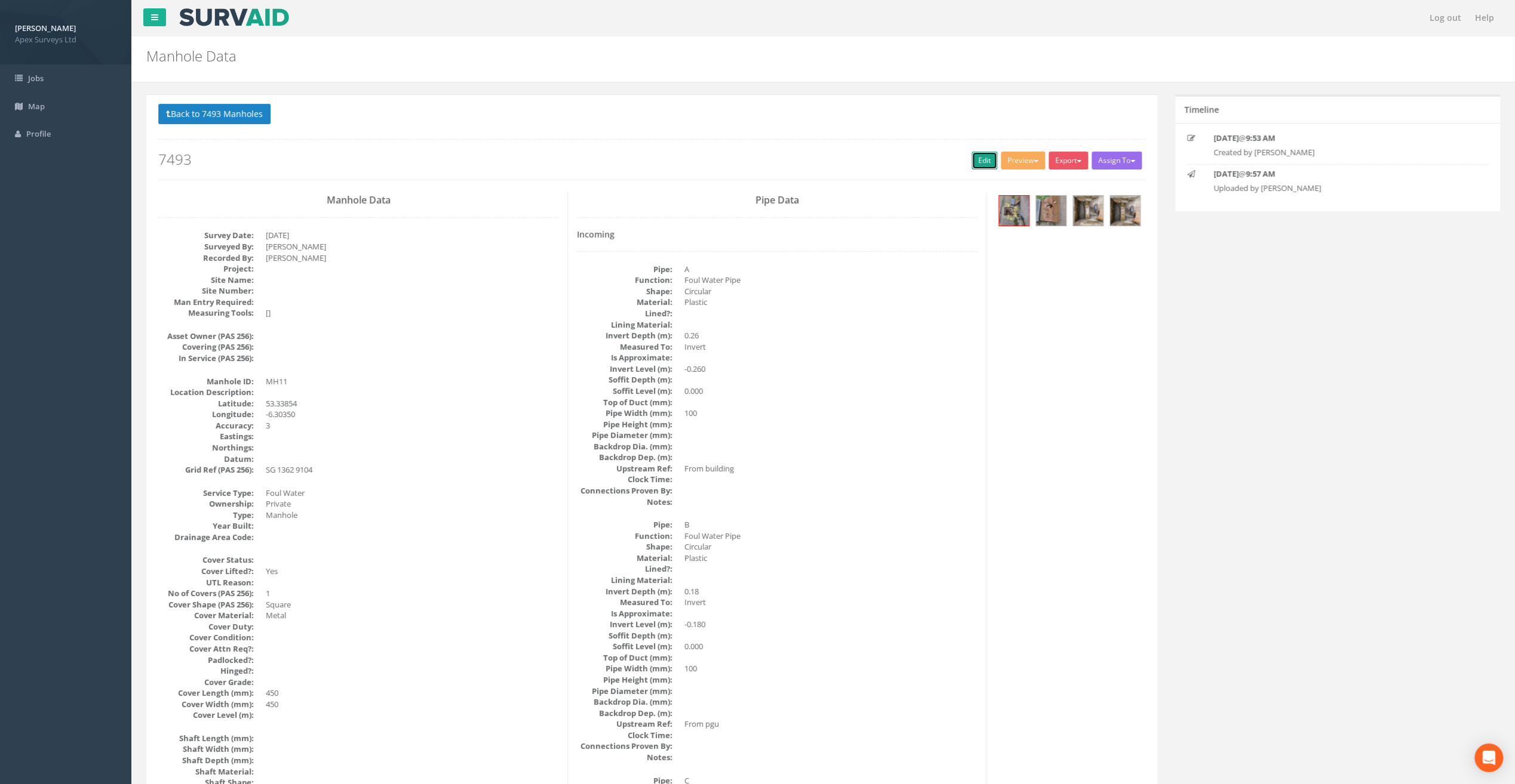
click at [977, 160] on link "Edit" at bounding box center [984, 160] width 26 height 18
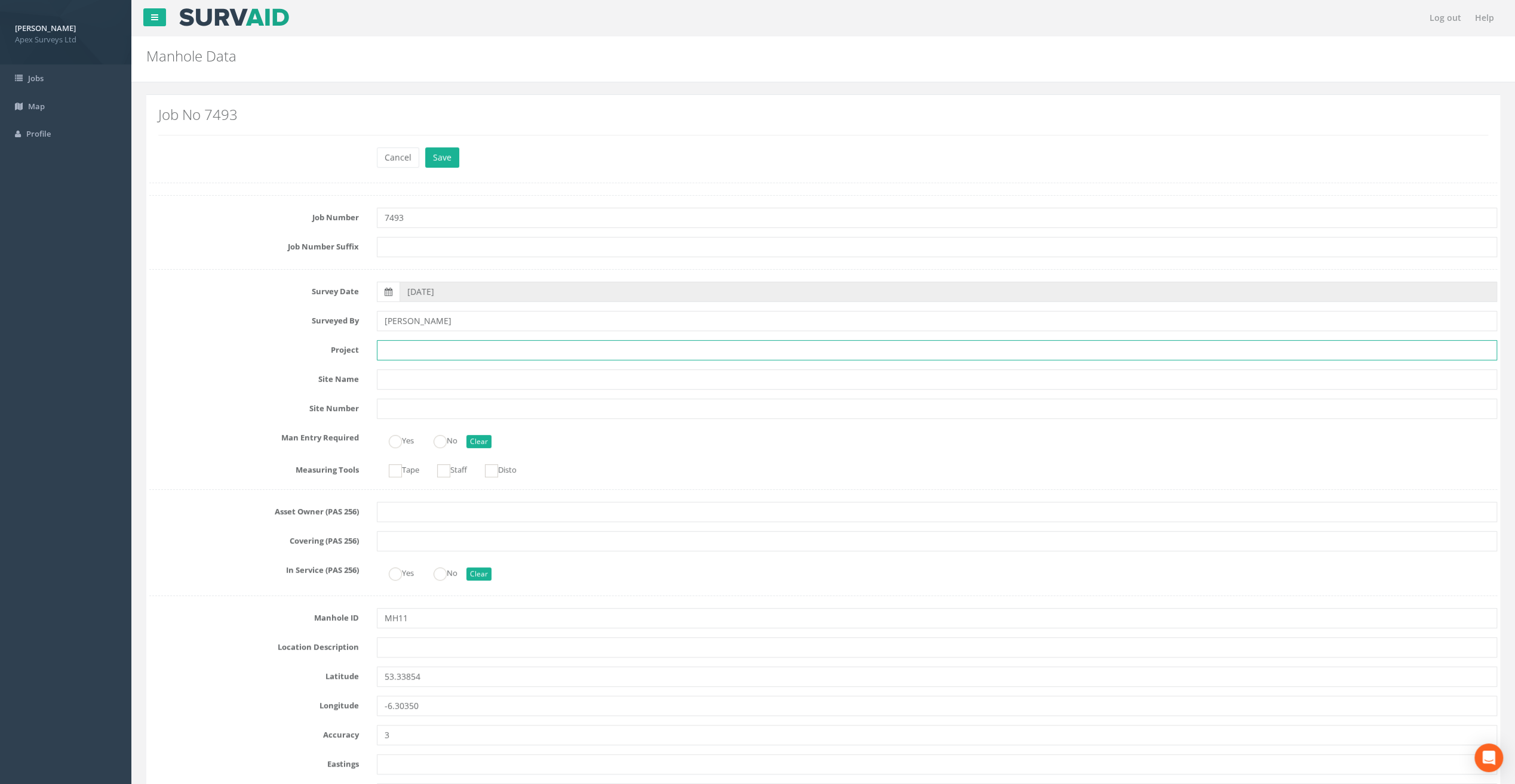
click at [427, 344] on input "text" at bounding box center [937, 350] width 1120 height 20
paste input "[GEOGRAPHIC_DATA]"
type input "[GEOGRAPHIC_DATA]"
drag, startPoint x: 308, startPoint y: 75, endPoint x: 313, endPoint y: 79, distance: 6.4
click at [308, 75] on div "Manhole Data Manholes for Job 7493" at bounding box center [823, 59] width 1383 height 46
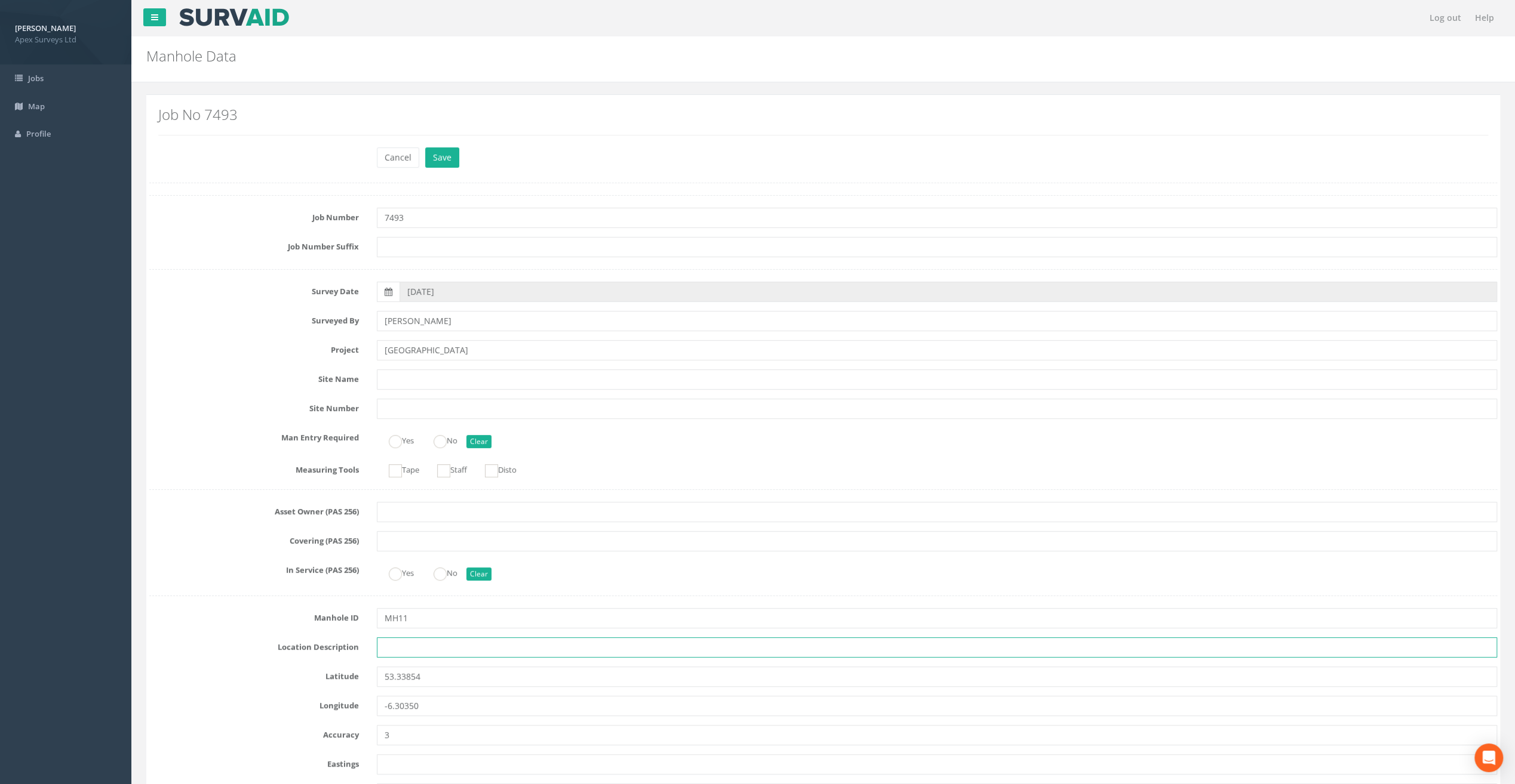
click at [388, 643] on input "text" at bounding box center [937, 647] width 1120 height 20
paste input "[GEOGRAPHIC_DATA], [GEOGRAPHIC_DATA]"
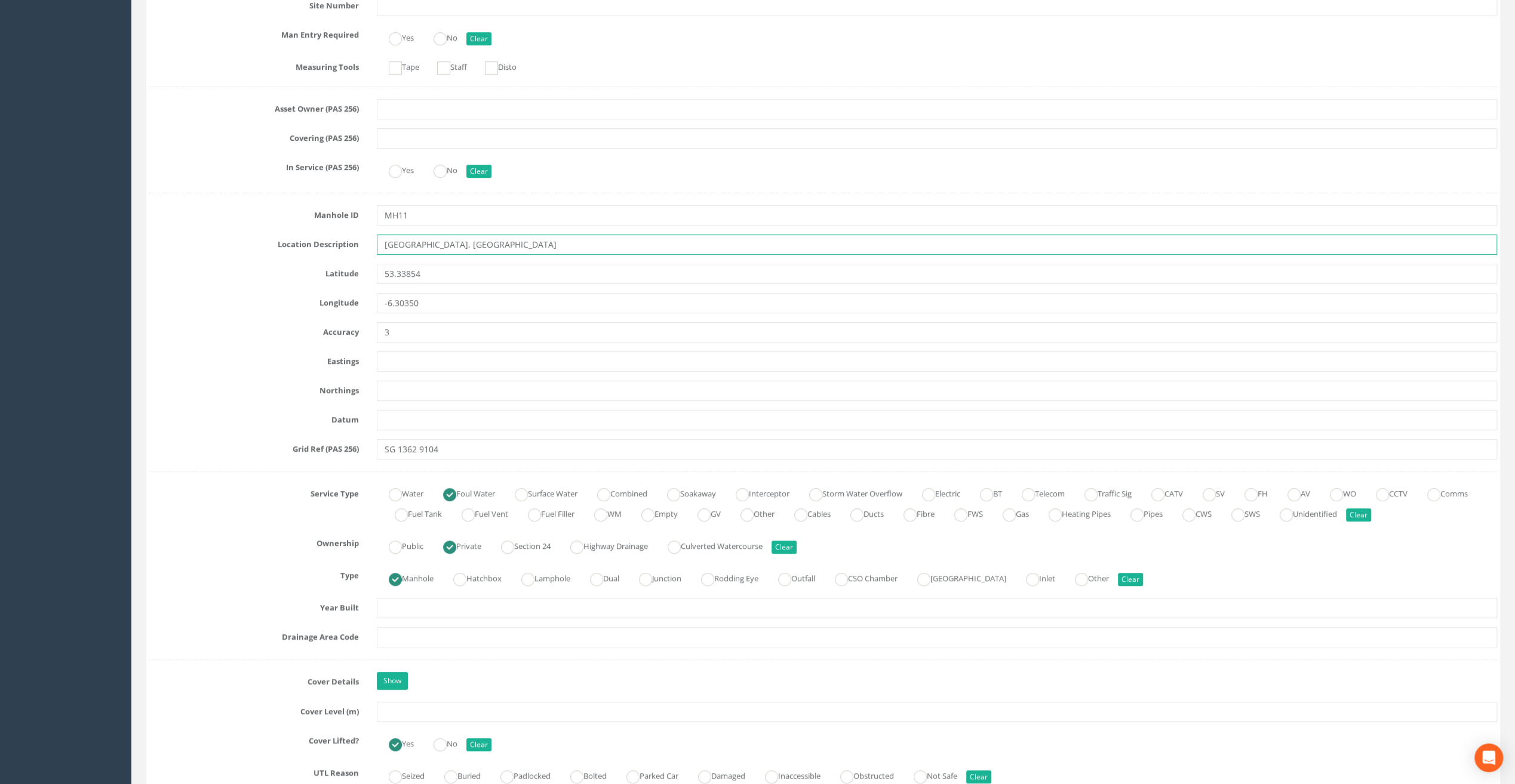
scroll to position [418, 0]
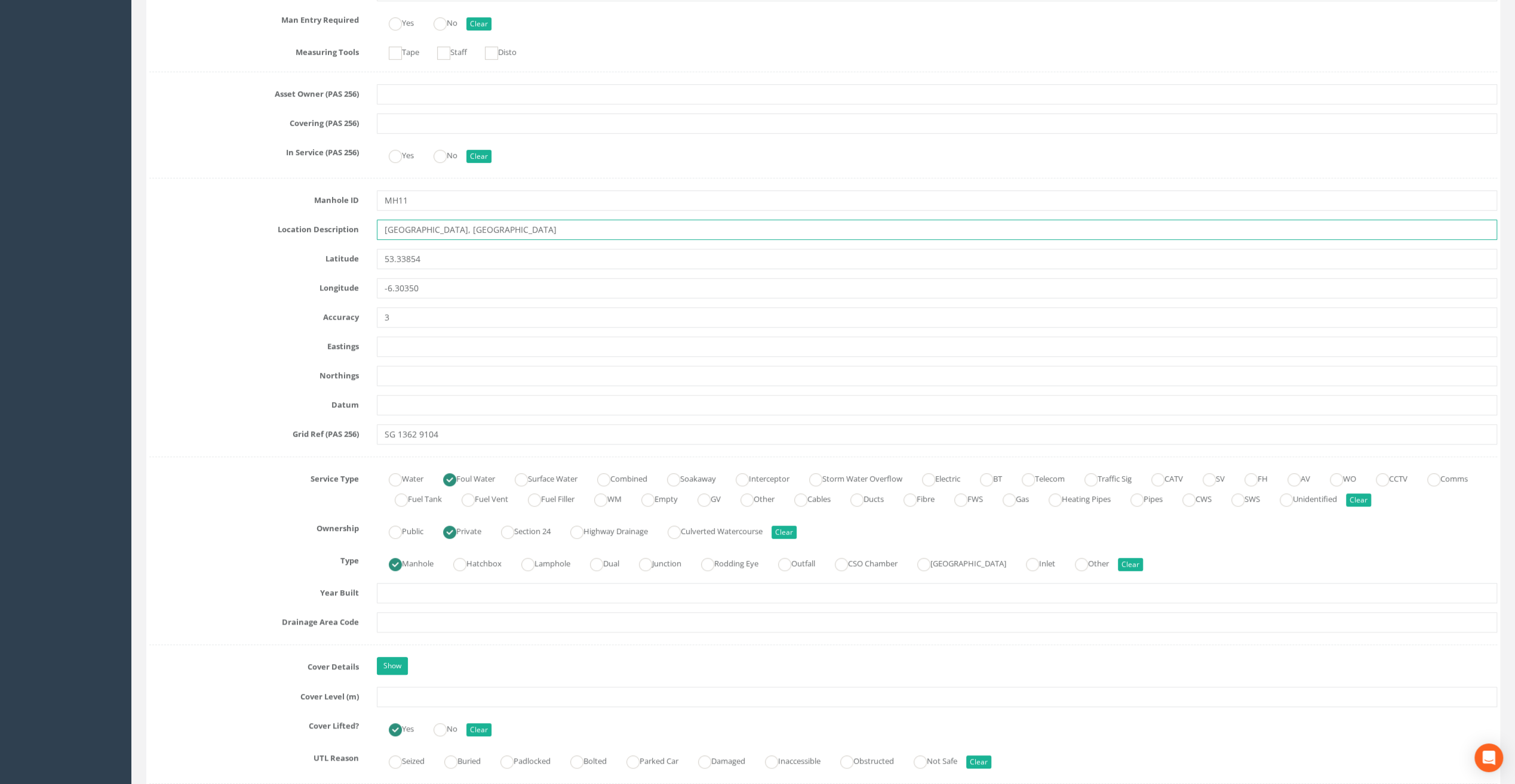
type input "[GEOGRAPHIC_DATA], [GEOGRAPHIC_DATA]"
click at [399, 697] on input "text" at bounding box center [937, 697] width 1120 height 20
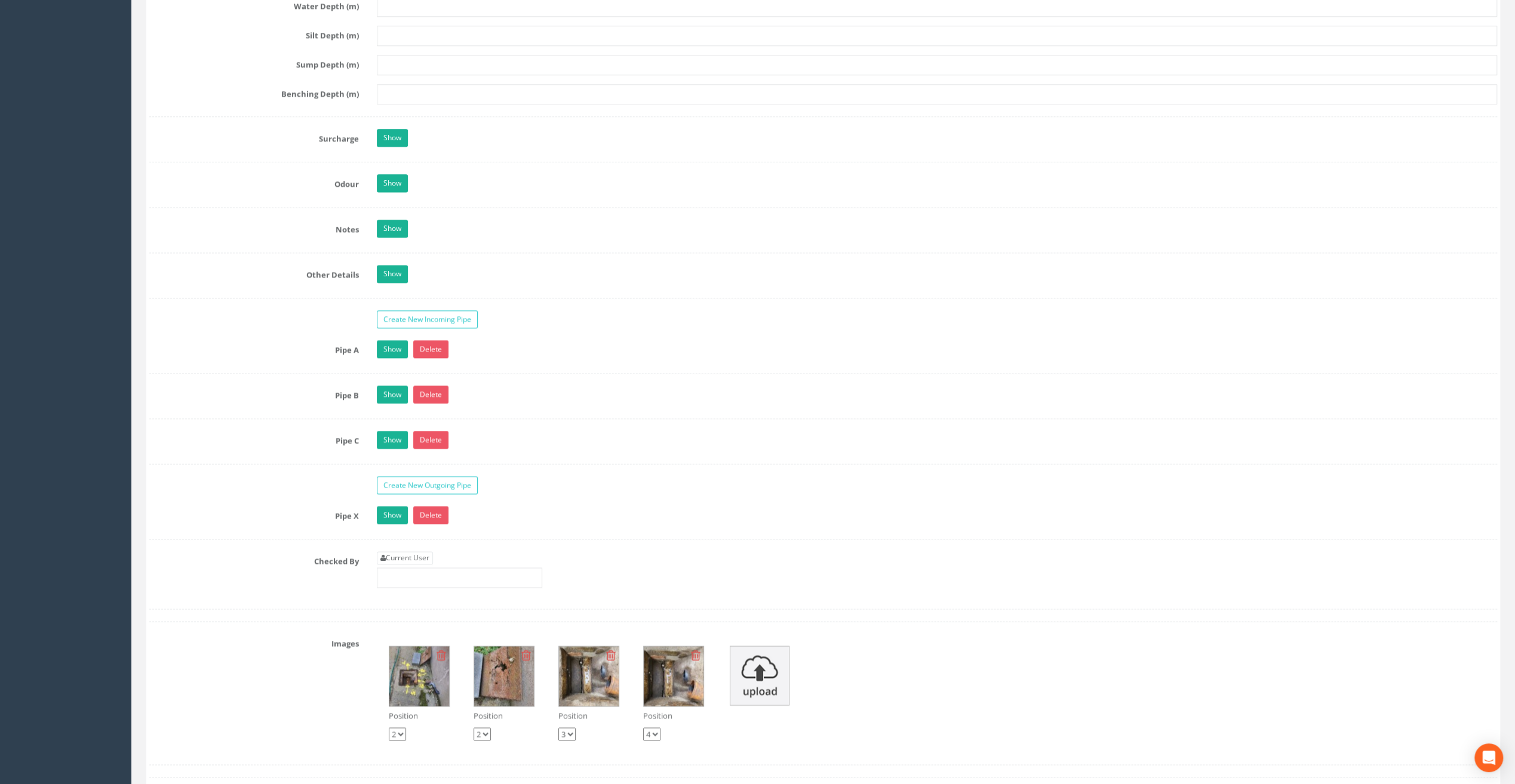
scroll to position [1731, 0]
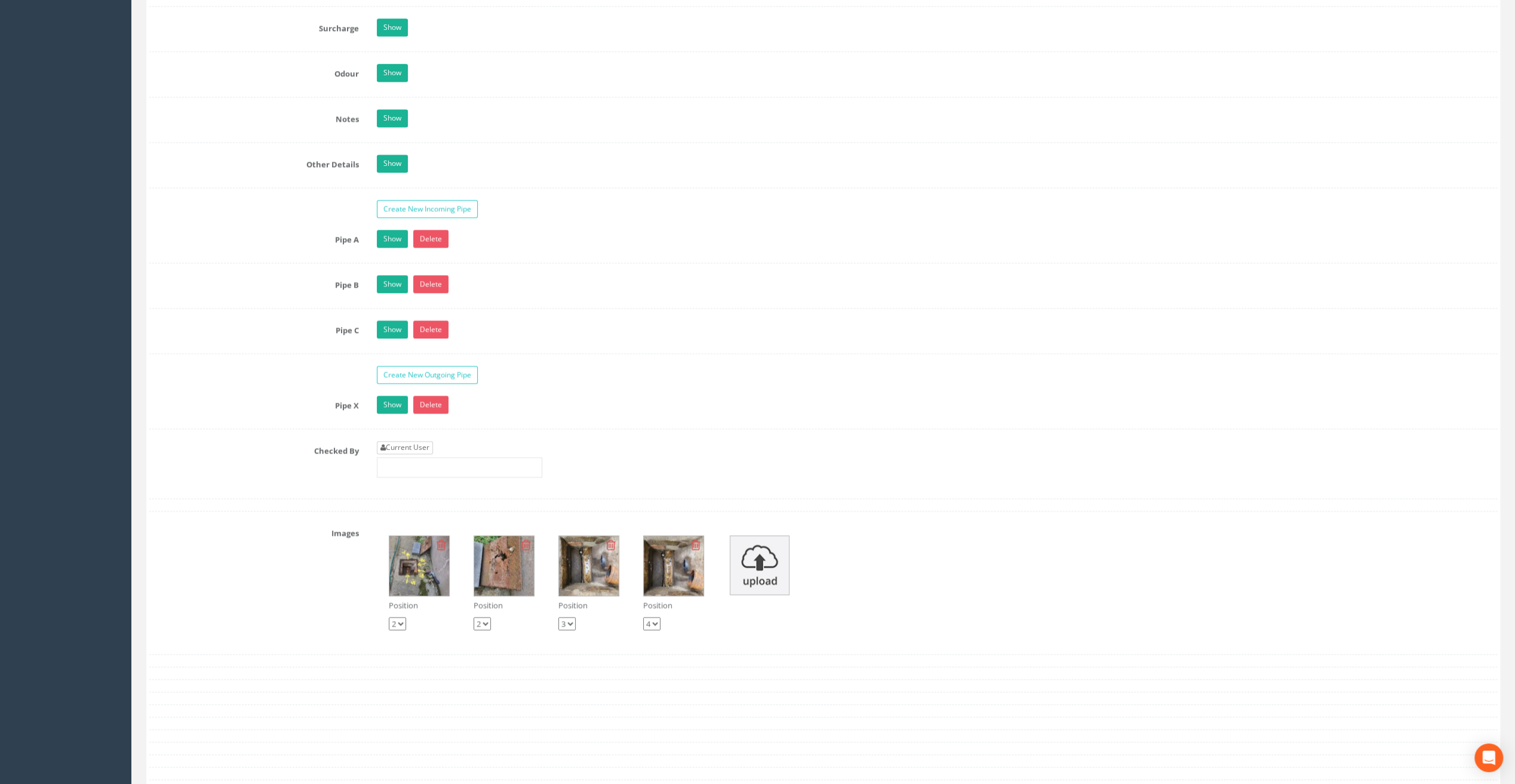
type input "20.89"
click at [401, 441] on link "Current User" at bounding box center [405, 448] width 56 height 13
type input "[PERSON_NAME]"
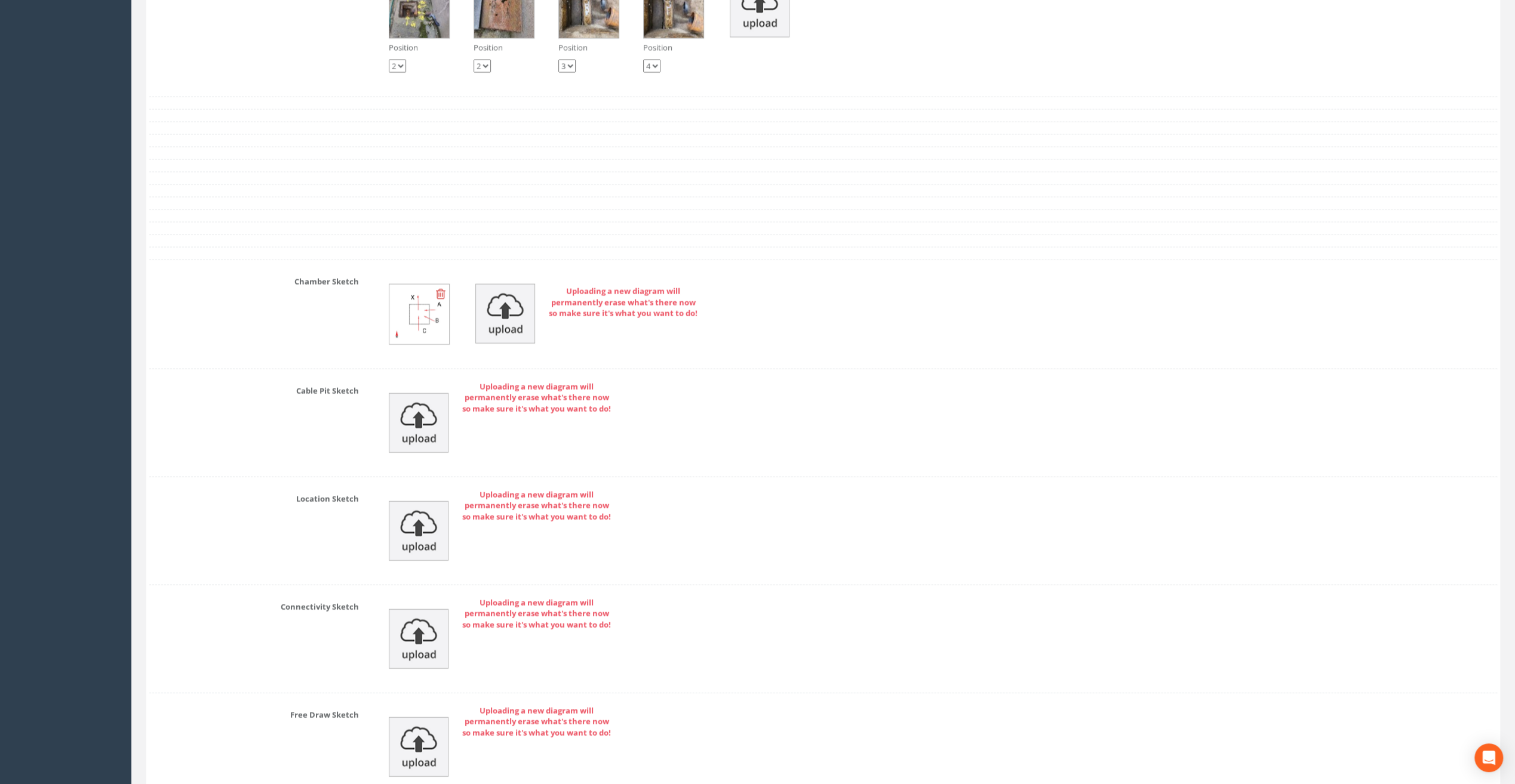
scroll to position [2387, 0]
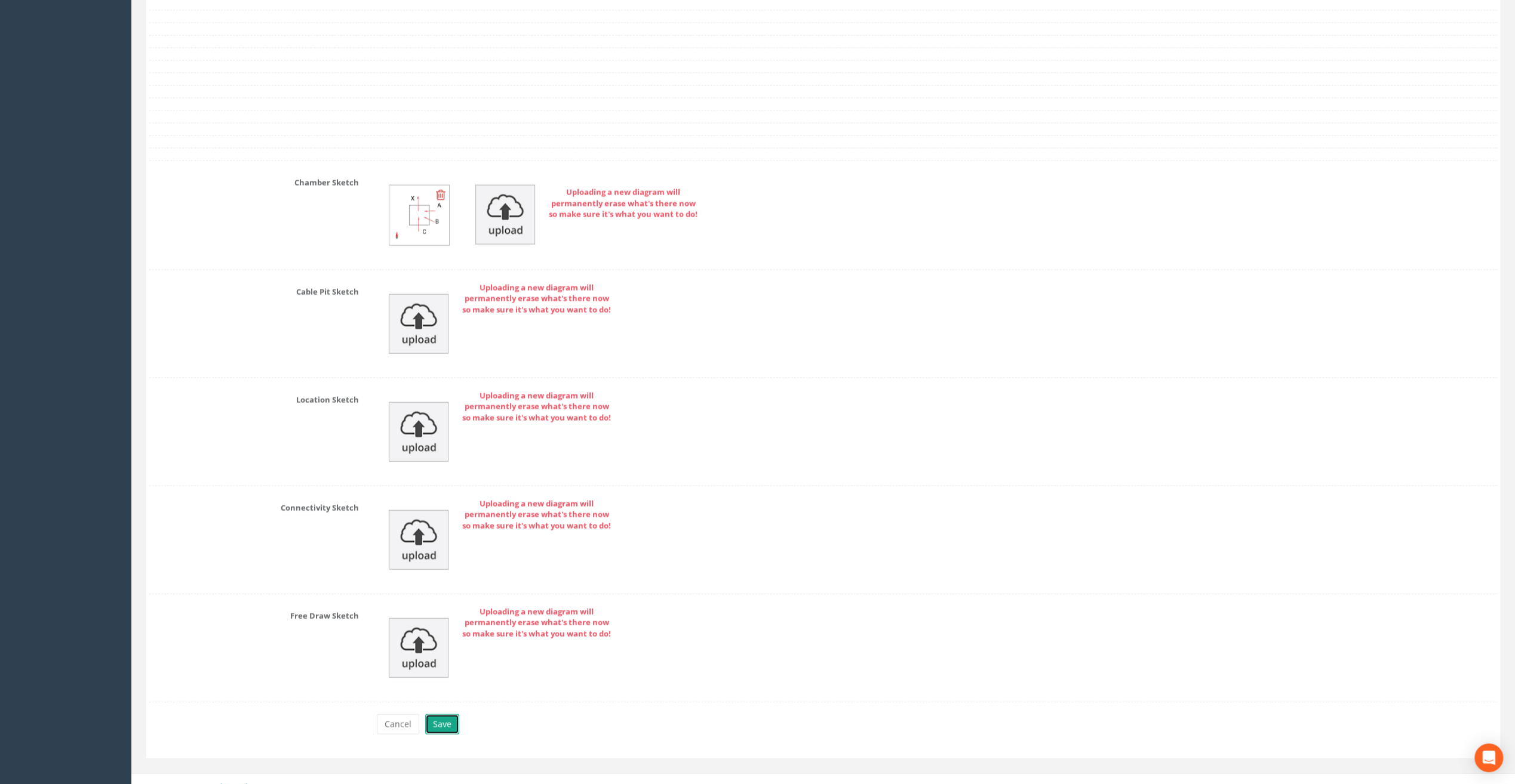
click at [449, 715] on button "Save" at bounding box center [442, 724] width 34 height 20
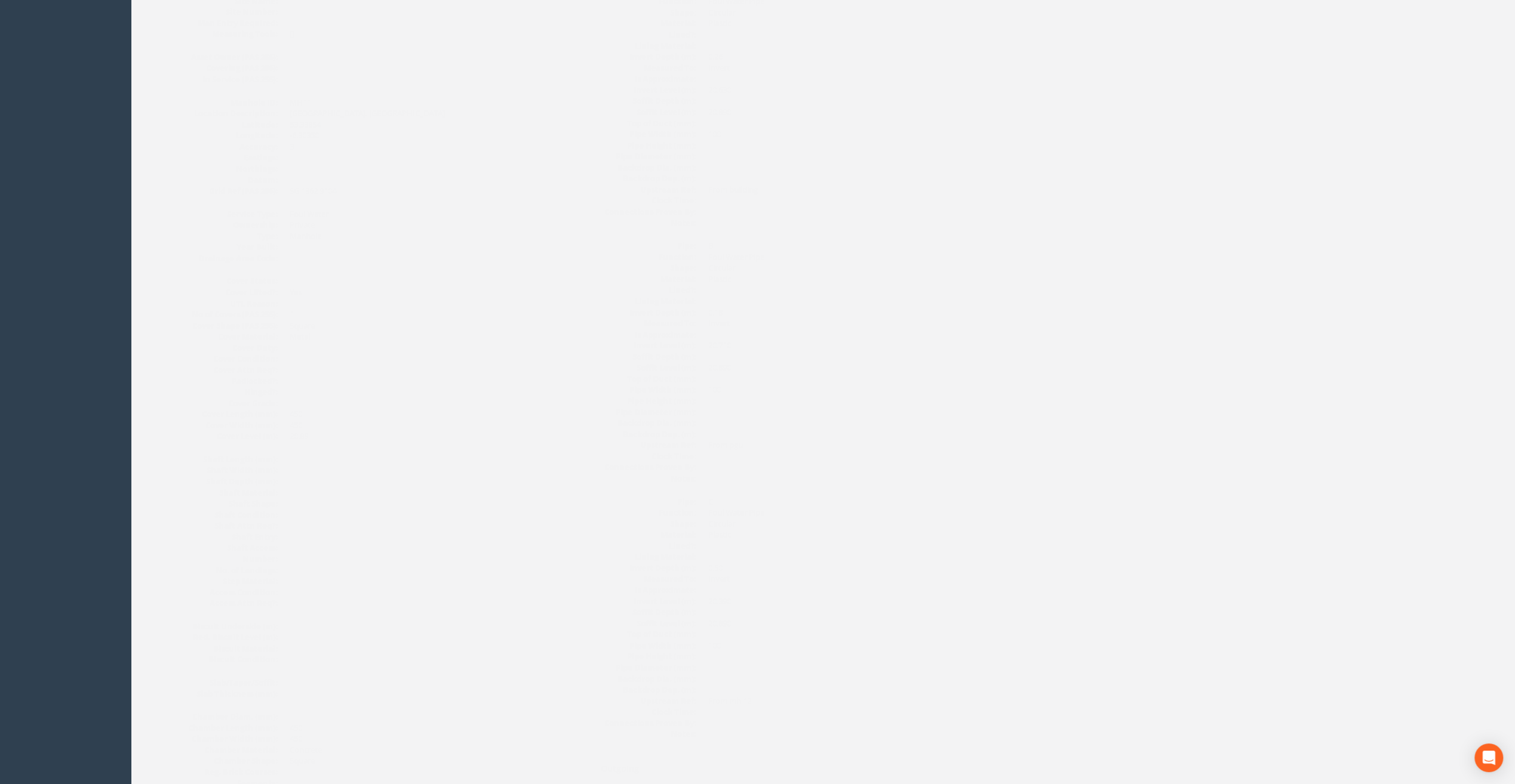
scroll to position [0, 0]
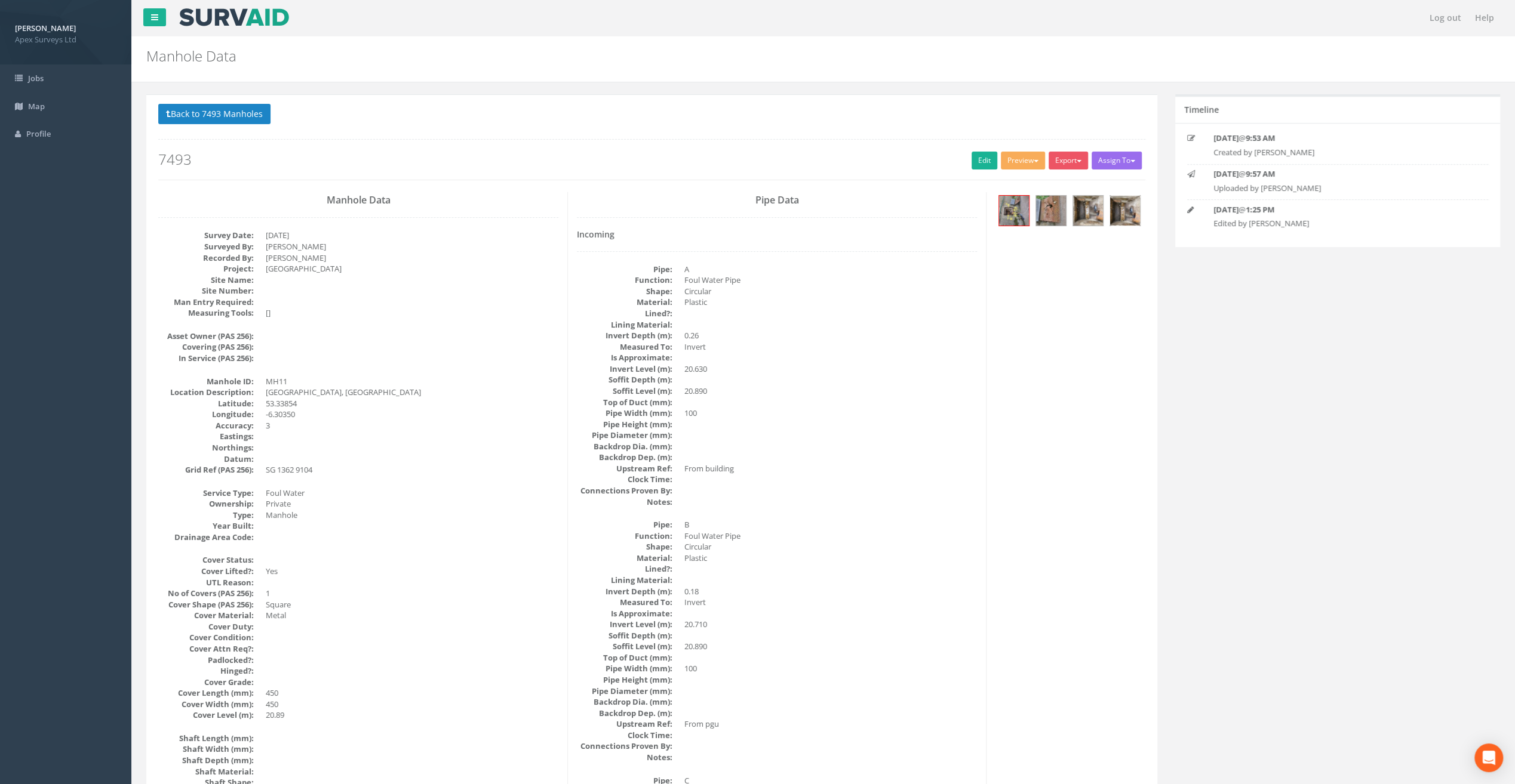
click at [1131, 223] on img at bounding box center [1124, 210] width 30 height 30
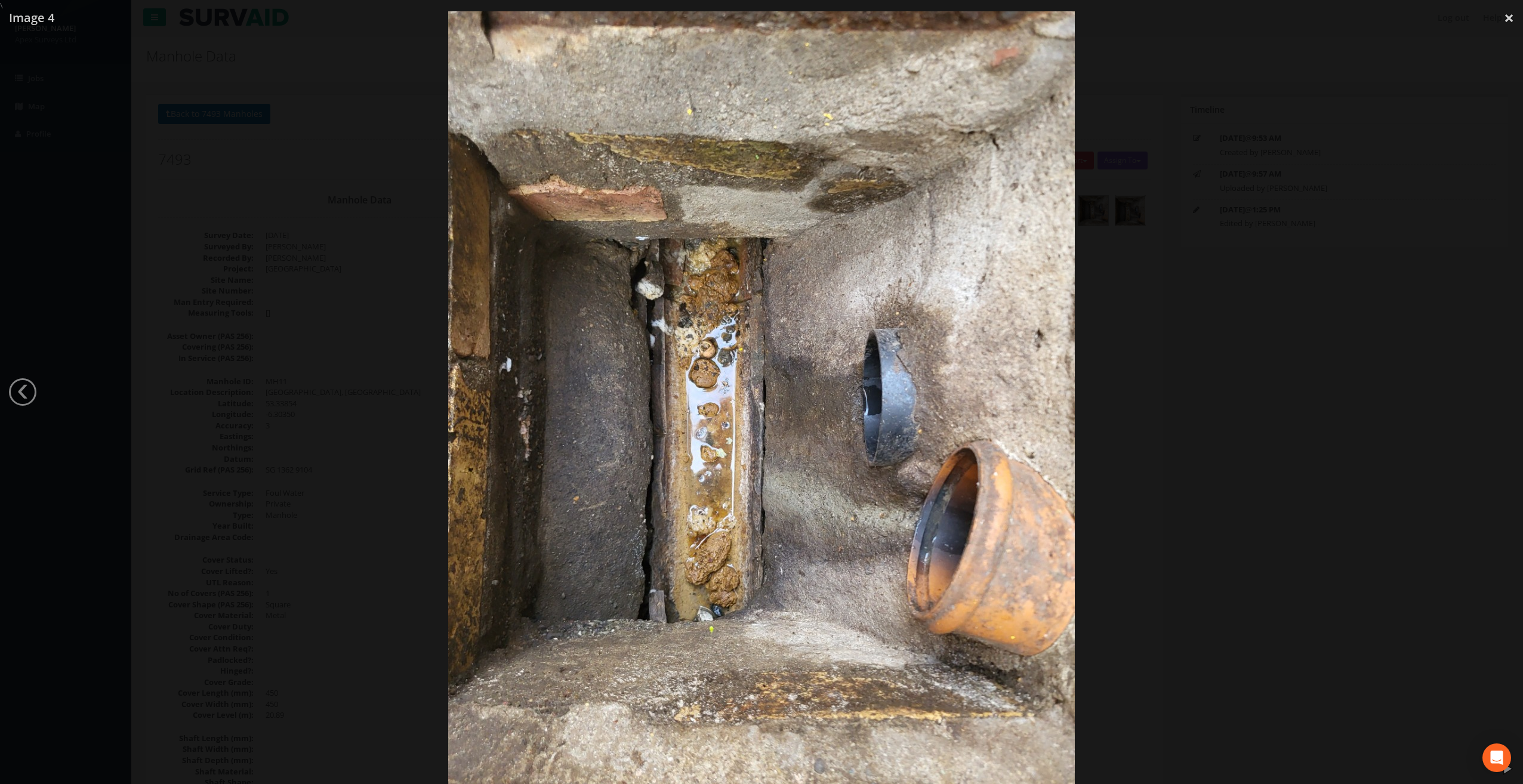
click at [40, 400] on div at bounding box center [762, 403] width 1523 height 784
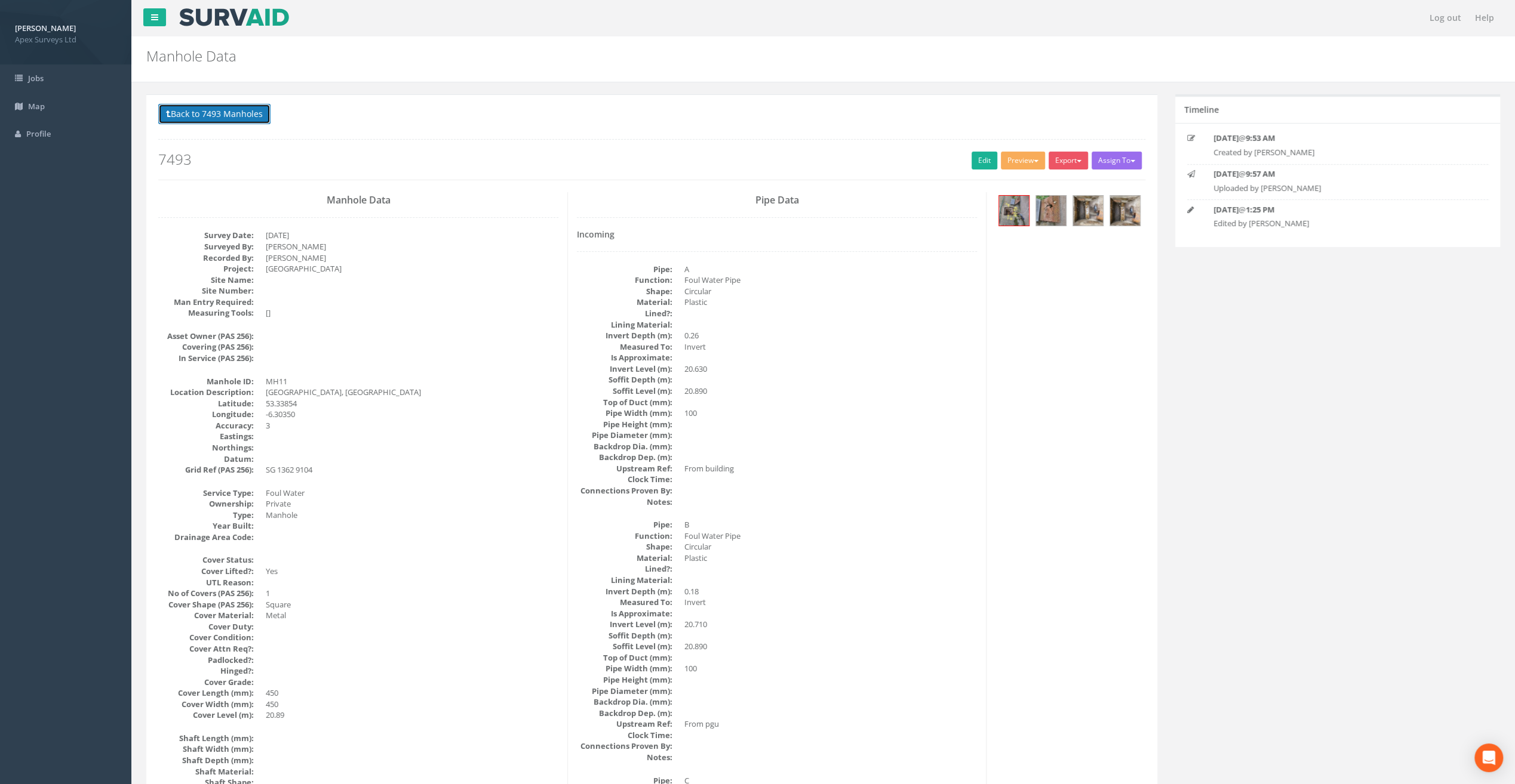
click at [221, 116] on button "Back to 7493 Manholes" at bounding box center [215, 113] width 112 height 20
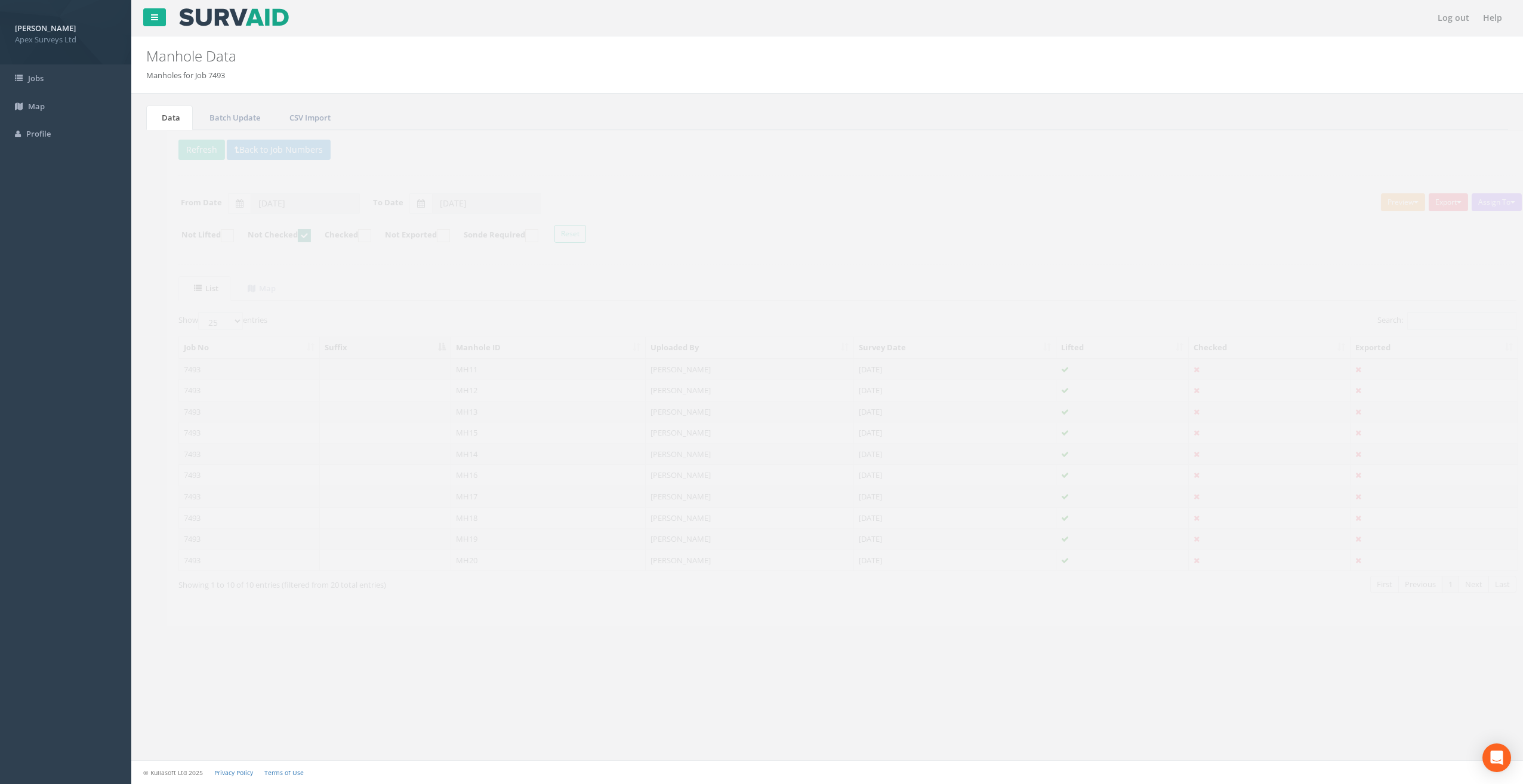
click at [449, 366] on td "MH11" at bounding box center [528, 369] width 195 height 21
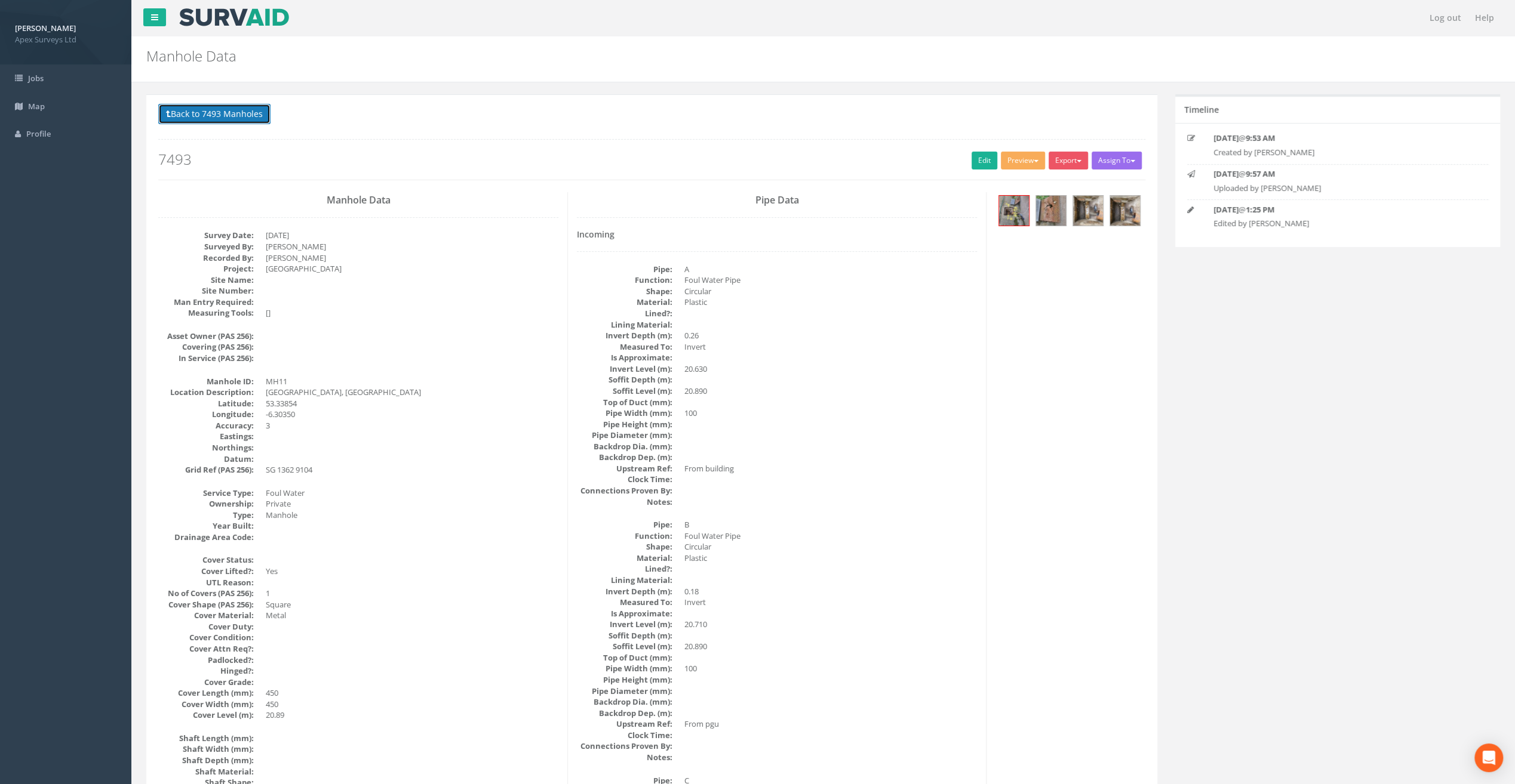
click at [238, 116] on button "Back to 7493 Manholes" at bounding box center [215, 113] width 112 height 20
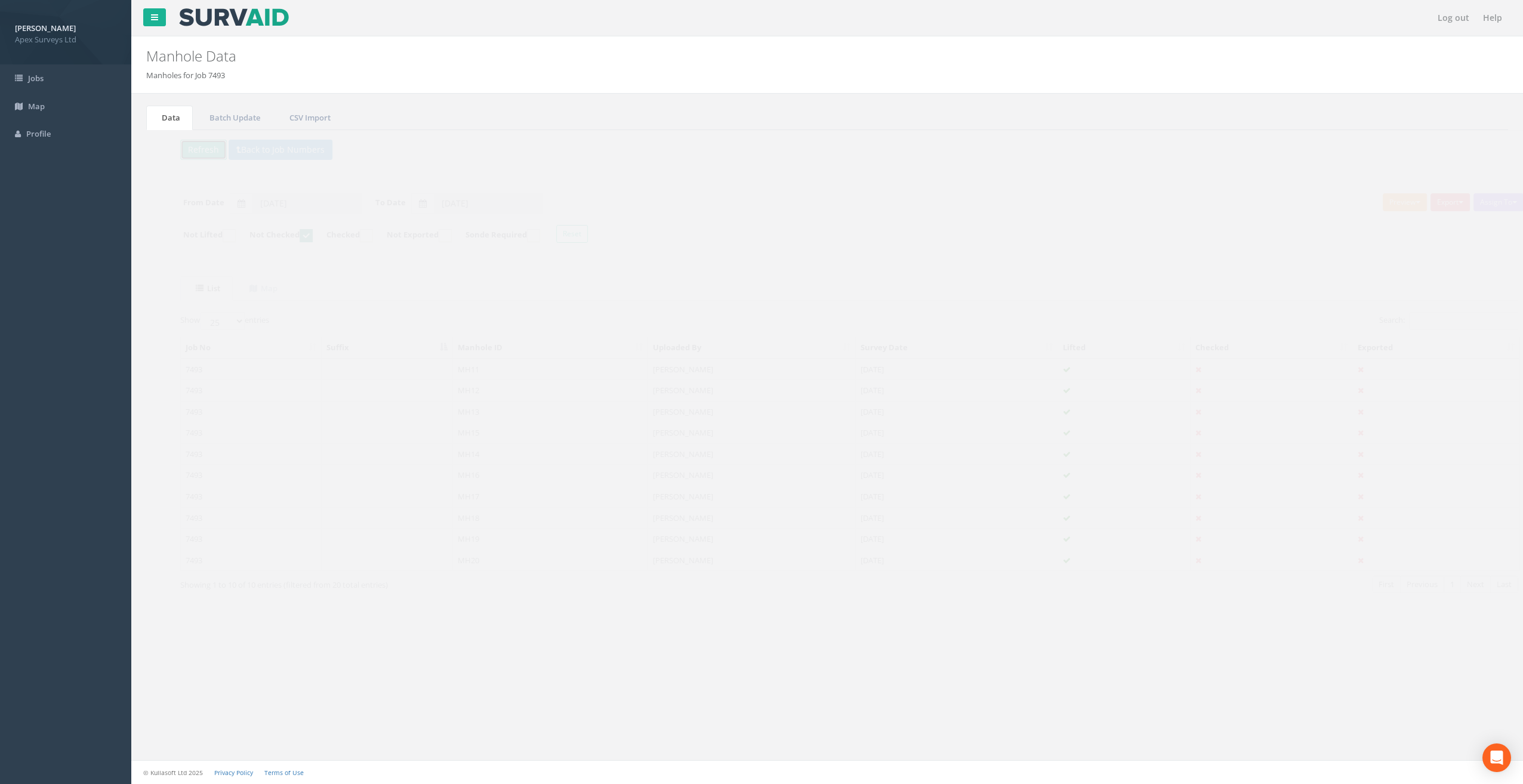
drag, startPoint x: 186, startPoint y: 154, endPoint x: 197, endPoint y: 159, distance: 12.1
click at [186, 154] on button "Refresh" at bounding box center [182, 149] width 46 height 20
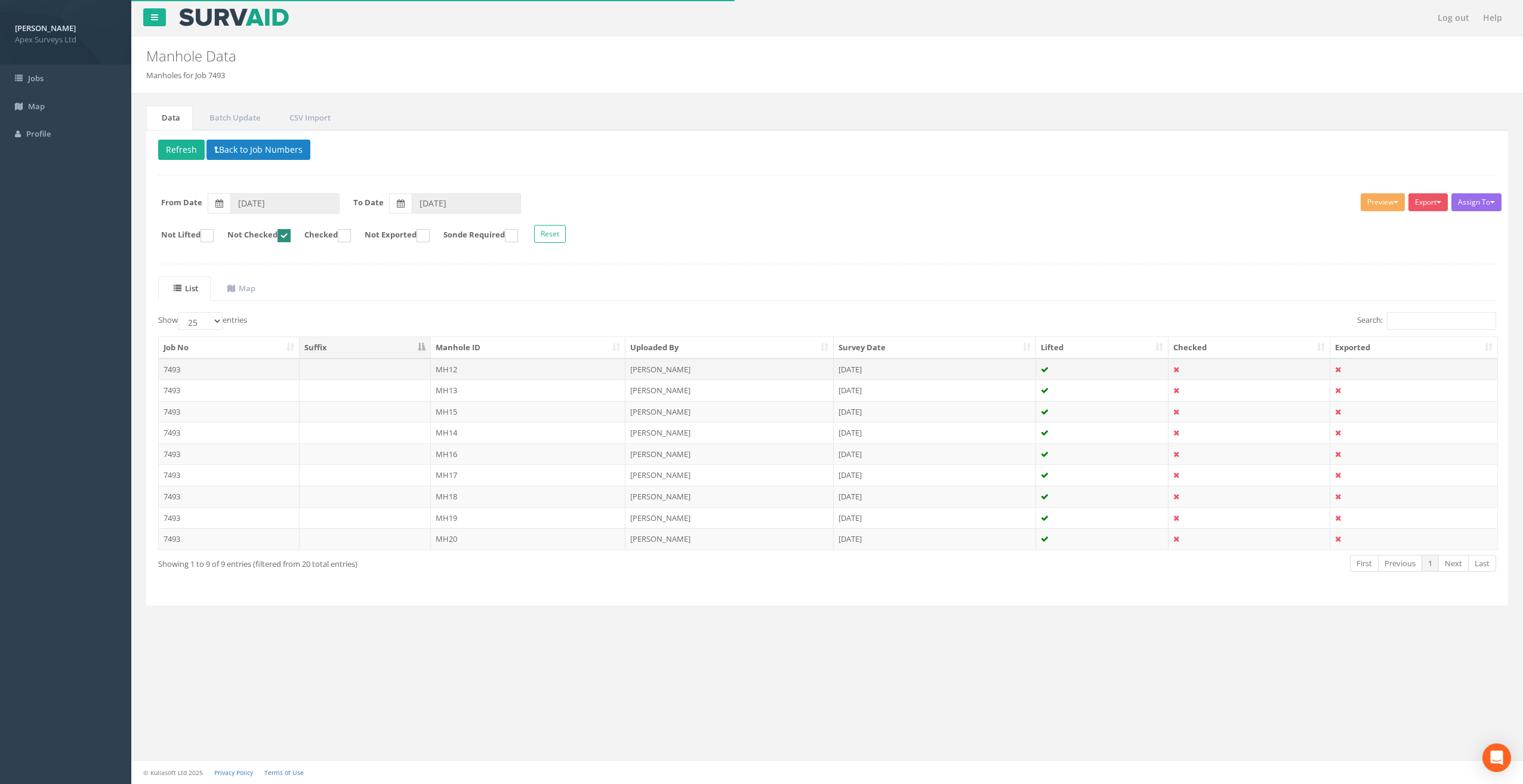
click at [453, 367] on td "MH12" at bounding box center [528, 369] width 195 height 21
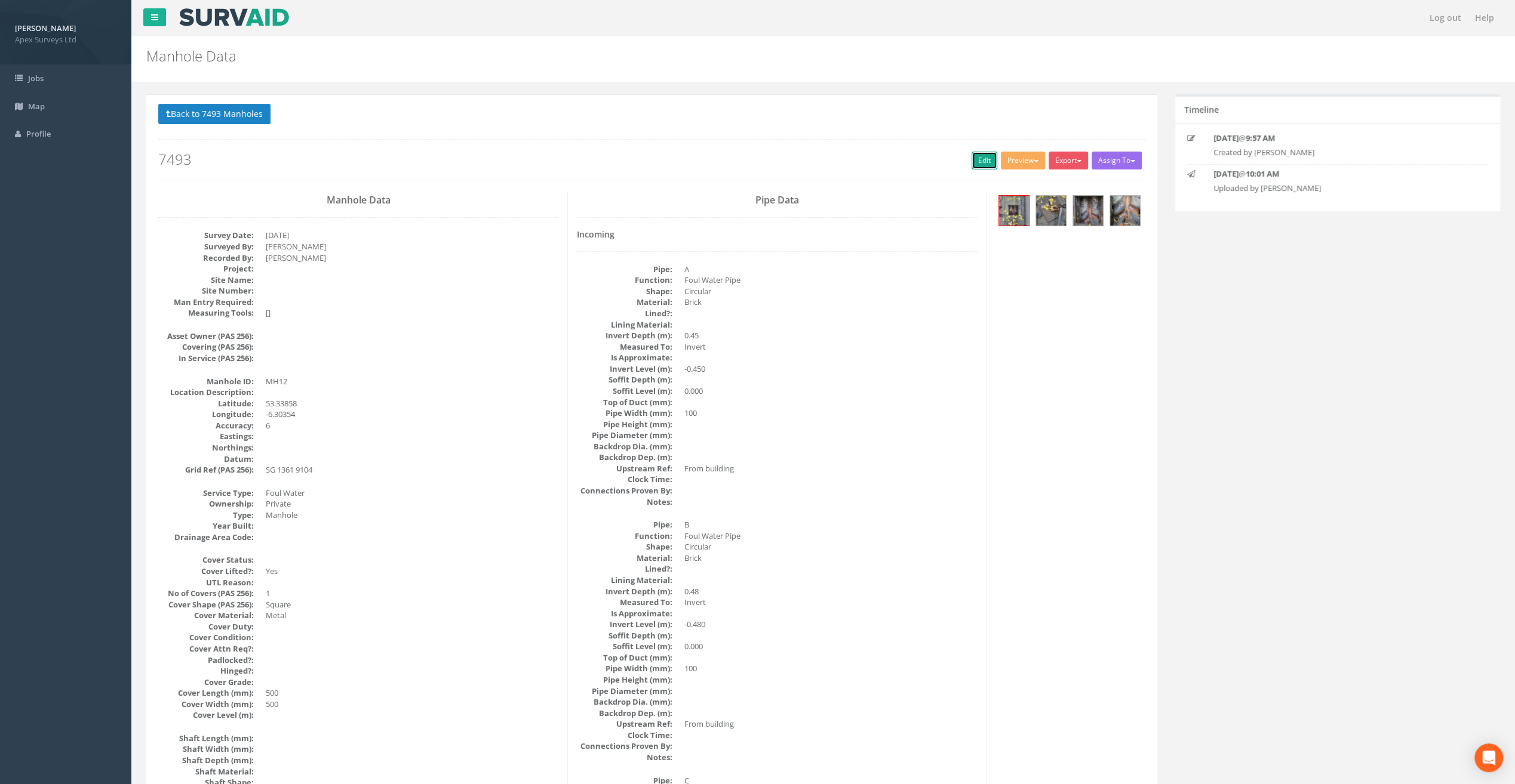
click at [972, 160] on link "Edit" at bounding box center [984, 160] width 26 height 18
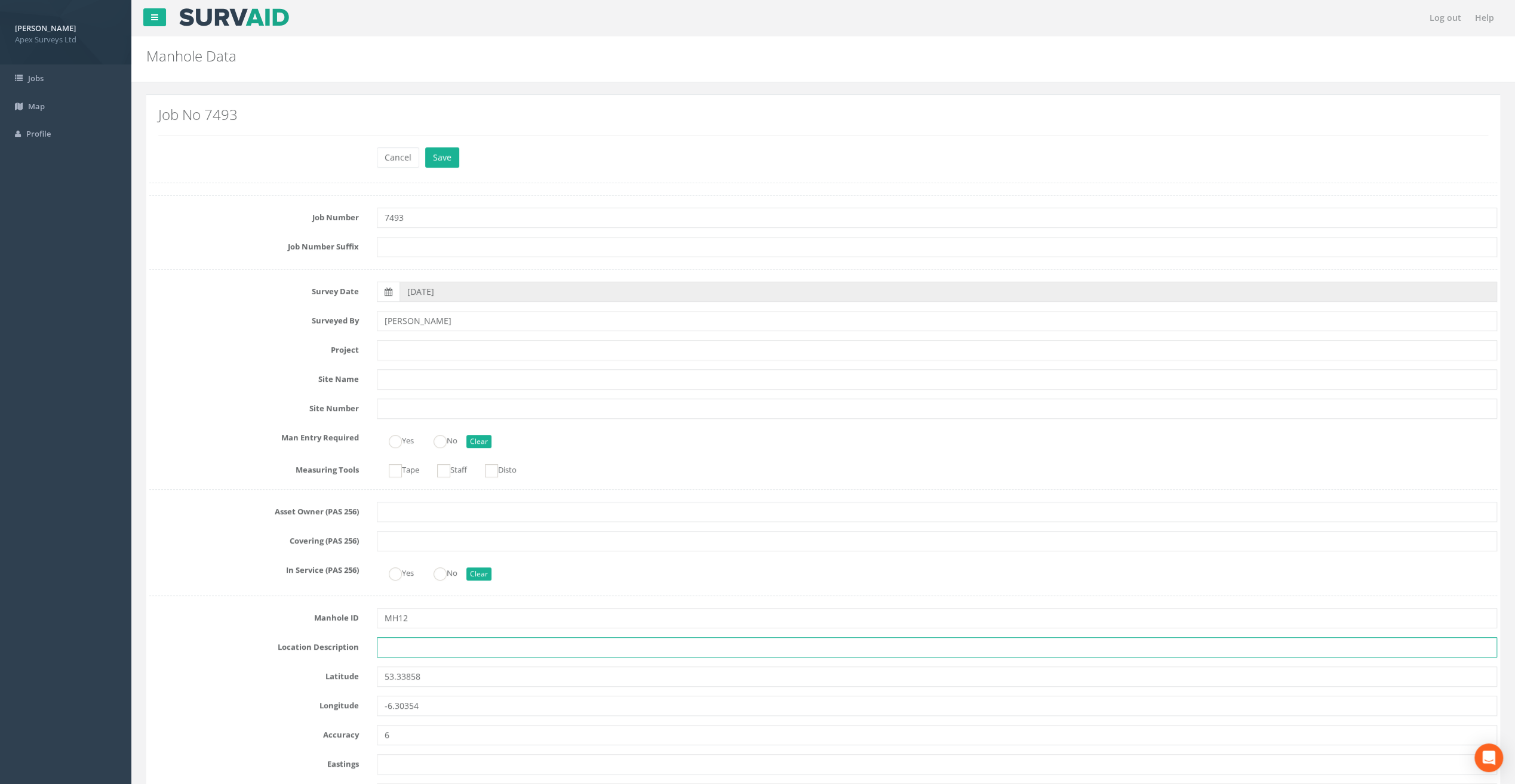
click at [400, 652] on input "text" at bounding box center [937, 647] width 1120 height 20
paste input "[GEOGRAPHIC_DATA], [GEOGRAPHIC_DATA]"
type input "[GEOGRAPHIC_DATA], [GEOGRAPHIC_DATA]"
drag, startPoint x: 314, startPoint y: 89, endPoint x: 322, endPoint y: 101, distance: 14.4
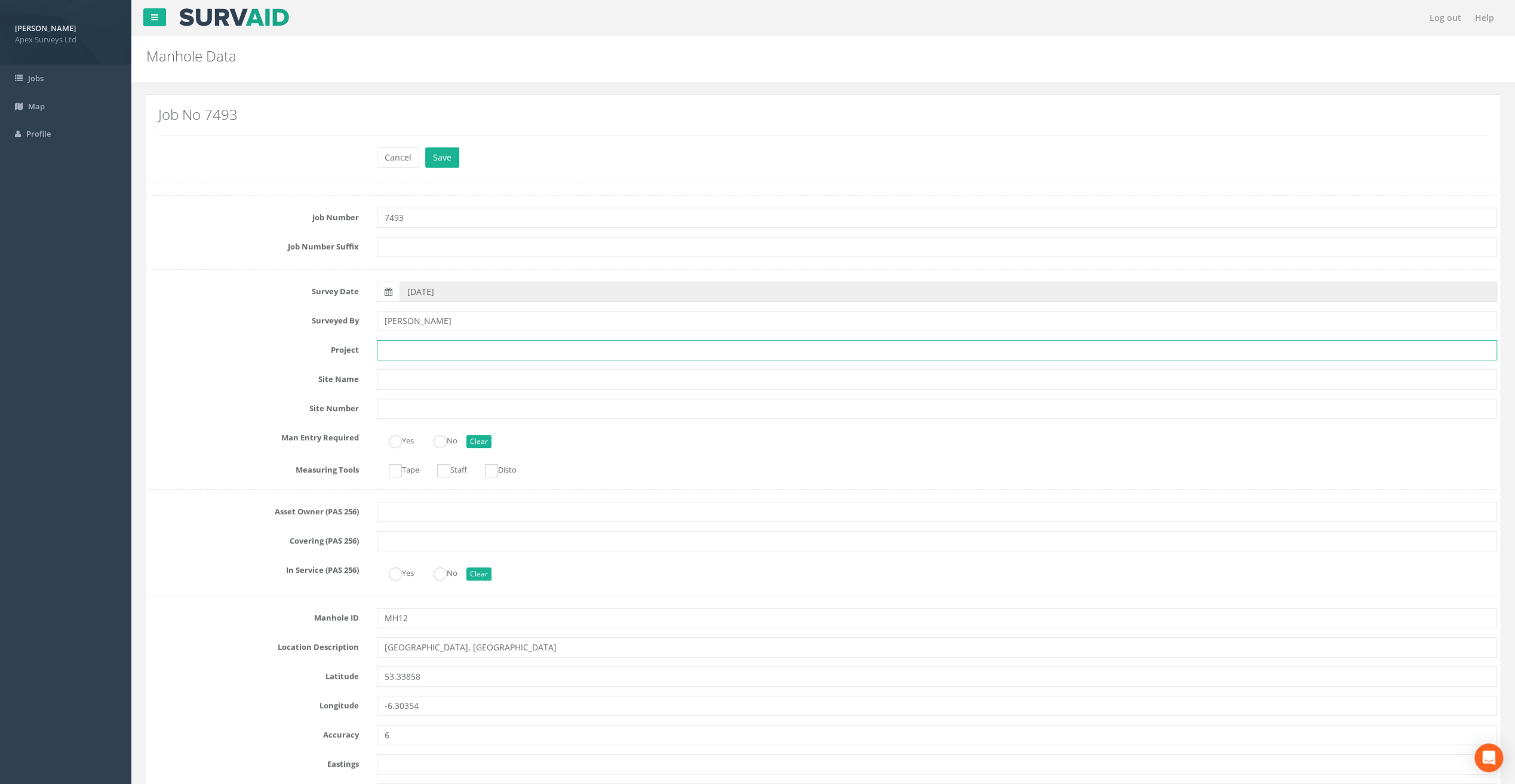
click at [402, 356] on input "text" at bounding box center [937, 350] width 1120 height 20
paste input "[GEOGRAPHIC_DATA]"
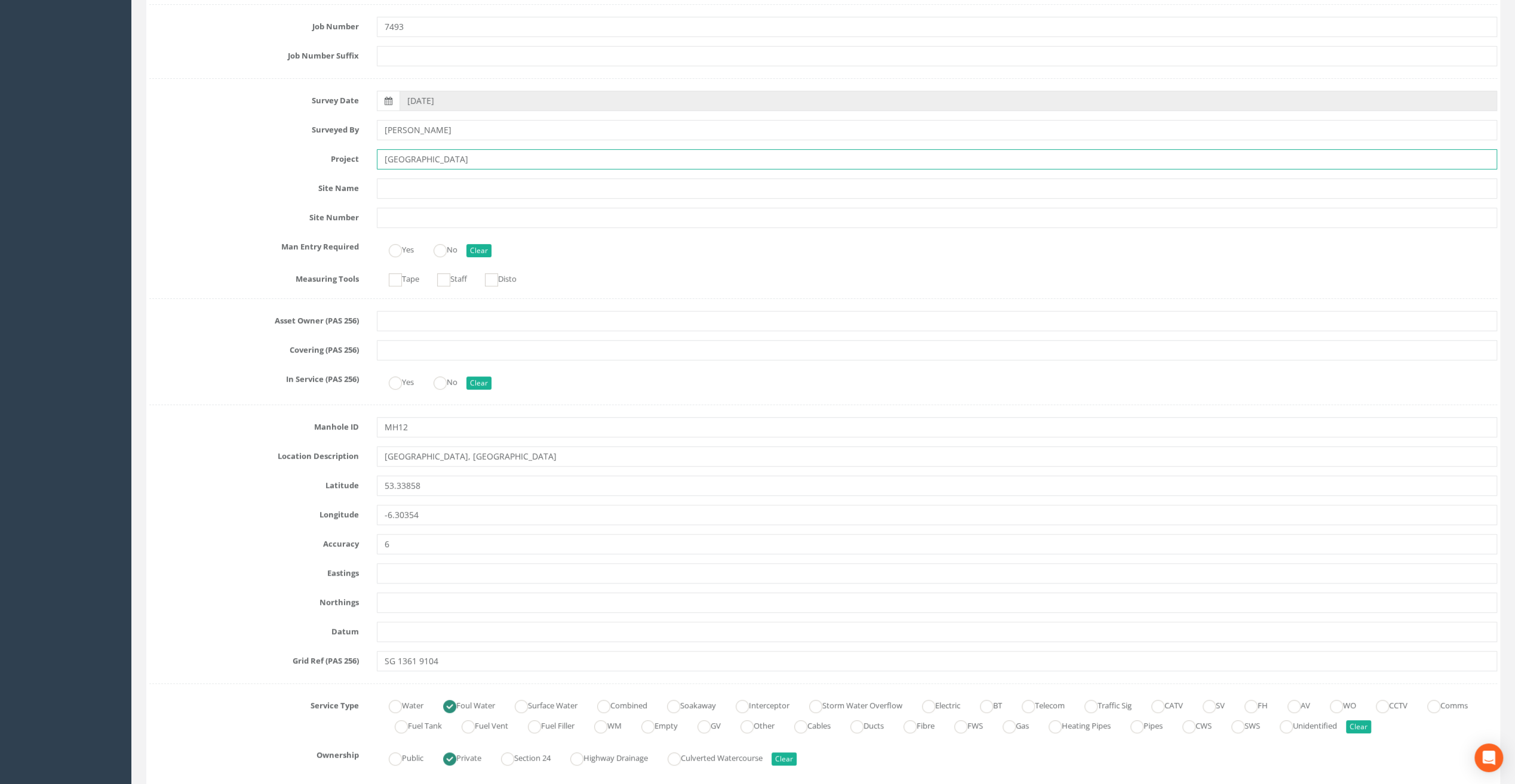
scroll to position [239, 0]
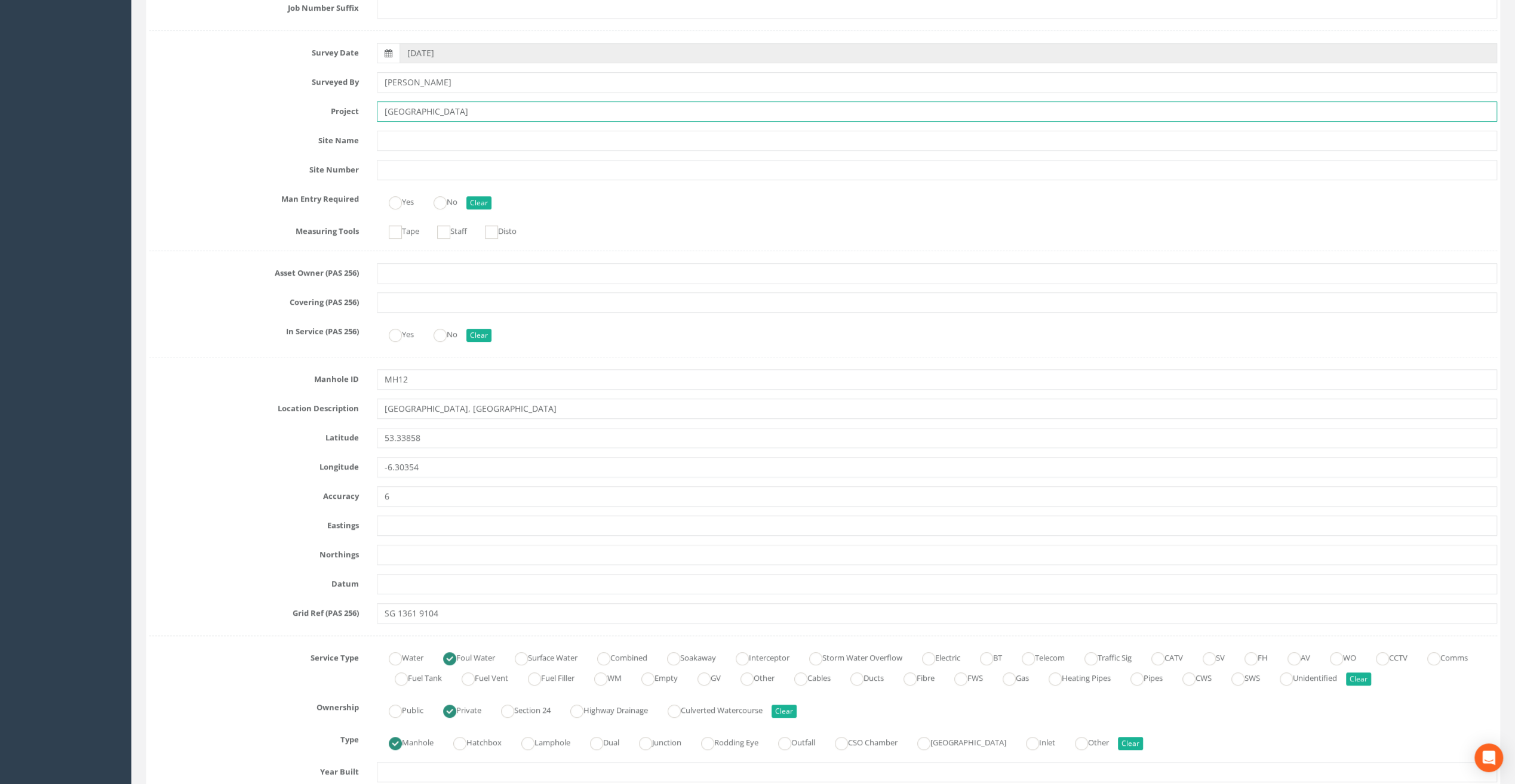
type input "[GEOGRAPHIC_DATA]"
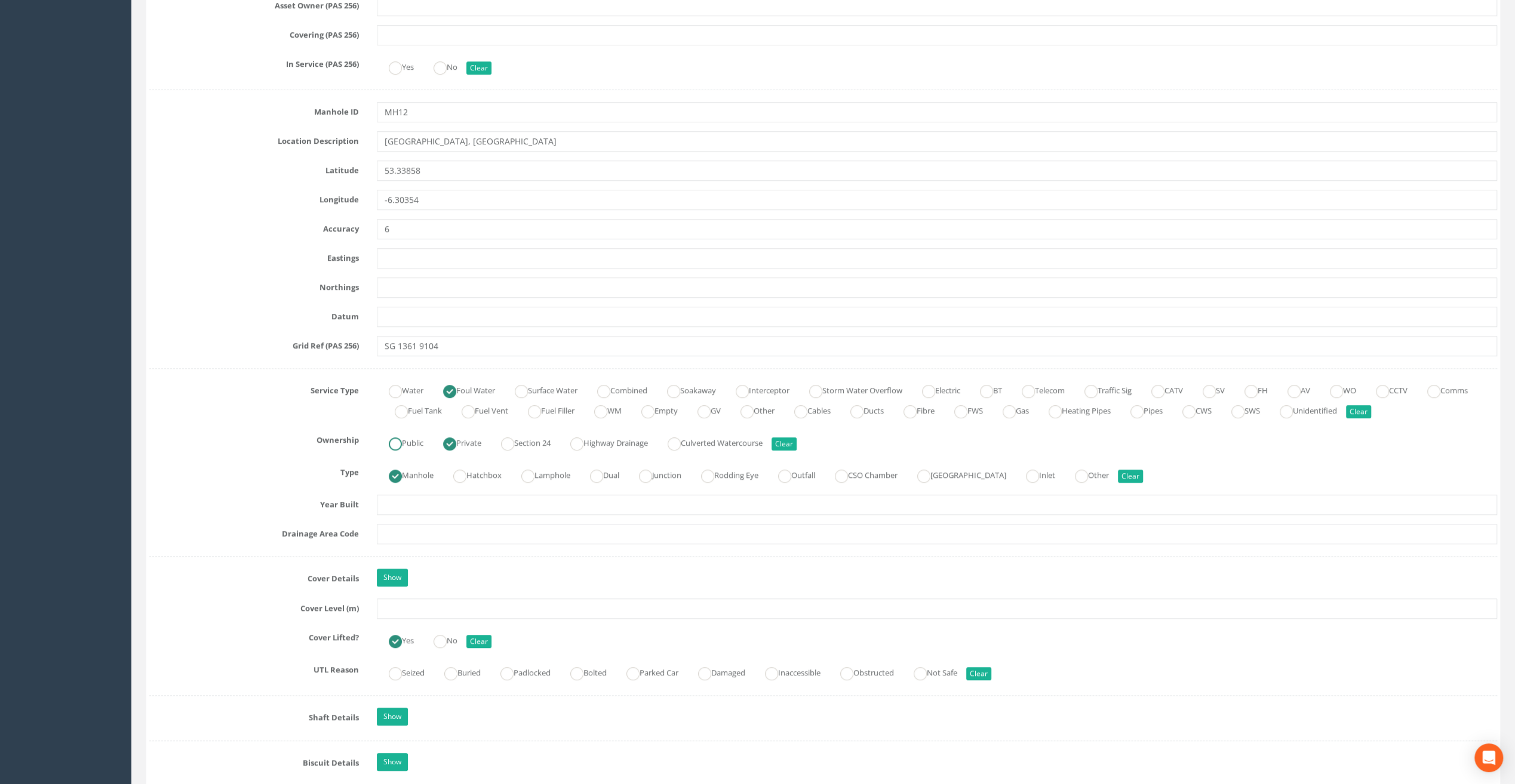
scroll to position [537, 0]
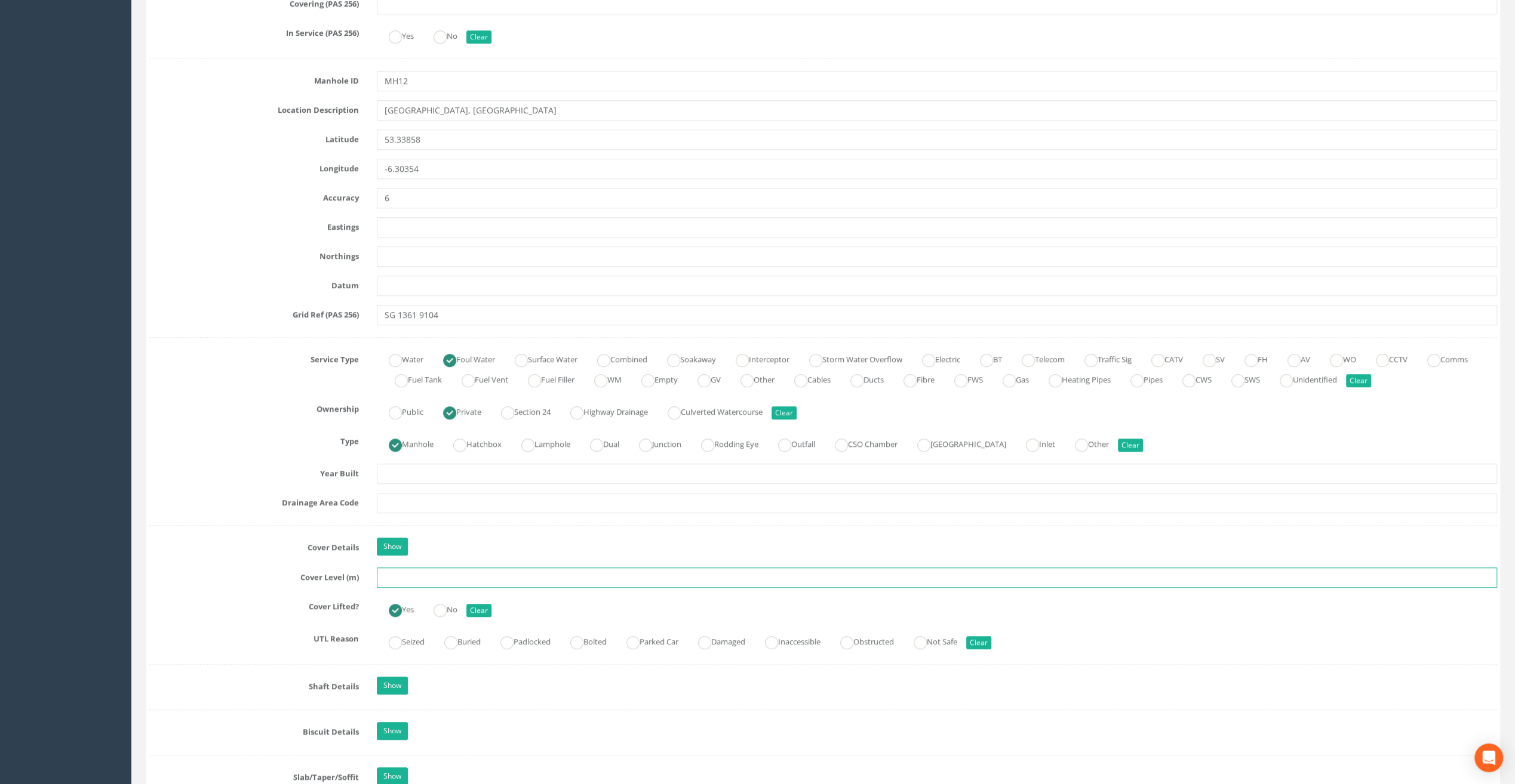
click at [389, 581] on input "text" at bounding box center [937, 577] width 1120 height 20
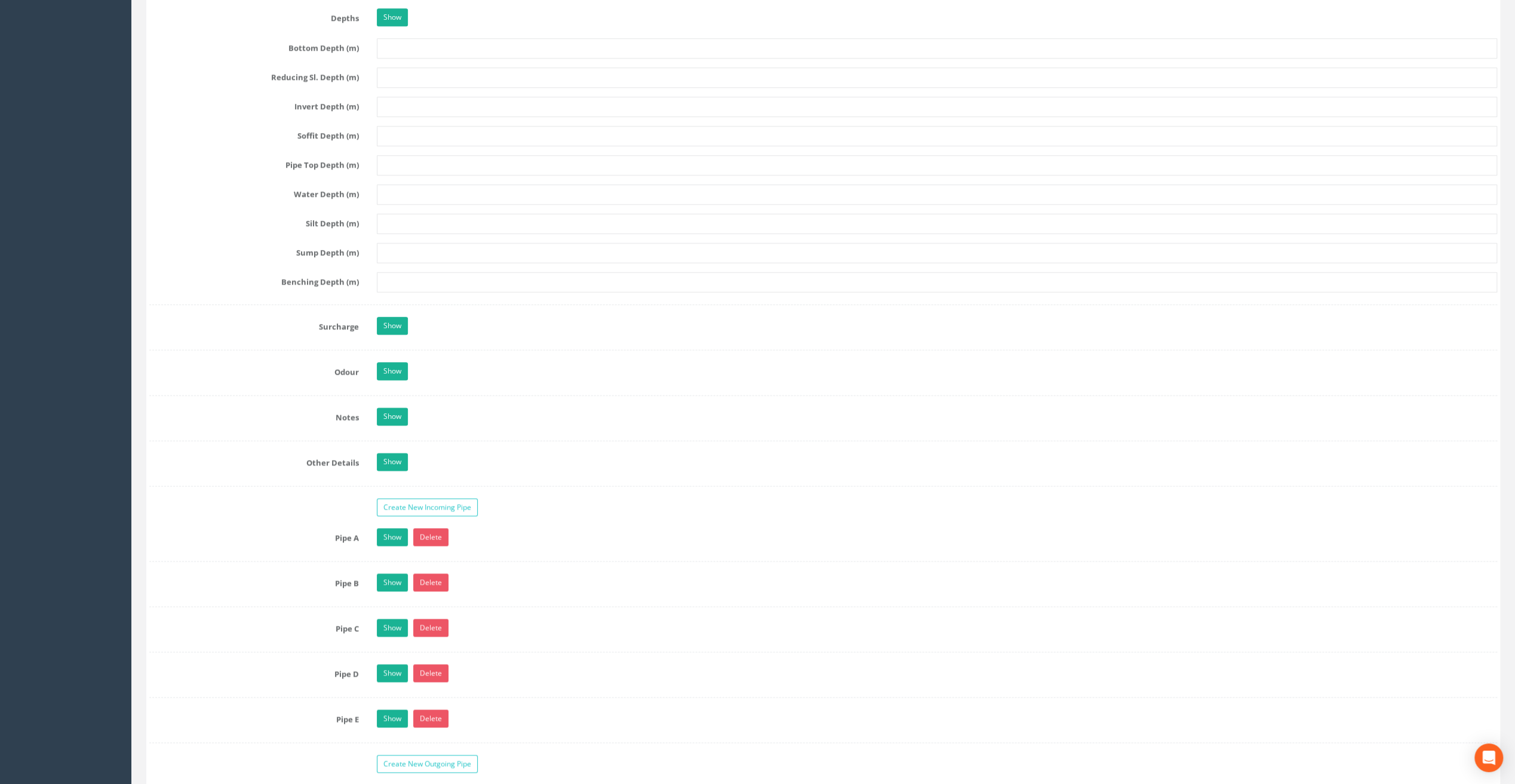
scroll to position [1731, 0]
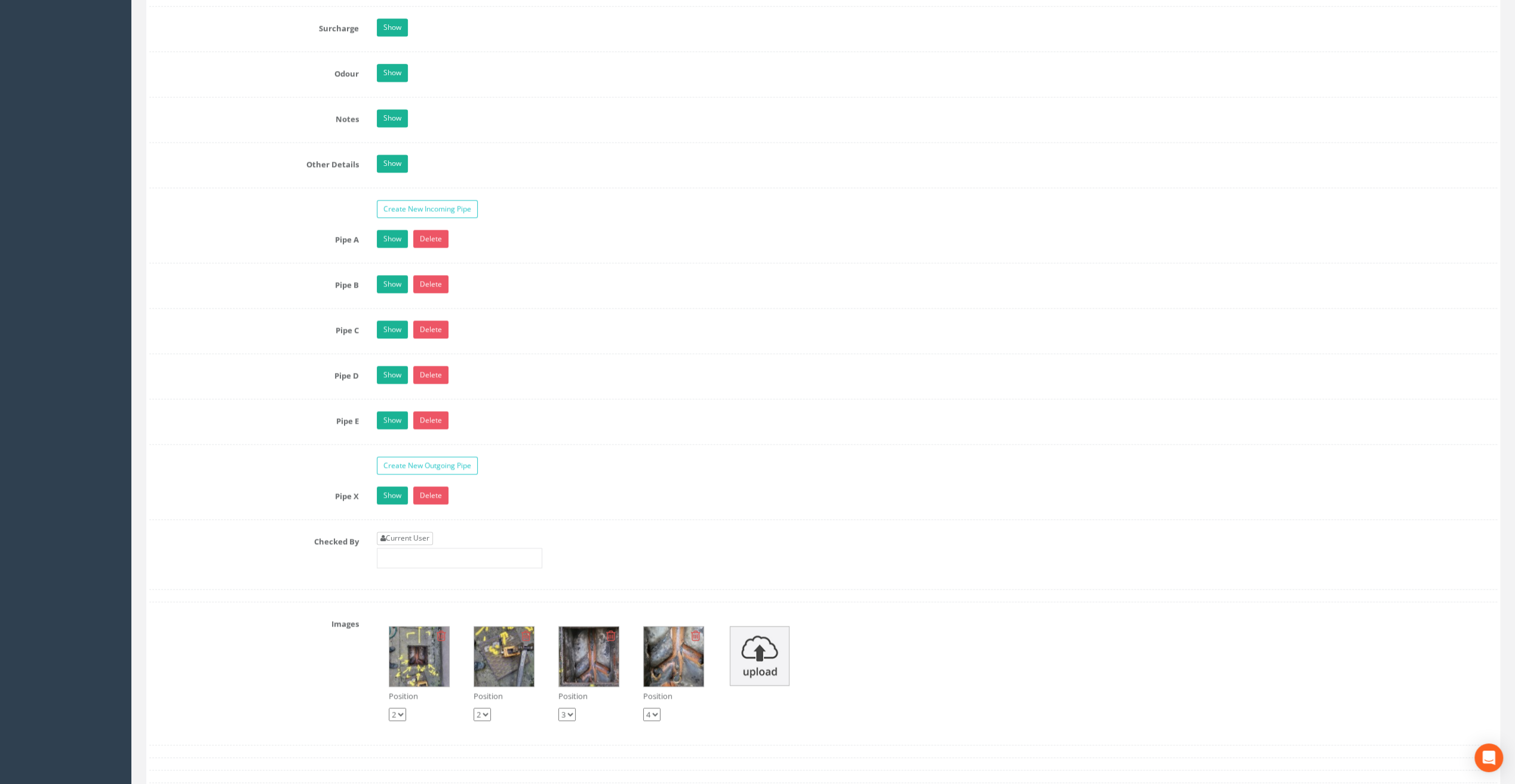
type input "20.94"
click at [405, 532] on link "Current User" at bounding box center [405, 539] width 56 height 13
type input "[PERSON_NAME]"
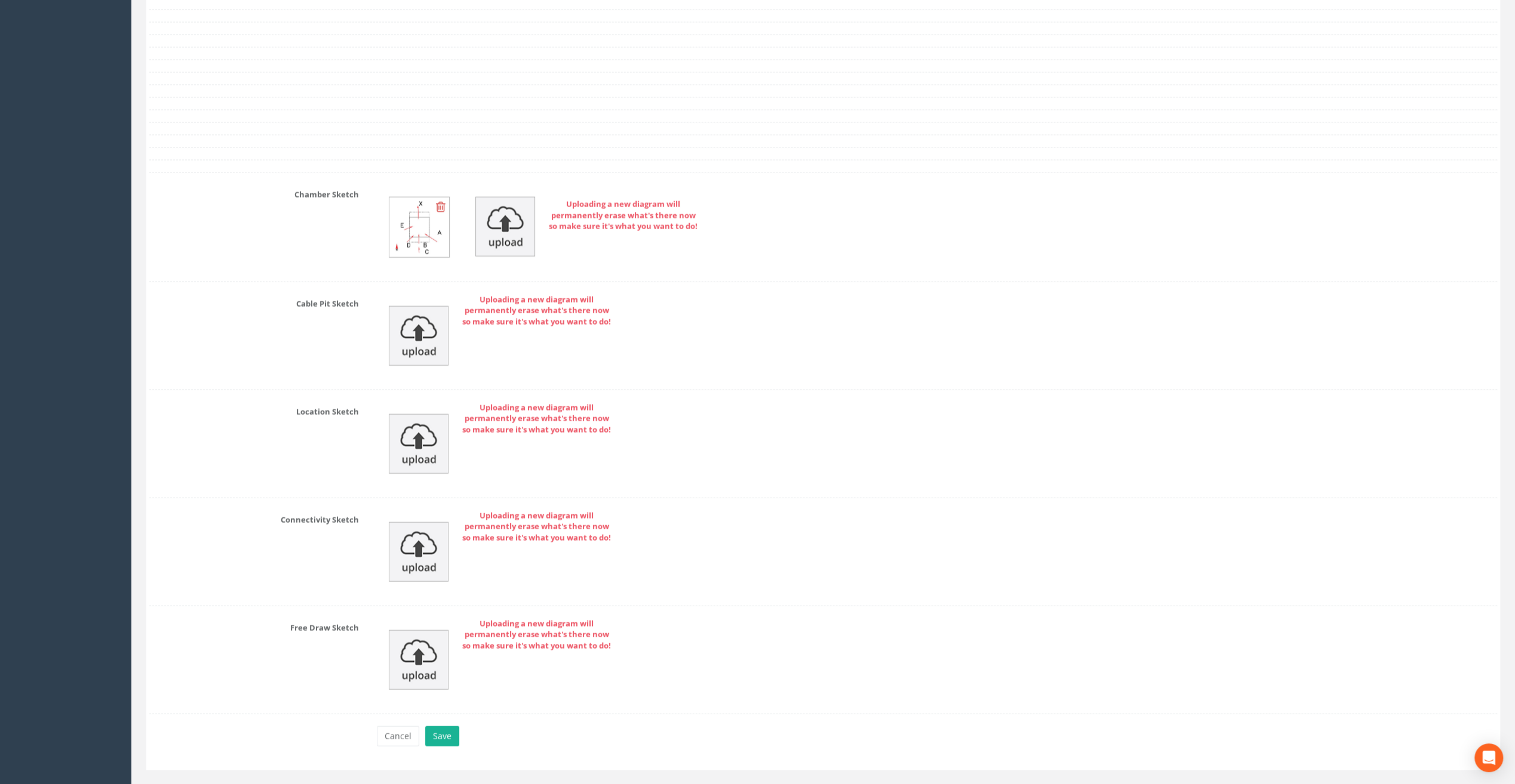
scroll to position [2477, 0]
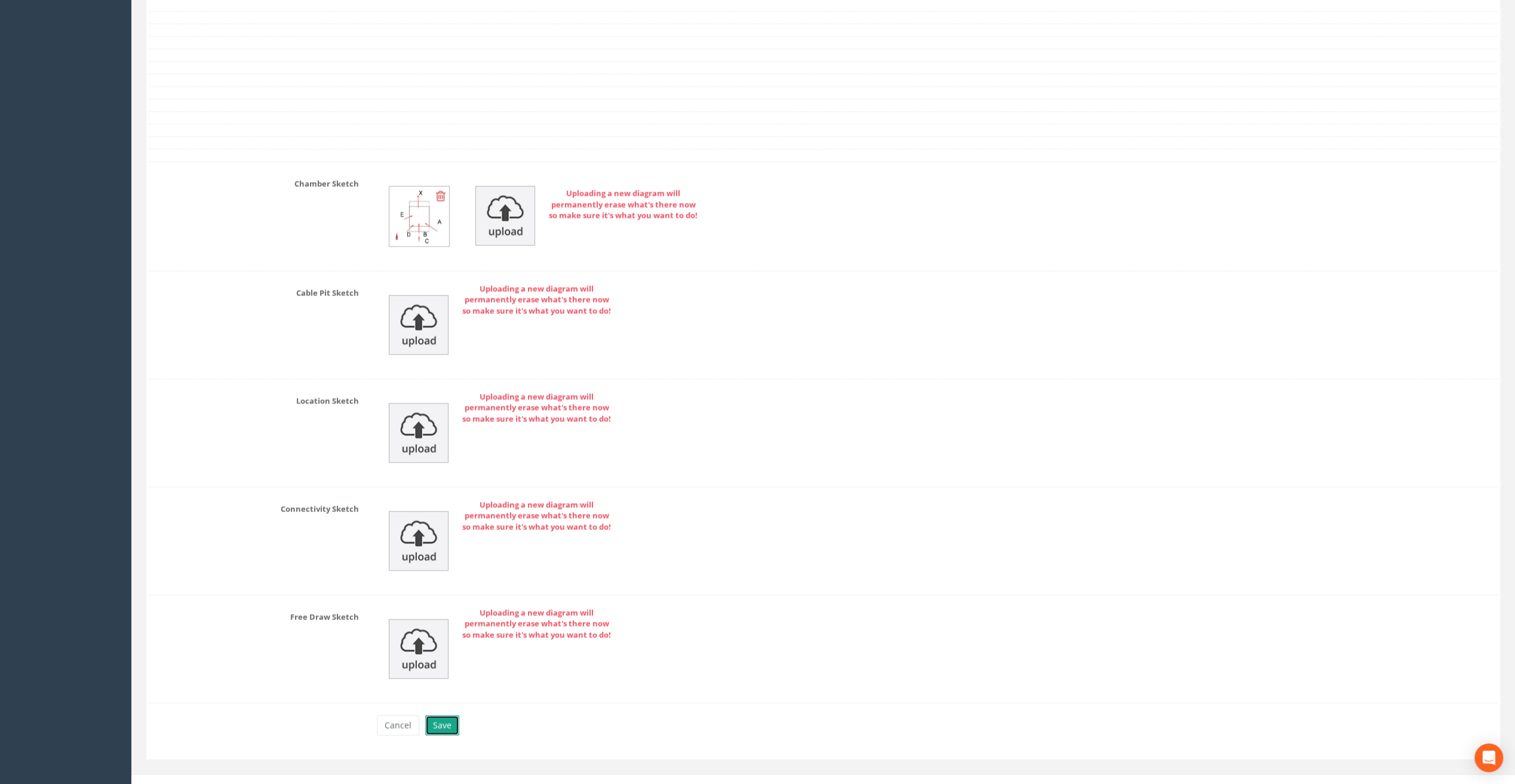
click at [439, 716] on button "Save" at bounding box center [442, 726] width 34 height 20
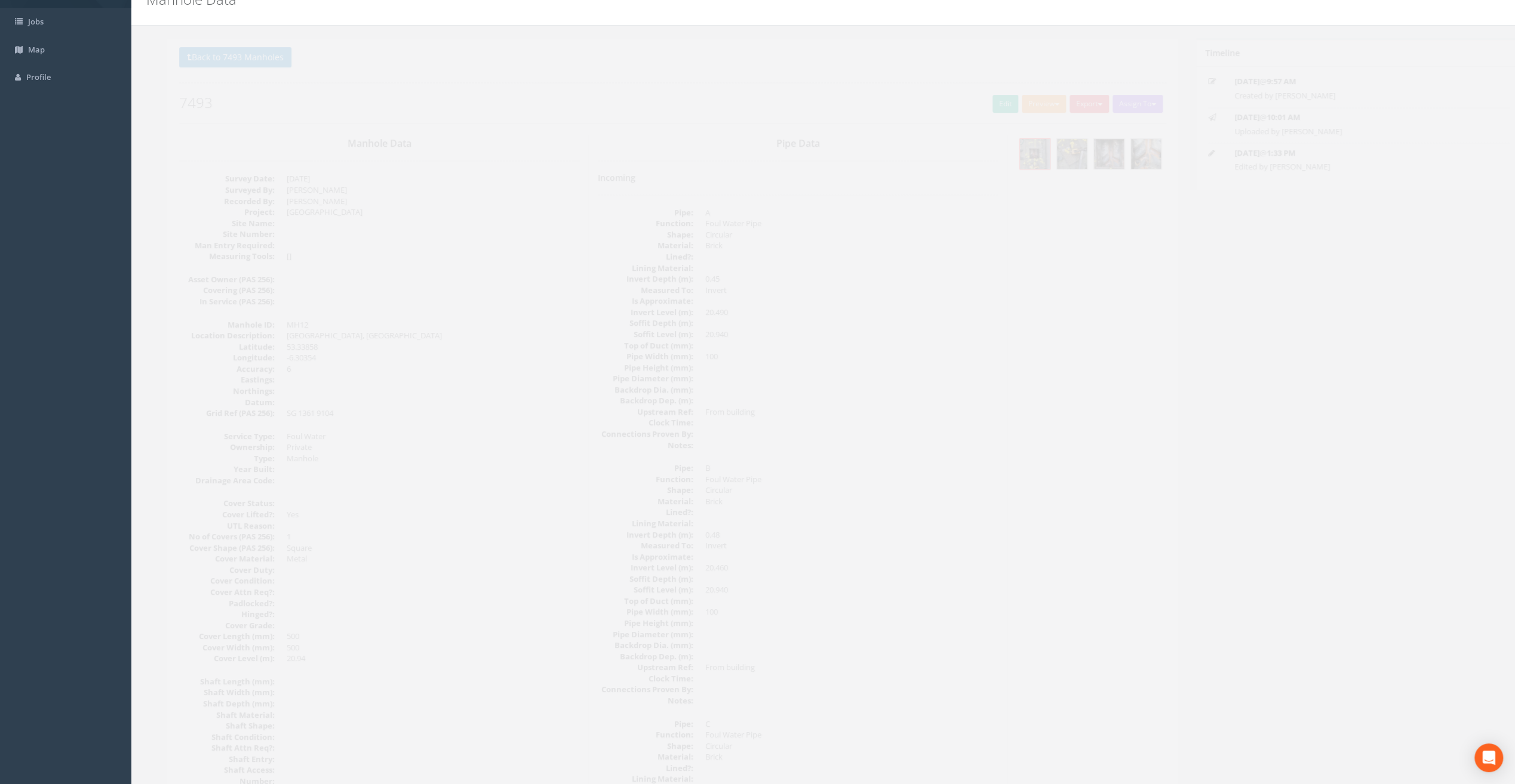
scroll to position [54, 0]
click at [213, 57] on button "Back to 7493 Manholes" at bounding box center [215, 60] width 112 height 20
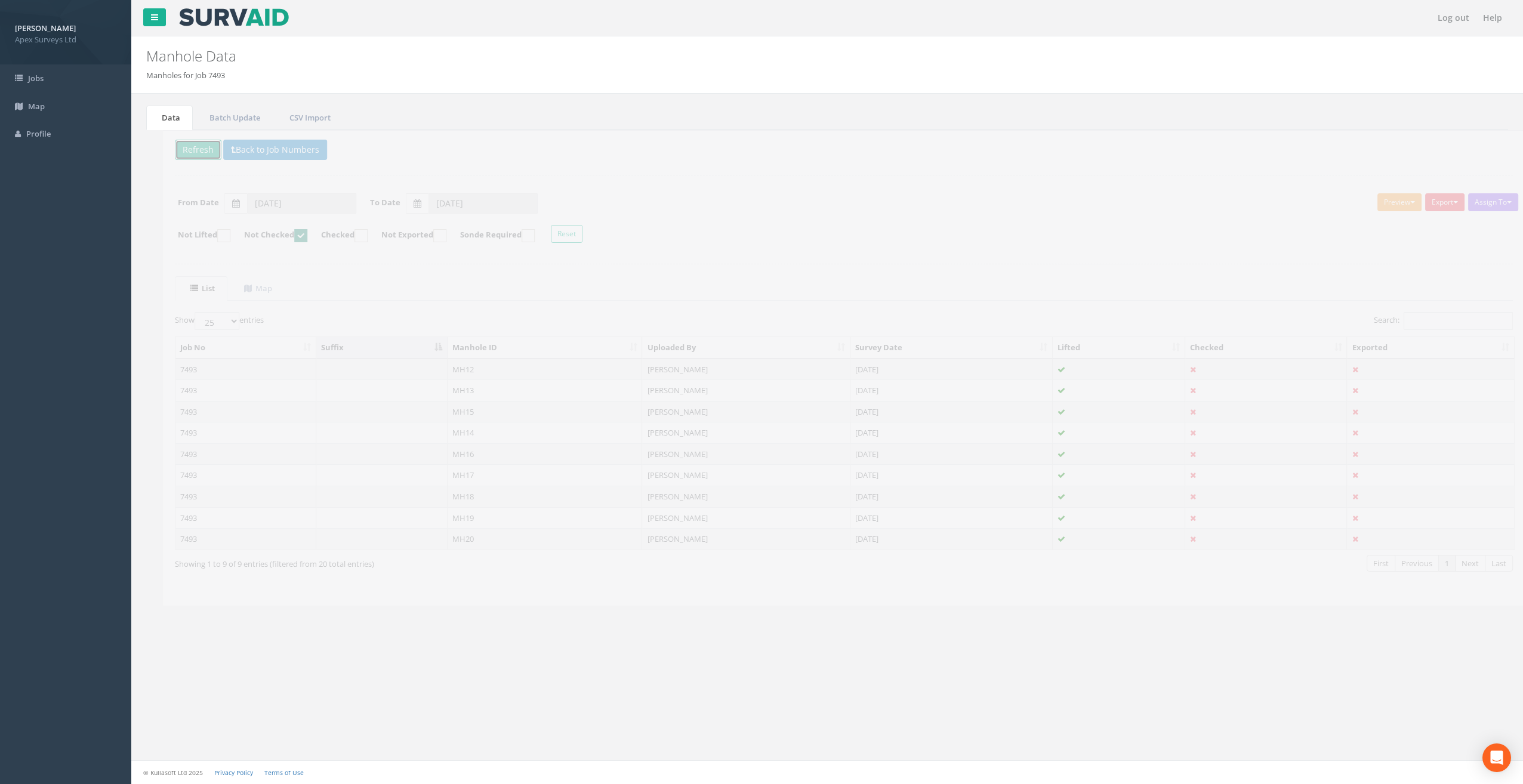
click at [175, 145] on button "Refresh" at bounding box center [182, 149] width 46 height 20
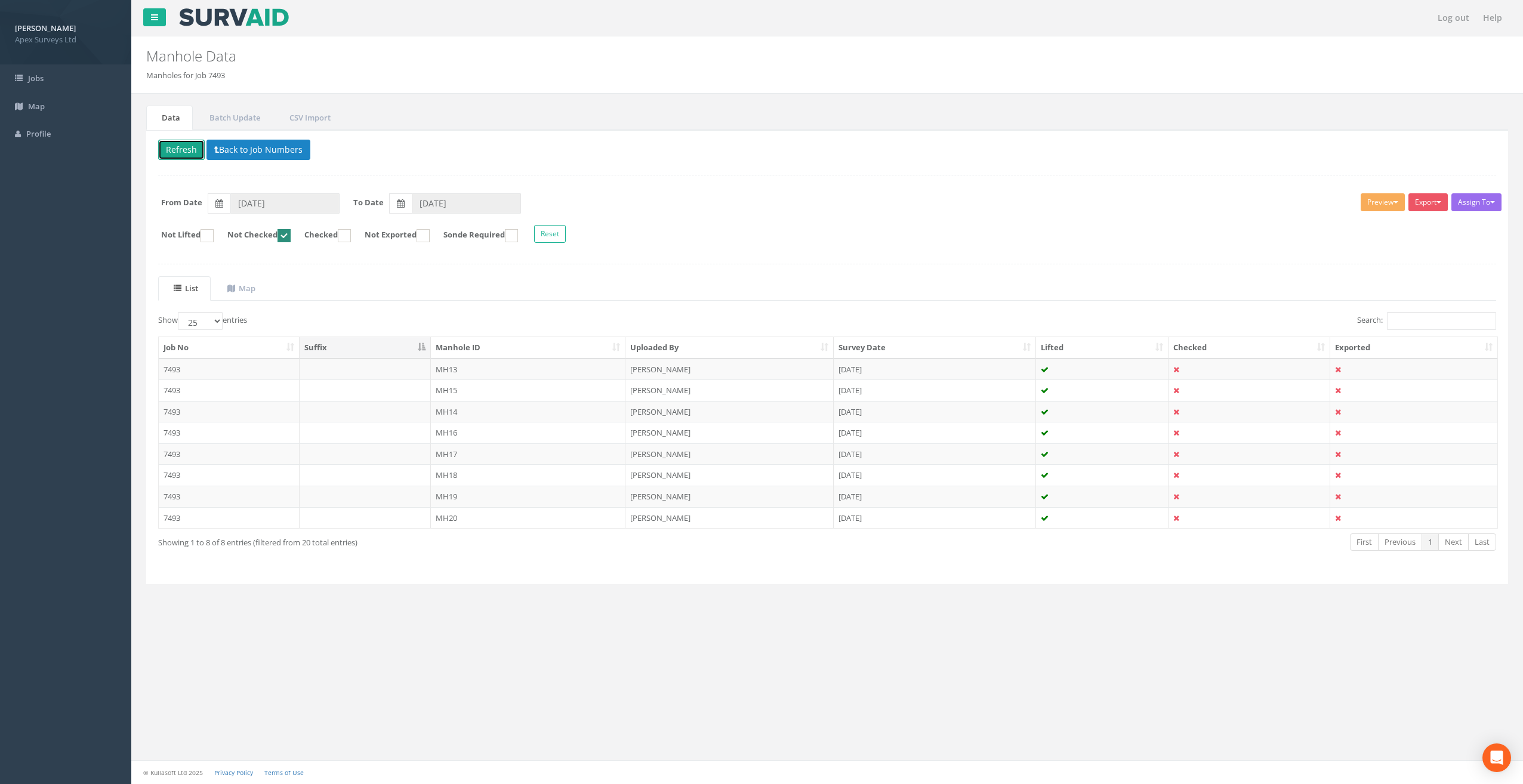
click at [177, 147] on button "Refresh" at bounding box center [182, 149] width 46 height 20
drag, startPoint x: 454, startPoint y: 367, endPoint x: 461, endPoint y: 364, distance: 7.6
click at [454, 367] on td "MH13" at bounding box center [528, 369] width 195 height 21
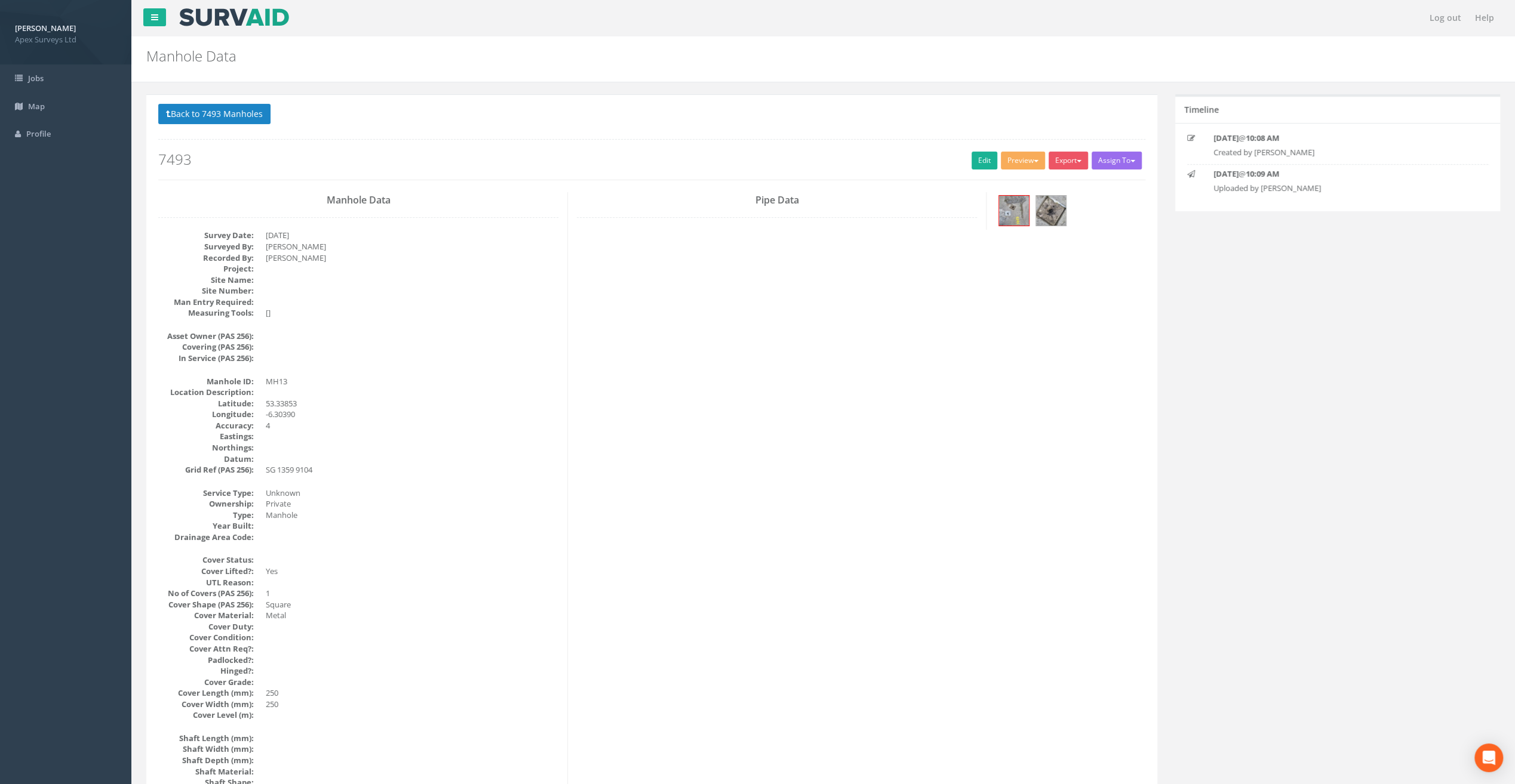
drag, startPoint x: 601, startPoint y: 115, endPoint x: 557, endPoint y: 142, distance: 51.6
click at [601, 115] on p "Back to 7493 Manholes Back to Map" at bounding box center [651, 115] width 987 height 23
click at [982, 156] on link "Edit" at bounding box center [984, 160] width 26 height 18
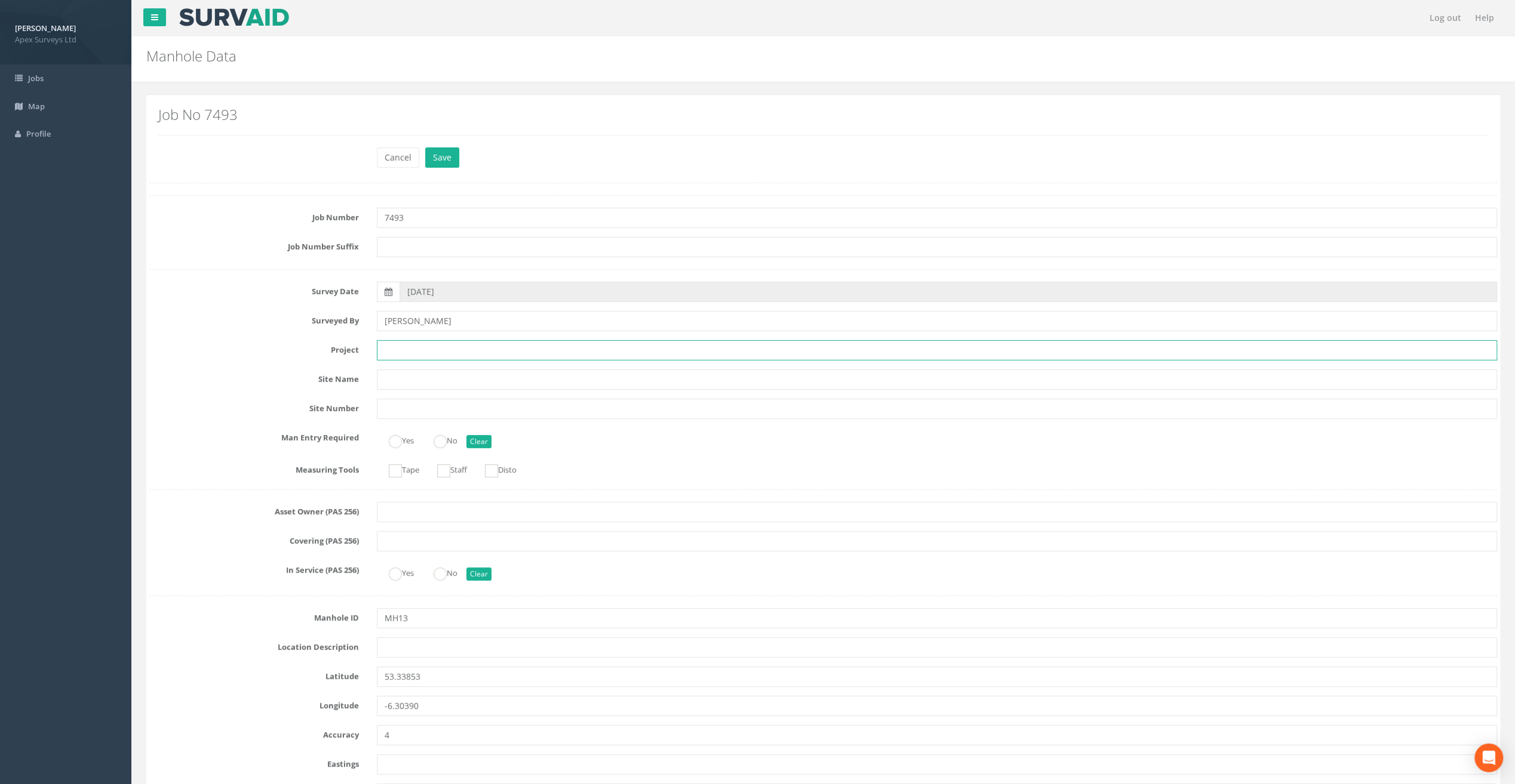
click at [408, 351] on input "text" at bounding box center [937, 350] width 1120 height 20
paste input "[GEOGRAPHIC_DATA]"
type input "[GEOGRAPHIC_DATA]"
click at [305, 114] on h2 "Job No 7493" at bounding box center [823, 114] width 1330 height 15
click at [394, 648] on input "text" at bounding box center [937, 647] width 1120 height 20
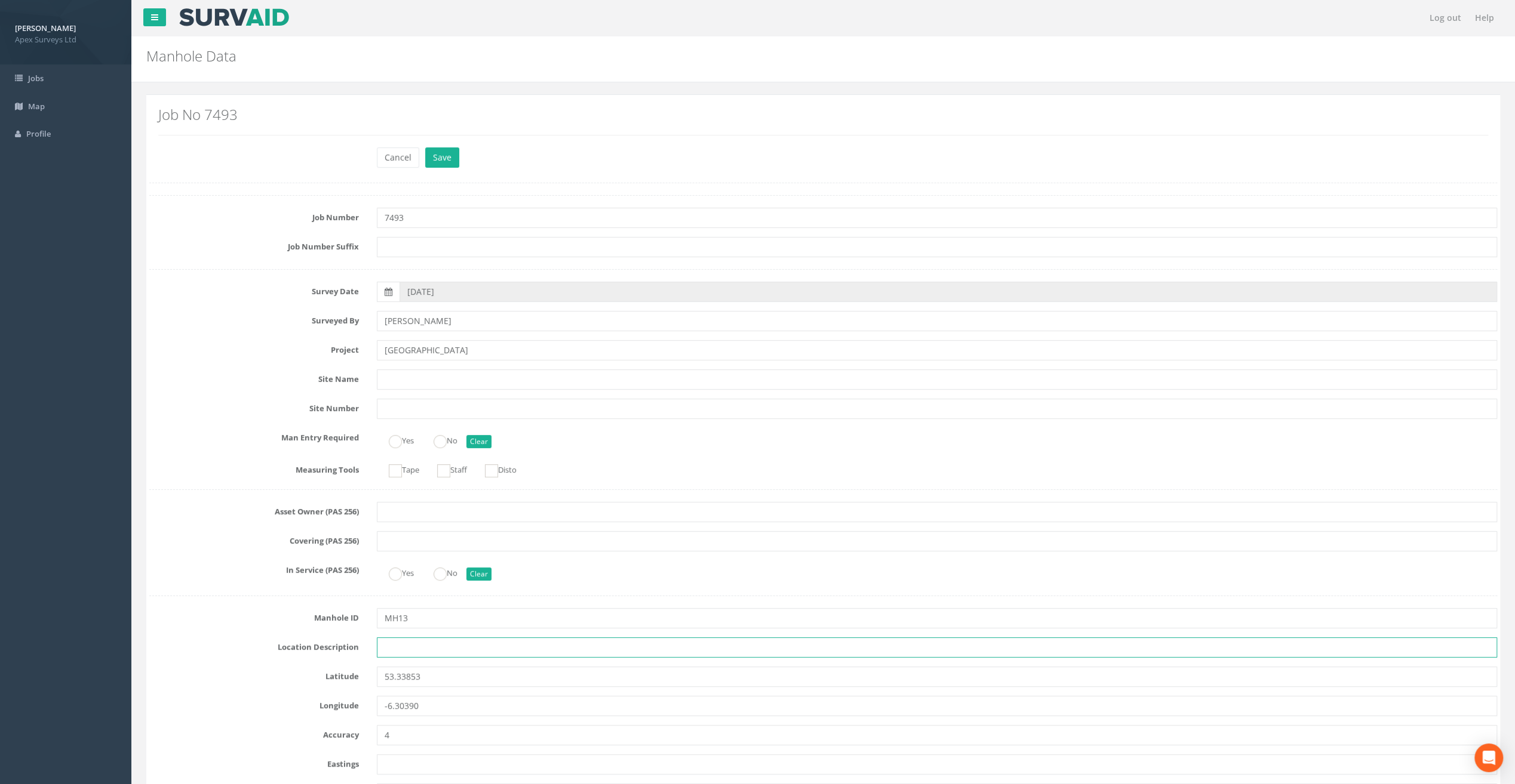
paste input "[GEOGRAPHIC_DATA], [GEOGRAPHIC_DATA]"
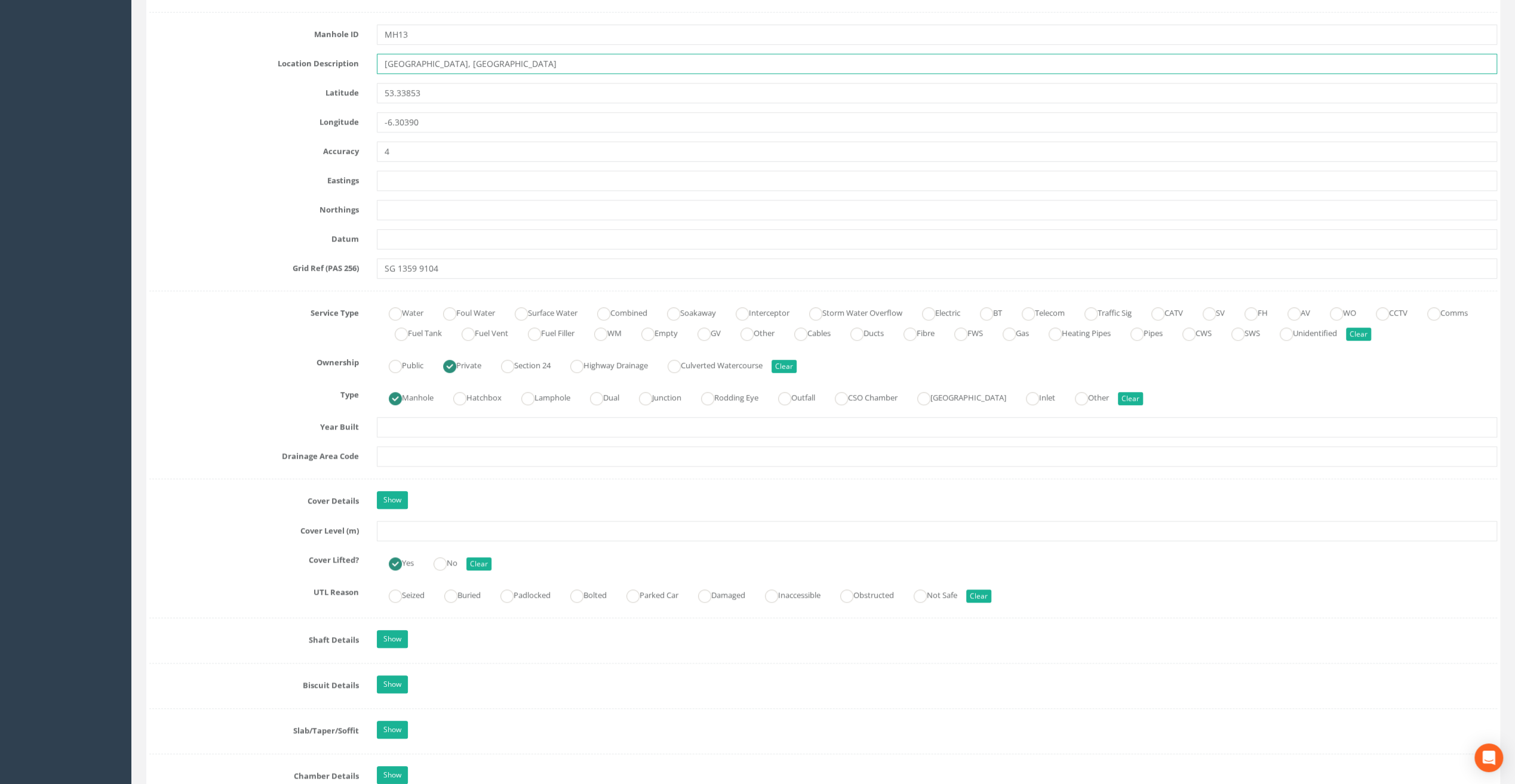
scroll to position [597, 0]
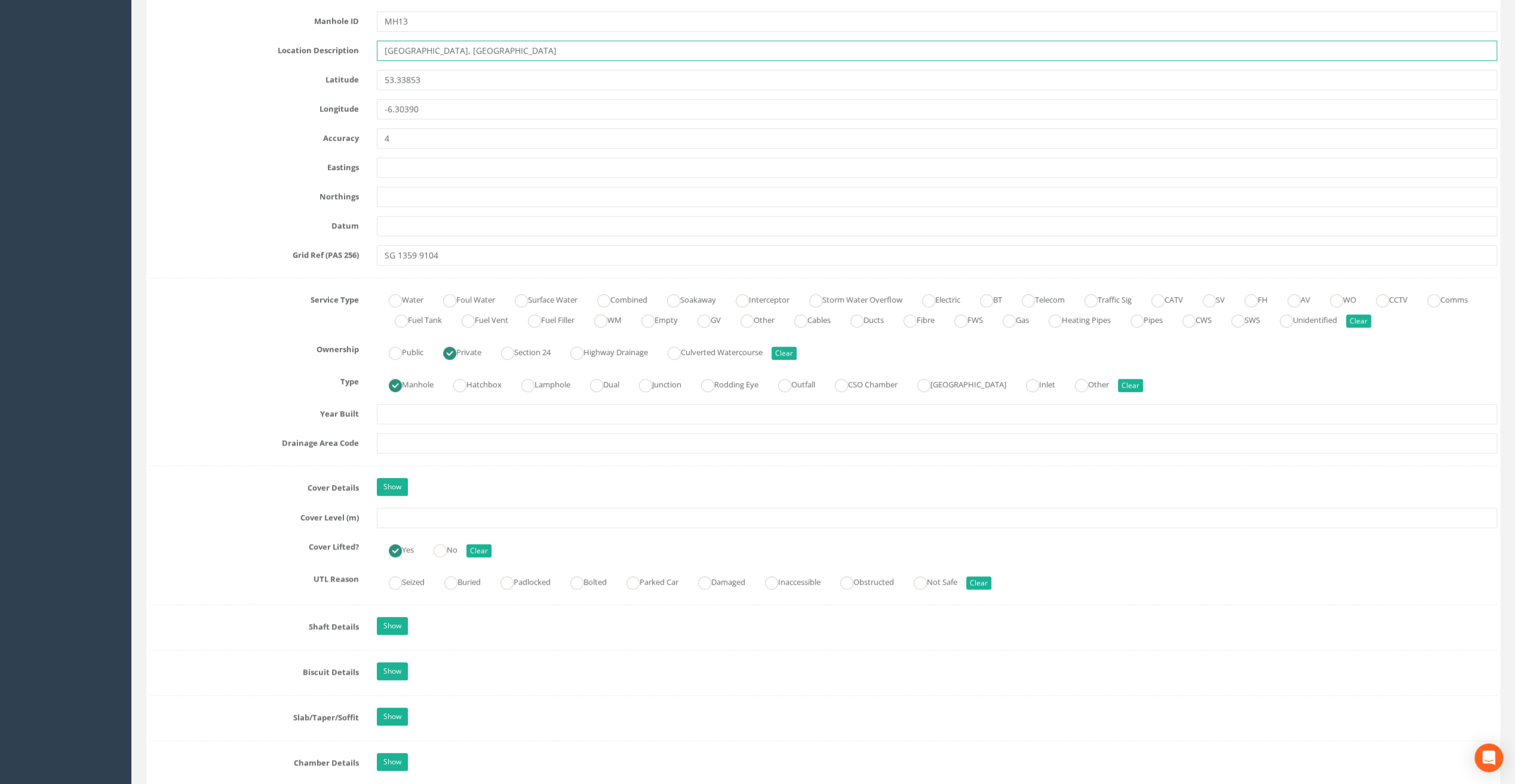
type input "[GEOGRAPHIC_DATA], [GEOGRAPHIC_DATA]"
click at [389, 515] on input "text" at bounding box center [937, 518] width 1120 height 20
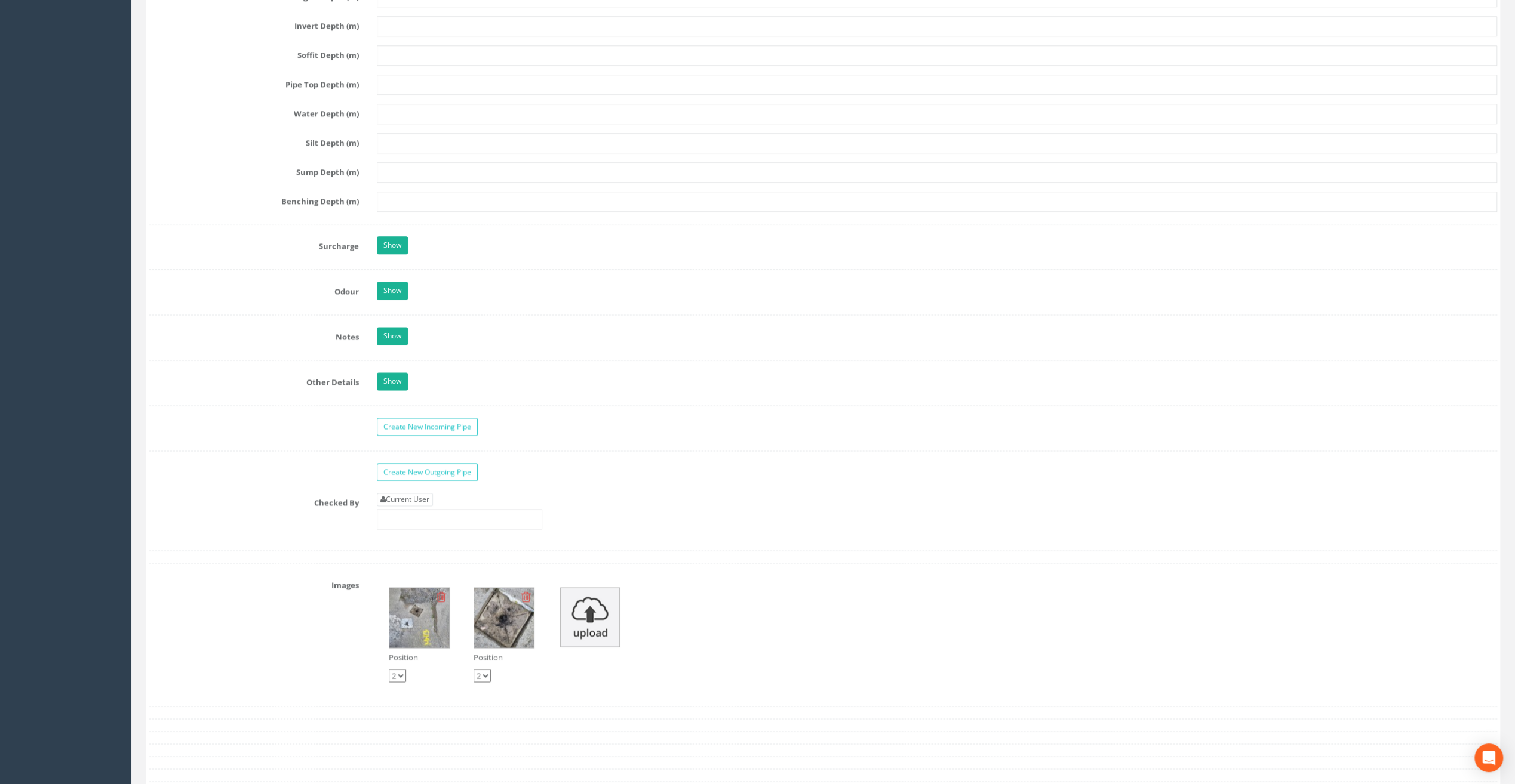
scroll to position [1552, 0]
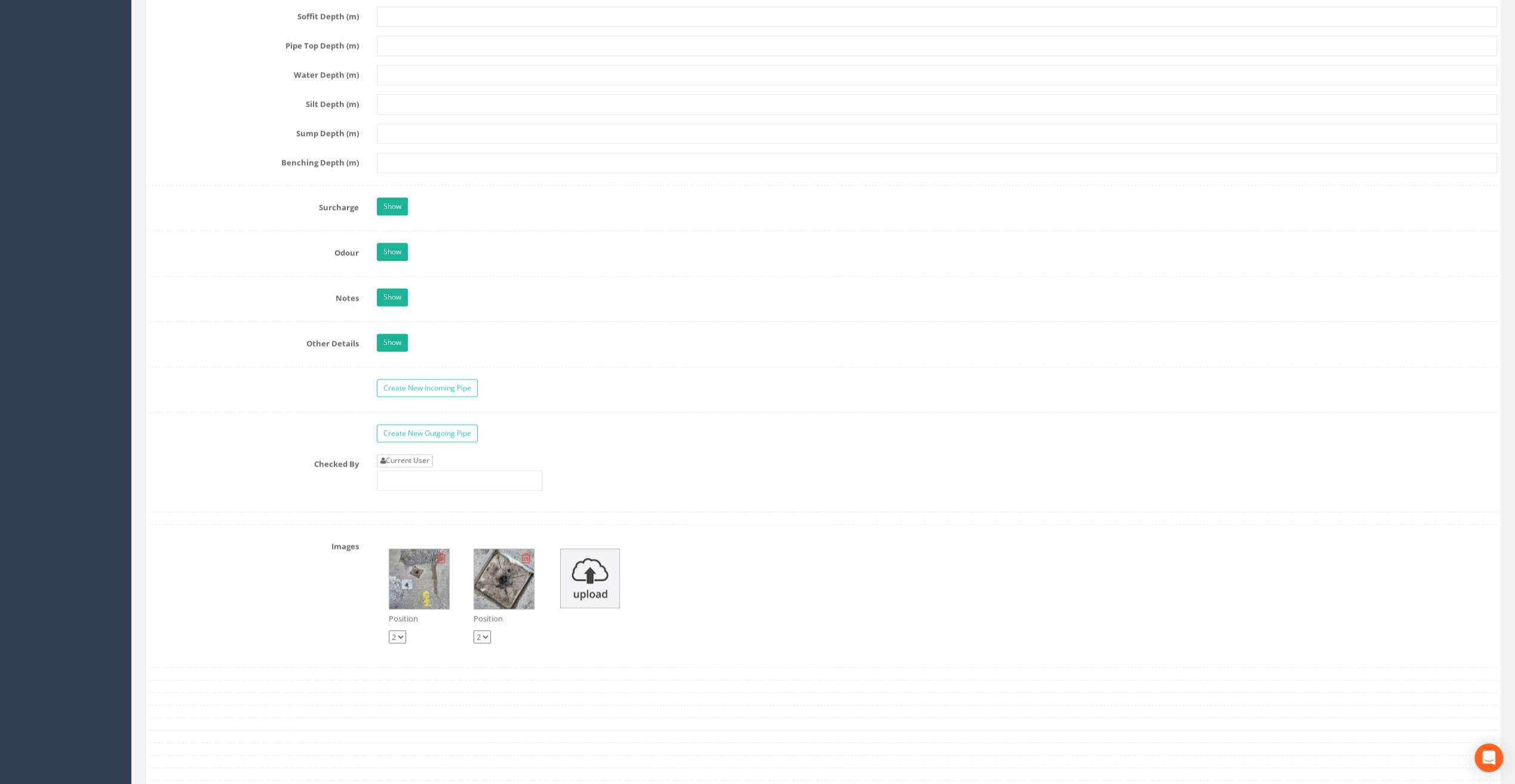
type input "20.85"
click at [393, 454] on link "Current User" at bounding box center [405, 461] width 56 height 13
type input "[PERSON_NAME]"
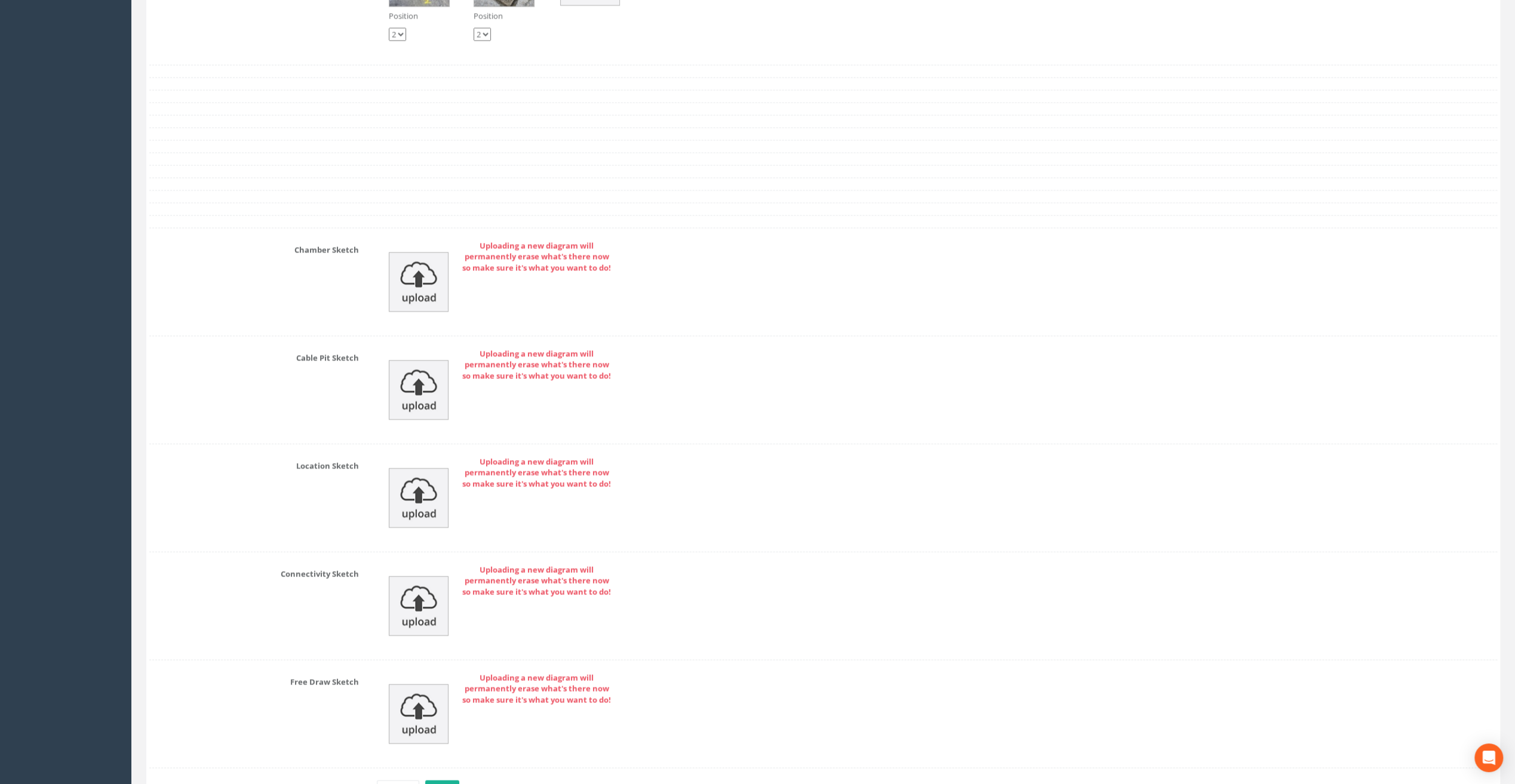
scroll to position [2222, 0]
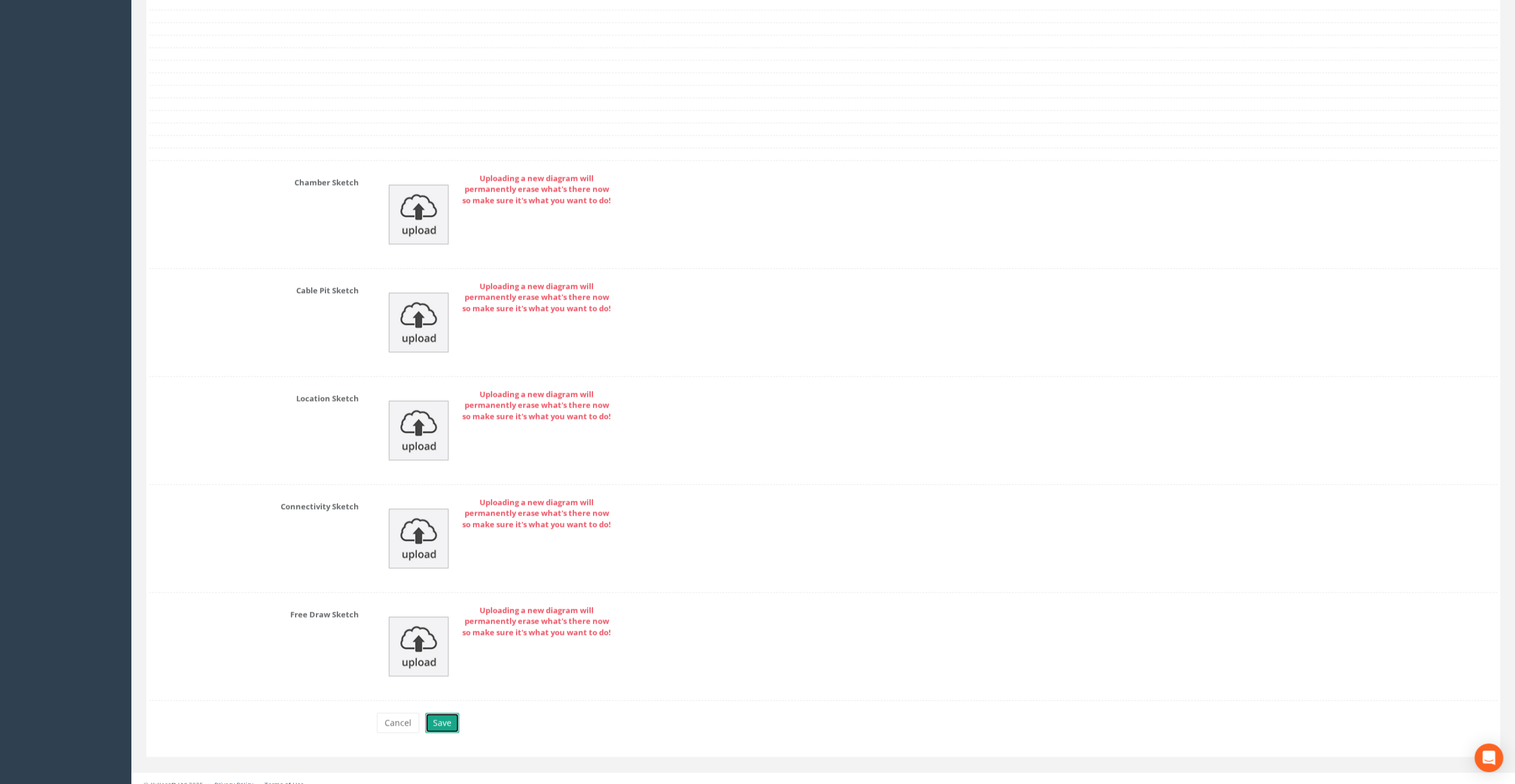
click at [440, 713] on button "Save" at bounding box center [442, 722] width 34 height 20
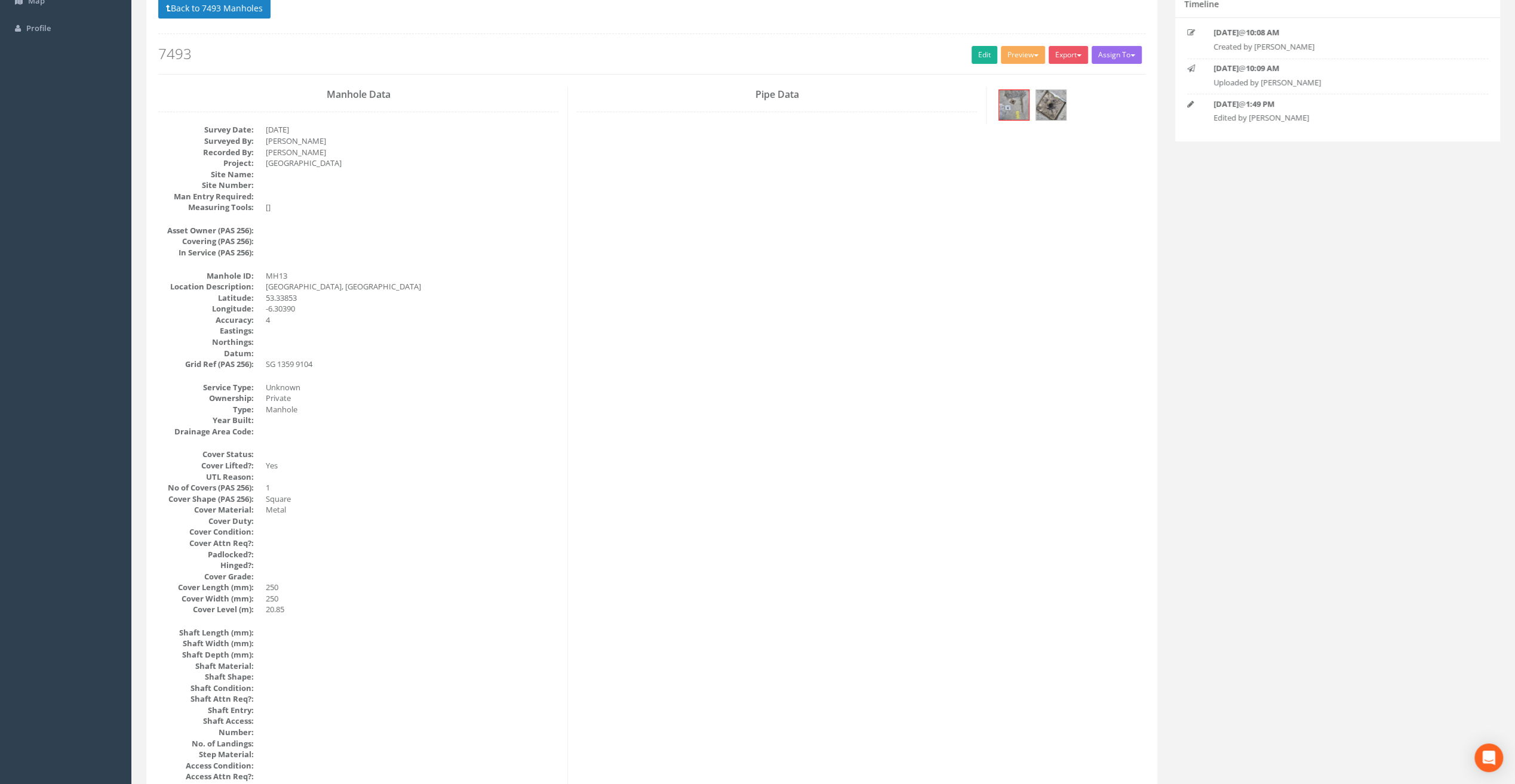
scroll to position [0, 0]
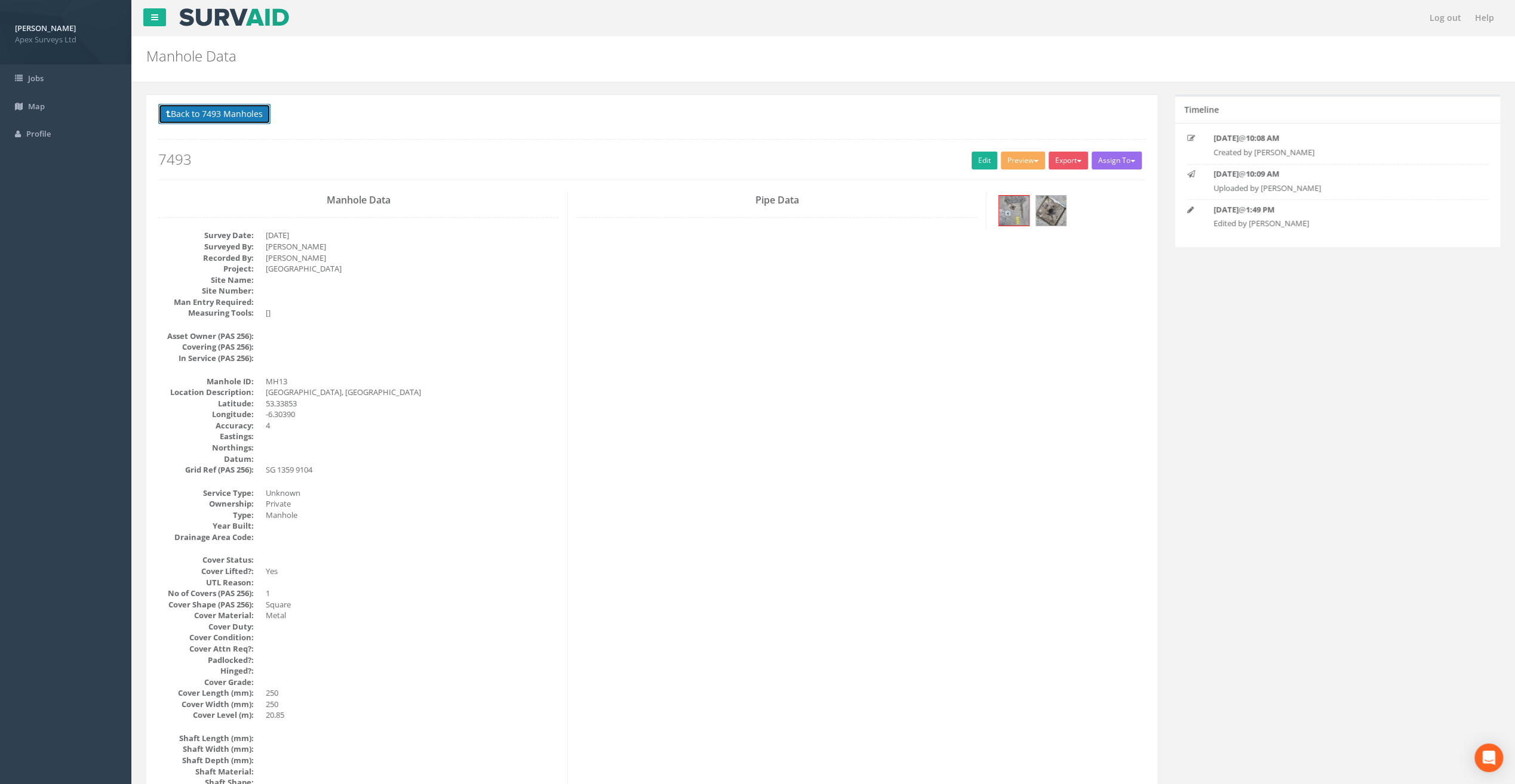
click at [238, 109] on button "Back to 7493 Manholes" at bounding box center [215, 113] width 112 height 20
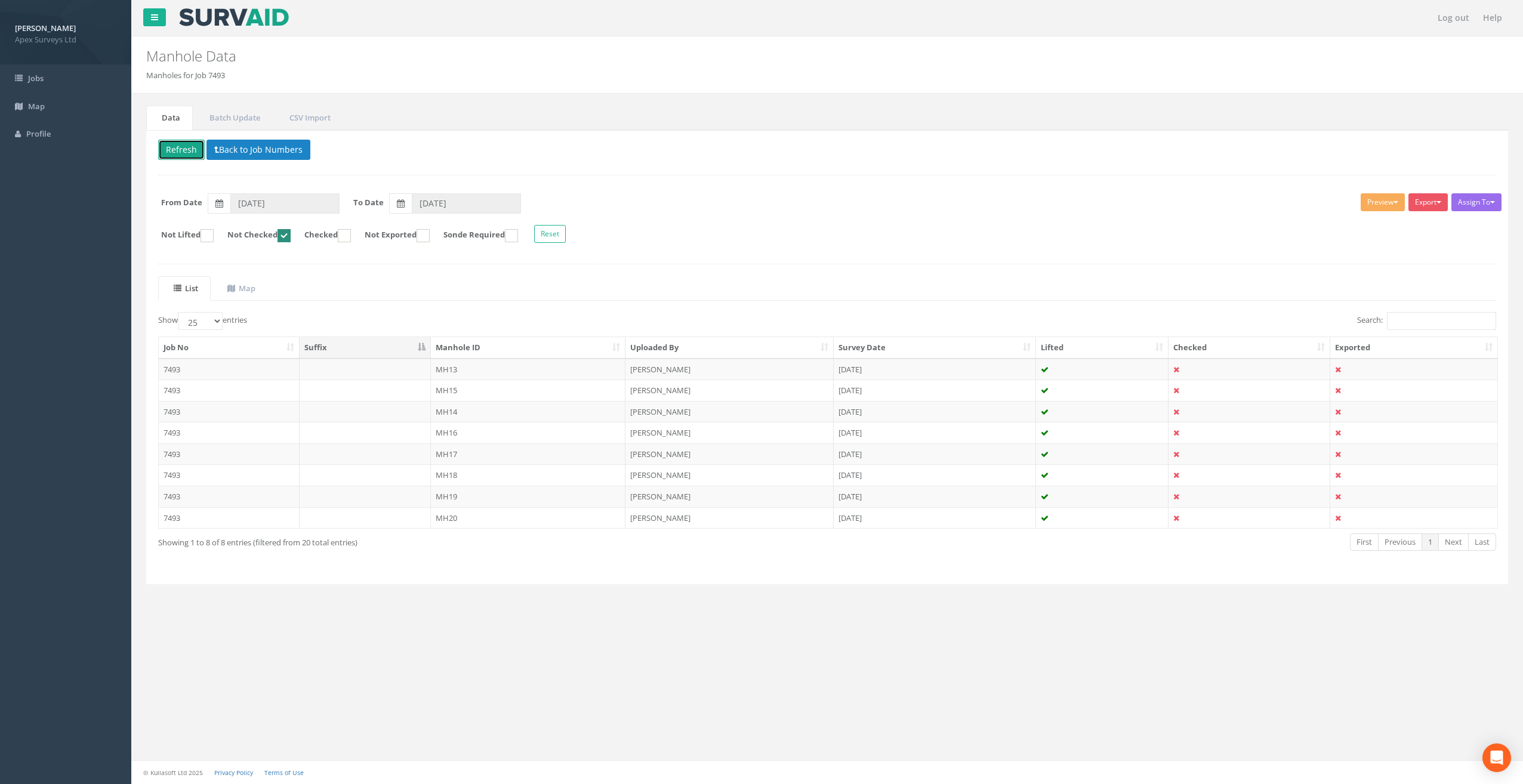
click at [175, 149] on button "Refresh" at bounding box center [182, 149] width 46 height 20
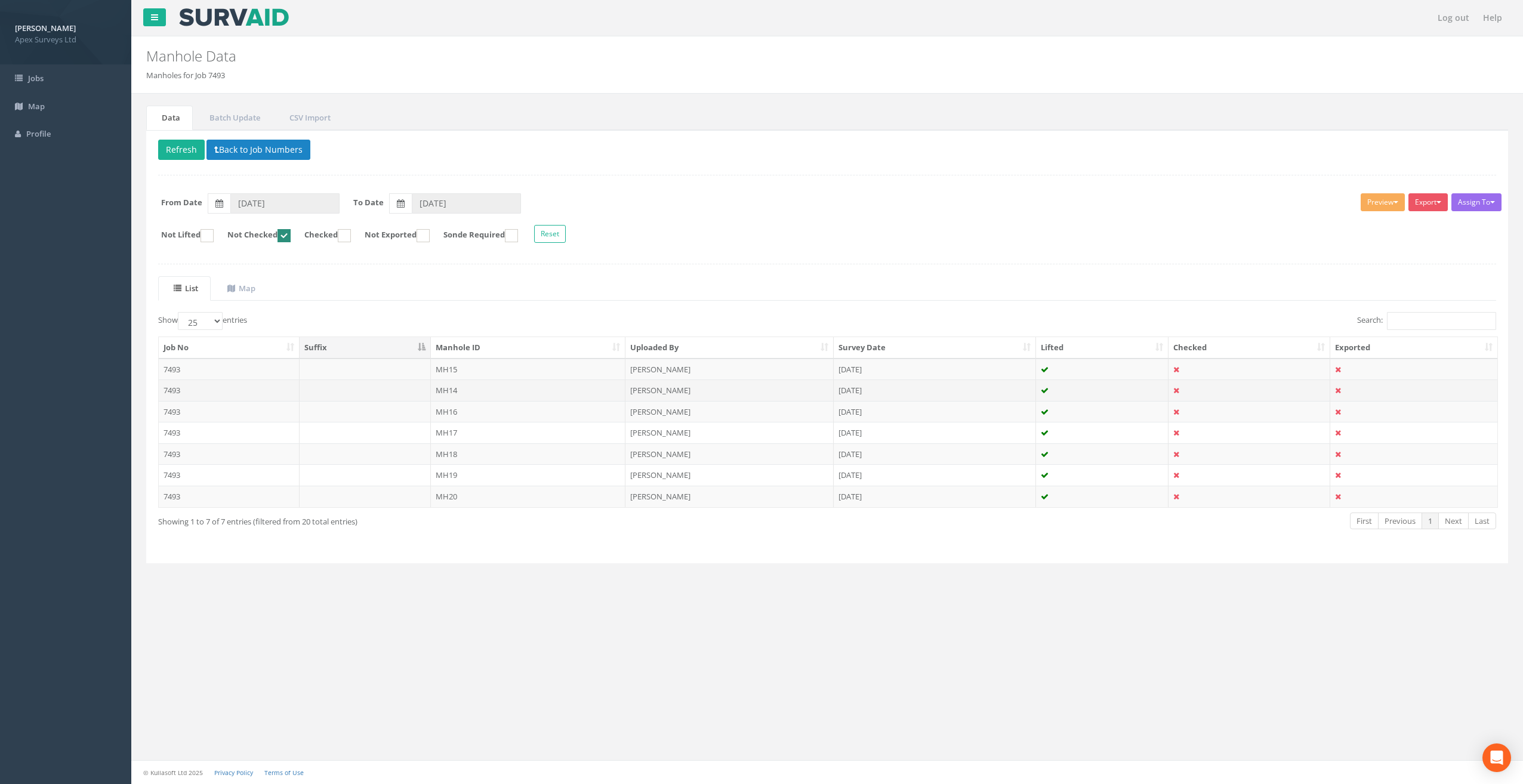
click at [469, 386] on td "MH14" at bounding box center [528, 390] width 195 height 21
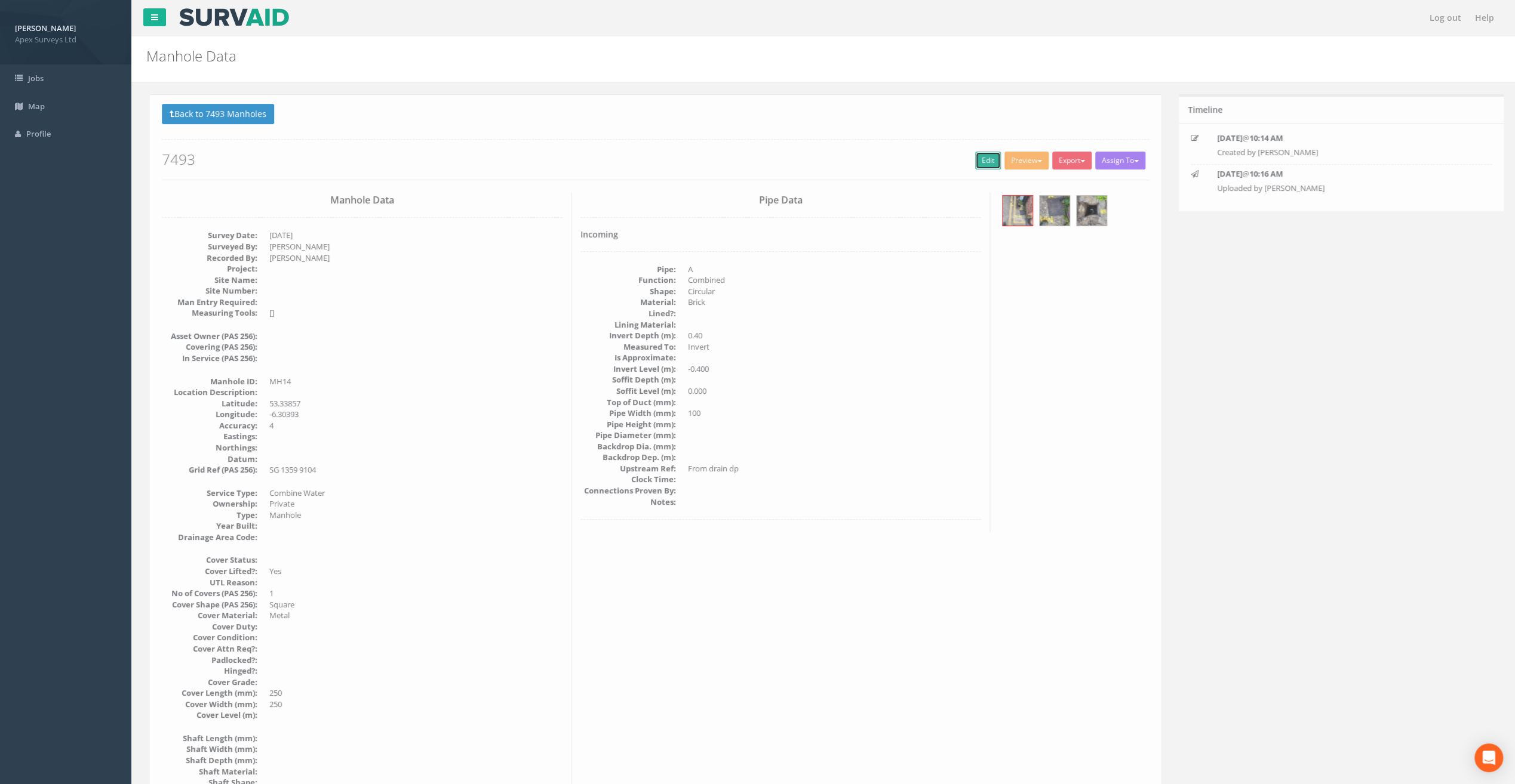
click at [978, 157] on link "Edit" at bounding box center [984, 160] width 26 height 18
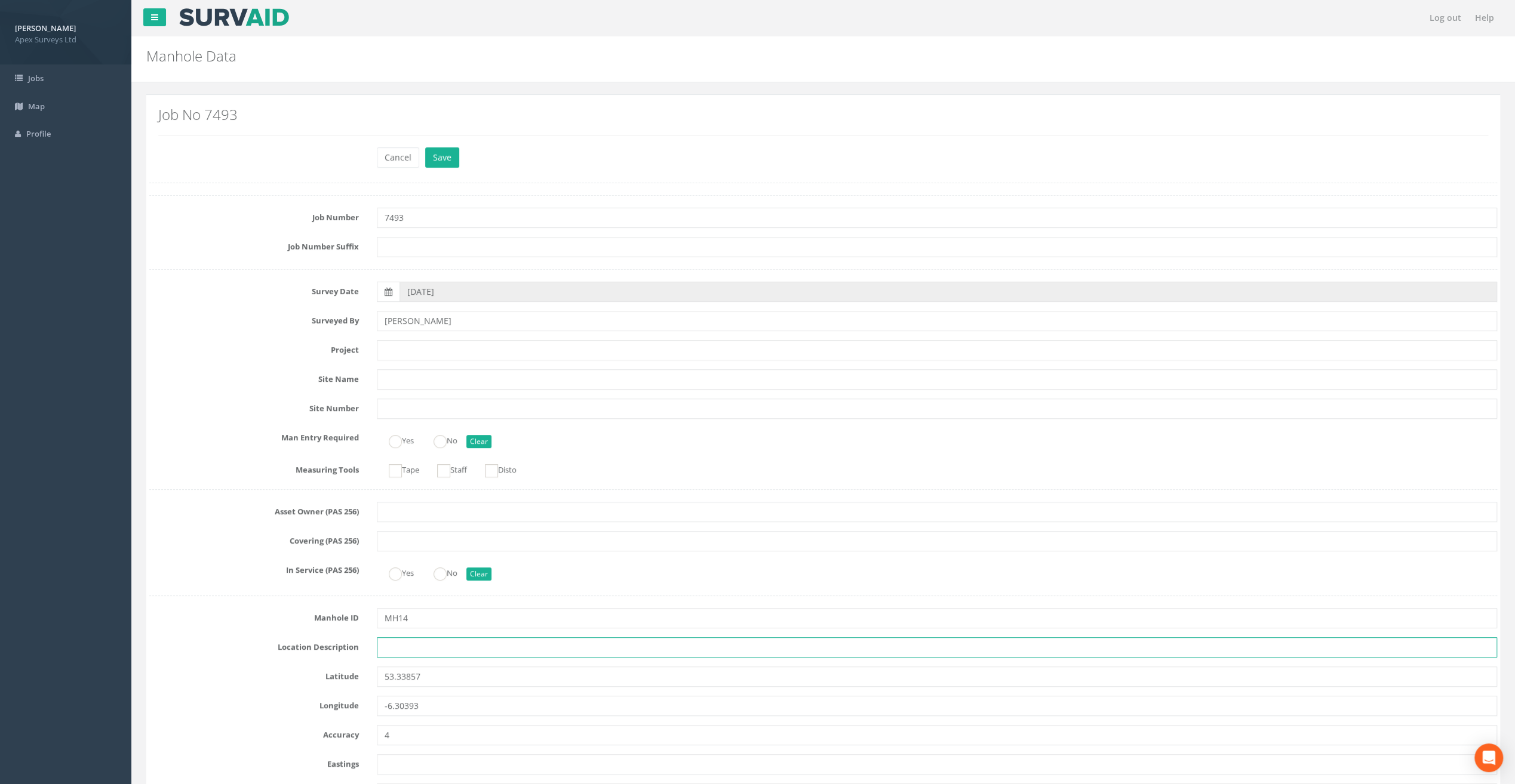
click at [449, 645] on input "text" at bounding box center [937, 647] width 1120 height 20
paste input "[GEOGRAPHIC_DATA], [GEOGRAPHIC_DATA]"
type input "[GEOGRAPHIC_DATA], [GEOGRAPHIC_DATA]"
drag, startPoint x: 289, startPoint y: 116, endPoint x: 305, endPoint y: 157, distance: 44.0
click at [289, 116] on h2 "Job No 7493" at bounding box center [823, 114] width 1330 height 15
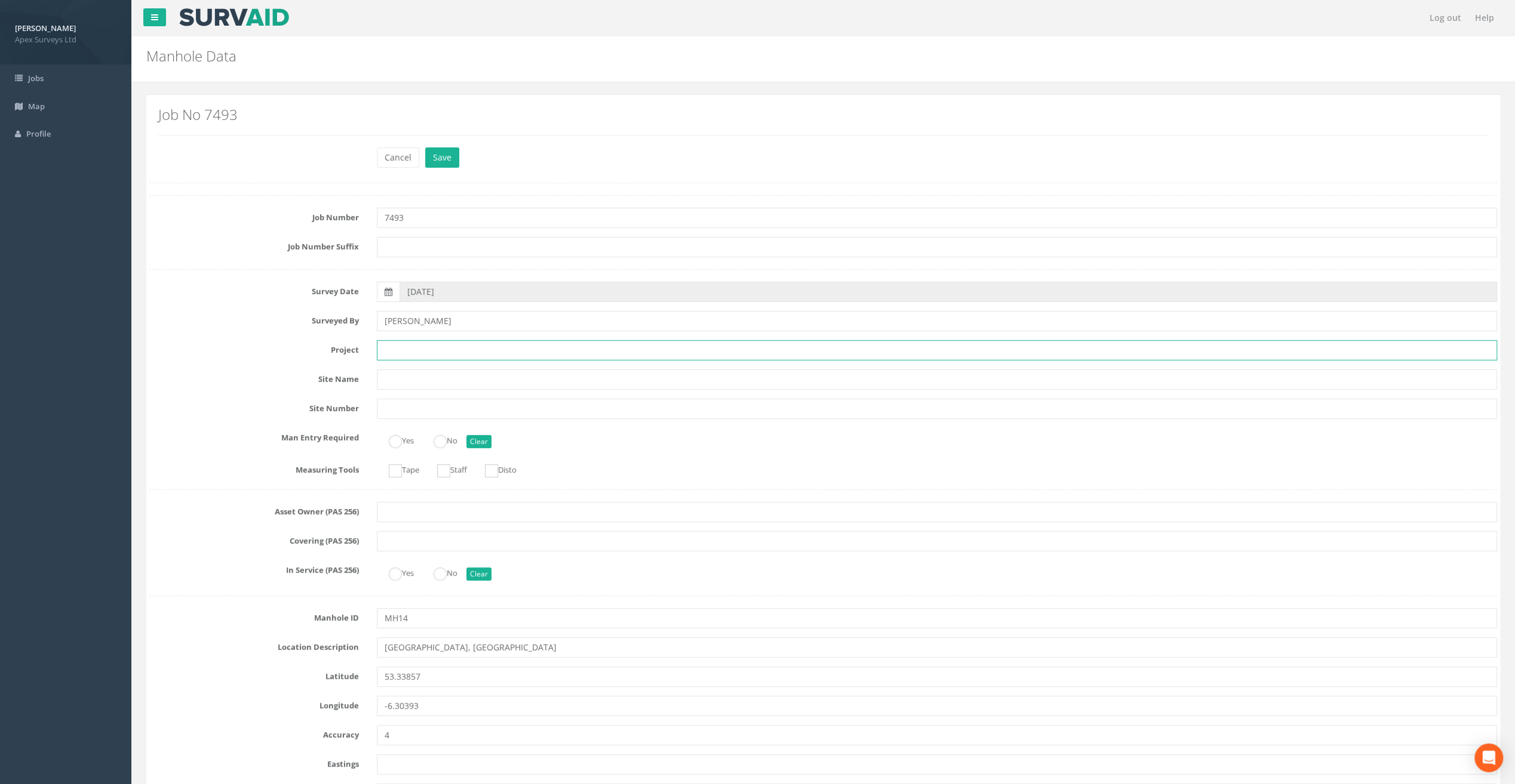
click at [403, 347] on input "text" at bounding box center [937, 350] width 1120 height 20
paste input "[GEOGRAPHIC_DATA]"
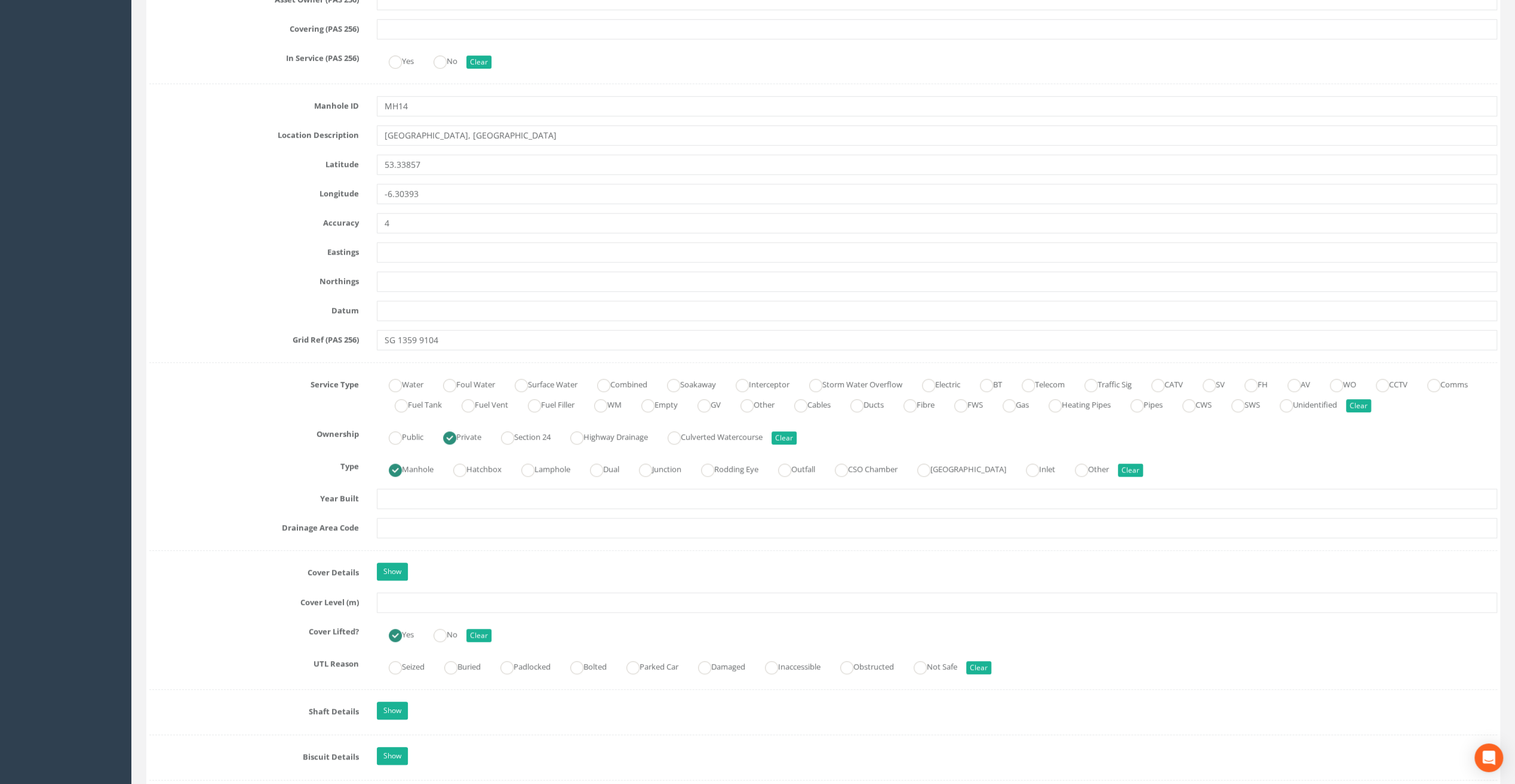
scroll to position [537, 0]
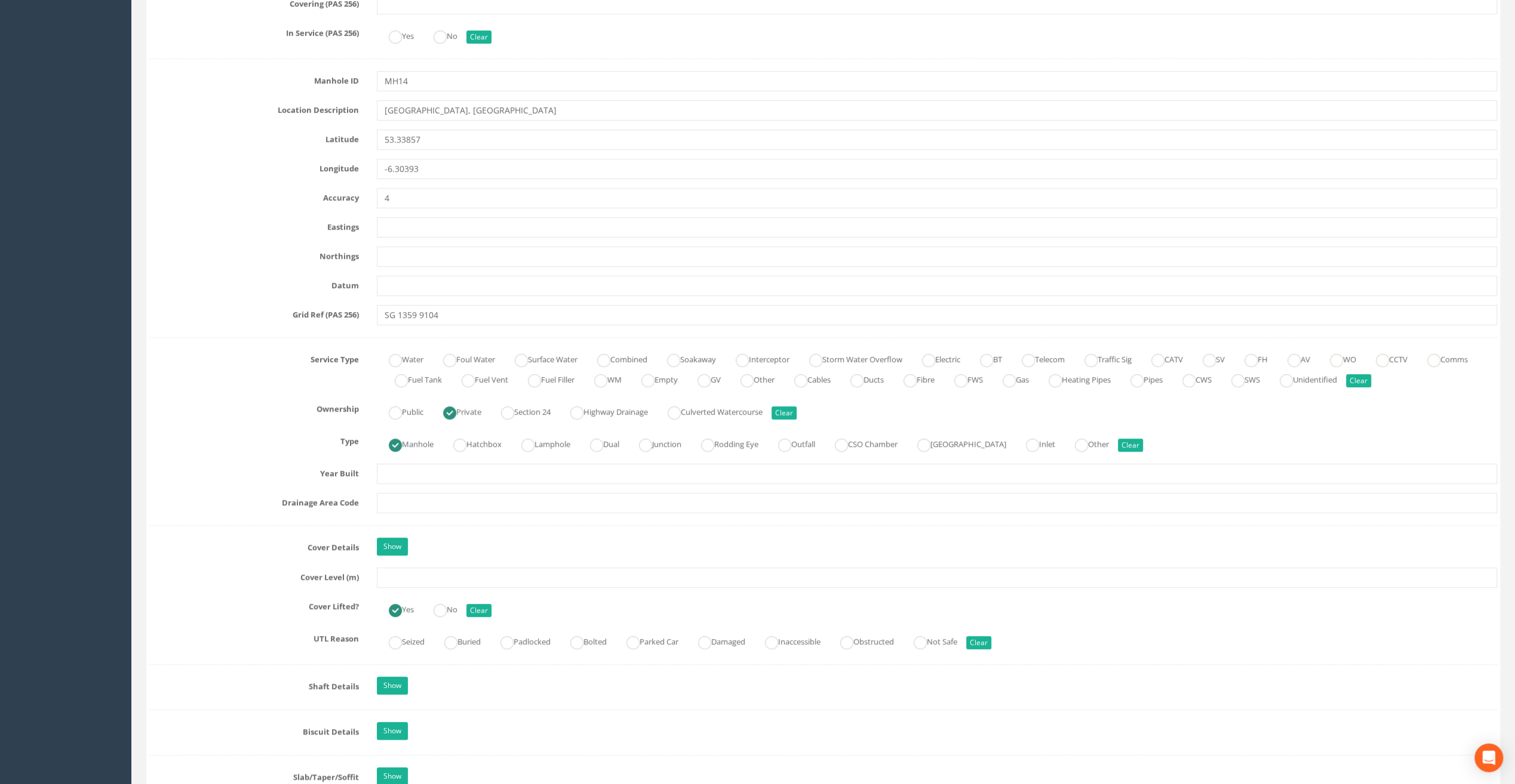
type input "[GEOGRAPHIC_DATA]"
click at [412, 581] on input "text" at bounding box center [937, 577] width 1120 height 20
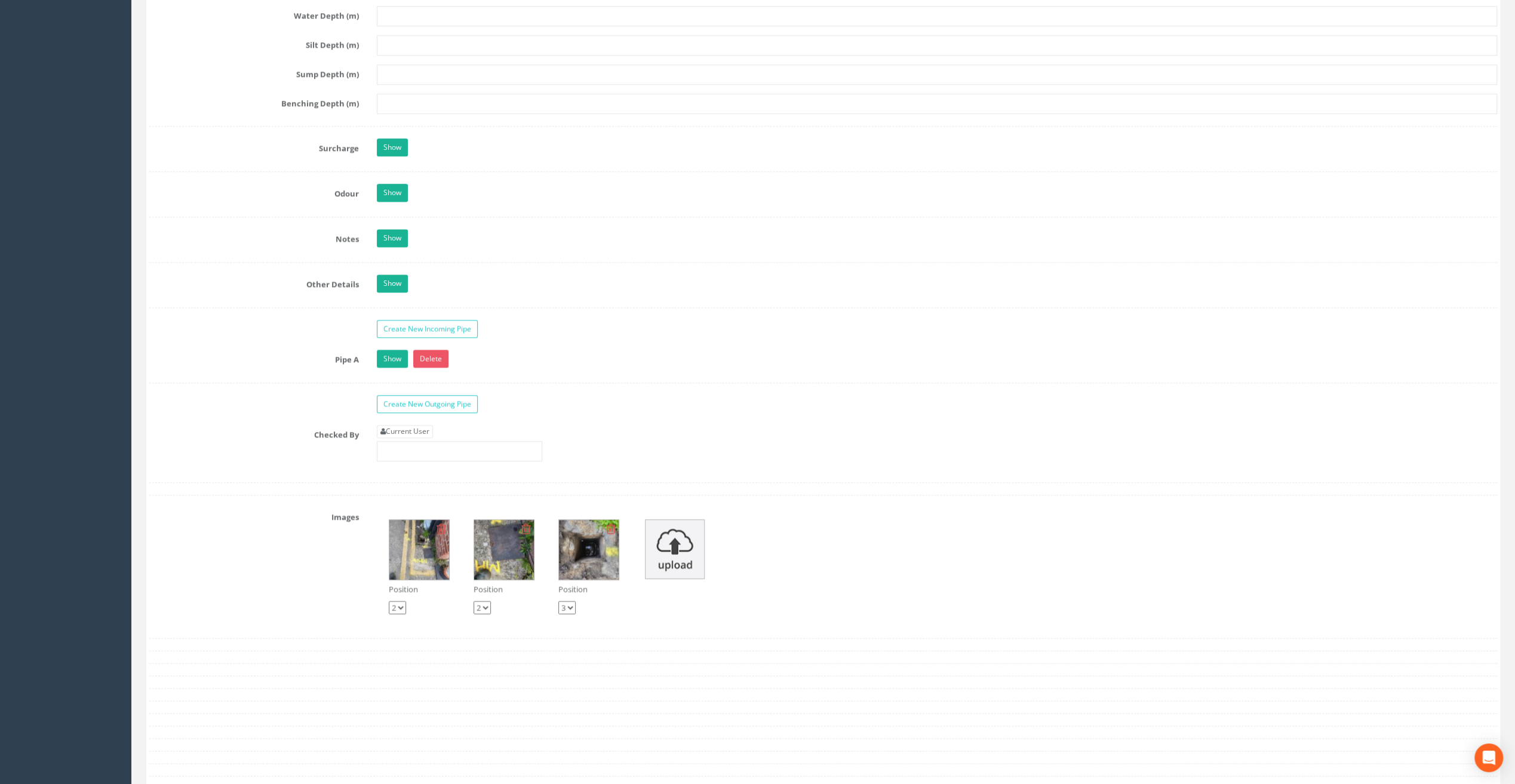
scroll to position [1611, 0]
type input "20.89"
click at [394, 425] on link "Current User" at bounding box center [405, 431] width 56 height 13
type input "[PERSON_NAME]"
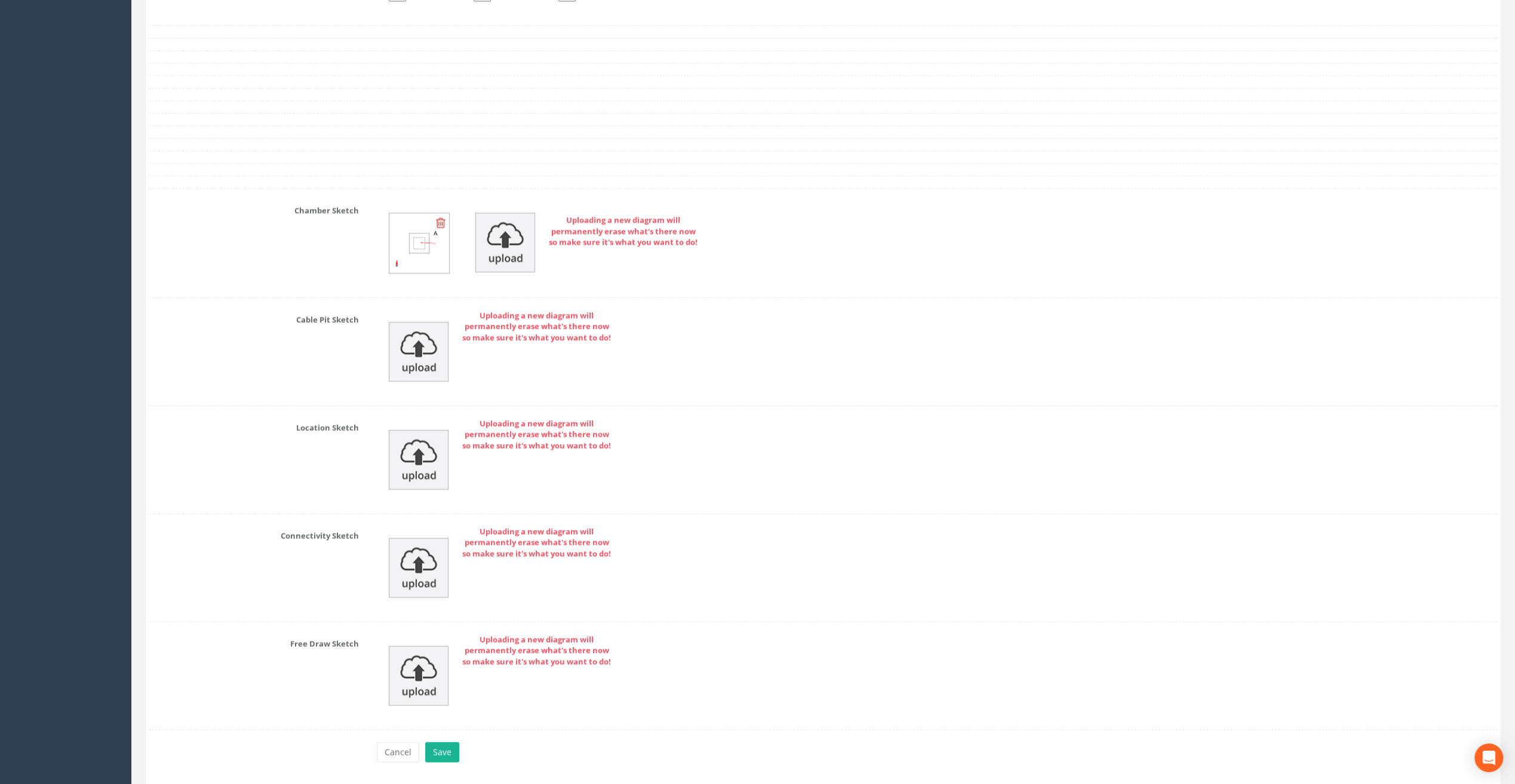
scroll to position [2252, 0]
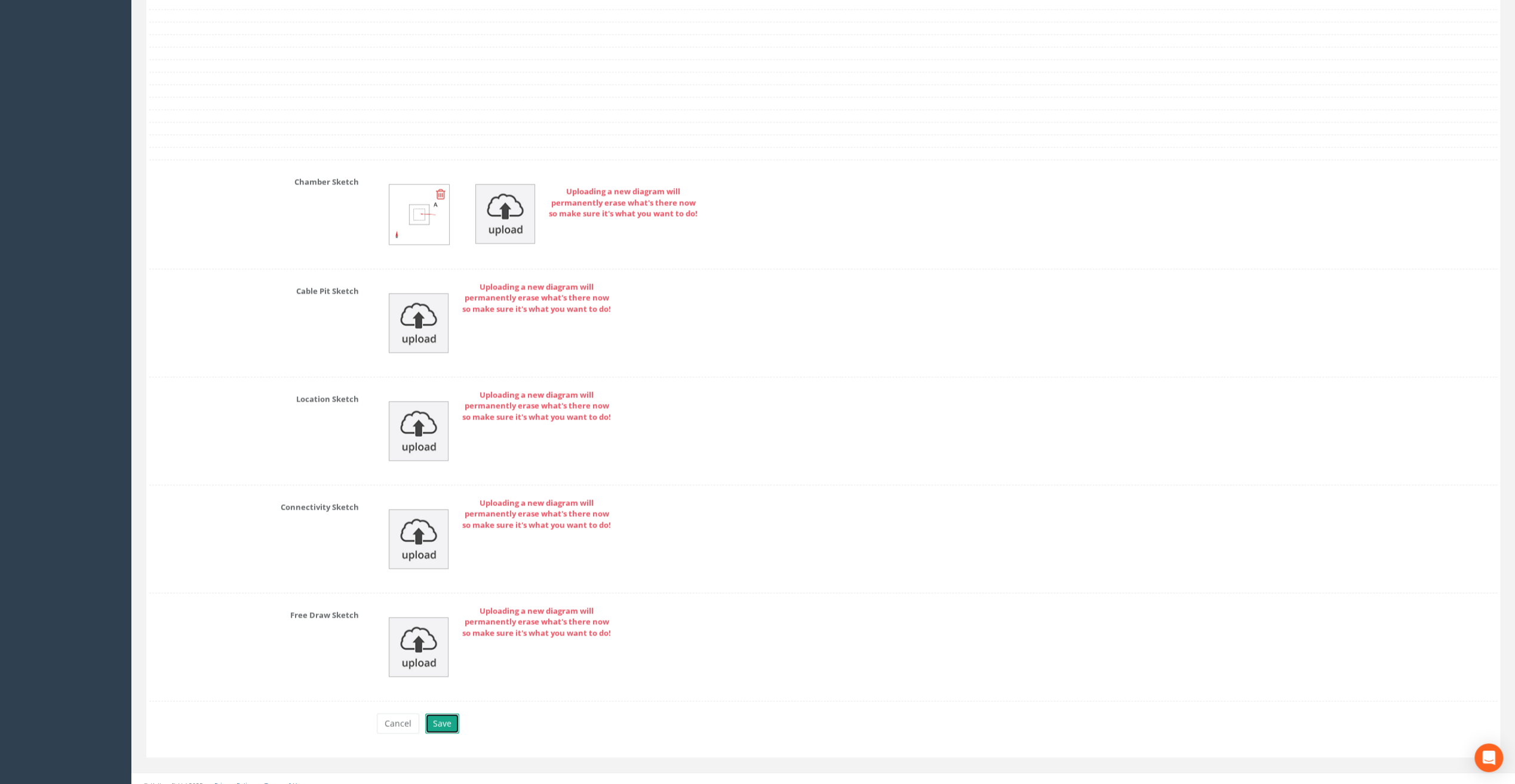
click at [454, 713] on button "Save" at bounding box center [442, 723] width 34 height 20
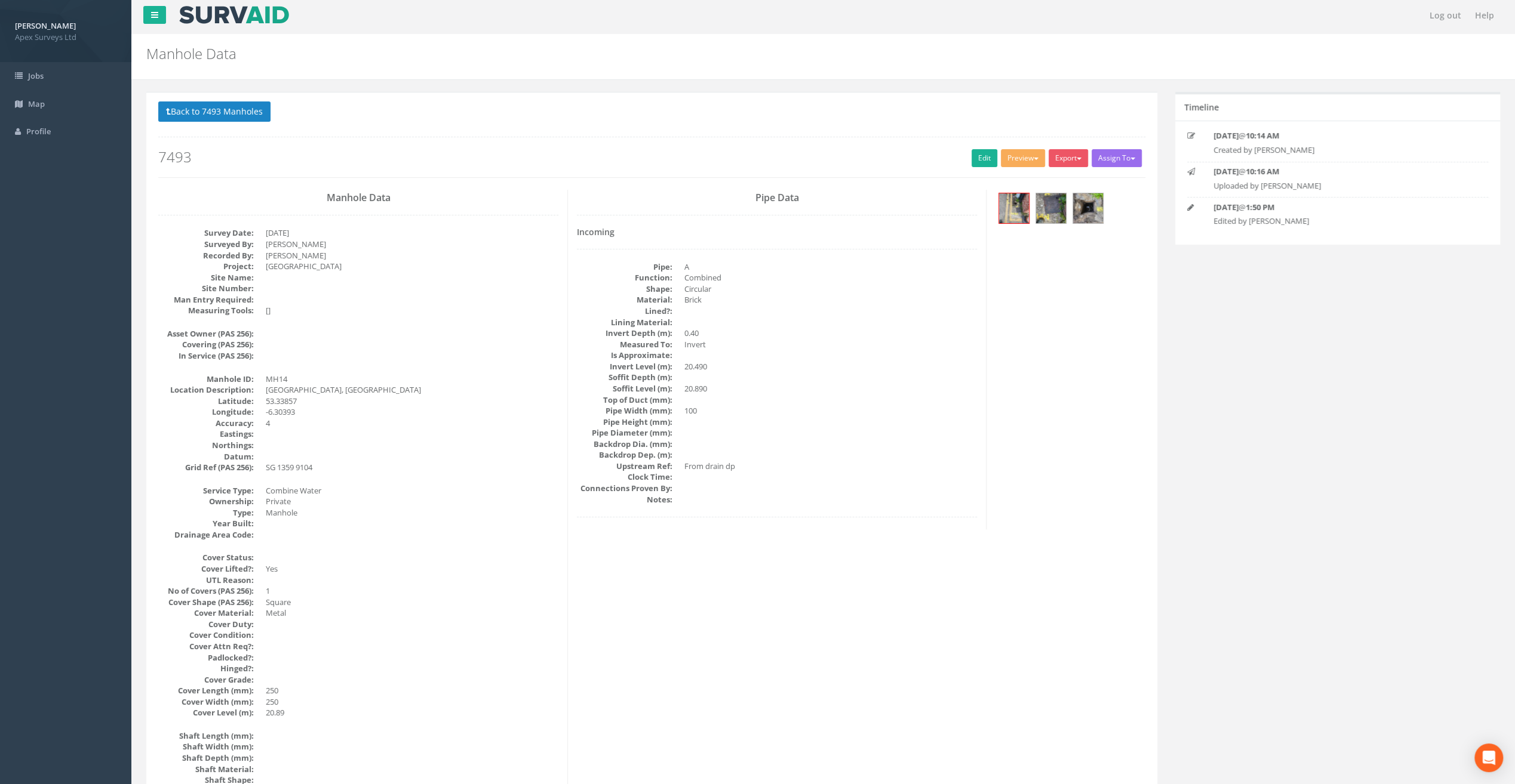
scroll to position [0, 0]
click at [230, 110] on button "Back to 7493 Manholes" at bounding box center [215, 113] width 112 height 20
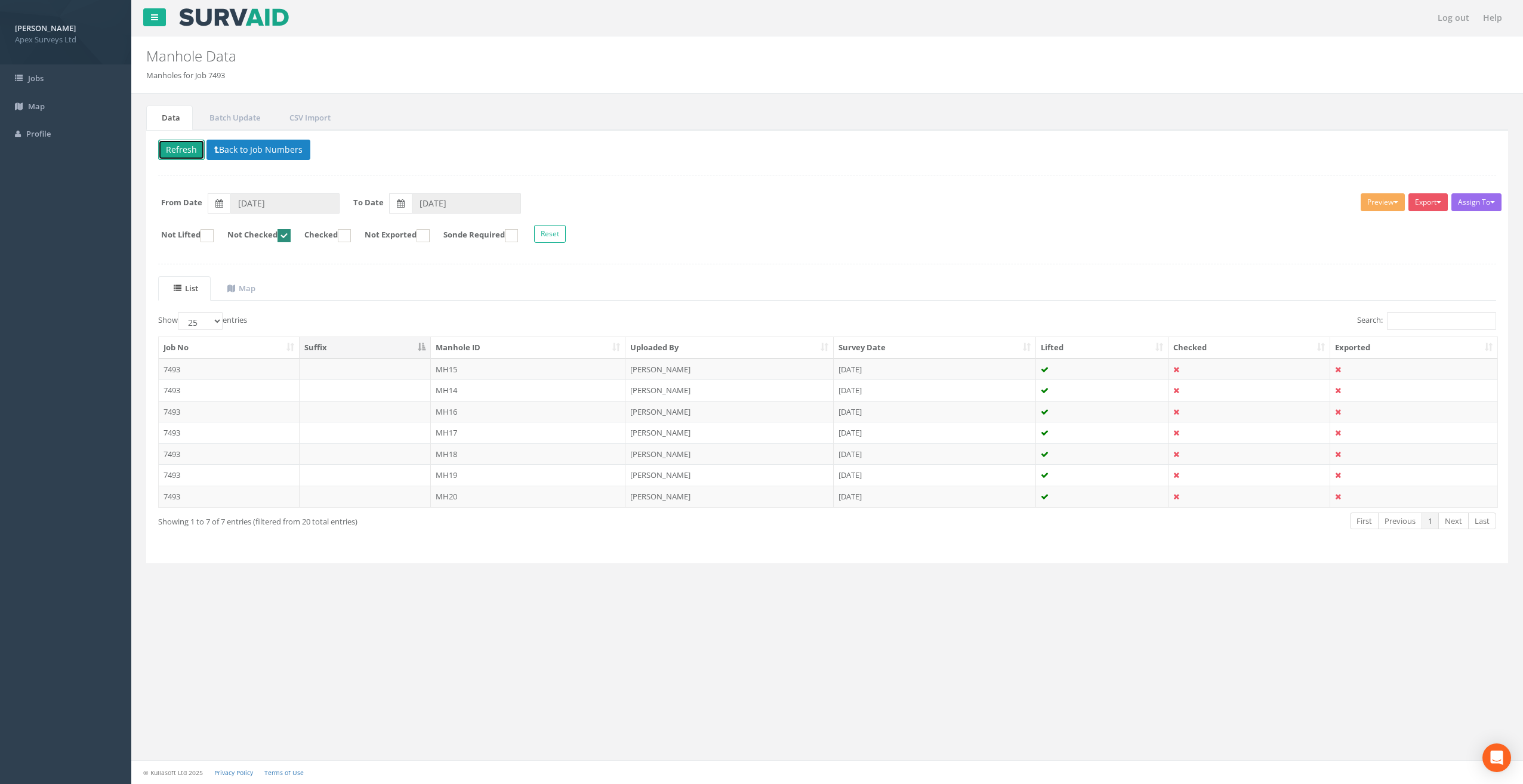
click at [169, 154] on button "Refresh" at bounding box center [182, 149] width 46 height 20
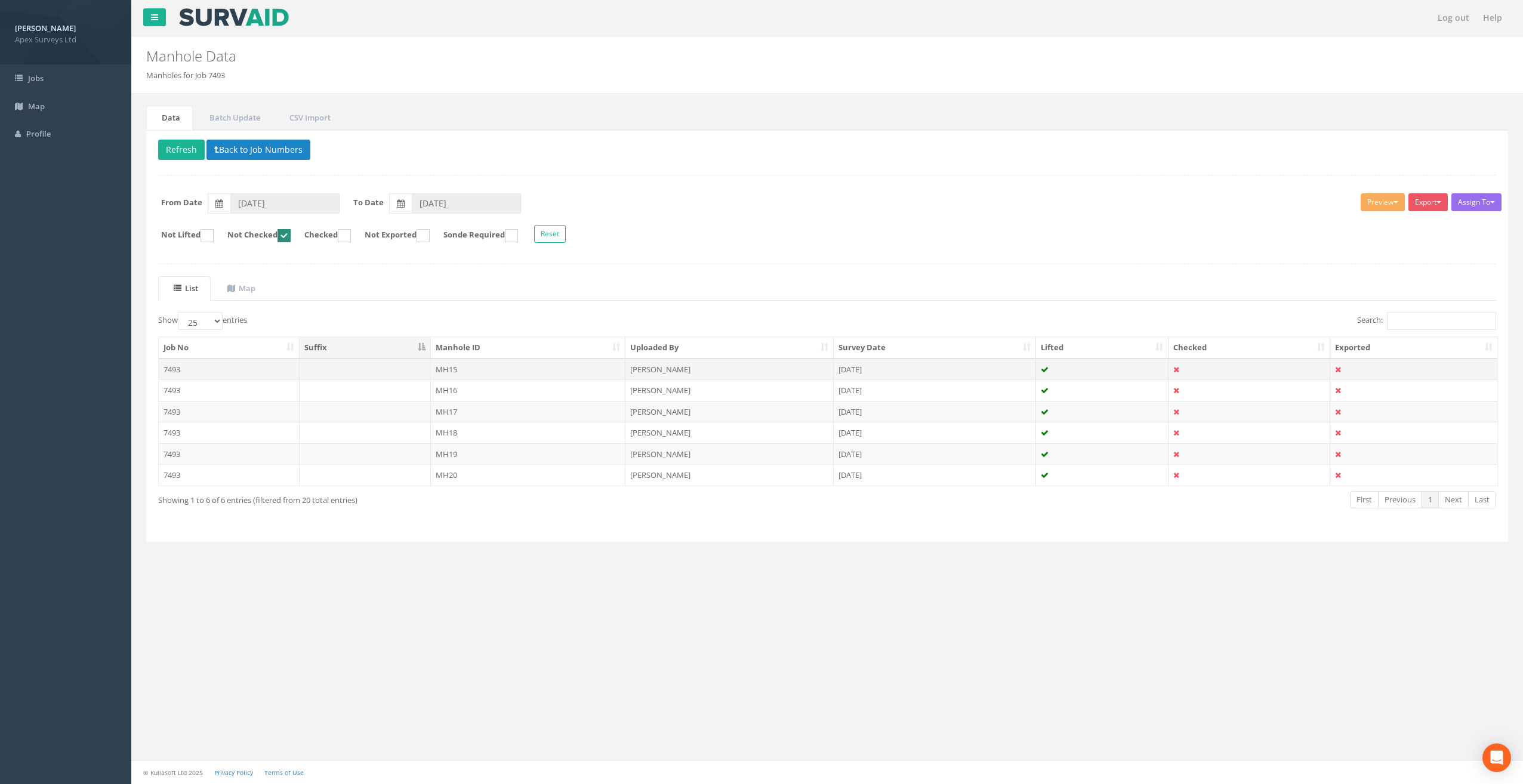
click at [447, 368] on td "MH15" at bounding box center [528, 369] width 195 height 21
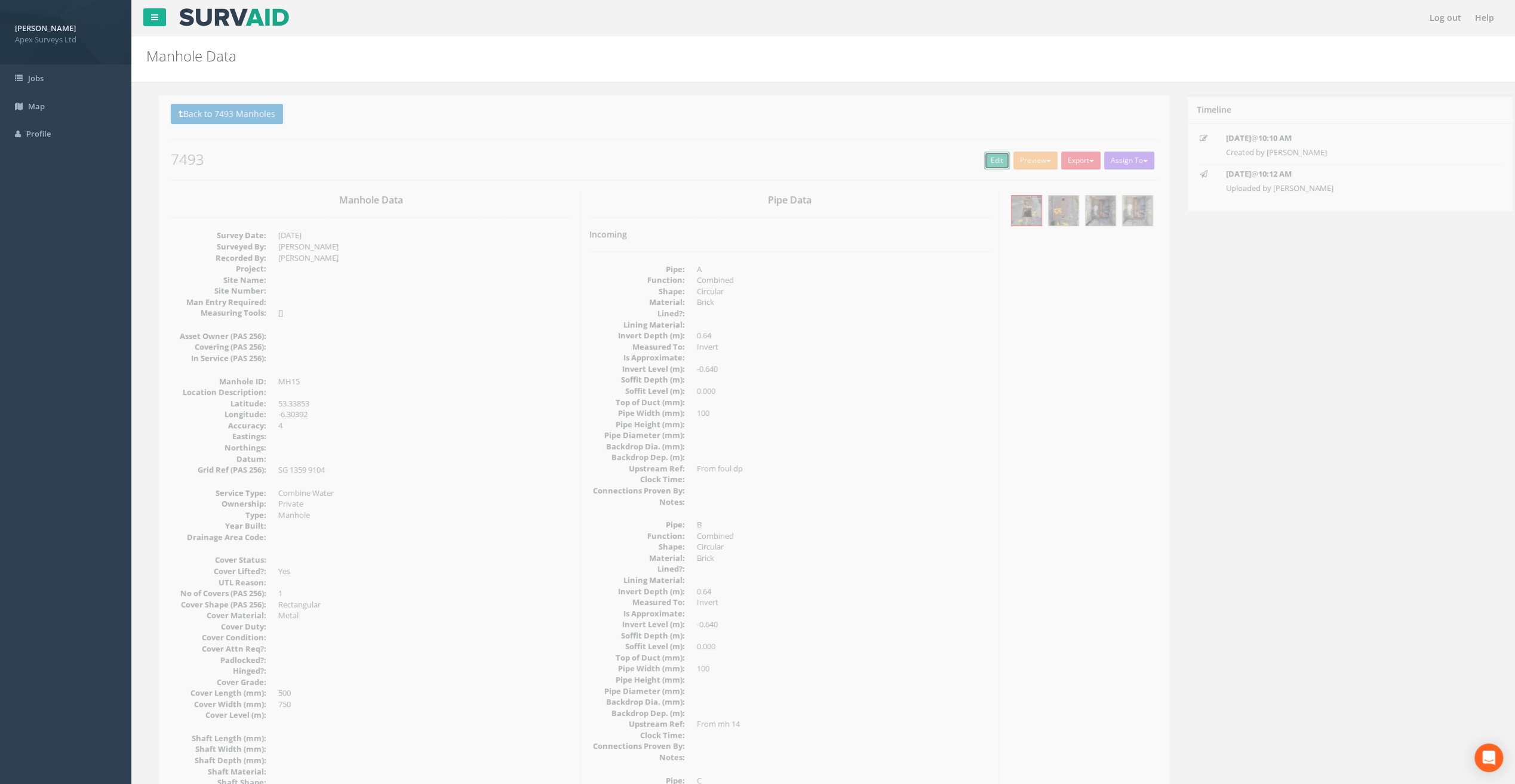
click at [971, 159] on link "Edit" at bounding box center [984, 160] width 26 height 18
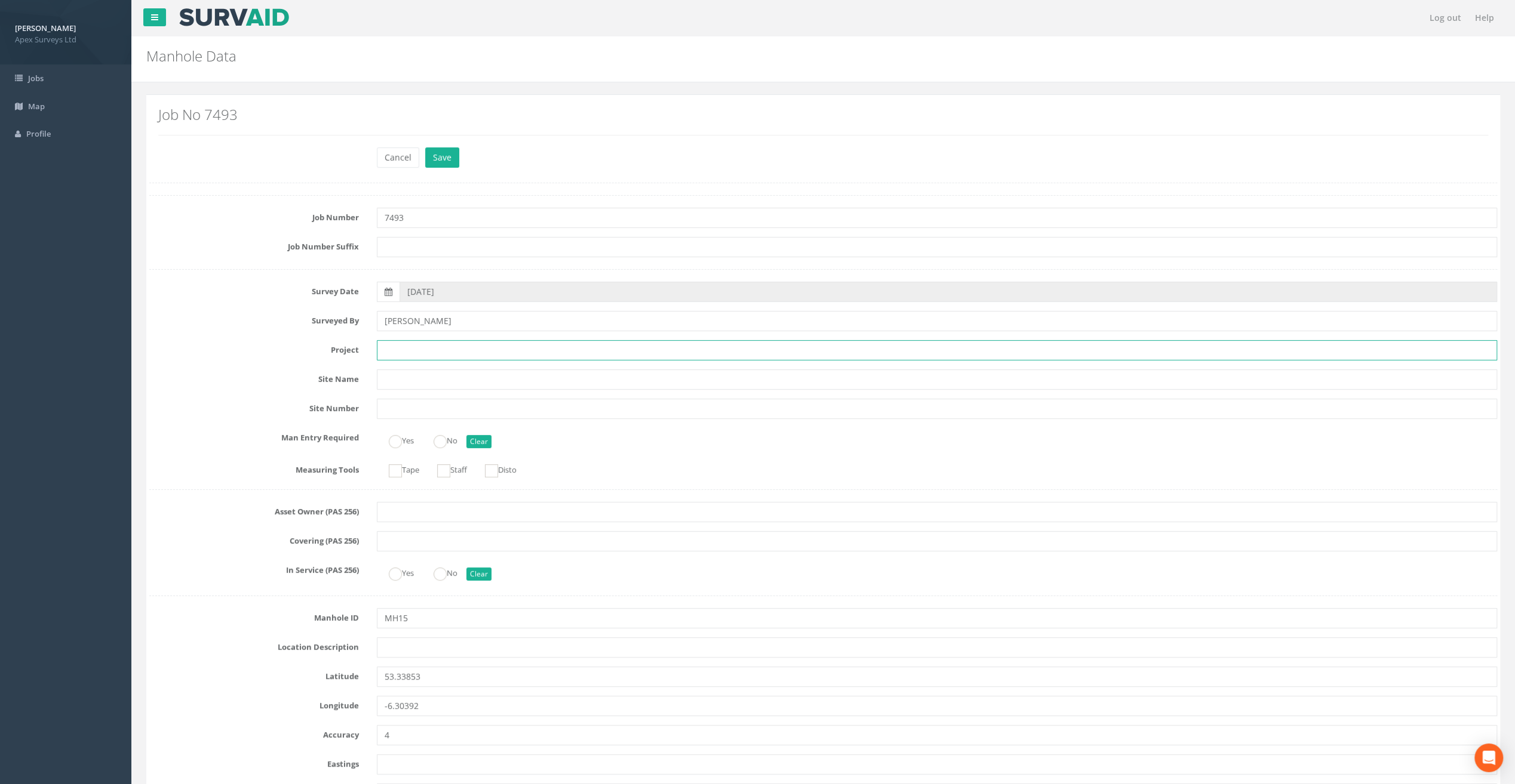
click at [438, 348] on input "text" at bounding box center [937, 350] width 1120 height 20
paste input "[GEOGRAPHIC_DATA]"
type input "[GEOGRAPHIC_DATA]"
click at [291, 127] on div "Job No 7493" at bounding box center [823, 121] width 1330 height 28
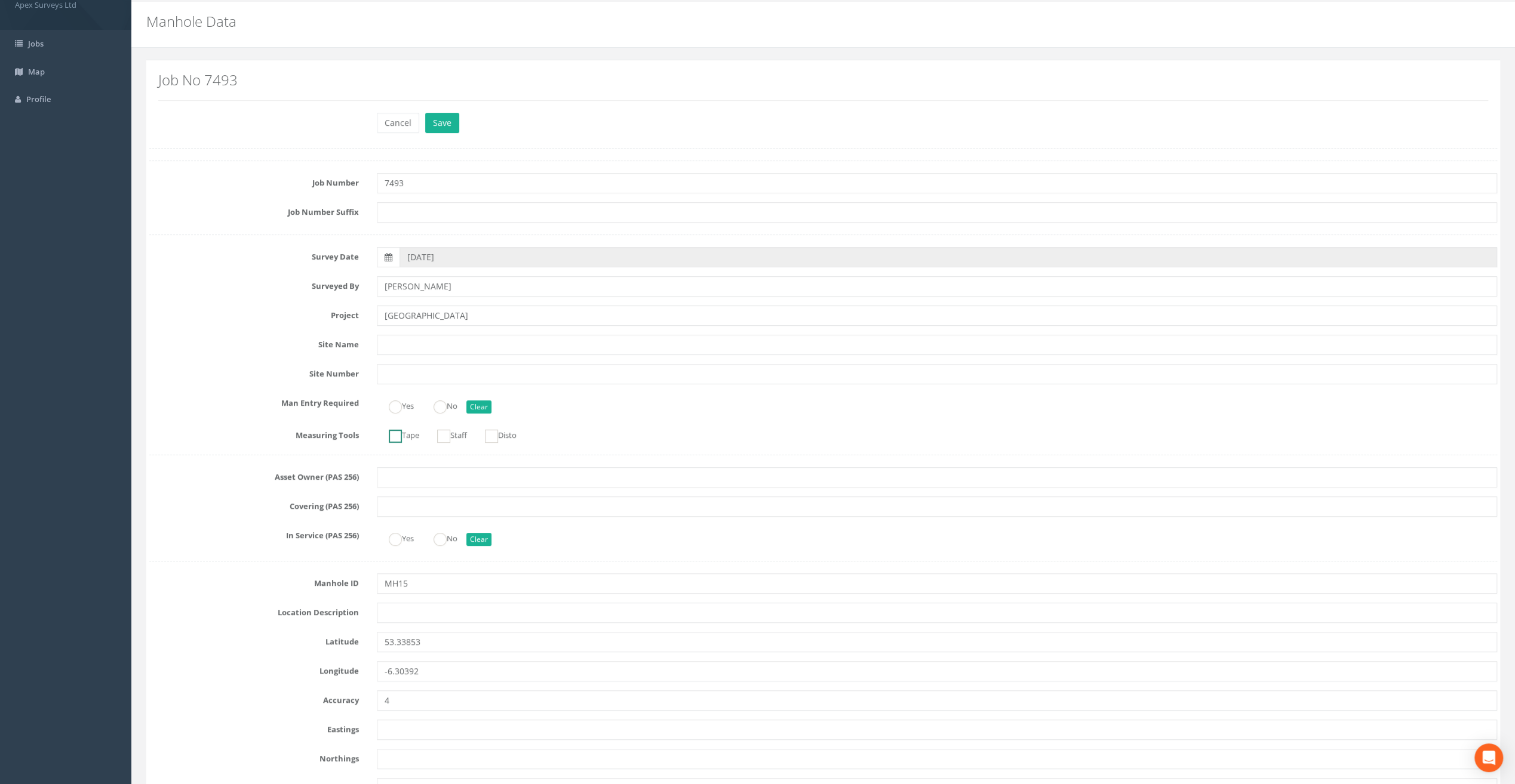
scroll to position [60, 0]
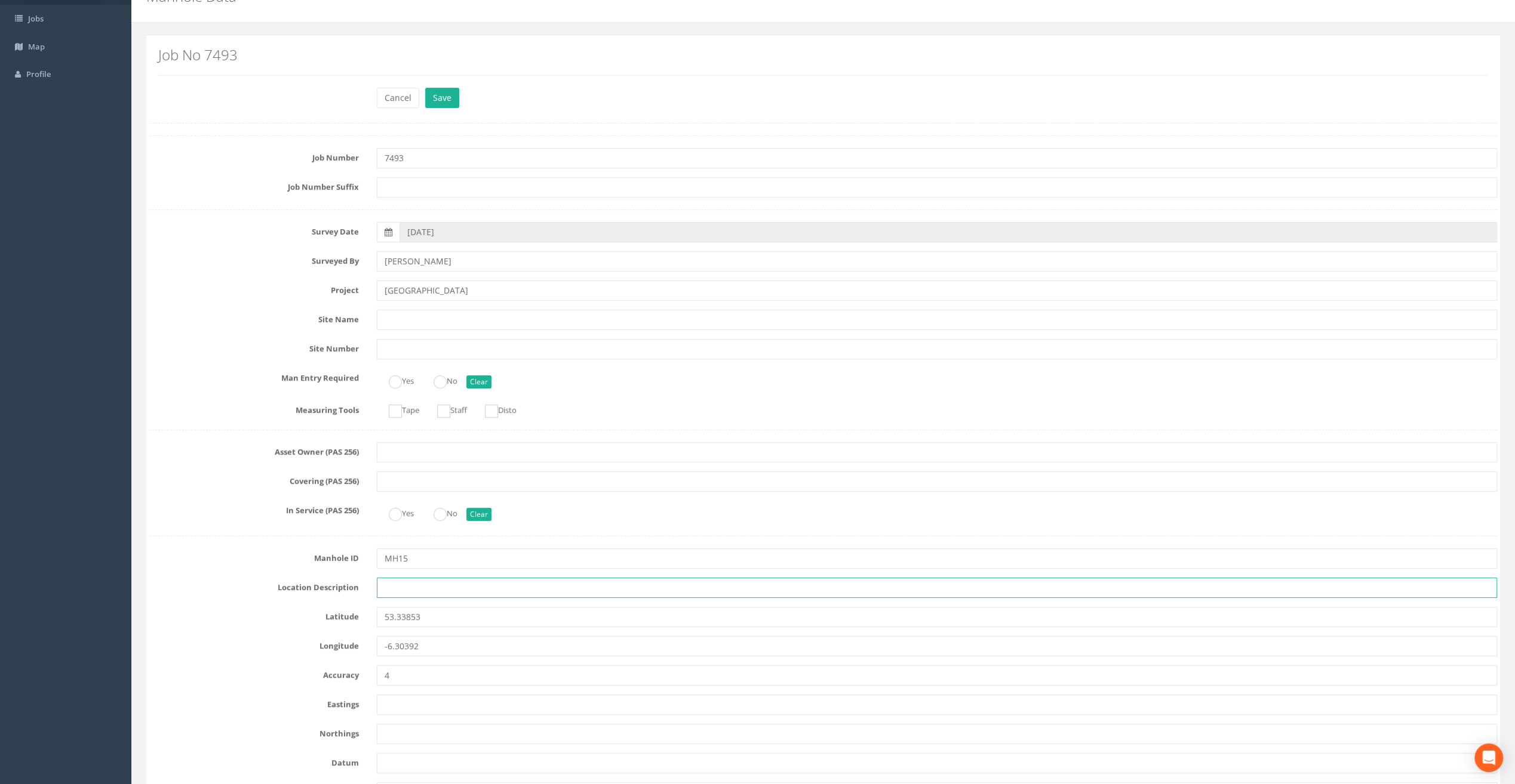
click at [402, 592] on input "text" at bounding box center [937, 587] width 1120 height 20
paste input "[GEOGRAPHIC_DATA], [GEOGRAPHIC_DATA]"
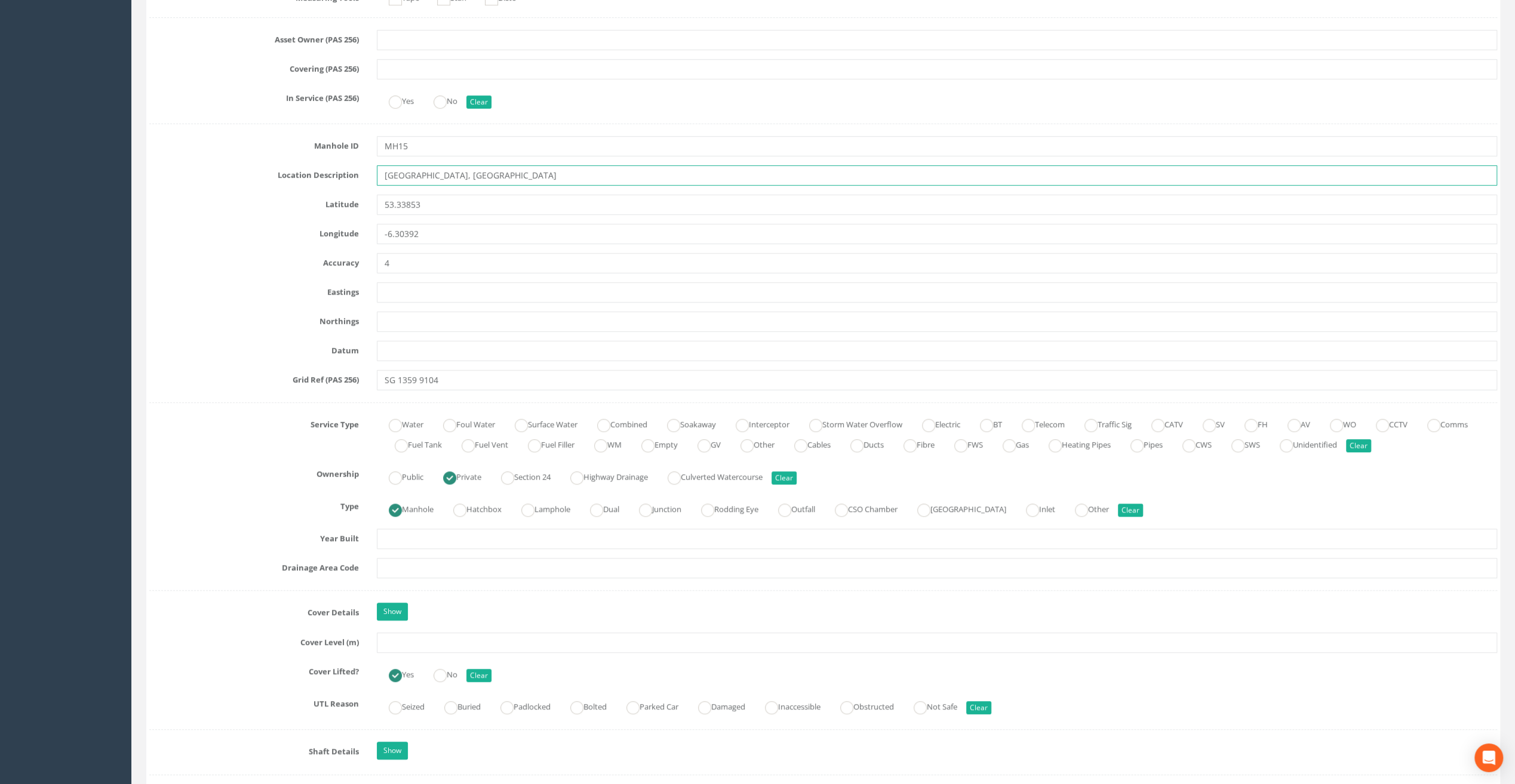
scroll to position [478, 0]
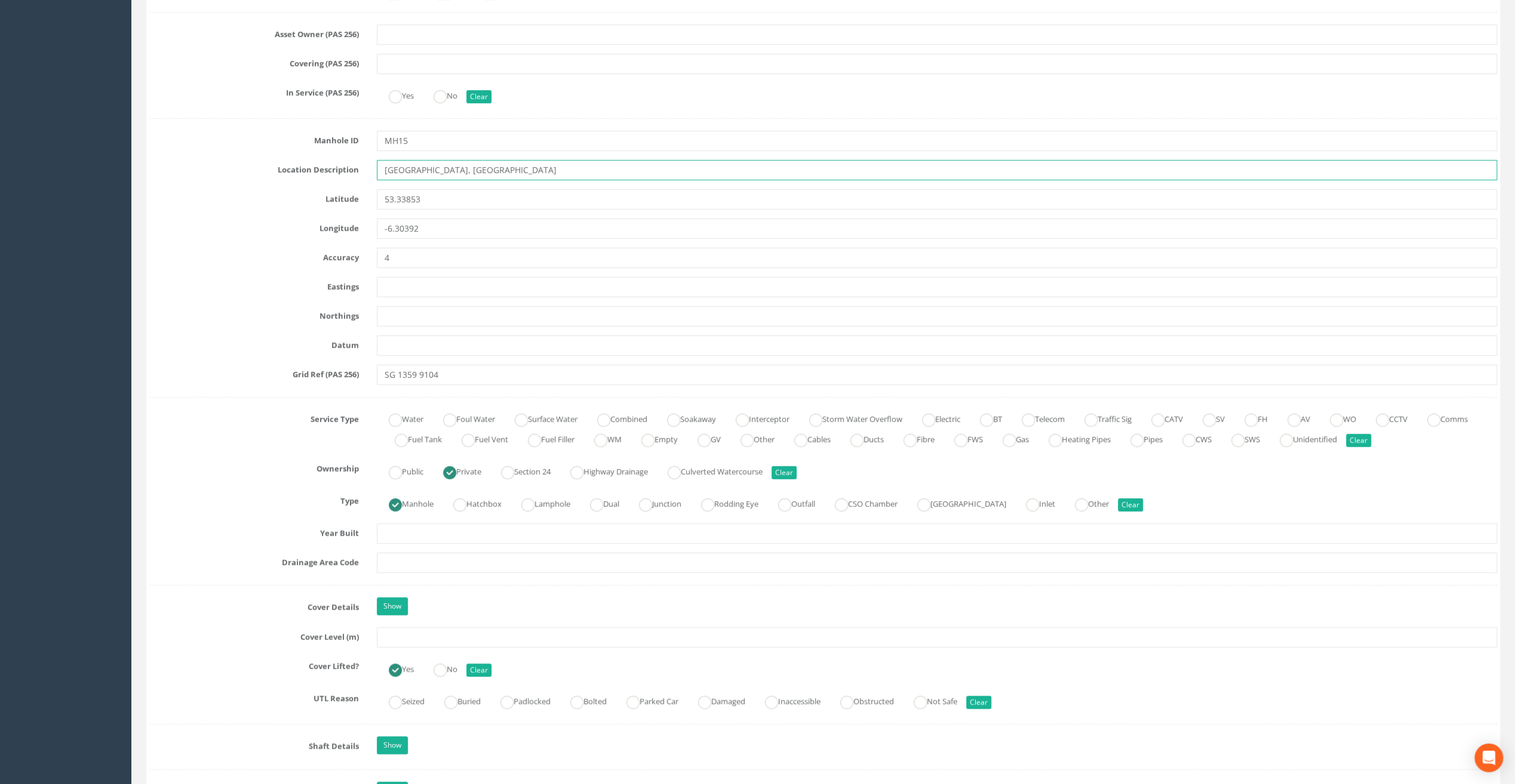
type input "[GEOGRAPHIC_DATA], [GEOGRAPHIC_DATA]"
click at [387, 630] on input "text" at bounding box center [937, 637] width 1120 height 20
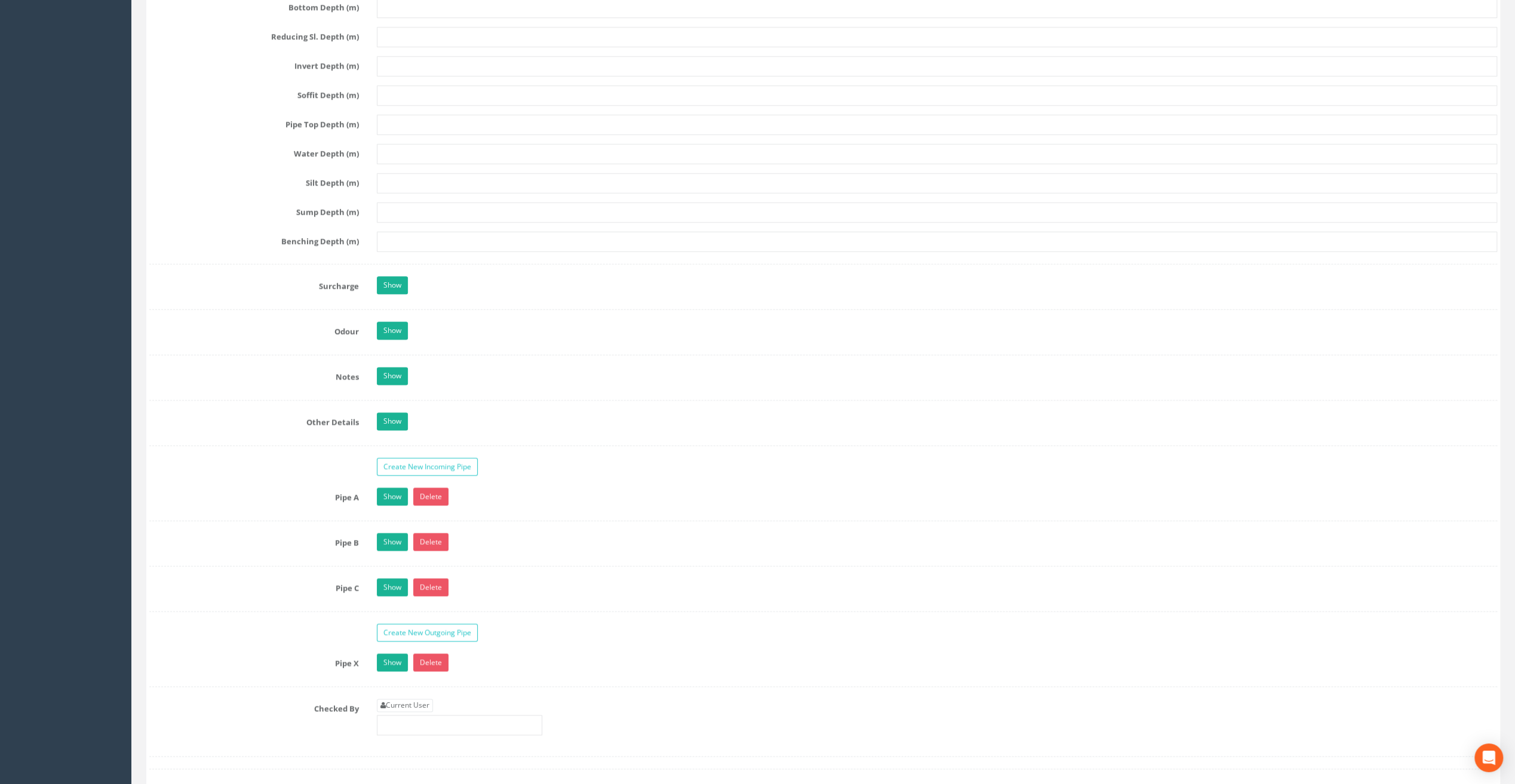
scroll to position [1492, 0]
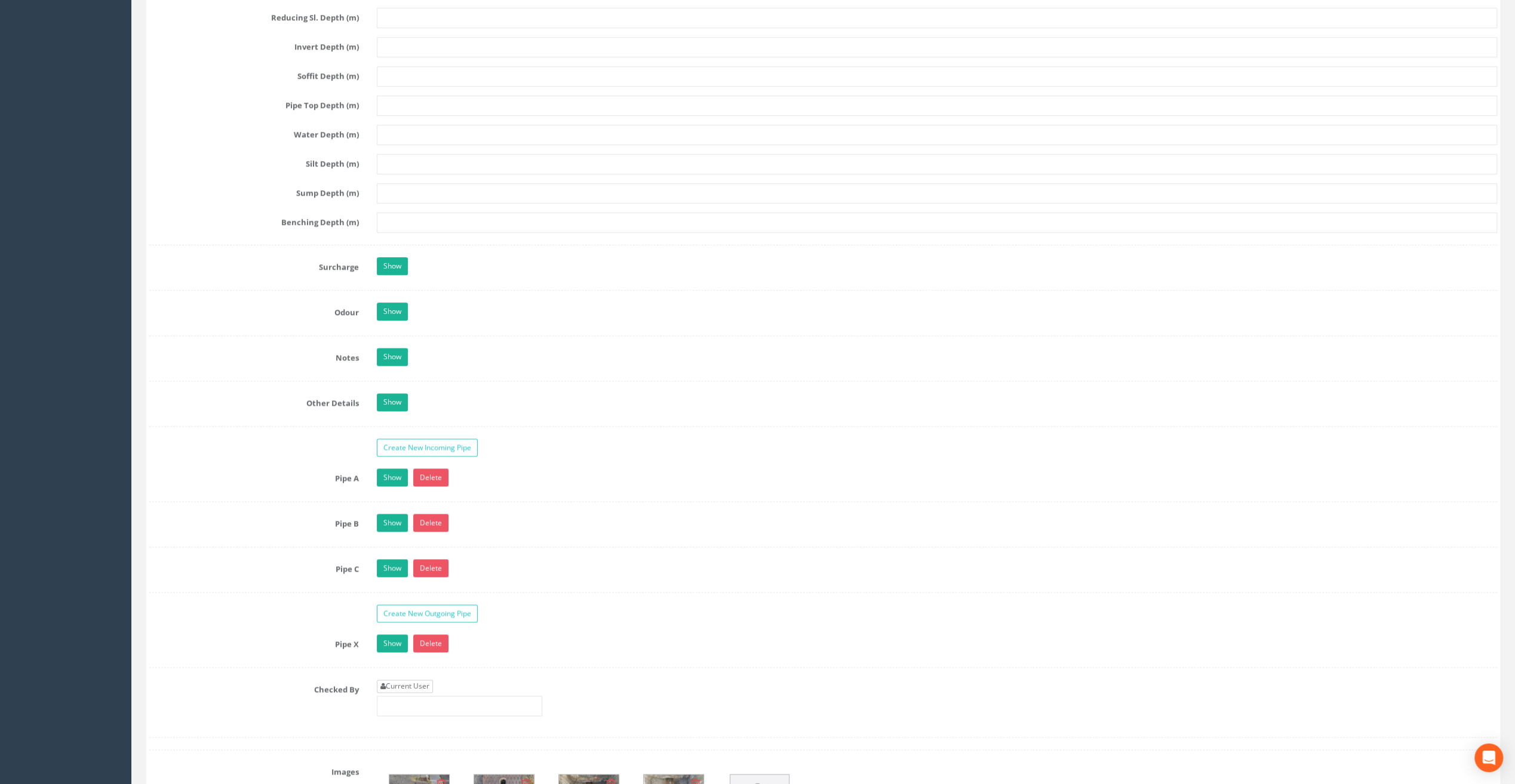
type input "20.86"
click at [405, 680] on link "Current User" at bounding box center [405, 687] width 56 height 13
type input "[PERSON_NAME]"
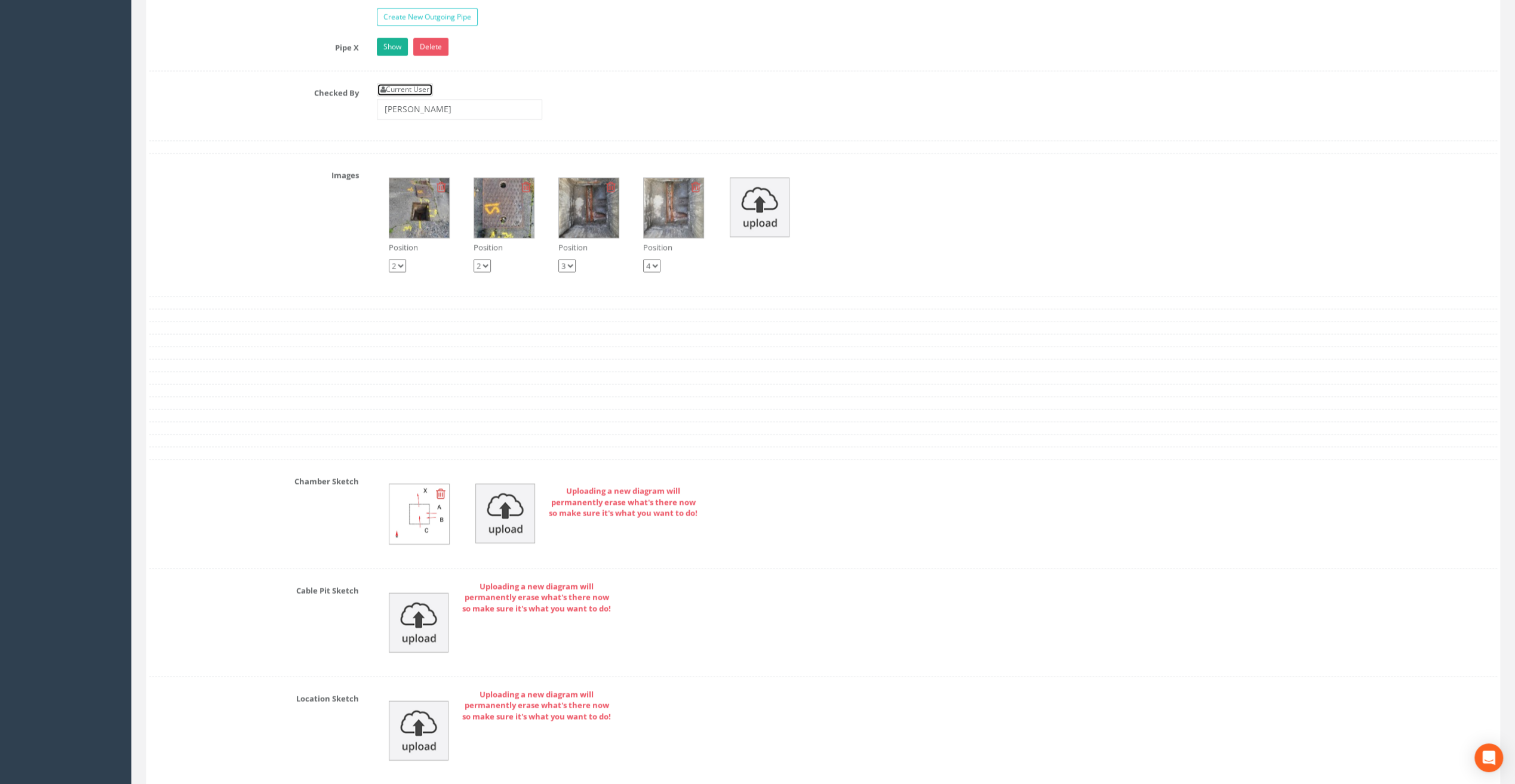
scroll to position [2387, 0]
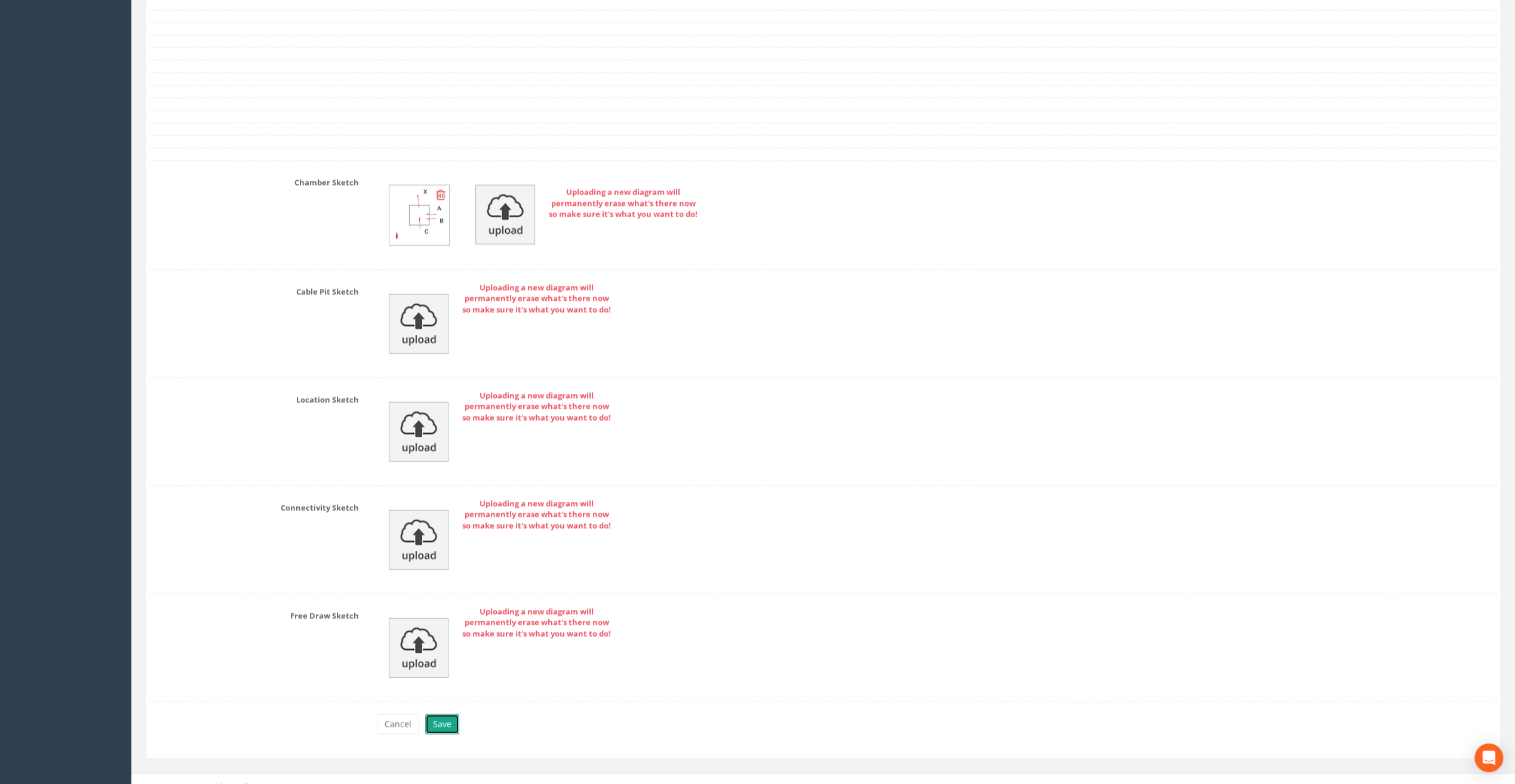
click at [440, 715] on button "Save" at bounding box center [442, 724] width 34 height 20
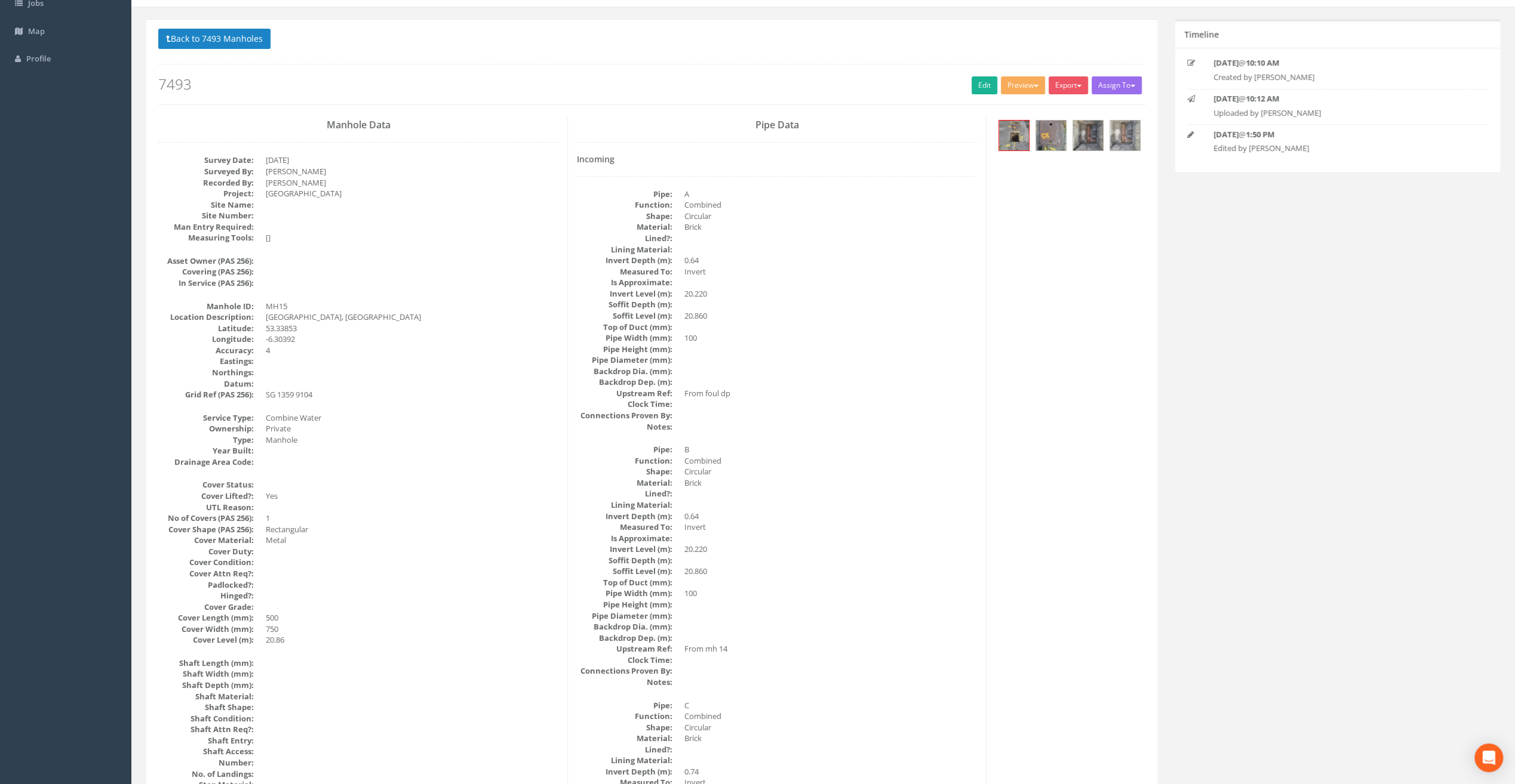
scroll to position [0, 0]
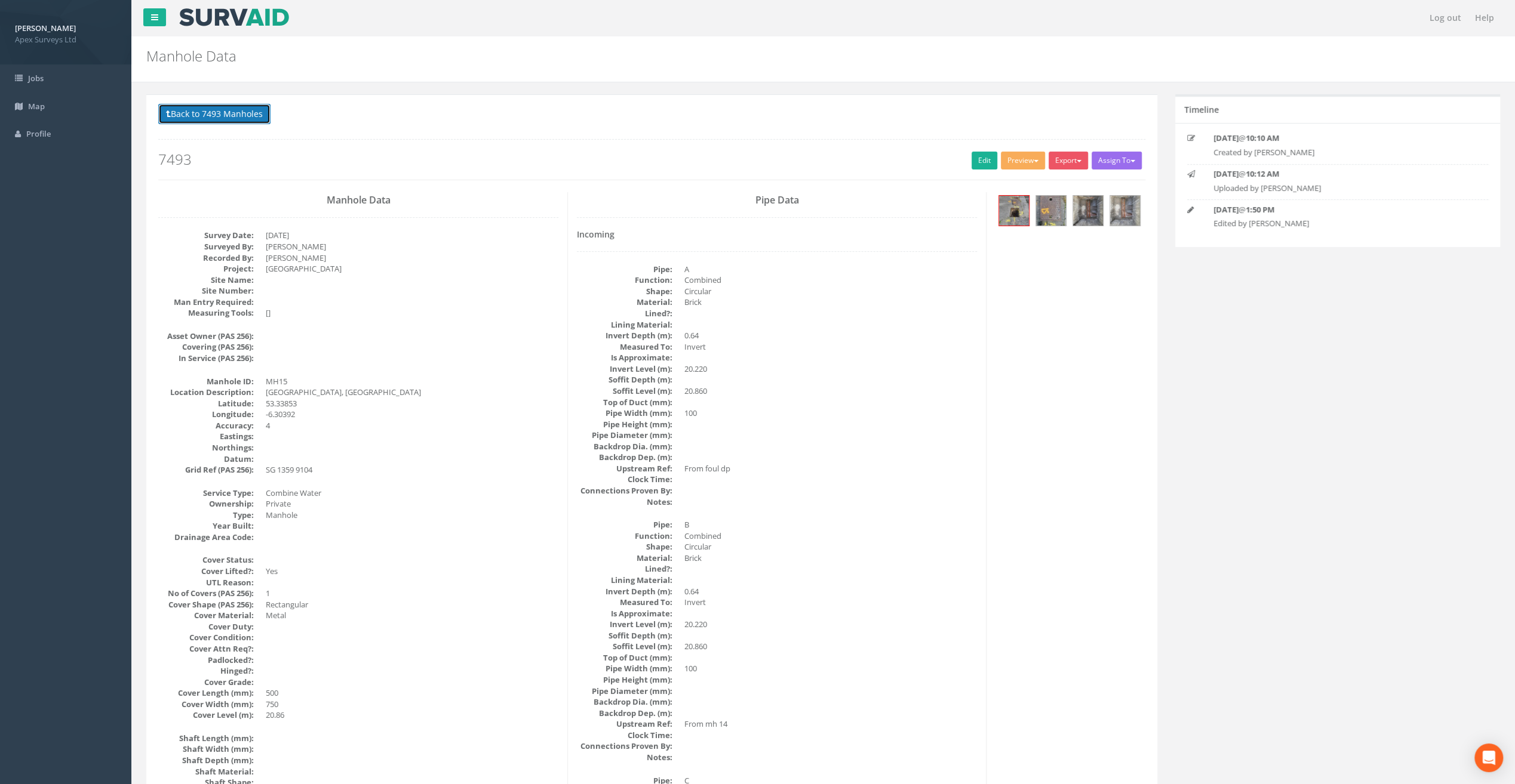
click at [228, 114] on button "Back to 7493 Manholes" at bounding box center [215, 113] width 112 height 20
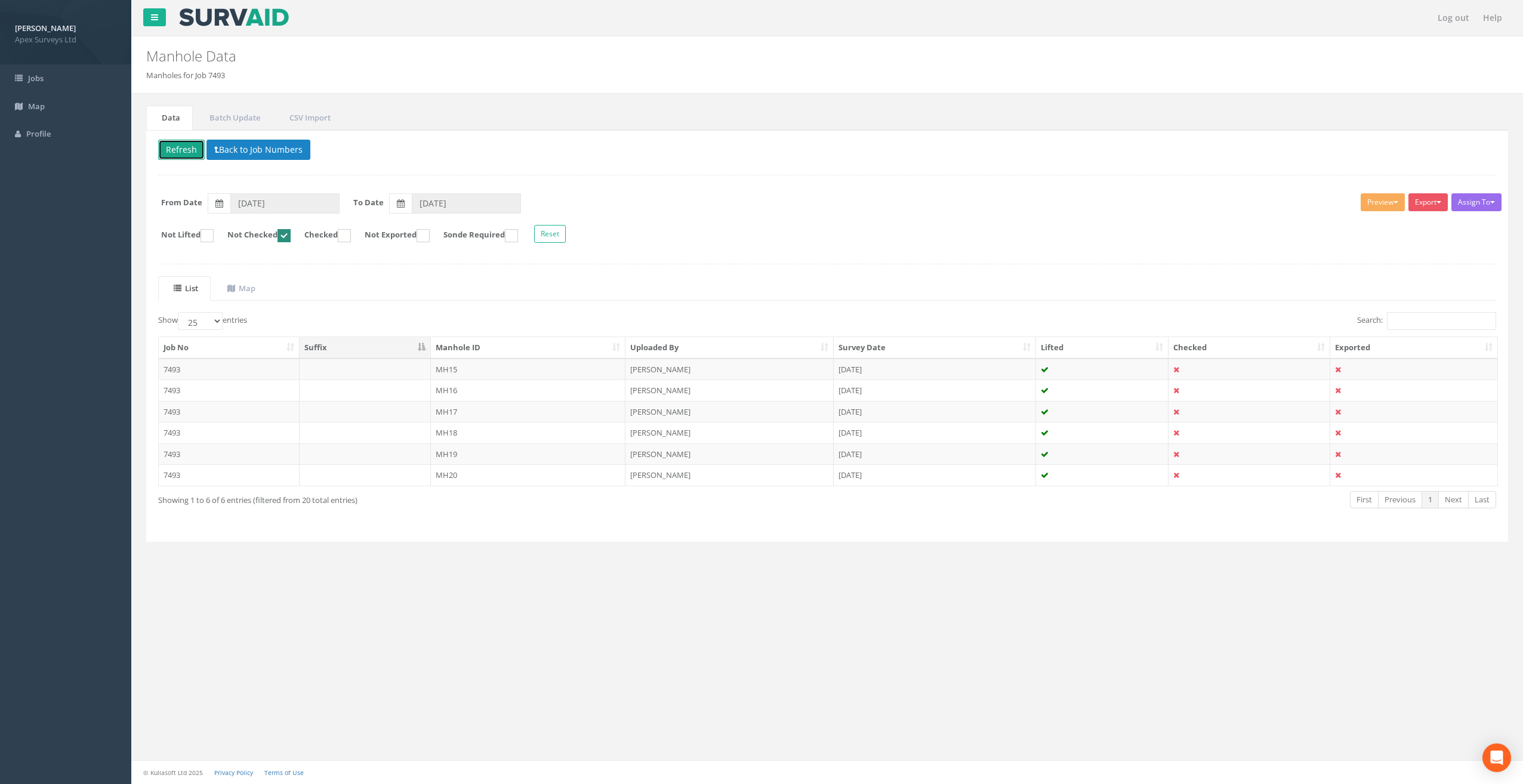
click at [174, 147] on button "Refresh" at bounding box center [182, 149] width 46 height 20
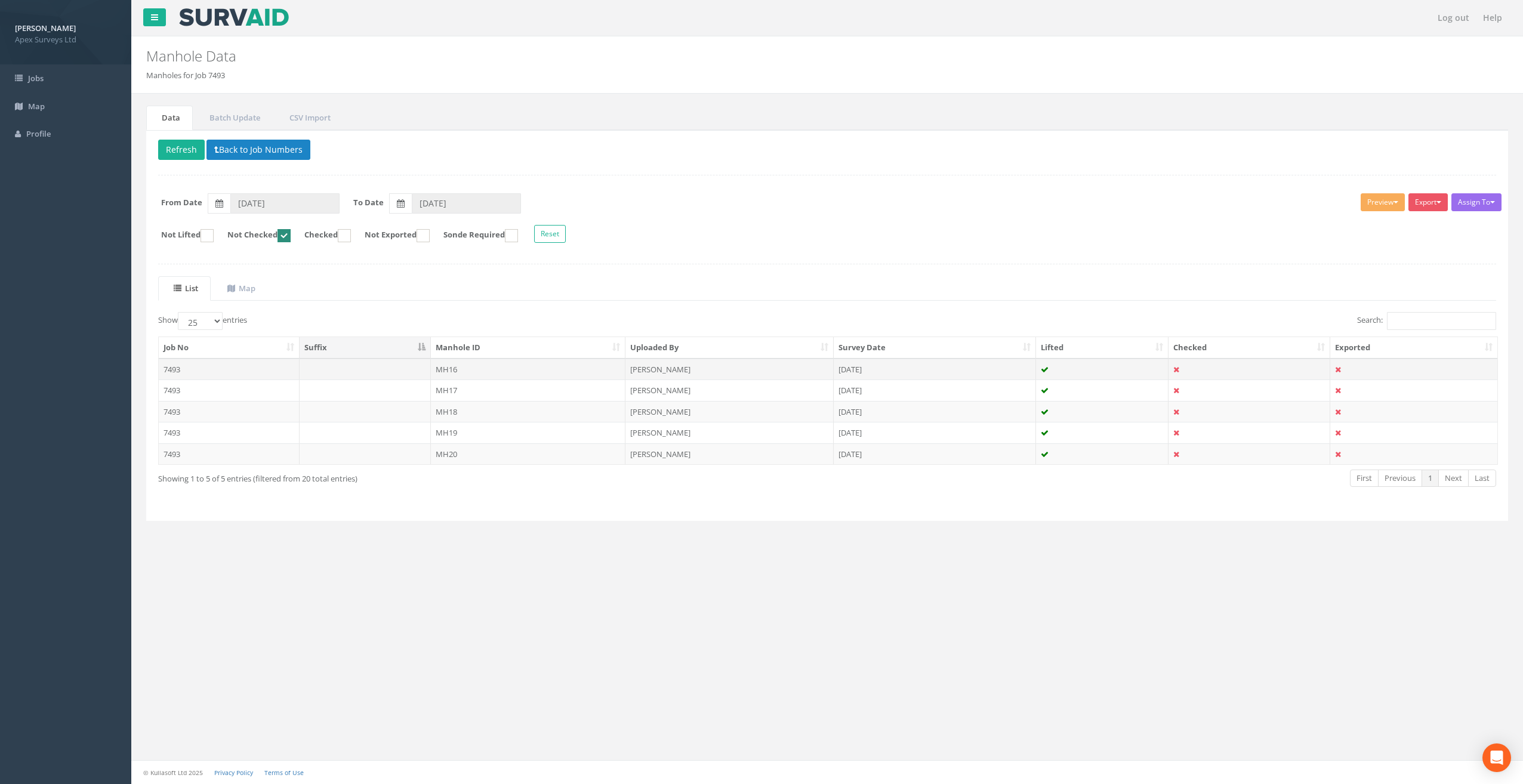
click at [449, 362] on td "MH16" at bounding box center [528, 369] width 195 height 21
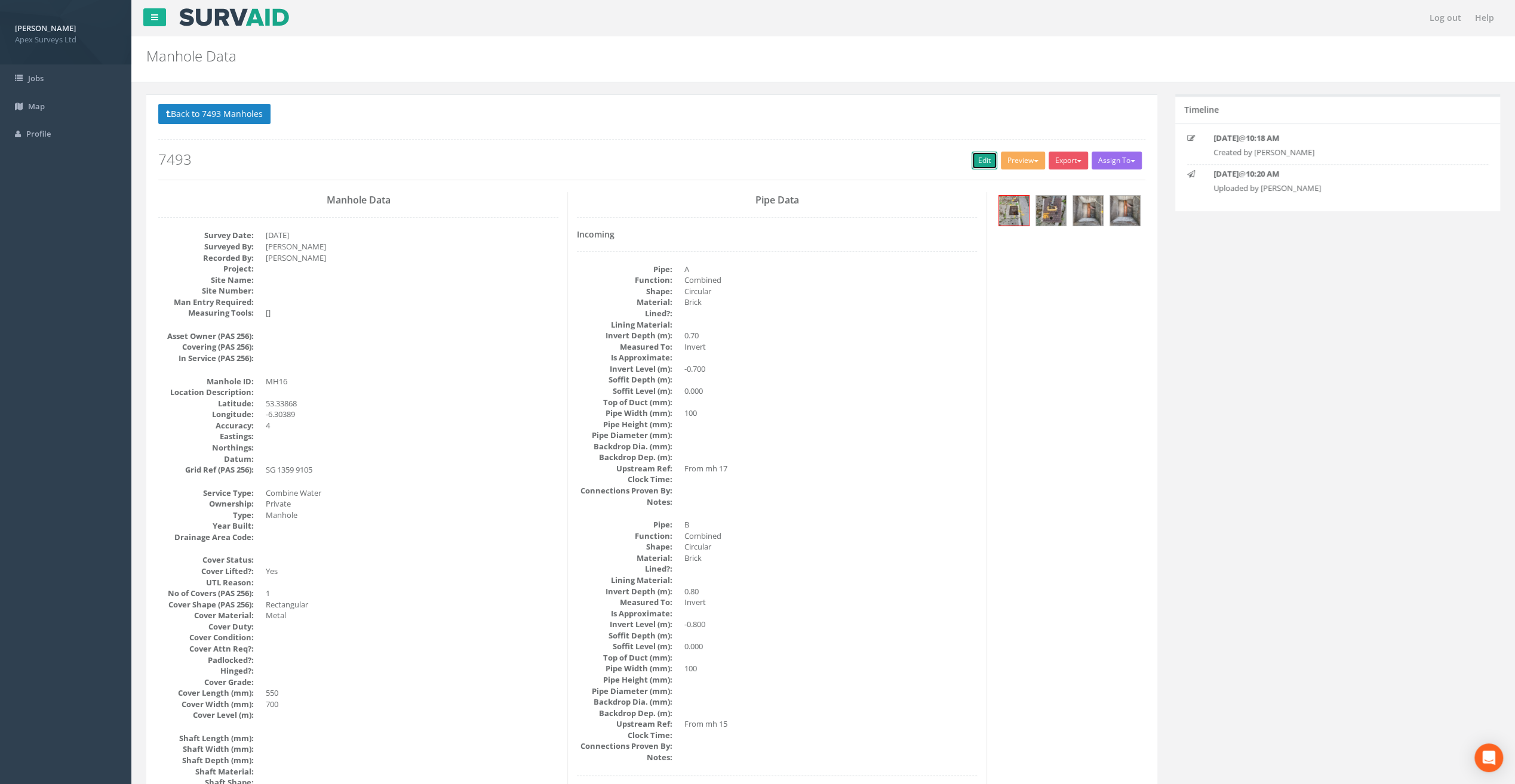
click at [977, 154] on link "Edit" at bounding box center [984, 160] width 26 height 18
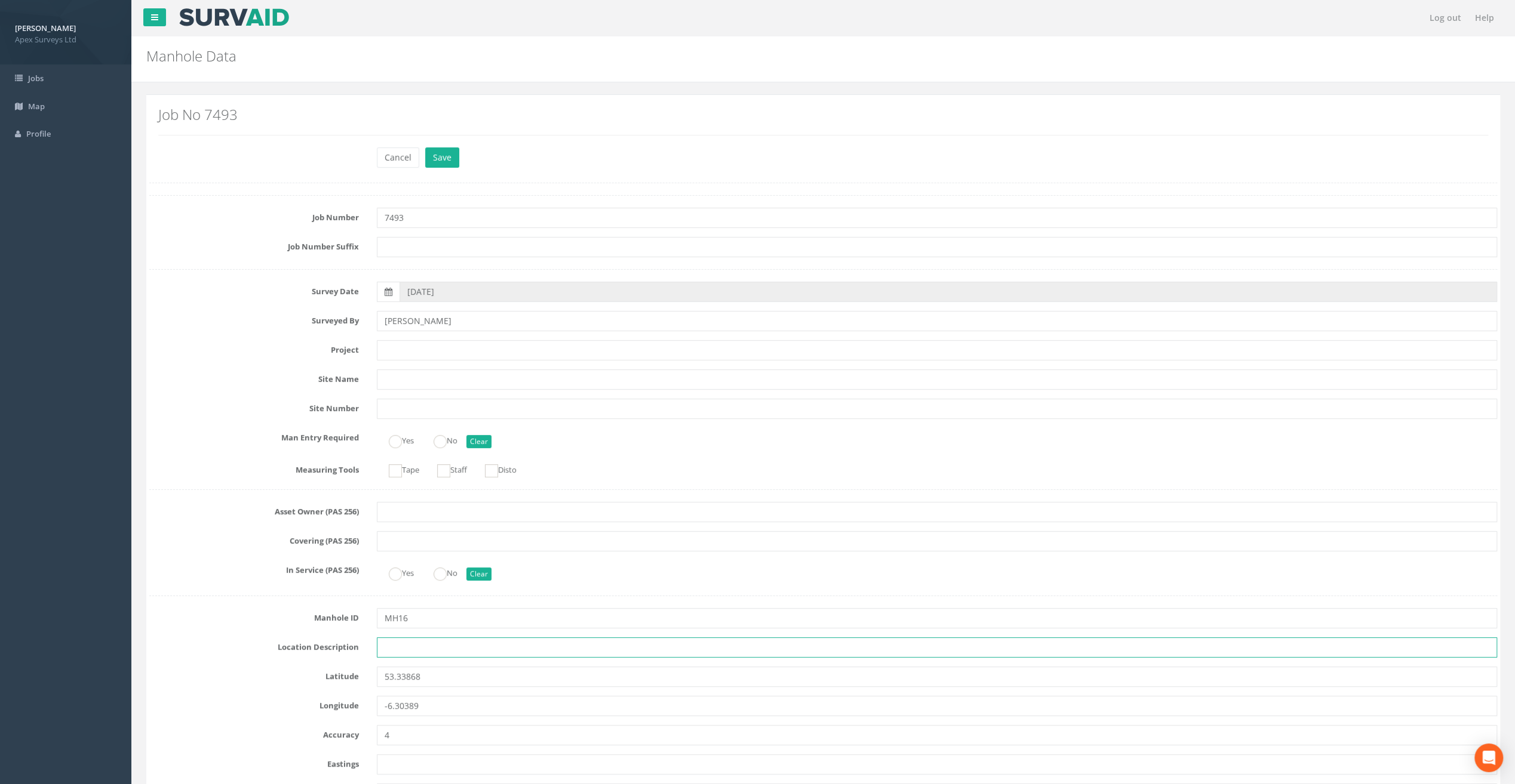
click at [420, 642] on input "text" at bounding box center [937, 647] width 1120 height 20
paste input "[GEOGRAPHIC_DATA], [GEOGRAPHIC_DATA]"
type input "[GEOGRAPHIC_DATA], [GEOGRAPHIC_DATA]"
click at [293, 104] on div "Job No 7493" at bounding box center [823, 125] width 1347 height 43
click at [411, 351] on input "text" at bounding box center [937, 350] width 1120 height 20
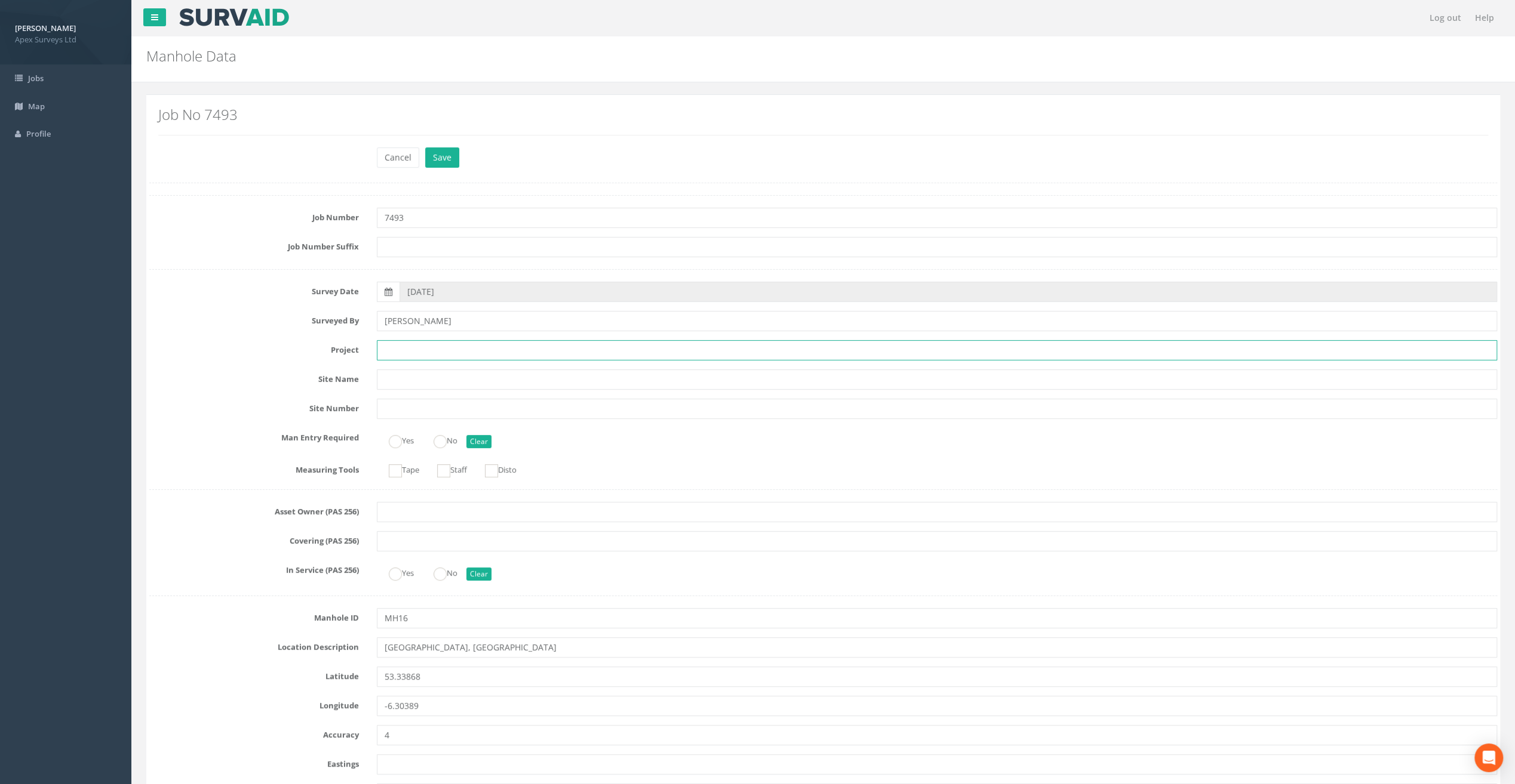
paste input "[GEOGRAPHIC_DATA]"
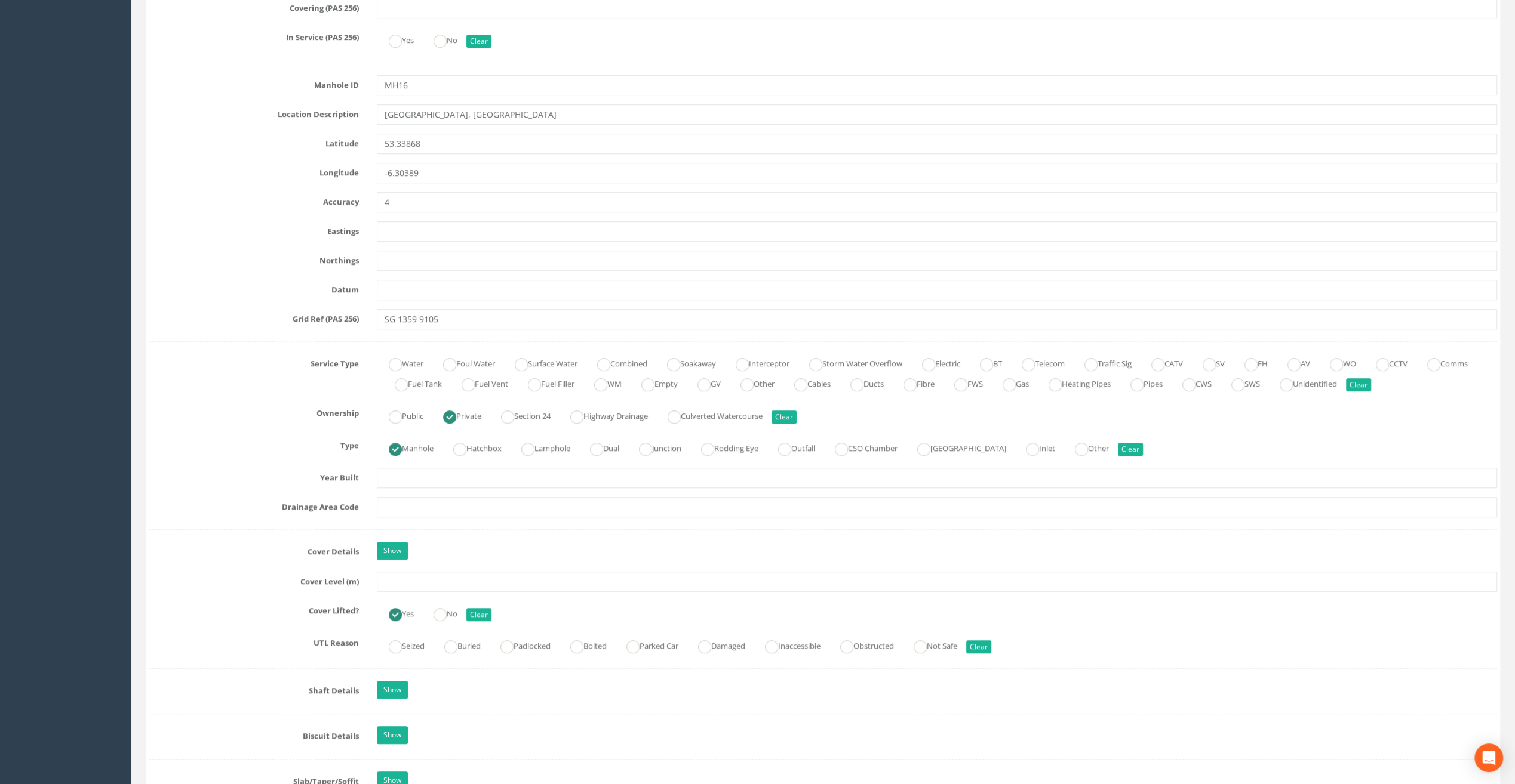
scroll to position [537, 0]
type input "[GEOGRAPHIC_DATA]"
click at [387, 572] on input "text" at bounding box center [937, 577] width 1120 height 20
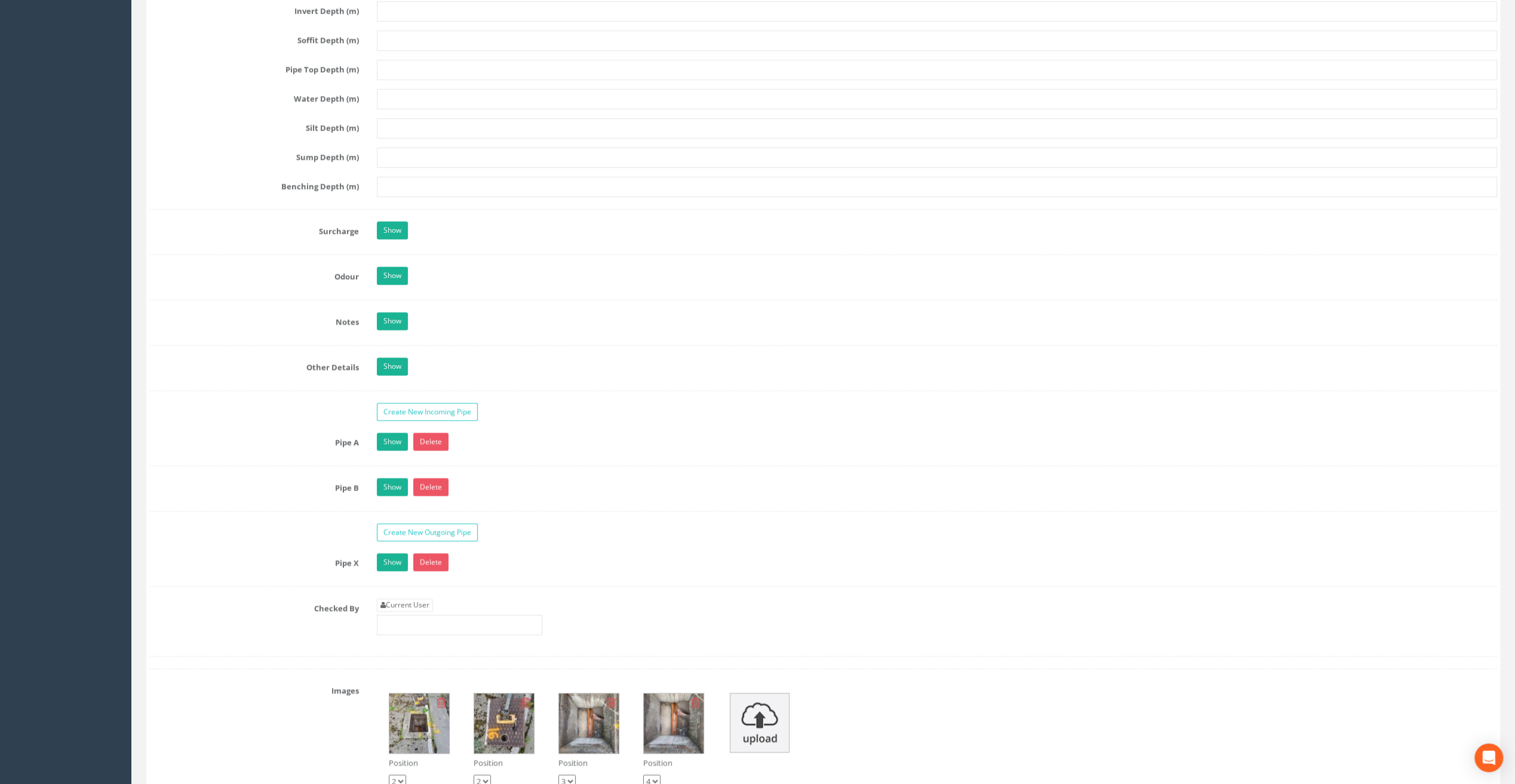
scroll to position [1671, 0]
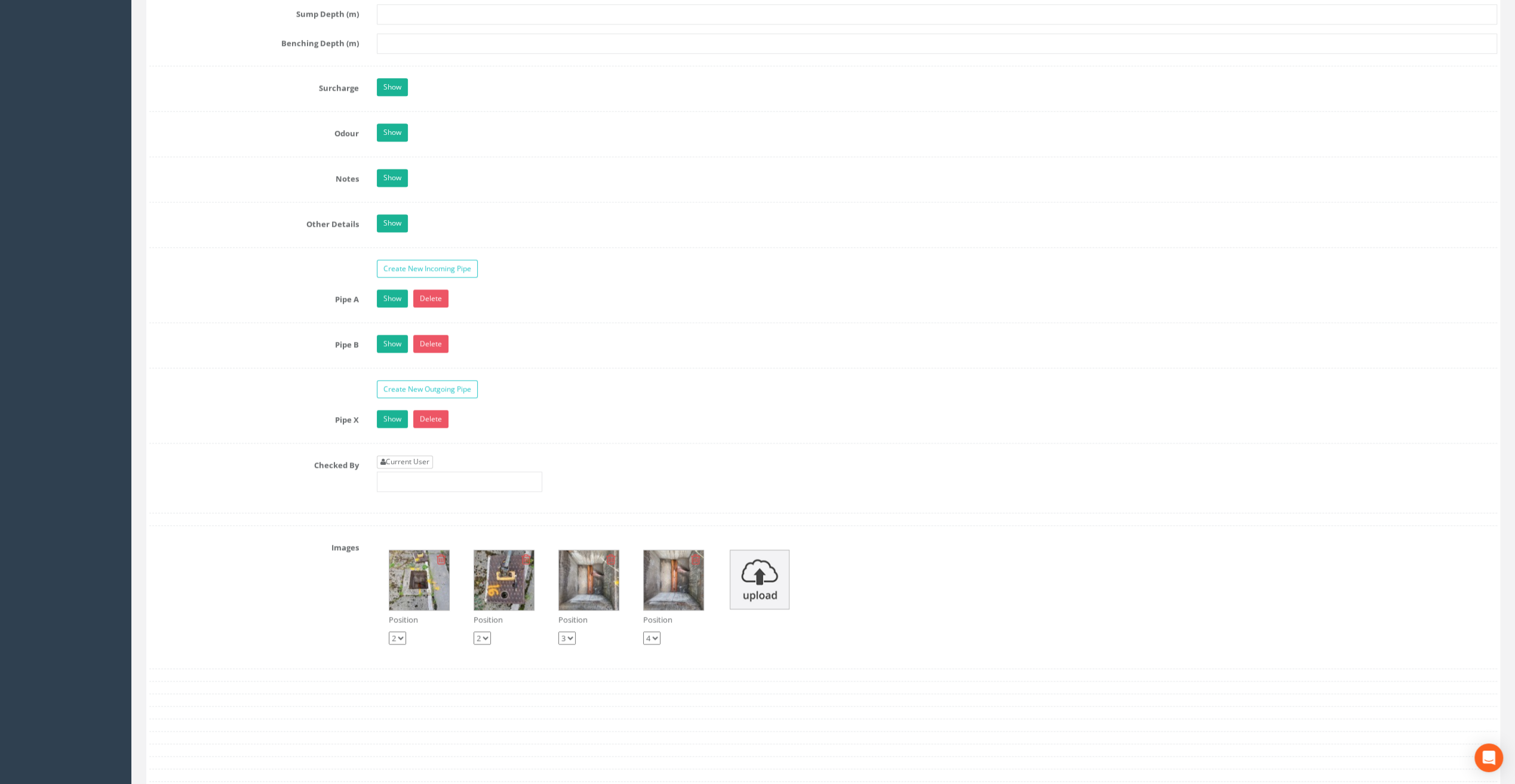
type input "20.71"
click at [412, 456] on link "Current User" at bounding box center [405, 462] width 56 height 13
type input "[PERSON_NAME]"
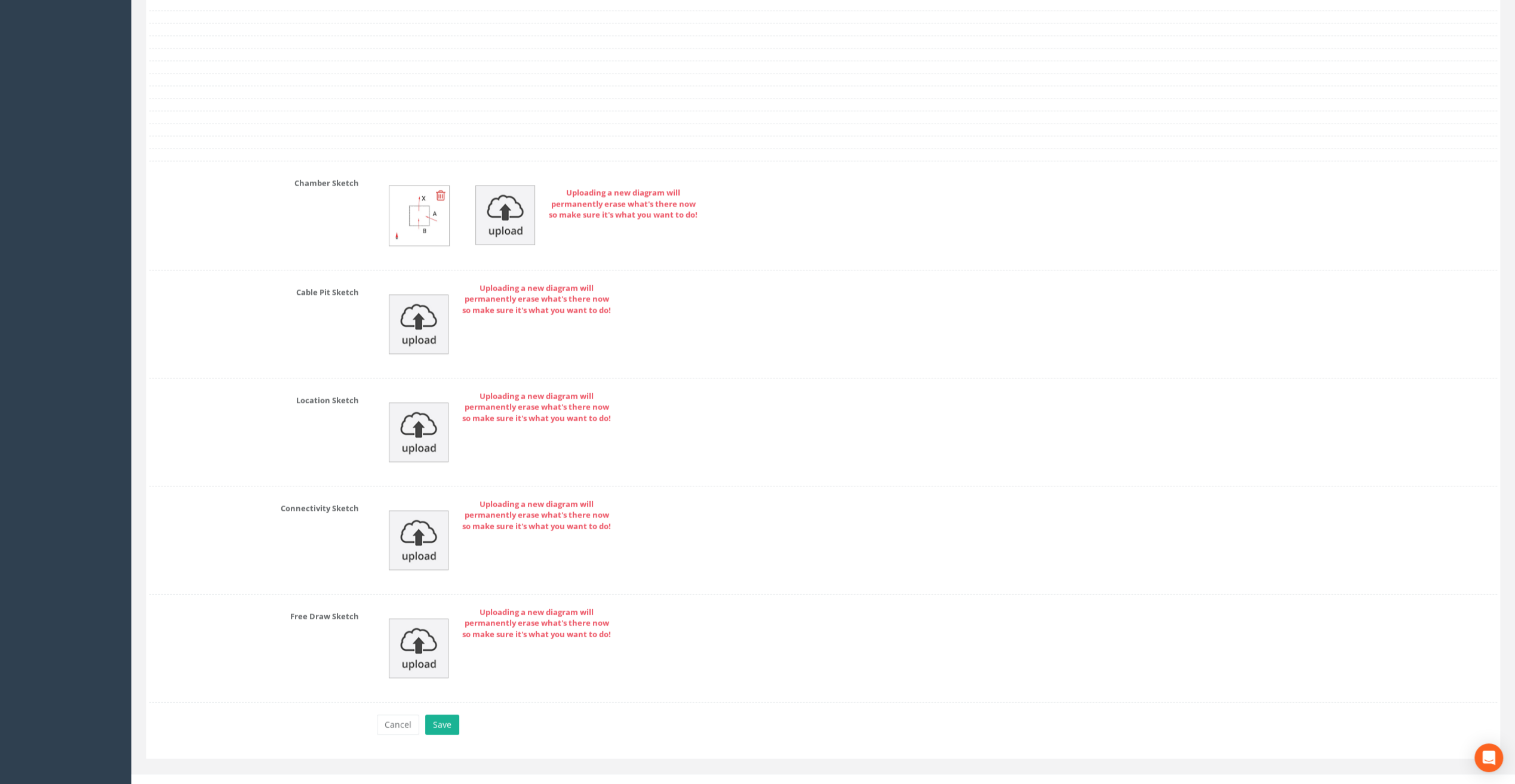
scroll to position [2342, 0]
click at [450, 715] on button "Save" at bounding box center [442, 724] width 34 height 20
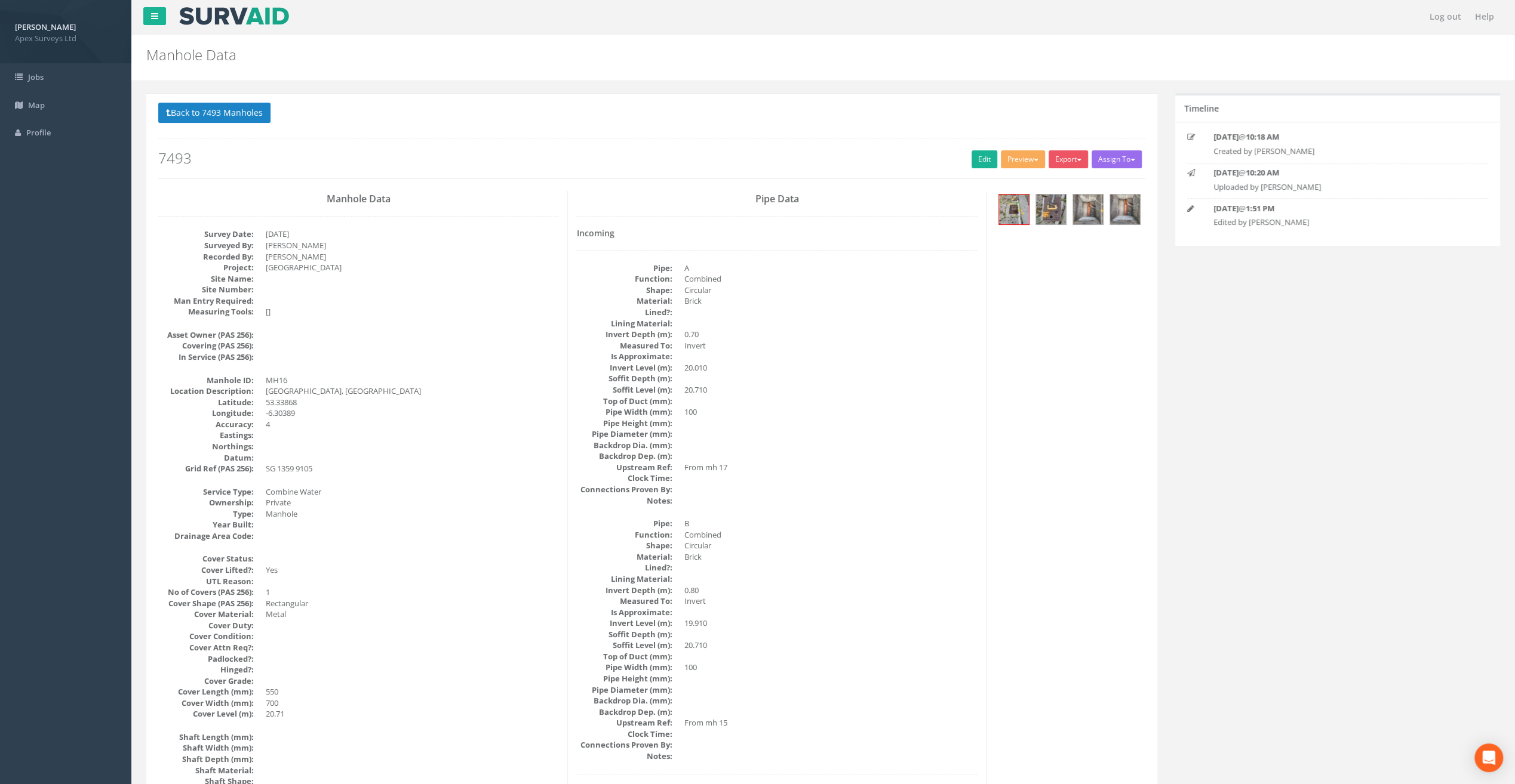
scroll to position [0, 0]
click at [236, 111] on button "Back to 7493 Manholes" at bounding box center [215, 113] width 112 height 20
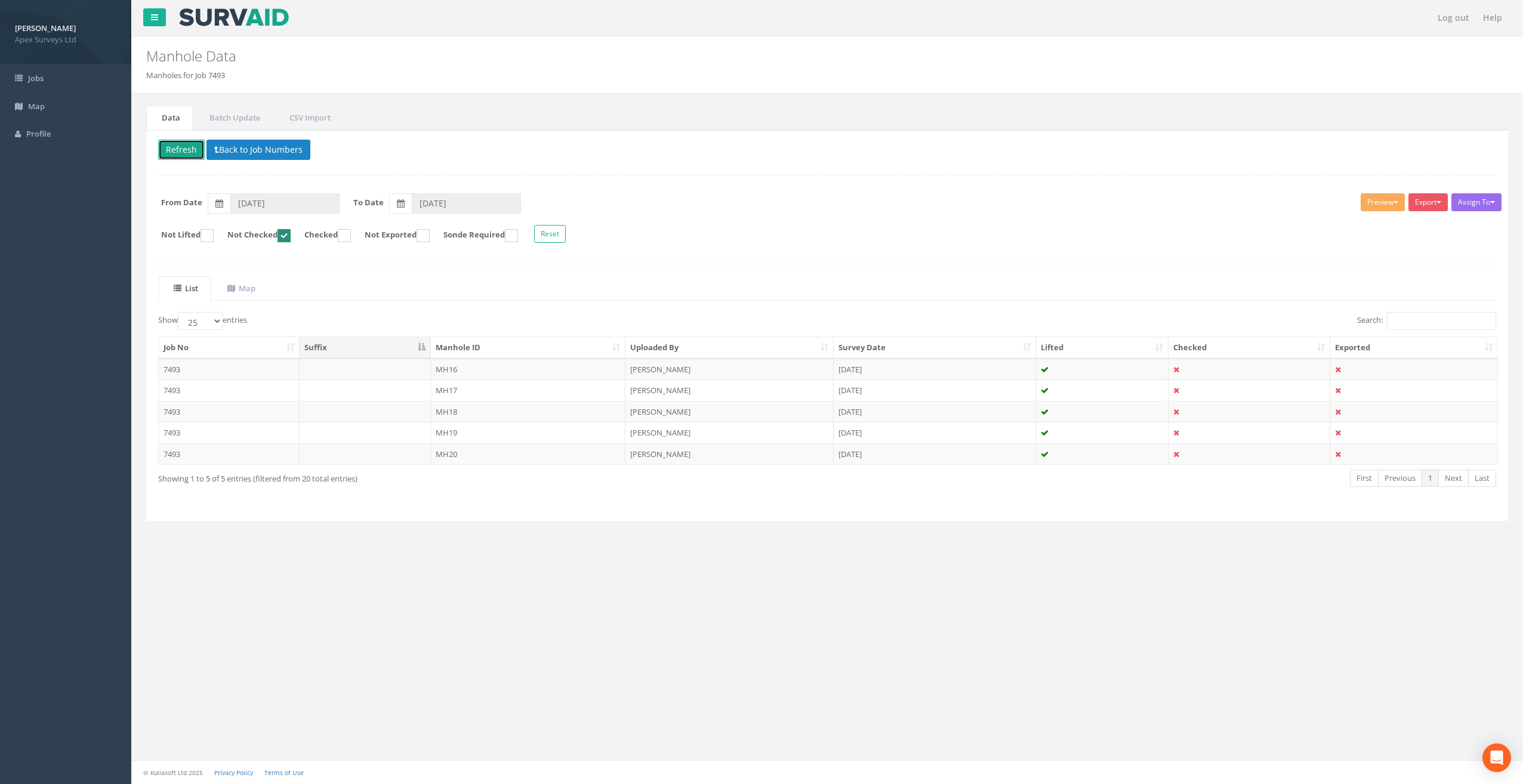
click at [191, 146] on button "Refresh" at bounding box center [182, 149] width 46 height 20
click at [447, 368] on td "MH17" at bounding box center [528, 369] width 195 height 21
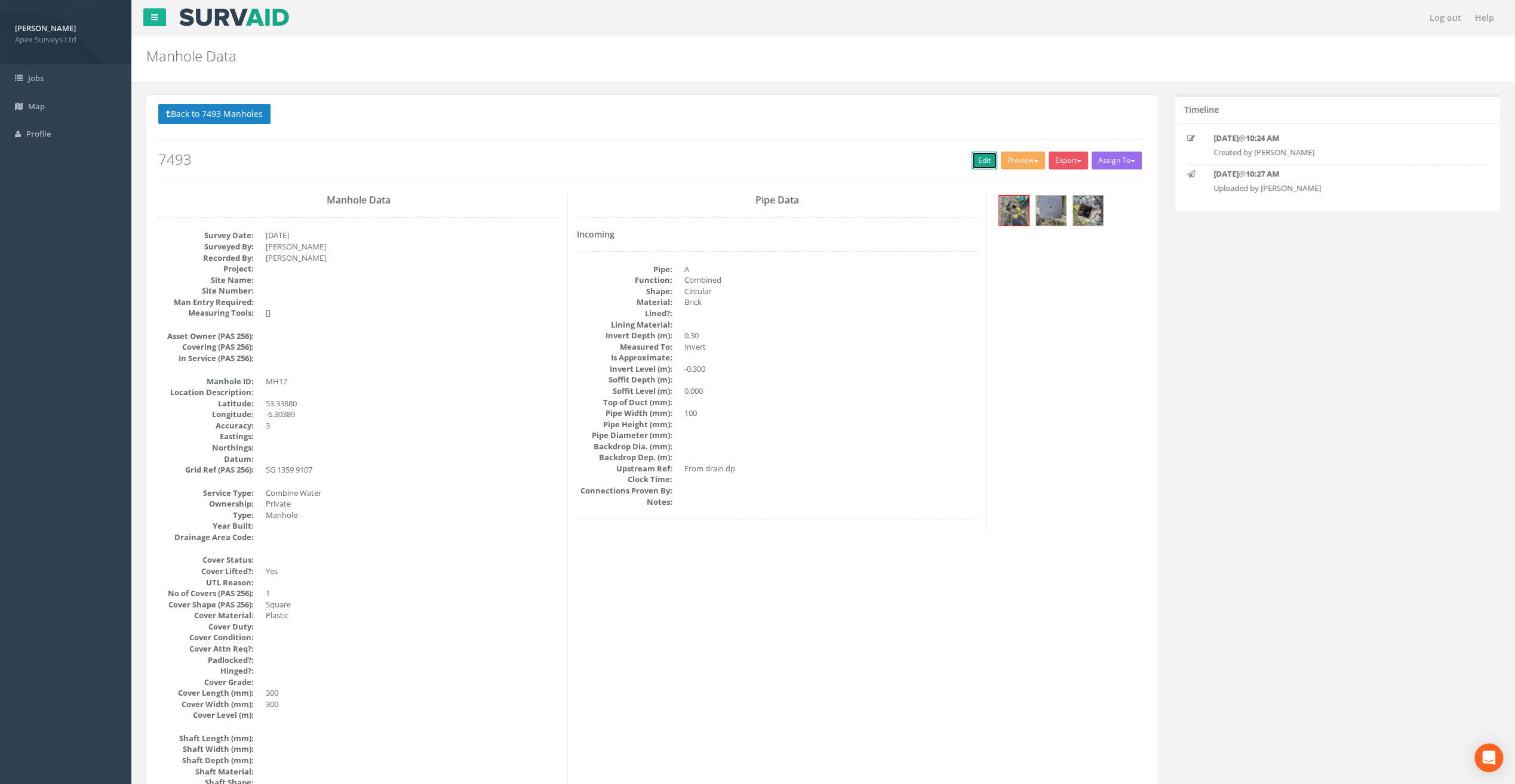
click at [976, 158] on link "Edit" at bounding box center [984, 160] width 26 height 18
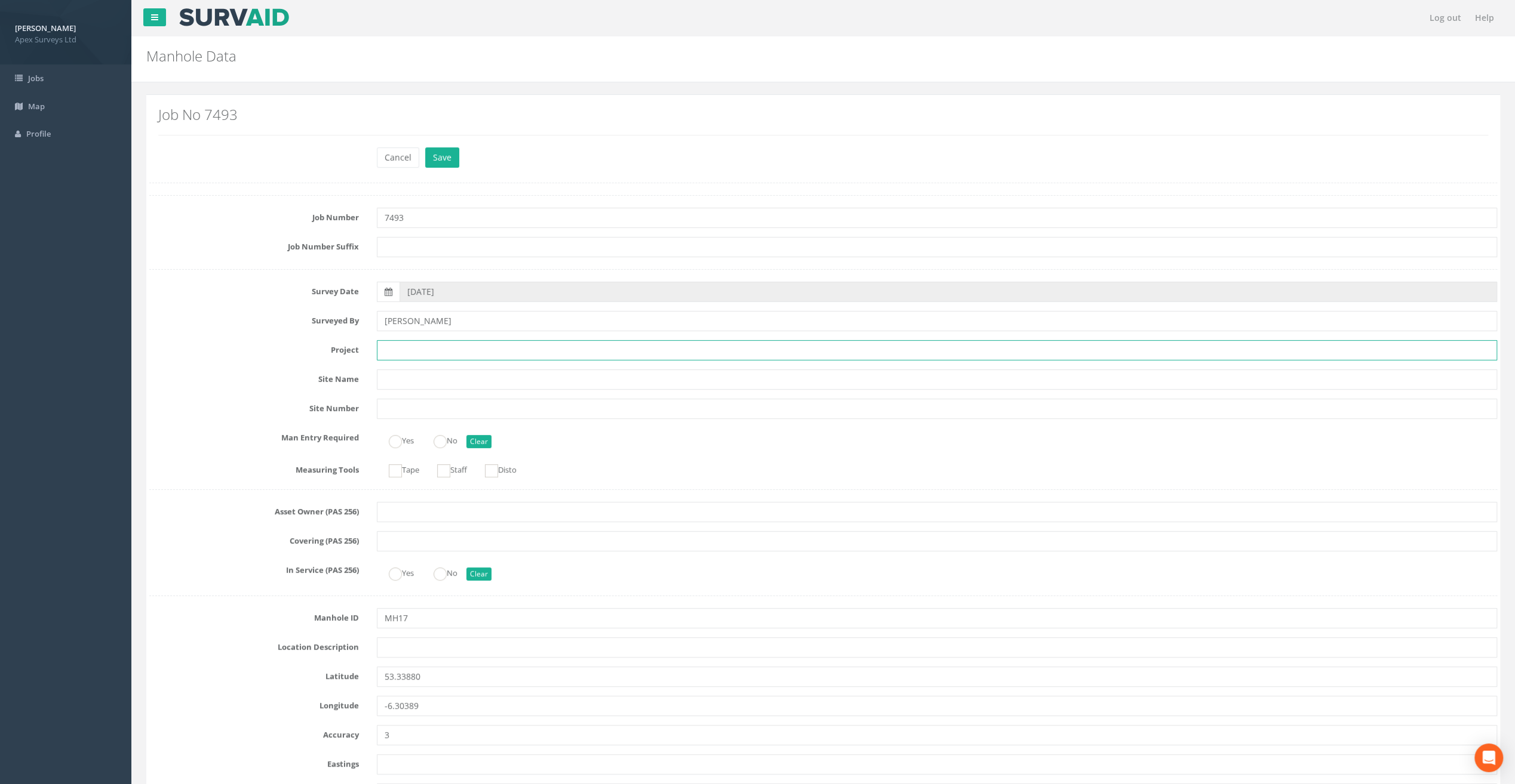
click at [406, 355] on input "text" at bounding box center [937, 350] width 1120 height 20
paste input "[GEOGRAPHIC_DATA]"
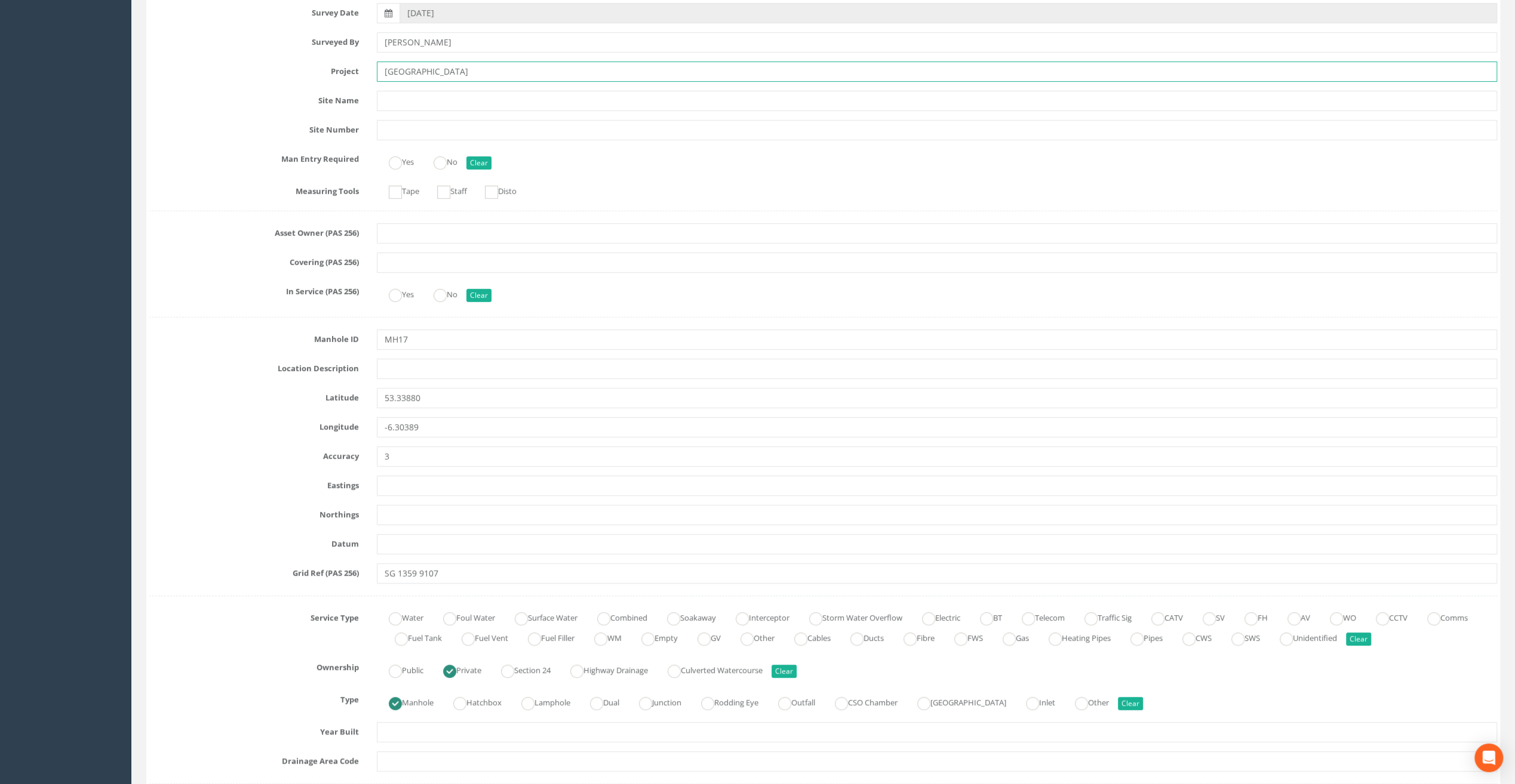
scroll to position [298, 0]
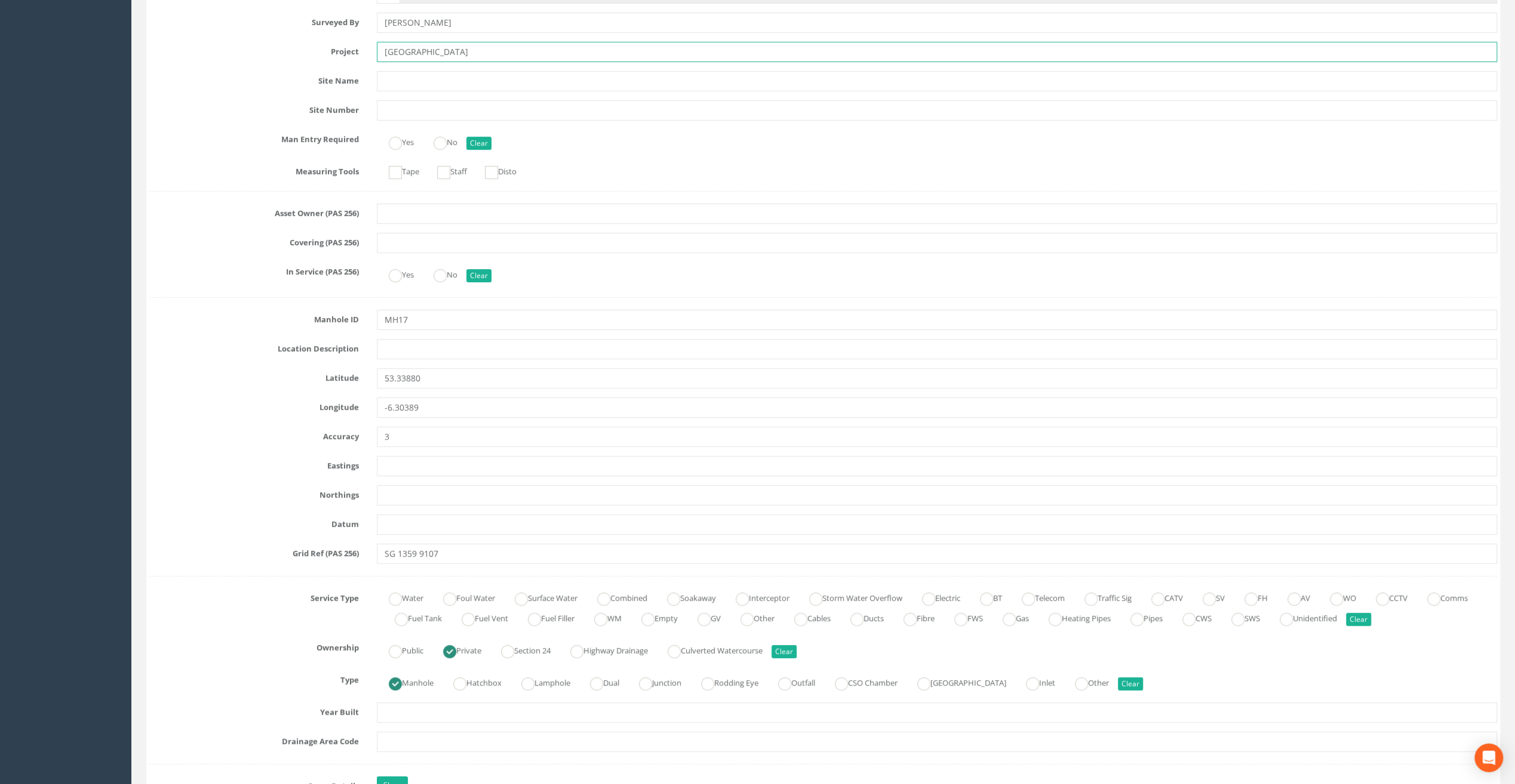
type input "[GEOGRAPHIC_DATA]"
click at [247, 71] on label "Site Name" at bounding box center [254, 79] width 227 height 15
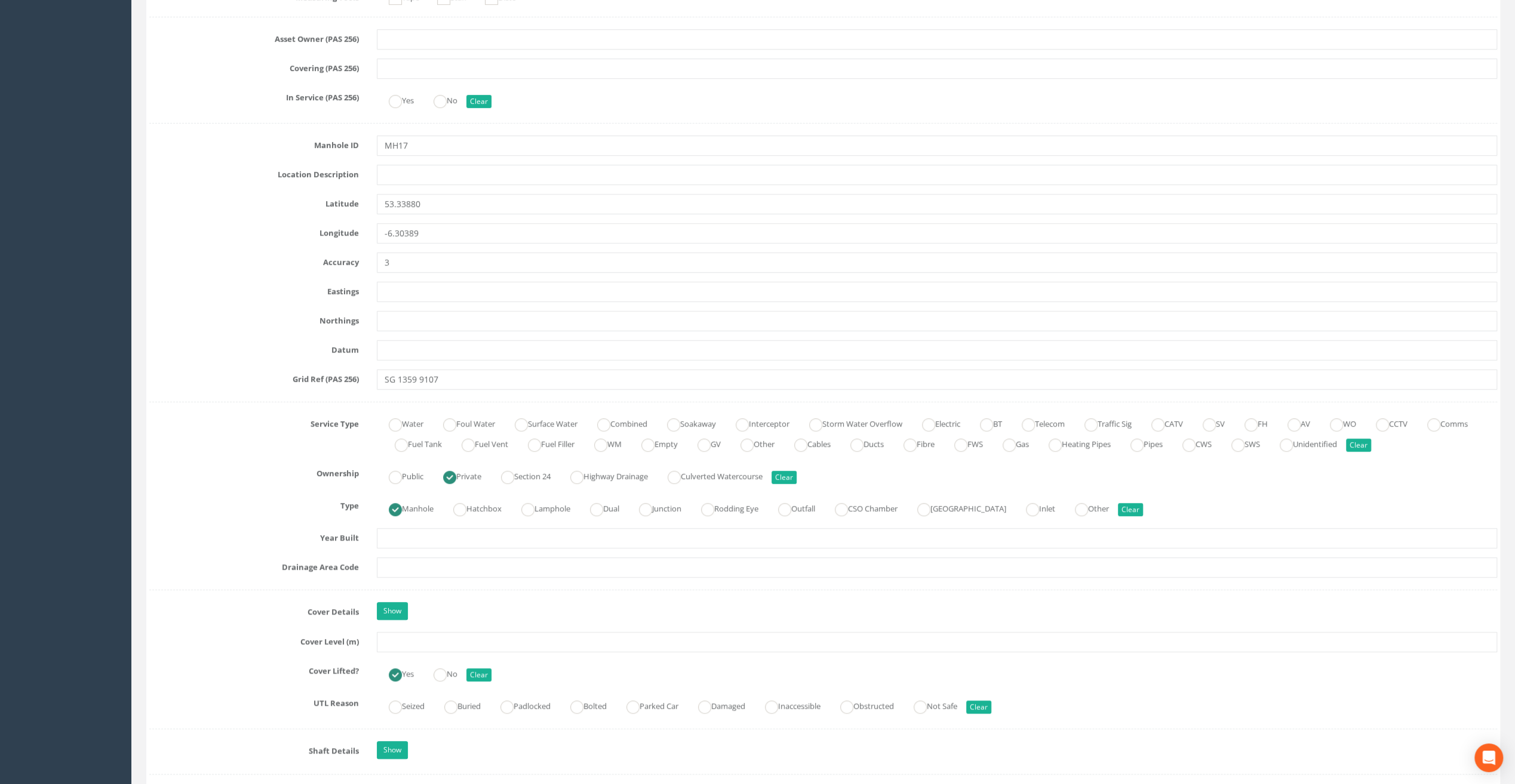
scroll to position [537, 0]
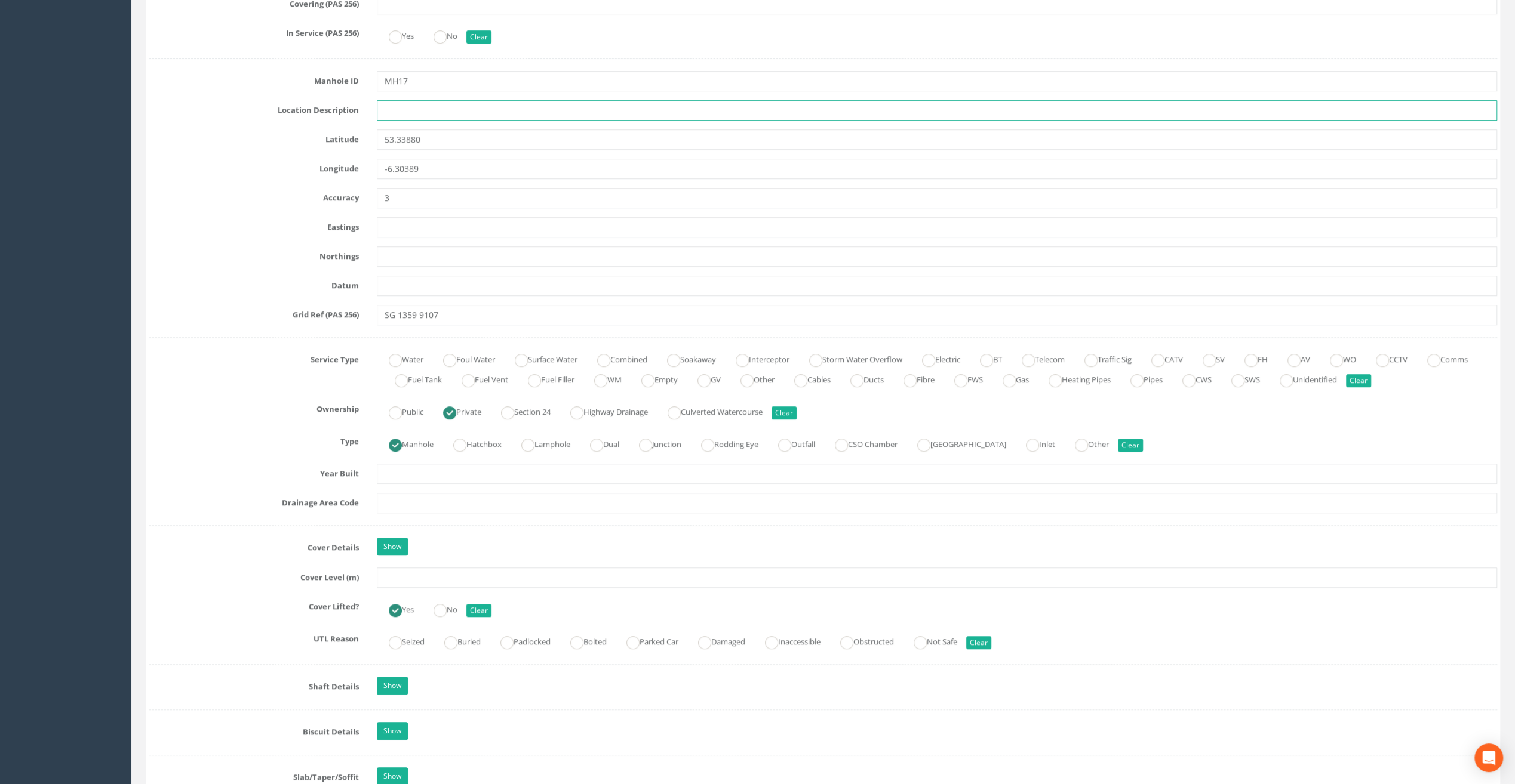
click at [400, 111] on input "text" at bounding box center [937, 110] width 1120 height 20
paste input "[GEOGRAPHIC_DATA], [GEOGRAPHIC_DATA]"
type input "[GEOGRAPHIC_DATA], [GEOGRAPHIC_DATA]"
click at [392, 574] on input "text" at bounding box center [937, 577] width 1120 height 20
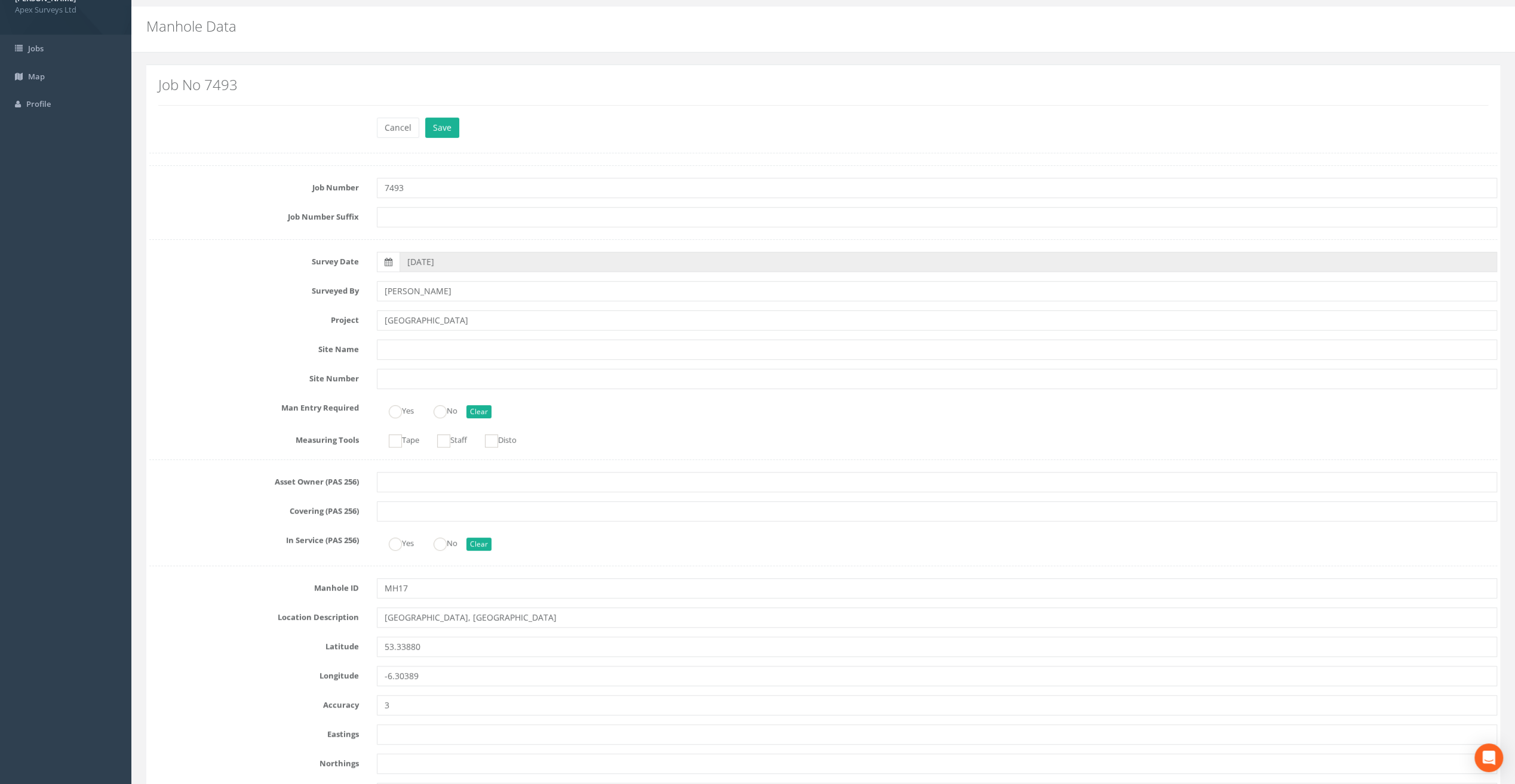
scroll to position [0, 0]
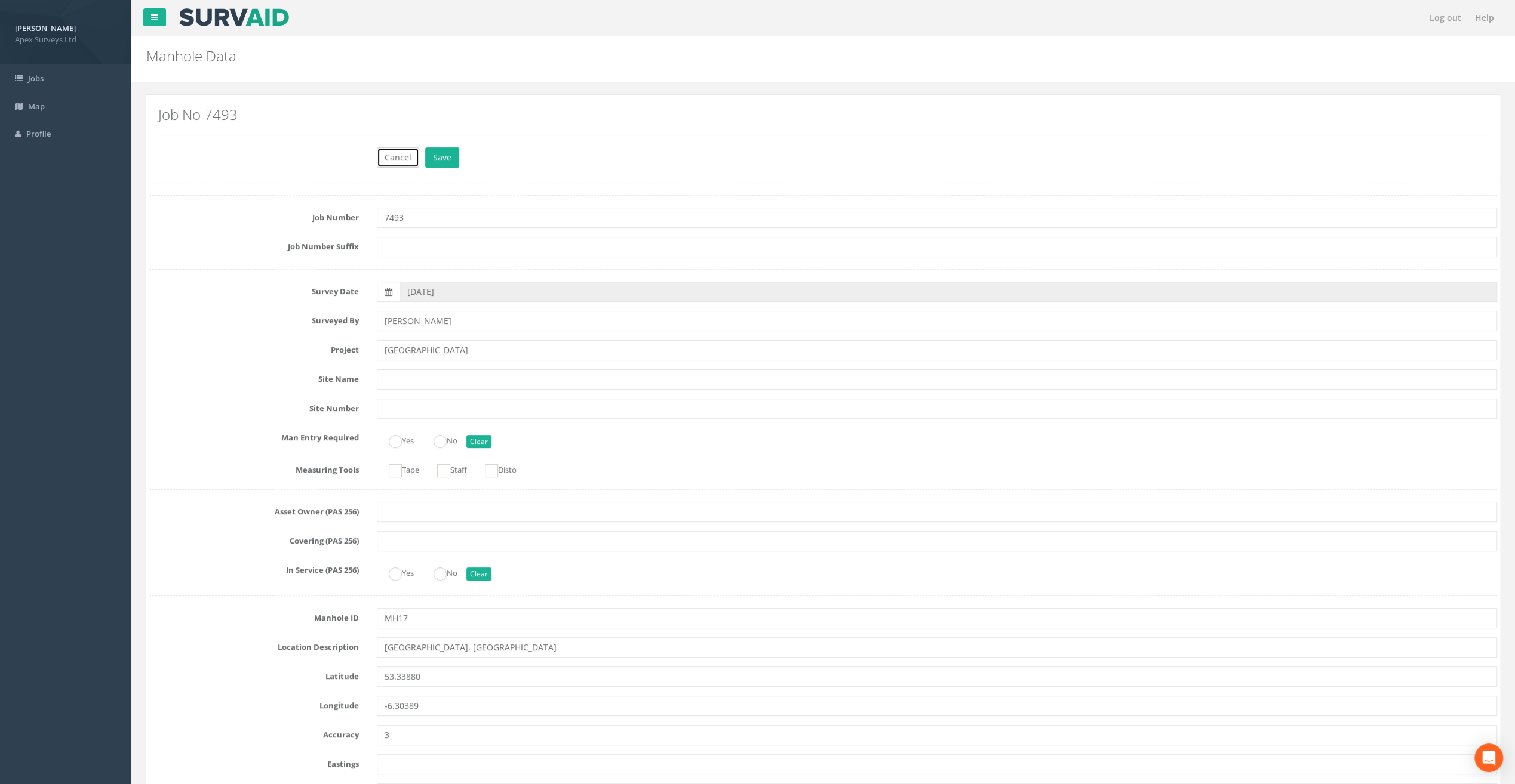
click at [405, 154] on button "Cancel" at bounding box center [398, 157] width 43 height 20
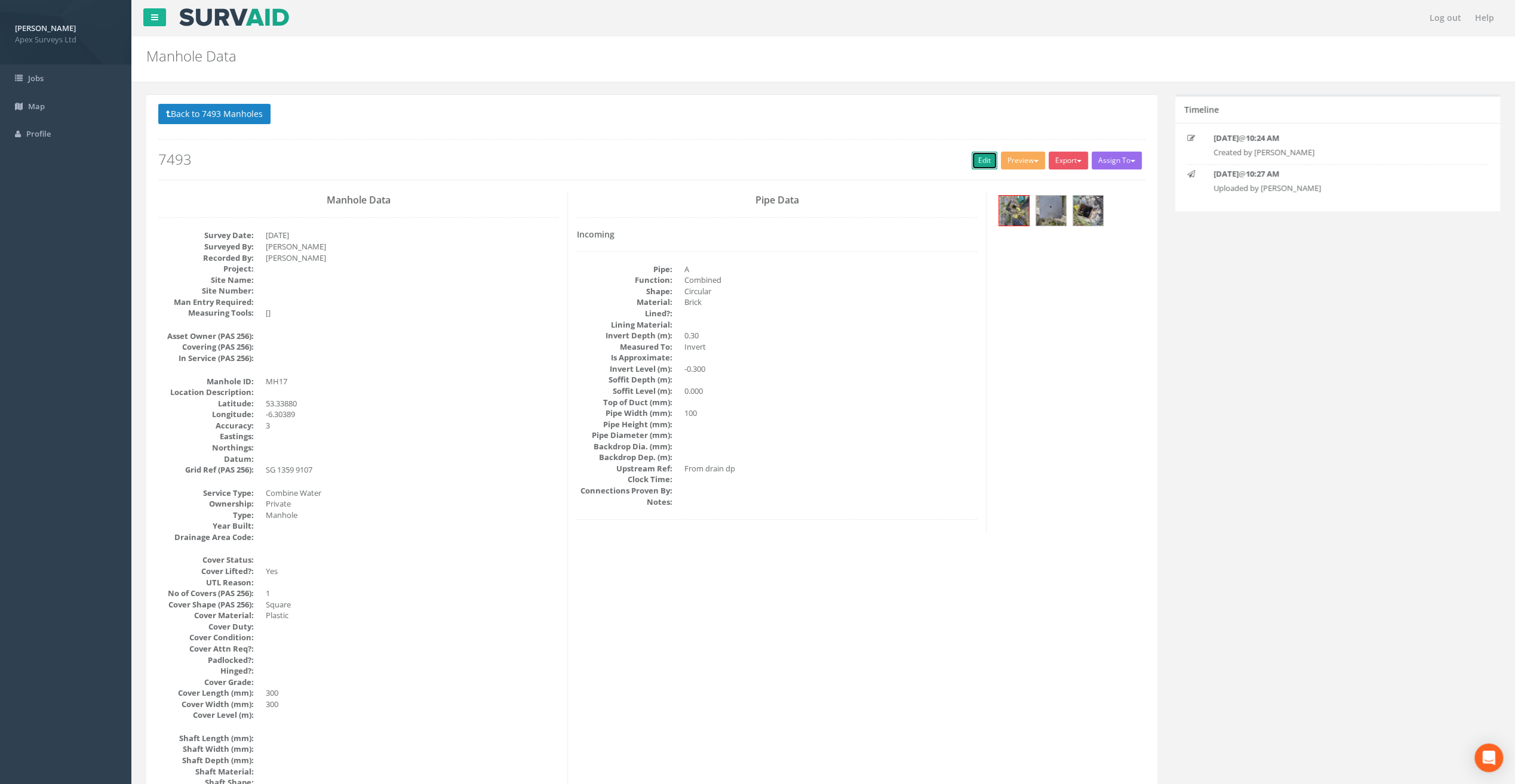
click at [971, 158] on link "Edit" at bounding box center [984, 160] width 26 height 18
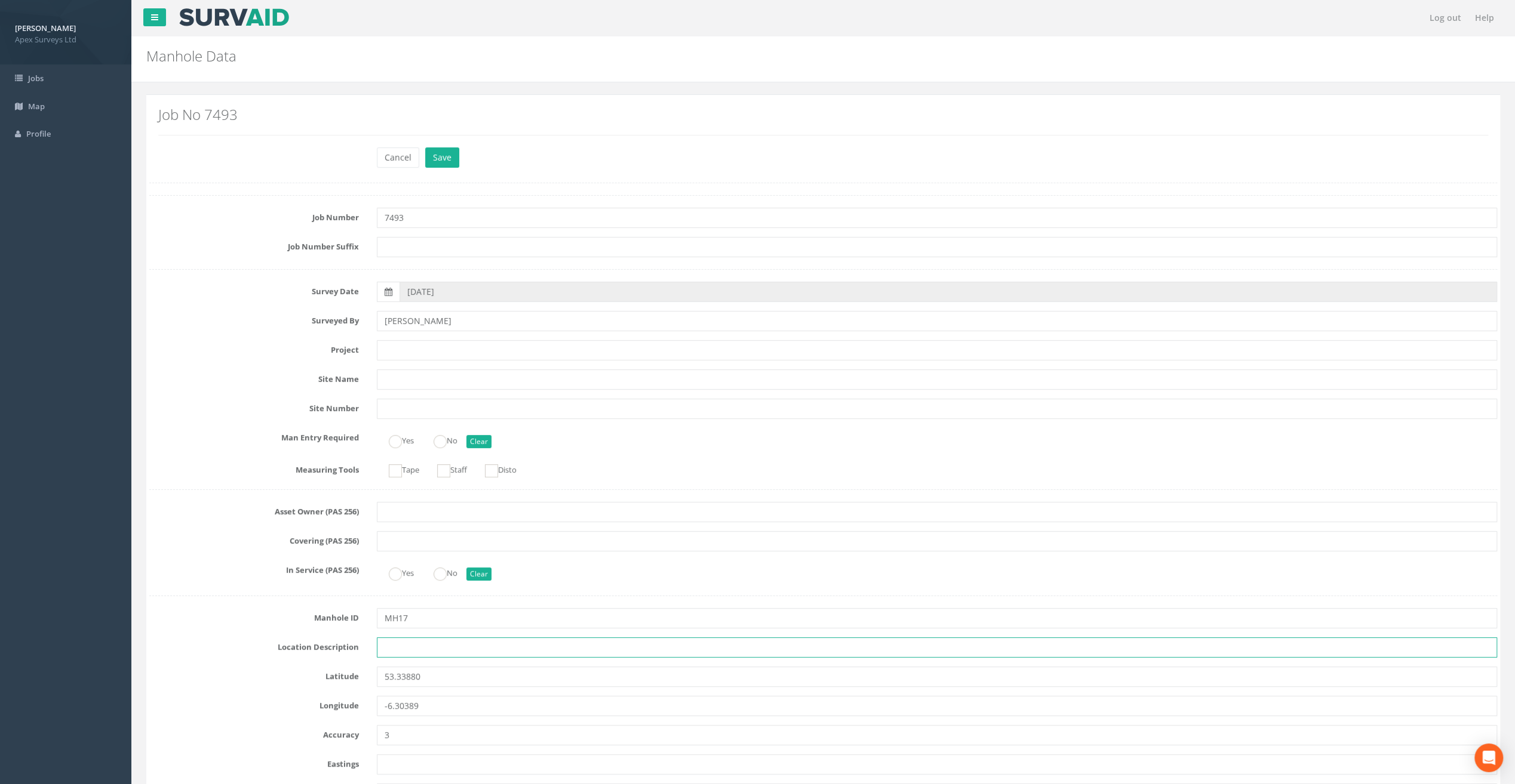
click at [396, 640] on input "text" at bounding box center [937, 647] width 1120 height 20
paste input "[GEOGRAPHIC_DATA], [GEOGRAPHIC_DATA]"
type input "[GEOGRAPHIC_DATA], [GEOGRAPHIC_DATA]"
click at [325, 118] on h2 "Job No 7493" at bounding box center [823, 114] width 1330 height 15
click at [397, 348] on input "text" at bounding box center [937, 350] width 1120 height 20
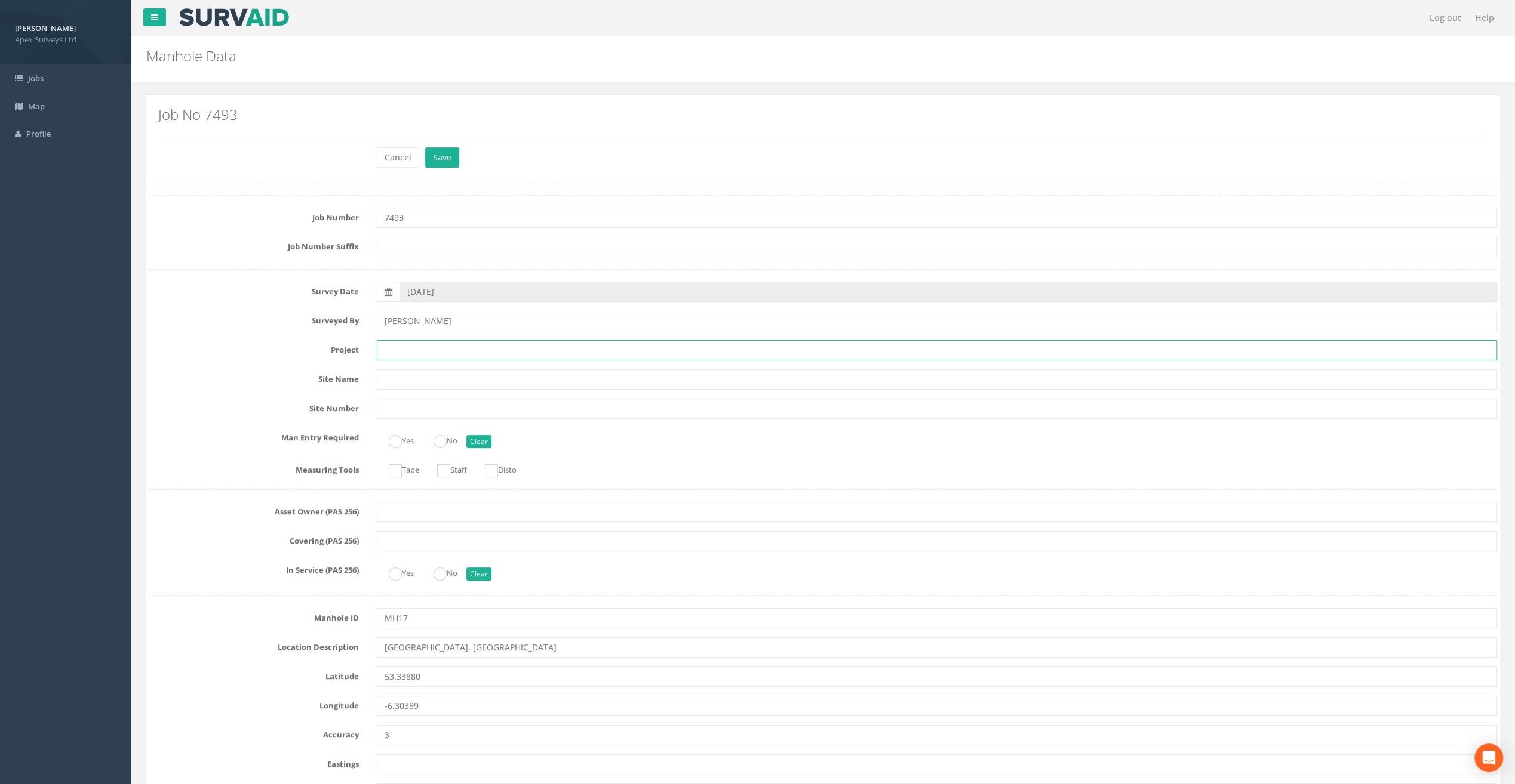
paste input "[GEOGRAPHIC_DATA]"
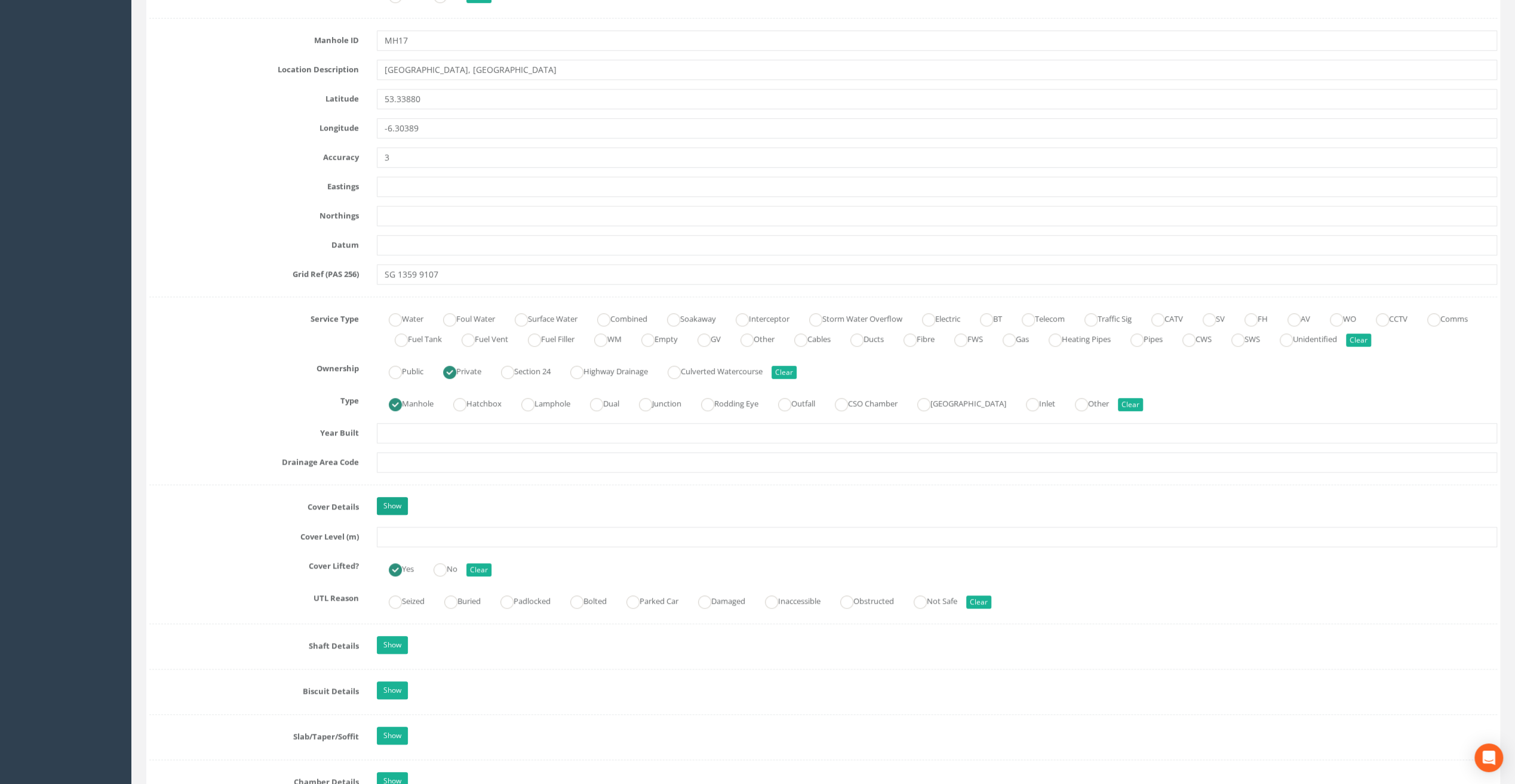
scroll to position [597, 0]
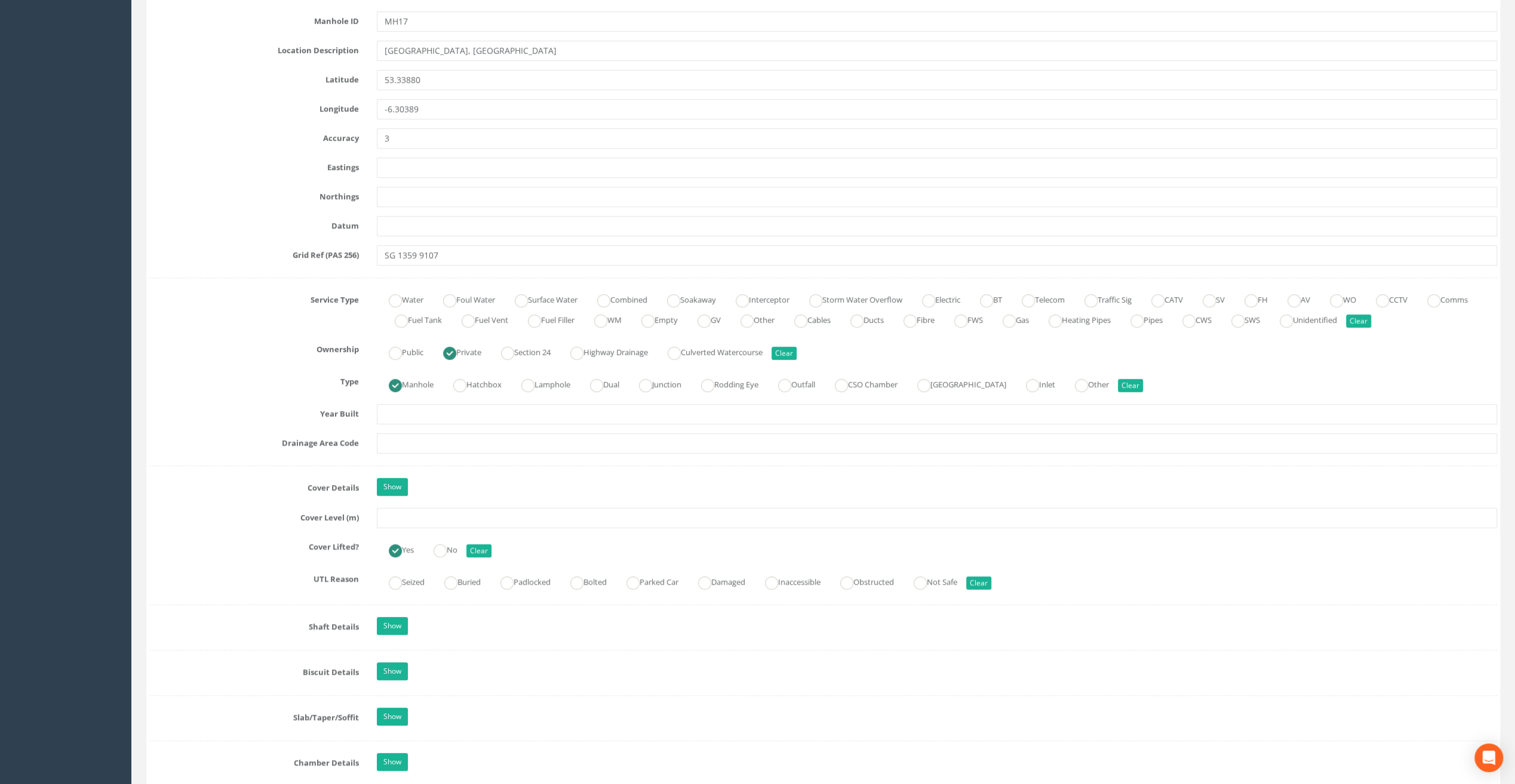
type input "[GEOGRAPHIC_DATA]"
click at [396, 514] on input "text" at bounding box center [937, 518] width 1120 height 20
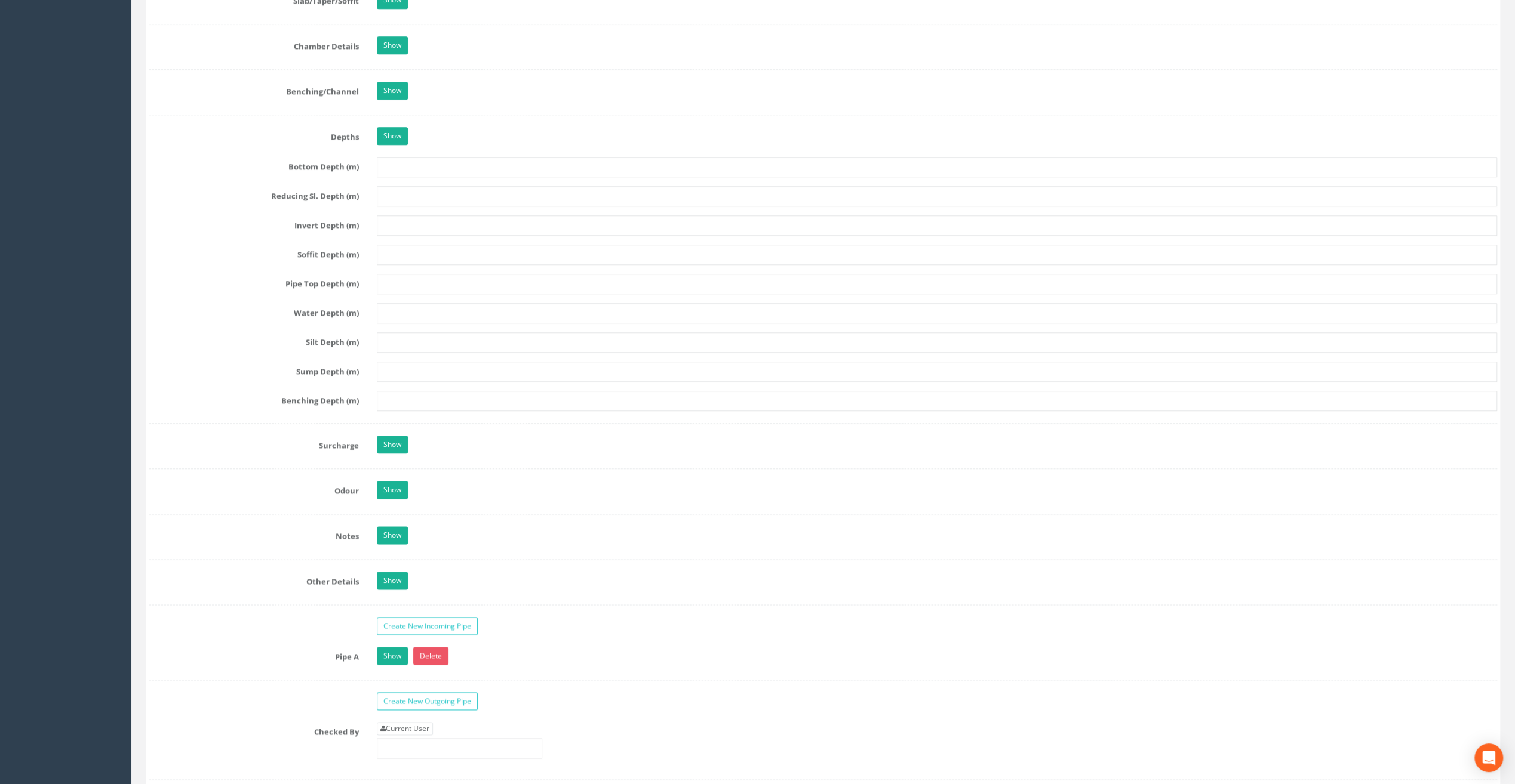
scroll to position [1492, 0]
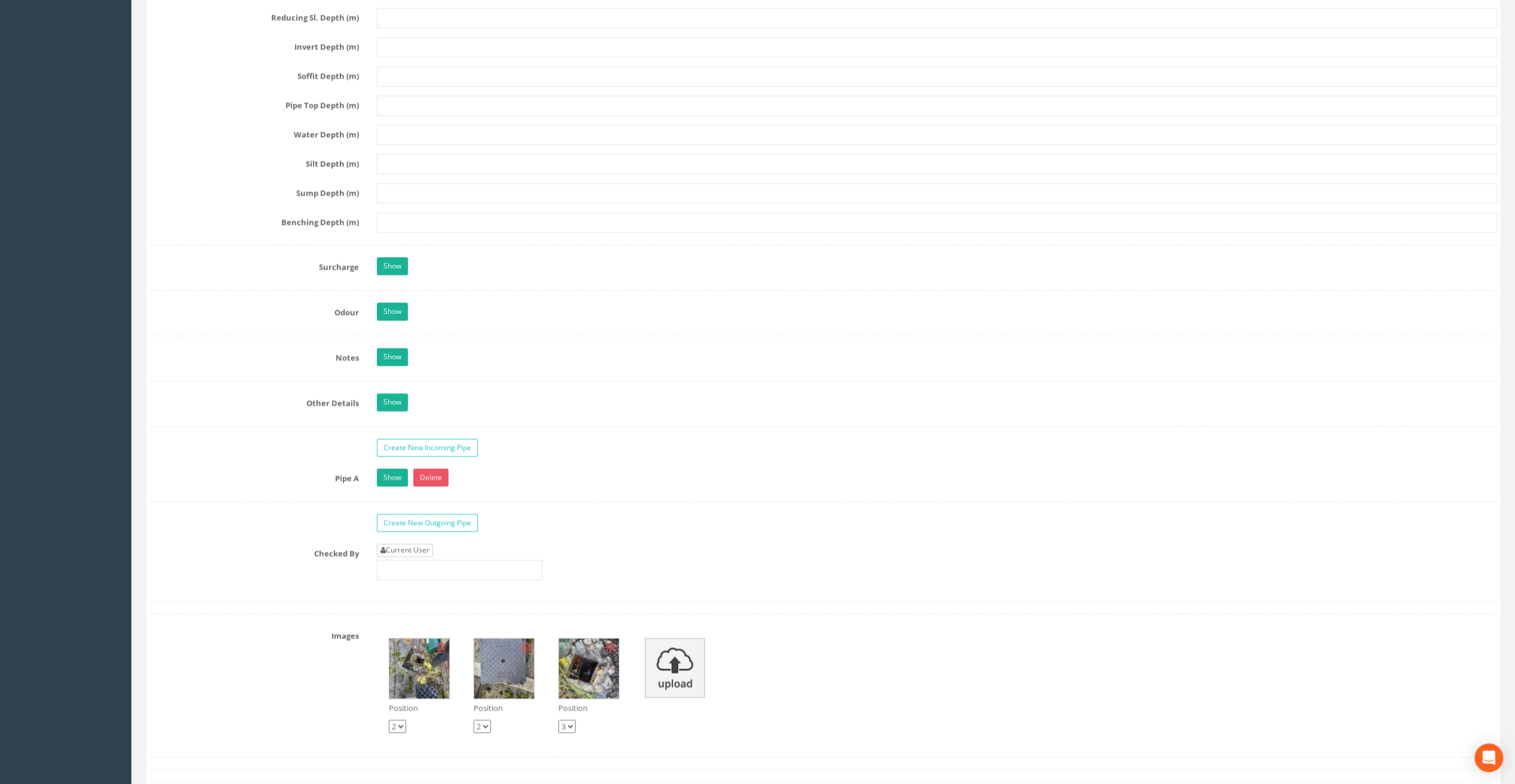
type input "20.74"
click at [409, 544] on link "Current User" at bounding box center [405, 551] width 56 height 13
type input "[PERSON_NAME]"
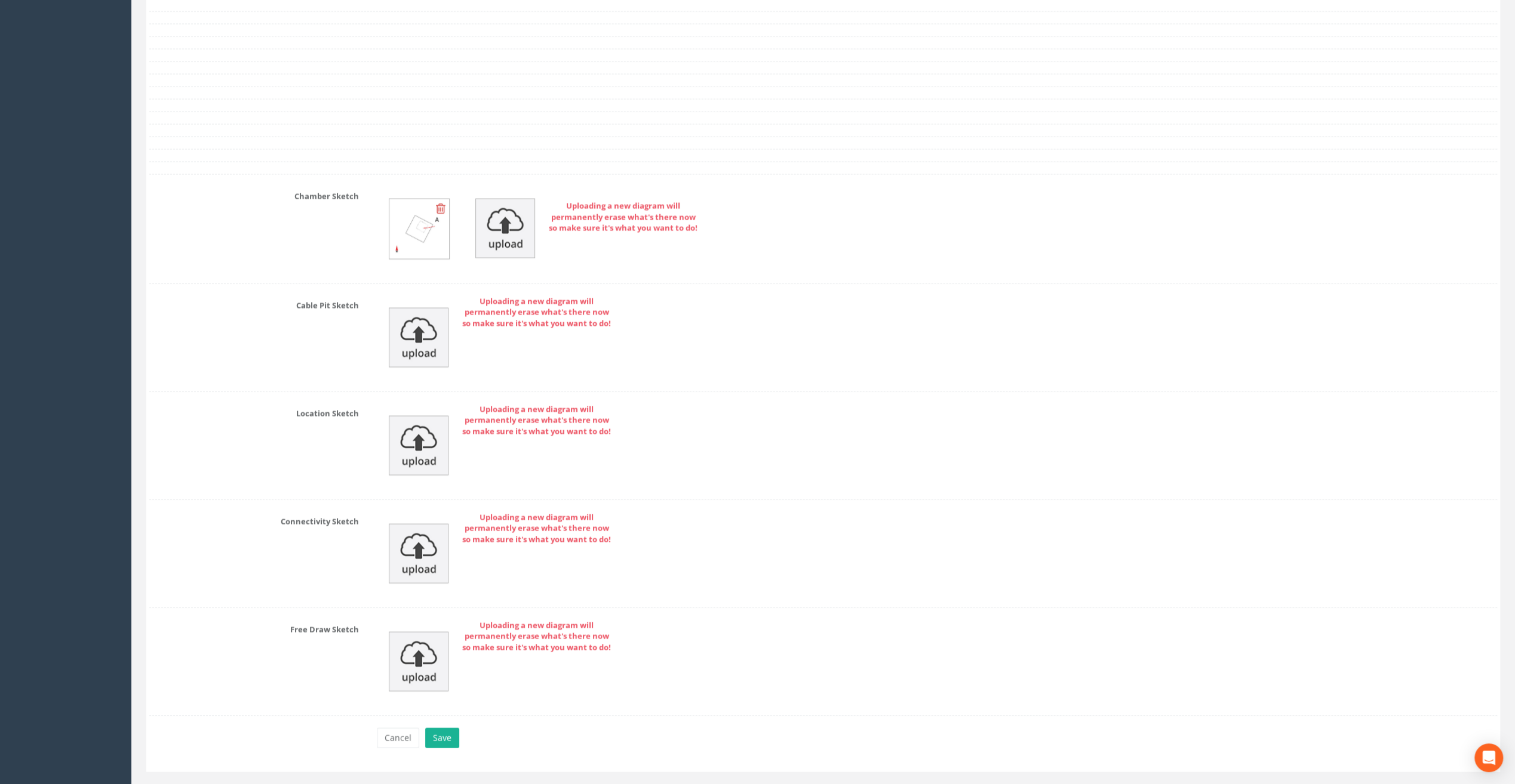
scroll to position [2252, 0]
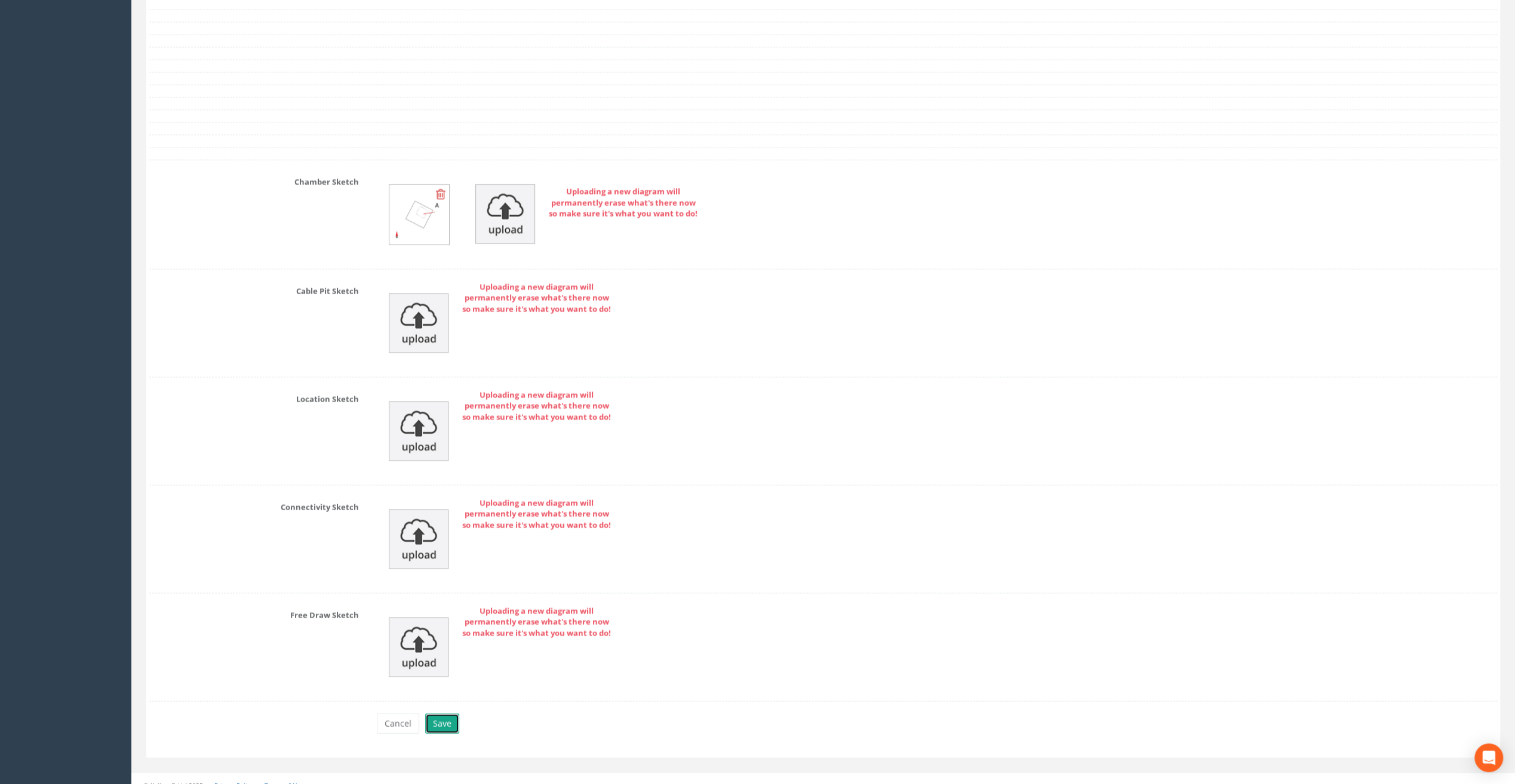
click at [443, 718] on button "Save" at bounding box center [442, 723] width 34 height 20
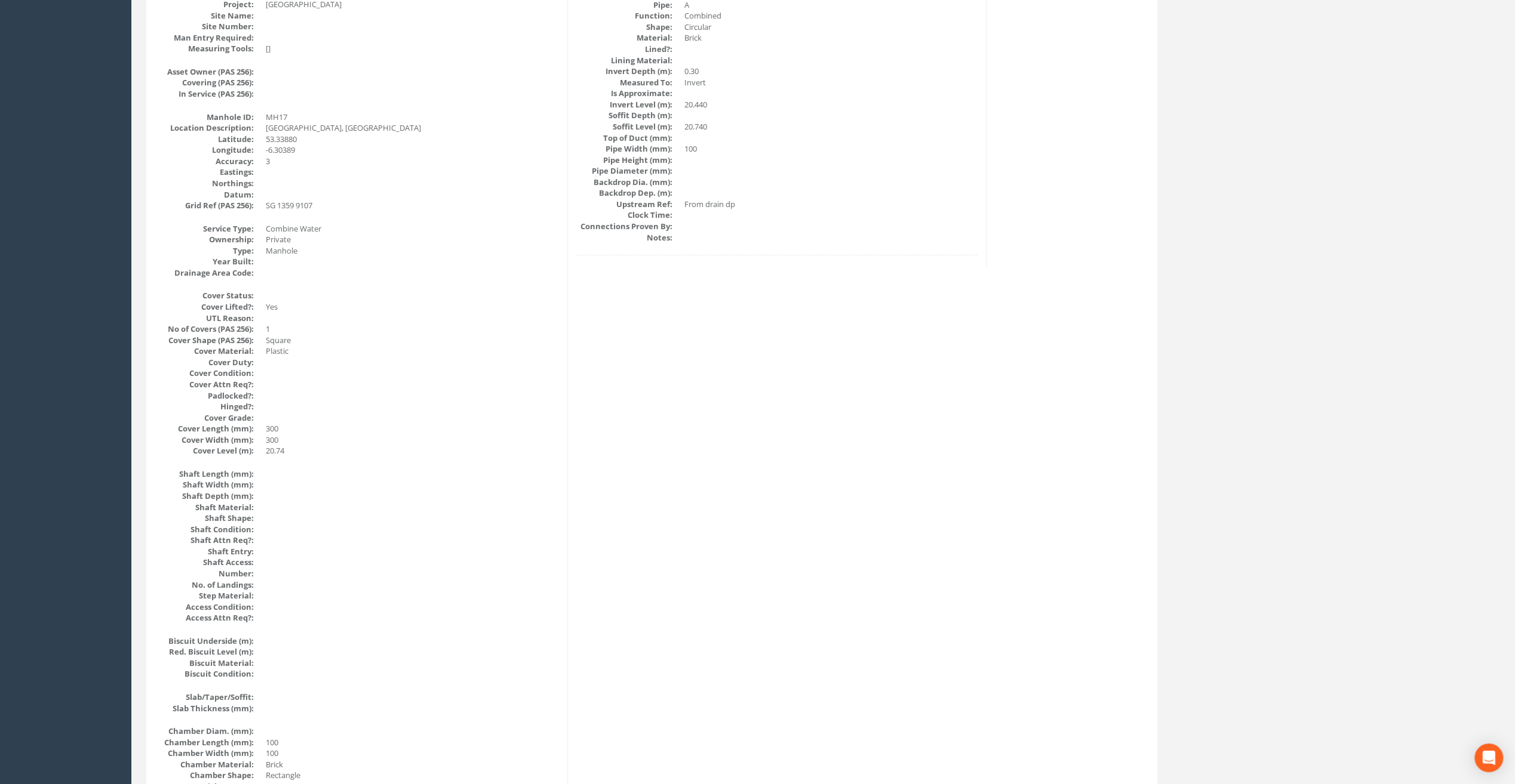
scroll to position [0, 0]
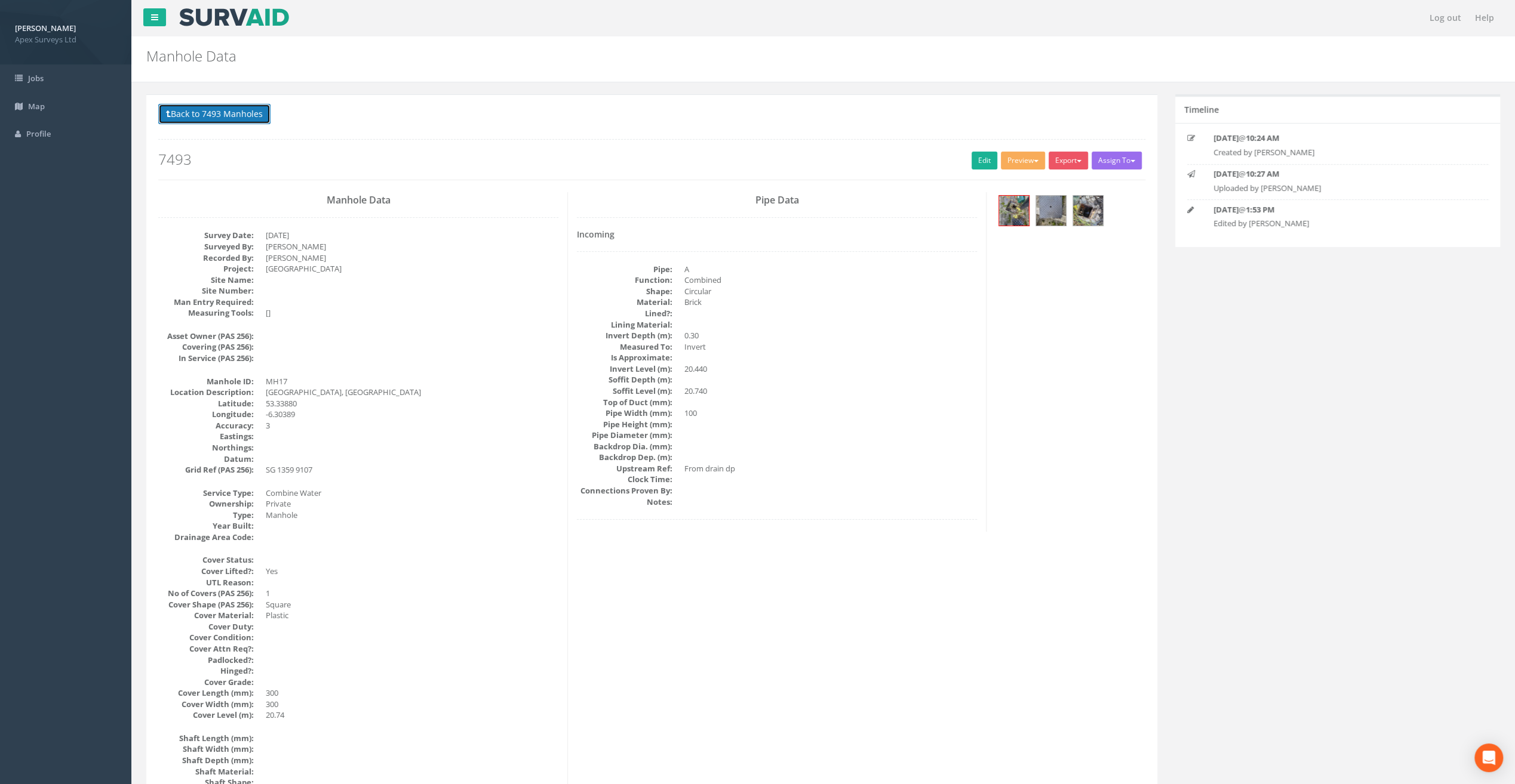
click at [225, 116] on button "Back to 7493 Manholes" at bounding box center [215, 113] width 112 height 20
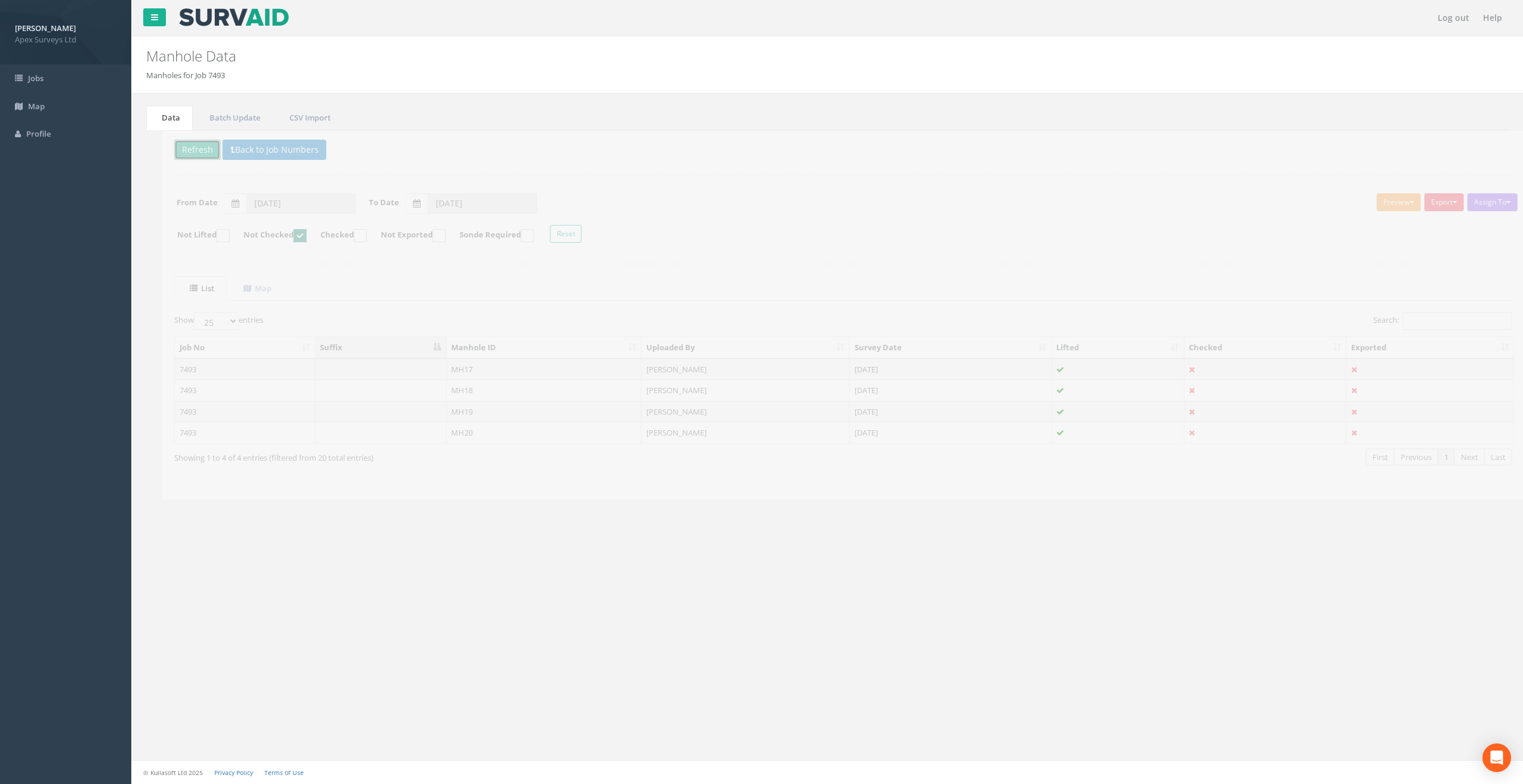
click at [178, 145] on button "Refresh" at bounding box center [182, 149] width 46 height 20
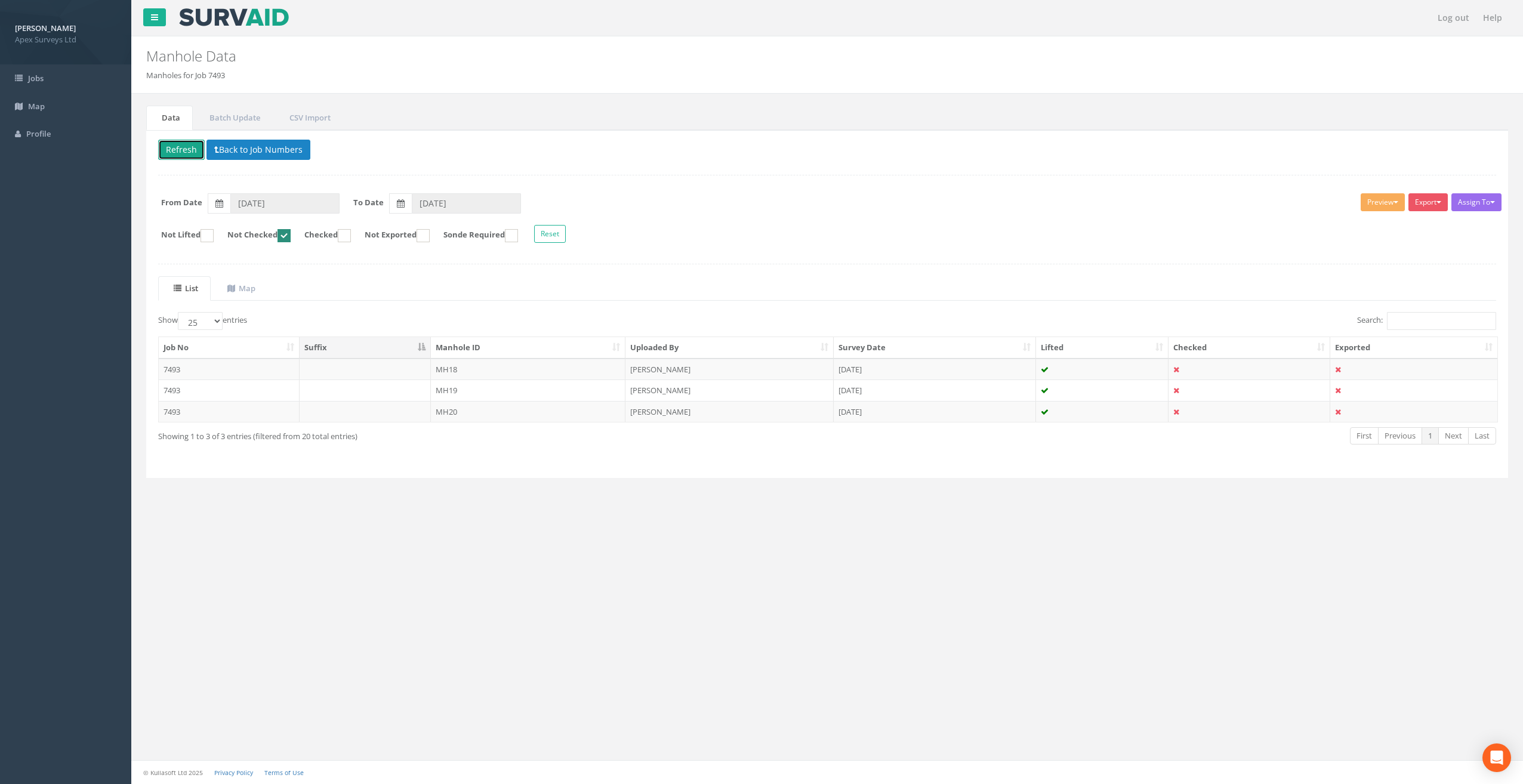
click at [175, 143] on button "Refresh" at bounding box center [182, 149] width 46 height 20
click at [439, 369] on td "MH18" at bounding box center [528, 369] width 195 height 21
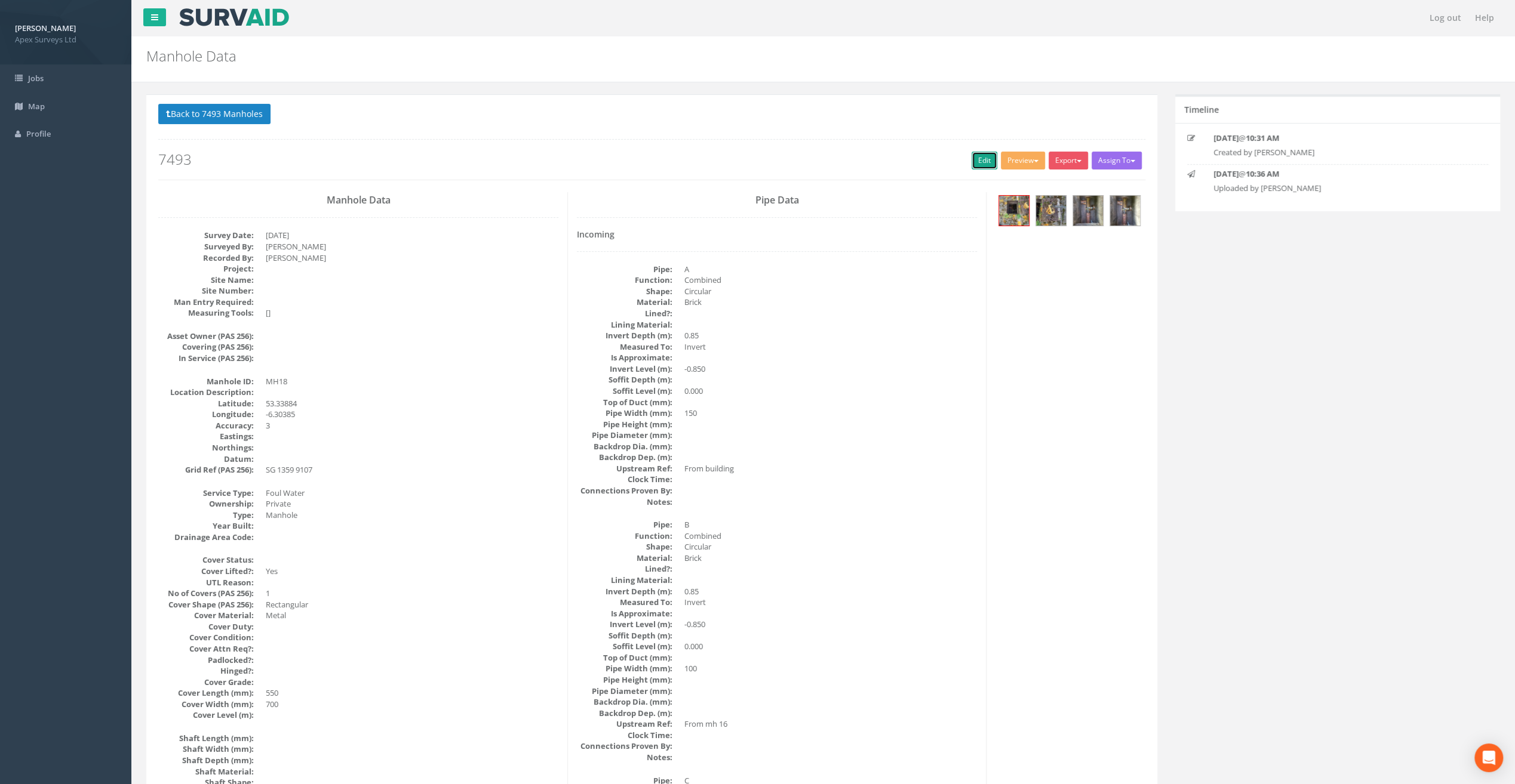
click at [976, 159] on link "Edit" at bounding box center [984, 160] width 26 height 18
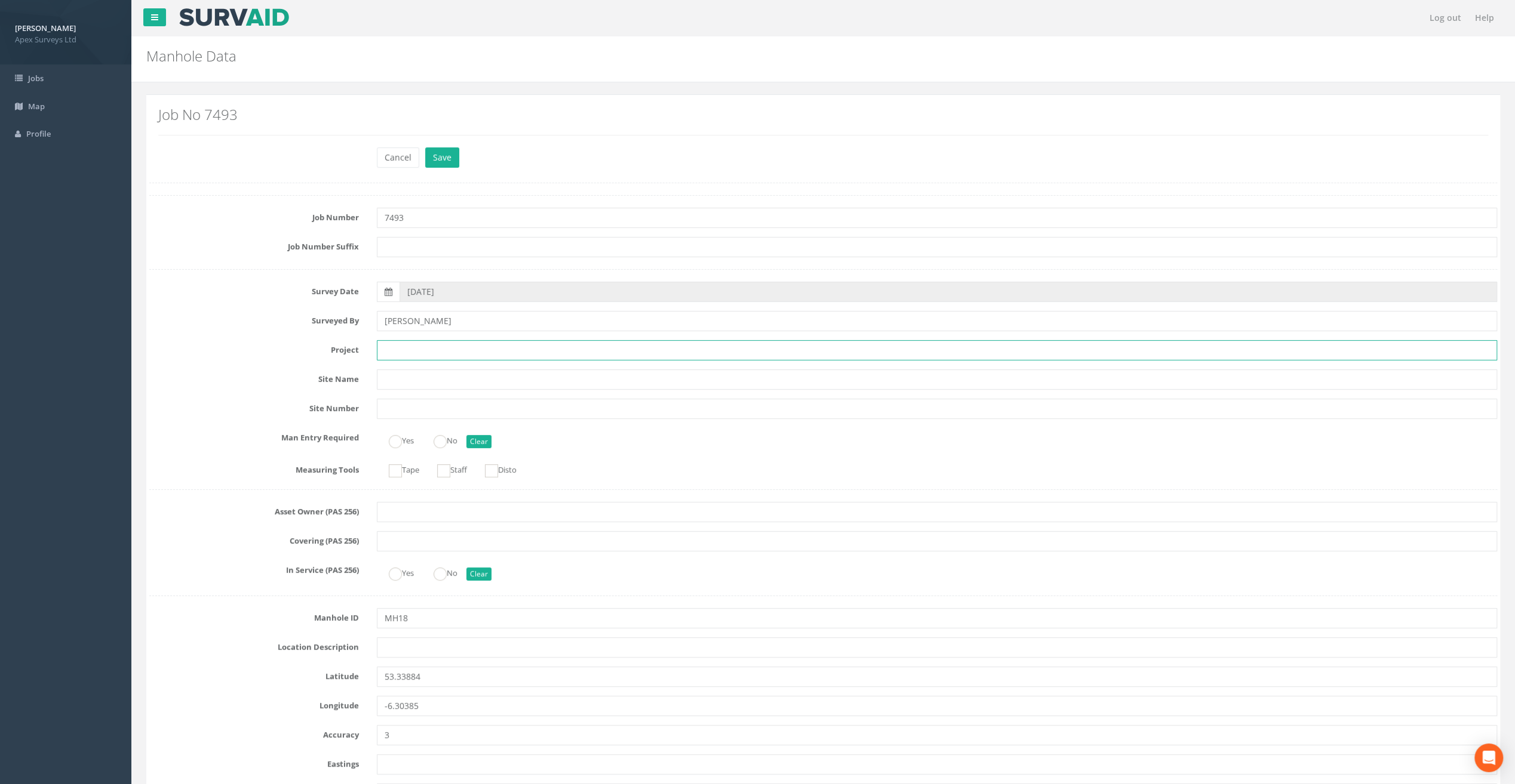
click at [397, 343] on input "text" at bounding box center [937, 350] width 1120 height 20
paste input "[GEOGRAPHIC_DATA]"
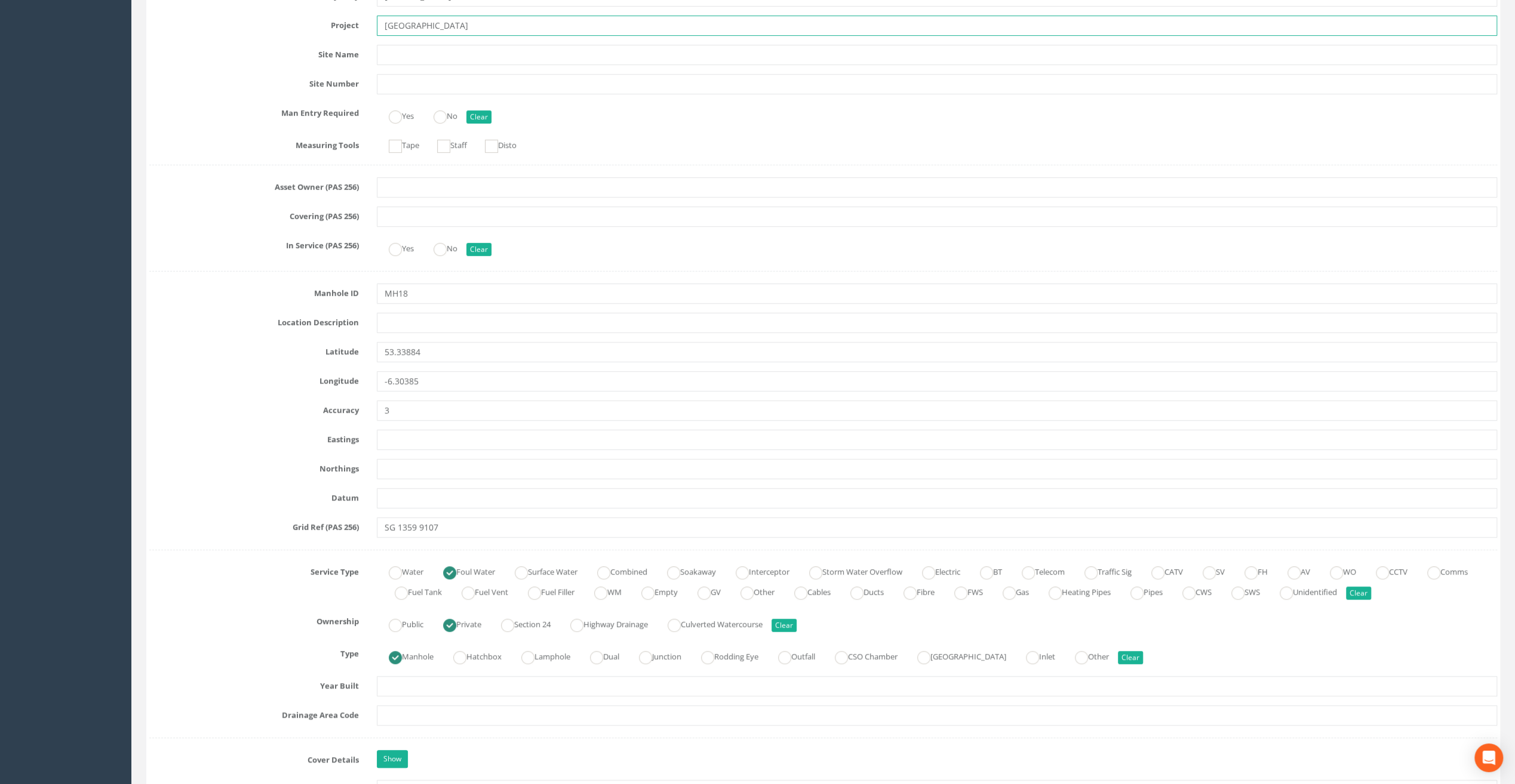
scroll to position [358, 0]
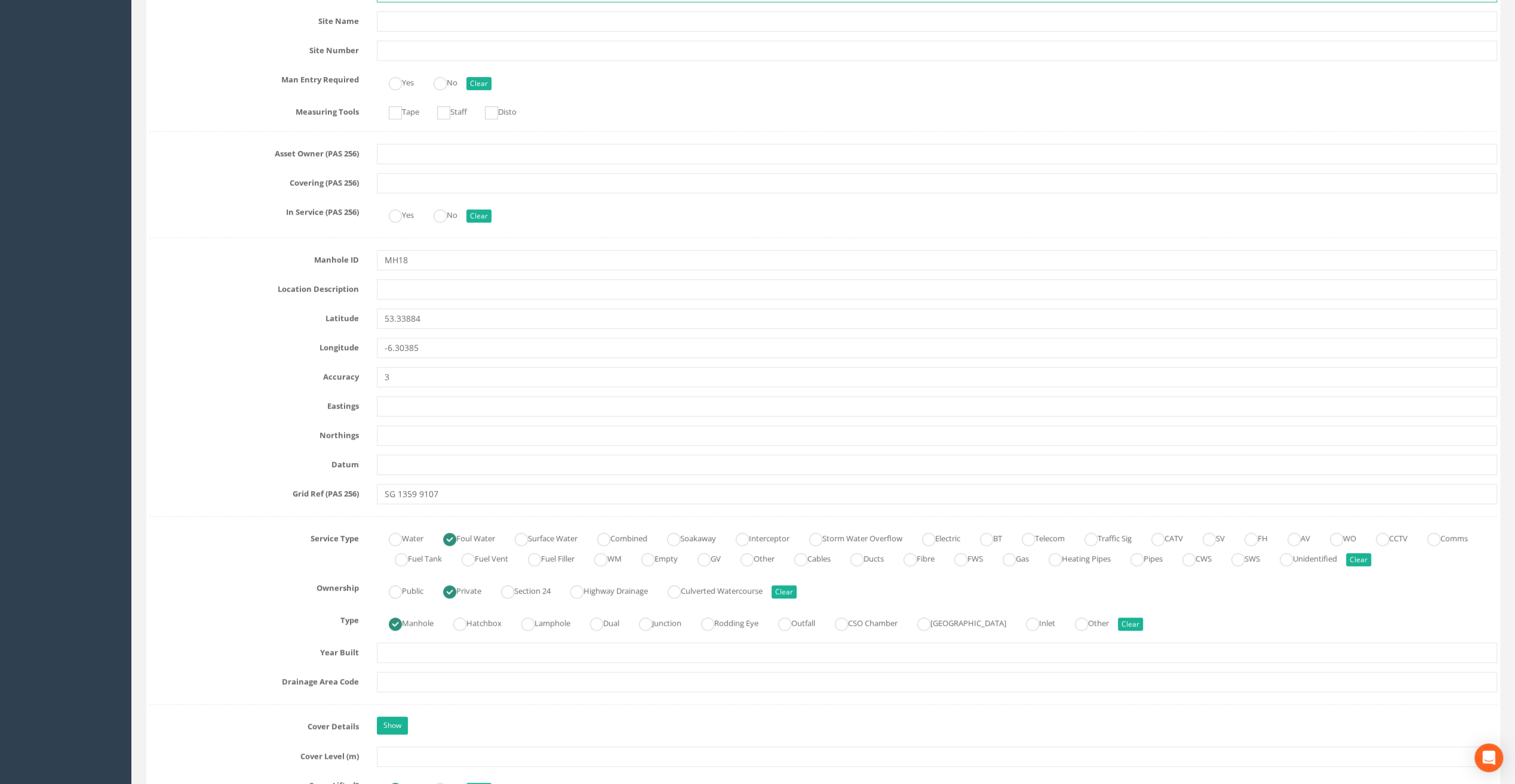
type input "[GEOGRAPHIC_DATA]"
click at [185, 57] on div "Site Number" at bounding box center [823, 51] width 1366 height 20
click at [402, 283] on input "text" at bounding box center [937, 289] width 1120 height 20
paste input "[GEOGRAPHIC_DATA], [GEOGRAPHIC_DATA]"
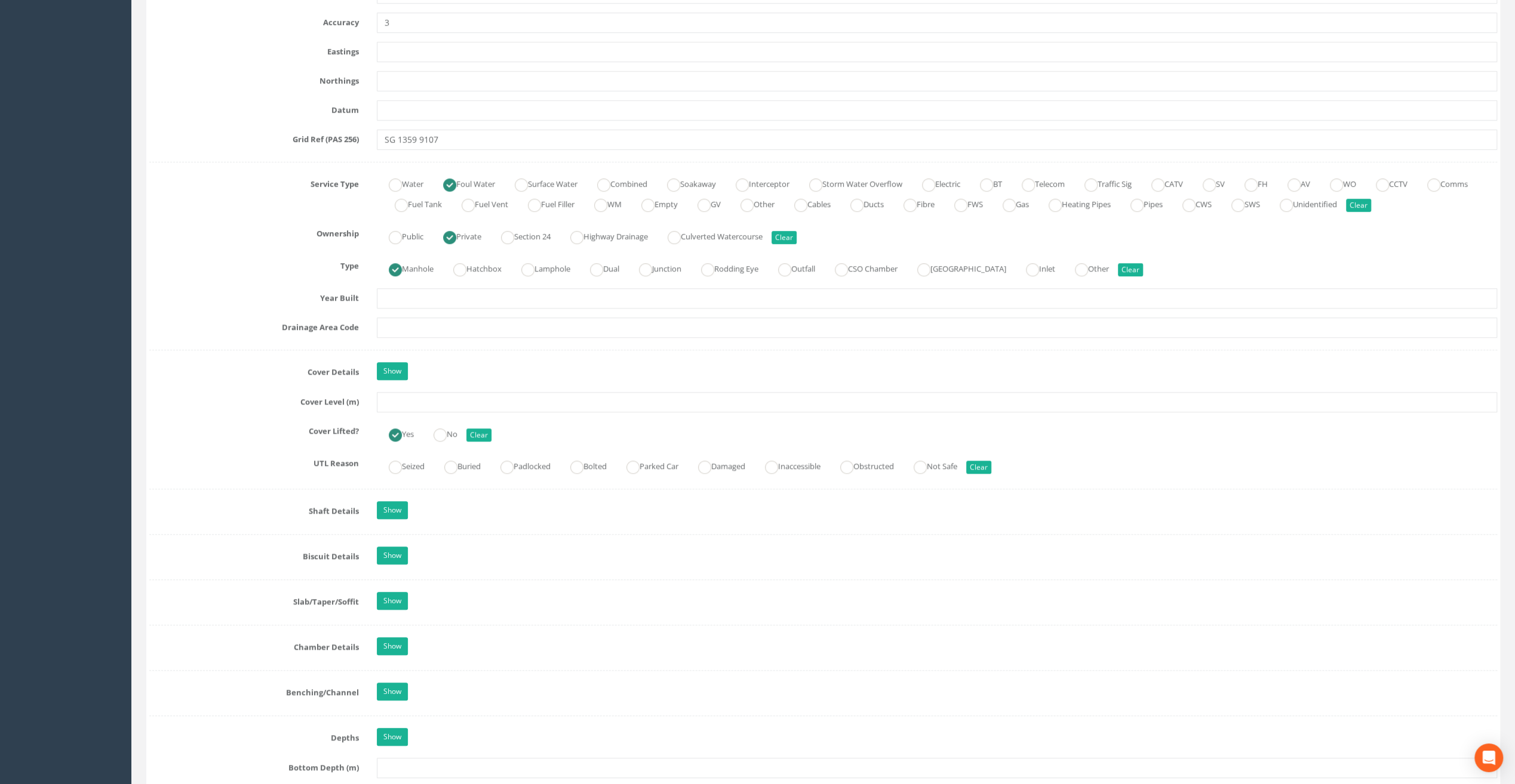
scroll to position [776, 0]
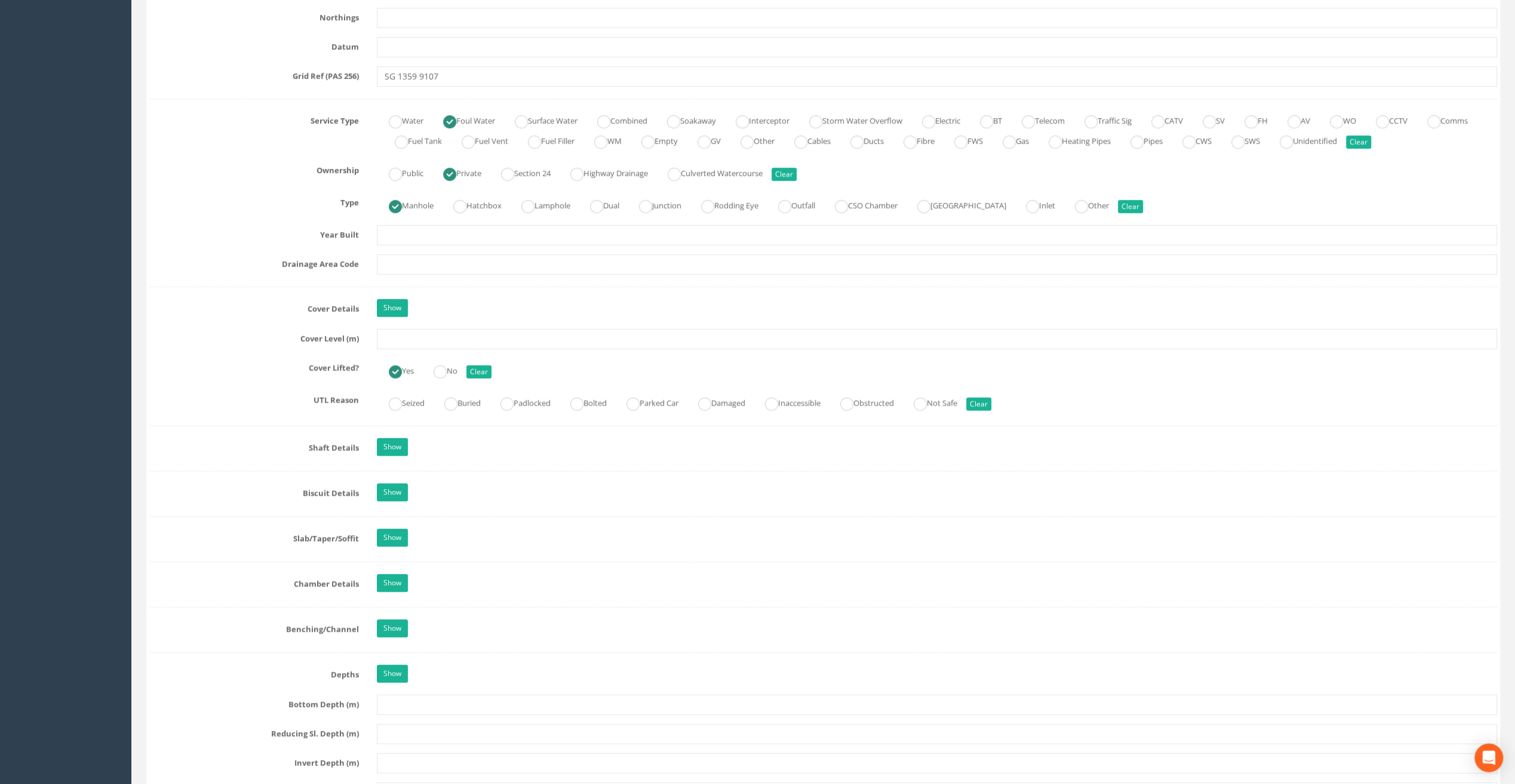
type input "[GEOGRAPHIC_DATA], [GEOGRAPHIC_DATA]"
click at [397, 336] on input "text" at bounding box center [937, 339] width 1120 height 20
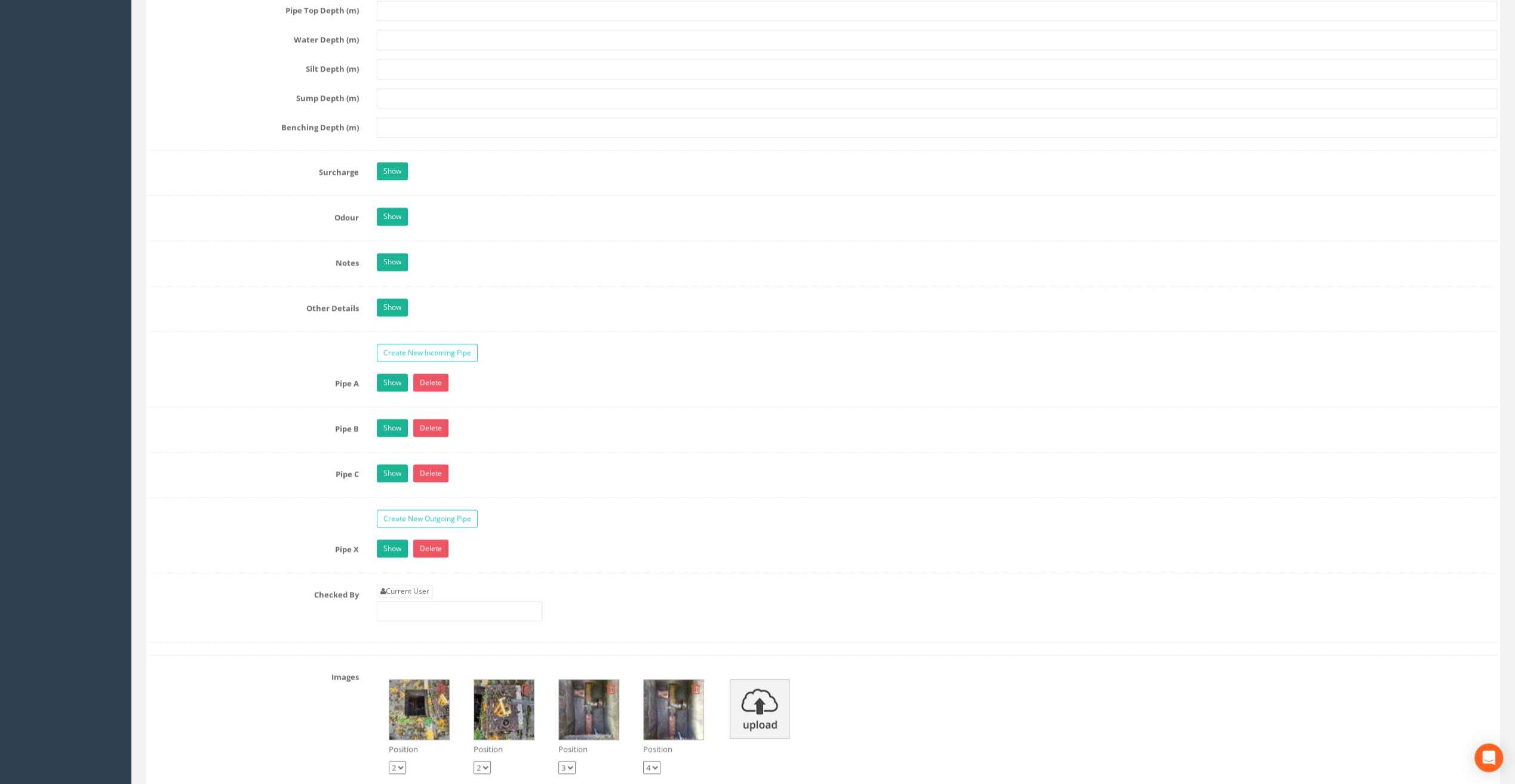
scroll to position [1671, 0]
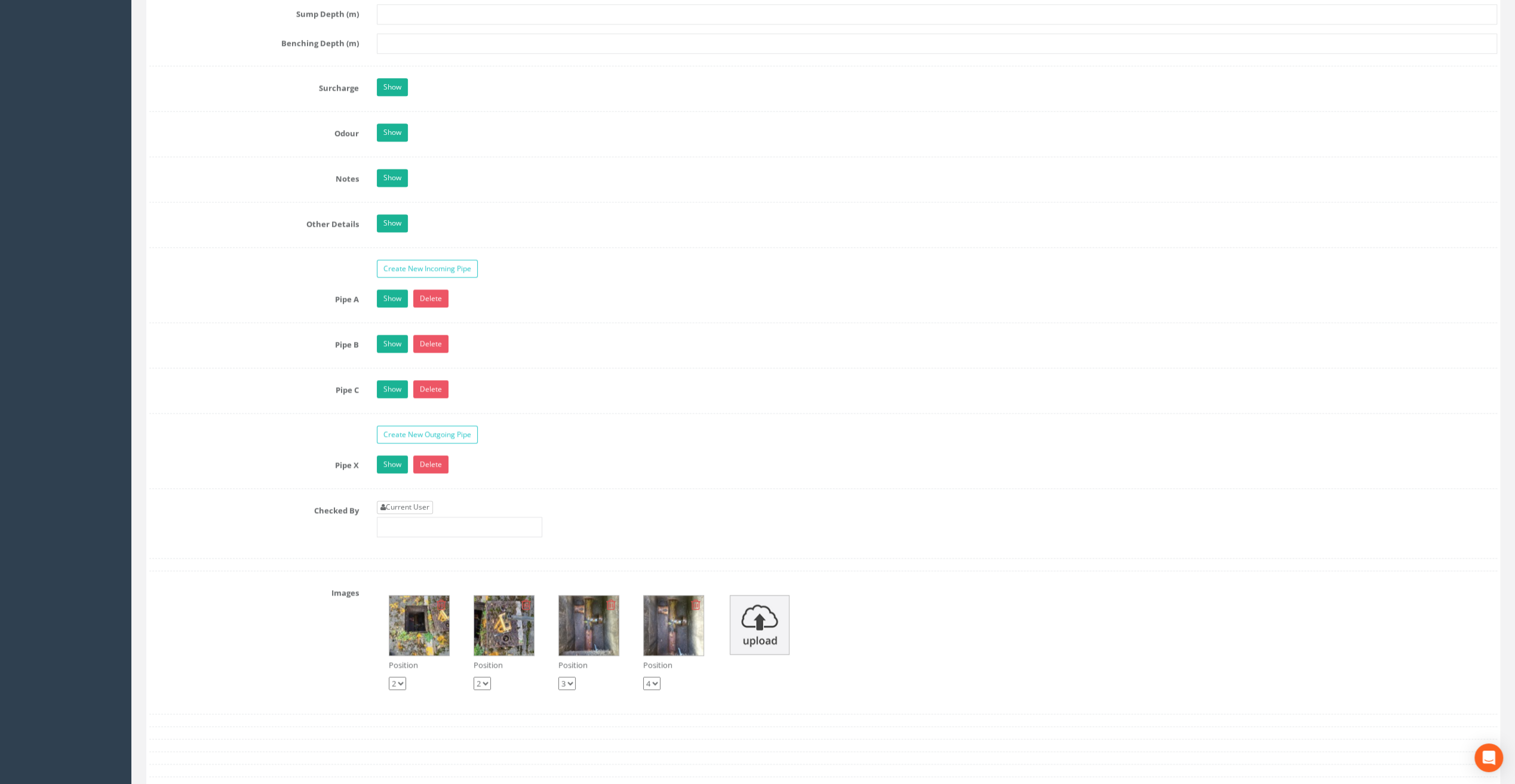
type input "20.65"
click at [403, 501] on link "Current User" at bounding box center [405, 507] width 56 height 13
type input "[PERSON_NAME]"
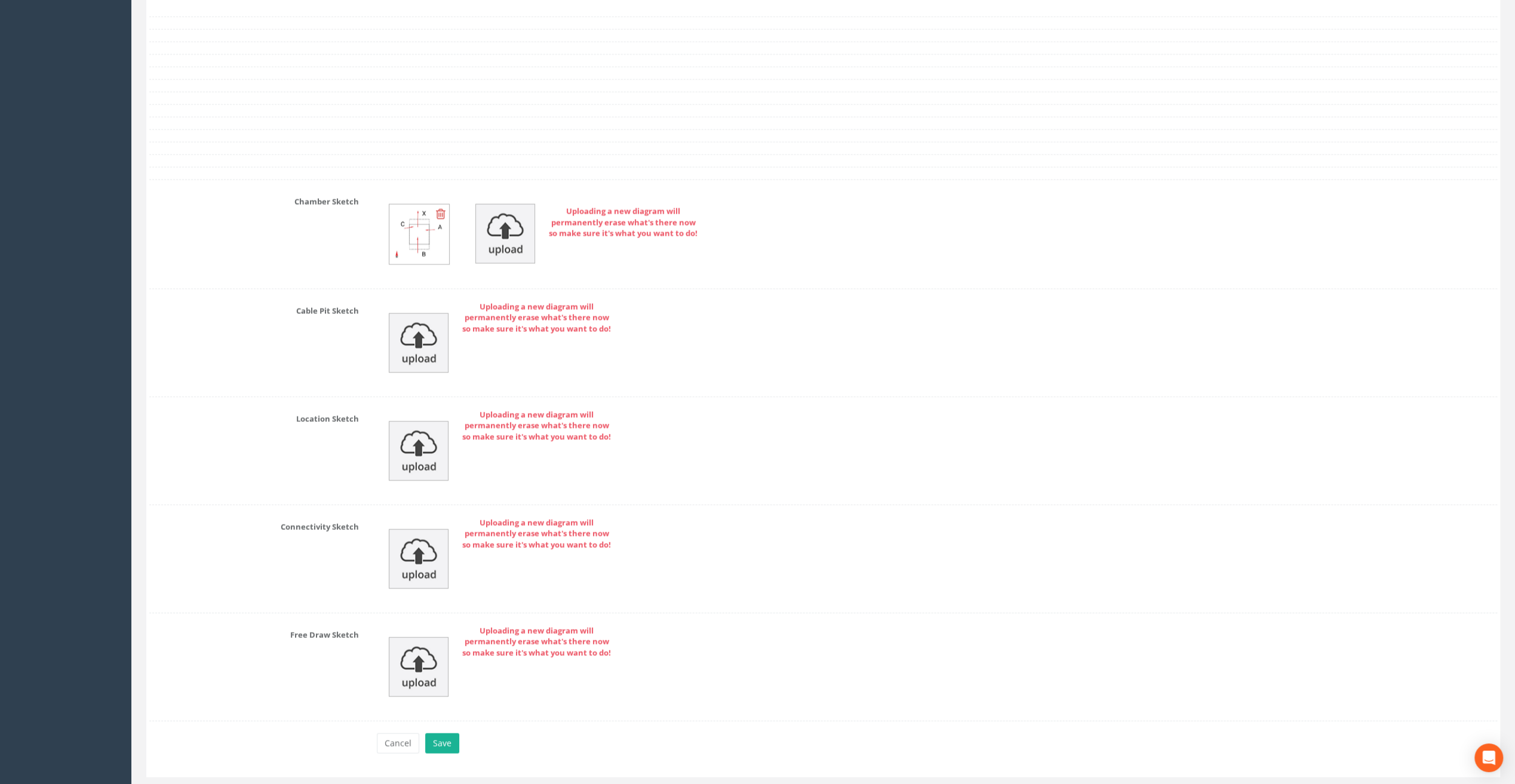
scroll to position [2387, 0]
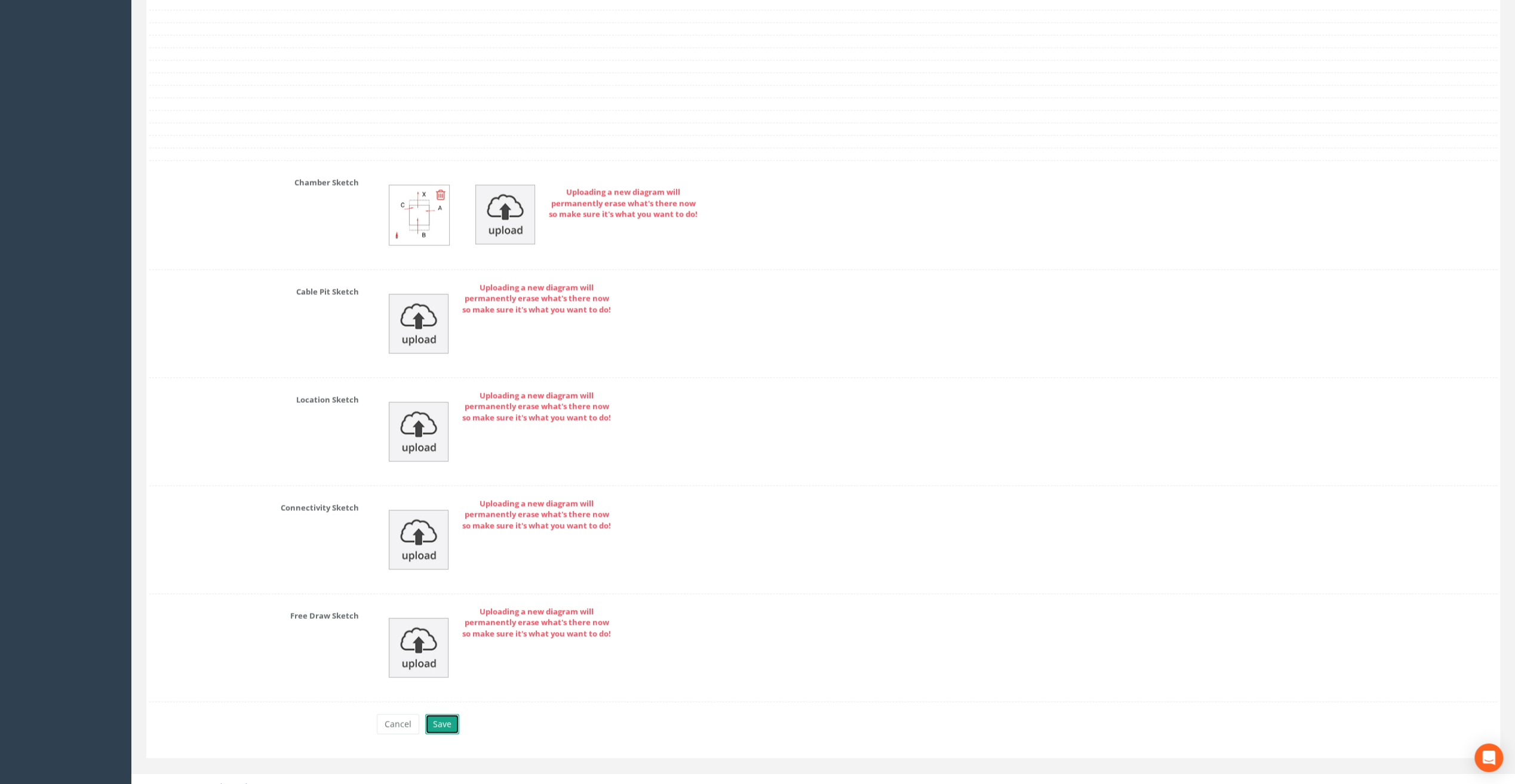
click at [444, 715] on button "Save" at bounding box center [442, 724] width 34 height 20
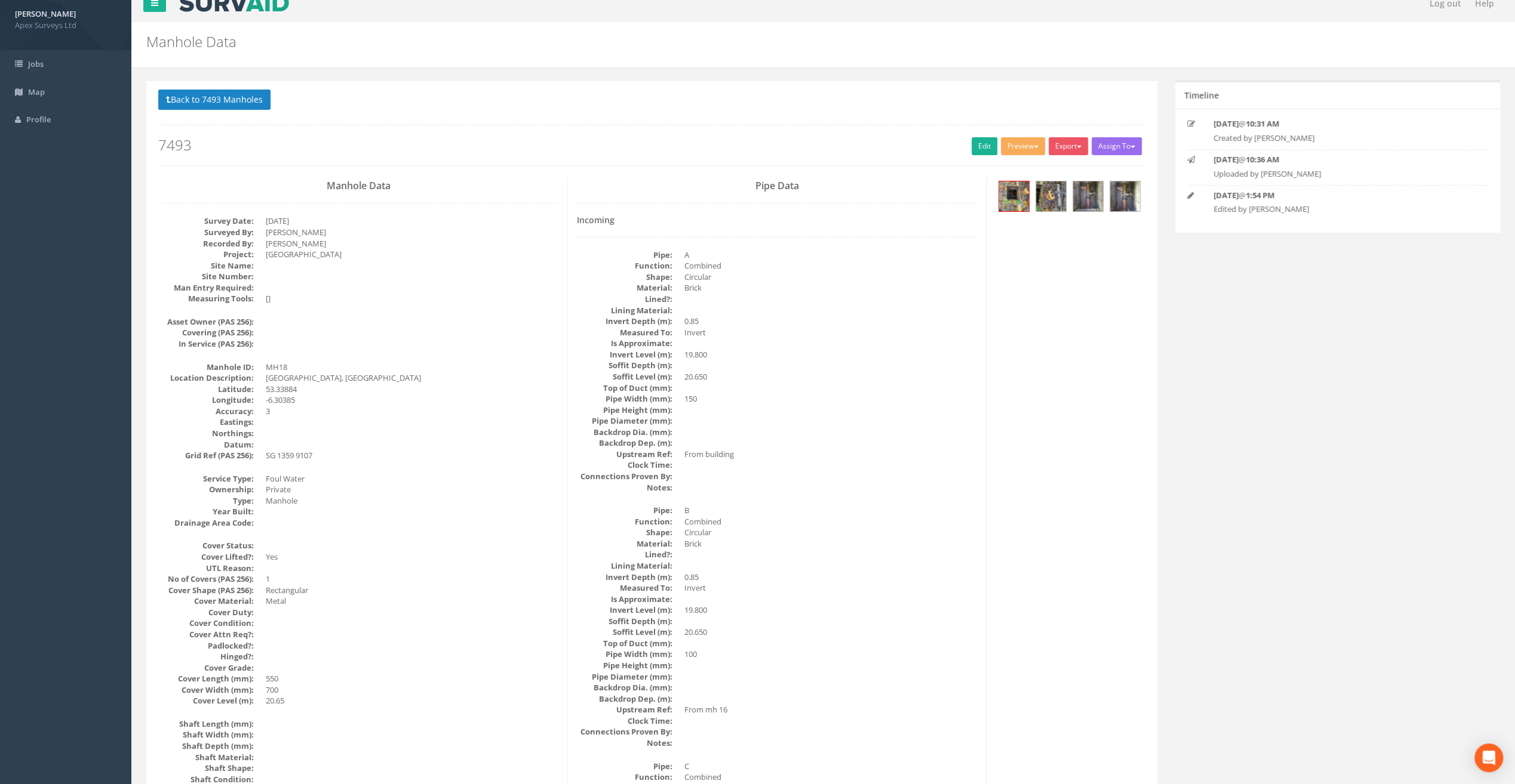
scroll to position [0, 0]
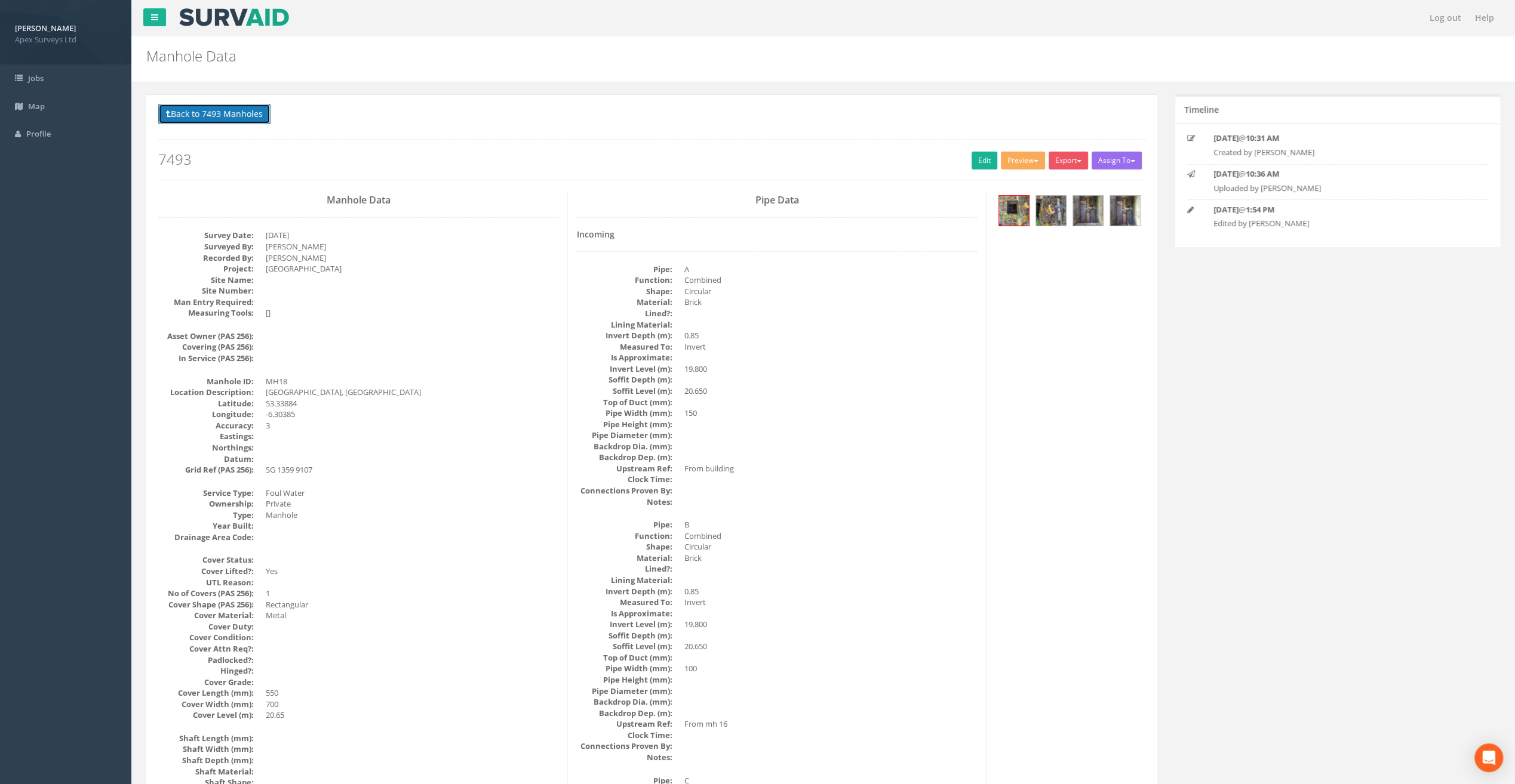
click at [217, 115] on button "Back to 7493 Manholes" at bounding box center [215, 113] width 112 height 20
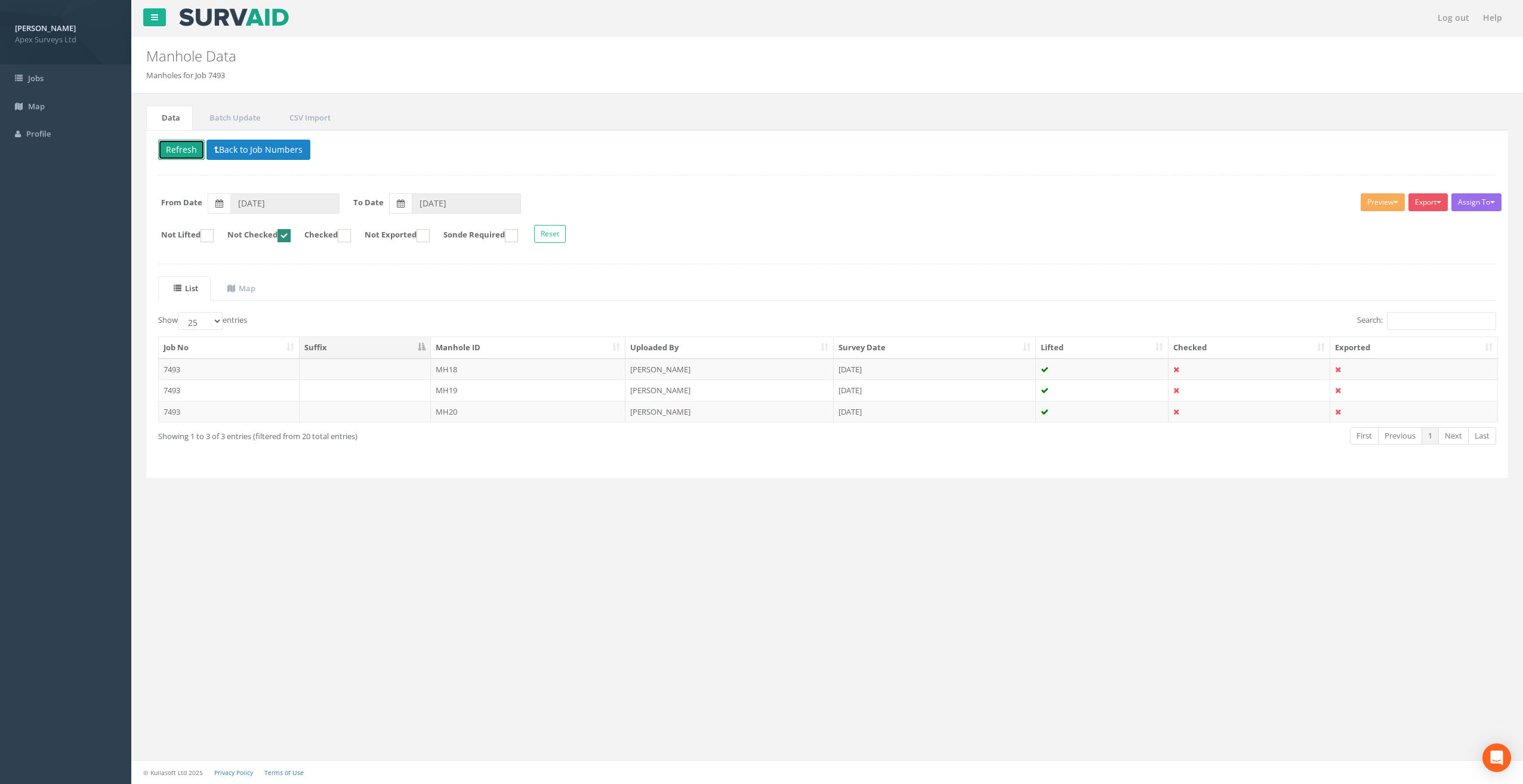
click at [195, 147] on button "Refresh" at bounding box center [182, 149] width 46 height 20
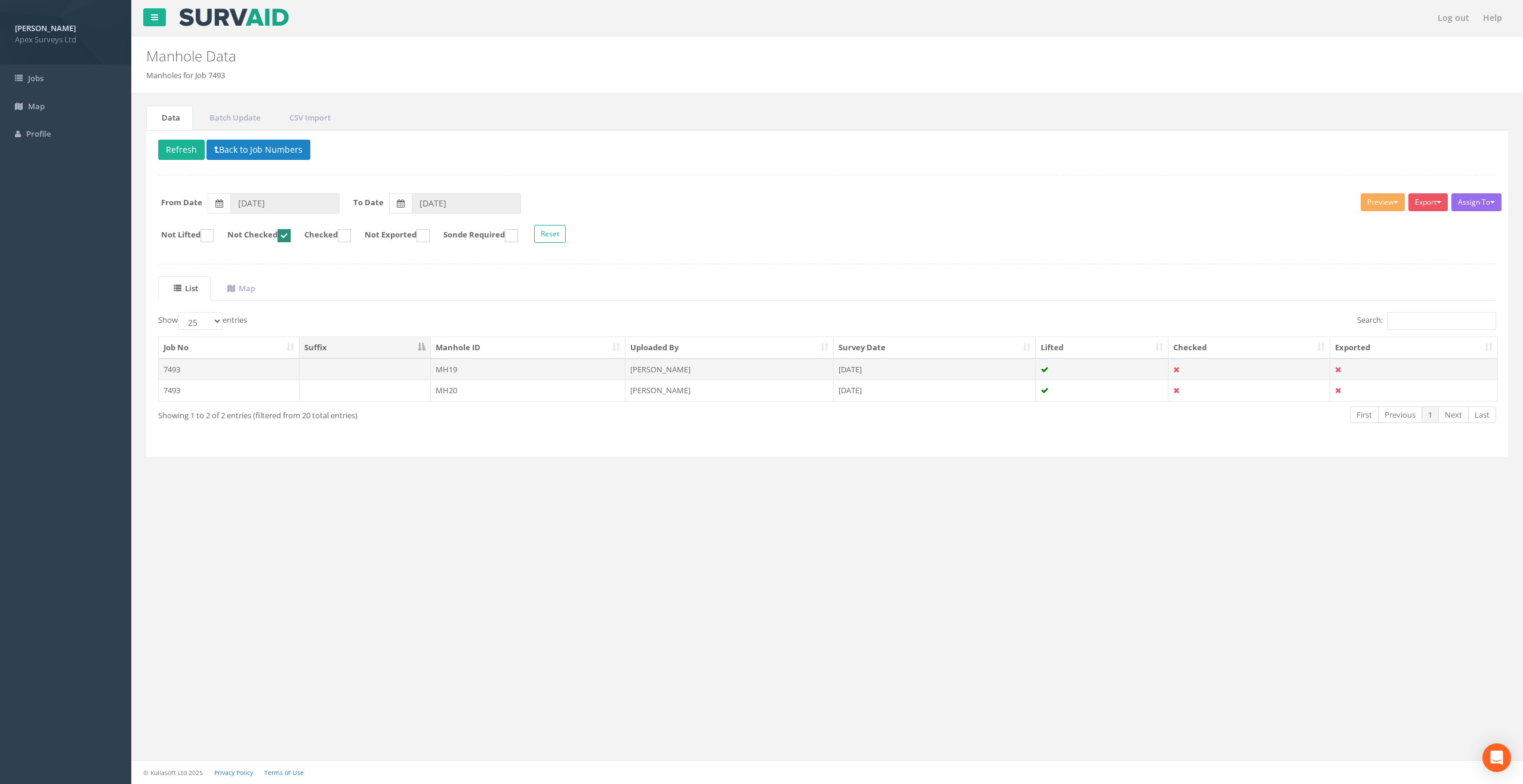
click at [310, 370] on td at bounding box center [366, 369] width 132 height 21
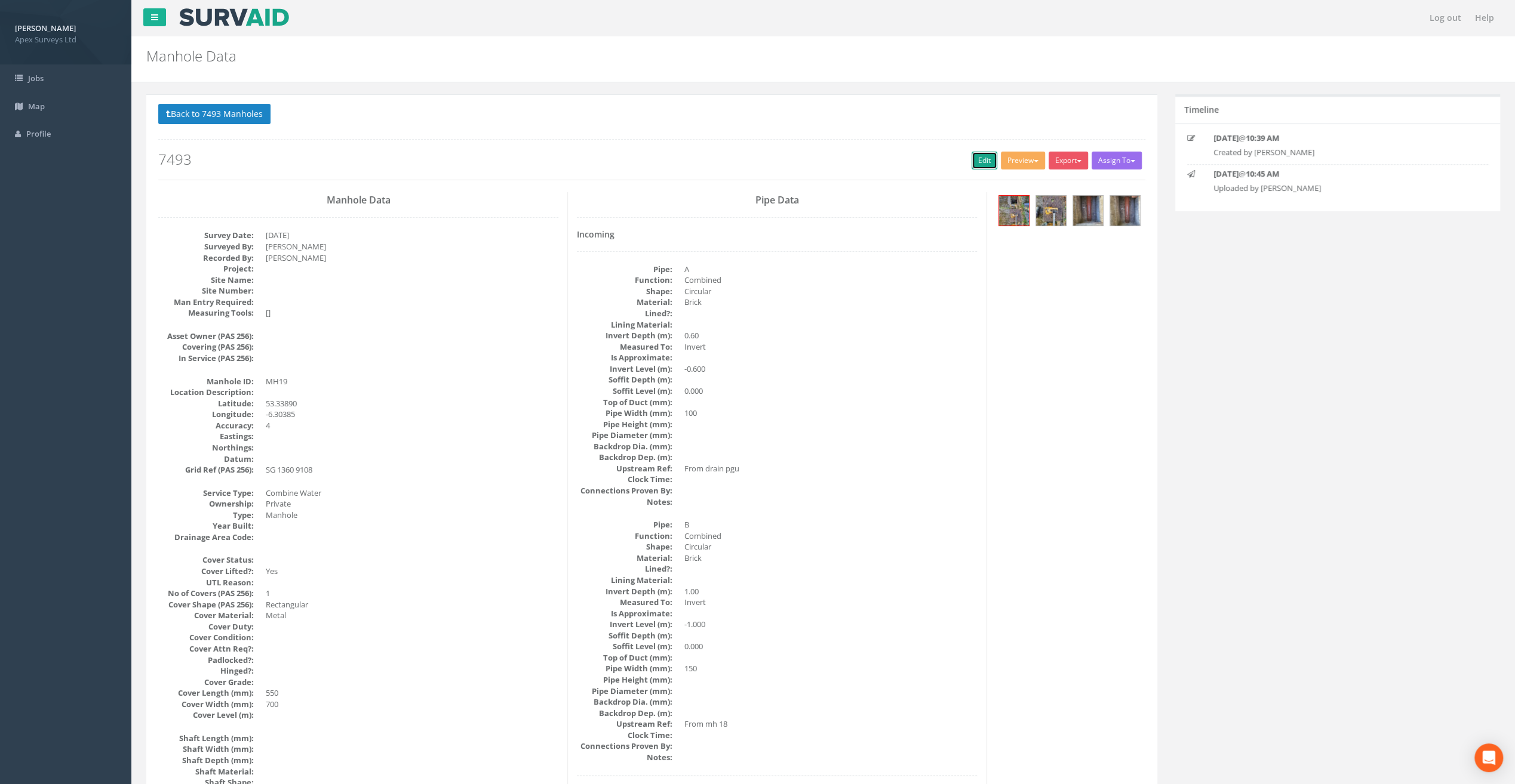
click at [974, 159] on link "Edit" at bounding box center [984, 160] width 26 height 18
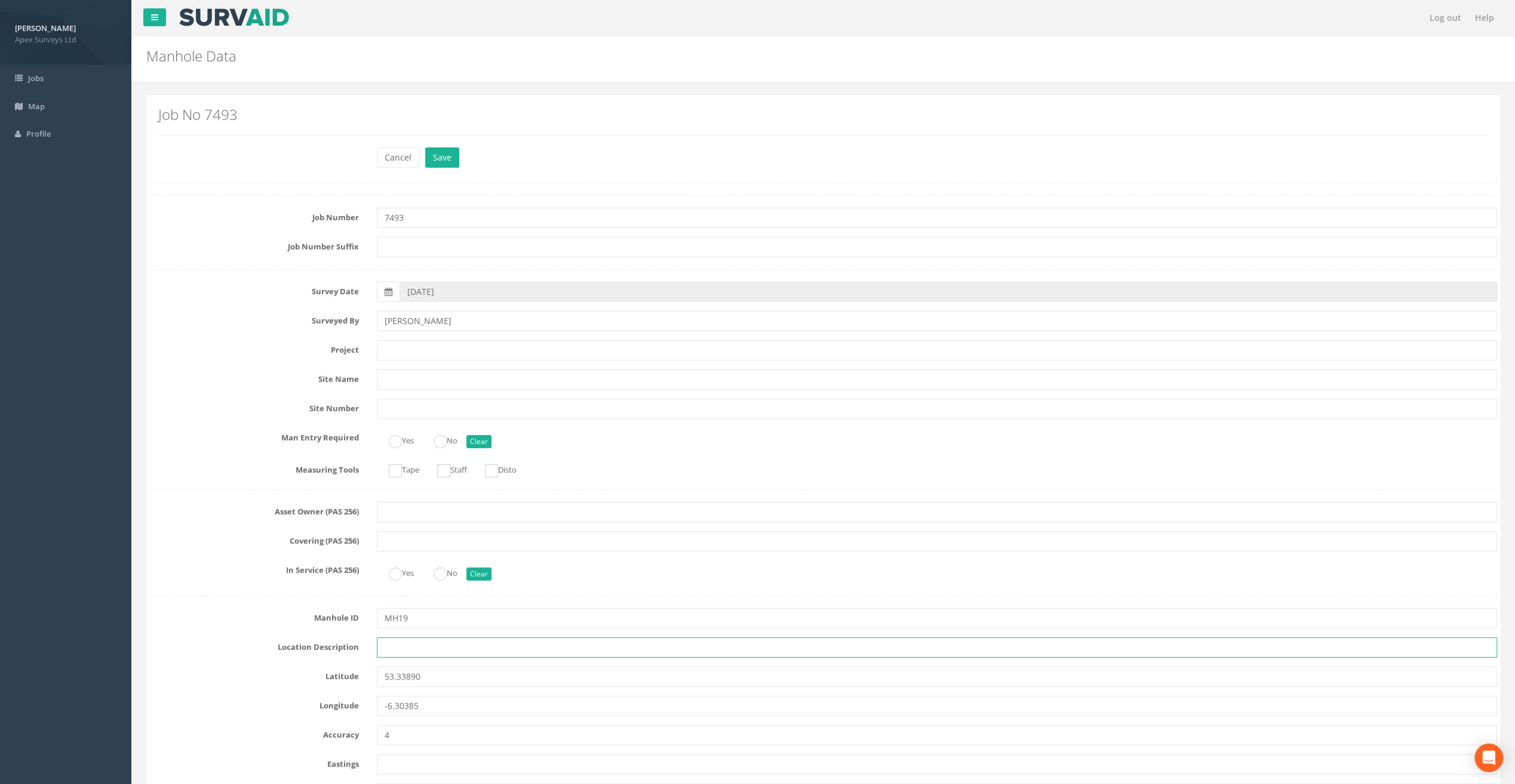
click at [399, 637] on input "text" at bounding box center [937, 647] width 1120 height 20
paste input "[GEOGRAPHIC_DATA], [GEOGRAPHIC_DATA]"
type input "[GEOGRAPHIC_DATA], [GEOGRAPHIC_DATA]"
click at [326, 111] on h2 "Job No 7493" at bounding box center [823, 114] width 1330 height 15
click at [392, 347] on input "text" at bounding box center [937, 350] width 1120 height 20
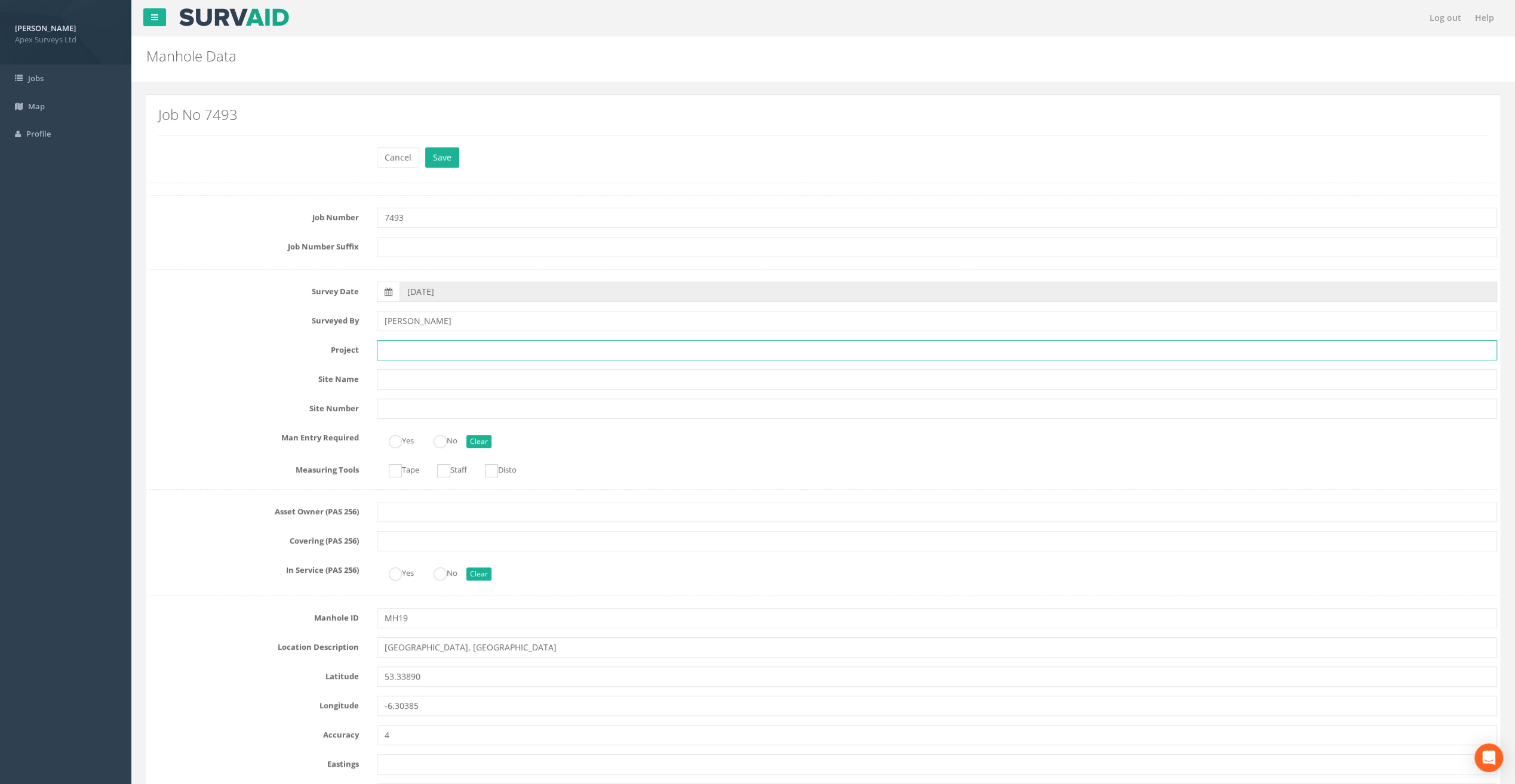
paste input "[GEOGRAPHIC_DATA]"
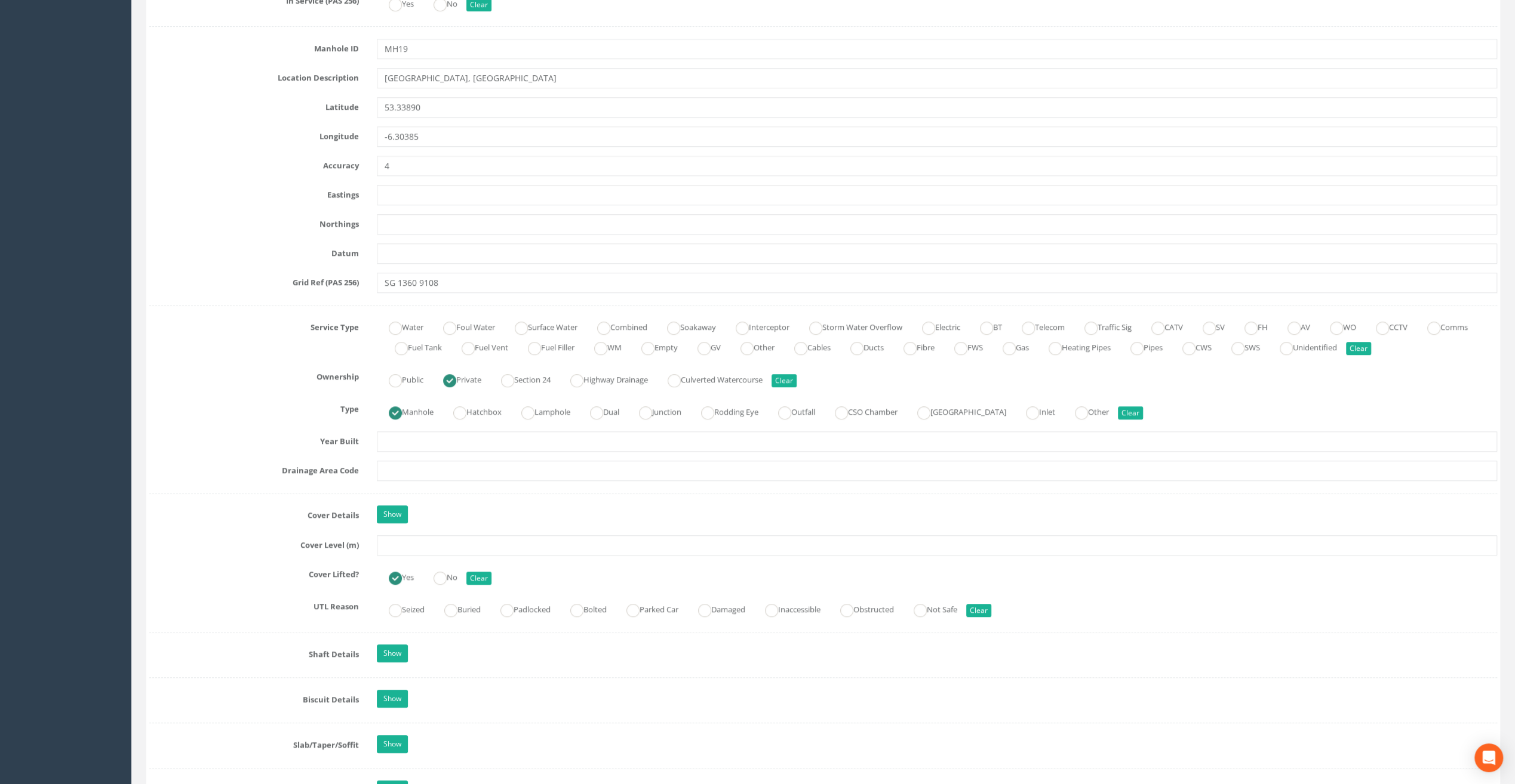
scroll to position [597, 0]
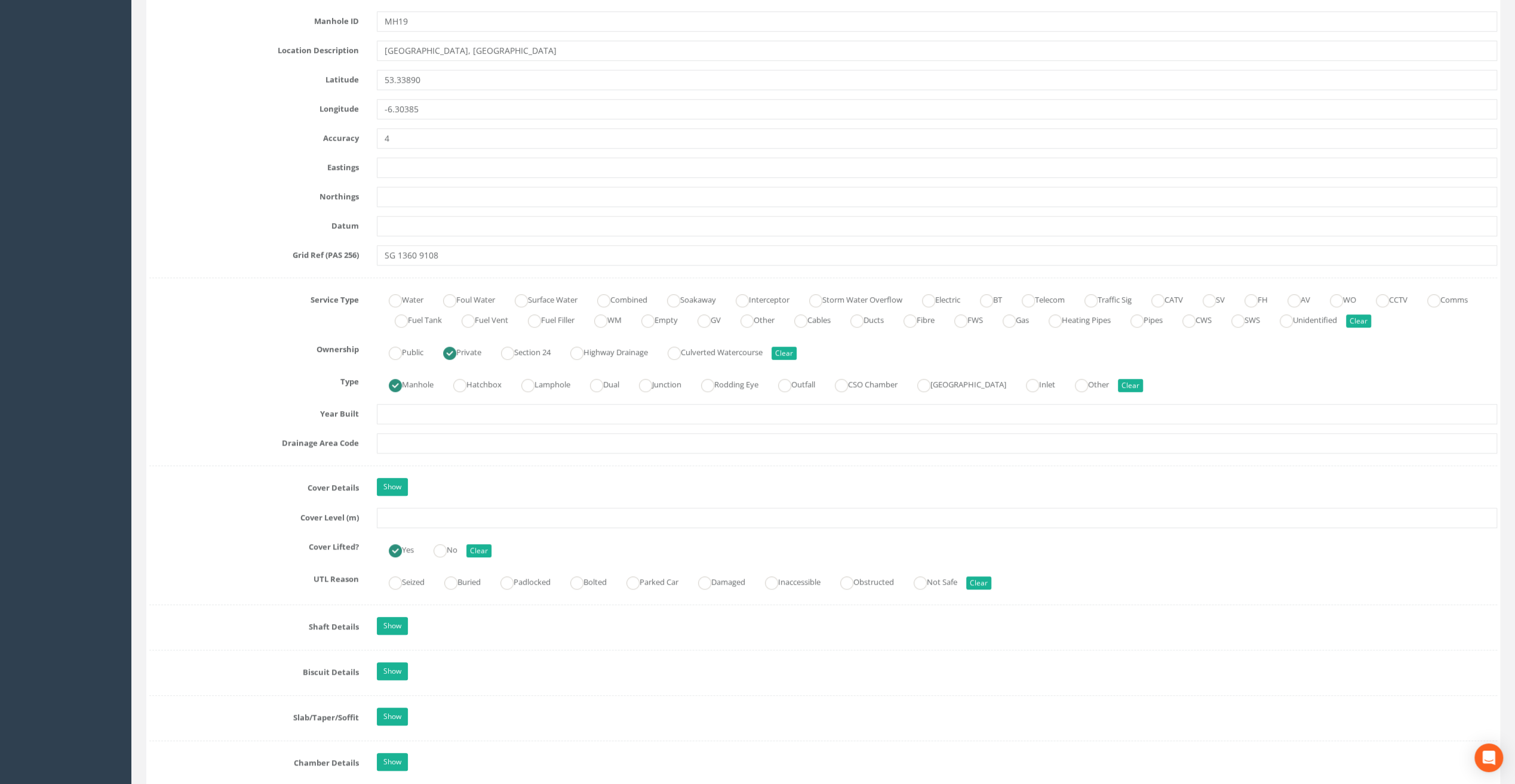
type input "[GEOGRAPHIC_DATA]"
click at [393, 517] on input "text" at bounding box center [937, 518] width 1120 height 20
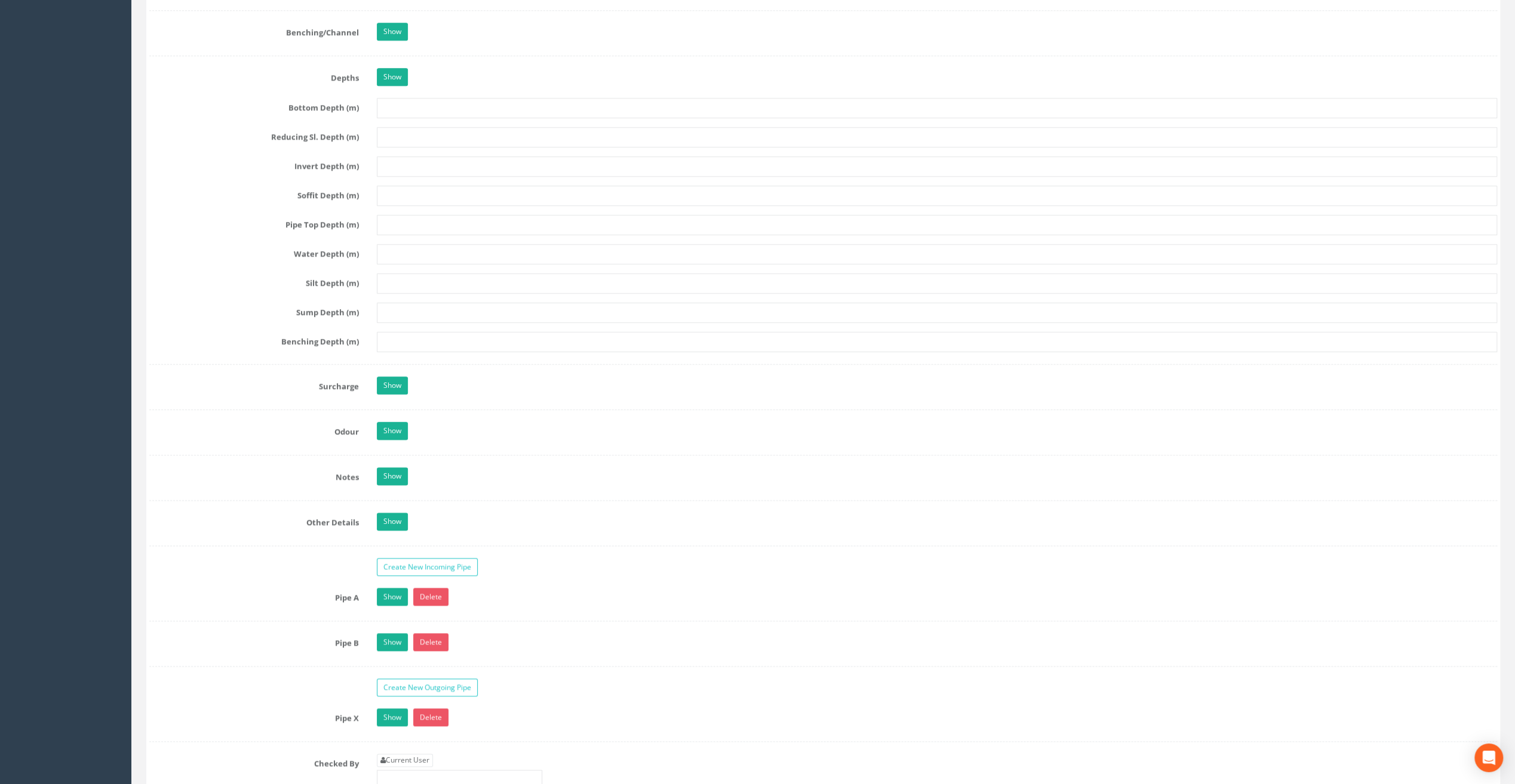
scroll to position [1552, 0]
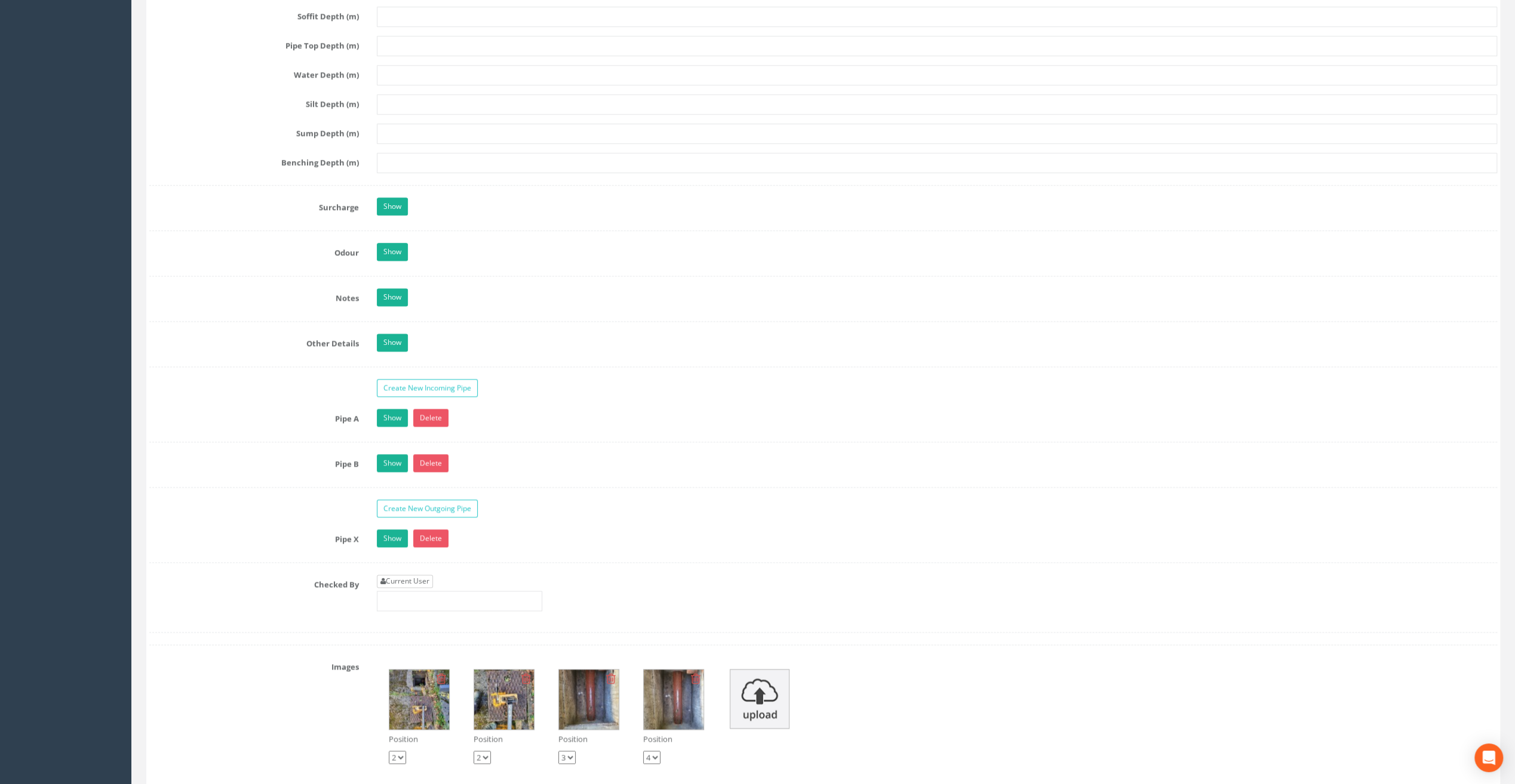
type input "20.55"
click at [399, 574] on link "Current User" at bounding box center [405, 581] width 56 height 13
type input "[PERSON_NAME]"
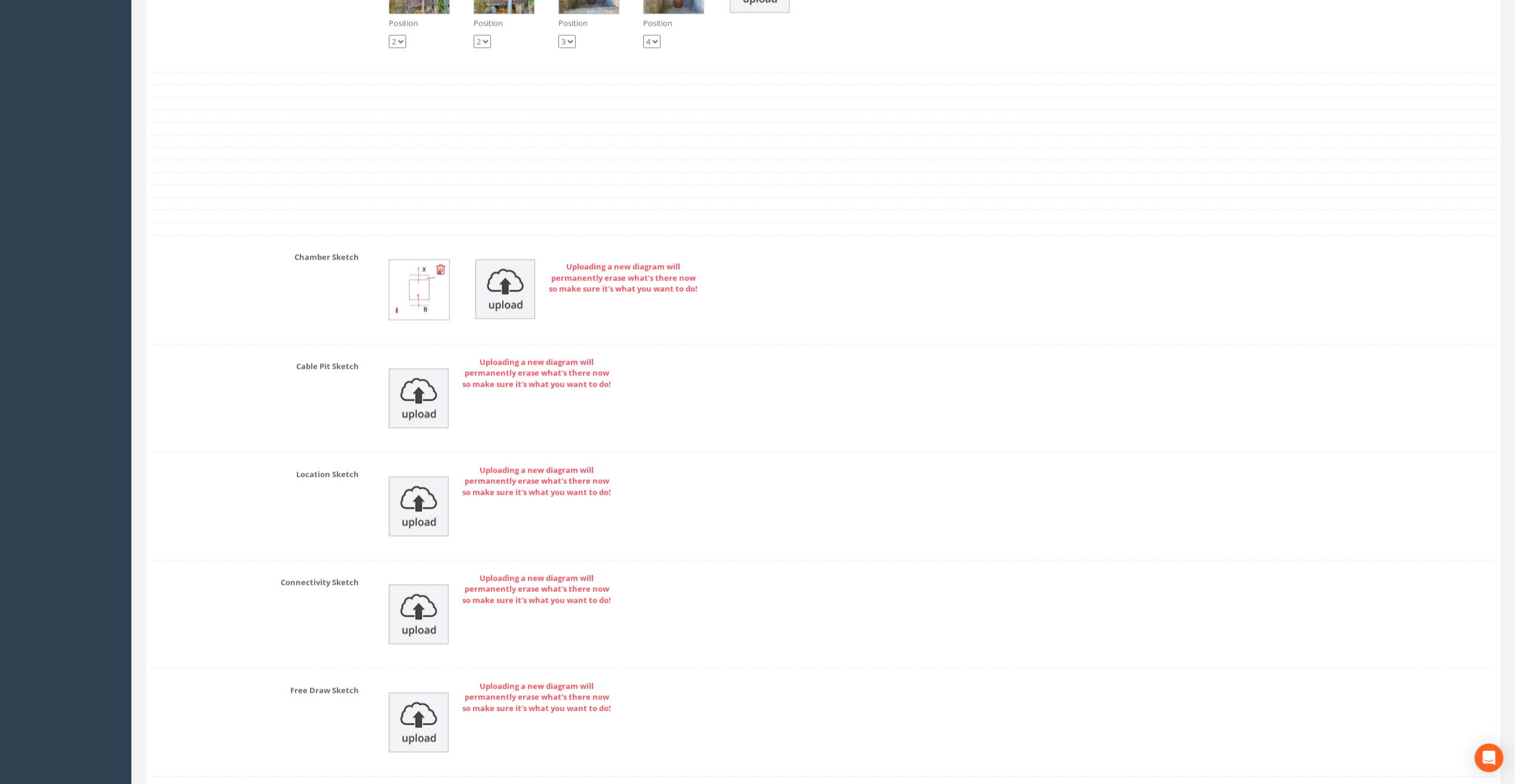
scroll to position [2342, 0]
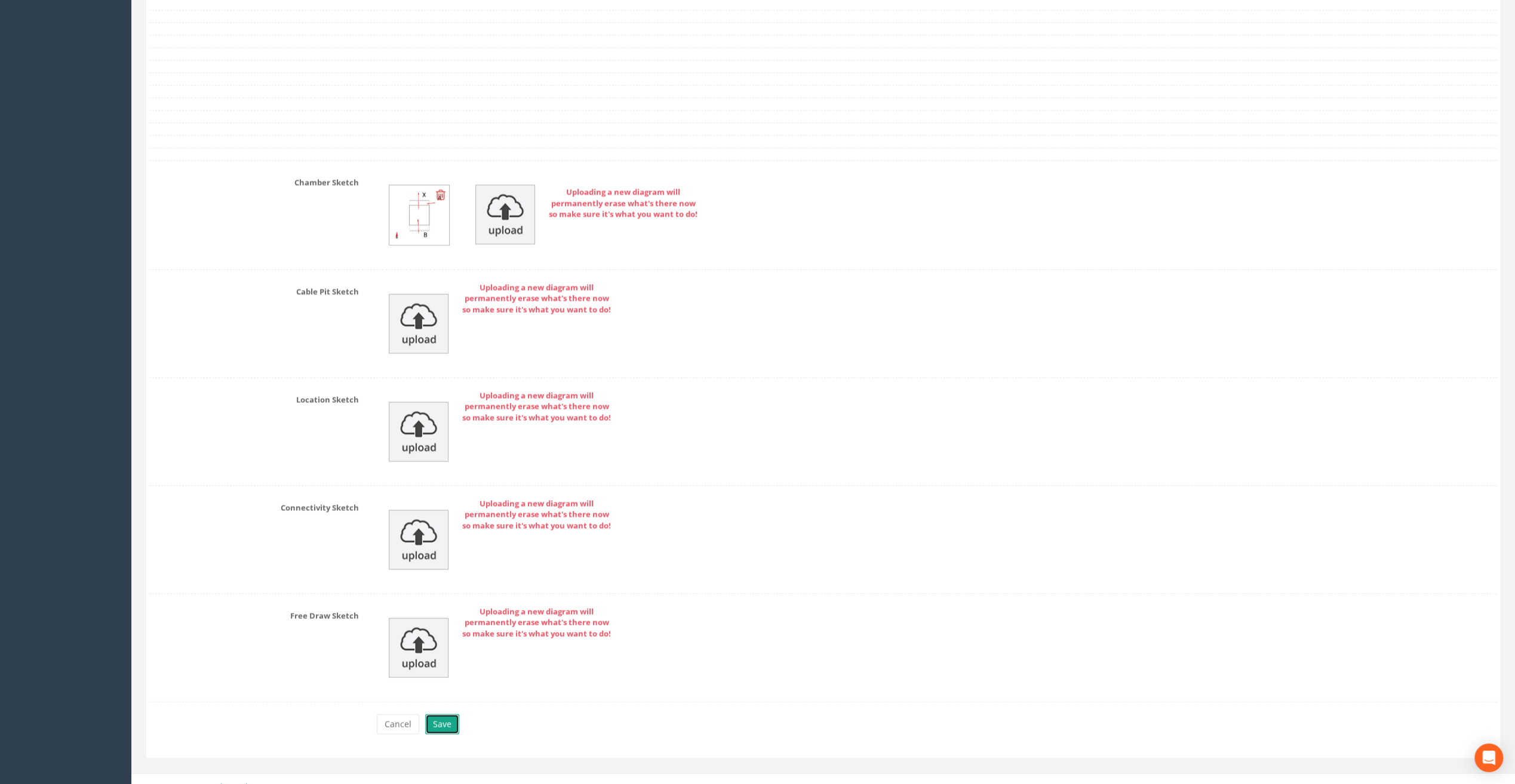
click at [447, 716] on button "Save" at bounding box center [442, 724] width 34 height 20
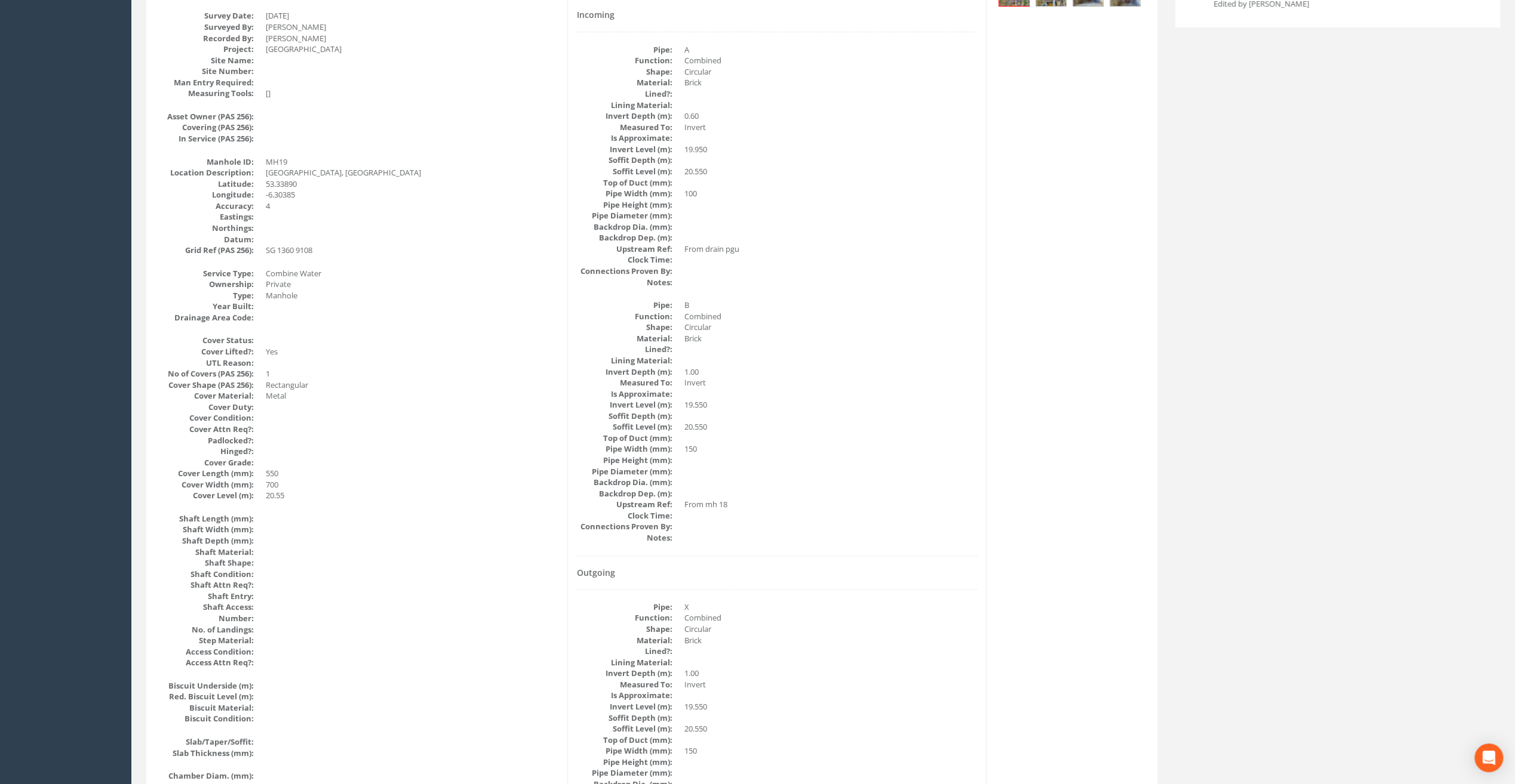
scroll to position [0, 0]
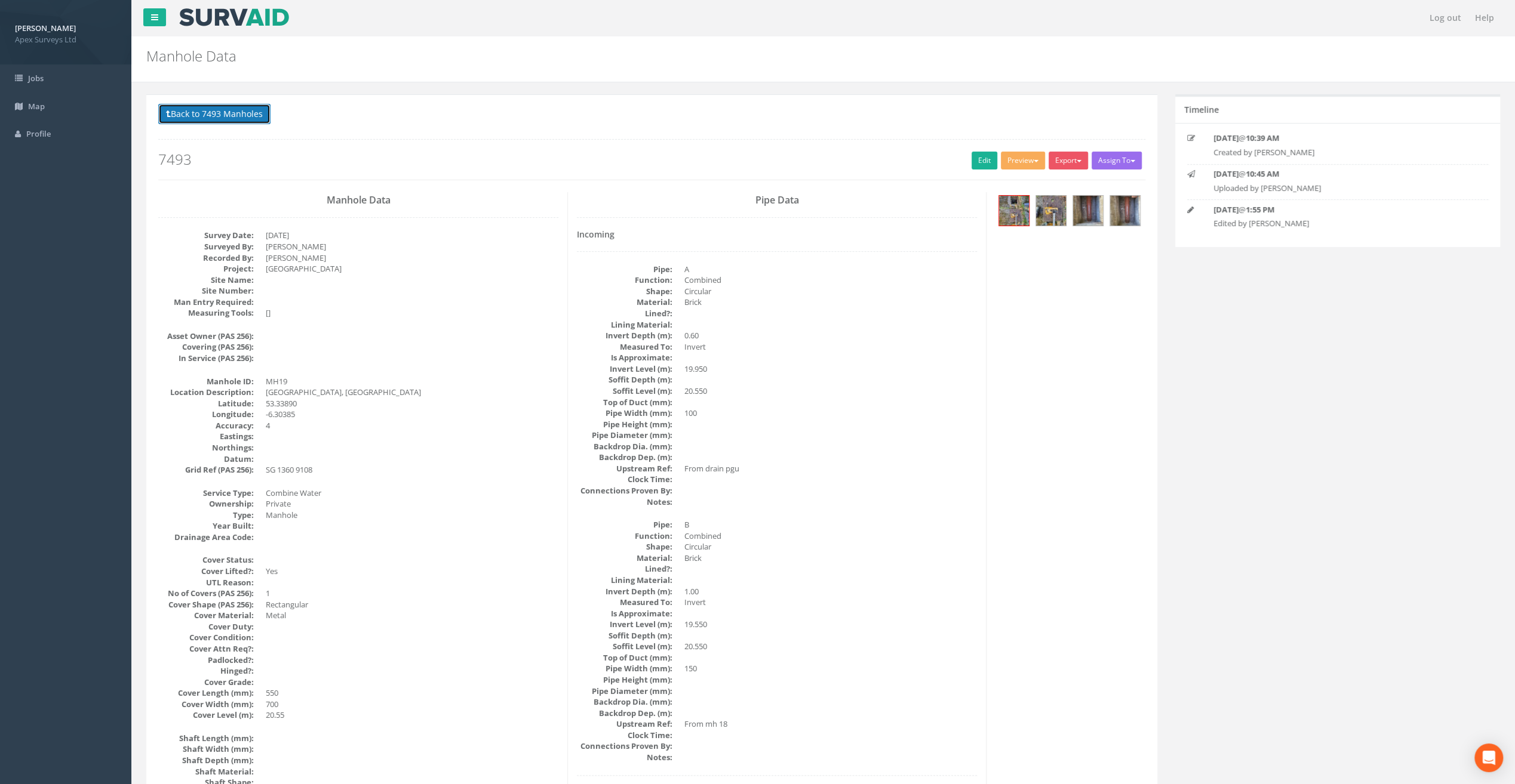
click at [222, 111] on button "Back to 7493 Manholes" at bounding box center [215, 113] width 112 height 20
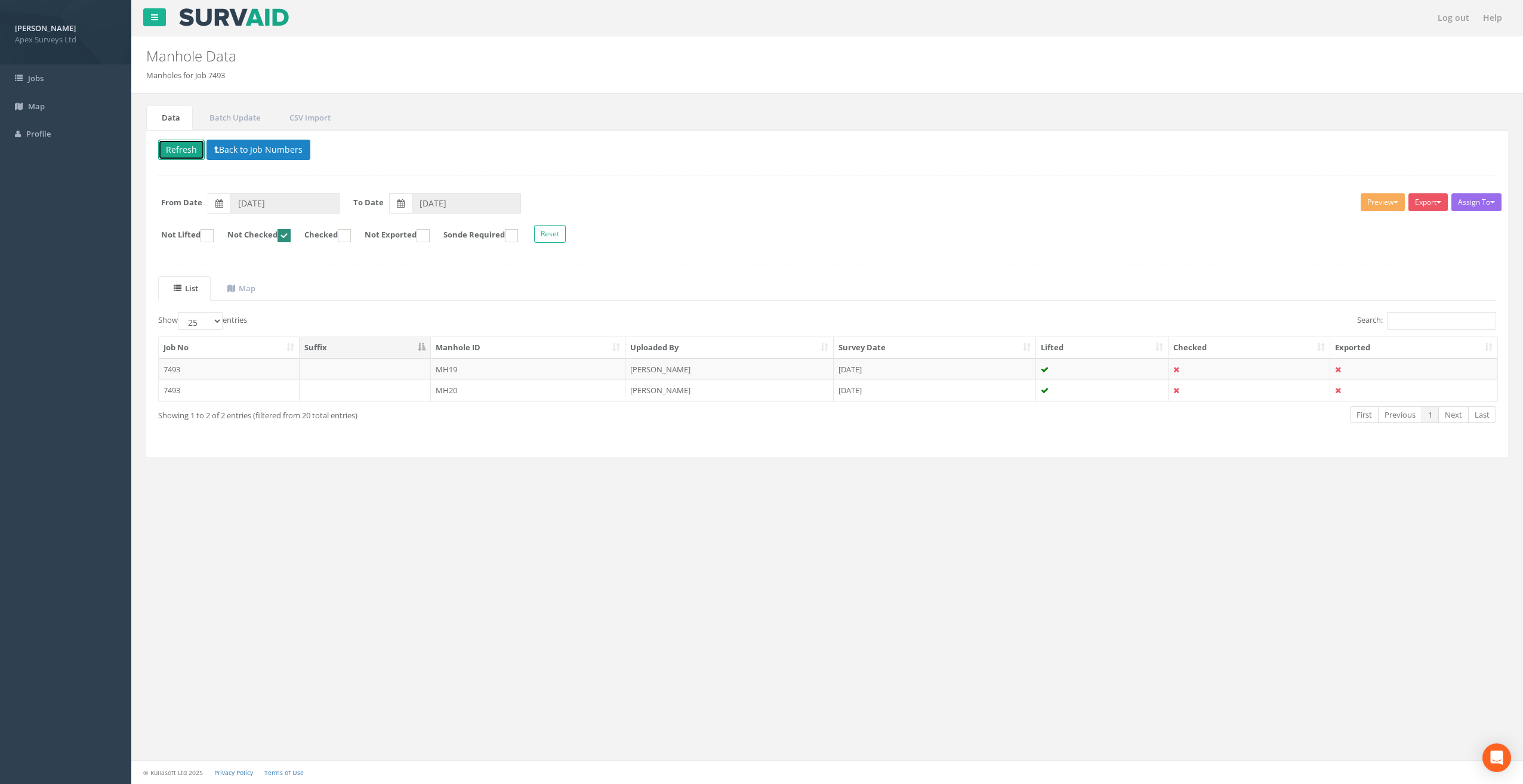
click at [170, 152] on button "Refresh" at bounding box center [182, 149] width 46 height 20
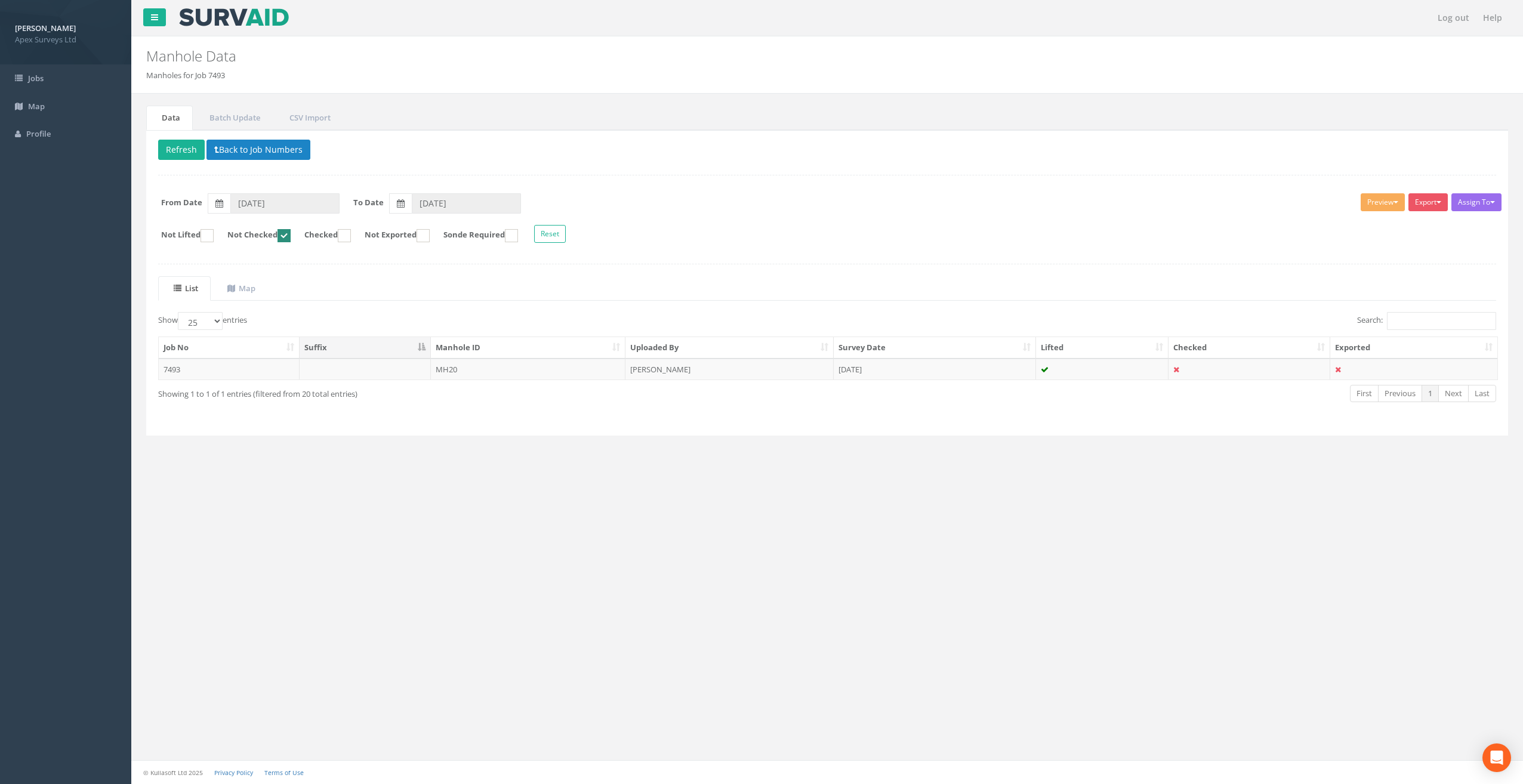
click at [703, 374] on td "[PERSON_NAME]" at bounding box center [730, 369] width 208 height 21
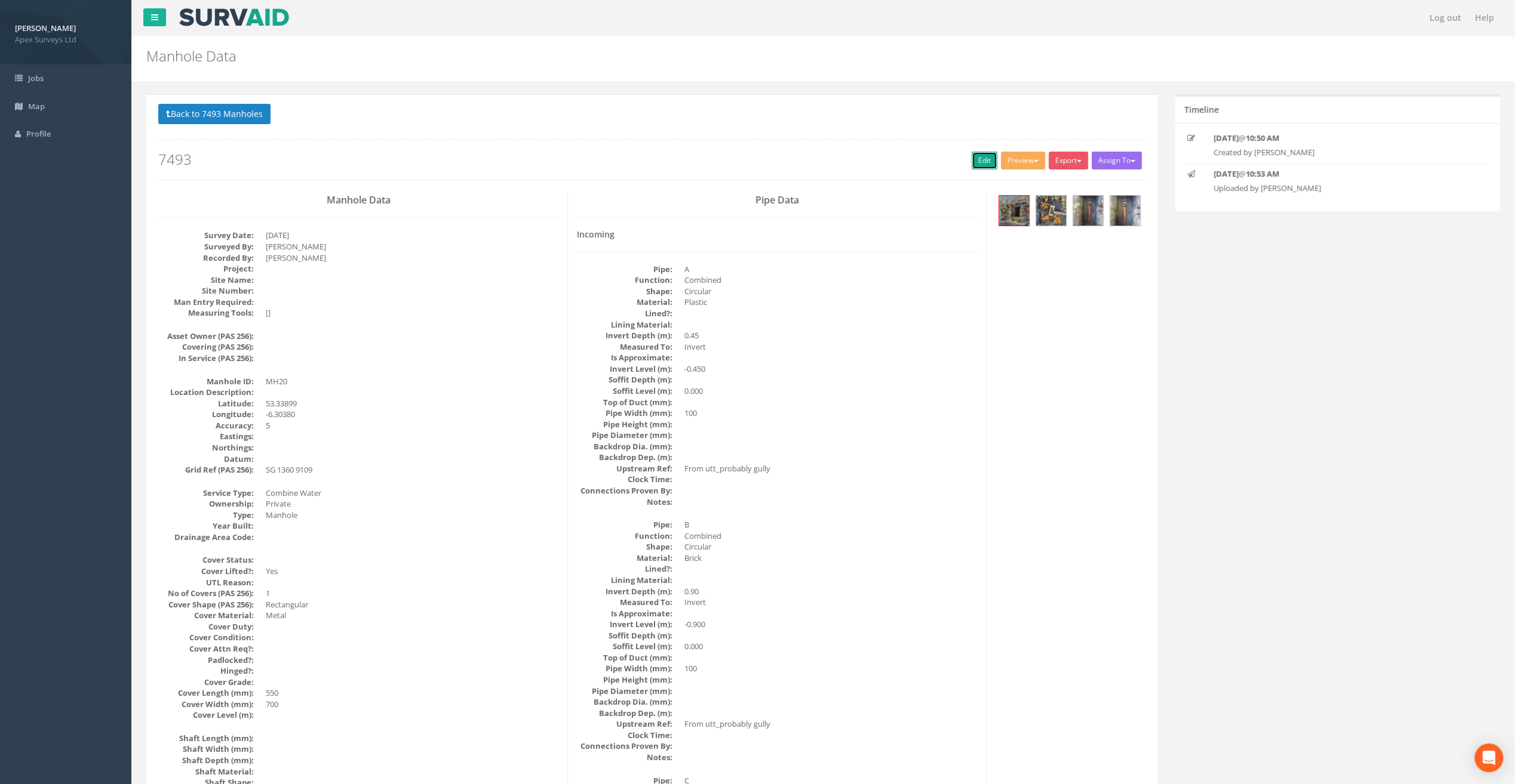
click at [973, 162] on link "Edit" at bounding box center [984, 160] width 26 height 18
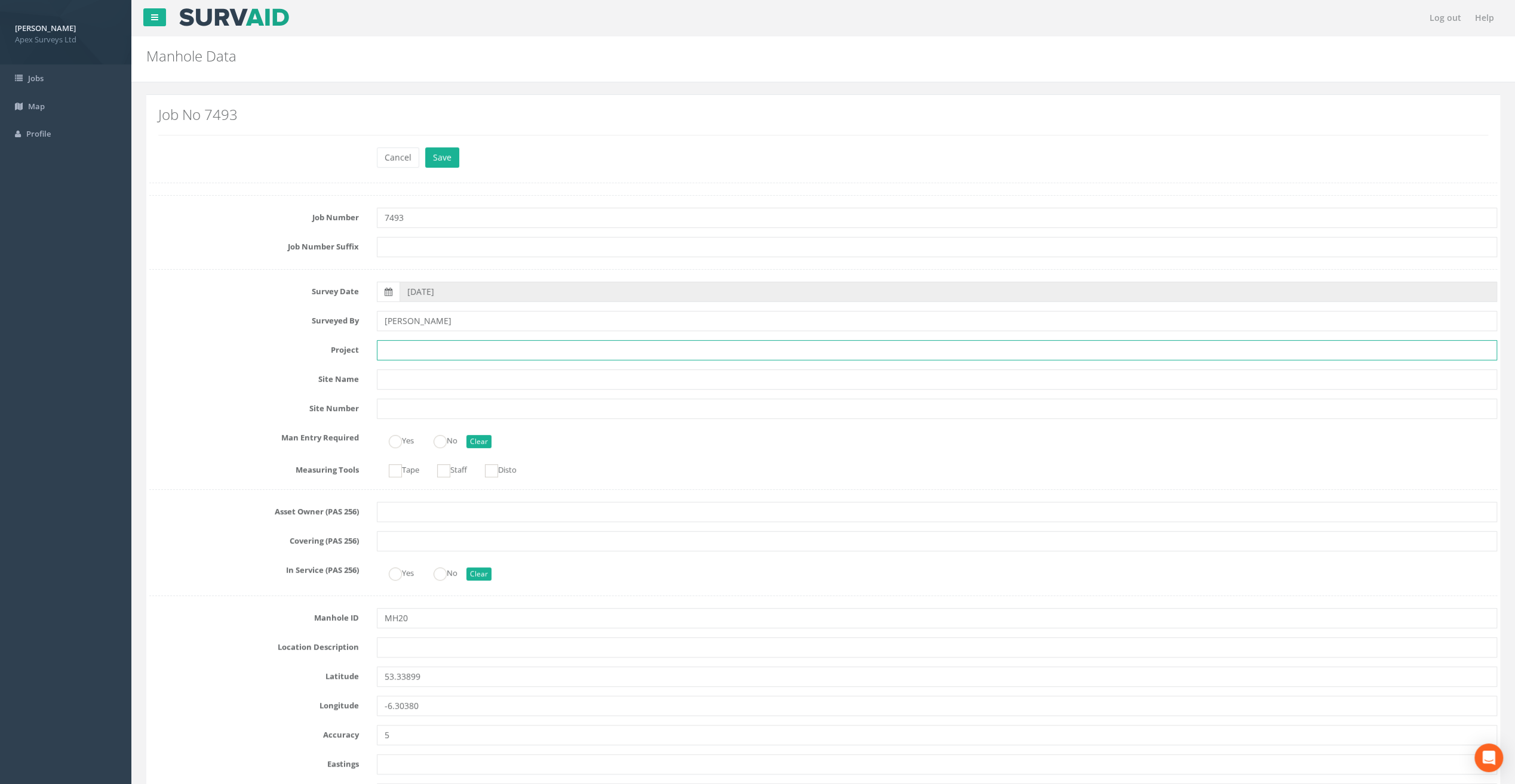
click at [392, 346] on input "text" at bounding box center [937, 350] width 1120 height 20
paste input "[GEOGRAPHIC_DATA]"
type input "[GEOGRAPHIC_DATA]"
drag, startPoint x: 177, startPoint y: 213, endPoint x: 183, endPoint y: 224, distance: 12.5
click at [177, 213] on label "Job Number" at bounding box center [254, 215] width 227 height 15
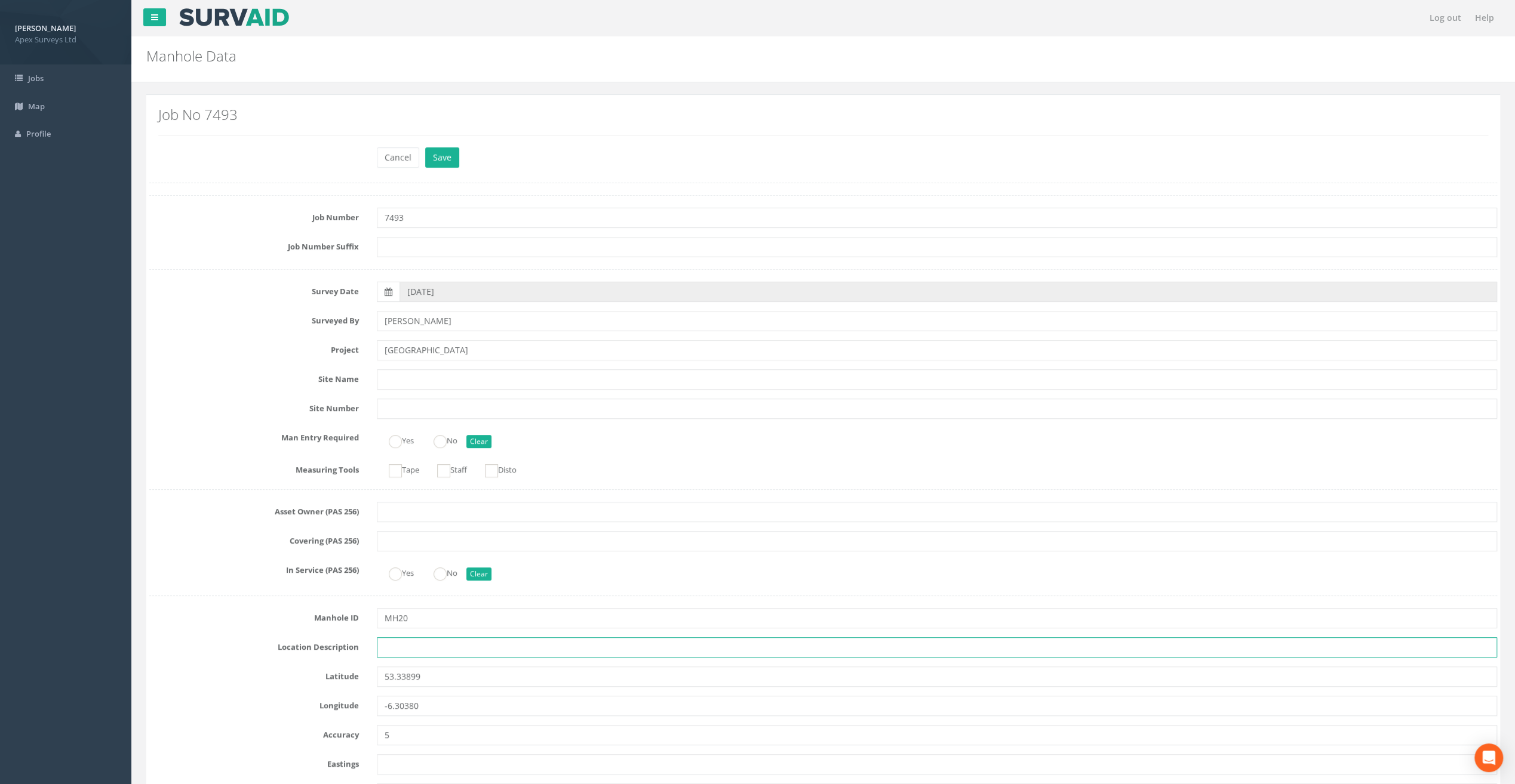
click at [401, 641] on input "text" at bounding box center [937, 647] width 1120 height 20
paste input "[GEOGRAPHIC_DATA], [GEOGRAPHIC_DATA]"
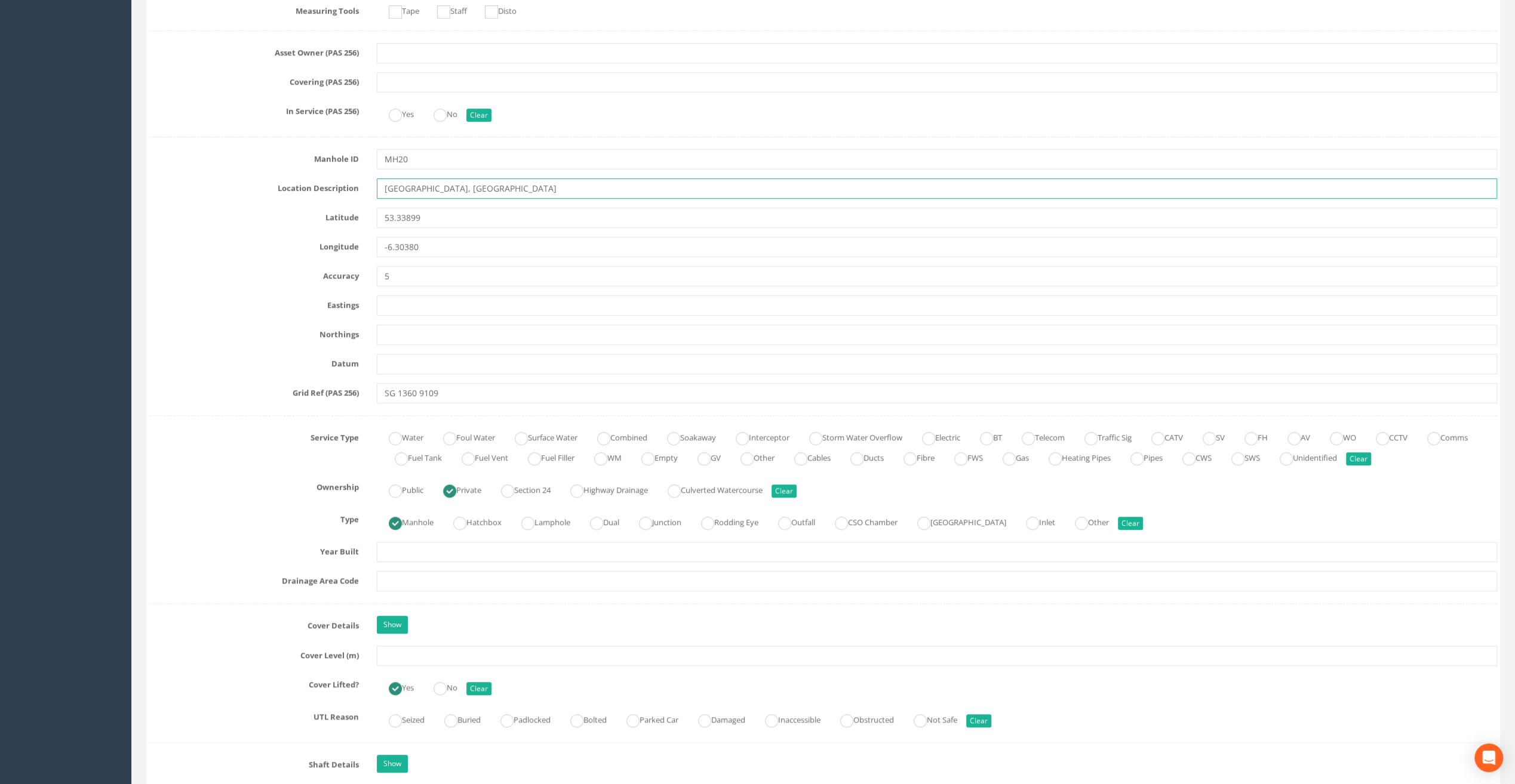
scroll to position [478, 0]
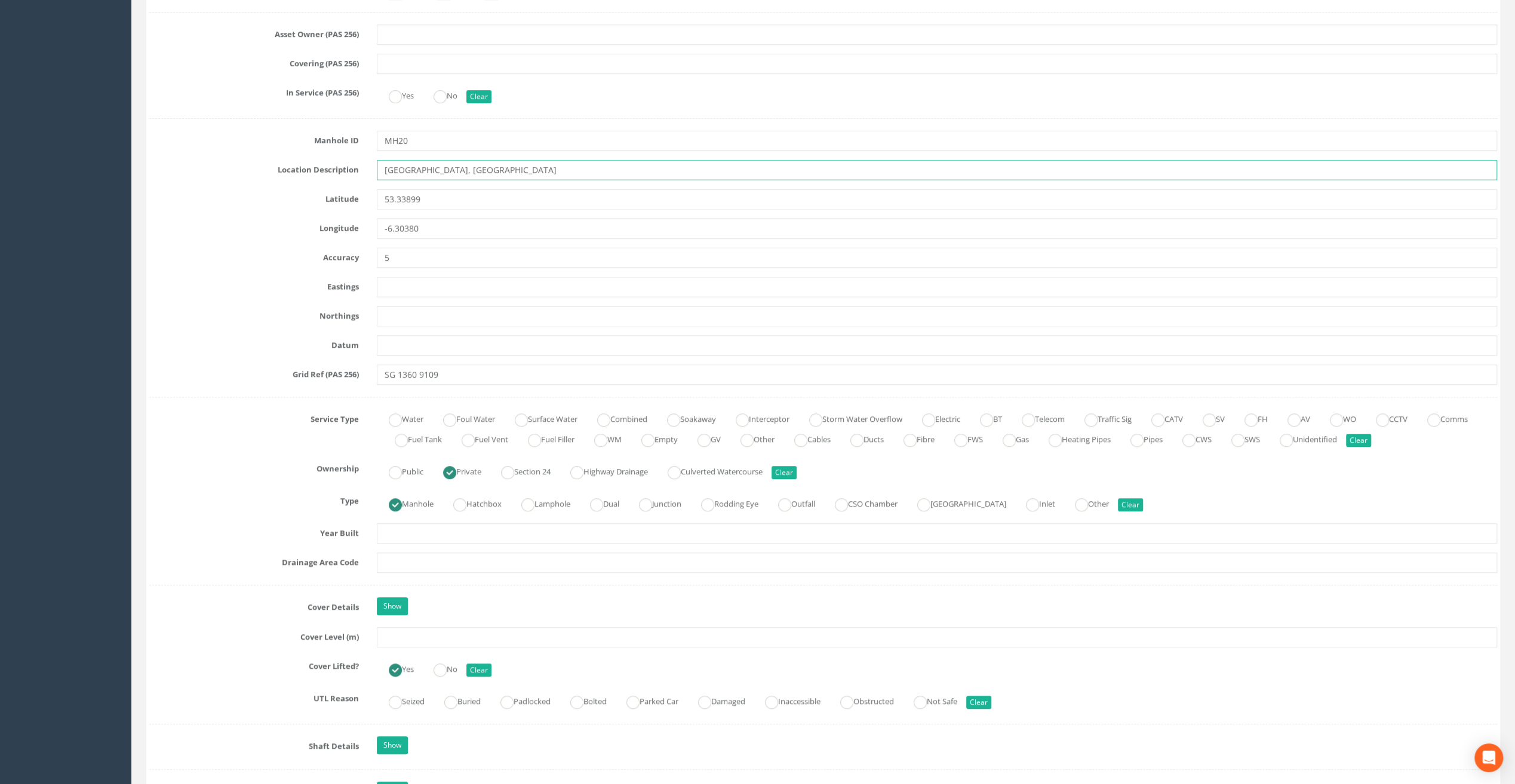
type input "[GEOGRAPHIC_DATA], [GEOGRAPHIC_DATA]"
click at [400, 640] on input "text" at bounding box center [937, 637] width 1120 height 20
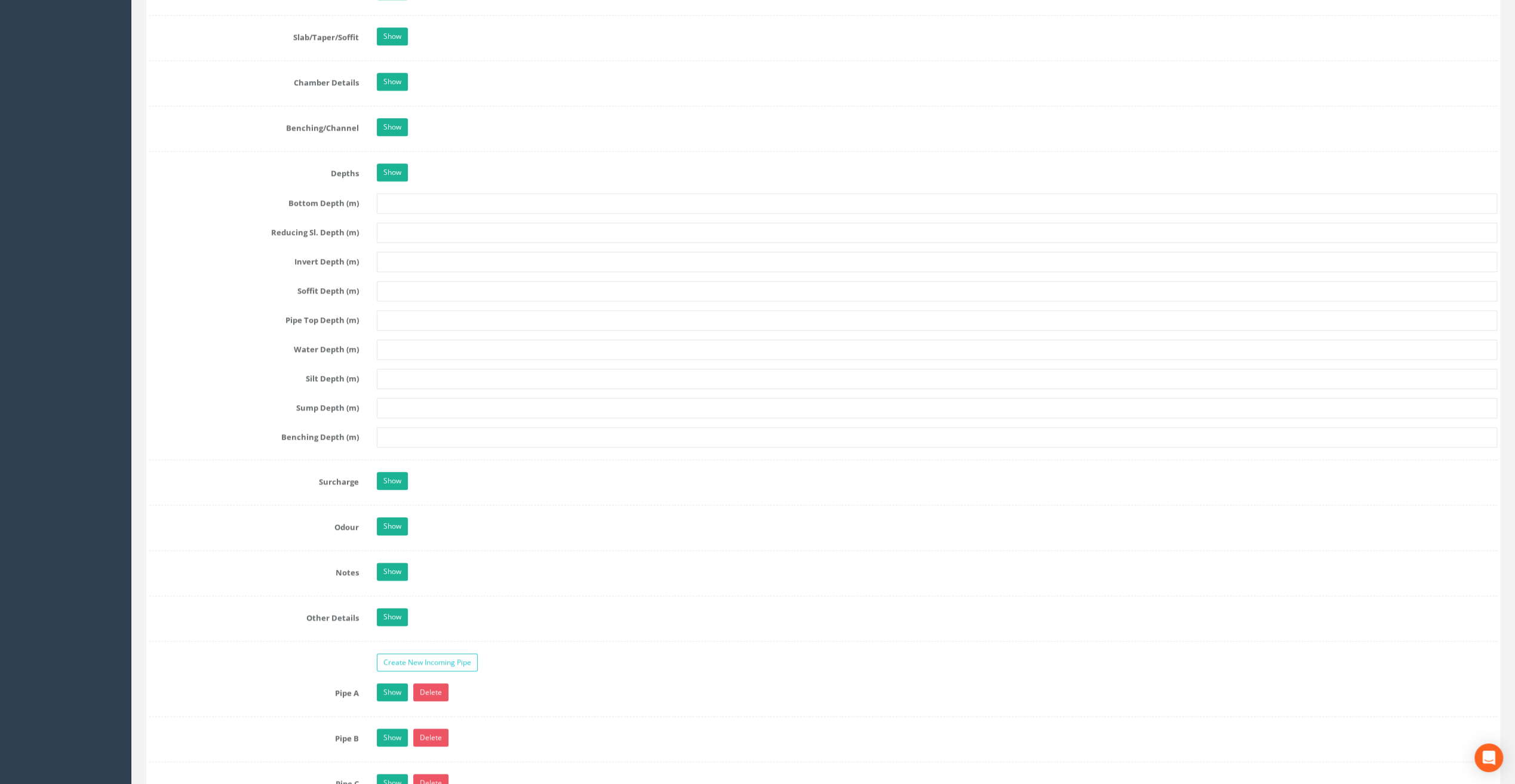
scroll to position [1492, 0]
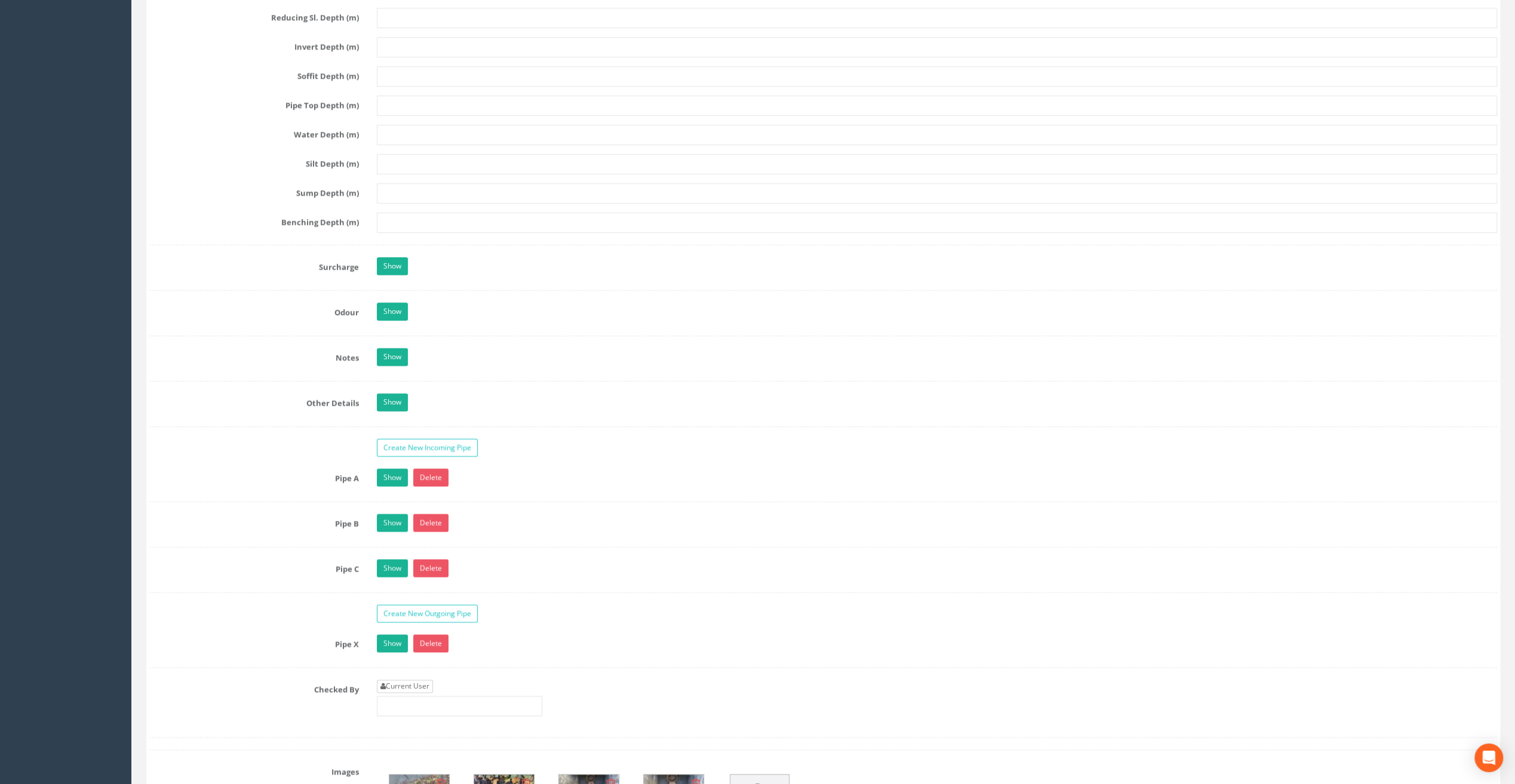
type input "20.38"
click at [400, 680] on link "Current User" at bounding box center [405, 687] width 56 height 13
type input "[PERSON_NAME]"
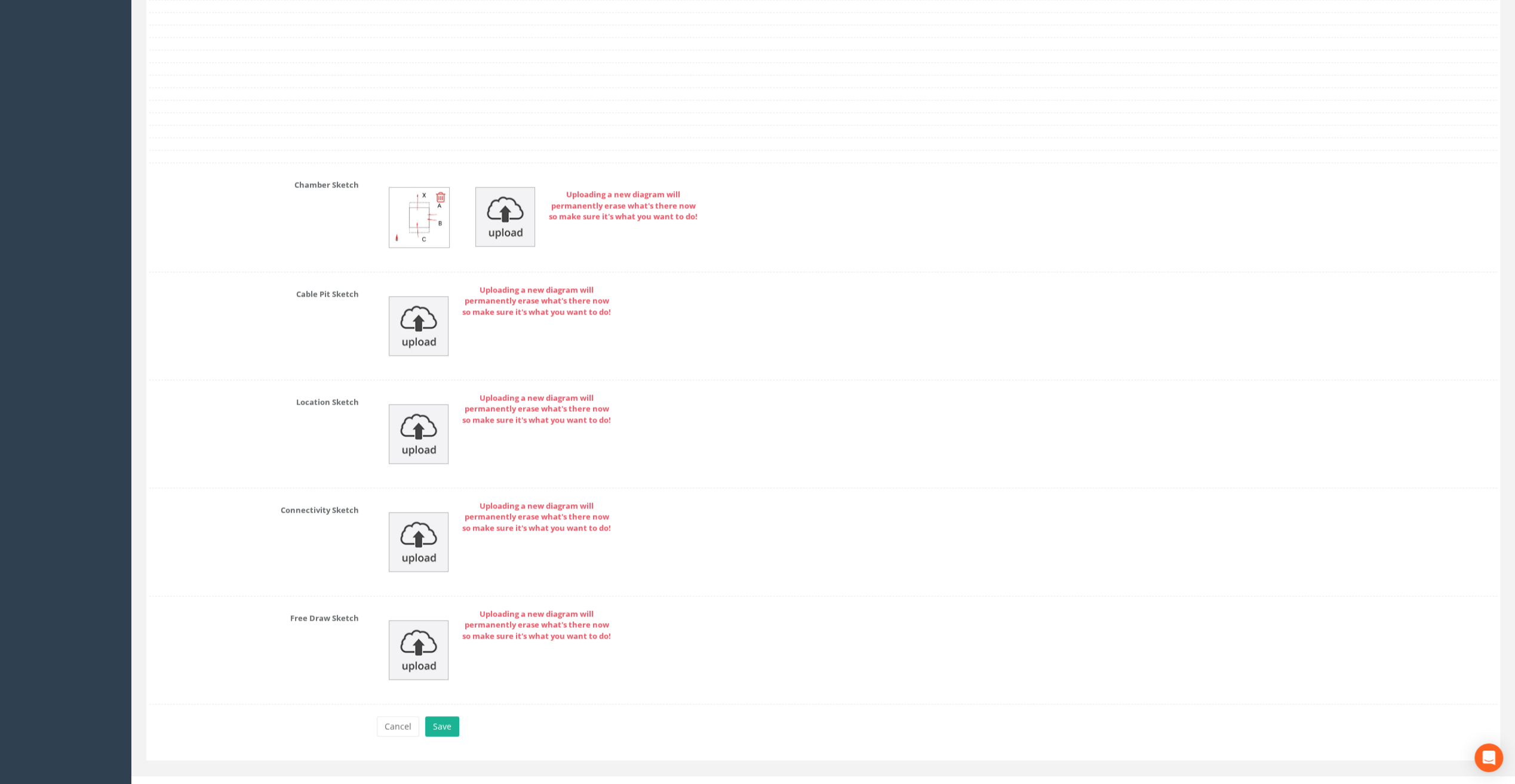
scroll to position [2387, 0]
click at [441, 715] on button "Save" at bounding box center [442, 724] width 34 height 20
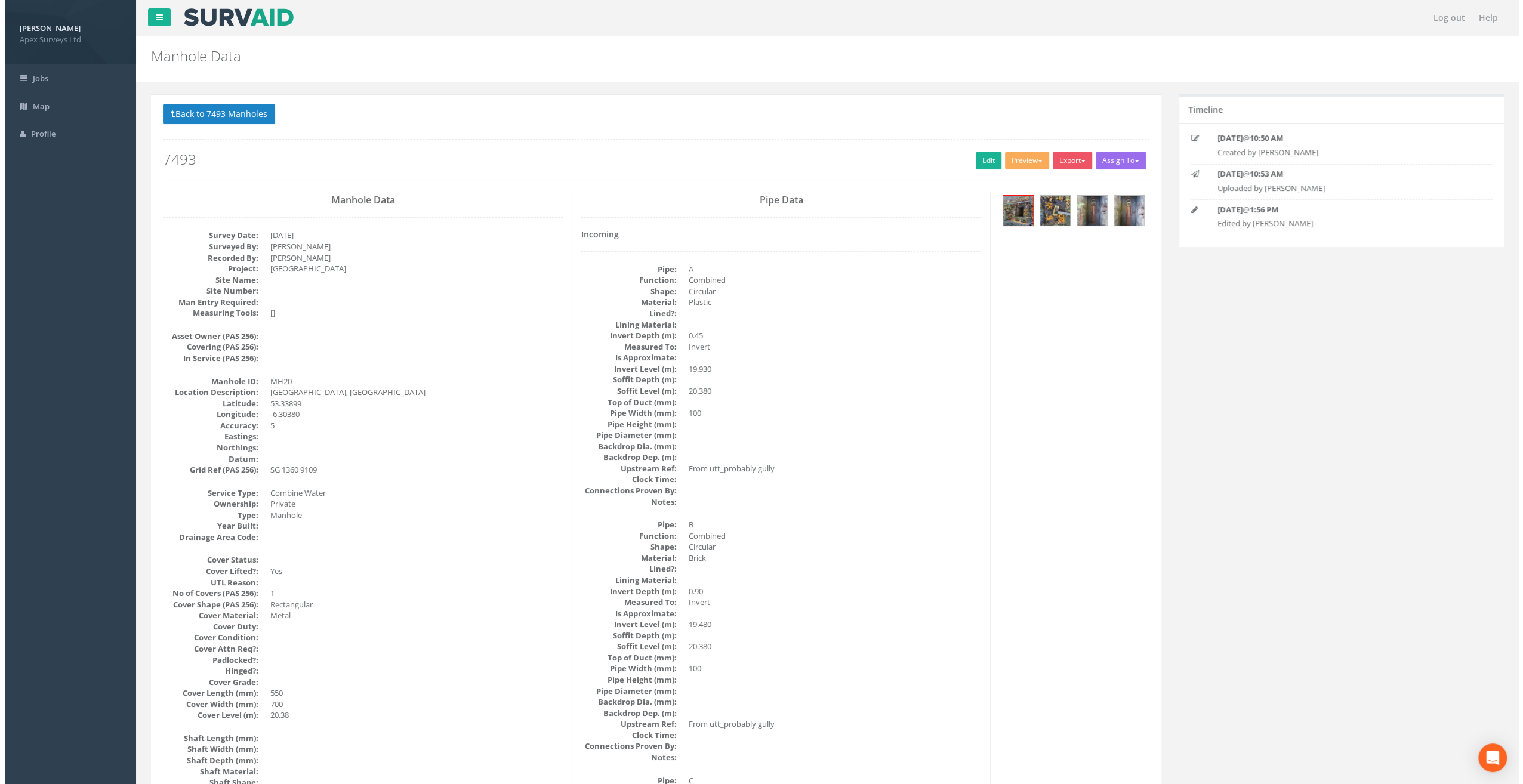
scroll to position [0, 0]
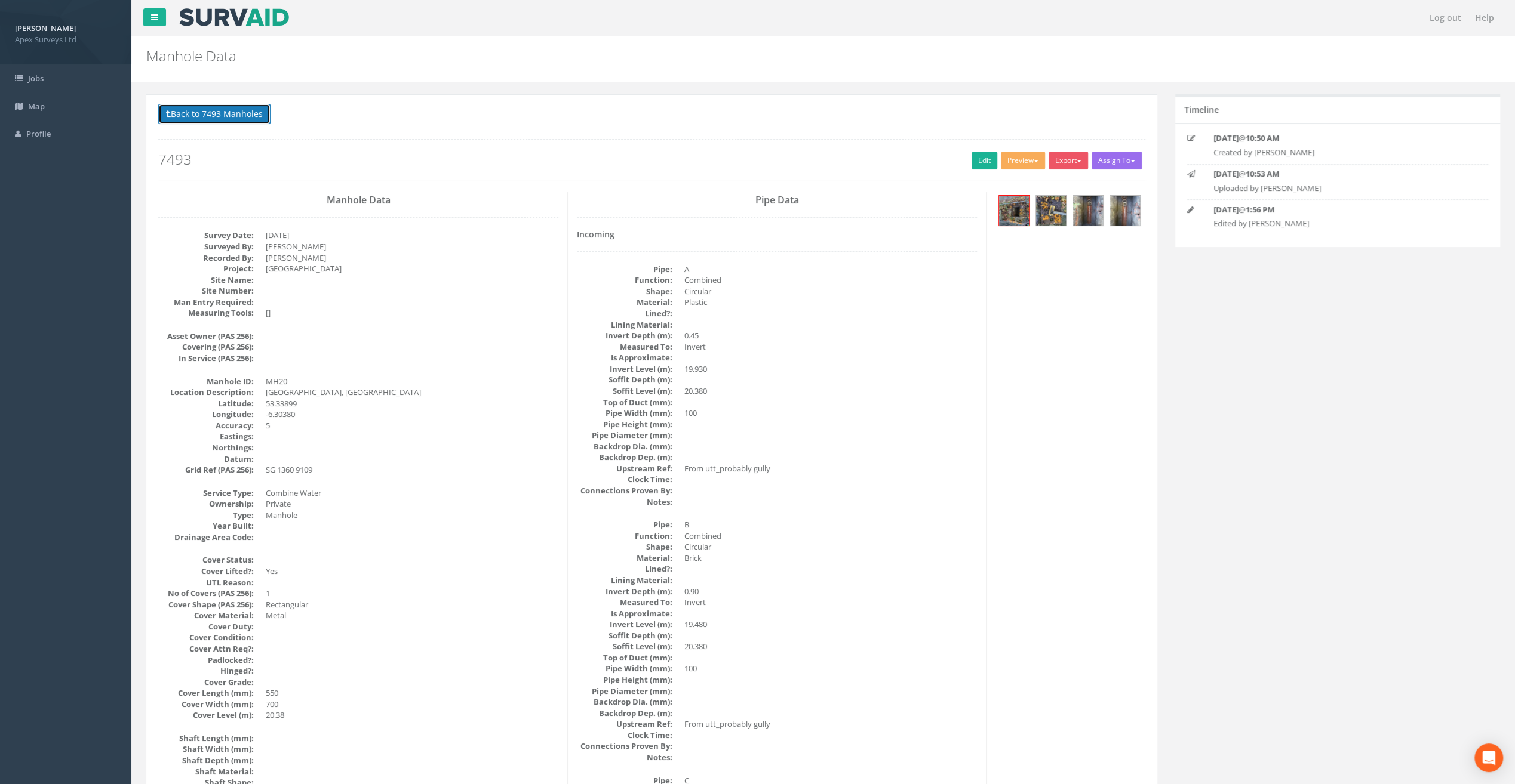
click at [208, 115] on button "Back to 7493 Manholes" at bounding box center [215, 113] width 112 height 20
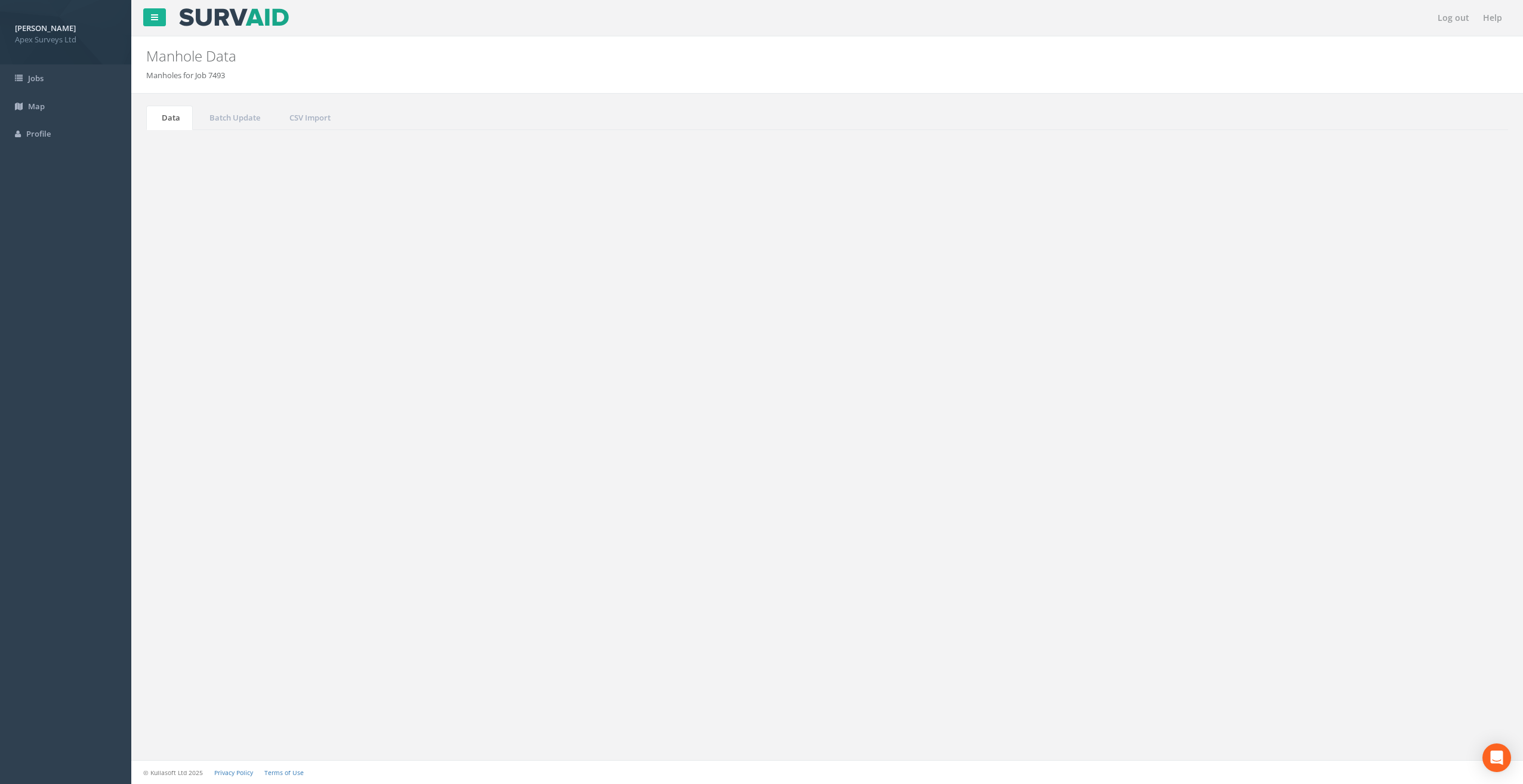
click at [190, 148] on button "Refresh" at bounding box center [182, 149] width 46 height 20
